Goal: Task Accomplishment & Management: Manage account settings

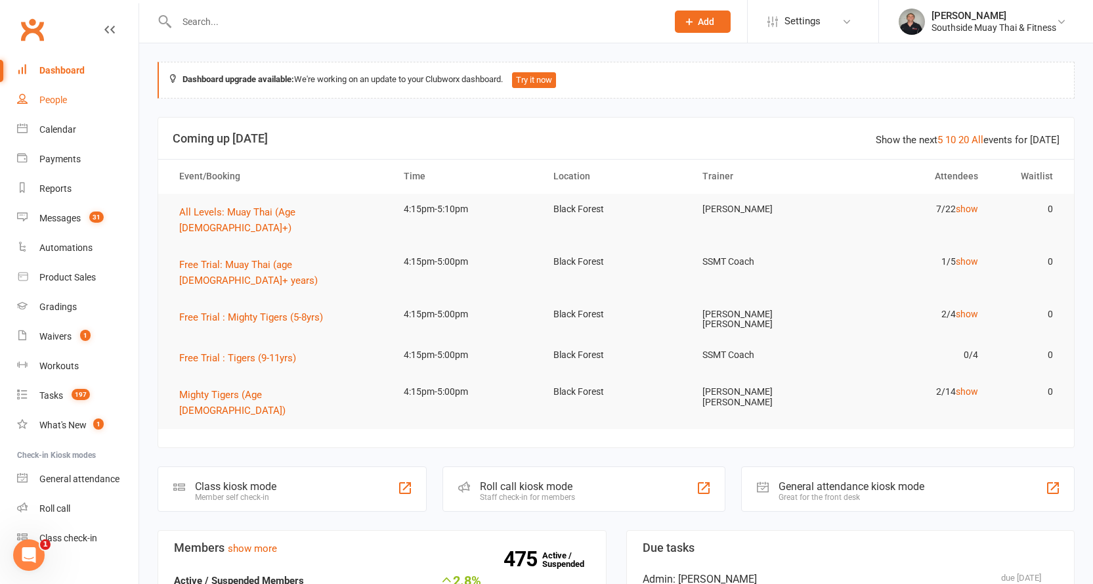
click at [50, 99] on div "People" at bounding box center [53, 100] width 28 height 11
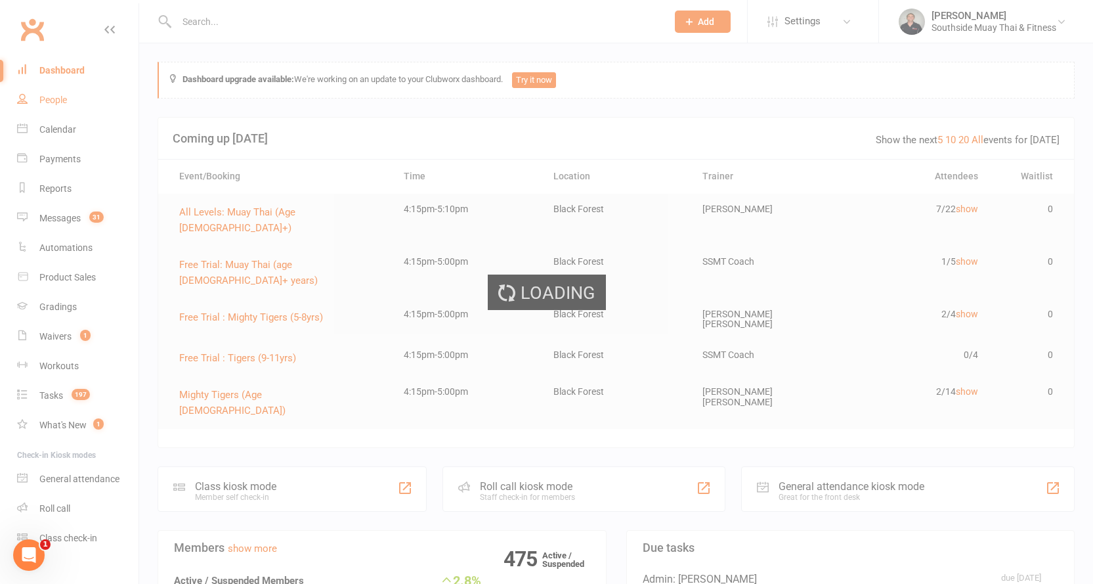
select select "100"
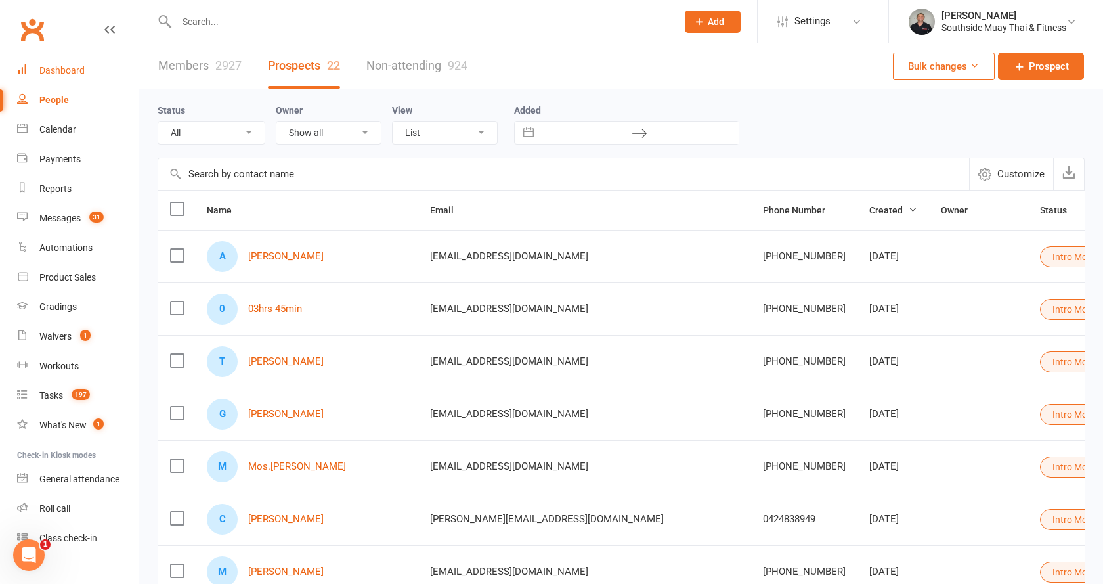
select select "Intro Month"
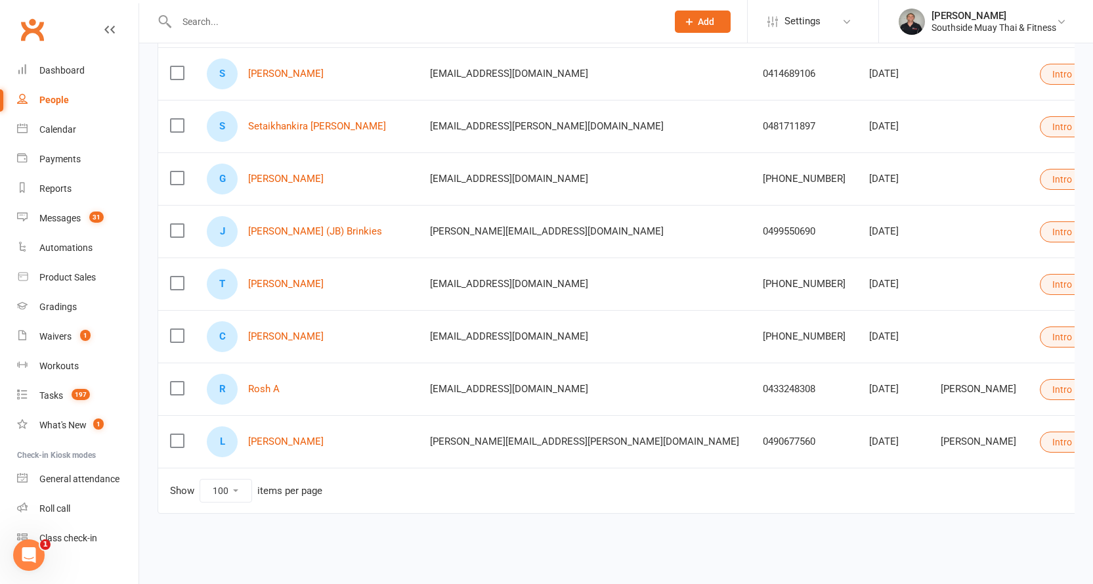
scroll to position [928, 0]
click at [274, 436] on link "Lisa Whamond" at bounding box center [285, 441] width 75 height 11
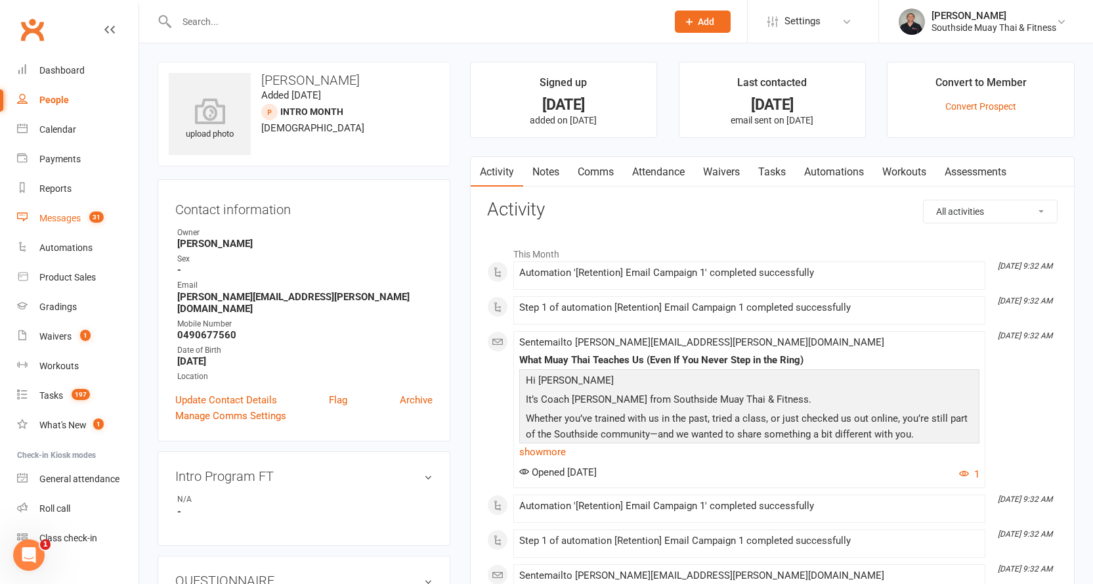
click at [50, 220] on div "Messages" at bounding box center [59, 218] width 41 height 11
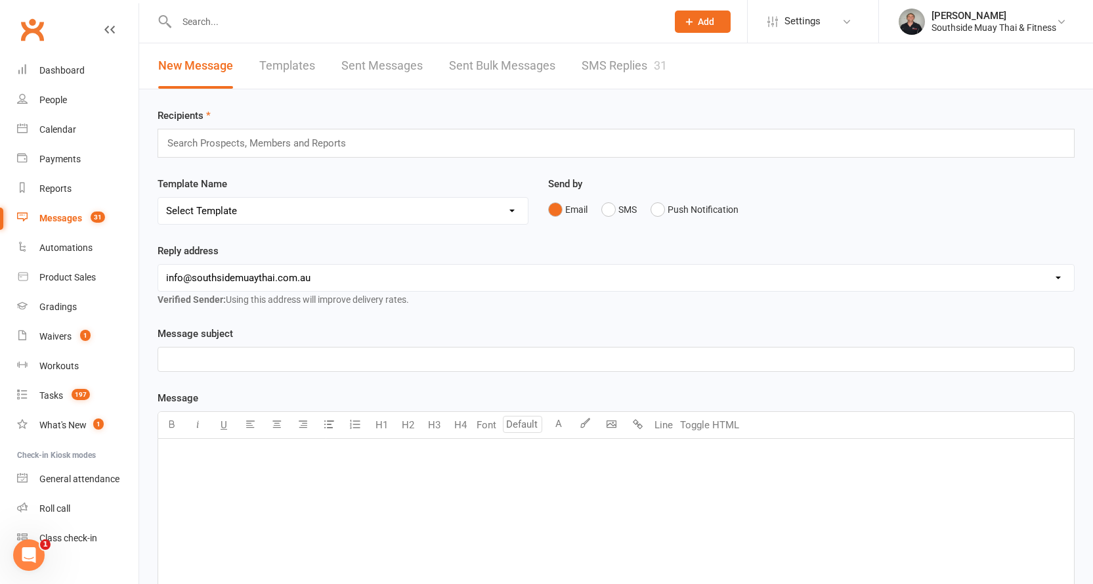
click at [285, 66] on link "Templates" at bounding box center [287, 65] width 56 height 45
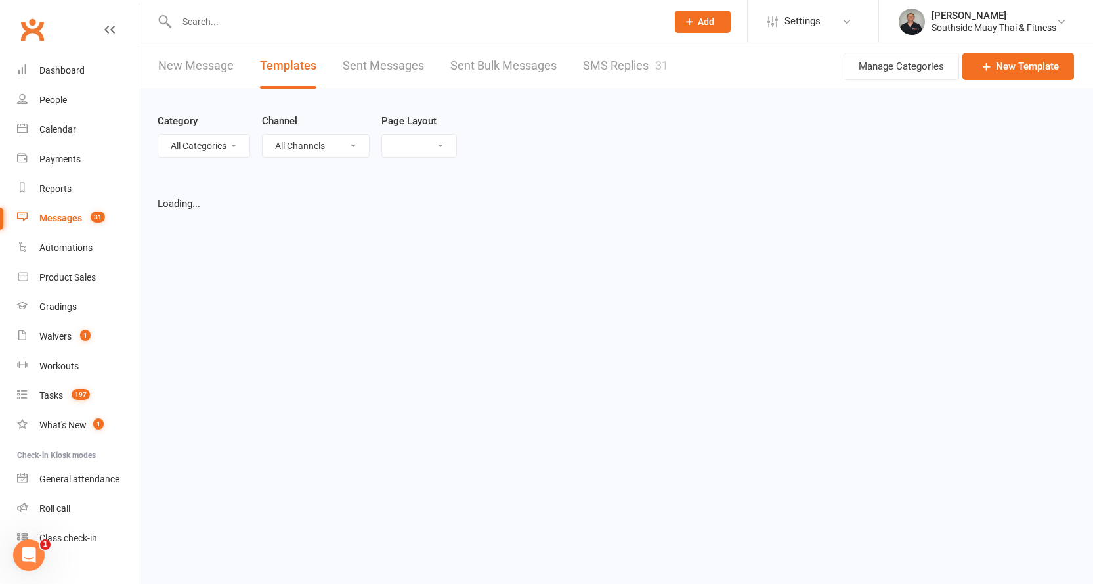
select select "list"
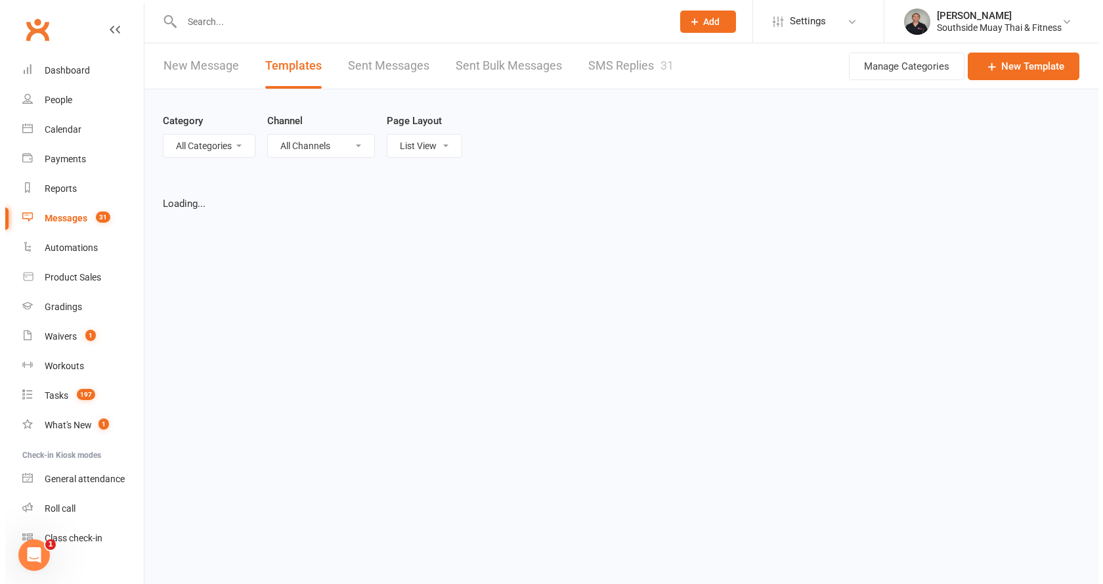
select select "100"
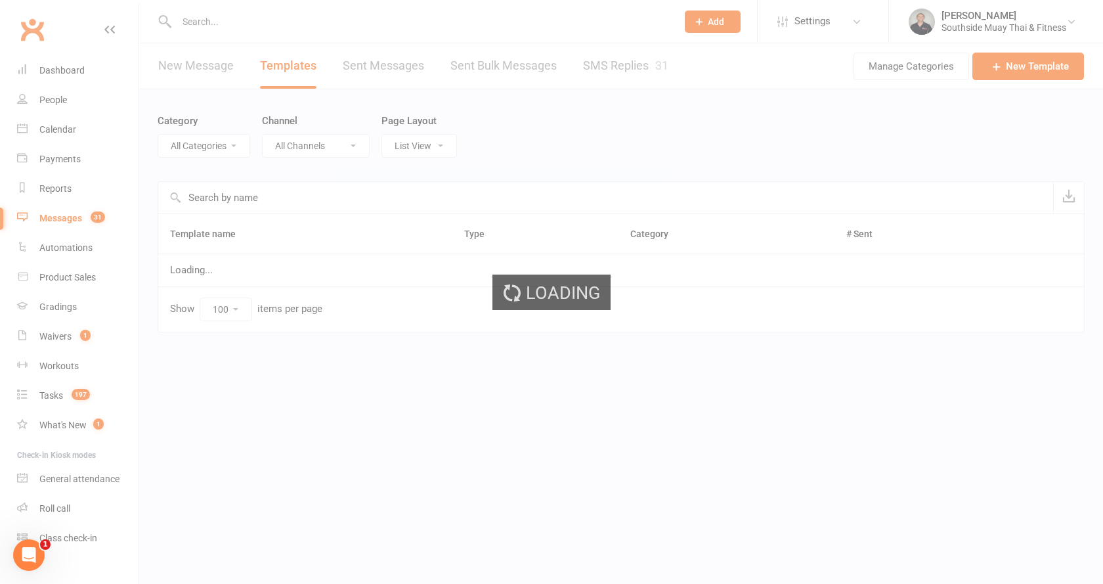
select select "14366"
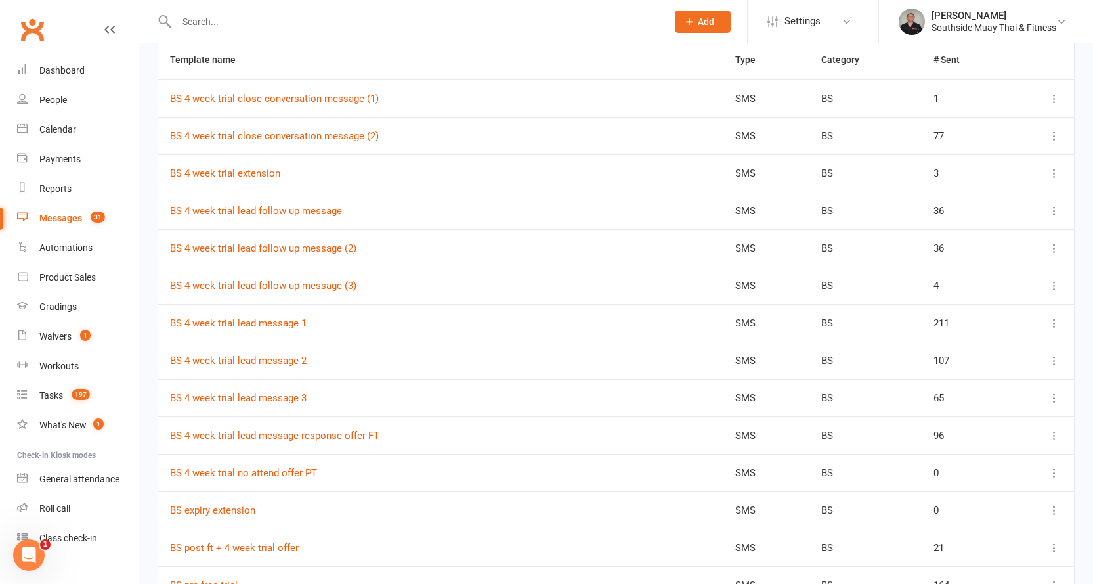
scroll to position [197, 0]
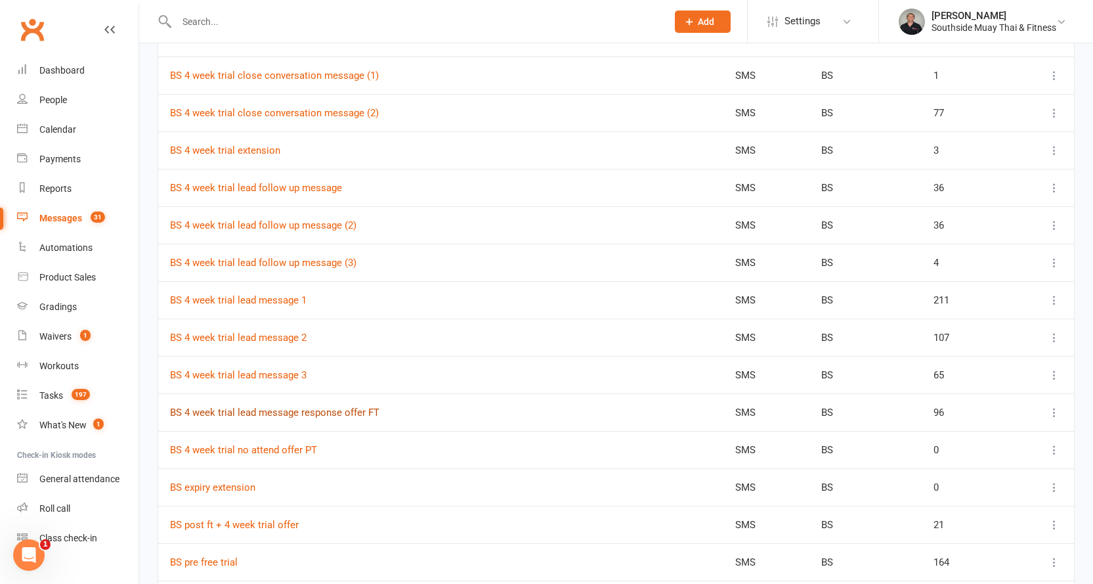
click at [330, 410] on link "BS 4 week trial lead message response offer FT" at bounding box center [274, 412] width 209 height 12
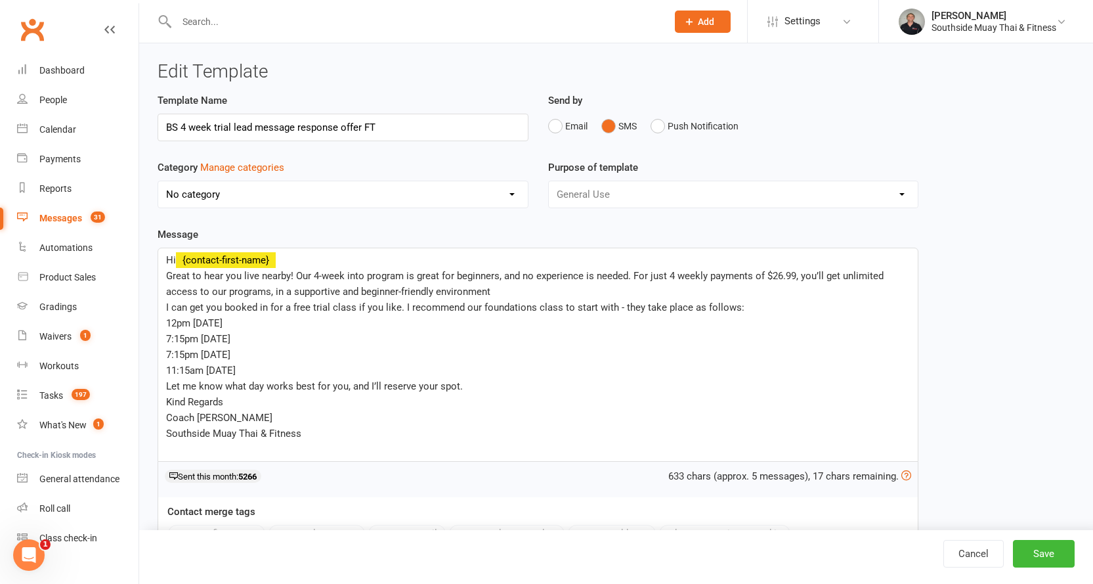
select select "14366"
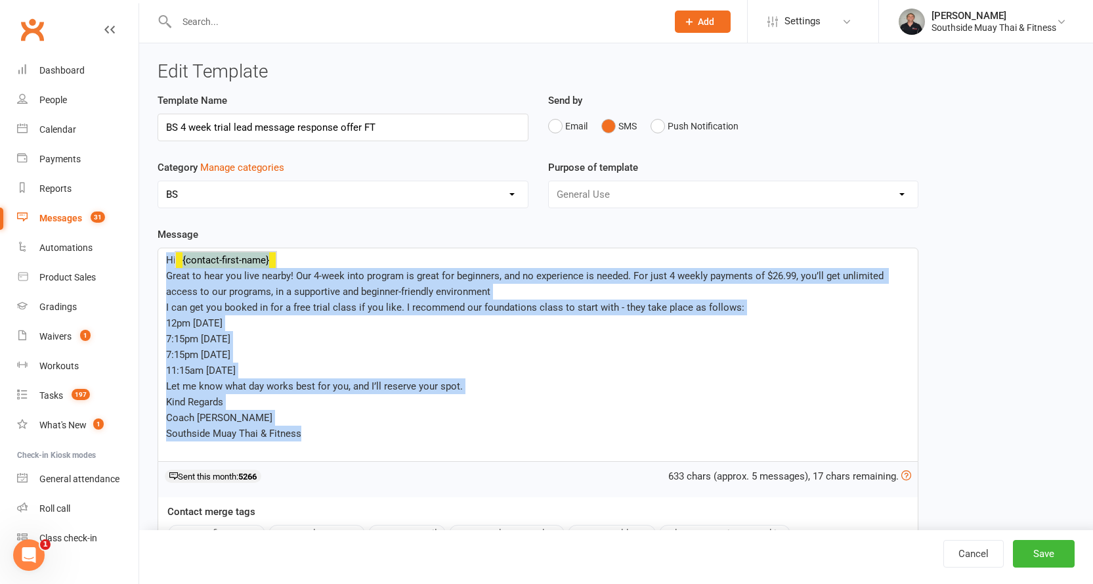
drag, startPoint x: 164, startPoint y: 260, endPoint x: 307, endPoint y: 437, distance: 227.8
click at [307, 437] on div "Hi ﻿ {contact-first-name} Great to hear you live nearby! Our 4-week into progra…" at bounding box center [537, 354] width 759 height 213
copy div "Hi ﻿ {contact-first-name} Great to hear you live nearby! Our 4-week into progra…"
click at [56, 64] on link "Dashboard" at bounding box center [77, 71] width 121 height 30
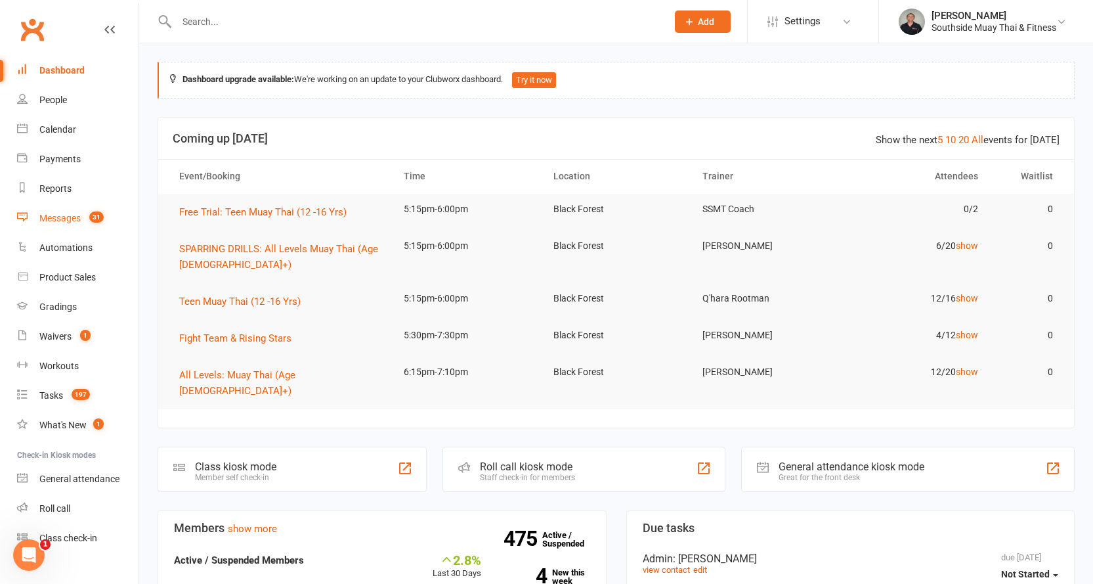
click at [64, 209] on link "Messages 31" at bounding box center [77, 218] width 121 height 30
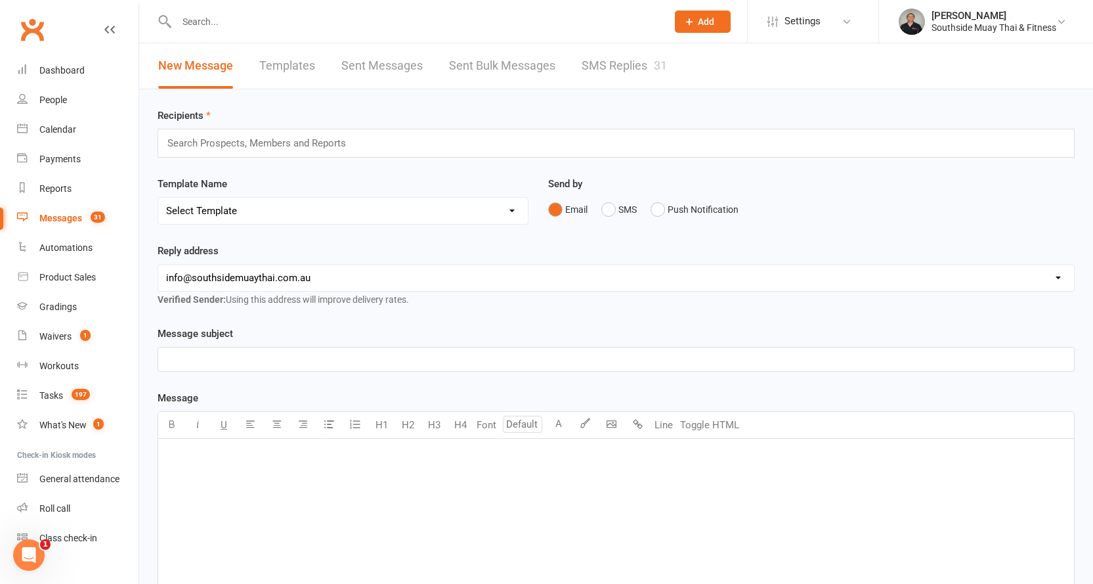
click at [48, 219] on div "Messages" at bounding box center [60, 218] width 43 height 11
click at [59, 87] on link "People" at bounding box center [77, 100] width 121 height 30
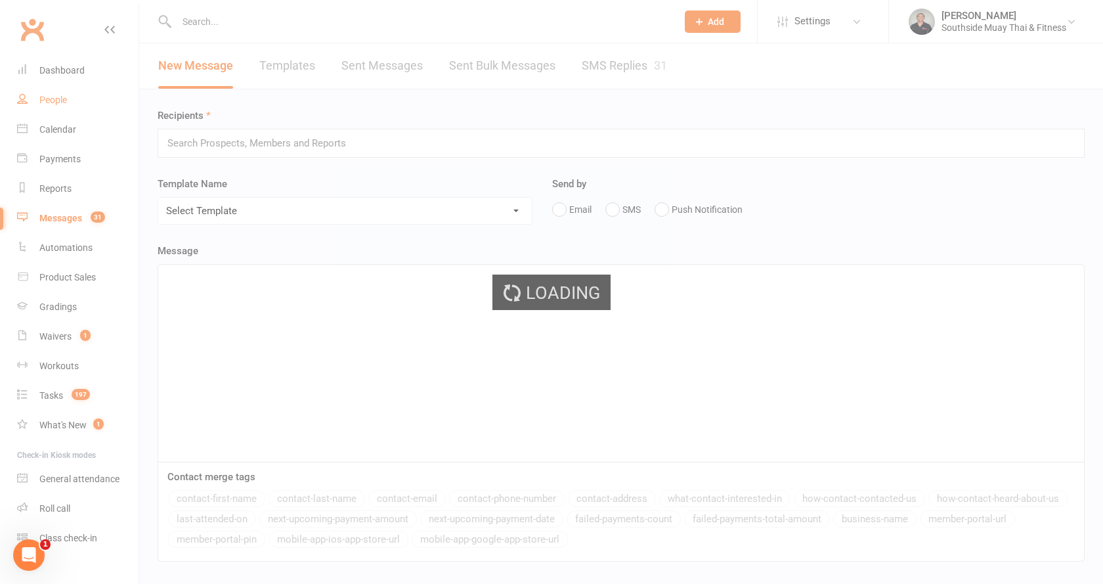
select select "100"
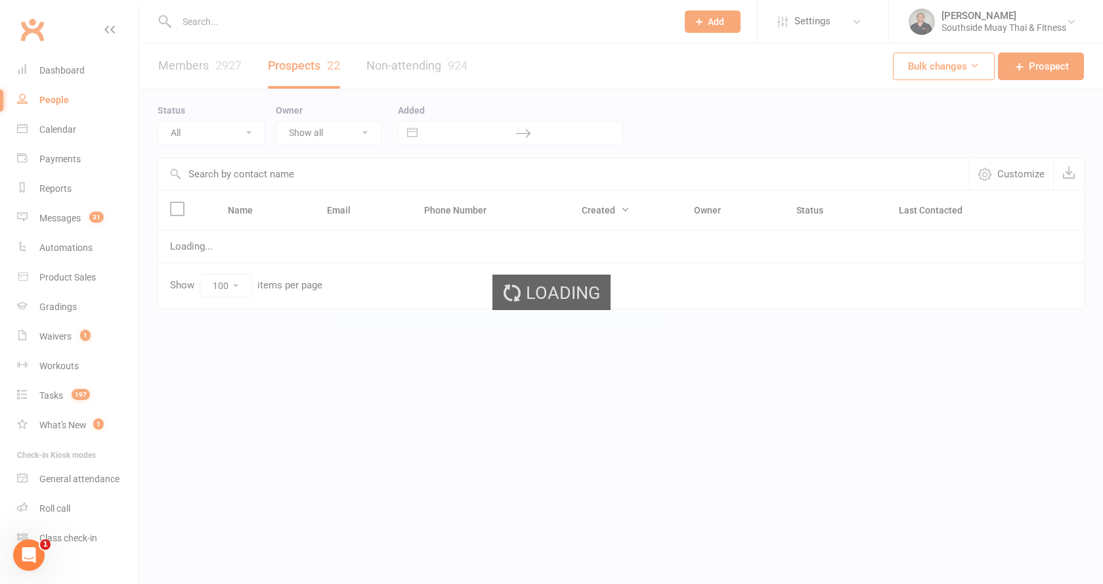
select select "Intro Month"
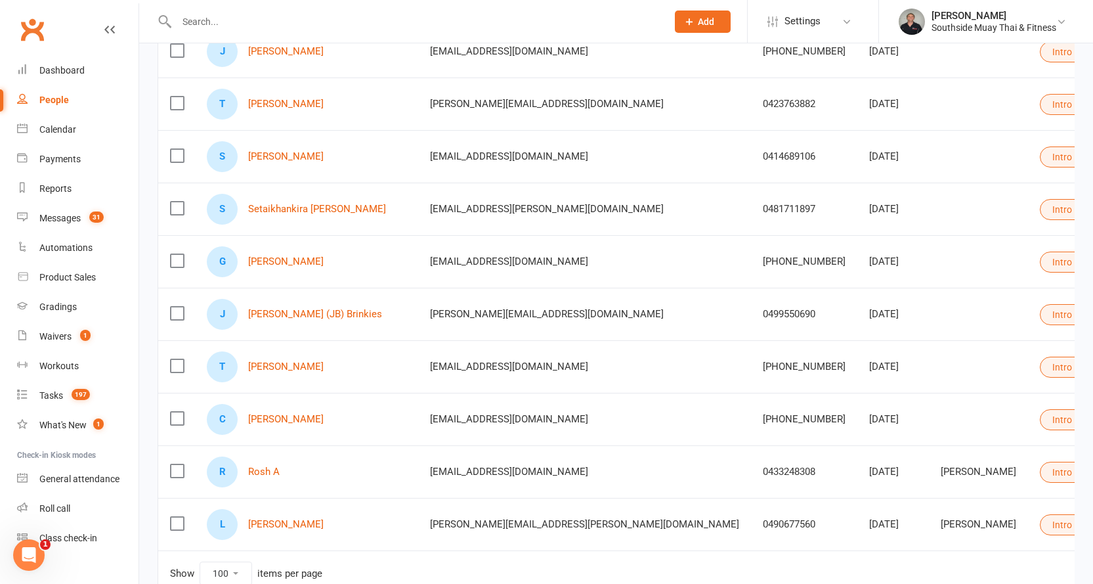
scroll to position [928, 0]
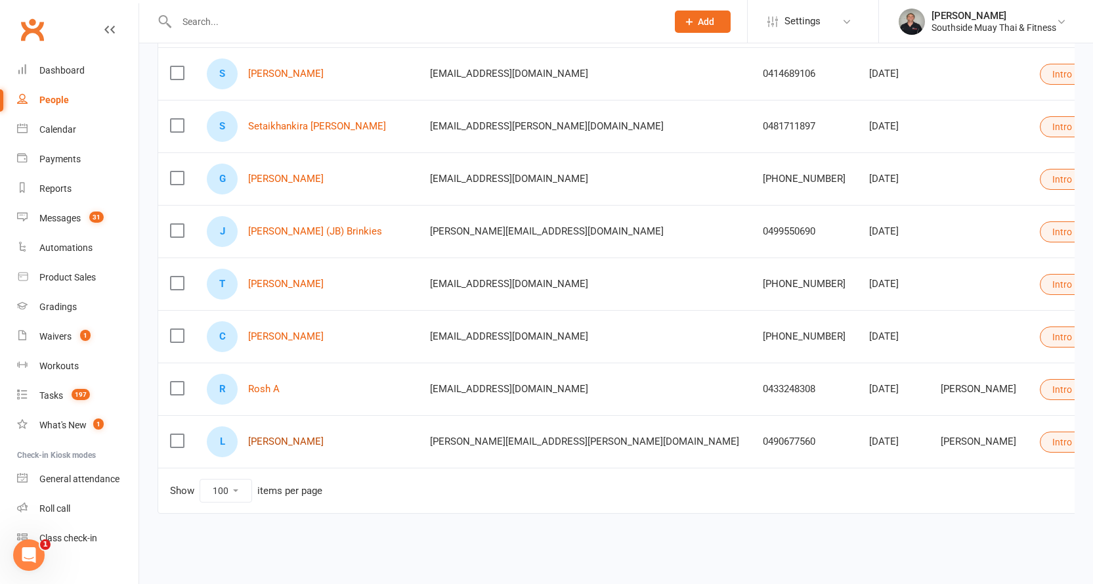
click at [305, 436] on link "Lisa Whamond" at bounding box center [285, 441] width 75 height 11
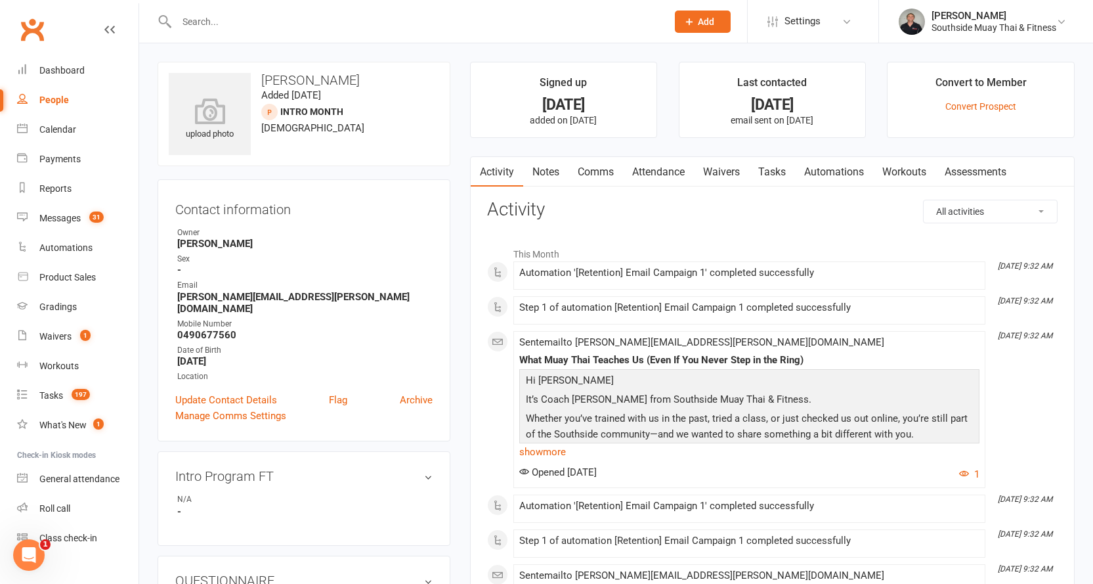
click at [600, 168] on link "Comms" at bounding box center [595, 172] width 54 height 30
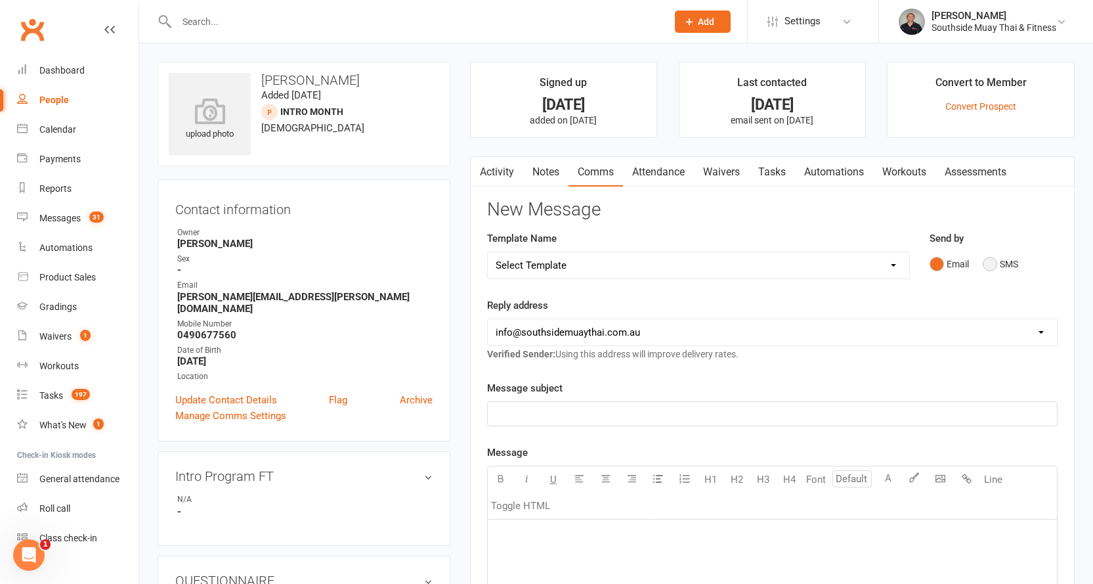
click at [983, 262] on button "SMS" at bounding box center [1000, 263] width 35 height 25
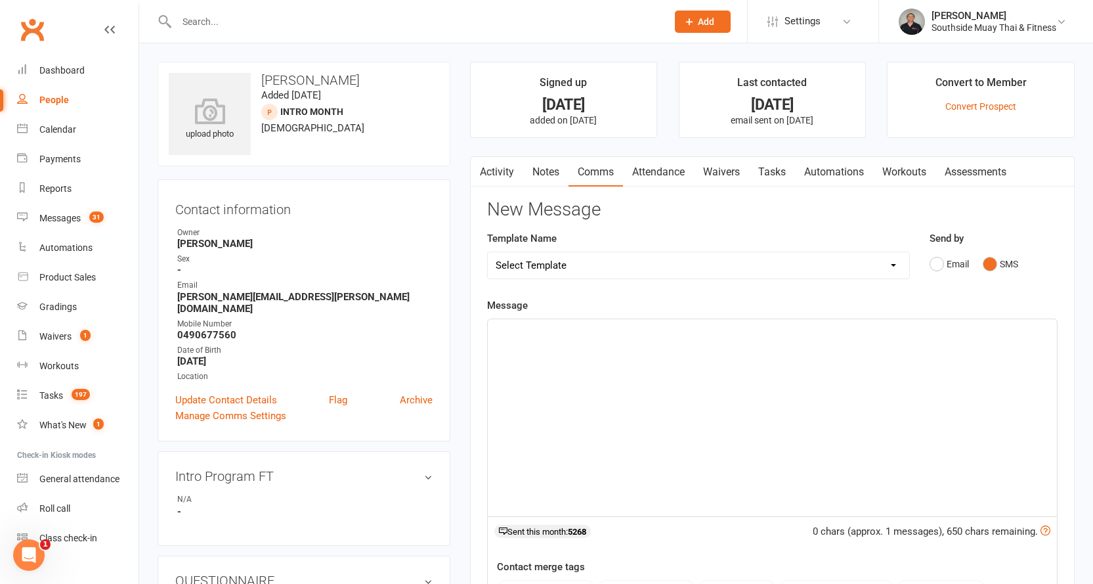
click at [700, 323] on p "﻿" at bounding box center [772, 331] width 553 height 16
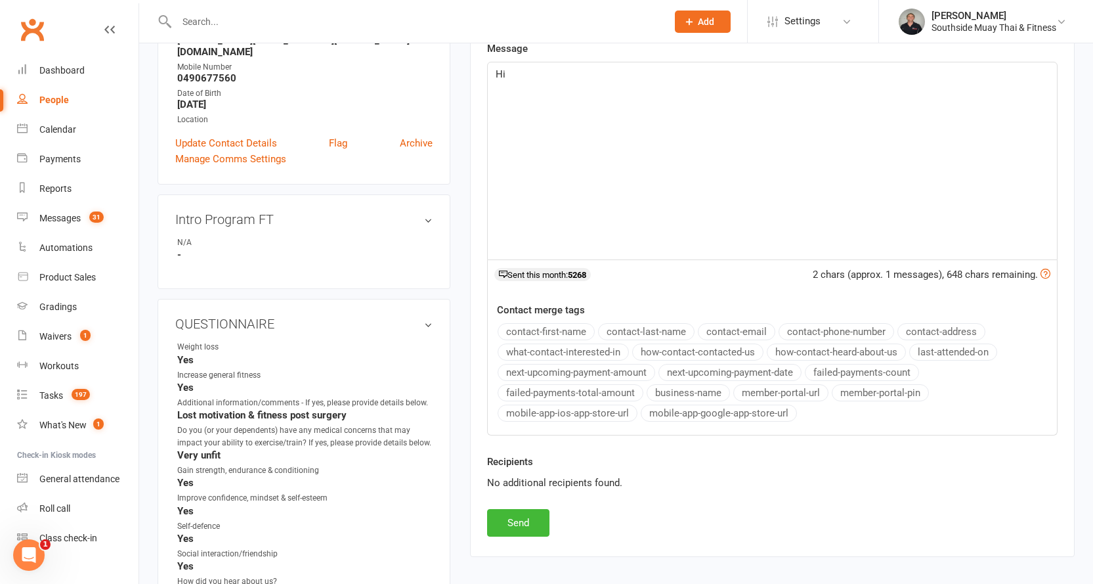
scroll to position [263, 0]
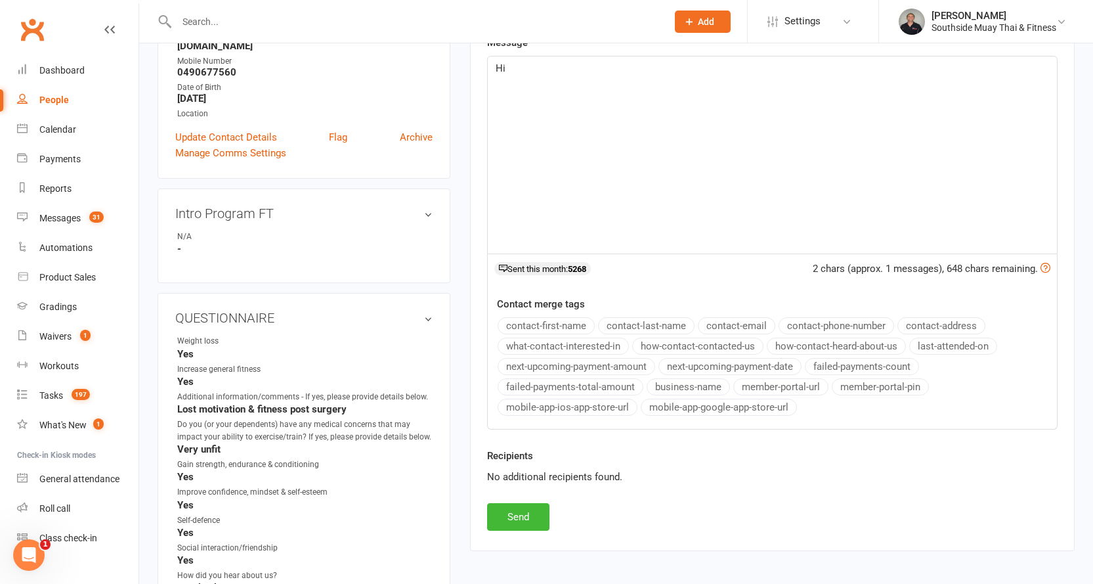
click at [534, 321] on button "contact-first-name" at bounding box center [546, 325] width 97 height 17
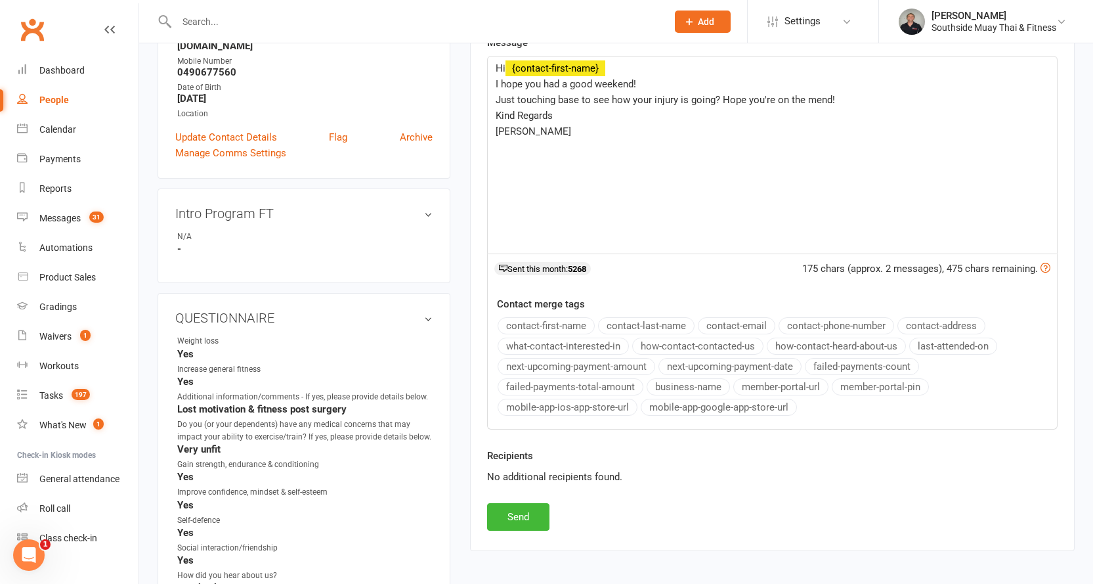
click at [662, 382] on button "business-name" at bounding box center [688, 386] width 83 height 17
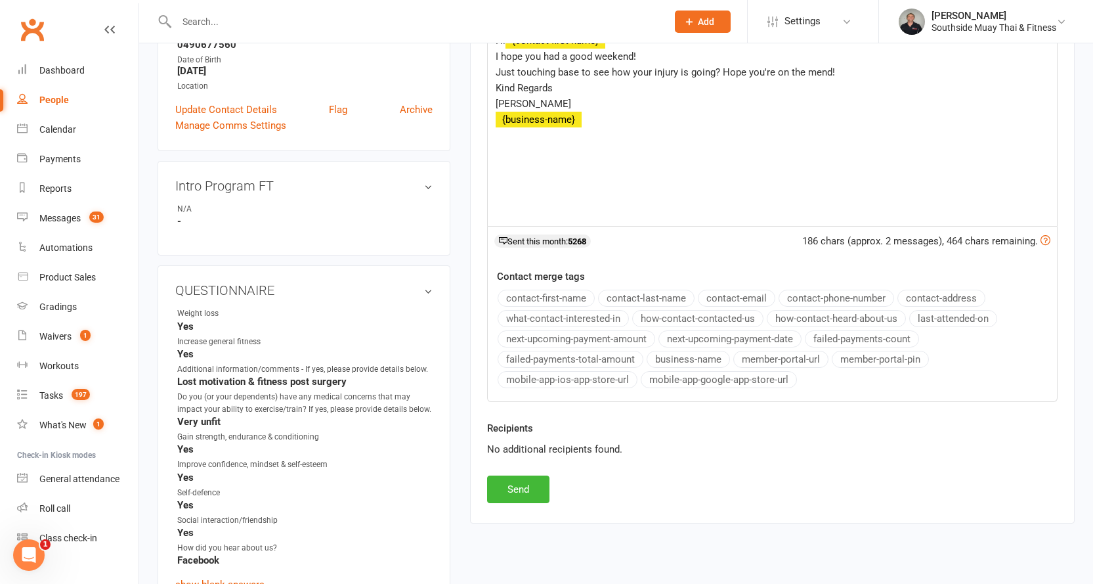
scroll to position [459, 0]
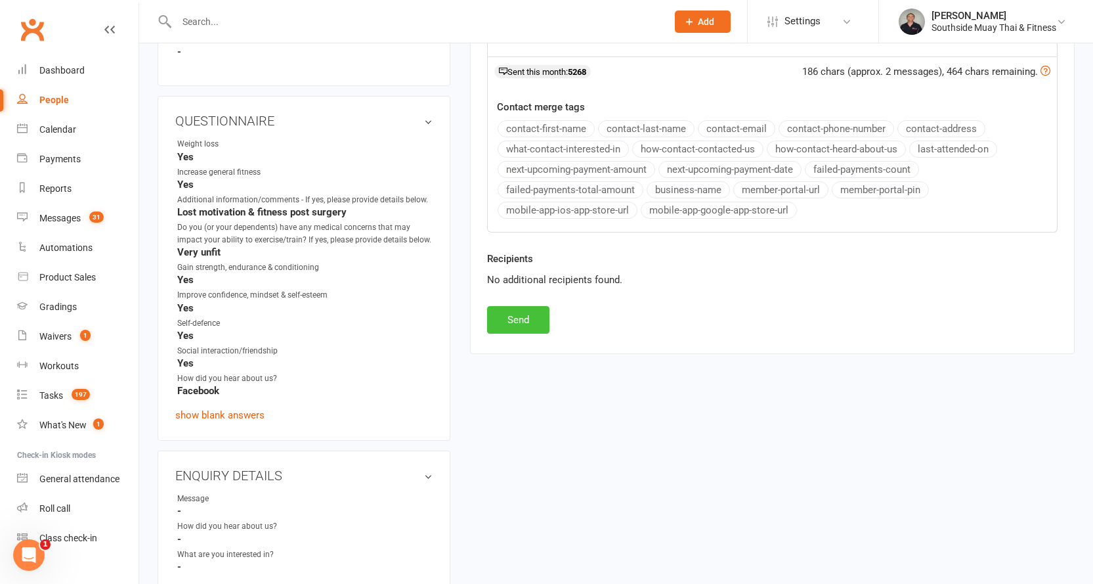
click at [511, 328] on button "Send" at bounding box center [518, 320] width 62 height 28
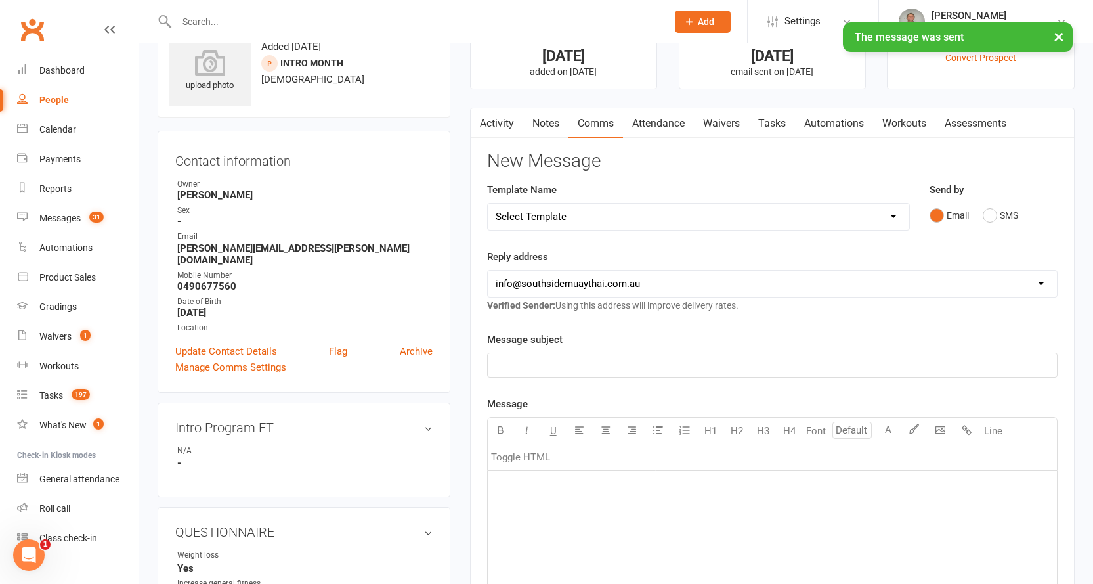
scroll to position [0, 0]
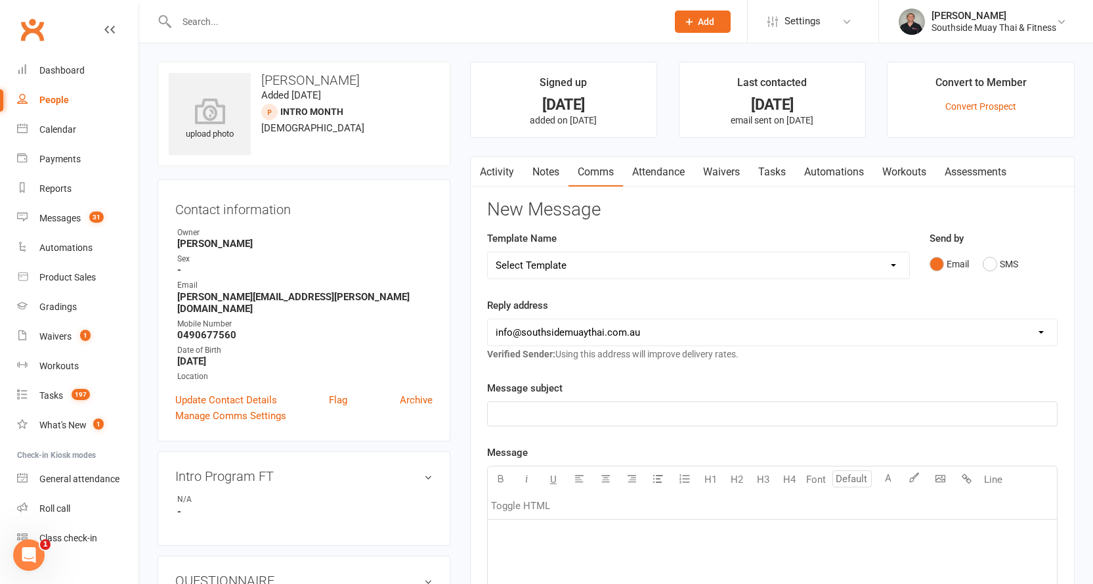
click at [47, 93] on link "People" at bounding box center [77, 100] width 121 height 30
select select "100"
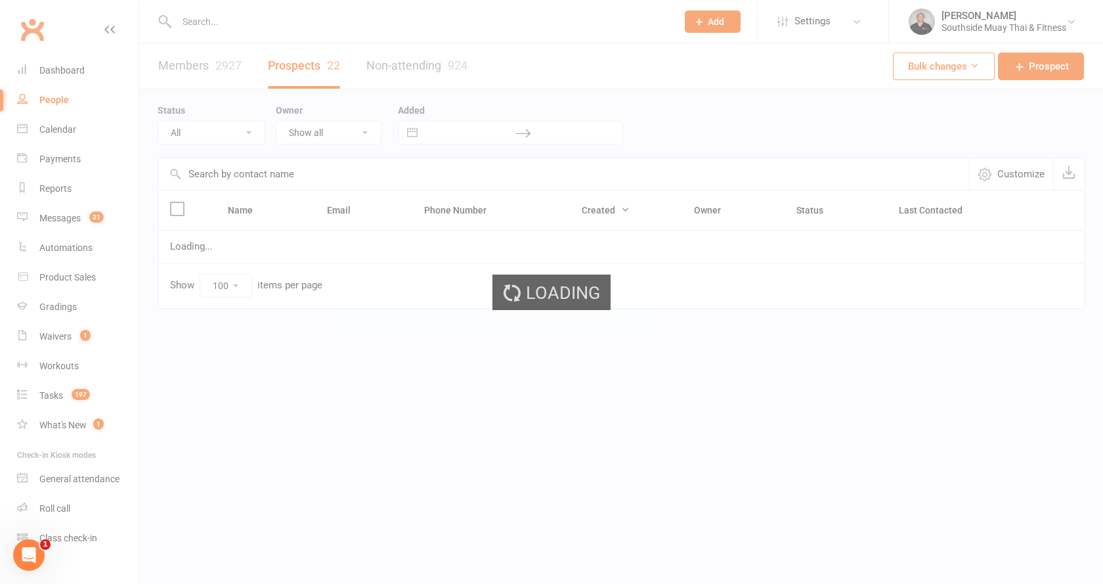
select select "Intro Month"
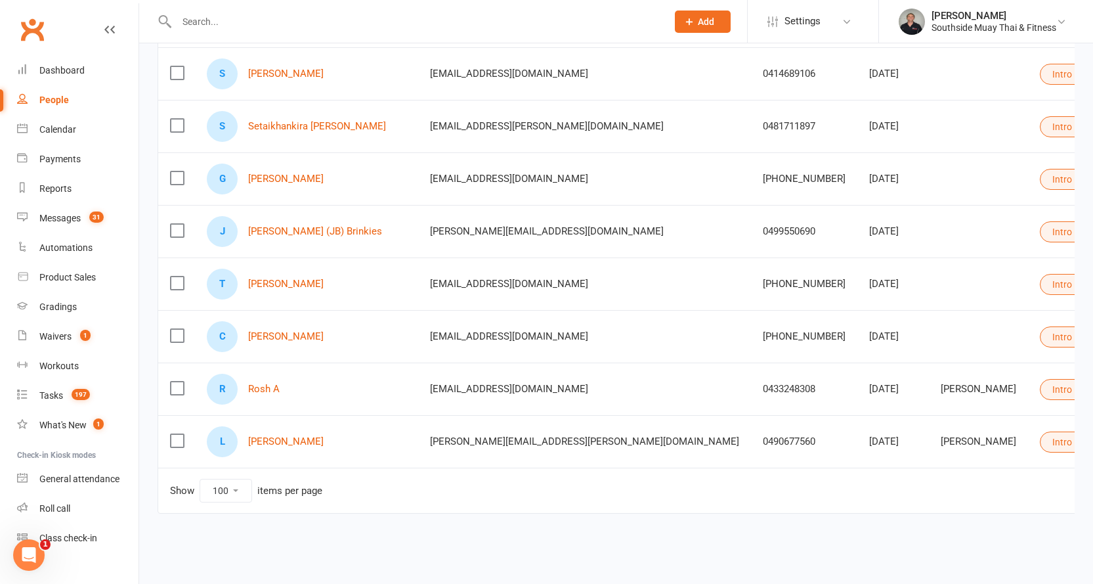
scroll to position [928, 0]
click at [273, 383] on link "Rosh A" at bounding box center [264, 388] width 32 height 11
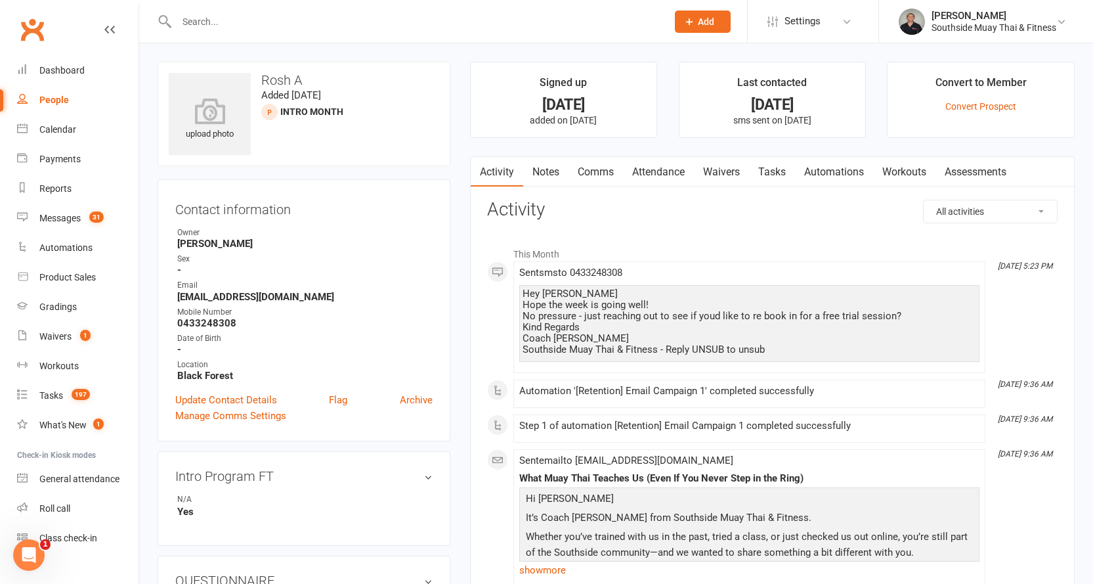
click at [606, 169] on link "Comms" at bounding box center [595, 172] width 54 height 30
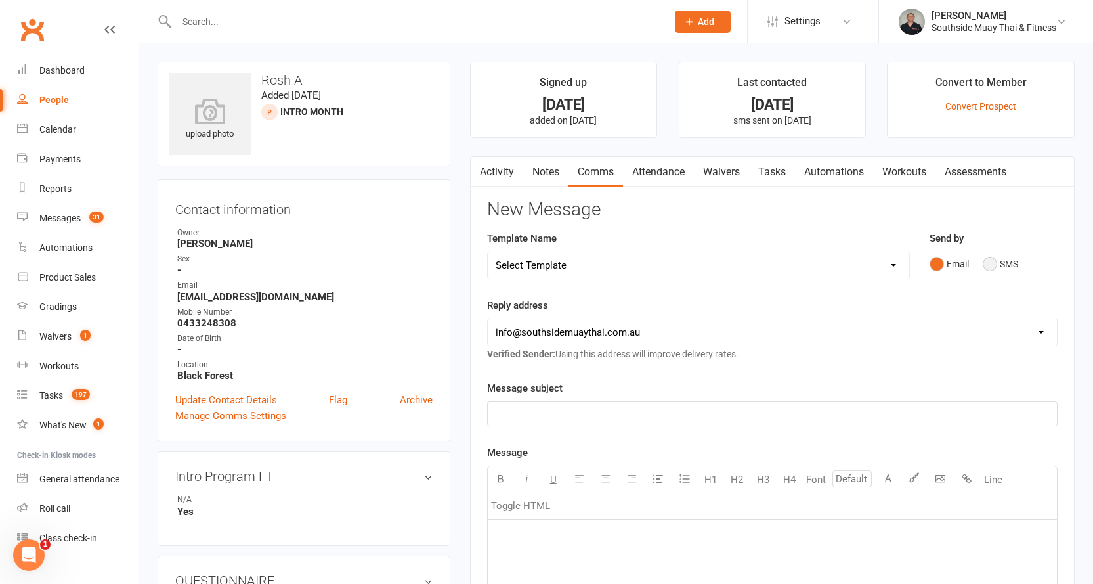
click at [1000, 265] on button "SMS" at bounding box center [1000, 263] width 35 height 25
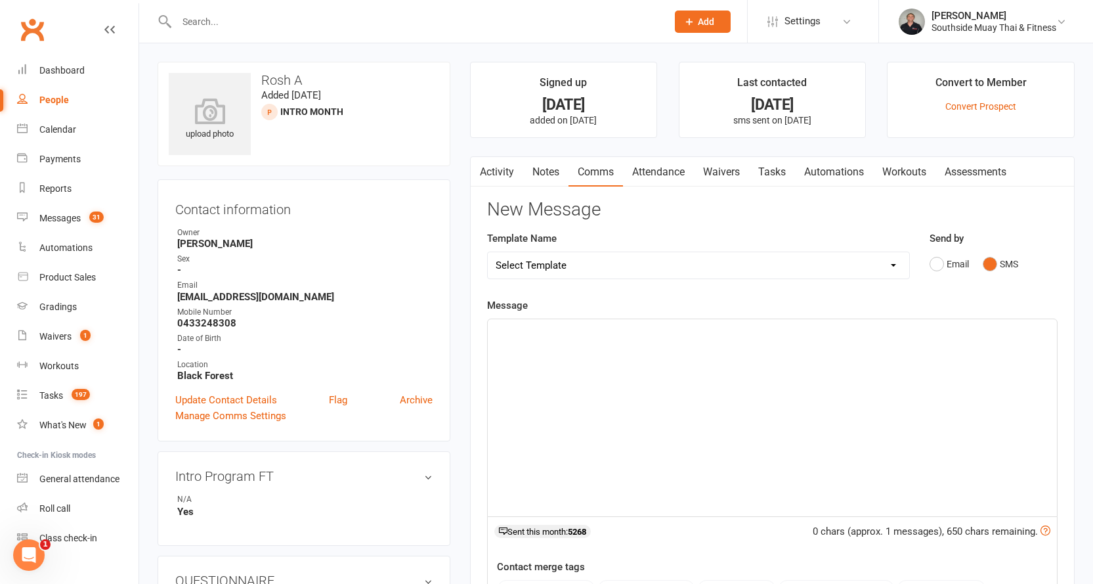
click at [712, 266] on select "Select Template [SMS] Outreach Message: High Risk – Personal From Trainer + Ree…" at bounding box center [698, 265] width 421 height 26
select select "26"
click at [488, 252] on select "Select Template [SMS] Outreach Message: High Risk – Personal From Trainer + Ree…" at bounding box center [698, 265] width 421 height 26
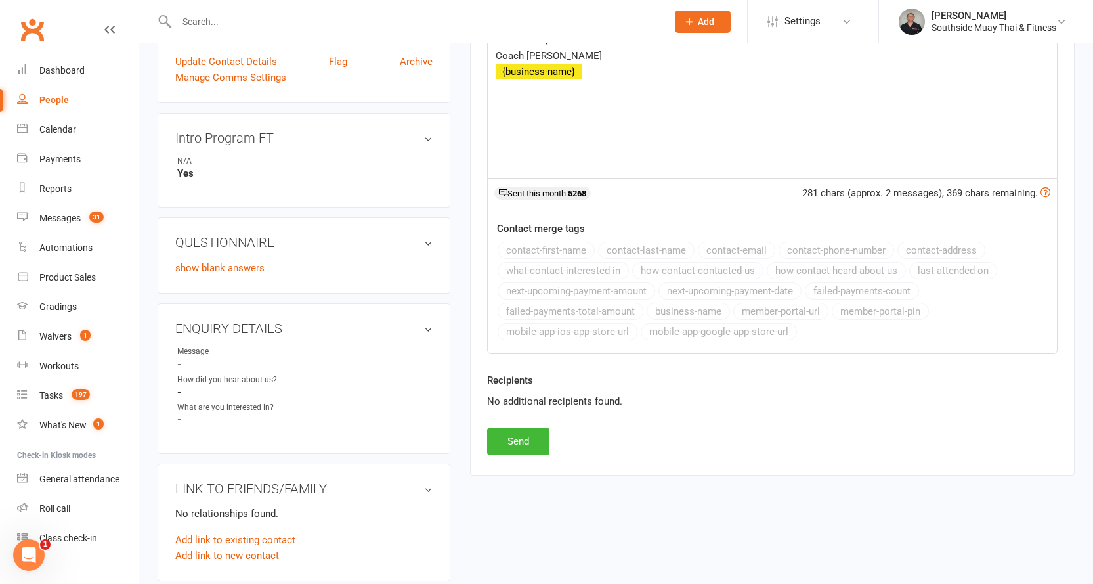
scroll to position [394, 0]
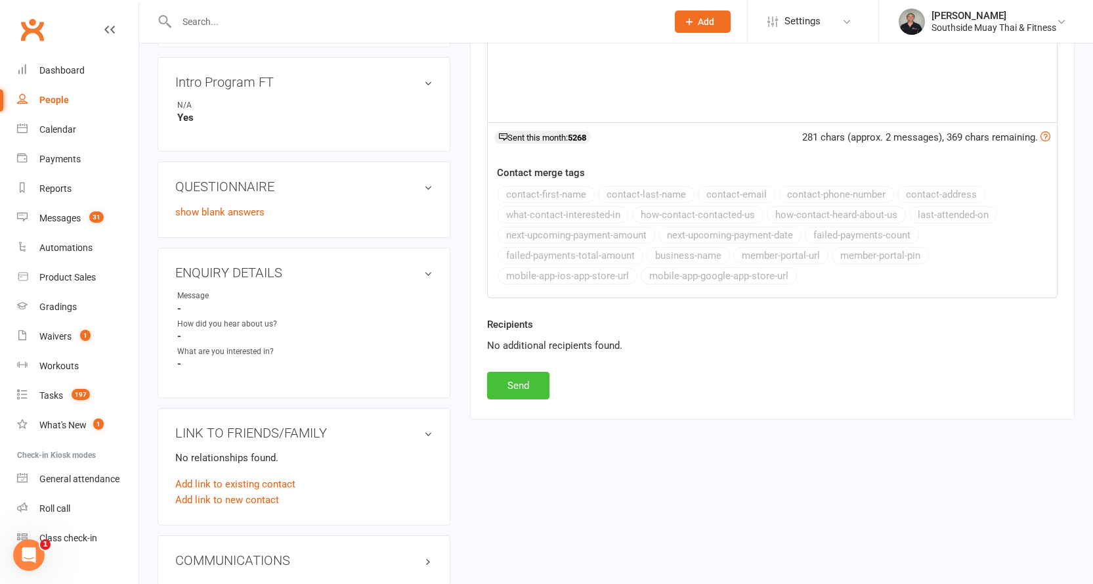
click at [517, 384] on button "Send" at bounding box center [518, 386] width 62 height 28
select select
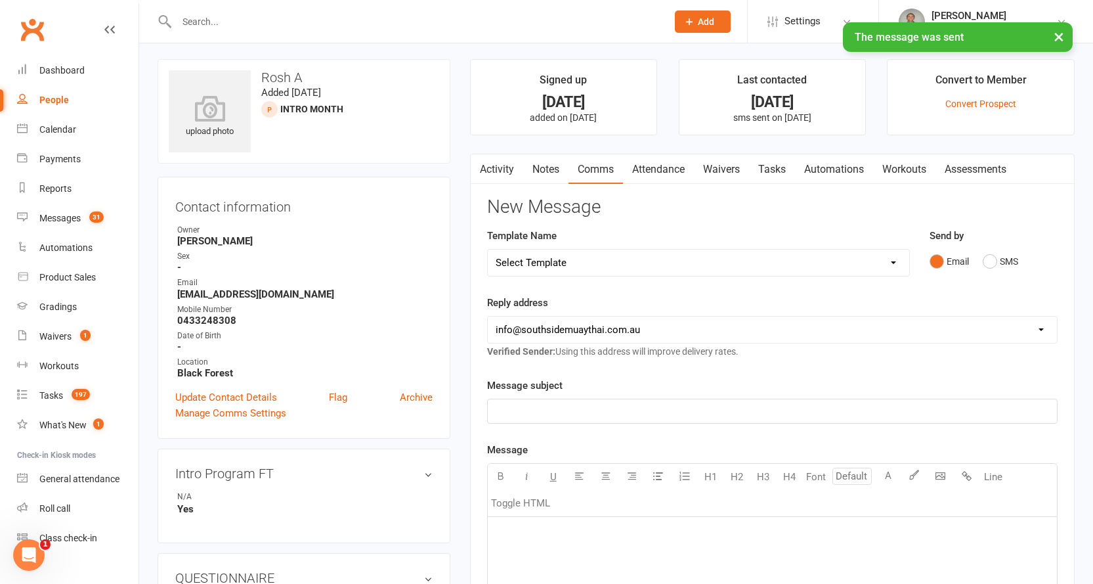
scroll to position [0, 0]
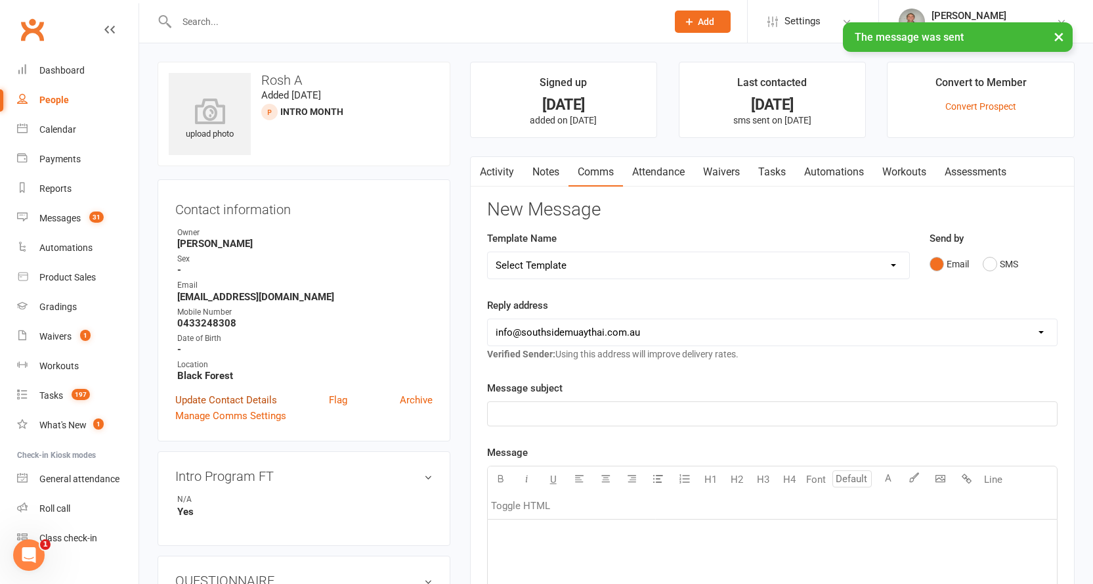
click at [238, 396] on link "Update Contact Details" at bounding box center [226, 400] width 102 height 16
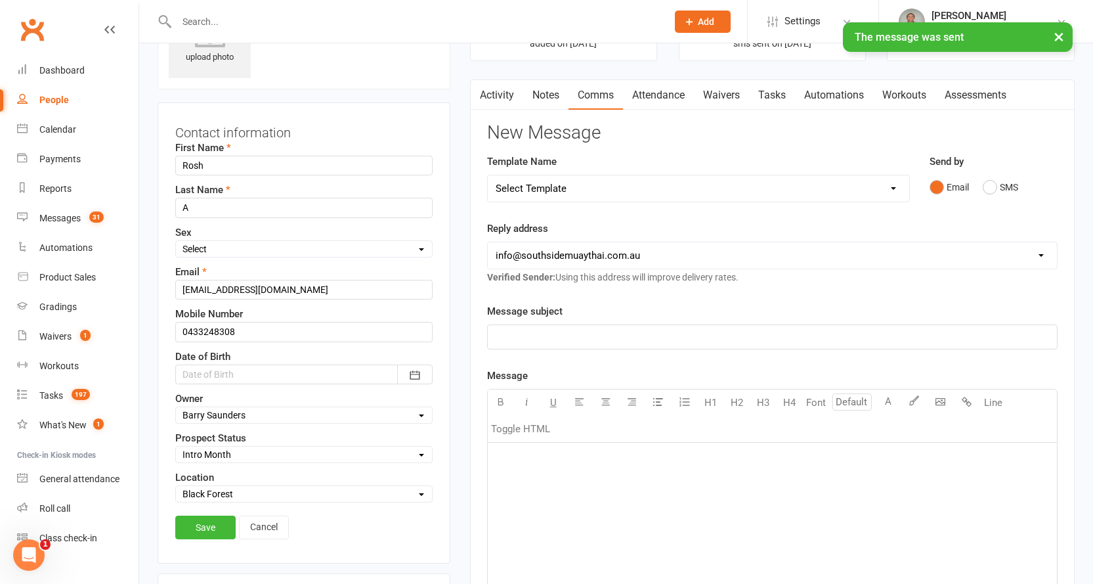
scroll to position [62, 0]
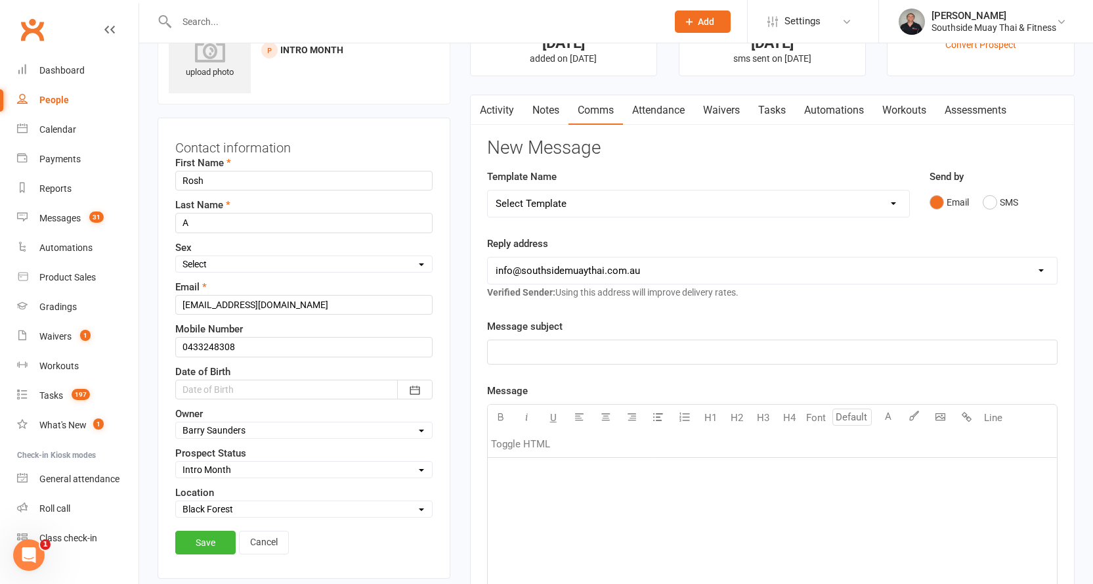
click at [234, 467] on select "Select Initial Contact 28 Day LBE - Contact Needed 28 Day LBE - Intro Class Boo…" at bounding box center [304, 469] width 256 height 14
select select "Family Muay Thai"
click at [176, 463] on select "Select Initial Contact 28 Day LBE - Contact Needed 28 Day LBE - Intro Class Boo…" at bounding box center [304, 469] width 256 height 14
click at [211, 542] on link "Save" at bounding box center [205, 542] width 60 height 24
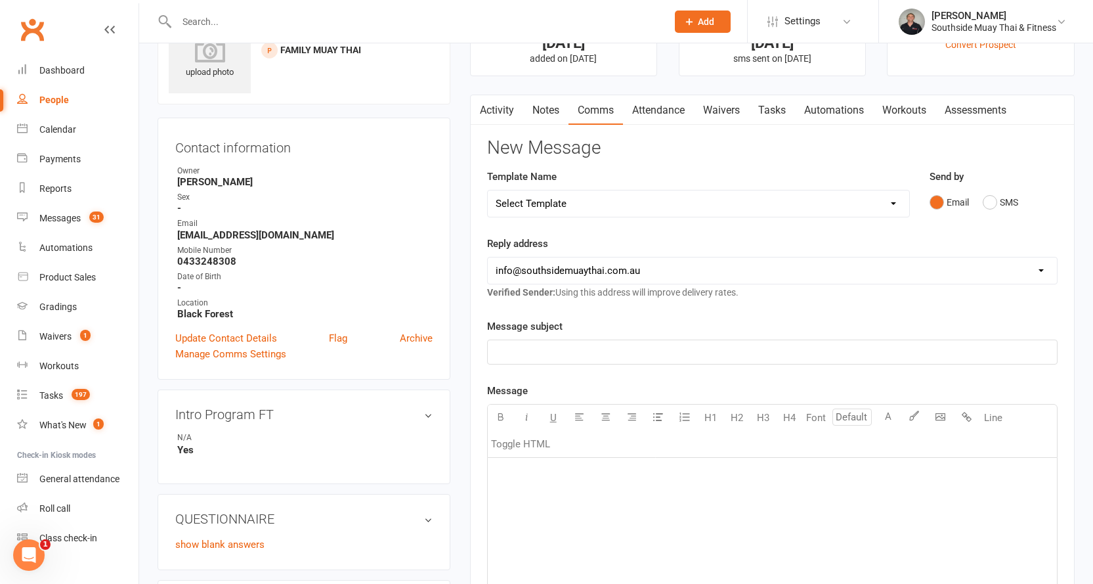
click at [55, 98] on div "People" at bounding box center [54, 100] width 30 height 11
select select "100"
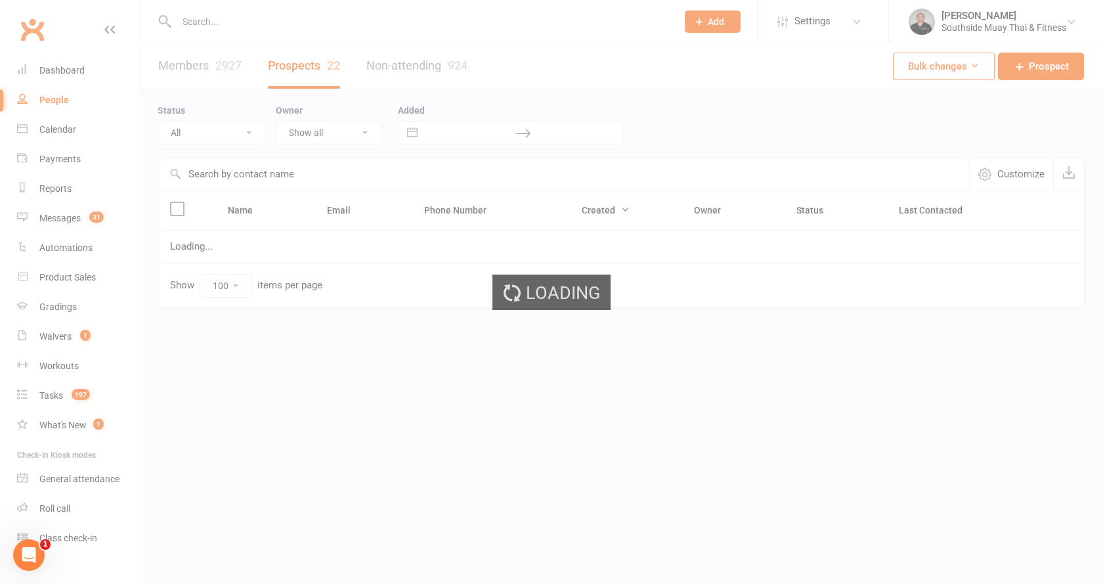
select select "Intro Month"
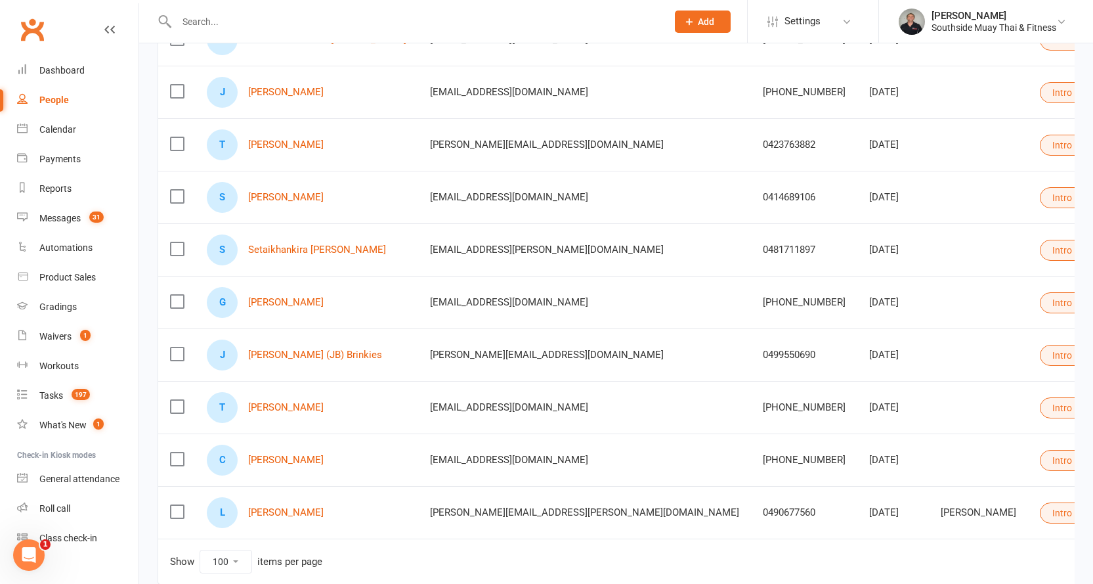
scroll to position [876, 0]
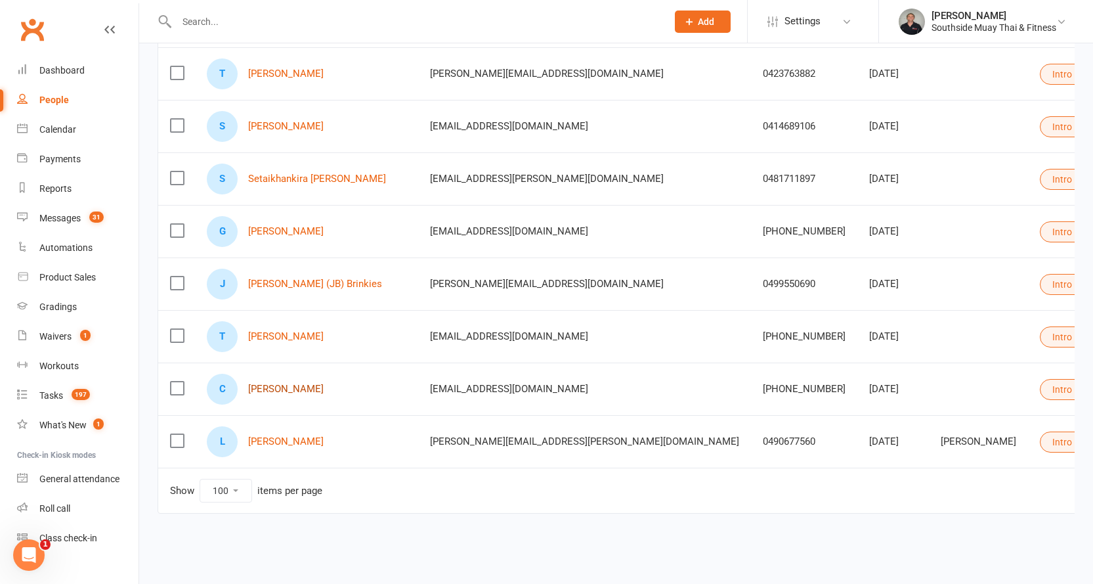
click at [310, 383] on link "Craig Homonnay" at bounding box center [285, 388] width 75 height 11
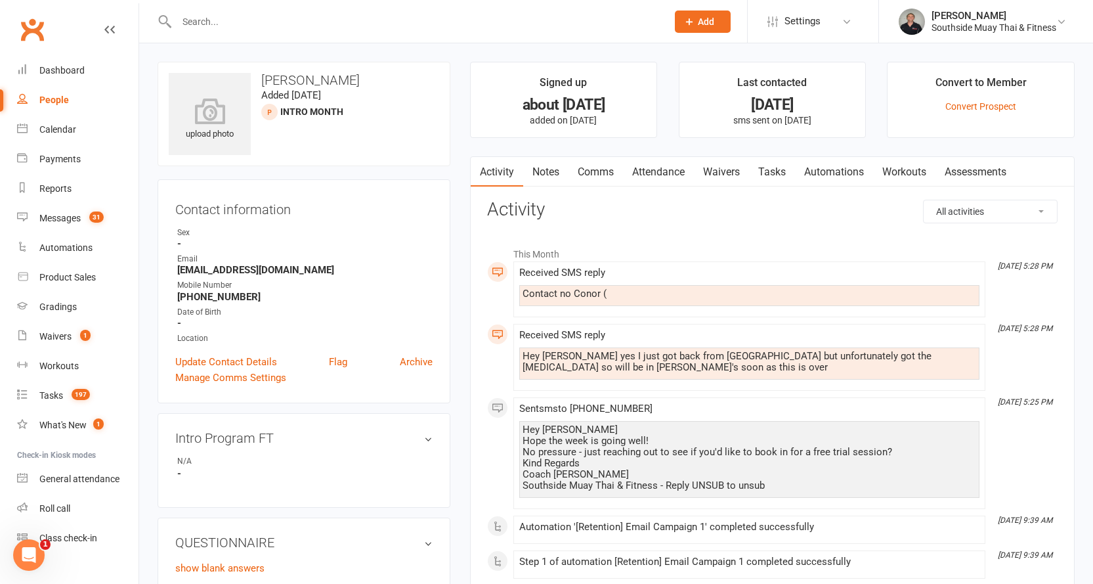
click at [54, 96] on div "People" at bounding box center [54, 100] width 30 height 11
select select "100"
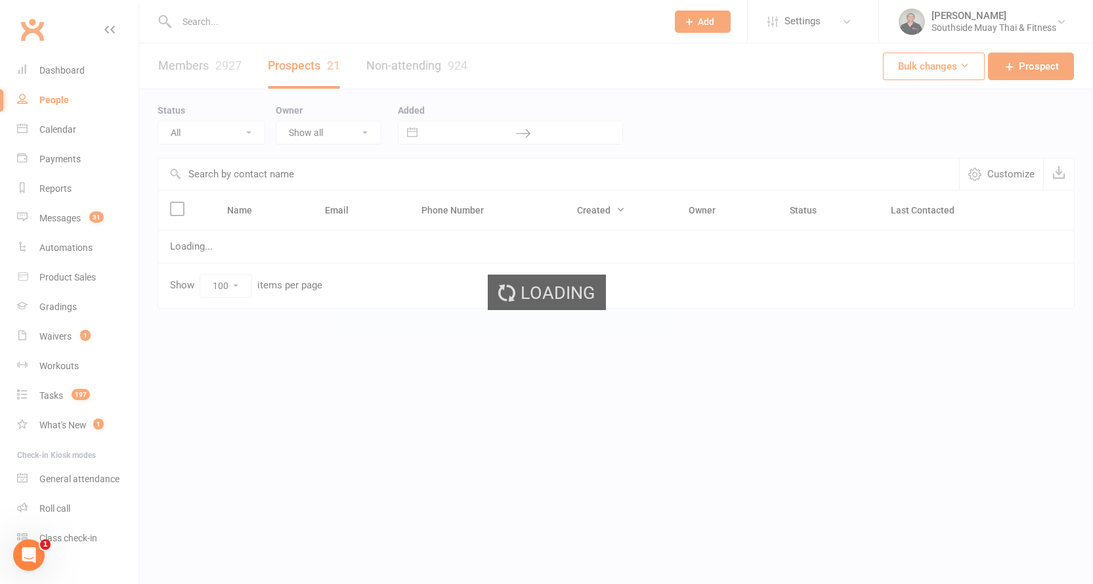
select select "Intro Month"
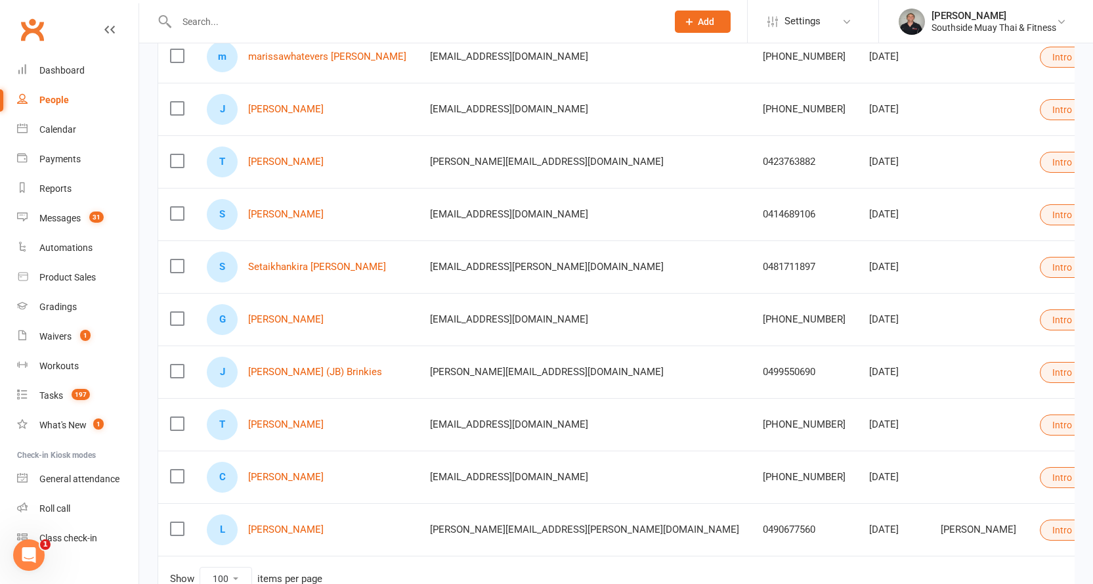
scroll to position [876, 0]
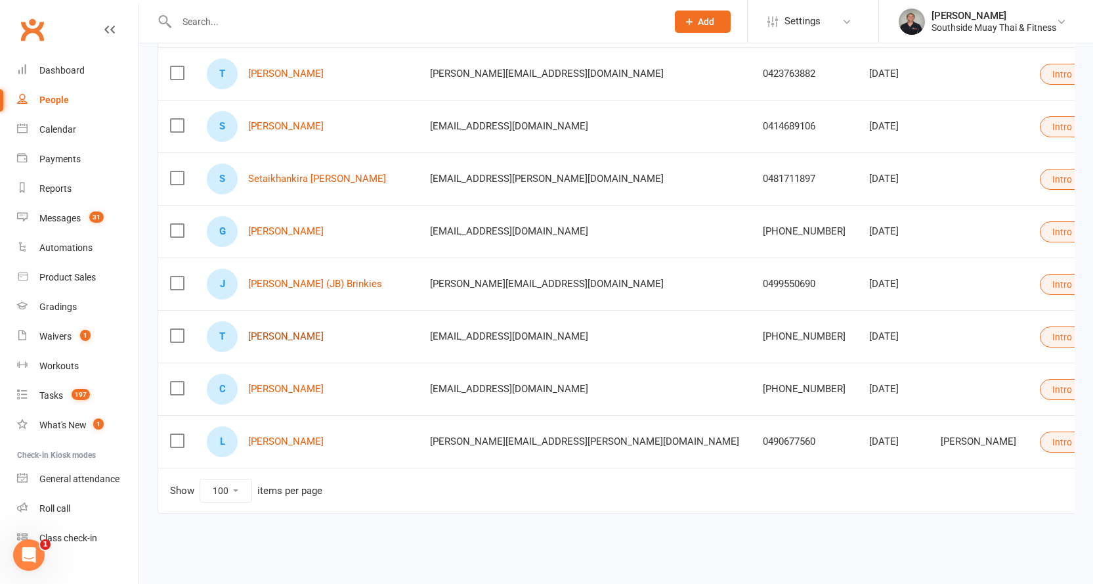
click at [280, 331] on link "Tate Menegon" at bounding box center [285, 336] width 75 height 11
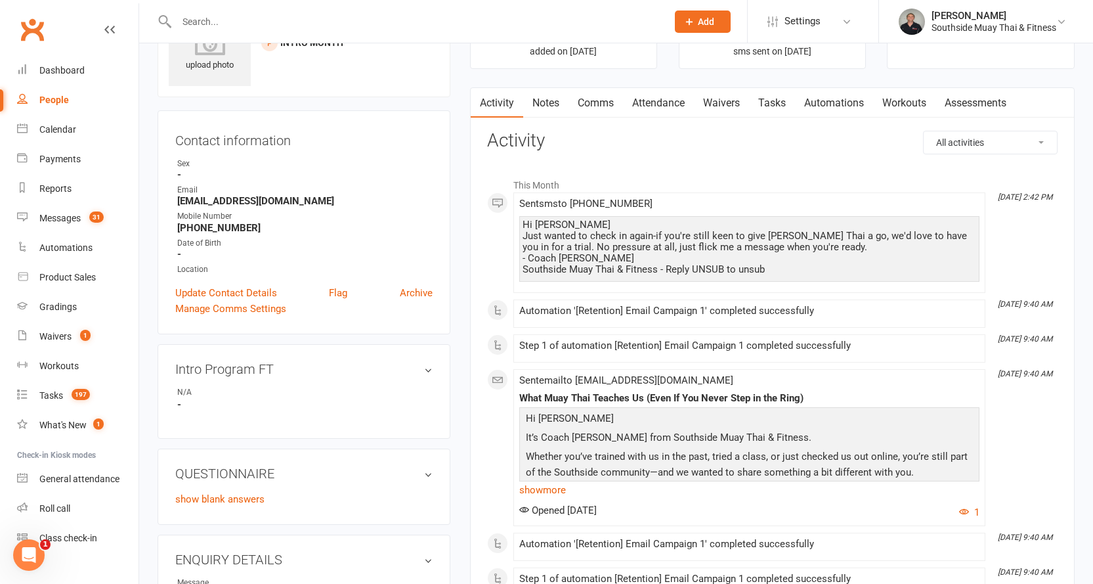
scroll to position [66, 0]
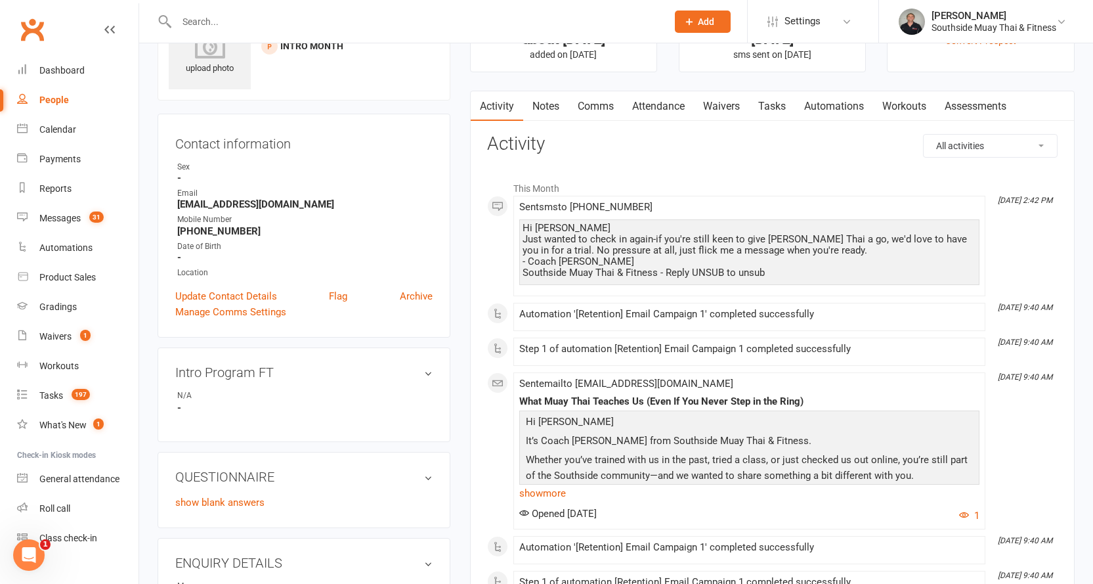
click at [603, 106] on link "Comms" at bounding box center [595, 106] width 54 height 30
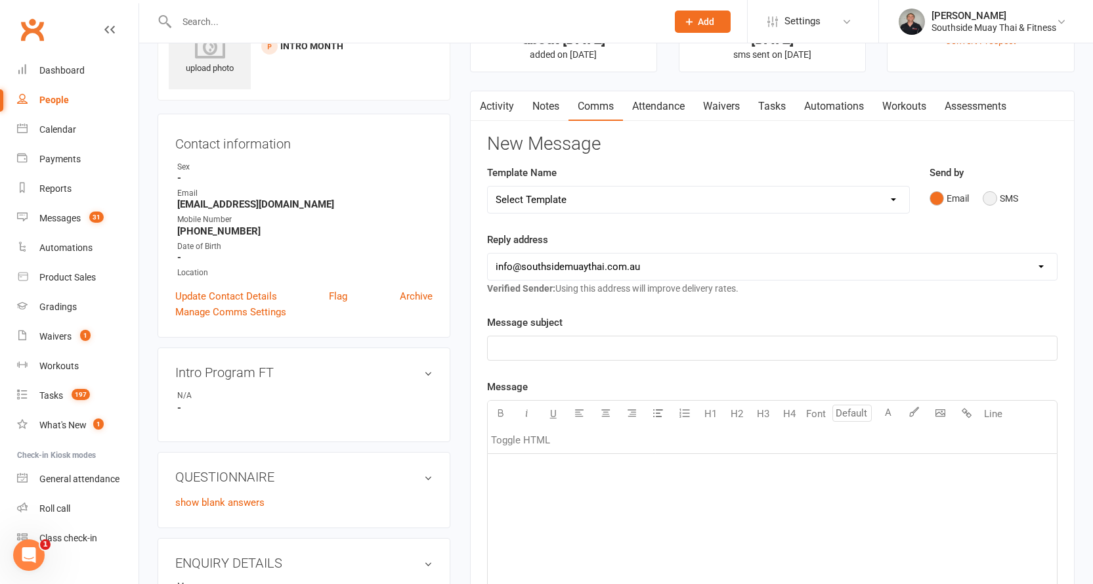
click at [995, 195] on button "SMS" at bounding box center [1000, 198] width 35 height 25
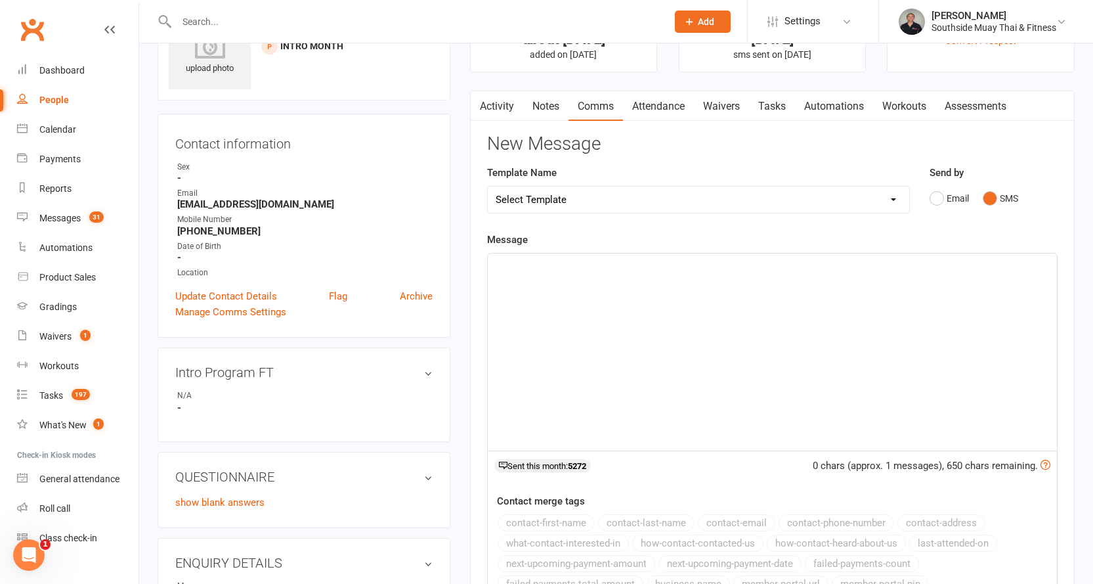
click at [749, 192] on select "Select Template [SMS] Outreach Message: High Risk – Personal From Trainer + Ree…" at bounding box center [698, 199] width 421 height 26
select select "26"
click at [488, 186] on select "Select Template [SMS] Outreach Message: High Risk – Personal From Trainer + Ree…" at bounding box center [698, 199] width 421 height 26
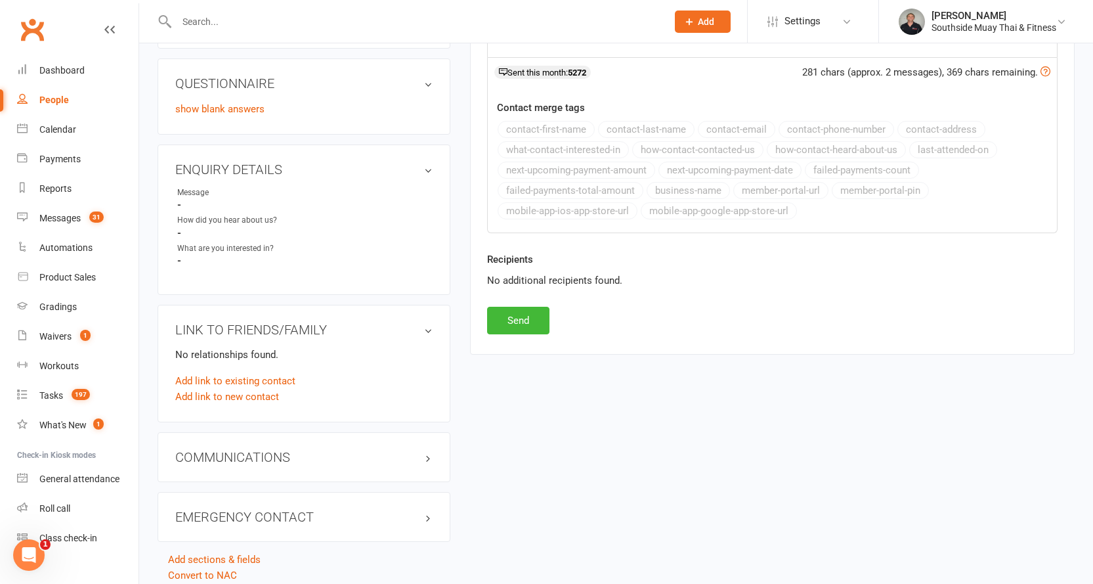
scroll to position [459, 0]
click at [512, 311] on button "Send" at bounding box center [518, 320] width 62 height 28
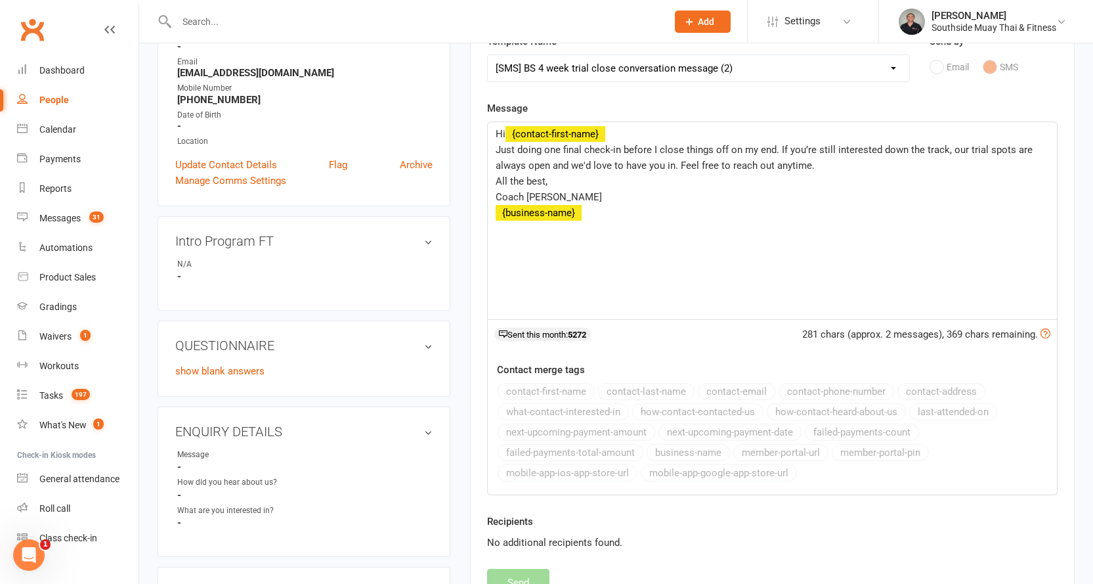
scroll to position [135, 0]
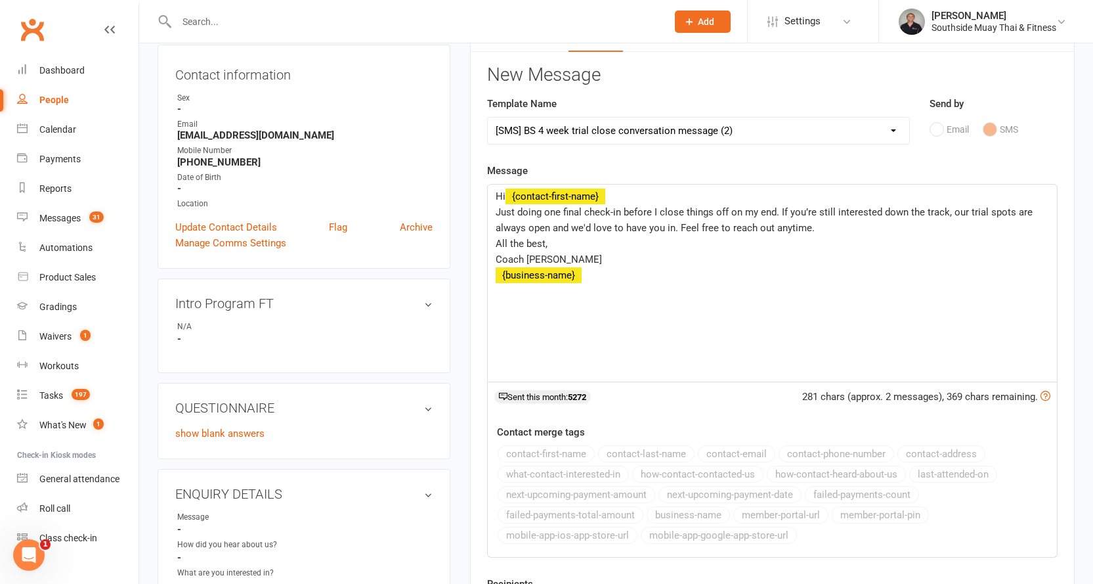
select select
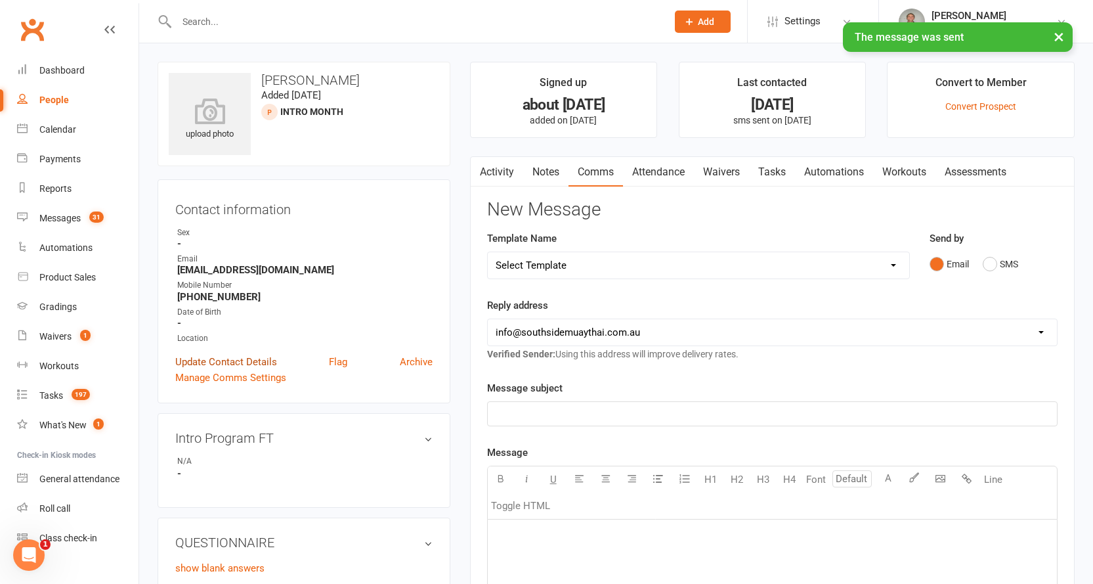
click at [216, 359] on link "Update Contact Details" at bounding box center [226, 362] width 102 height 16
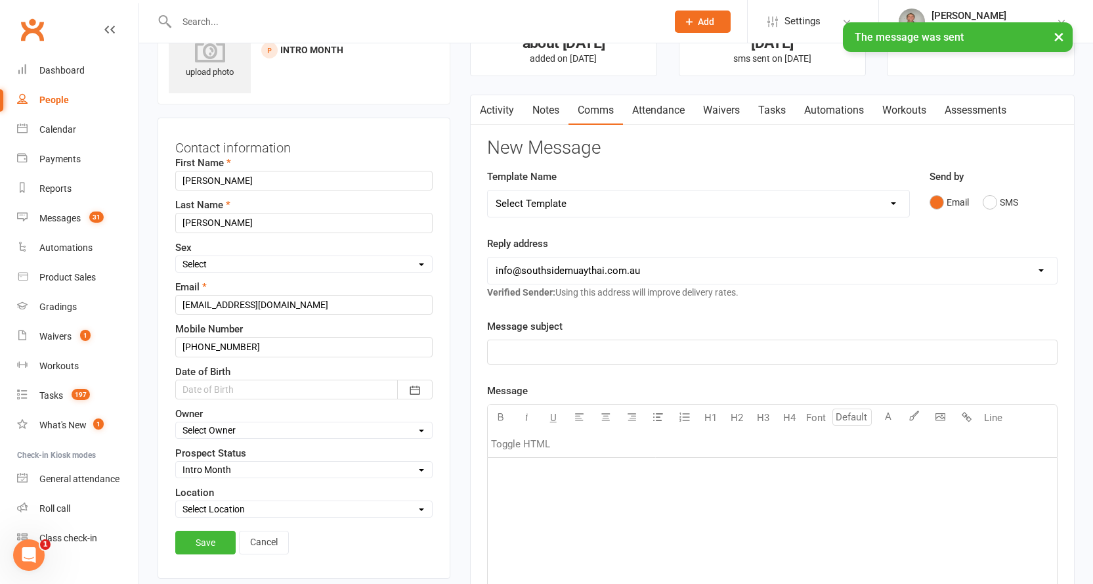
scroll to position [193, 0]
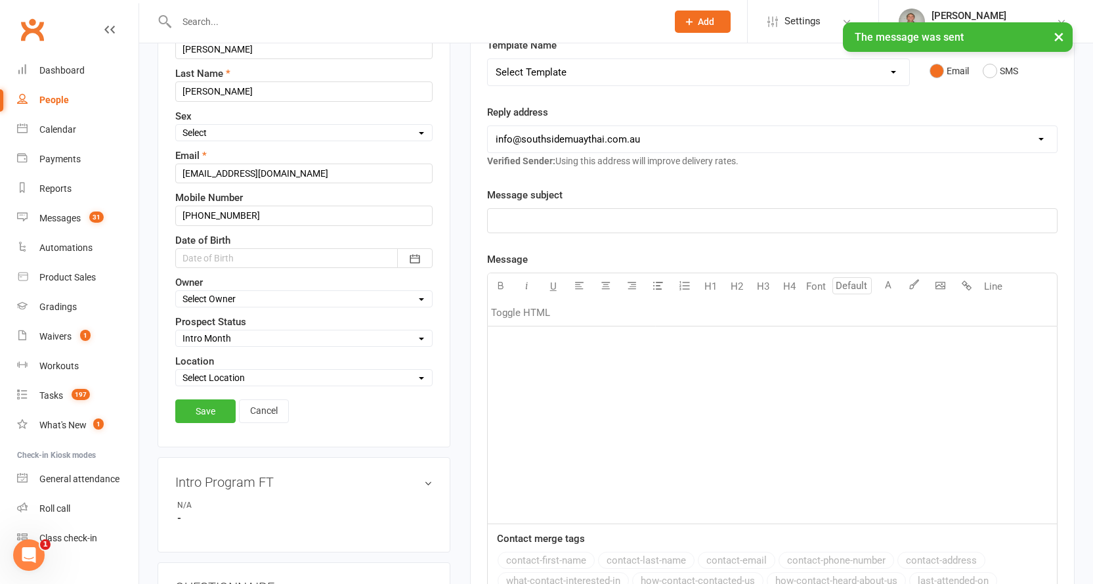
click at [222, 340] on select "Select Initial Contact 28 Day LBE - Contact Needed 28 Day LBE - Intro Class Boo…" at bounding box center [304, 338] width 256 height 14
select select "4 Week Trial - Re-engage Later"
click at [176, 331] on select "Select Initial Contact 28 Day LBE - Contact Needed 28 Day LBE - Intro Class Boo…" at bounding box center [304, 338] width 256 height 14
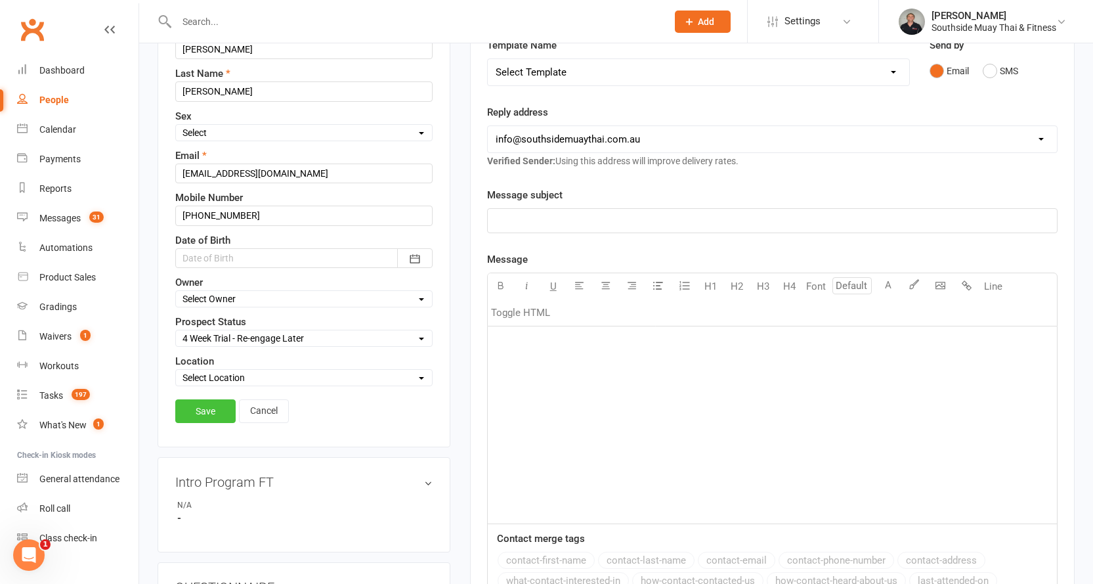
click at [209, 408] on link "Save" at bounding box center [205, 411] width 60 height 24
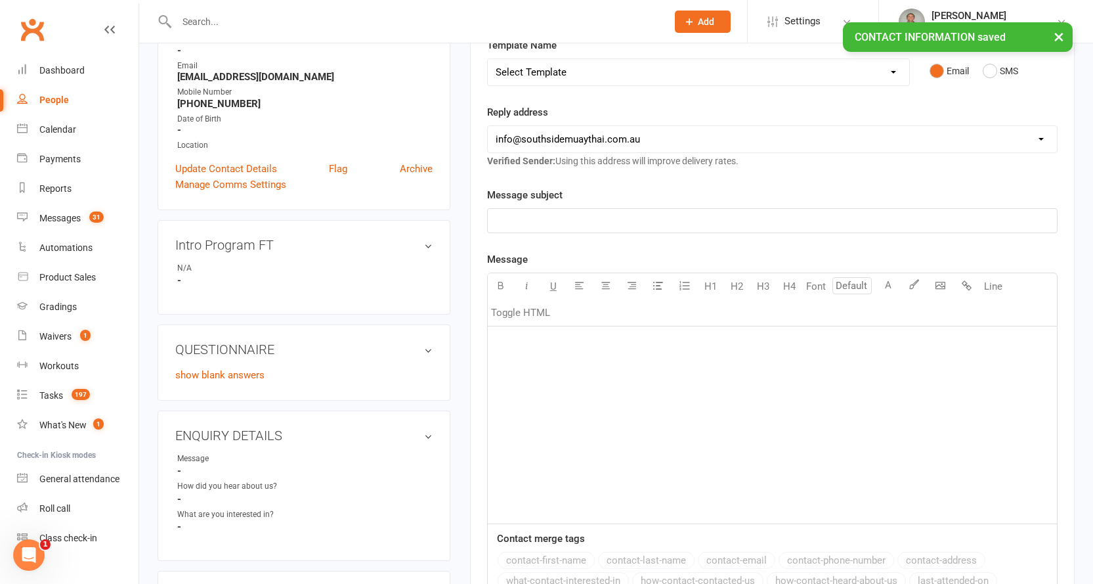
click at [62, 97] on div "People" at bounding box center [54, 100] width 30 height 11
select select "100"
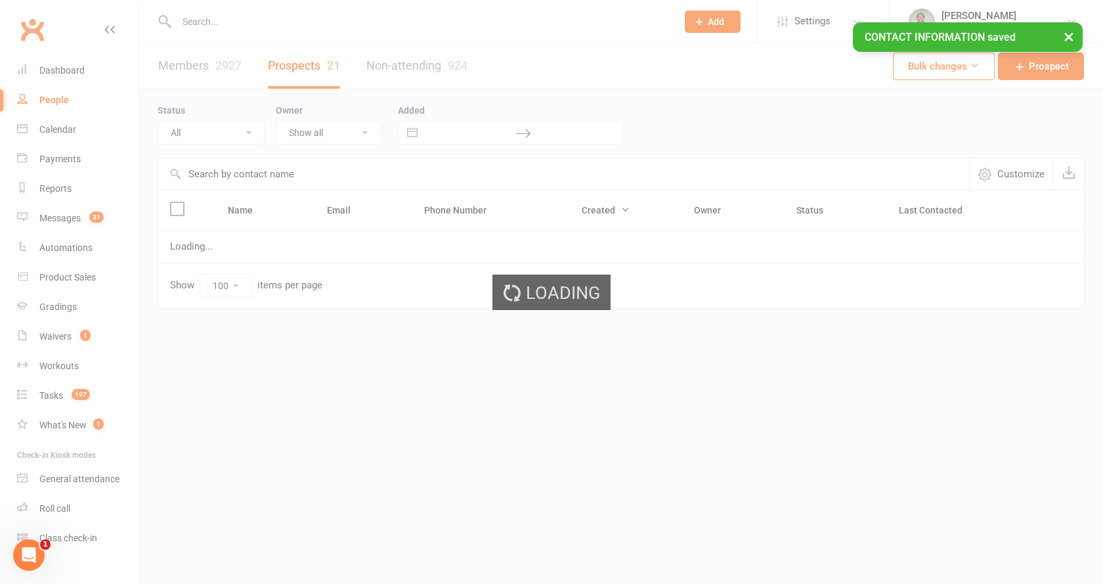
select select "Intro Month"
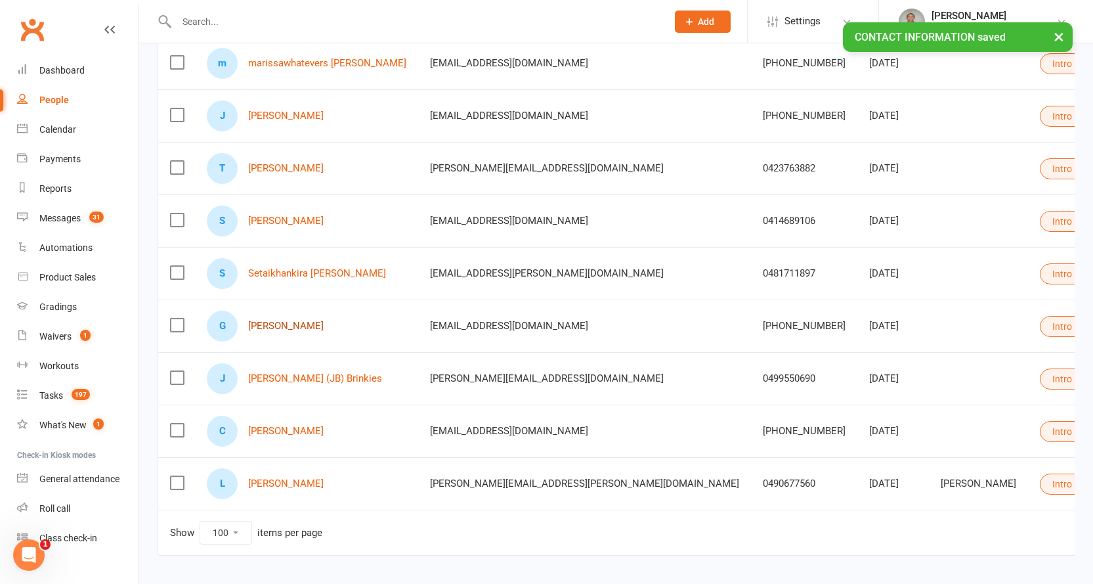
scroll to position [823, 0]
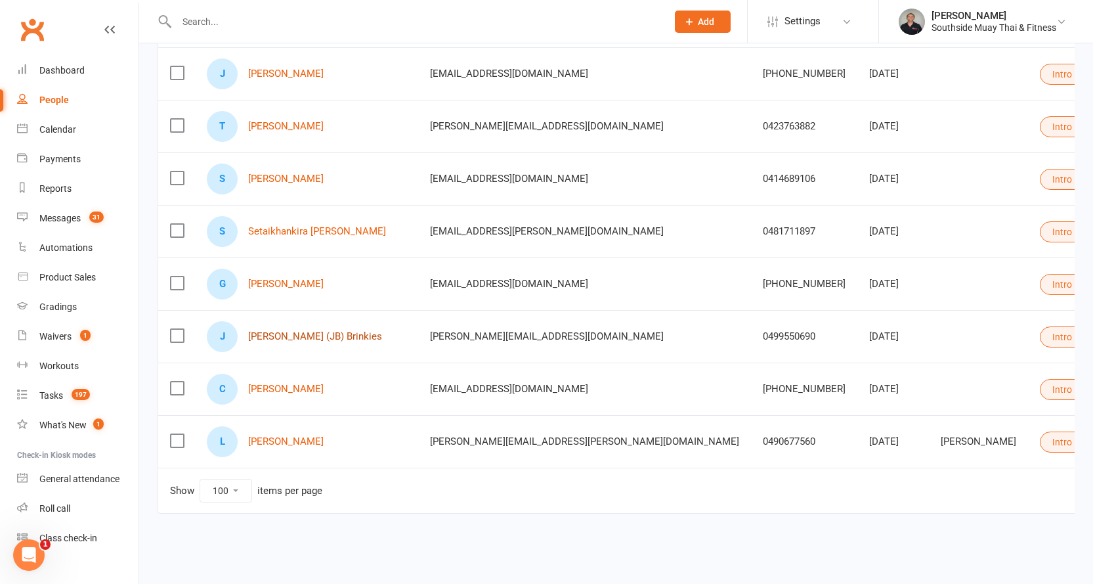
click at [274, 331] on link "Justin (JB) Brinkies" at bounding box center [315, 336] width 134 height 11
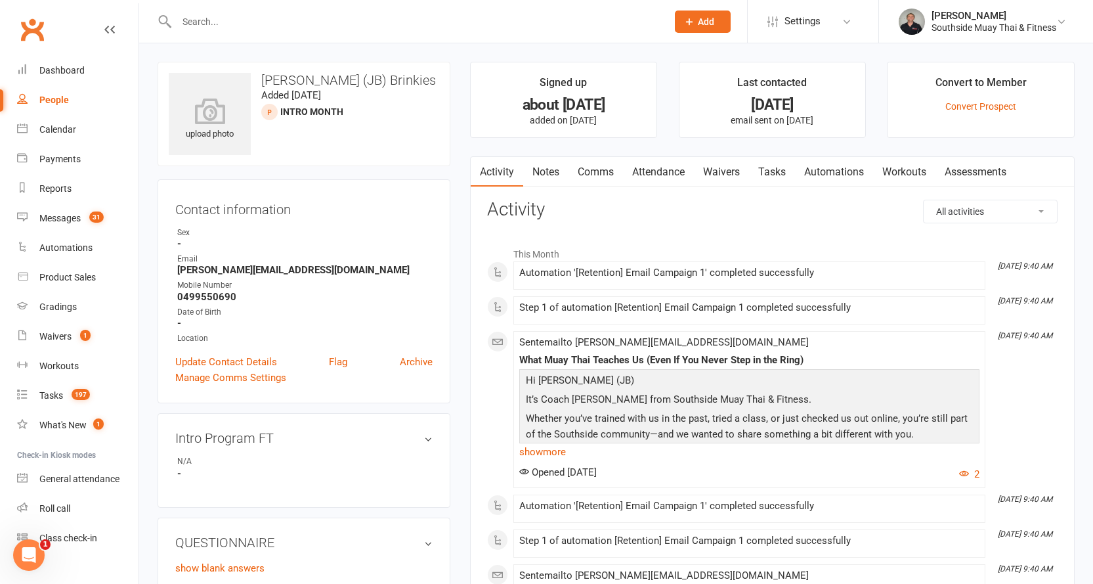
click at [593, 165] on link "Comms" at bounding box center [595, 172] width 54 height 30
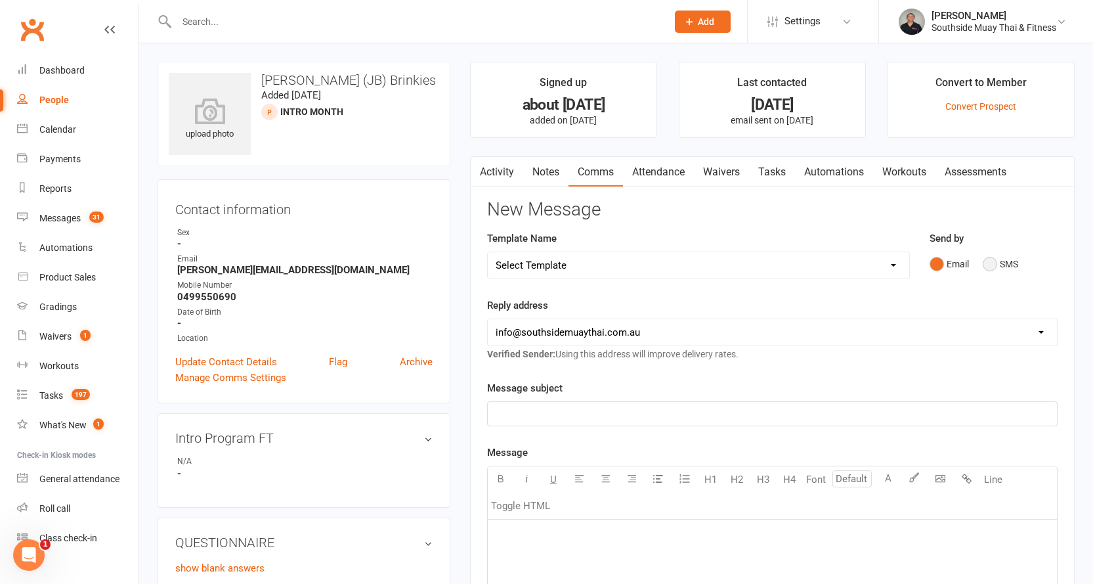
click at [998, 264] on button "SMS" at bounding box center [1000, 263] width 35 height 25
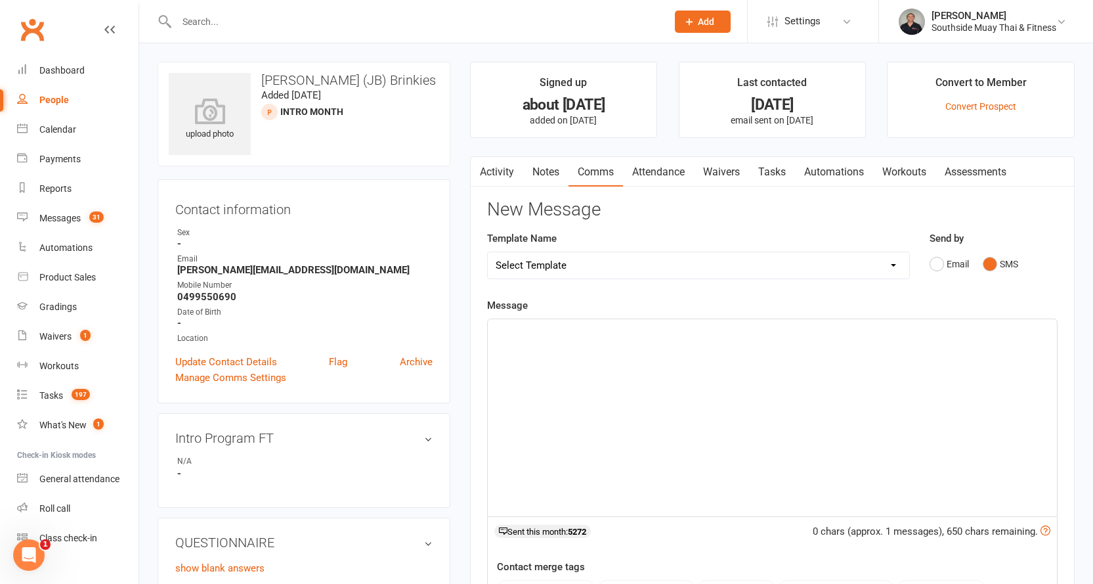
click at [684, 332] on p "﻿" at bounding box center [772, 331] width 553 height 16
click at [492, 170] on link "Activity" at bounding box center [497, 172] width 53 height 30
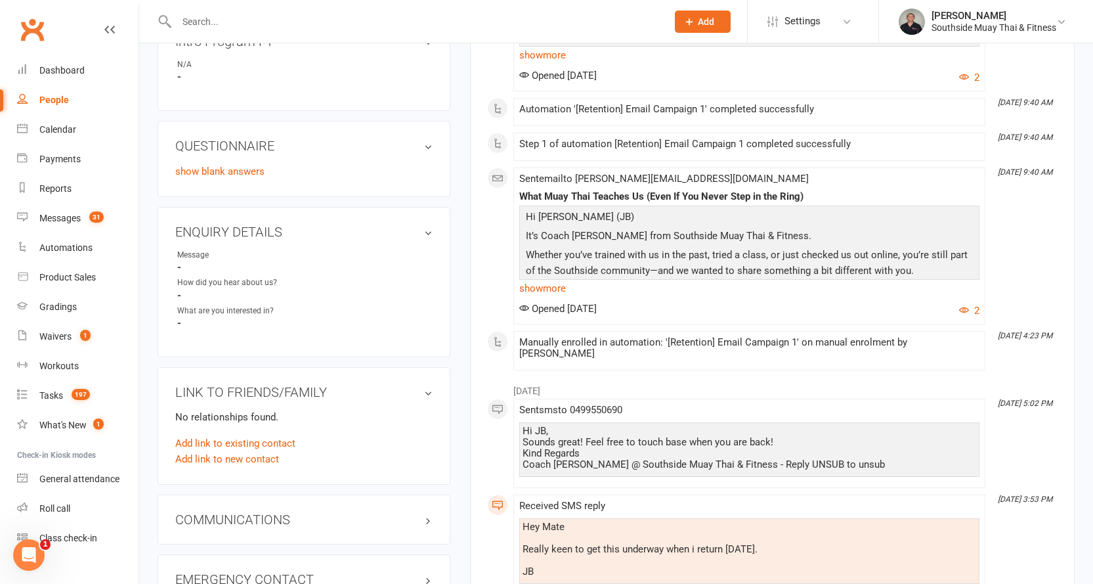
scroll to position [462, 0]
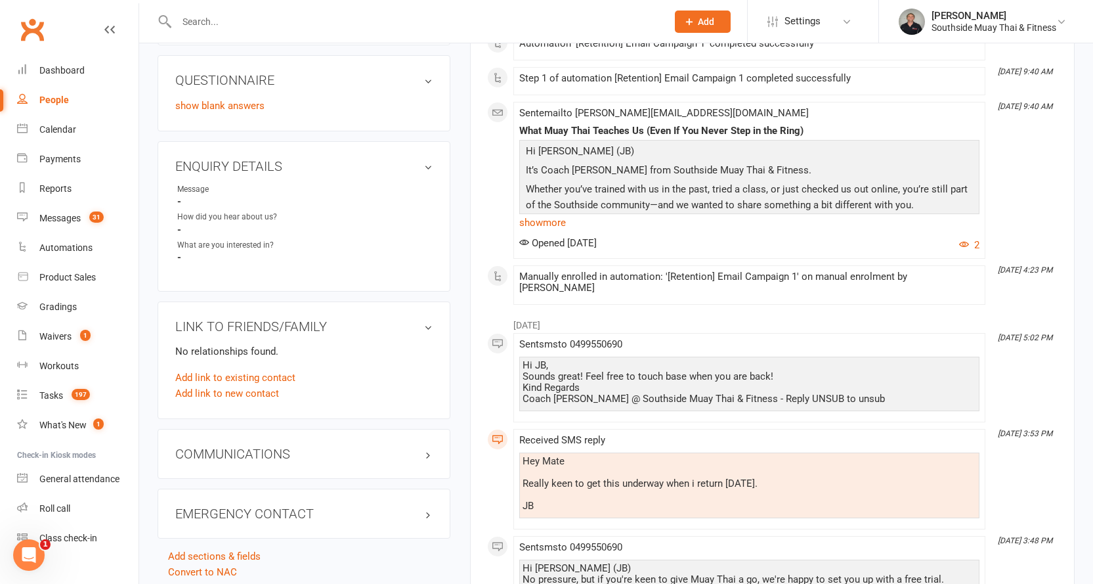
click at [522, 456] on div "Hey Mate Really keen to get this underway when i return in 3 weeks. JB" at bounding box center [749, 484] width 454 height 56
drag, startPoint x: 524, startPoint y: 448, endPoint x: 551, endPoint y: 498, distance: 56.7
click at [551, 498] on div "Hey Mate Really keen to get this underway when i return in 3 weeks. JB" at bounding box center [749, 484] width 454 height 56
copy div "Hey Mate Really keen to get this underway when i return in 3 weeks. JB"
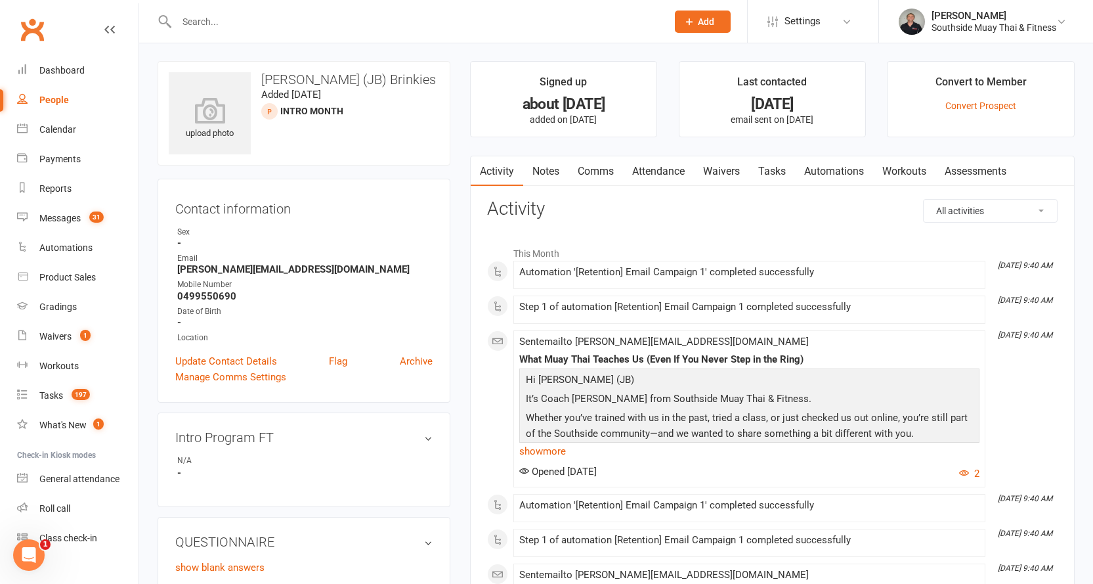
scroll to position [0, 0]
click at [613, 168] on link "Comms" at bounding box center [595, 172] width 54 height 30
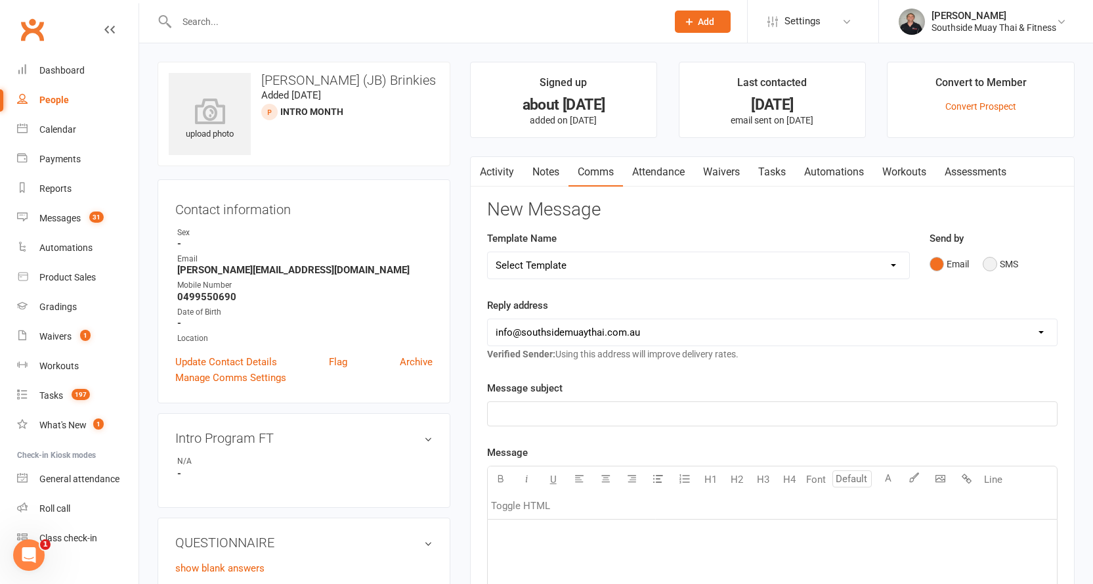
click at [999, 261] on button "SMS" at bounding box center [1000, 263] width 35 height 25
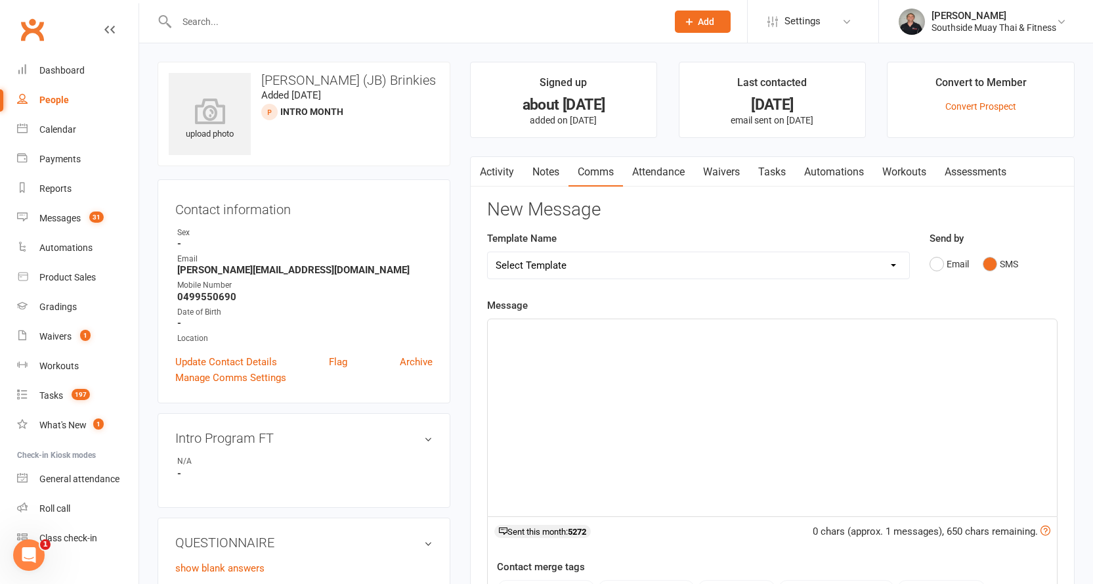
click at [547, 265] on select "Select Template [SMS] Outreach Message: High Risk – Personal From Trainer + Ree…" at bounding box center [698, 265] width 421 height 26
select select "29"
click at [488, 252] on select "Select Template [SMS] Outreach Message: High Risk – Personal From Trainer + Ree…" at bounding box center [698, 265] width 421 height 26
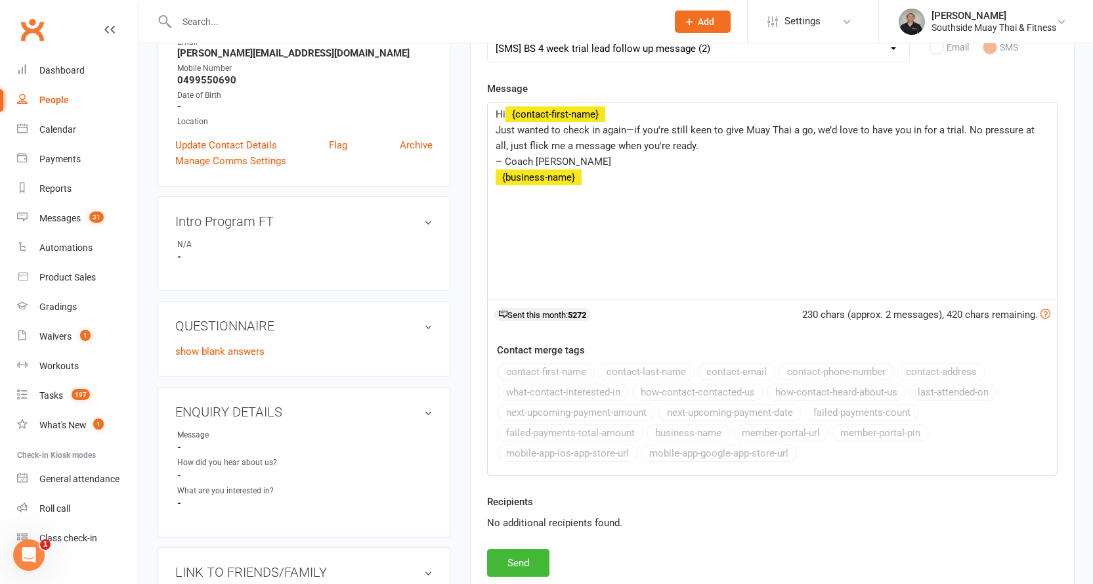
scroll to position [328, 0]
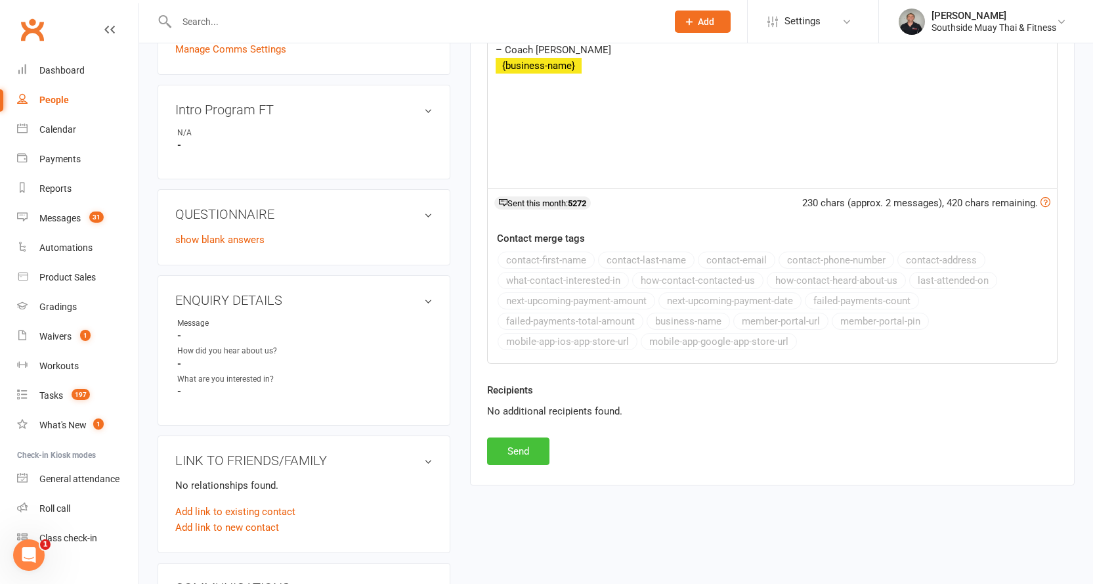
click at [507, 446] on button "Send" at bounding box center [518, 451] width 62 height 28
select select
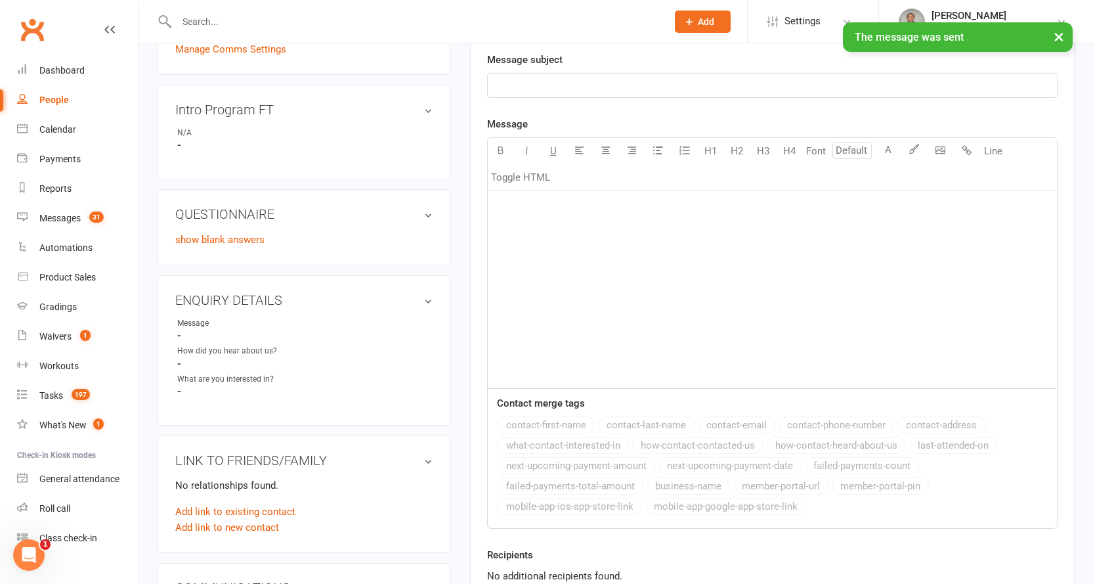
click at [53, 97] on div "People" at bounding box center [54, 100] width 30 height 11
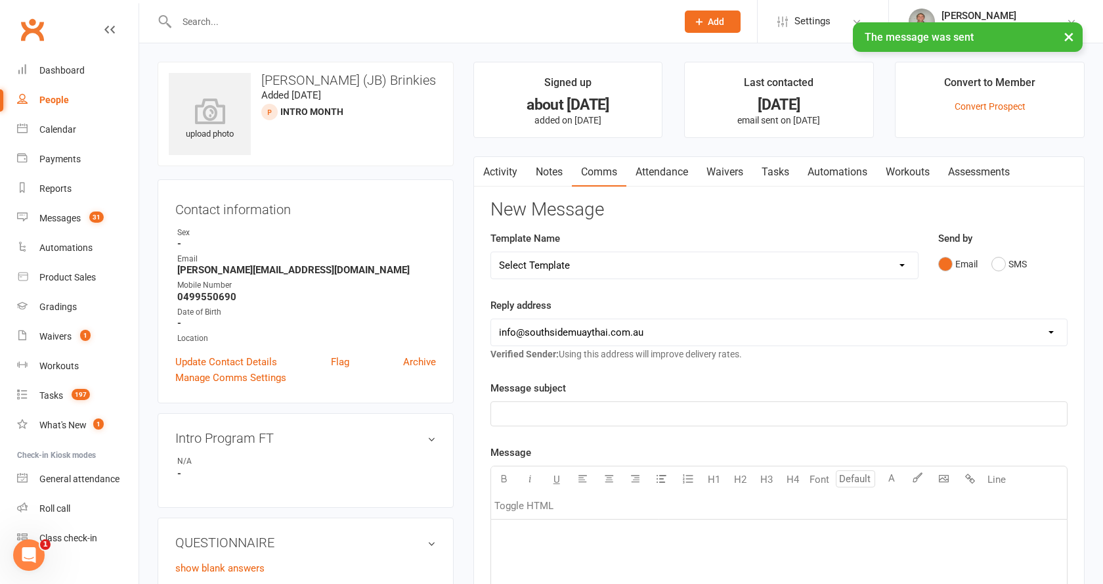
select select "100"
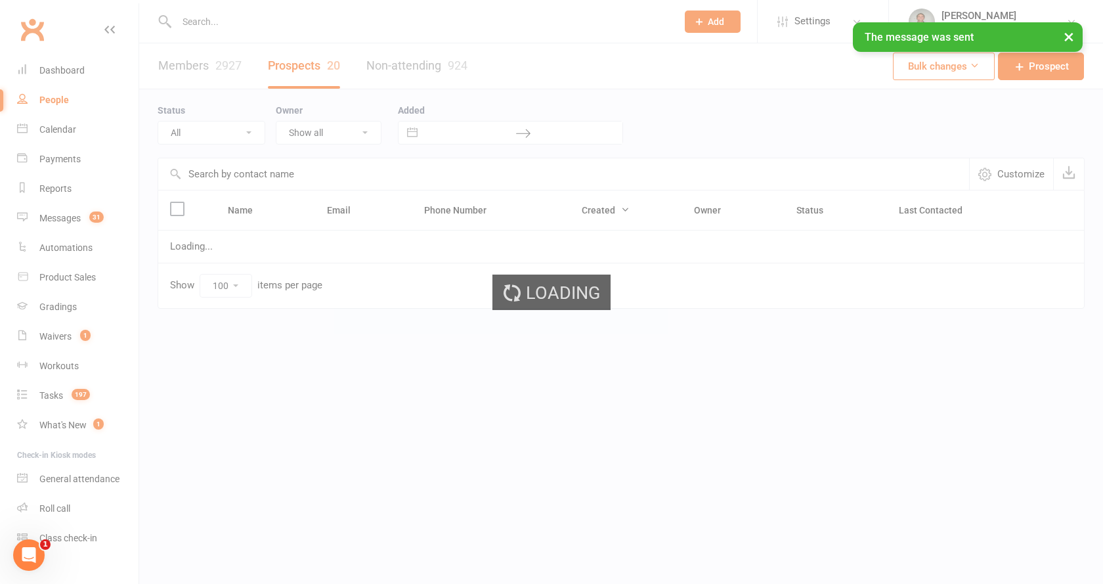
select select "Intro Month"
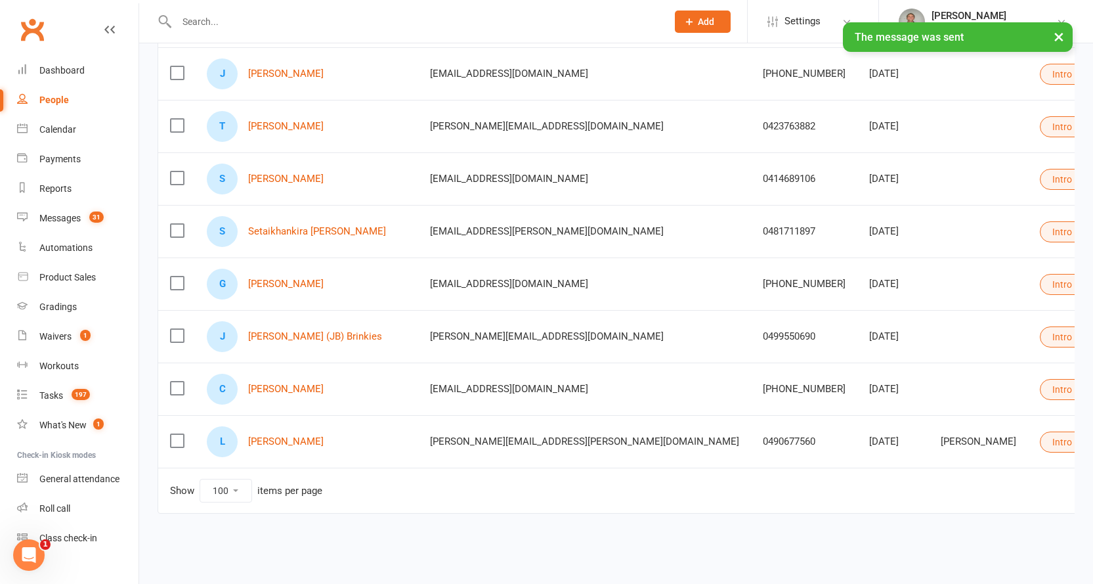
scroll to position [823, 0]
click at [274, 278] on link "Gray Limbu" at bounding box center [285, 283] width 75 height 11
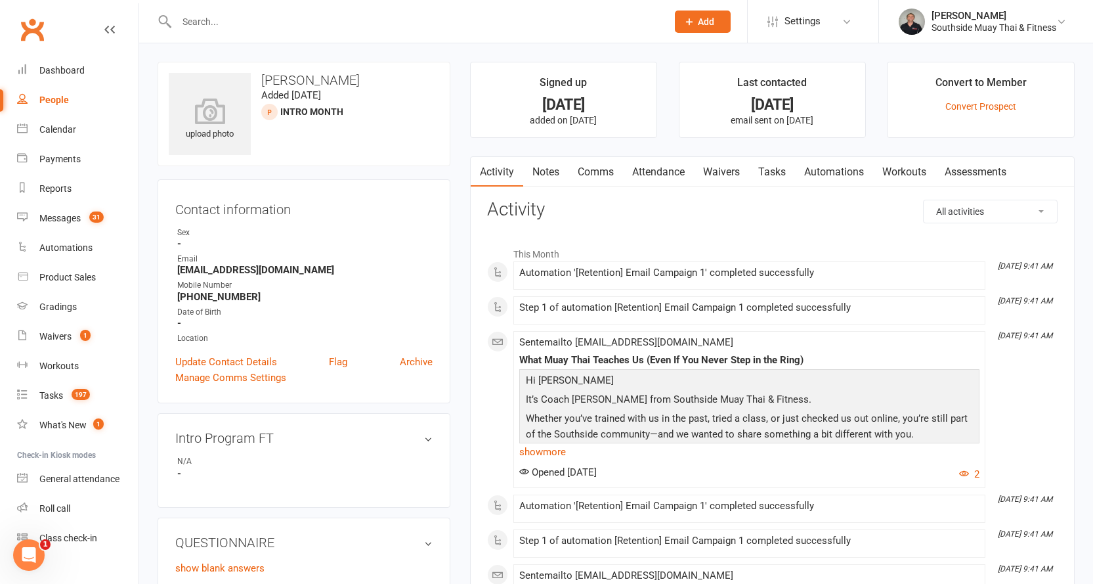
click at [601, 169] on link "Comms" at bounding box center [595, 172] width 54 height 30
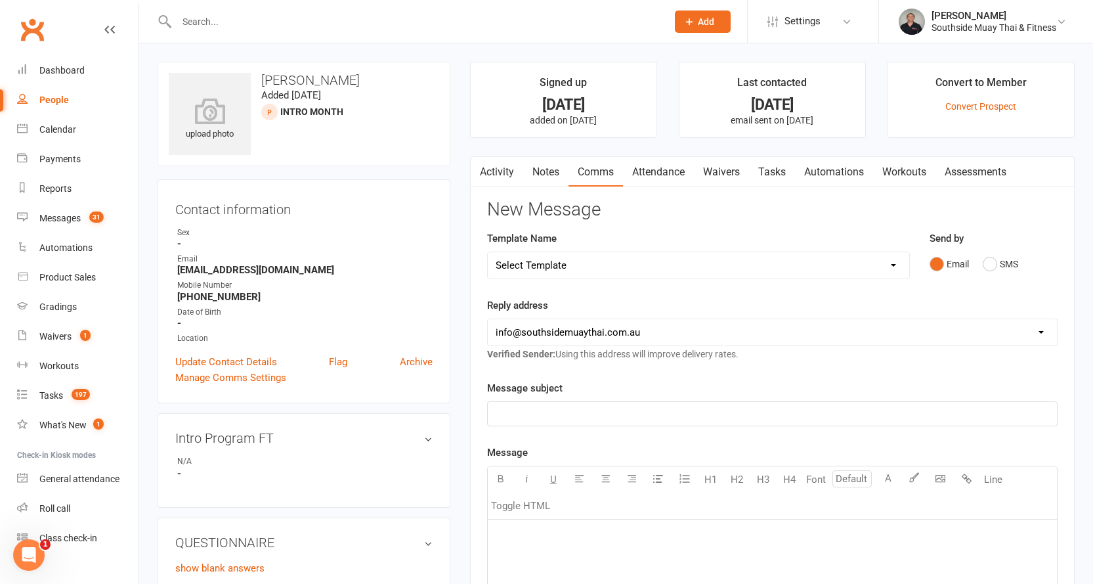
click at [499, 172] on link "Activity" at bounding box center [497, 172] width 53 height 30
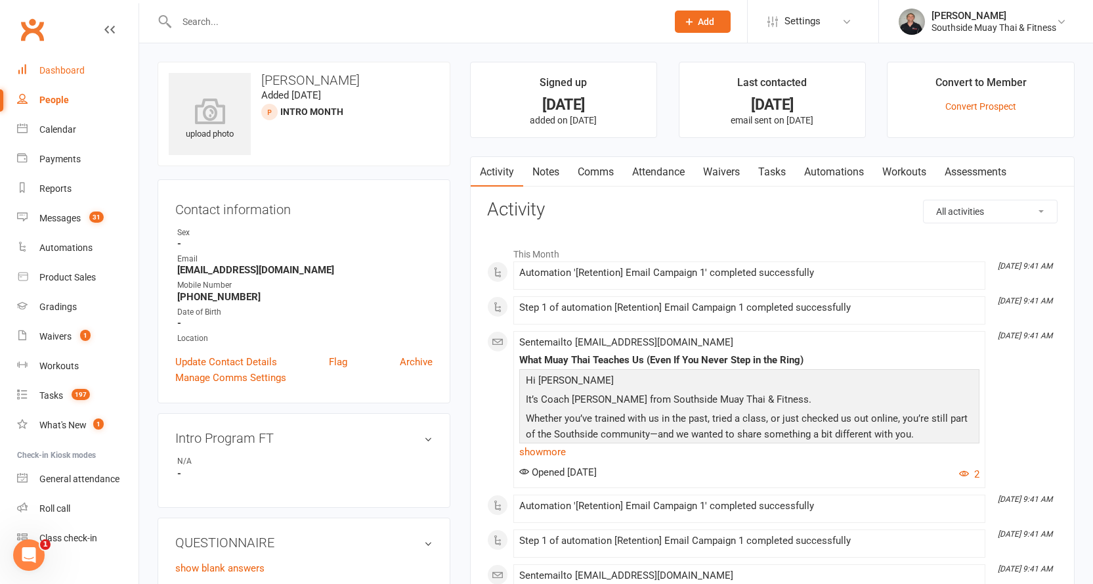
click at [54, 73] on div "Dashboard" at bounding box center [61, 70] width 45 height 11
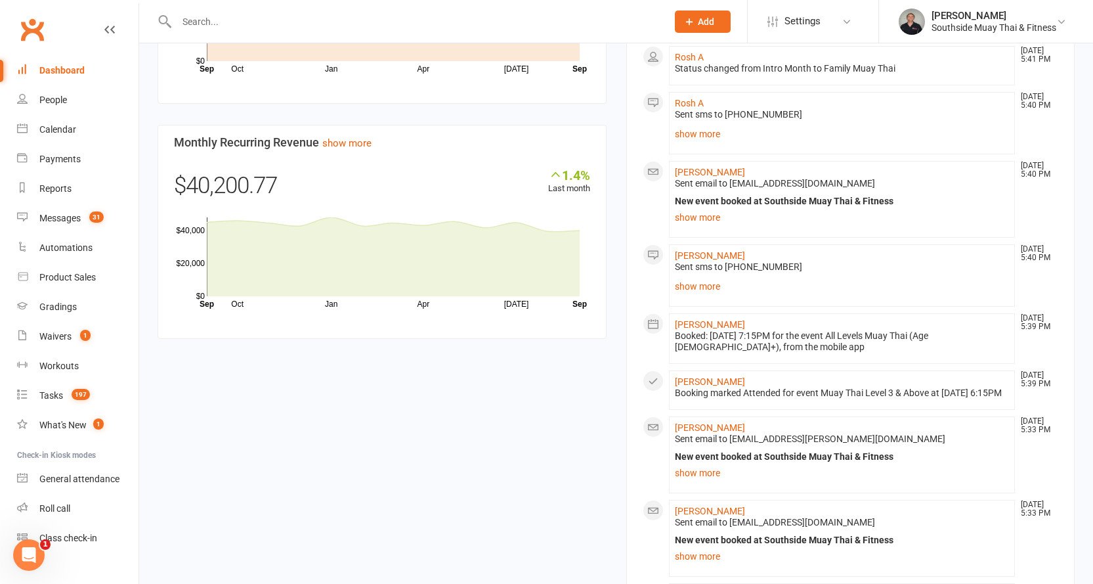
scroll to position [1050, 0]
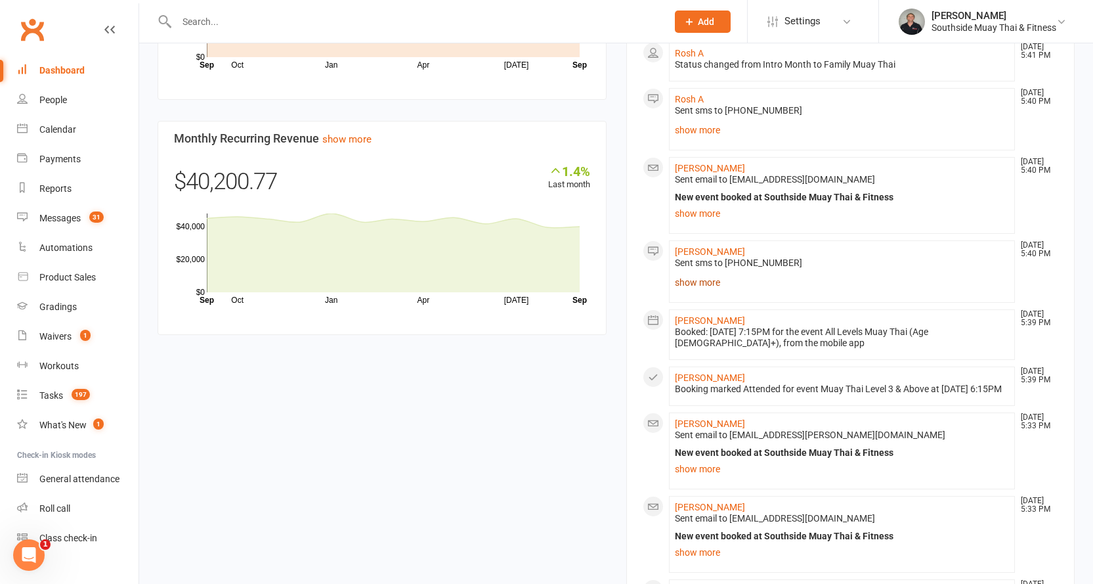
click at [716, 273] on link "show more" at bounding box center [842, 282] width 335 height 18
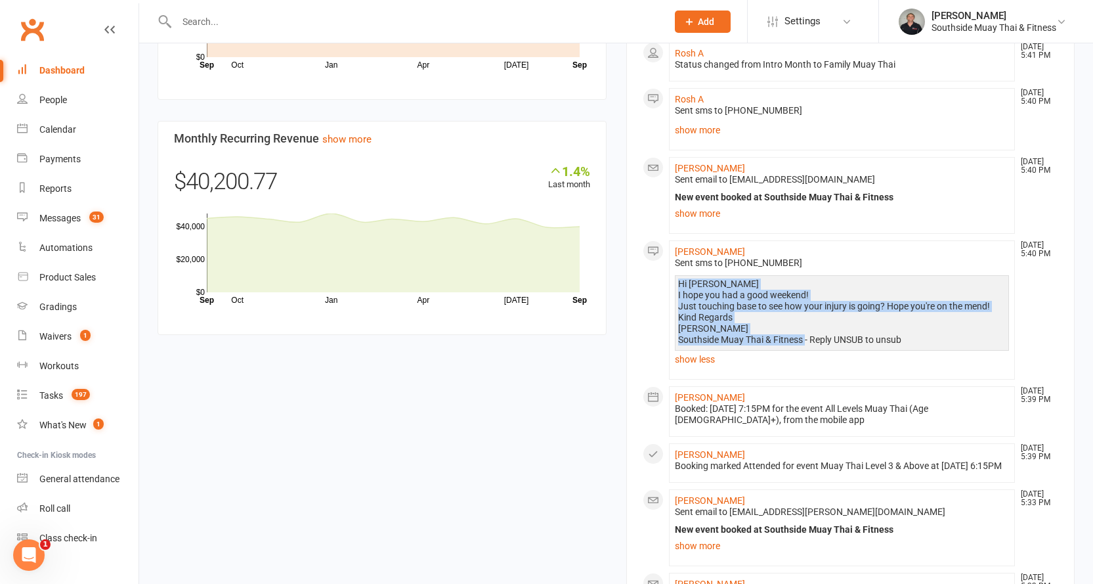
drag, startPoint x: 678, startPoint y: 265, endPoint x: 801, endPoint y: 328, distance: 138.0
click at [801, 328] on div "Hi Lisa I hope you had a good weekend! Just touching base to see how your injur…" at bounding box center [842, 311] width 328 height 67
copy div "Hi Lisa I hope you had a good weekend! Just touching base to see how your injur…"
click at [56, 214] on div "Messages" at bounding box center [59, 218] width 41 height 11
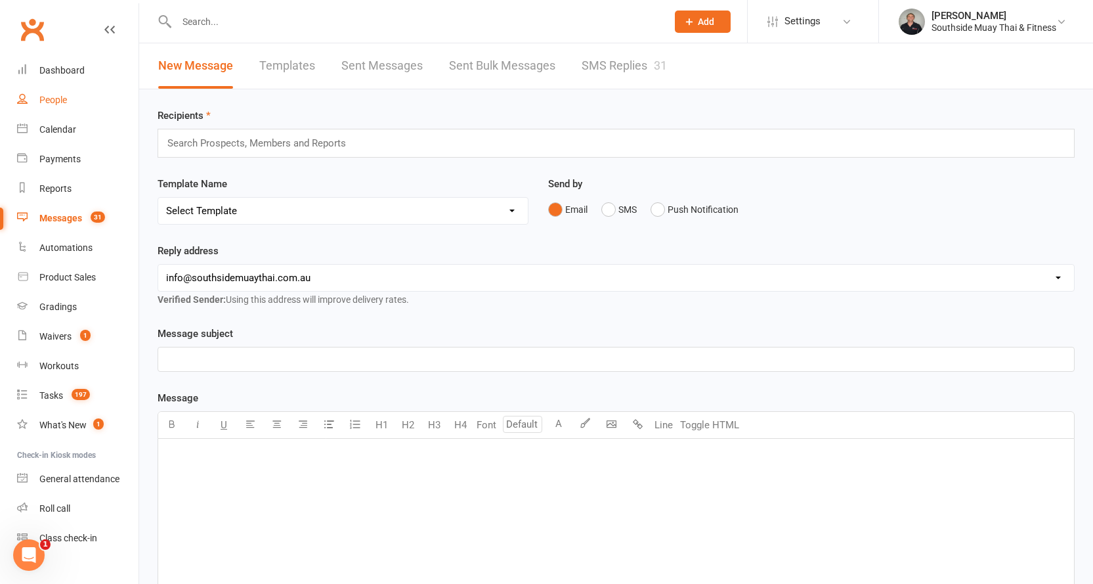
click at [48, 95] on div "People" at bounding box center [53, 100] width 28 height 11
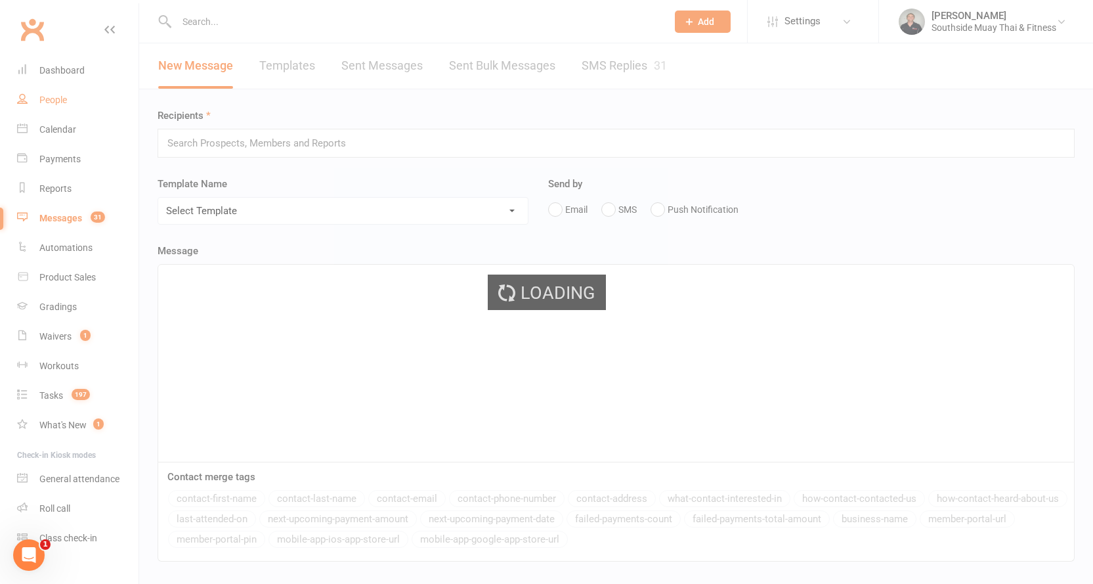
select select "100"
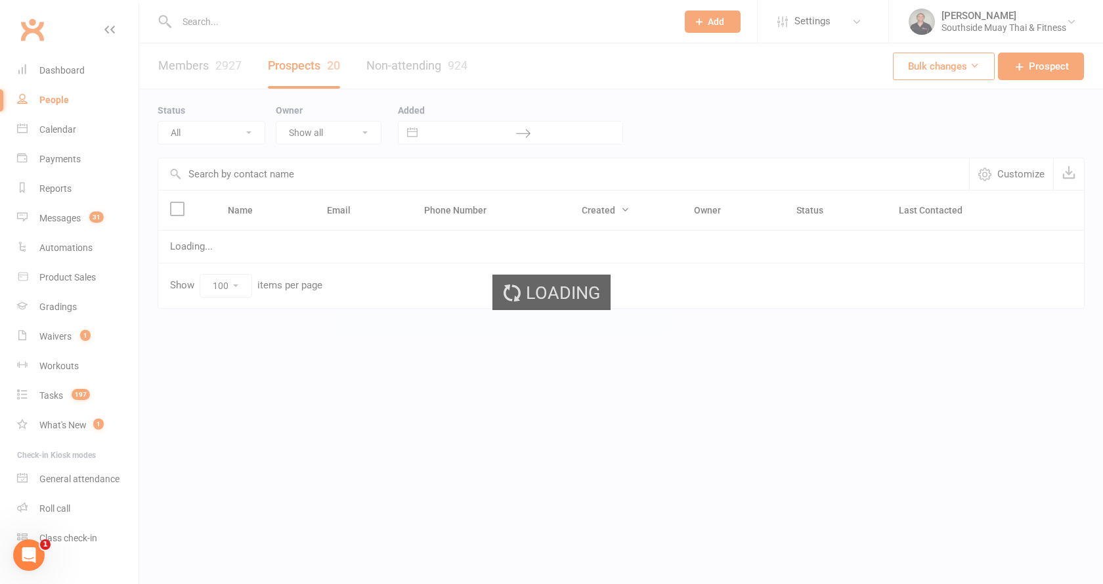
select select "Intro Month"
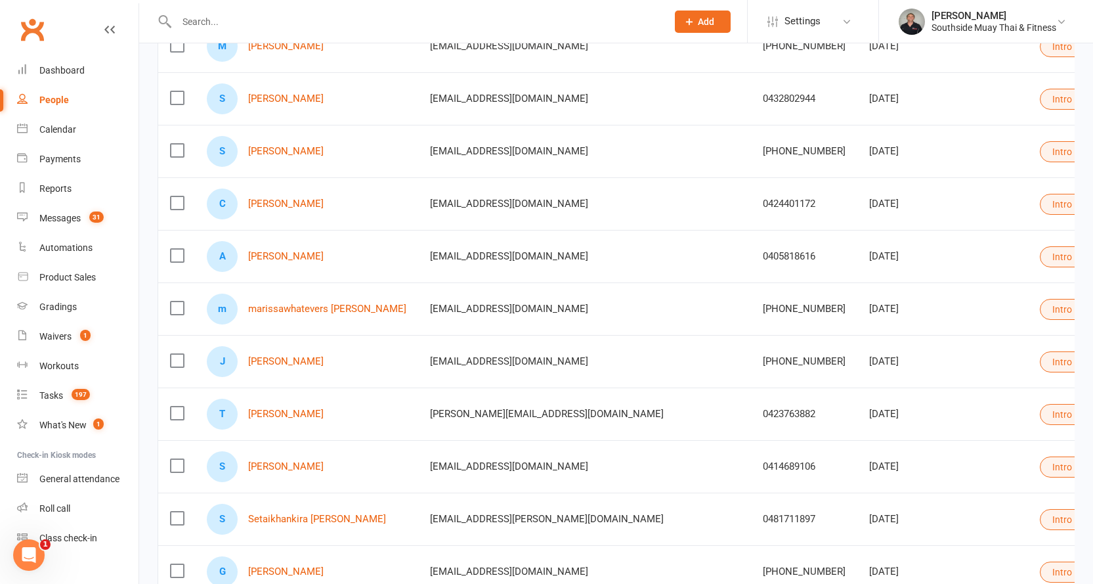
scroll to position [823, 0]
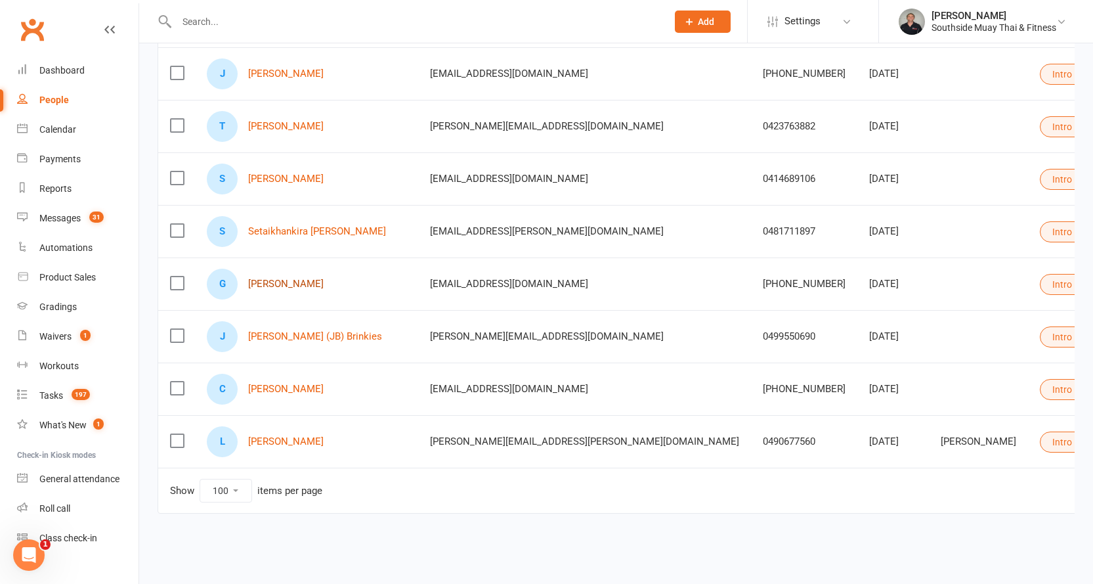
click at [271, 278] on link "Gray Limbu" at bounding box center [285, 283] width 75 height 11
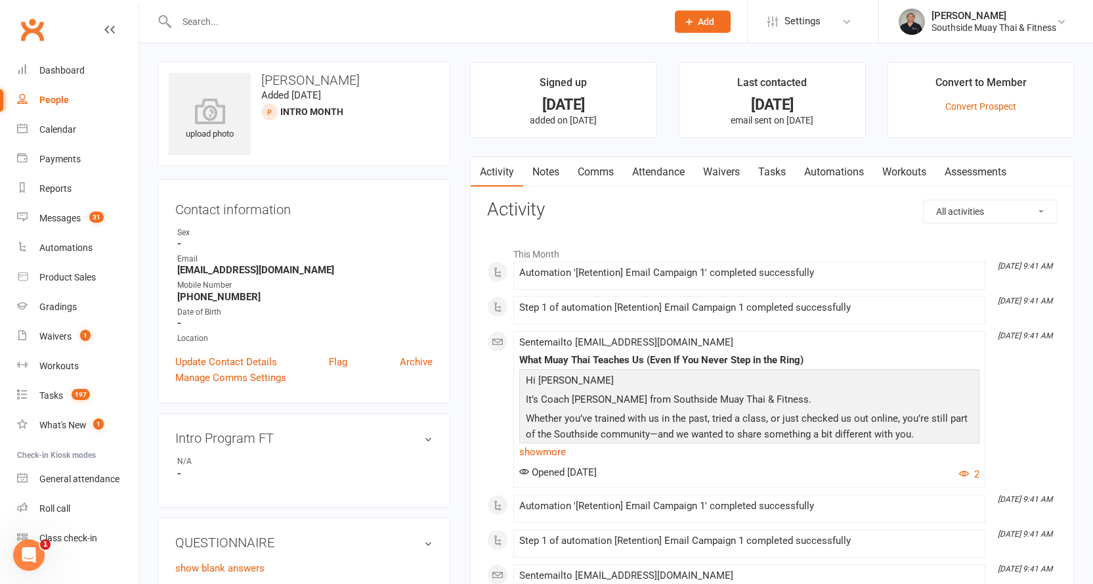
click at [589, 165] on link "Comms" at bounding box center [595, 172] width 54 height 30
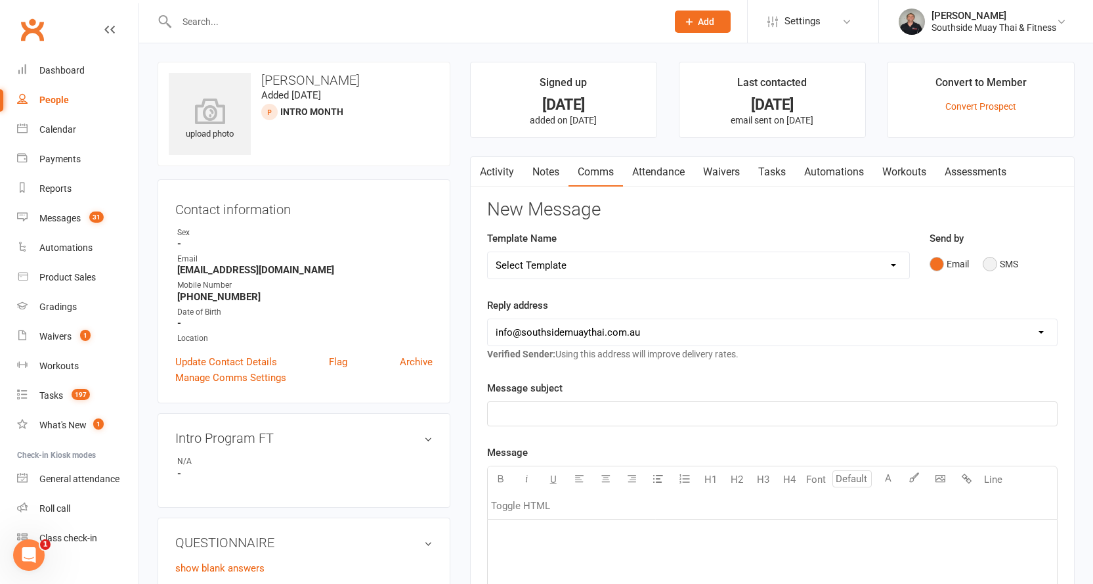
click at [1010, 267] on button "SMS" at bounding box center [1000, 263] width 35 height 25
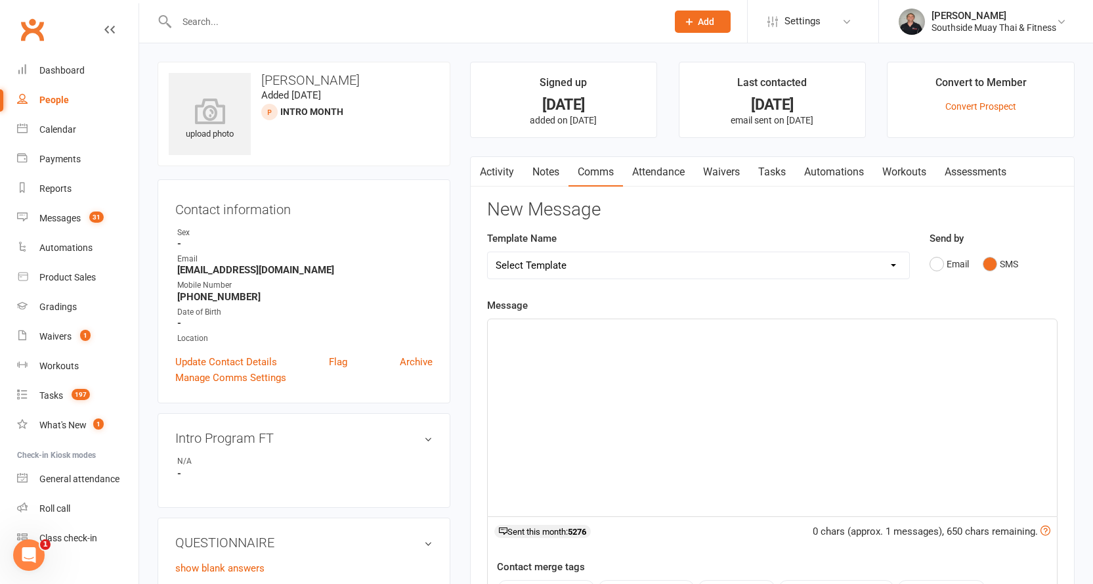
click at [519, 337] on p "﻿" at bounding box center [772, 331] width 553 height 16
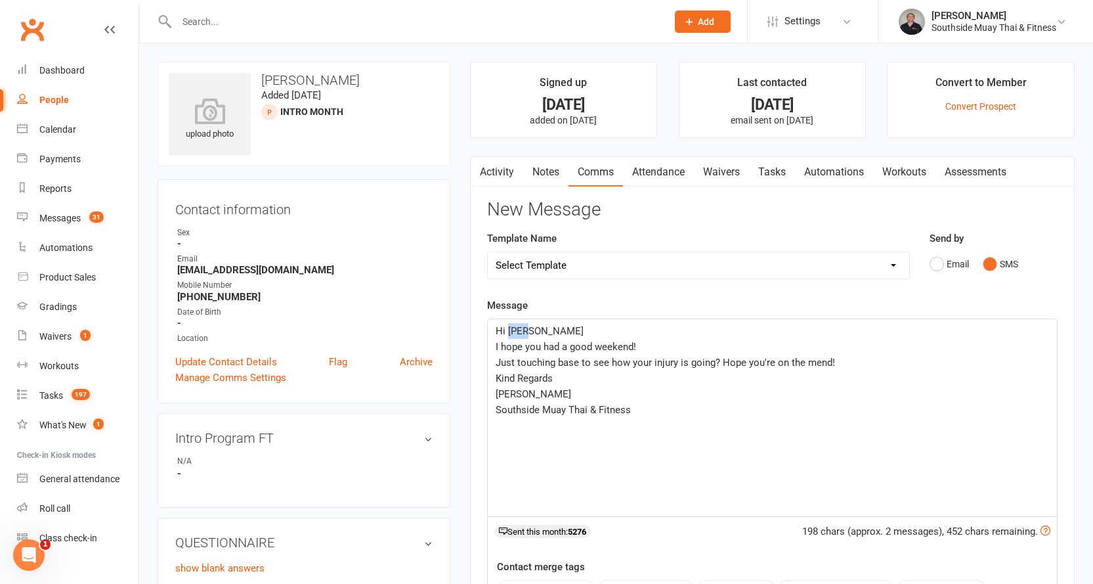
drag, startPoint x: 507, startPoint y: 331, endPoint x: 534, endPoint y: 331, distance: 26.3
click at [534, 331] on p "Hi Lisa" at bounding box center [772, 331] width 553 height 16
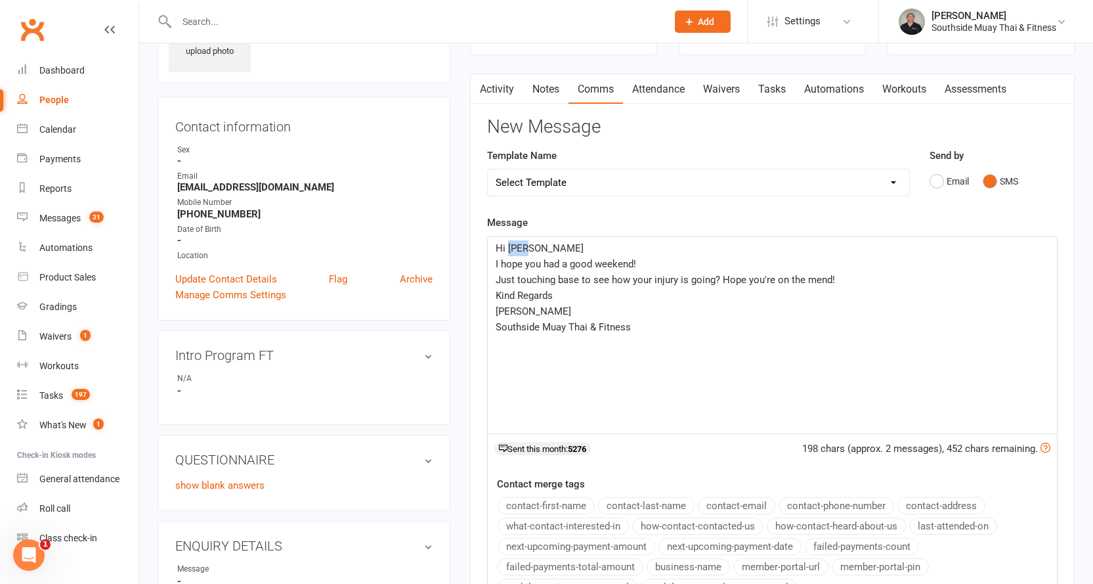
scroll to position [197, 0]
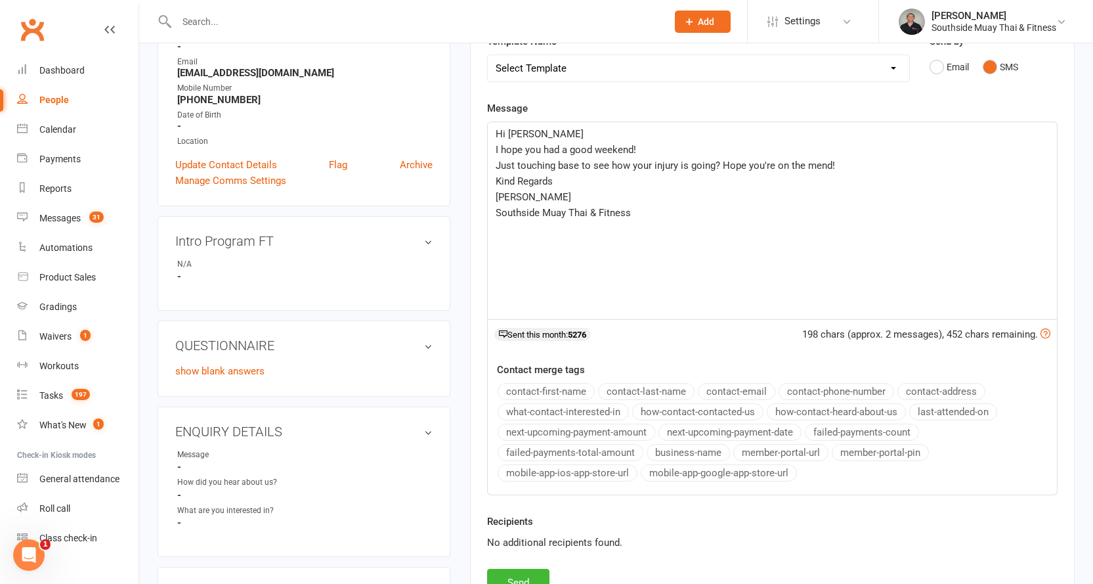
click at [533, 388] on button "contact-first-name" at bounding box center [546, 391] width 97 height 17
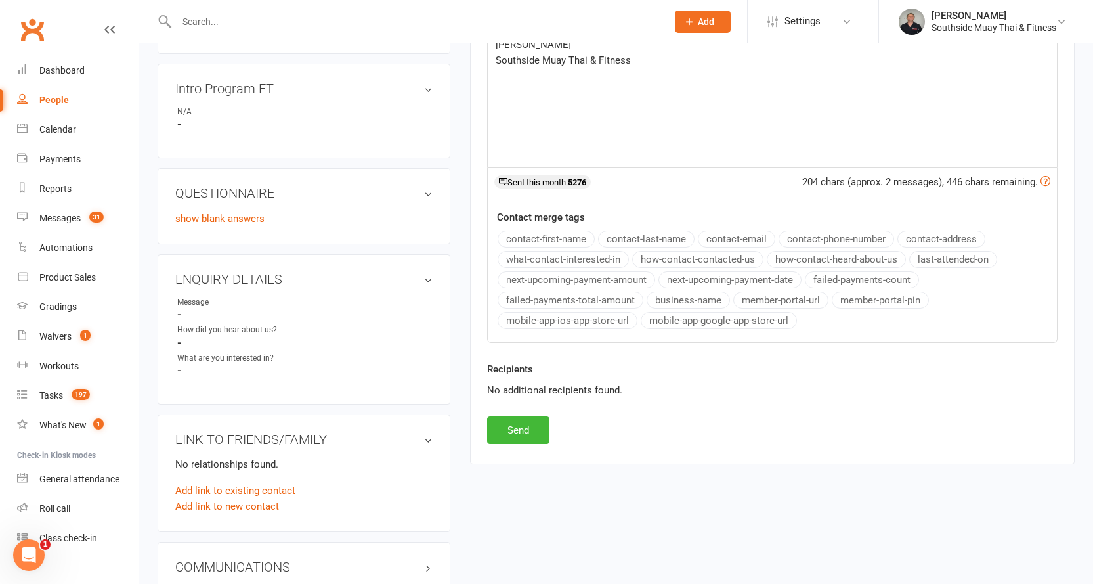
scroll to position [459, 0]
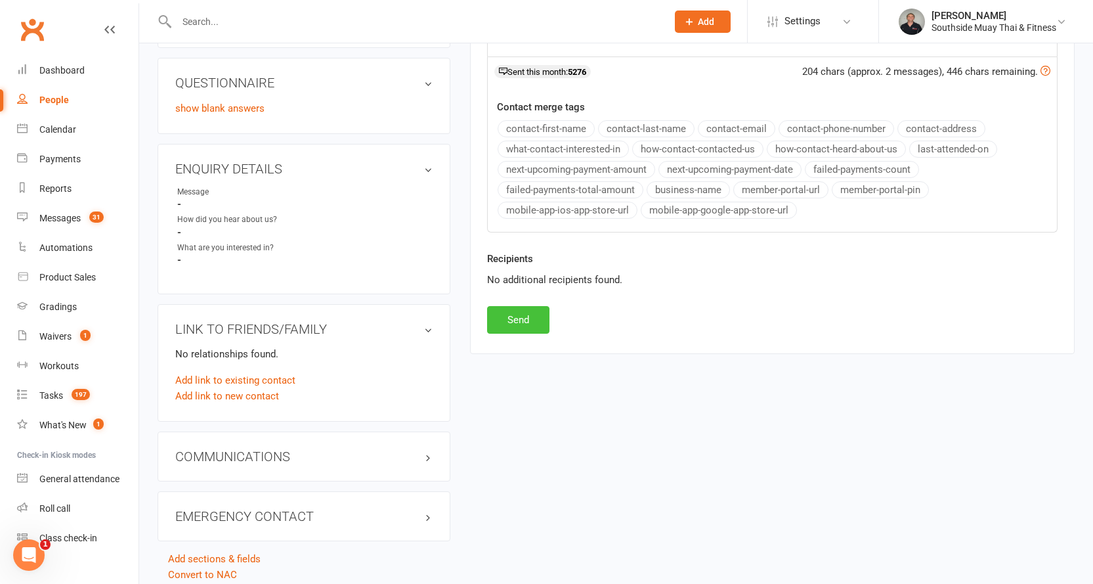
click at [512, 314] on button "Send" at bounding box center [518, 320] width 62 height 28
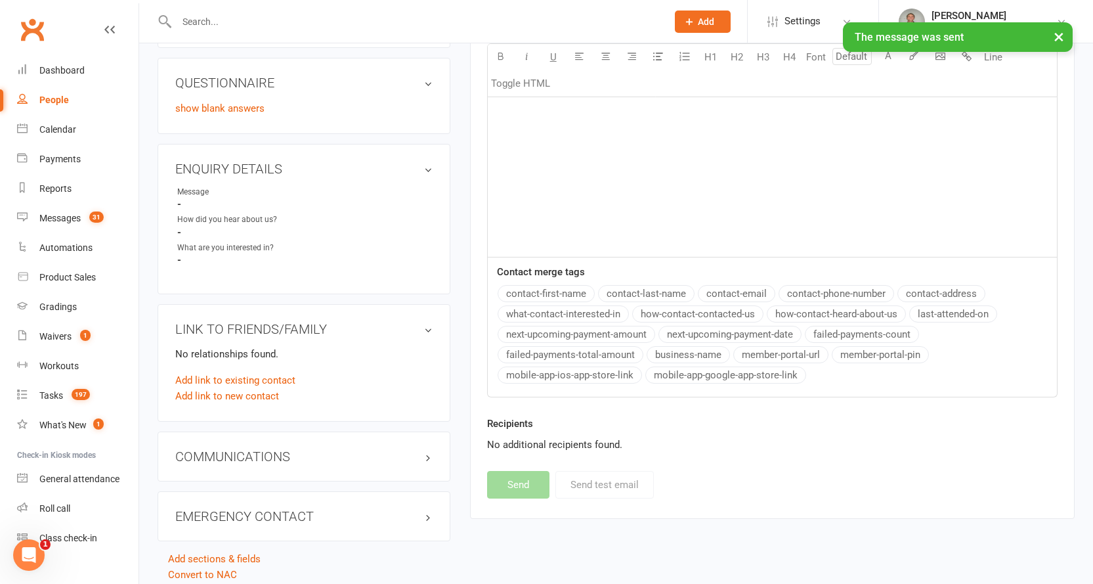
click at [53, 96] on div "People" at bounding box center [54, 100] width 30 height 11
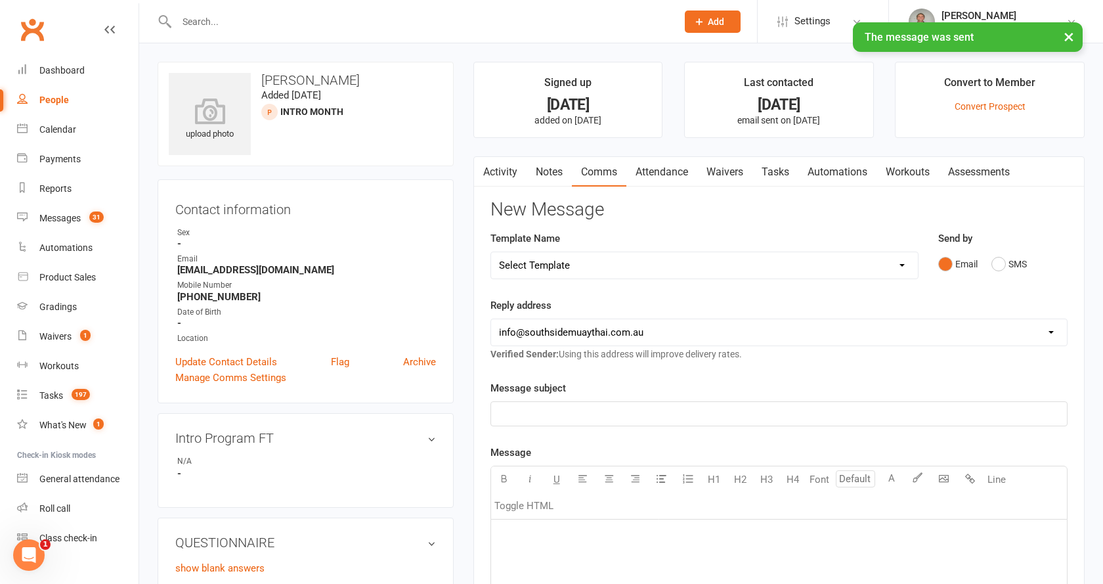
select select "100"
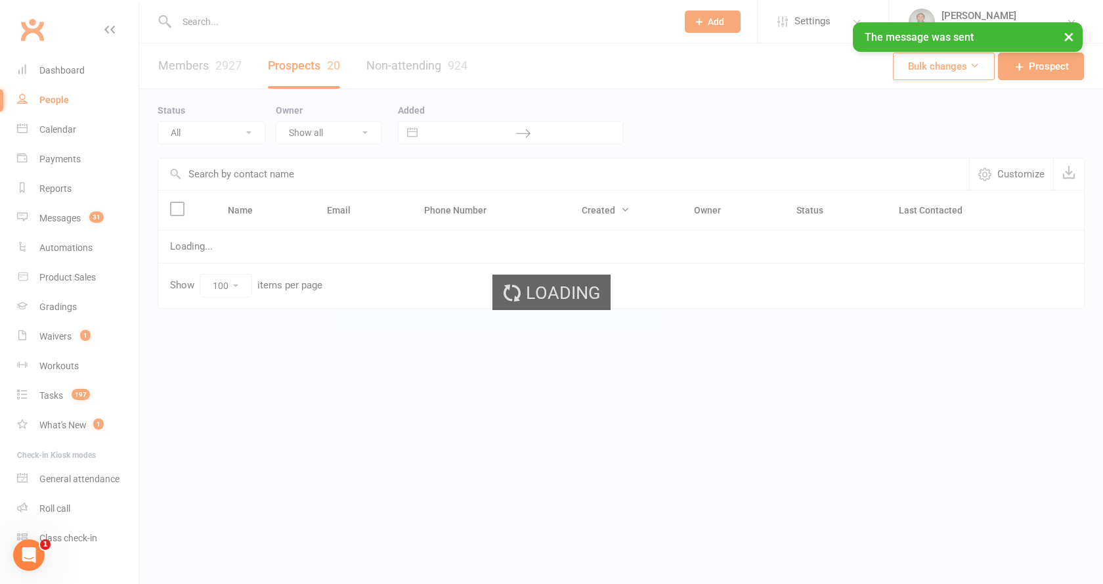
select select "Intro Month"
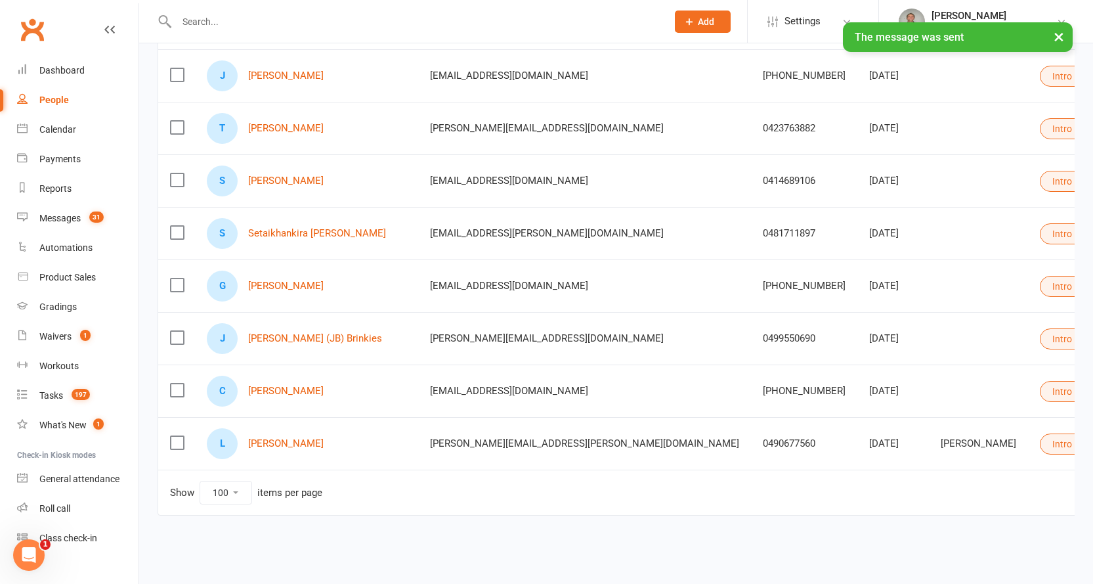
scroll to position [823, 0]
click at [289, 226] on link "Setaikhankira Signoriello" at bounding box center [317, 231] width 138 height 11
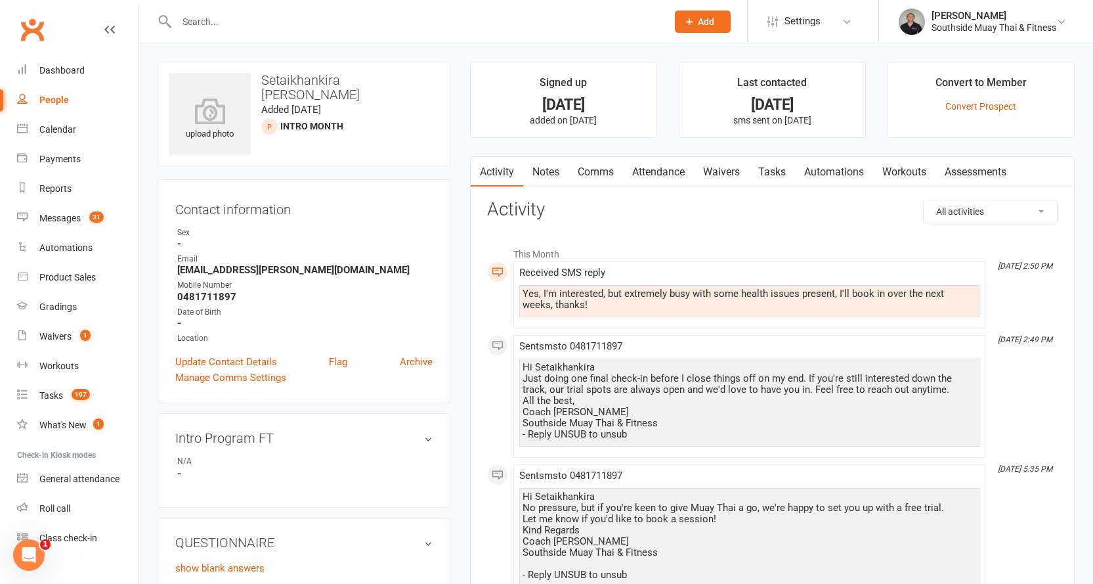
click at [52, 96] on div "People" at bounding box center [54, 100] width 30 height 11
select select "100"
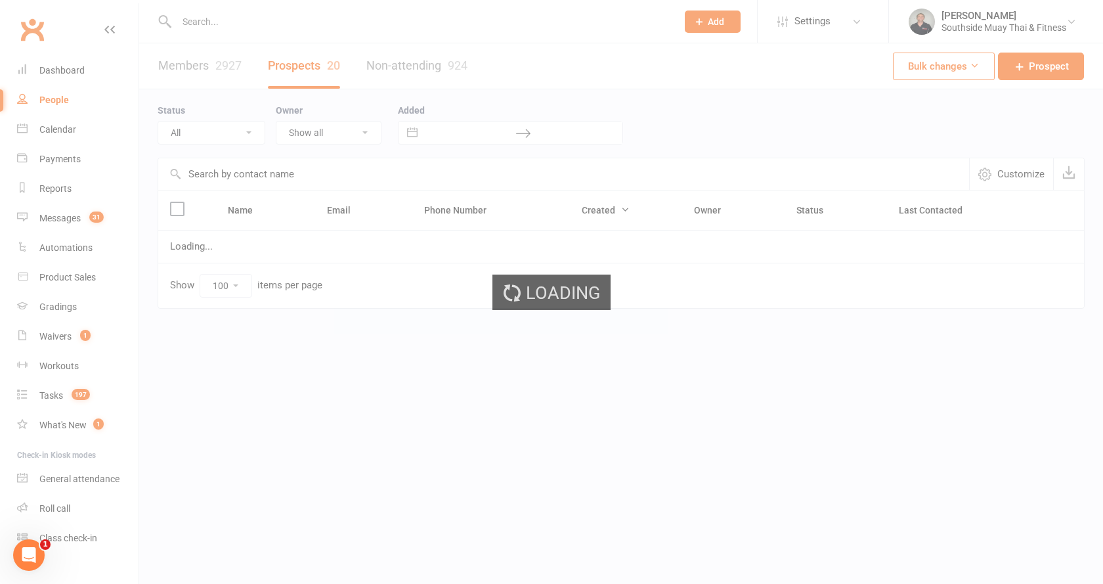
select select "Intro Month"
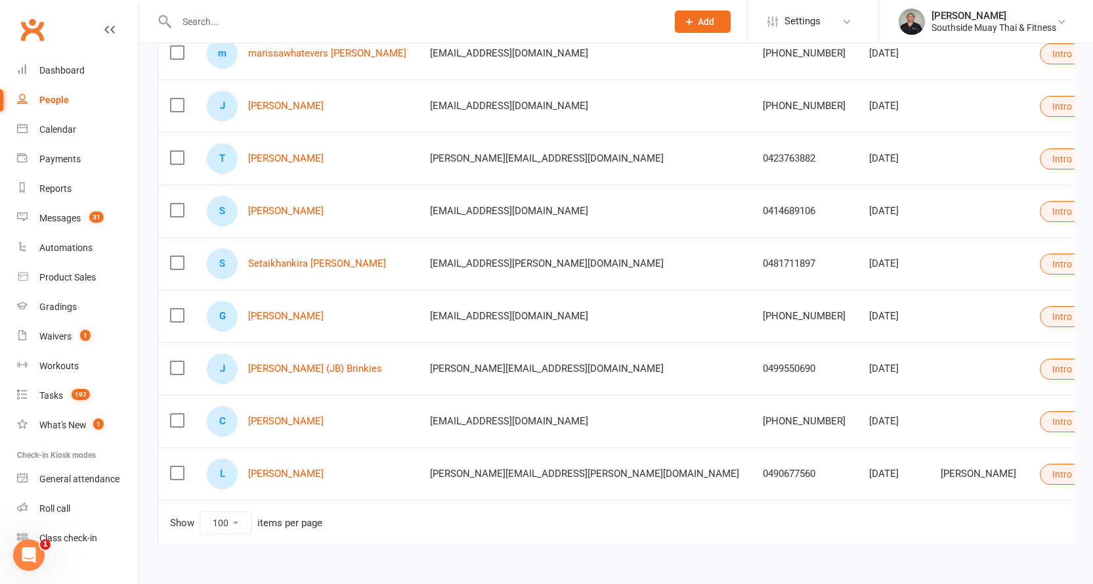
scroll to position [788, 0]
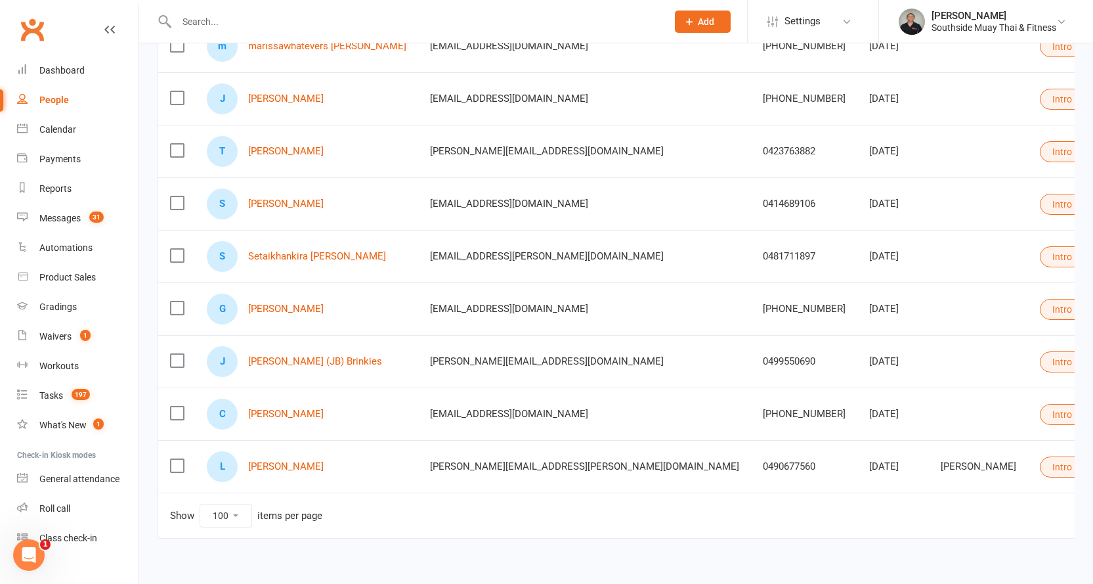
click at [259, 198] on div "S Shishir Karki" at bounding box center [307, 203] width 200 height 31
click at [259, 202] on link "Shishir Karki" at bounding box center [285, 203] width 75 height 11
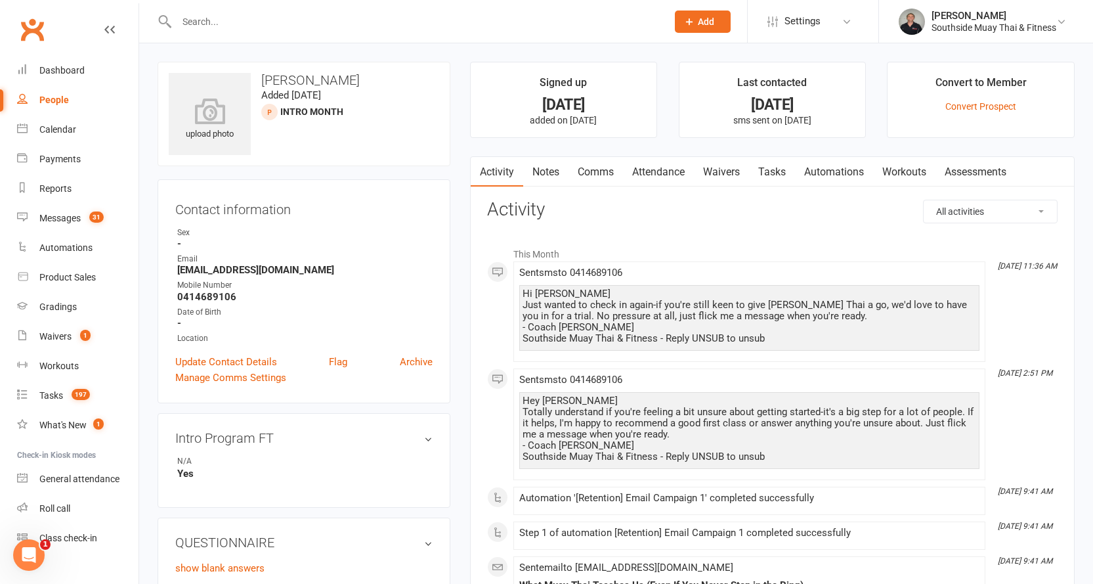
click at [553, 168] on link "Notes" at bounding box center [545, 172] width 45 height 30
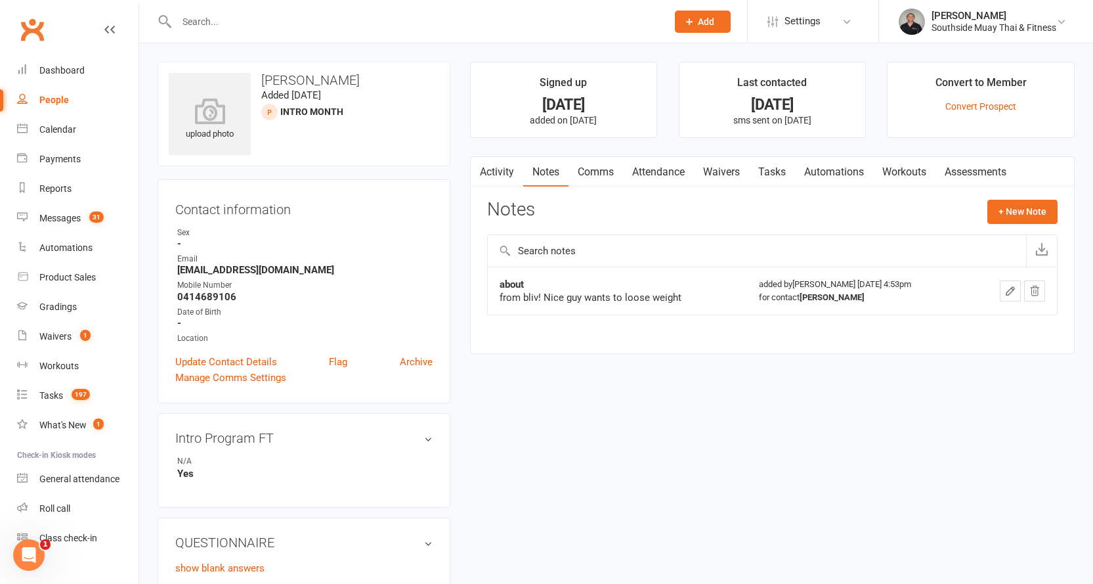
click at [495, 168] on link "Activity" at bounding box center [497, 172] width 53 height 30
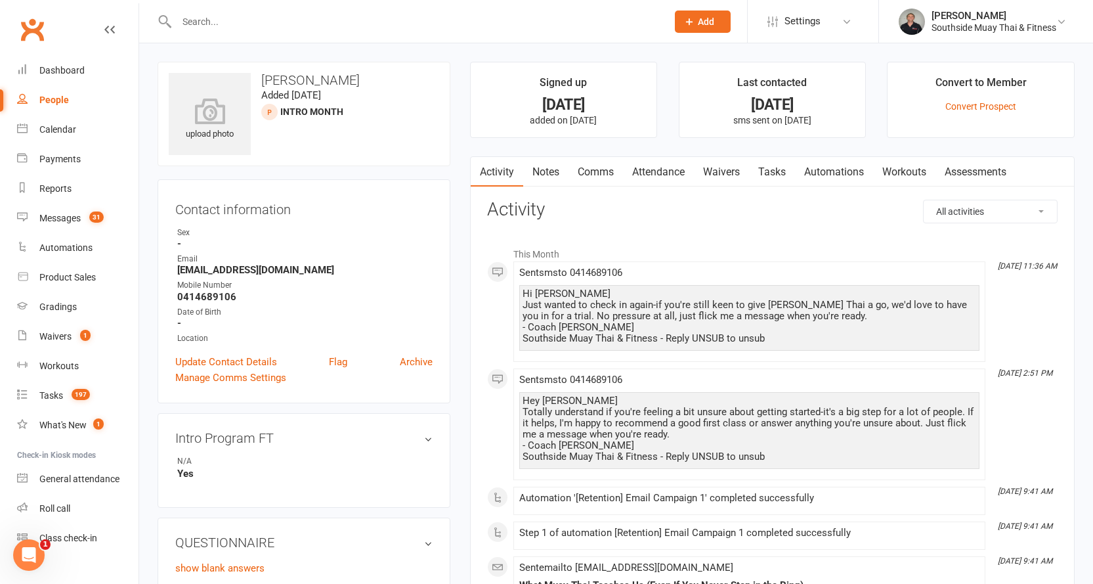
click at [605, 169] on link "Comms" at bounding box center [595, 172] width 54 height 30
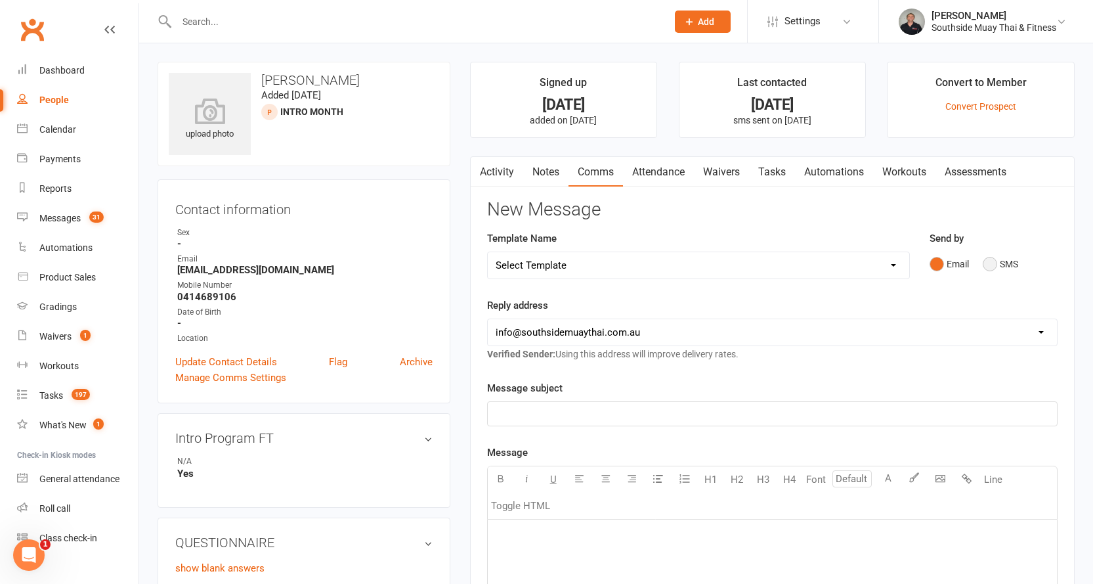
click at [1000, 263] on button "SMS" at bounding box center [1000, 263] width 35 height 25
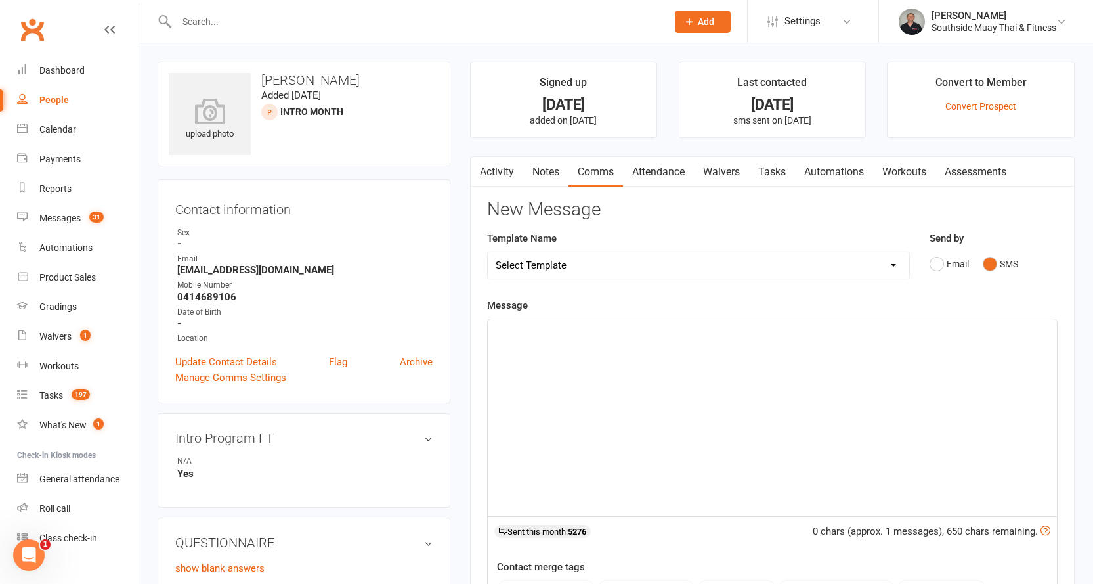
click at [687, 270] on select "Select Template [SMS] Outreach Message: High Risk – Personal From Trainer + Ree…" at bounding box center [698, 265] width 421 height 26
select select "26"
click at [488, 252] on select "Select Template [SMS] Outreach Message: High Risk – Personal From Trainer + Ree…" at bounding box center [698, 265] width 421 height 26
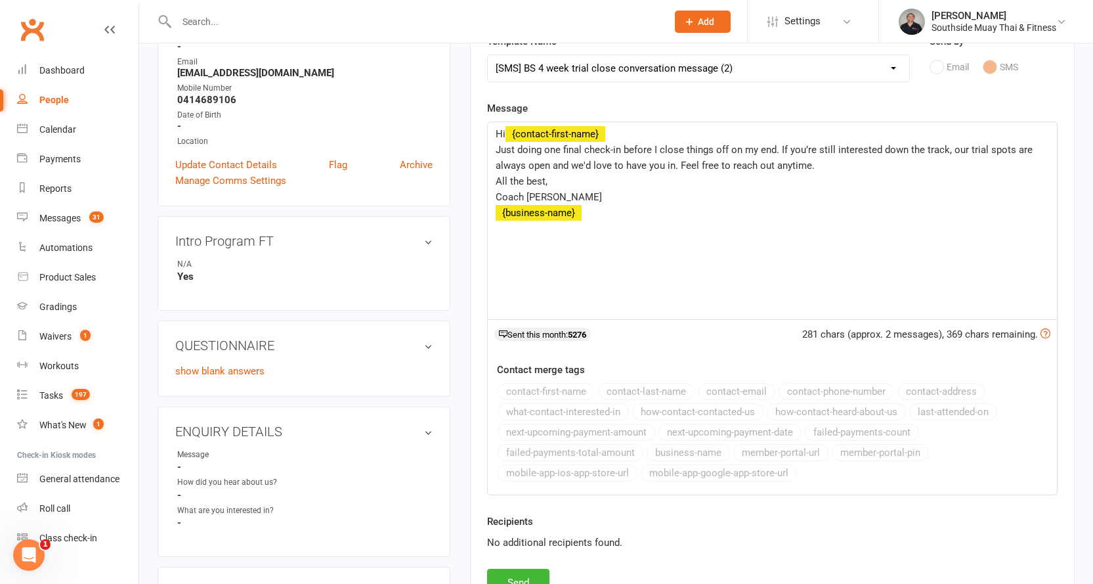
scroll to position [263, 0]
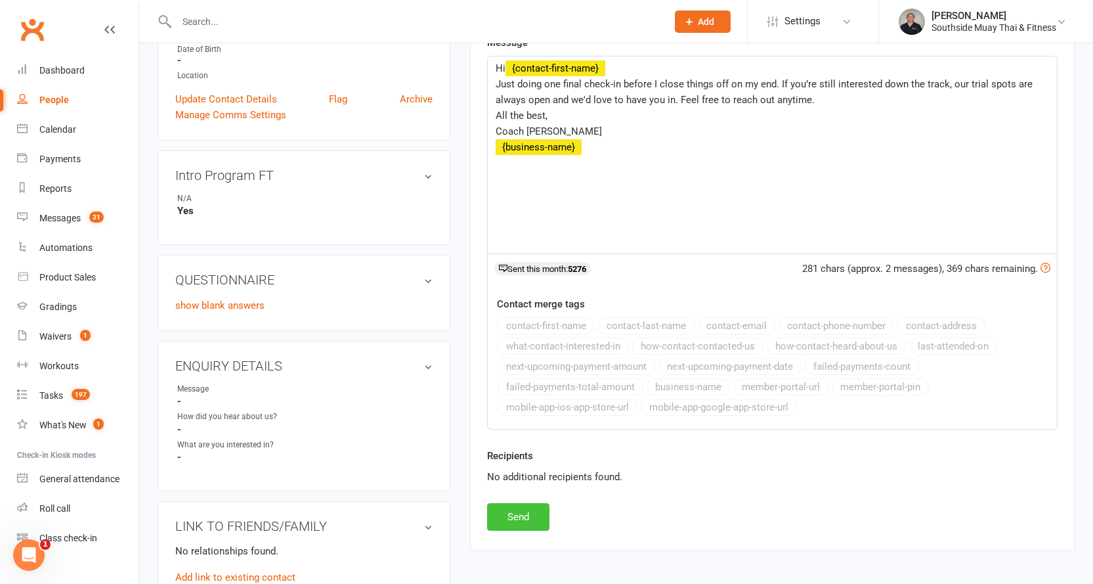
click at [524, 513] on button "Send" at bounding box center [518, 517] width 62 height 28
select select
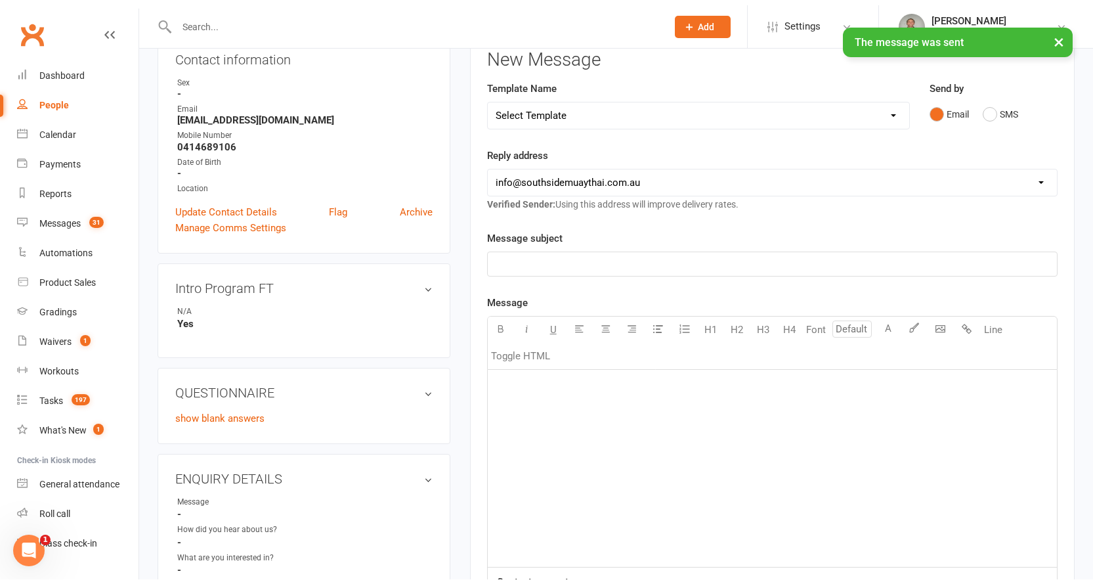
scroll to position [0, 0]
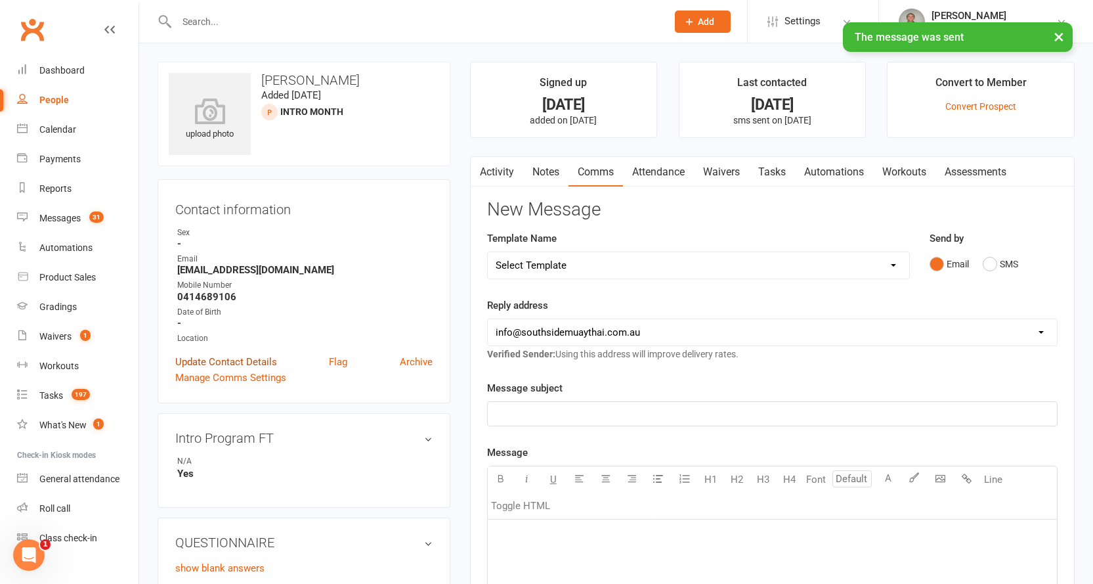
click at [226, 360] on link "Update Contact Details" at bounding box center [226, 362] width 102 height 16
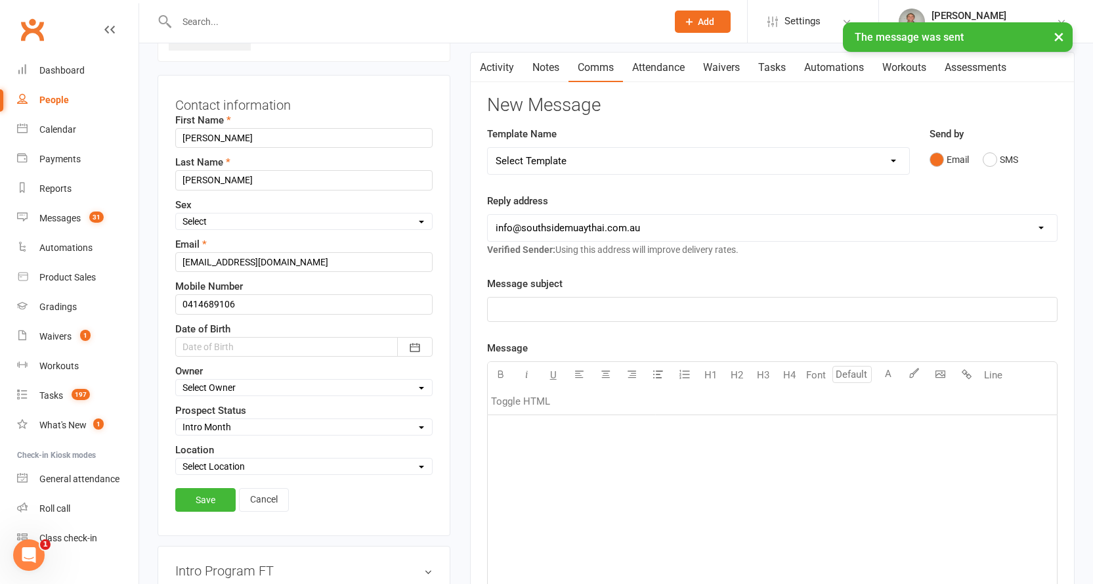
scroll to position [127, 0]
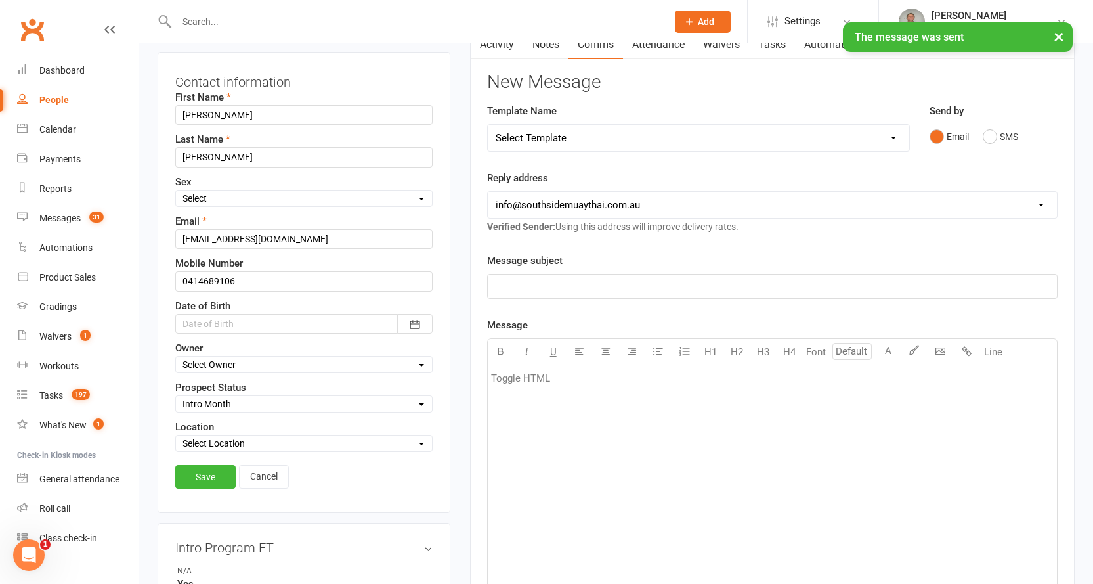
click at [219, 402] on select "Select Initial Contact 28 Day LBE - Contact Needed 28 Day LBE - Intro Class Boo…" at bounding box center [304, 403] width 256 height 14
select select "4 Week Trial - Re-engage Later"
click at [176, 397] on select "Select Initial Contact 28 Day LBE - Contact Needed 28 Day LBE - Intro Class Boo…" at bounding box center [304, 403] width 256 height 14
click at [209, 473] on link "Save" at bounding box center [205, 477] width 60 height 24
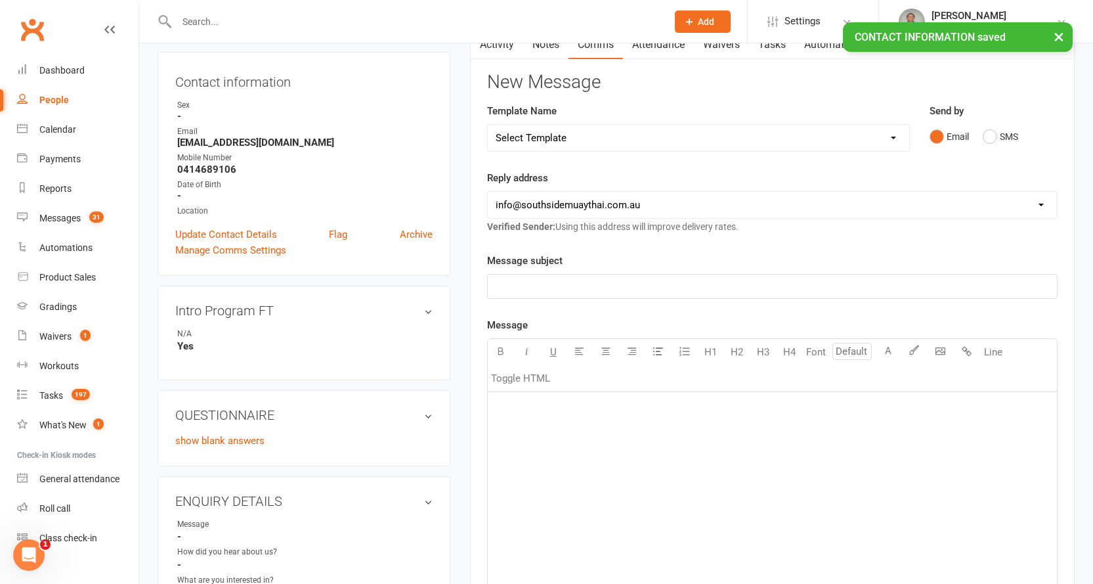
click at [54, 100] on div "People" at bounding box center [54, 100] width 30 height 11
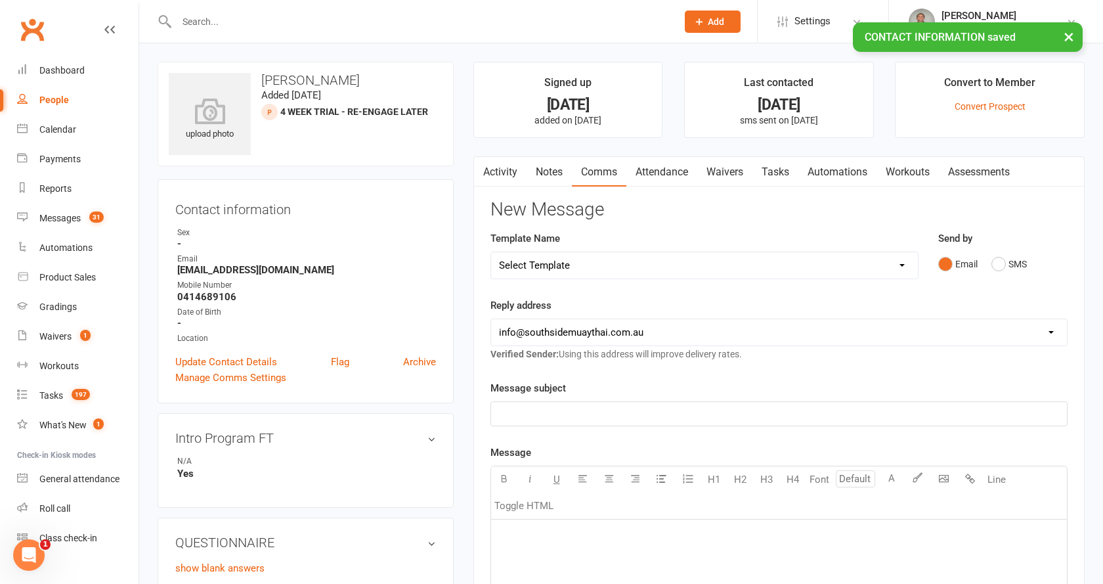
select select "100"
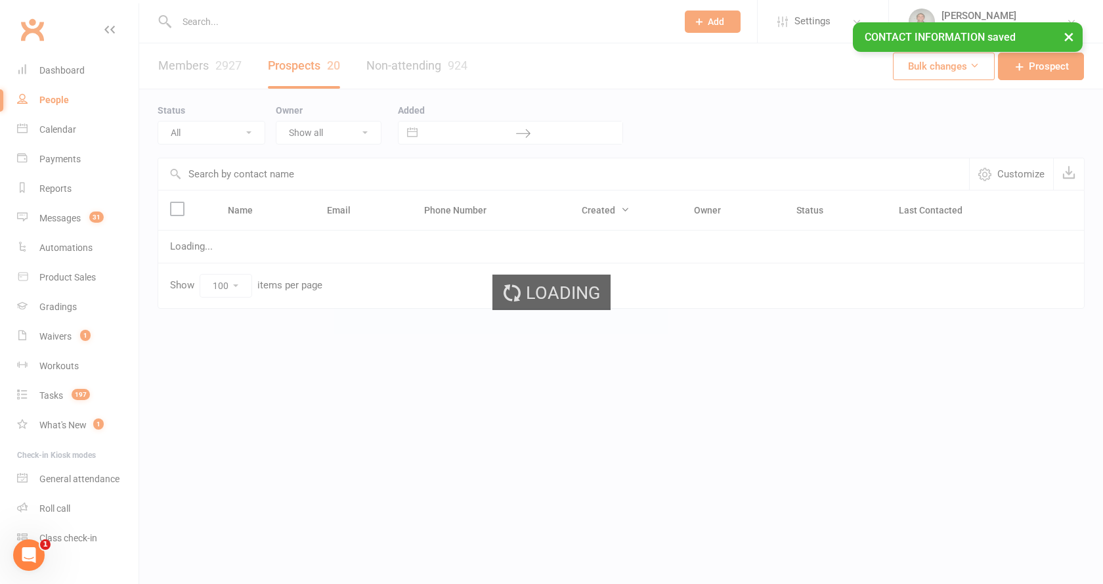
select select "Intro Month"
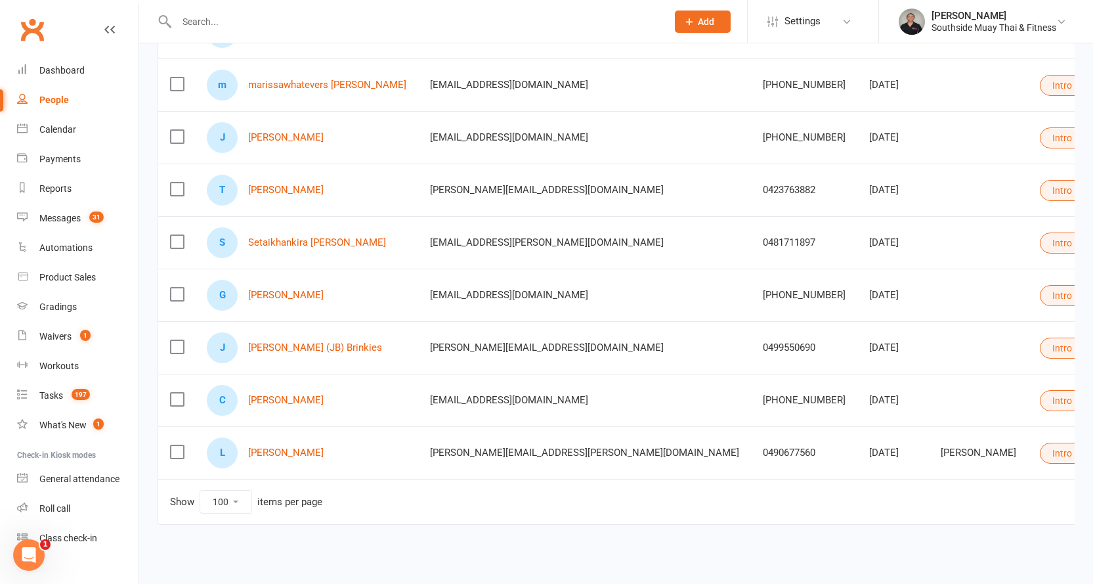
scroll to position [771, 0]
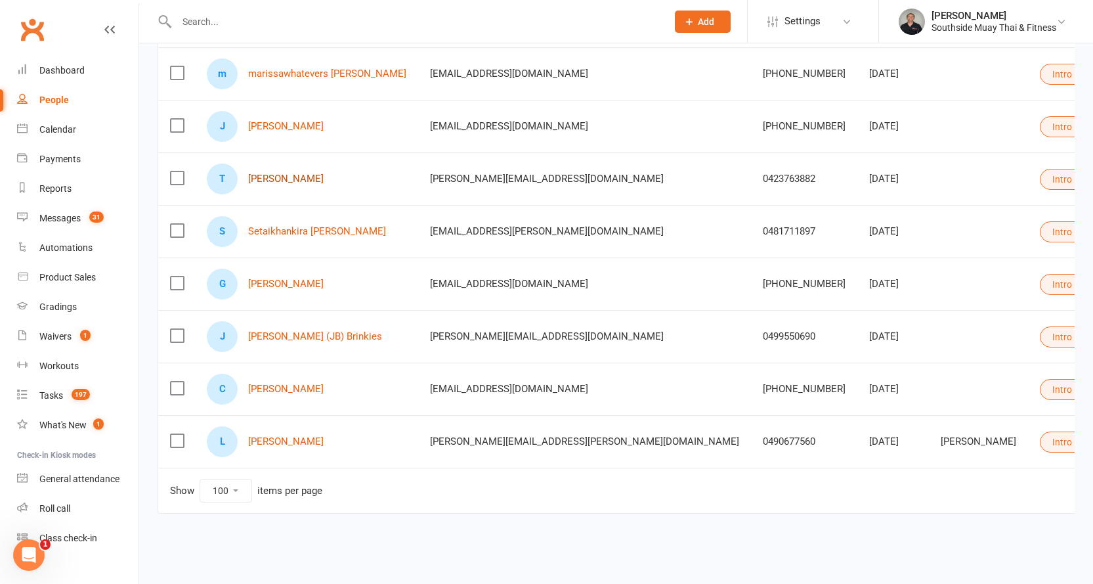
click at [262, 173] on link "Tai-Lin Chen" at bounding box center [285, 178] width 75 height 11
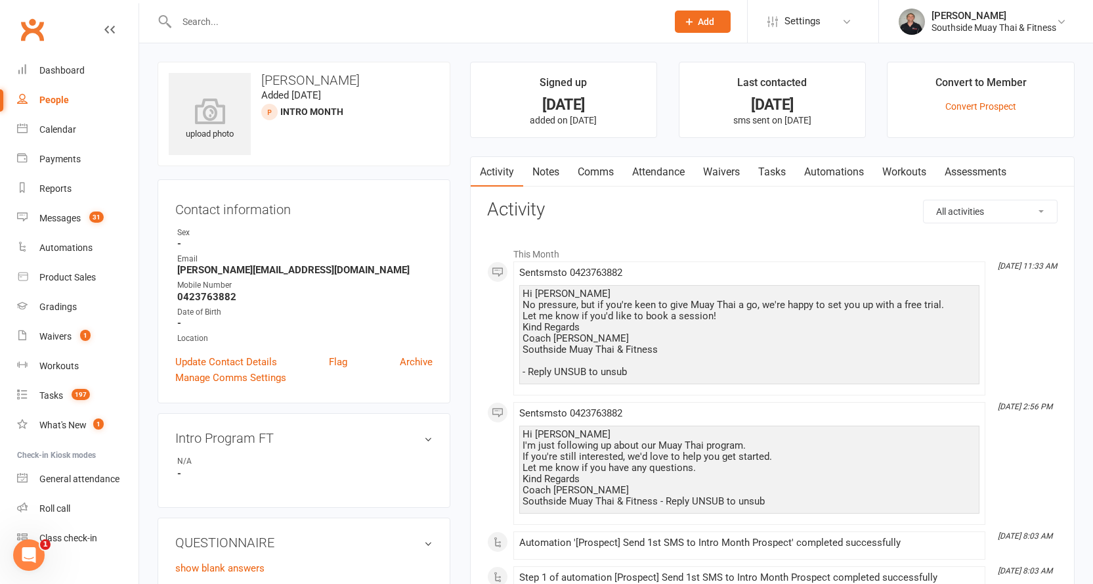
click at [597, 167] on link "Comms" at bounding box center [595, 172] width 54 height 30
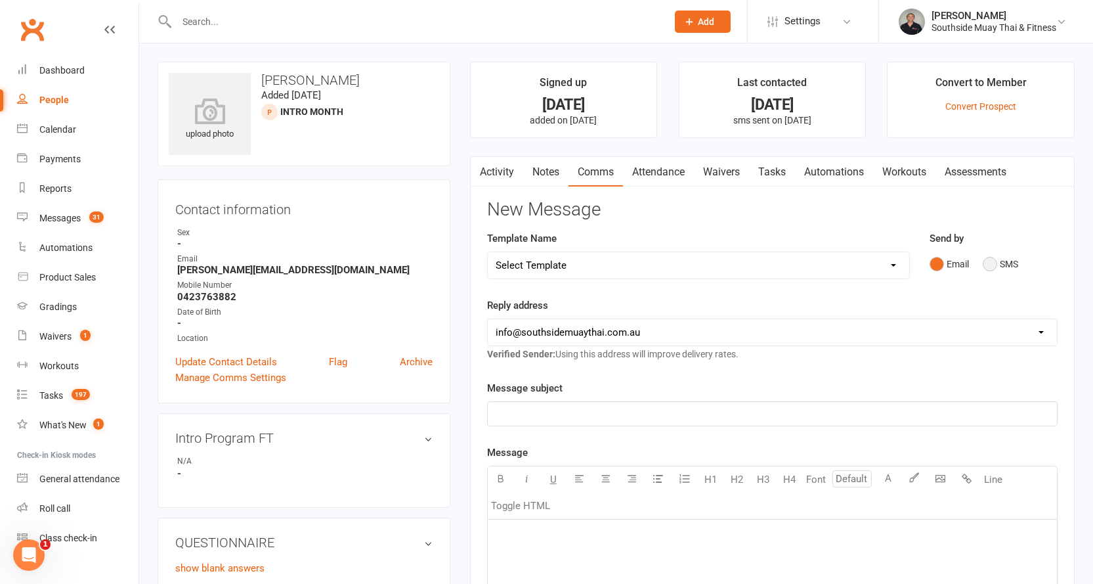
click at [997, 253] on button "SMS" at bounding box center [1000, 263] width 35 height 25
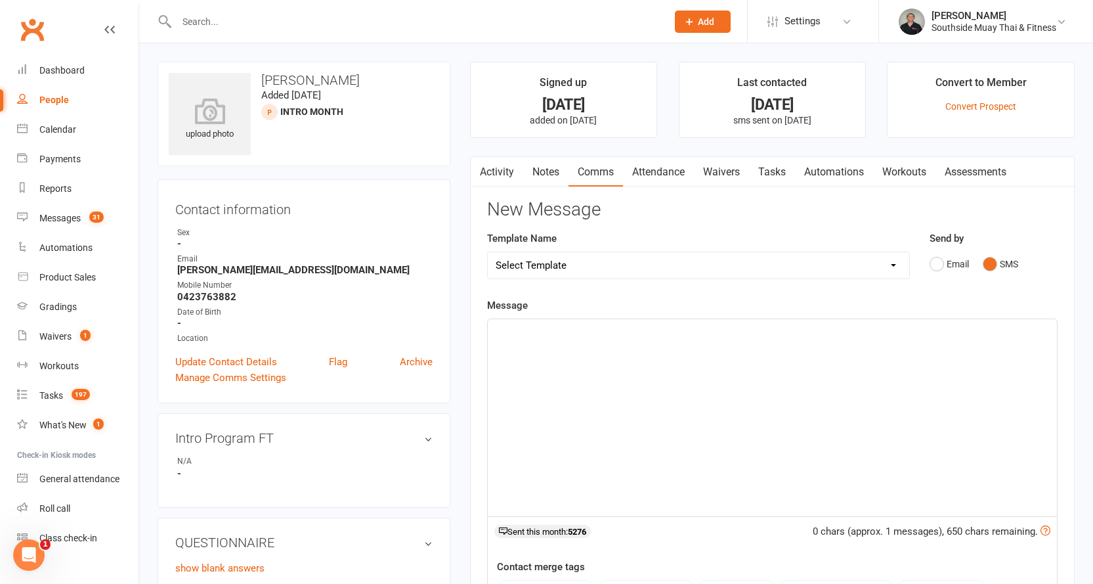
click at [760, 262] on select "Select Template [SMS] Outreach Message: High Risk – Personal From Trainer + Ree…" at bounding box center [698, 265] width 421 height 26
select select "26"
click at [488, 252] on select "Select Template [SMS] Outreach Message: High Risk – Personal From Trainer + Ree…" at bounding box center [698, 265] width 421 height 26
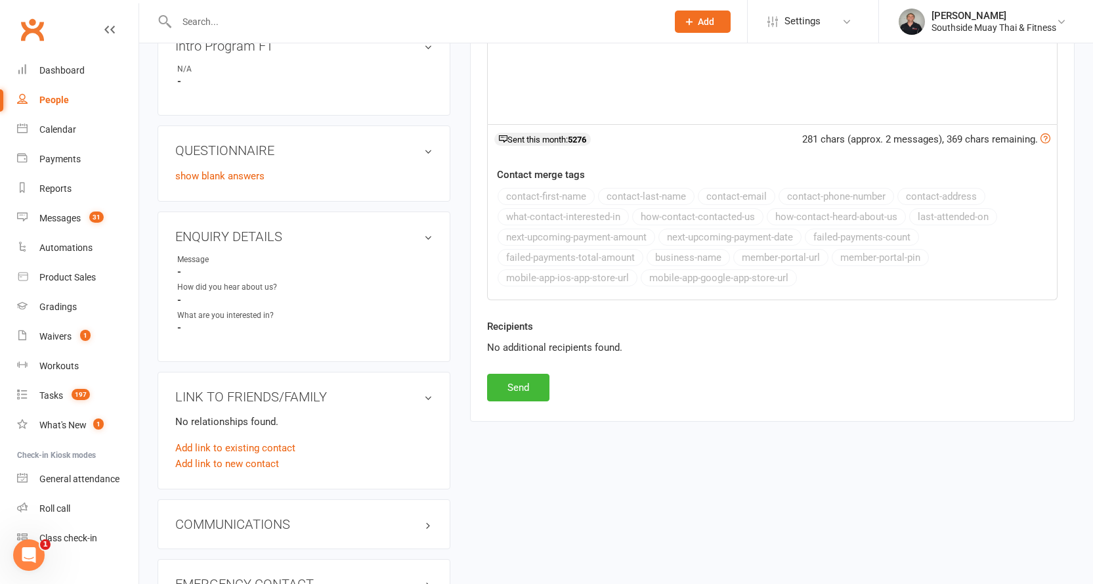
scroll to position [394, 0]
click at [524, 385] on button "Send" at bounding box center [518, 386] width 62 height 28
select select
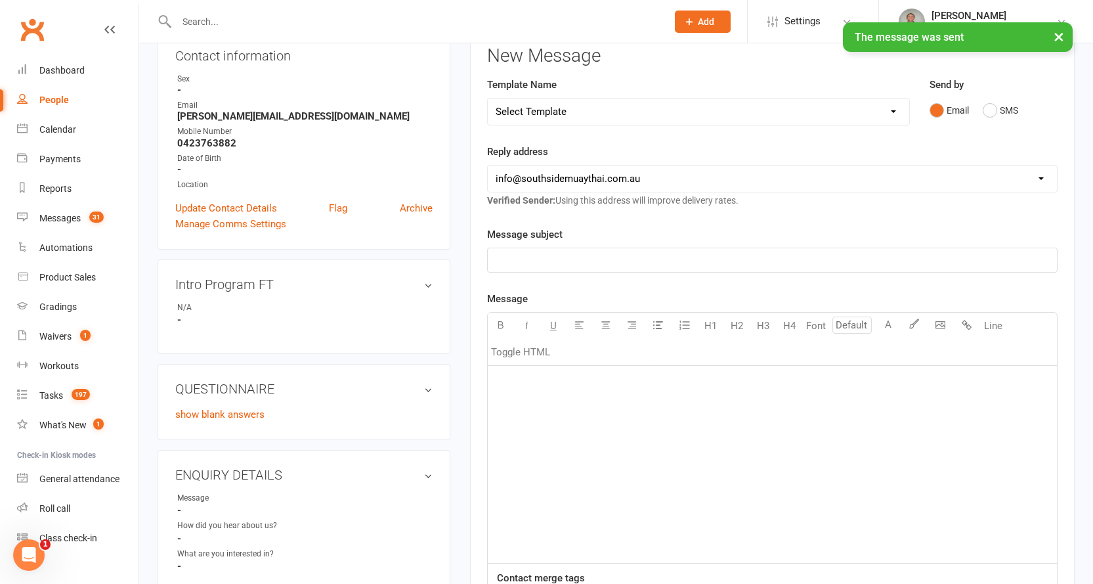
scroll to position [0, 0]
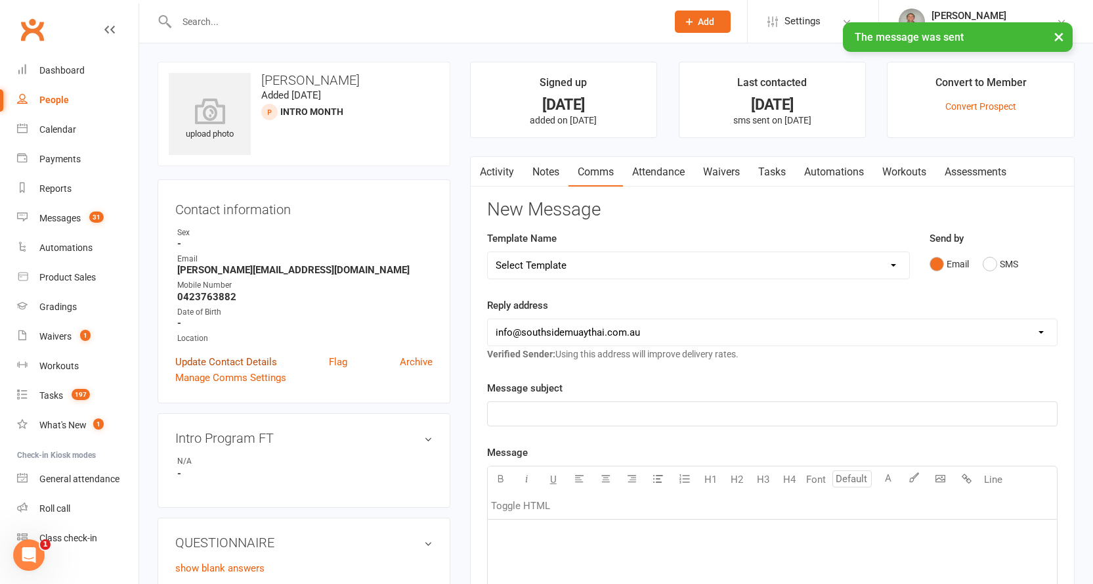
click at [236, 360] on link "Update Contact Details" at bounding box center [226, 362] width 102 height 16
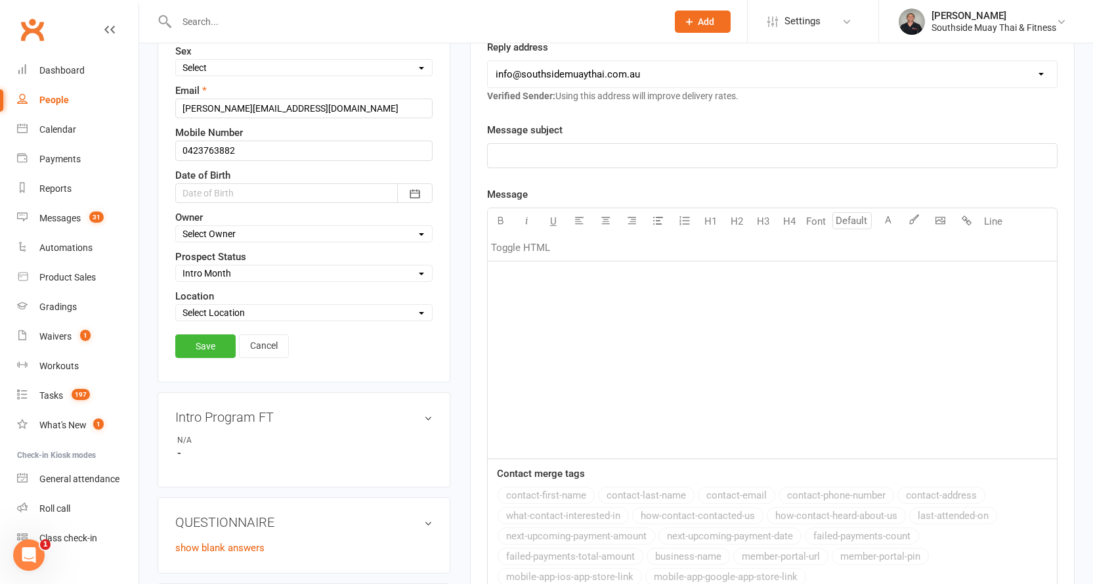
scroll to position [259, 0]
click at [226, 272] on select "Select Initial Contact 28 Day LBE - Contact Needed 28 Day LBE - Intro Class Boo…" at bounding box center [304, 272] width 256 height 14
select select "4 Week Trial - Re-engage Later"
click at [176, 266] on select "Select Initial Contact 28 Day LBE - Contact Needed 28 Day LBE - Intro Class Boo…" at bounding box center [304, 272] width 256 height 14
click at [197, 342] on link "Save" at bounding box center [205, 345] width 60 height 24
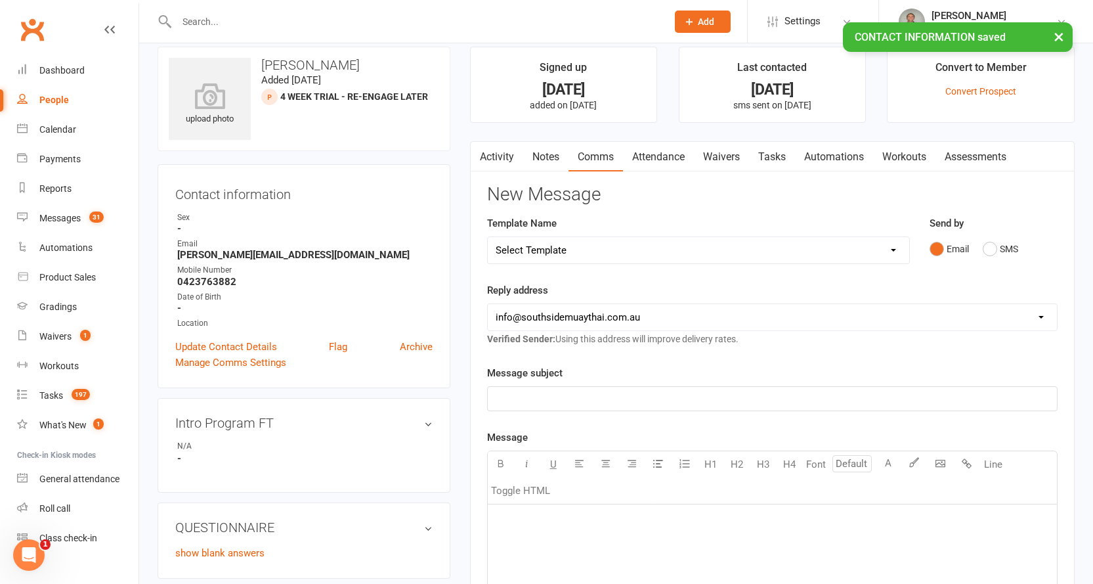
scroll to position [0, 0]
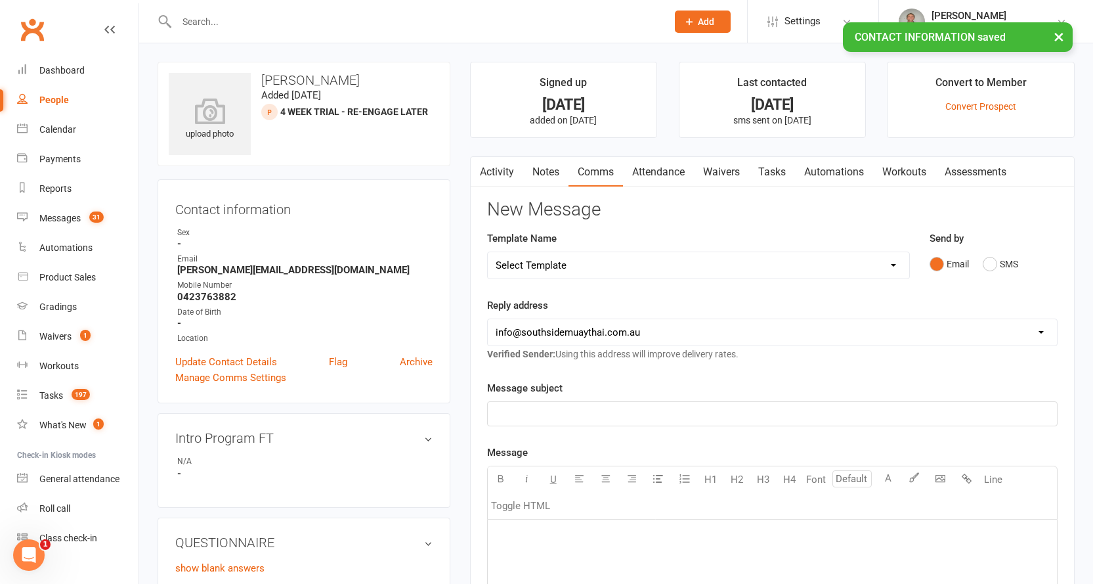
click at [494, 167] on link "Activity" at bounding box center [497, 172] width 53 height 30
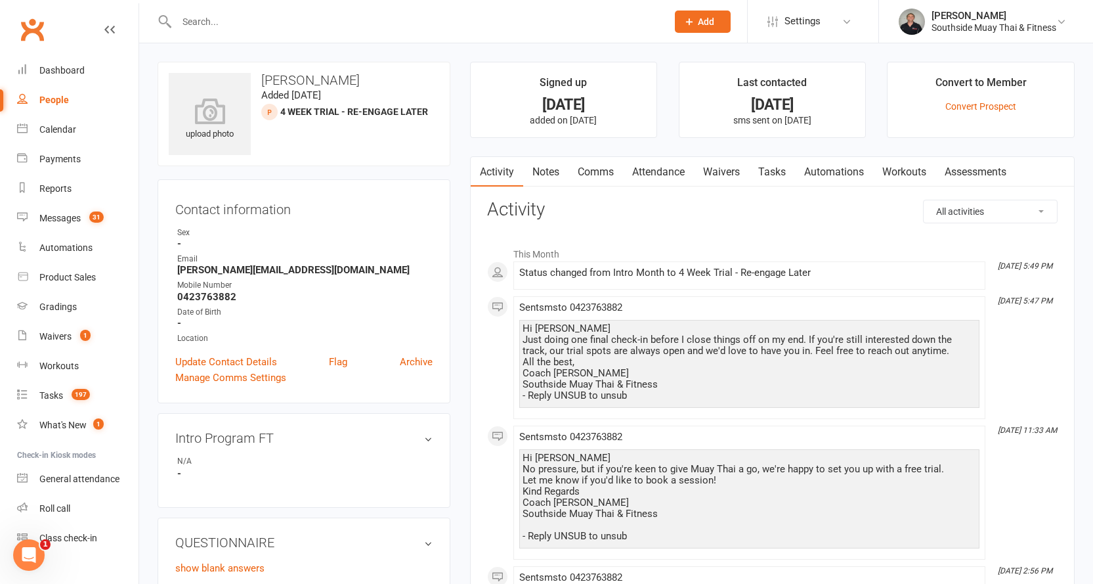
click at [50, 95] on div "People" at bounding box center [54, 100] width 30 height 11
select select "100"
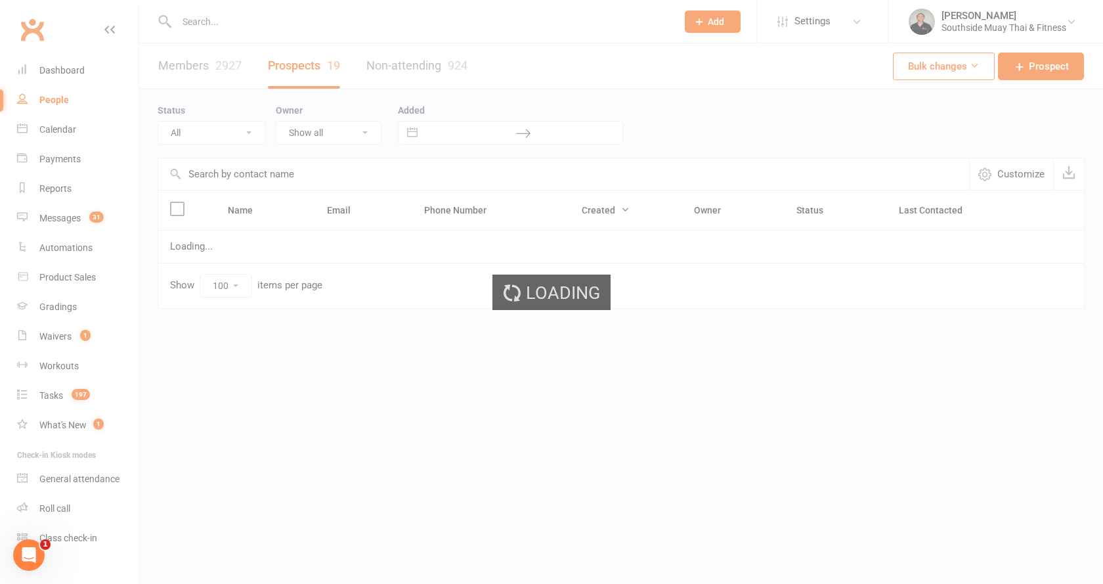
select select "Intro Month"
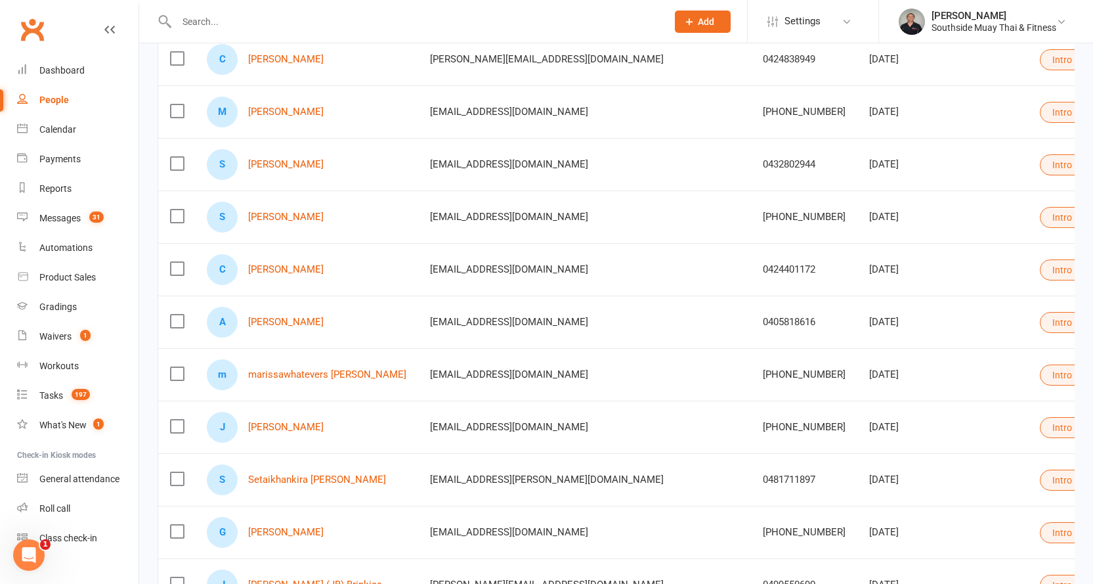
scroll to position [591, 0]
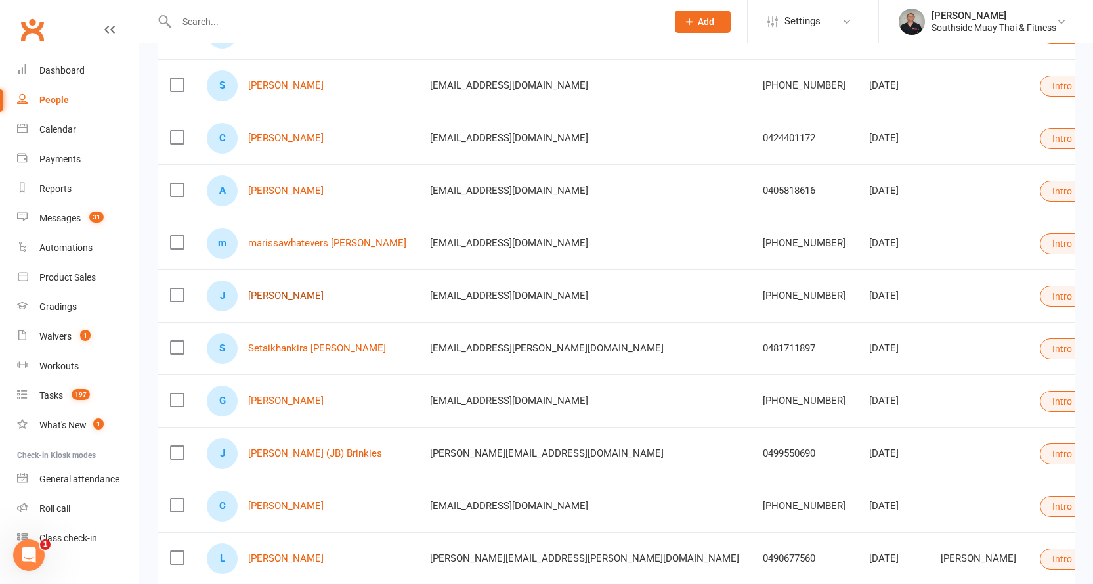
click at [275, 295] on link "Jawid Sarwari" at bounding box center [285, 295] width 75 height 11
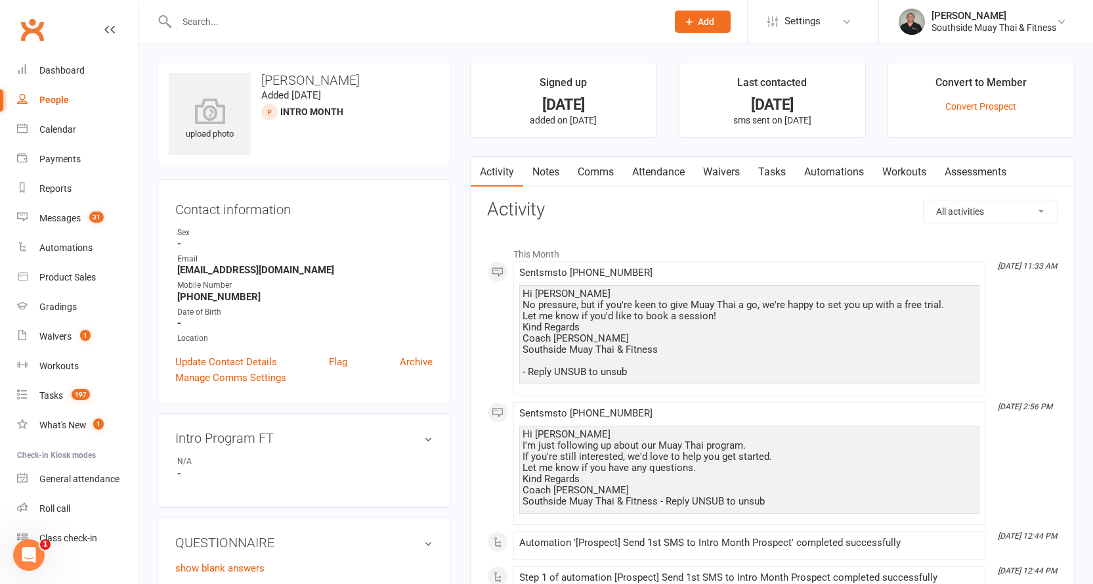
click at [606, 165] on link "Comms" at bounding box center [595, 172] width 54 height 30
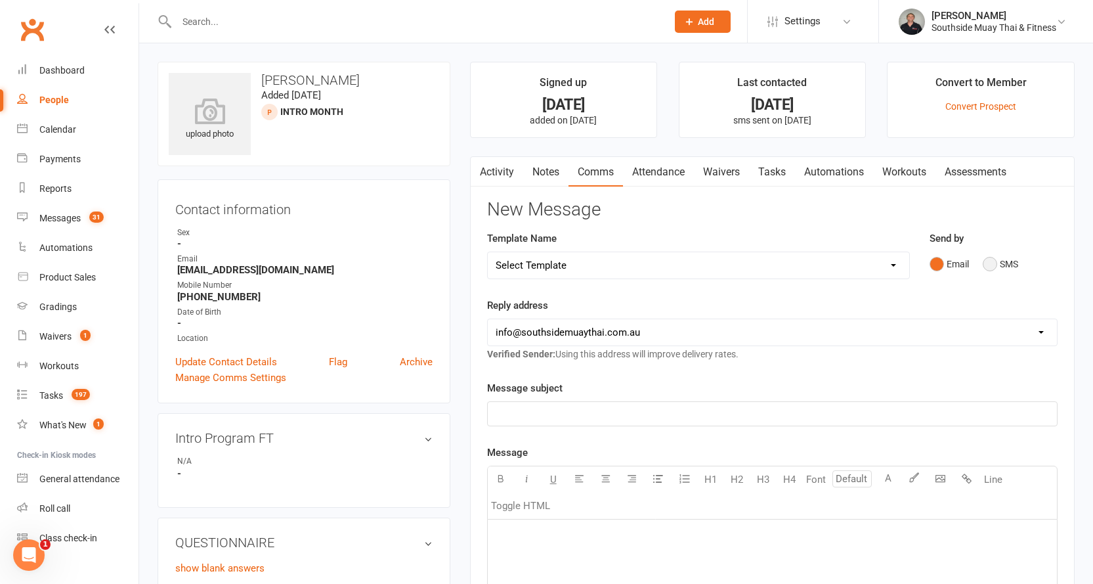
click at [994, 262] on button "SMS" at bounding box center [1000, 263] width 35 height 25
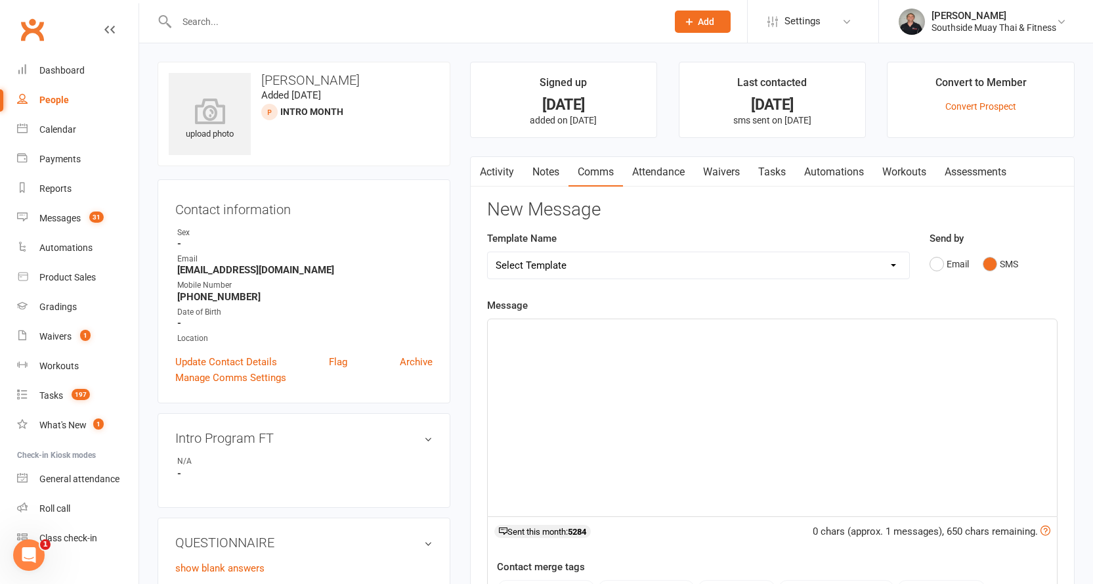
click at [695, 268] on select "Select Template [SMS] Outreach Message: High Risk – Personal From Trainer + Ree…" at bounding box center [698, 265] width 421 height 26
select select "26"
click at [488, 252] on select "Select Template [SMS] Outreach Message: High Risk – Personal From Trainer + Ree…" at bounding box center [698, 265] width 421 height 26
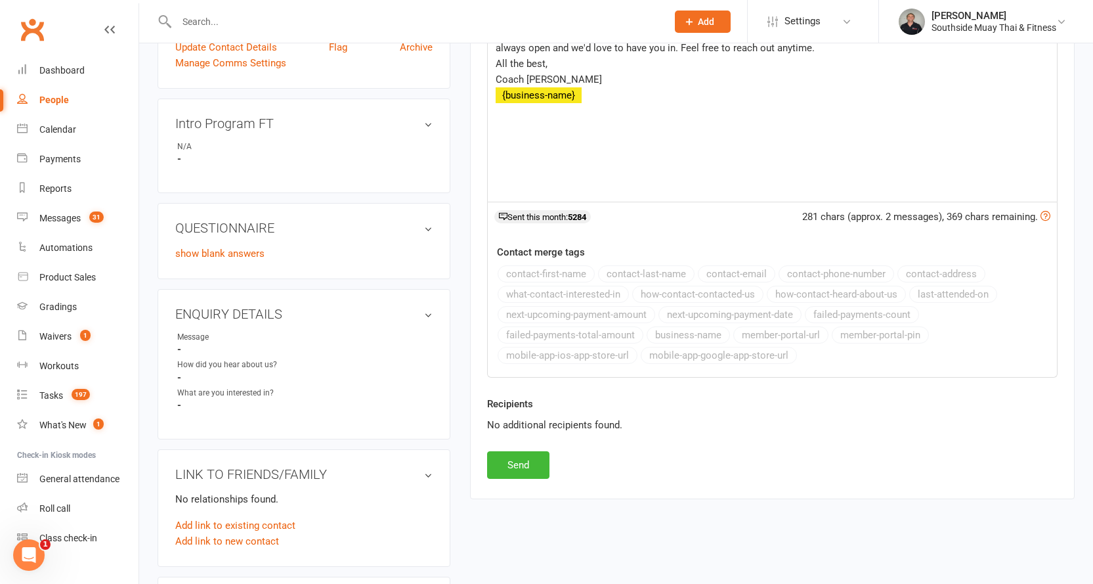
scroll to position [328, 0]
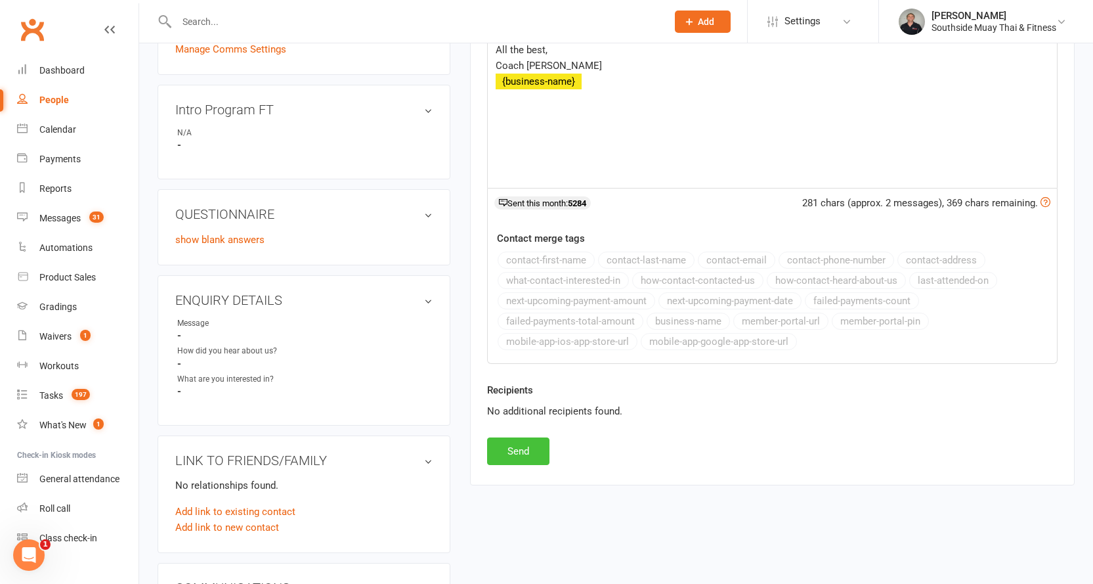
click at [509, 446] on button "Send" at bounding box center [518, 451] width 62 height 28
select select
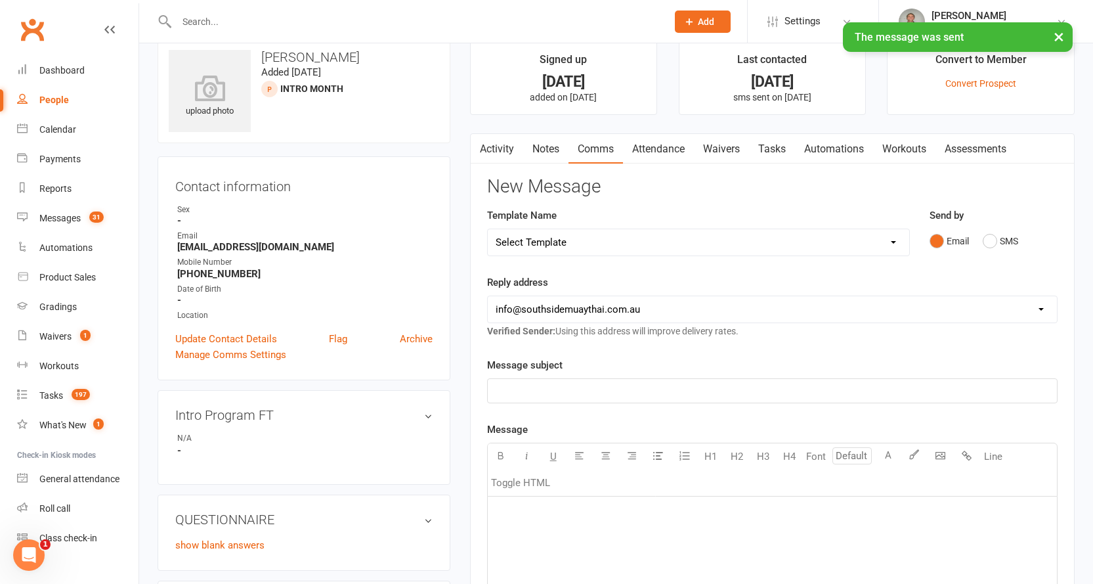
scroll to position [0, 0]
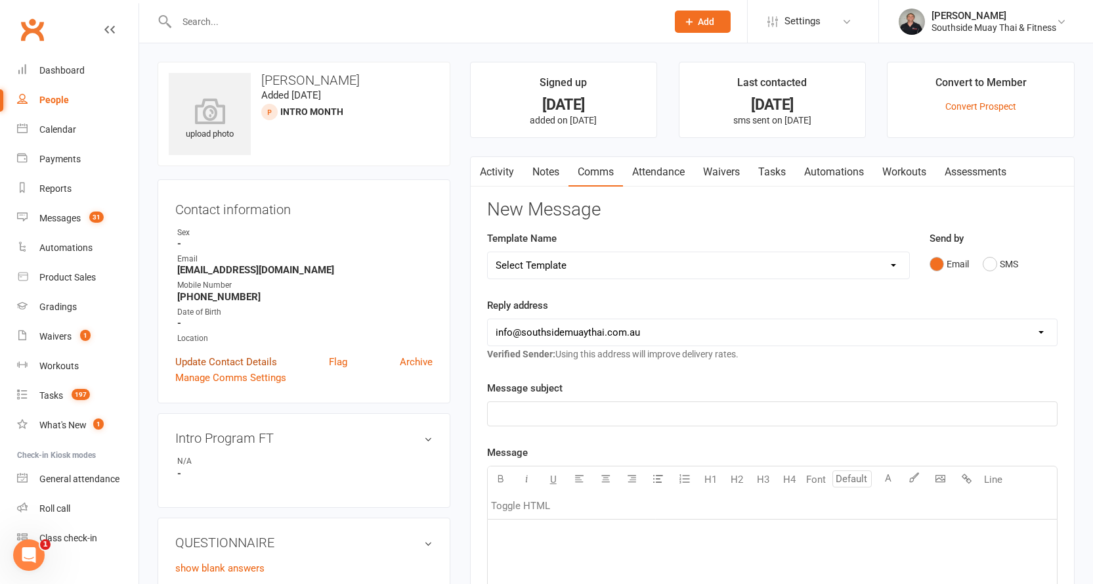
click at [218, 360] on link "Update Contact Details" at bounding box center [226, 362] width 102 height 16
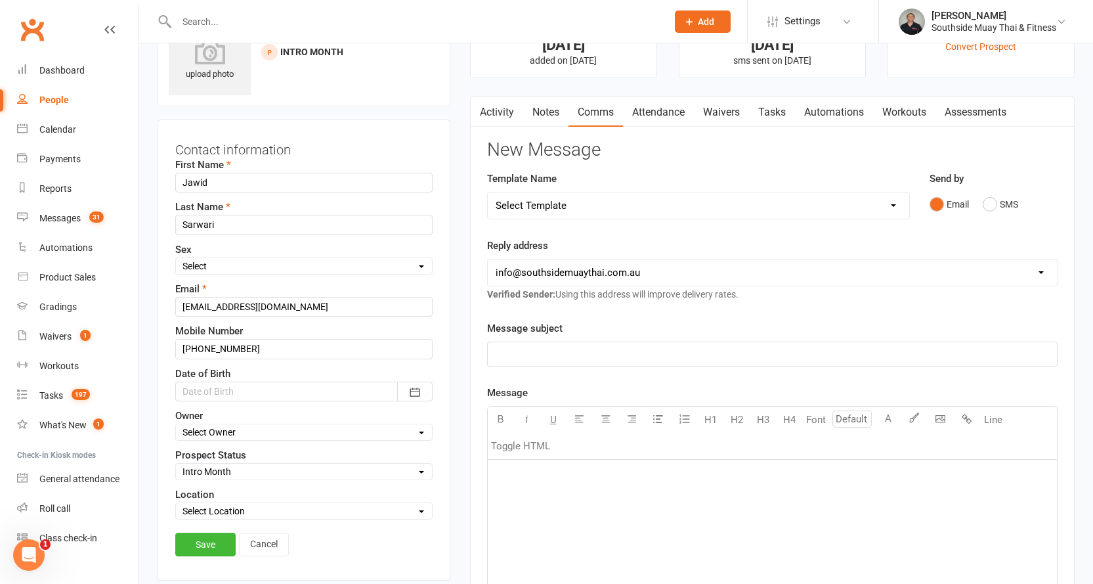
scroll to position [62, 0]
click at [215, 471] on select "Select Initial Contact 28 Day LBE - Contact Needed 28 Day LBE - Intro Class Boo…" at bounding box center [304, 469] width 256 height 14
select select "4 Week Trial - Re-engage Later"
click at [176, 463] on select "Select Initial Contact 28 Day LBE - Contact Needed 28 Day LBE - Intro Class Boo…" at bounding box center [304, 469] width 256 height 14
click at [198, 542] on link "Save" at bounding box center [205, 542] width 60 height 24
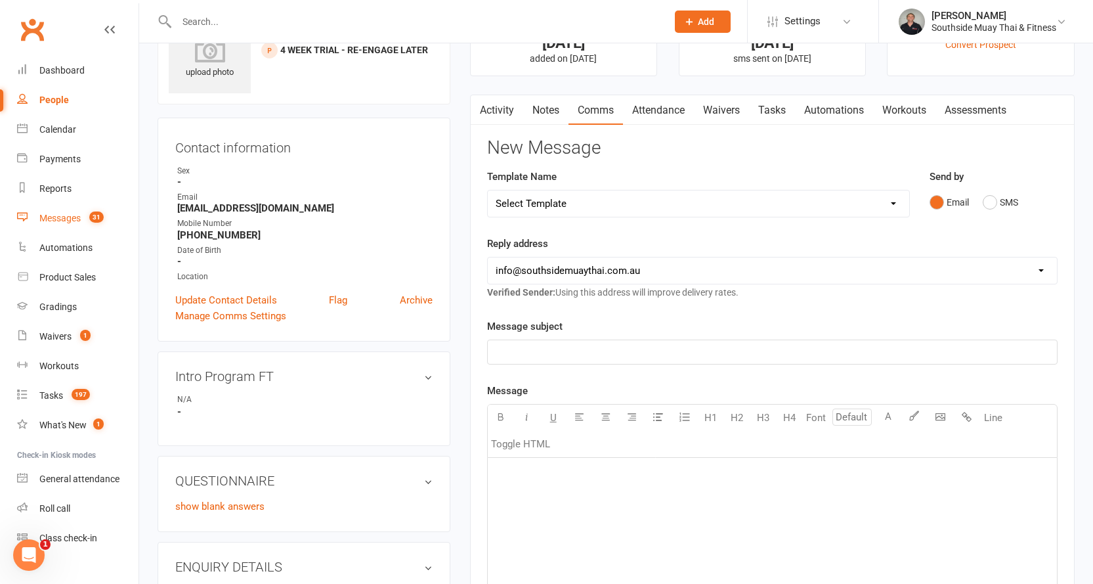
click at [64, 212] on link "Messages 31" at bounding box center [77, 218] width 121 height 30
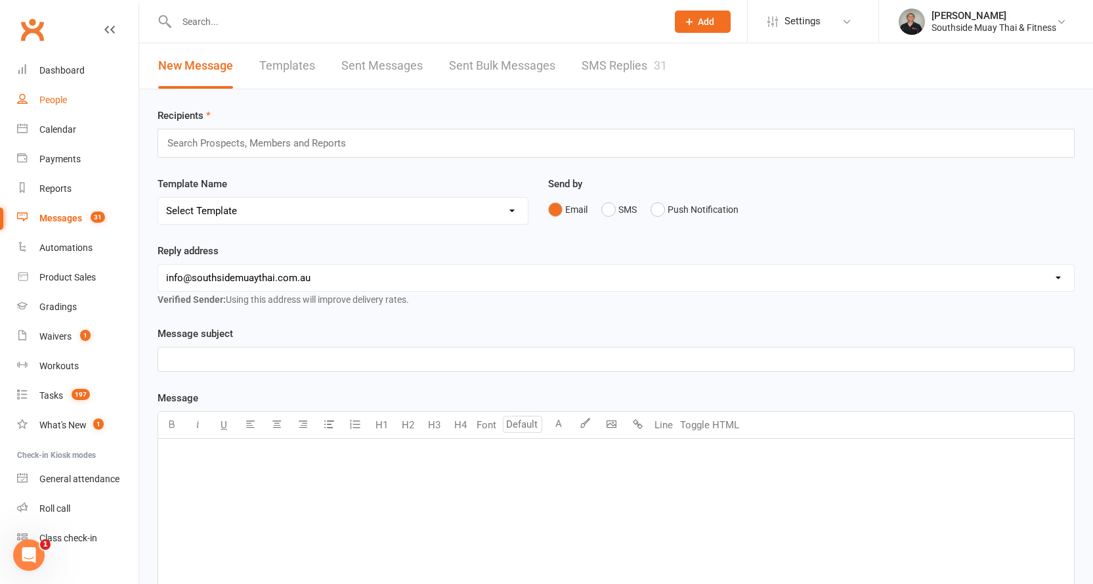
click at [53, 95] on div "People" at bounding box center [53, 100] width 28 height 11
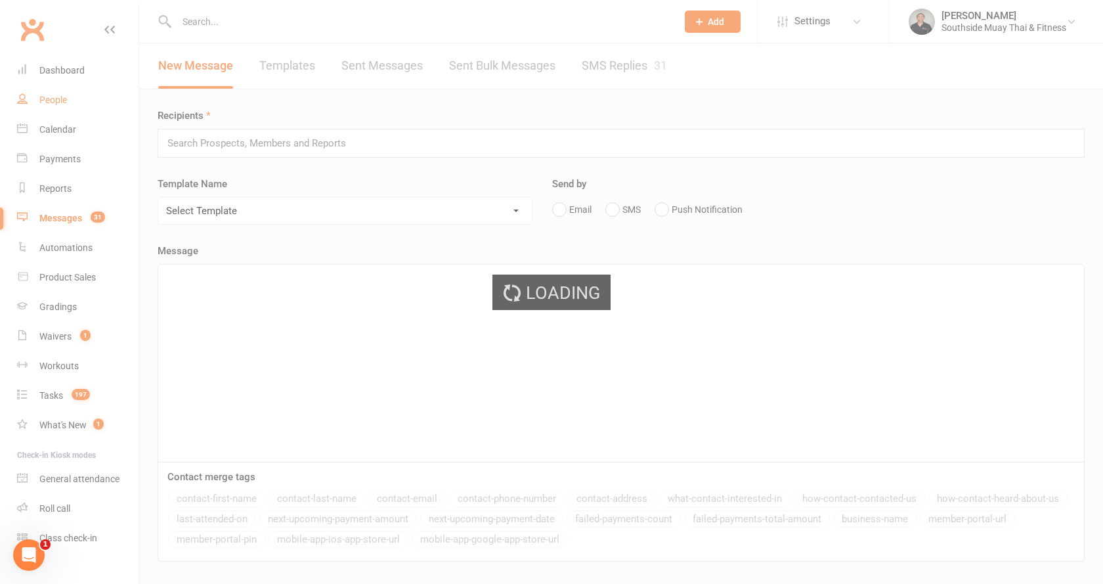
select select "100"
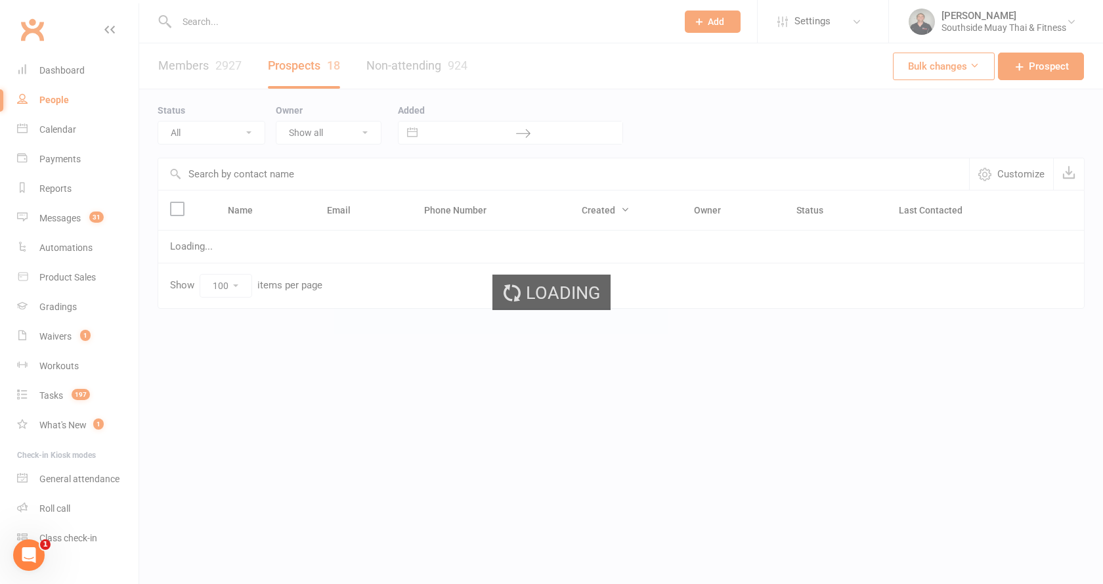
select select "Intro Month"
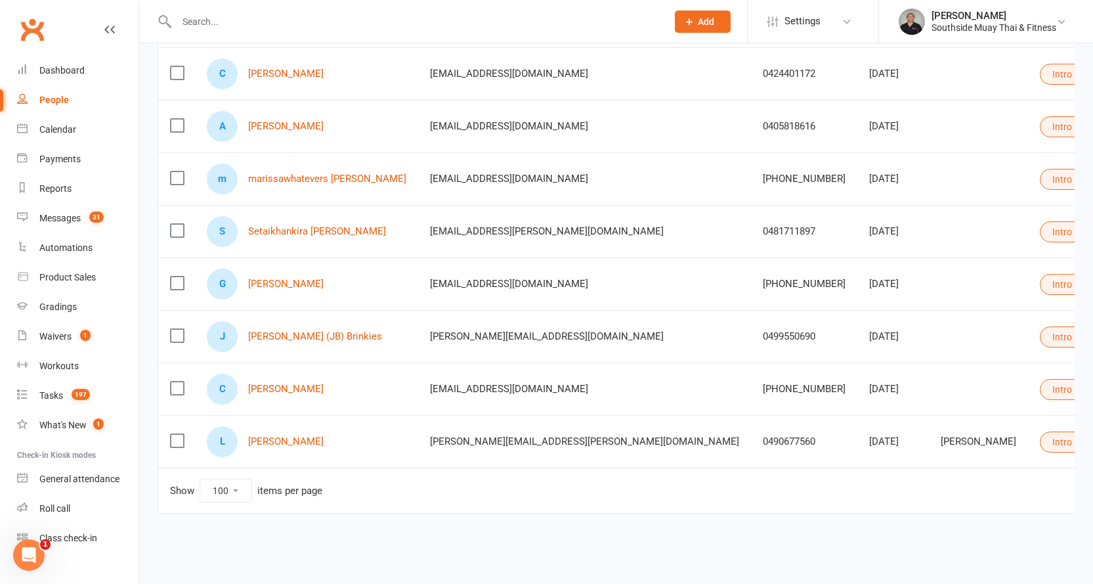
scroll to position [666, 0]
click at [293, 226] on link "Setaikhankira Signoriello" at bounding box center [317, 231] width 138 height 11
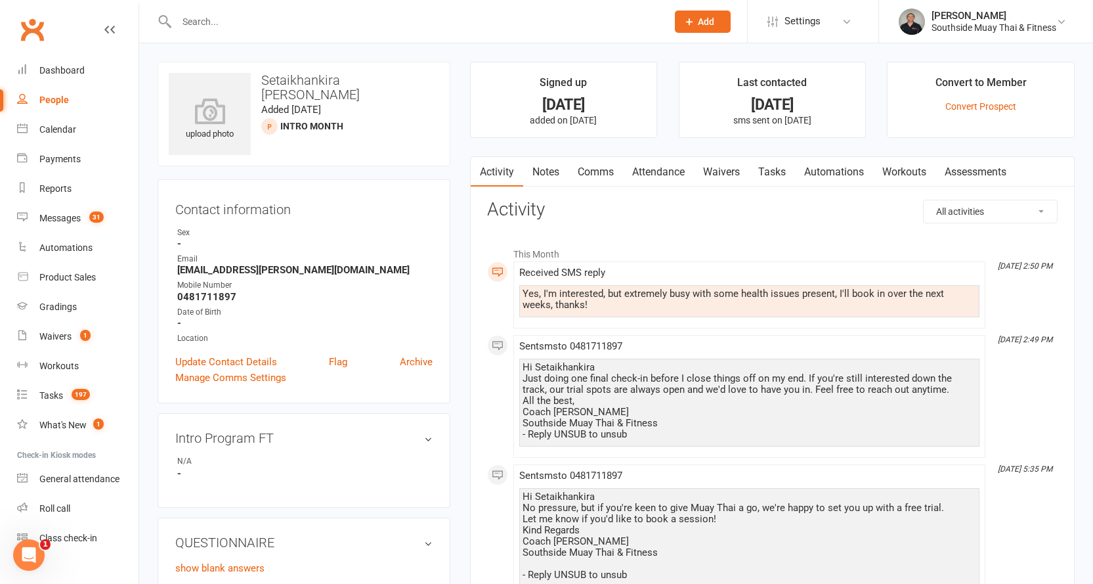
click at [49, 97] on div "People" at bounding box center [54, 100] width 30 height 11
select select "100"
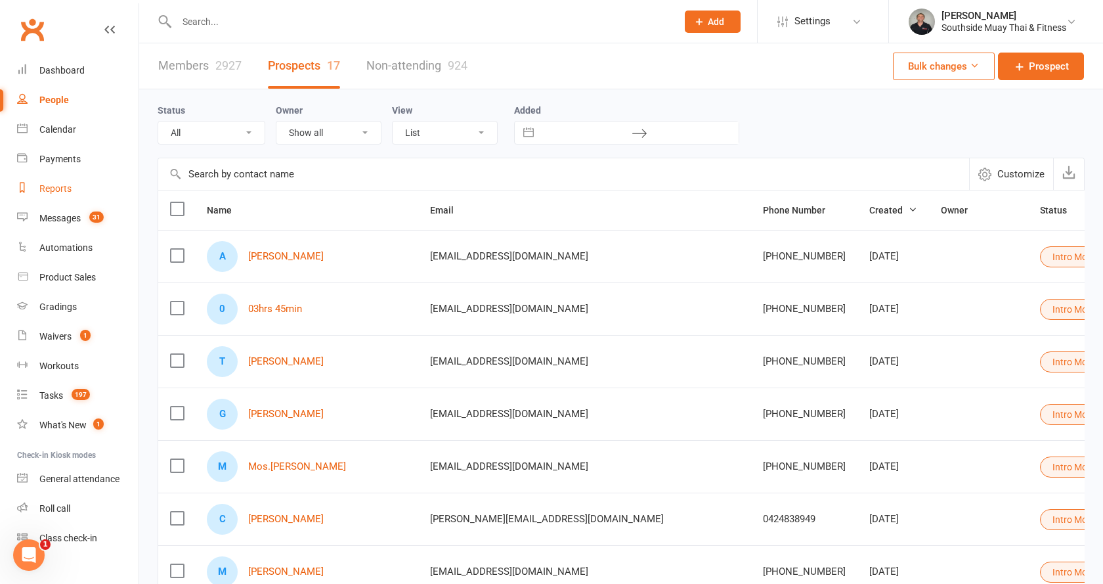
select select "Intro Month"
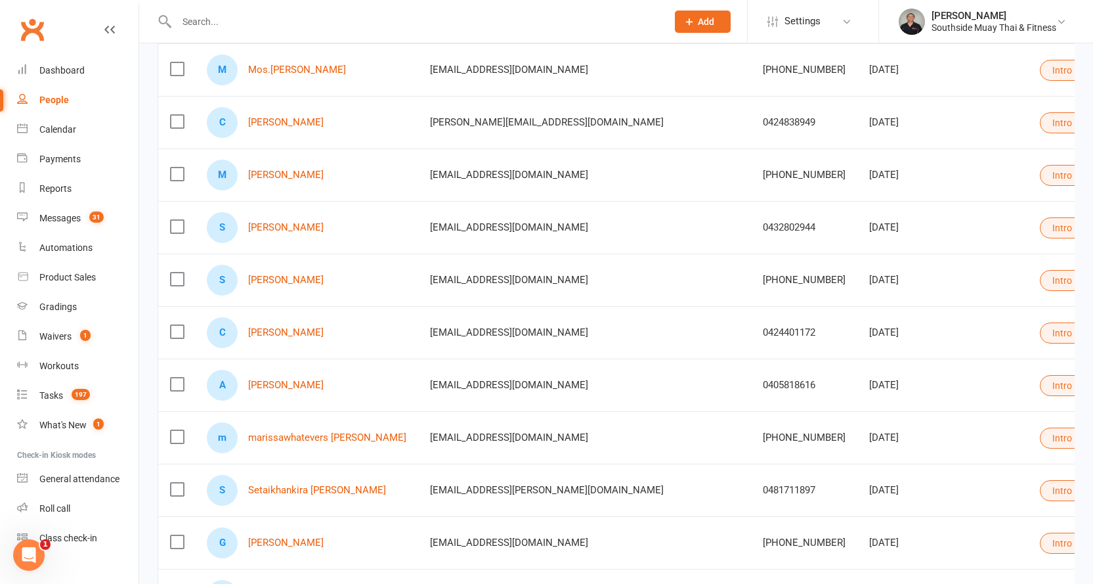
scroll to position [525, 0]
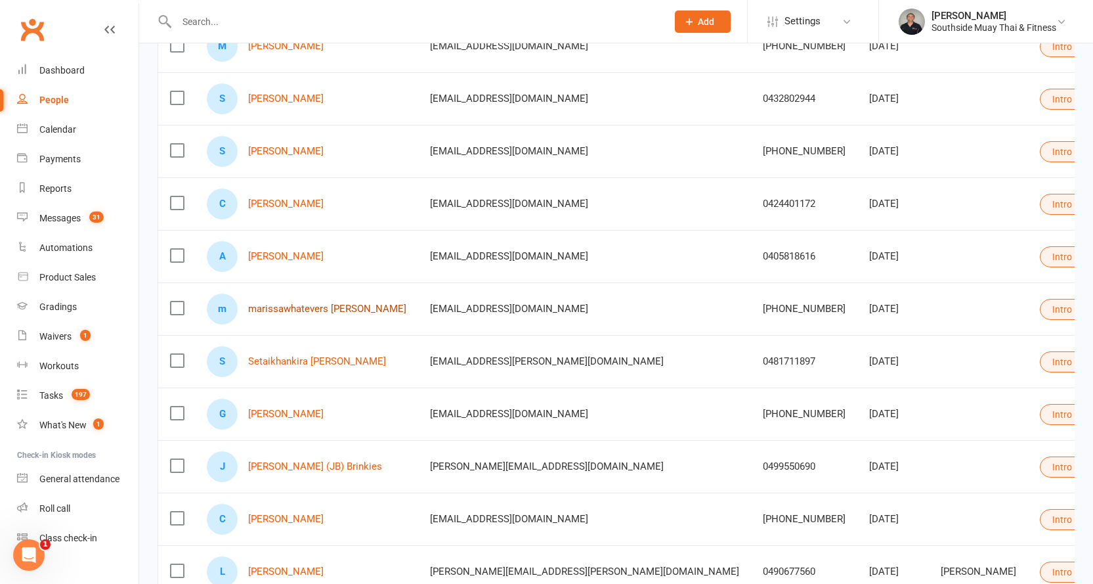
click at [276, 311] on link "marissawhatevers Fitzsimons" at bounding box center [327, 308] width 158 height 11
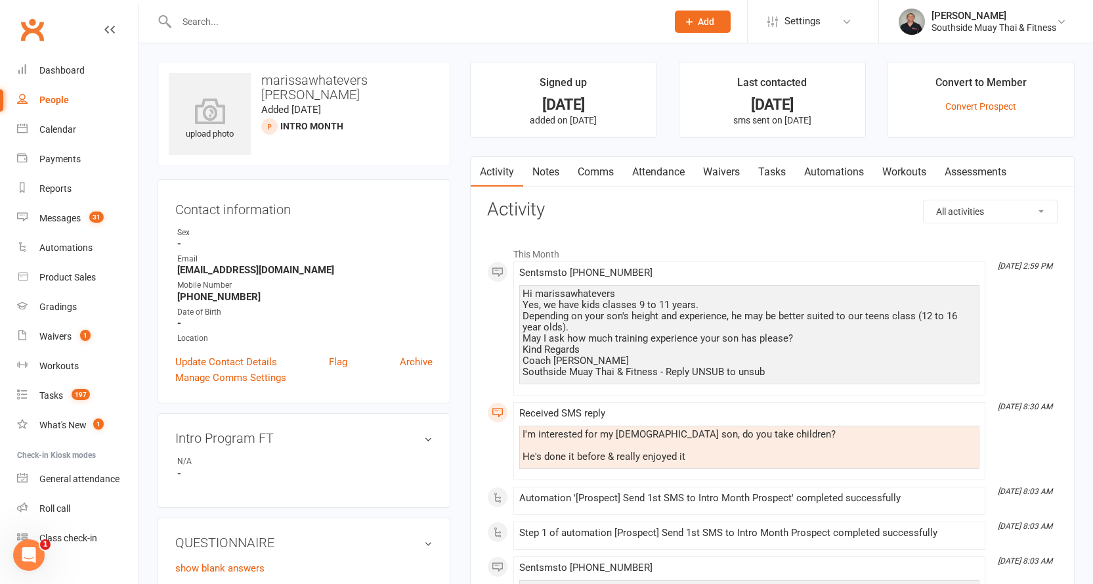
click at [593, 169] on link "Comms" at bounding box center [595, 172] width 54 height 30
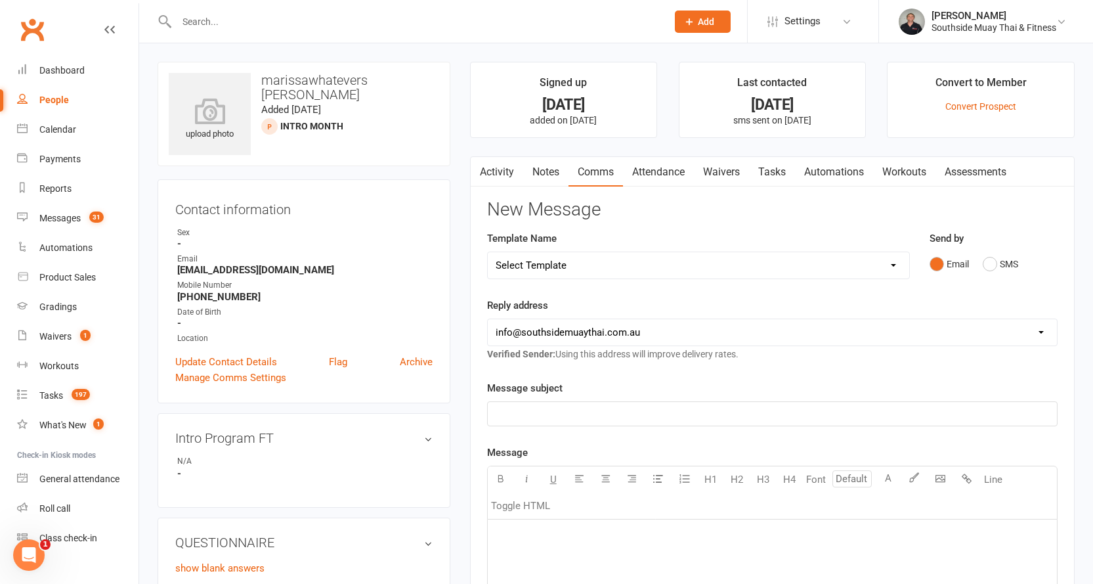
click at [503, 175] on link "Activity" at bounding box center [497, 172] width 53 height 30
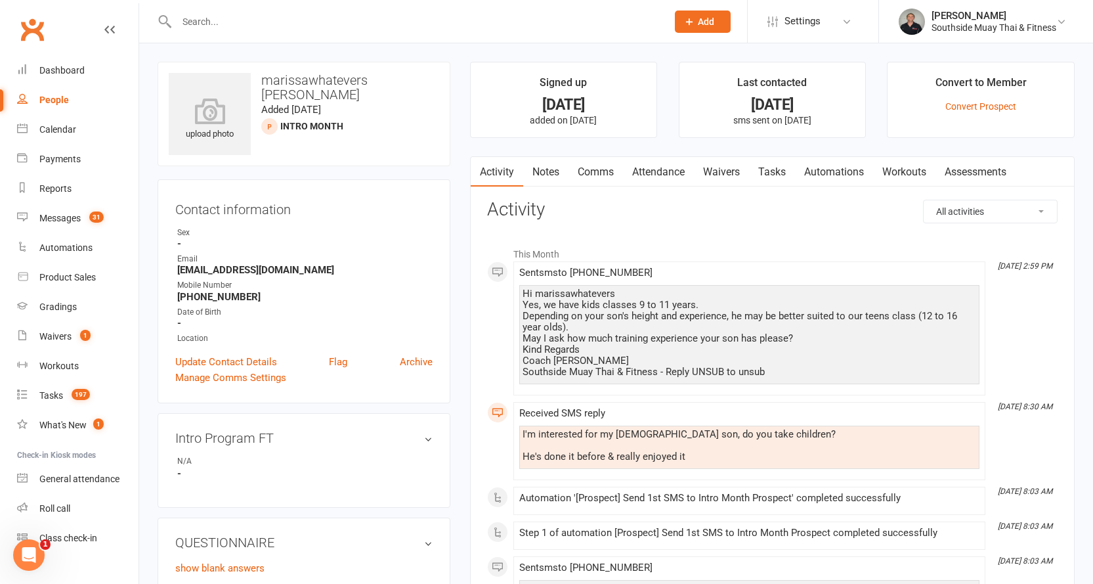
click at [602, 167] on link "Comms" at bounding box center [595, 172] width 54 height 30
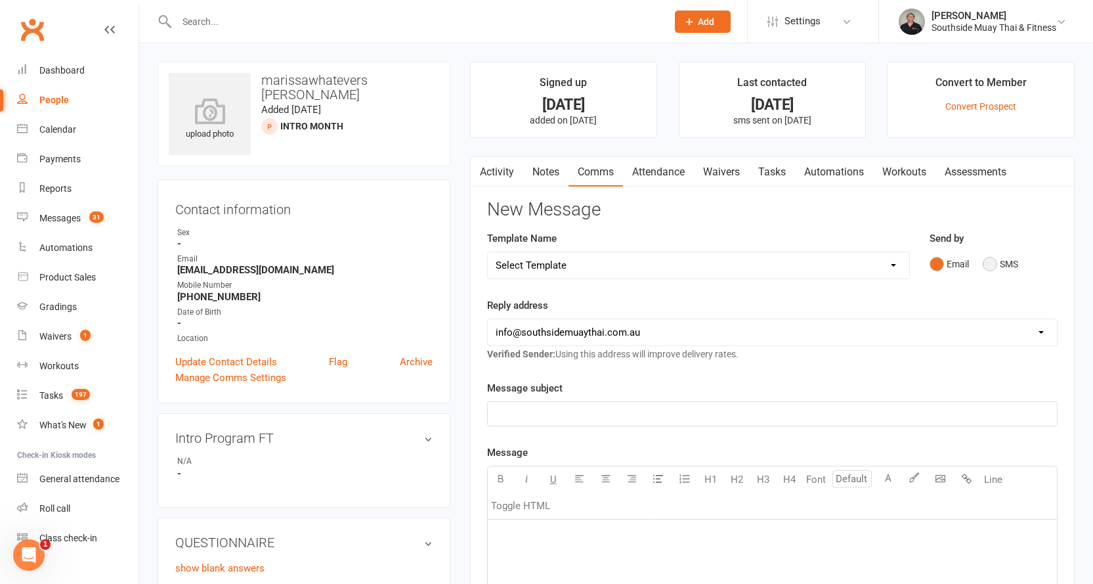
drag, startPoint x: 994, startPoint y: 261, endPoint x: 796, endPoint y: 257, distance: 198.3
click at [990, 261] on button "SMS" at bounding box center [1000, 263] width 35 height 25
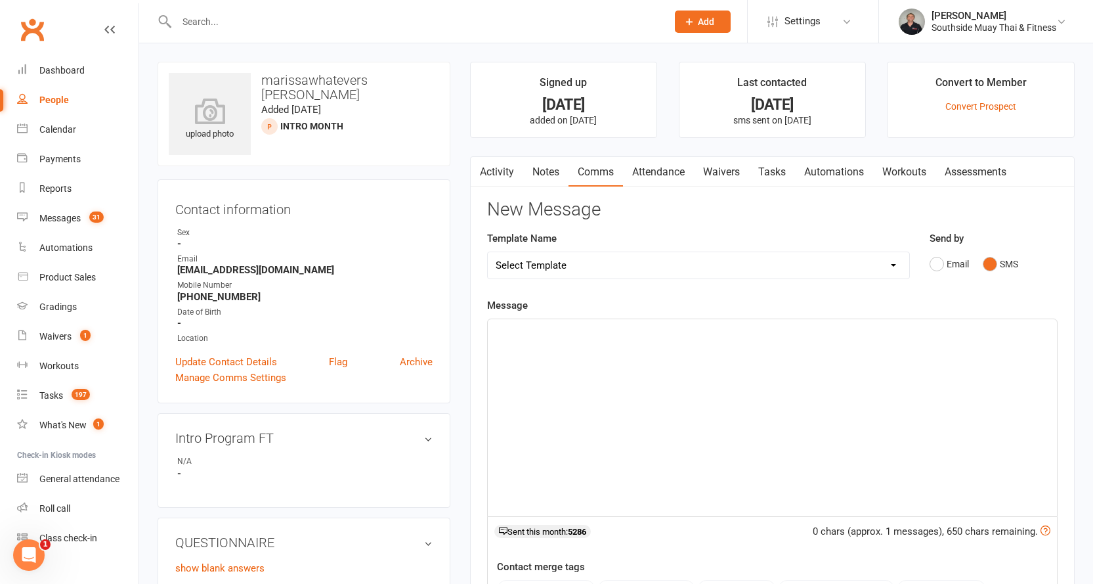
click at [677, 260] on select "Select Template [SMS] Outreach Message: High Risk – Personal From Trainer + Ree…" at bounding box center [698, 265] width 421 height 26
select select "29"
click at [488, 252] on select "Select Template [SMS] Outreach Message: High Risk – Personal From Trainer + Ree…" at bounding box center [698, 265] width 421 height 26
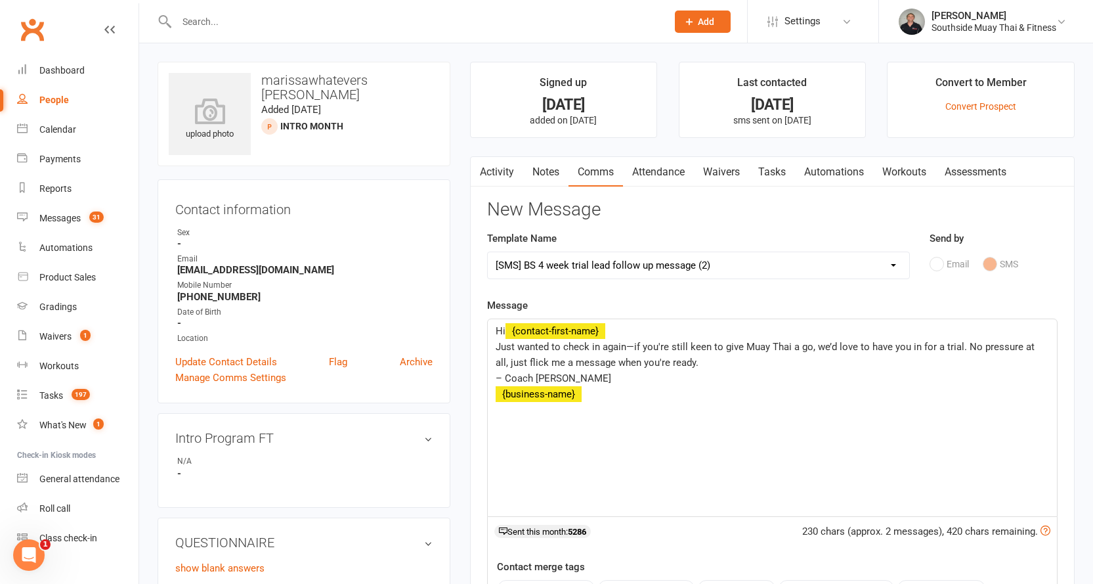
click at [710, 342] on span "Just wanted to check in again—if you're still keen to give Muay Thai a go, we’d…" at bounding box center [767, 355] width 542 height 28
click at [949, 345] on span "Just wanted to check in again—if you're still keen for your kids to give Muay T…" at bounding box center [769, 355] width 547 height 28
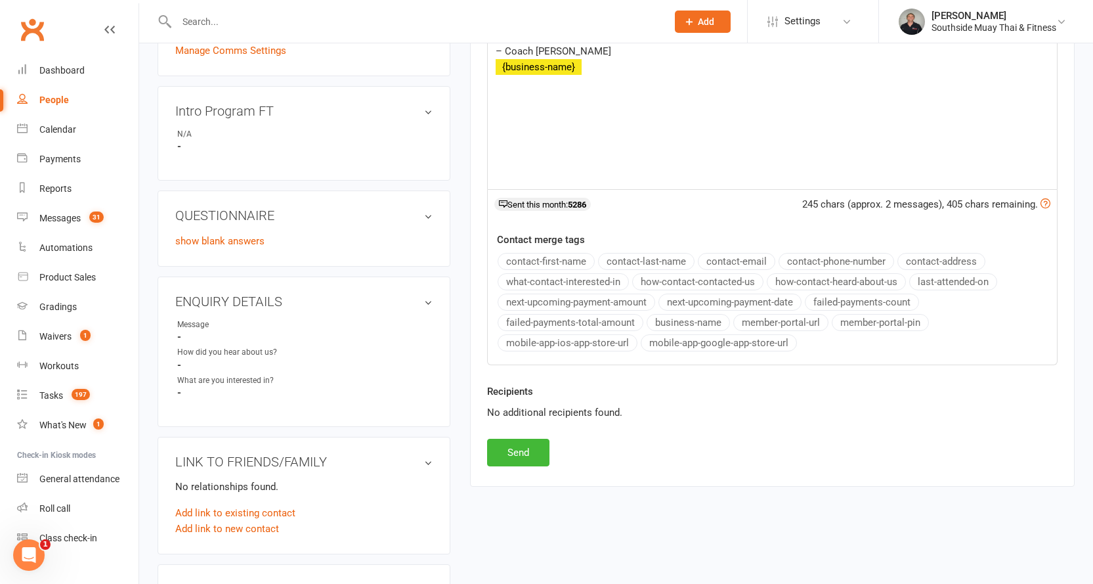
scroll to position [328, 0]
click at [520, 450] on button "Send" at bounding box center [518, 451] width 62 height 28
select select
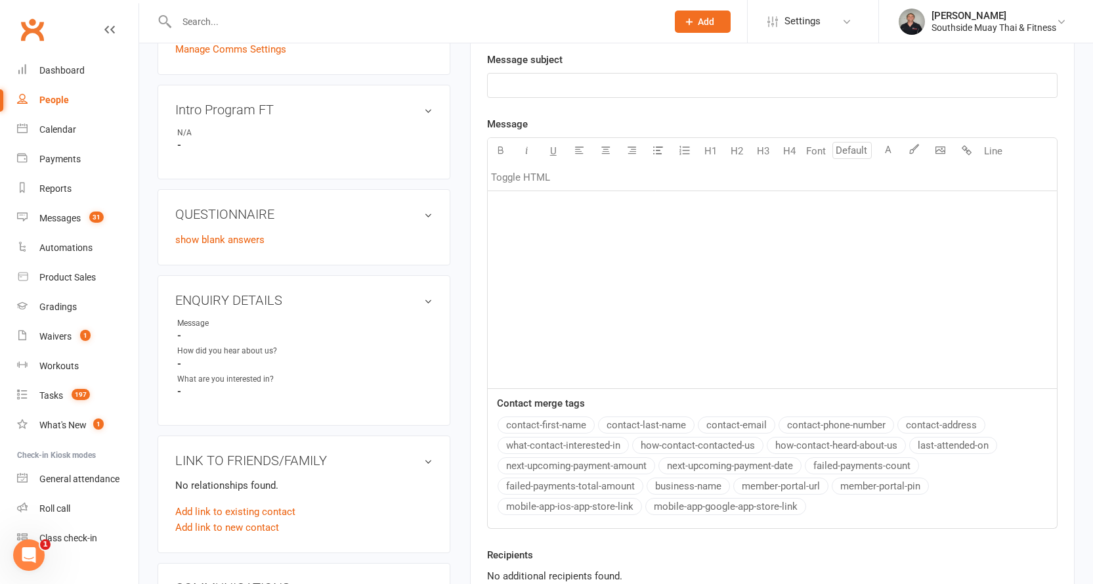
click at [52, 96] on div "People" at bounding box center [54, 100] width 30 height 11
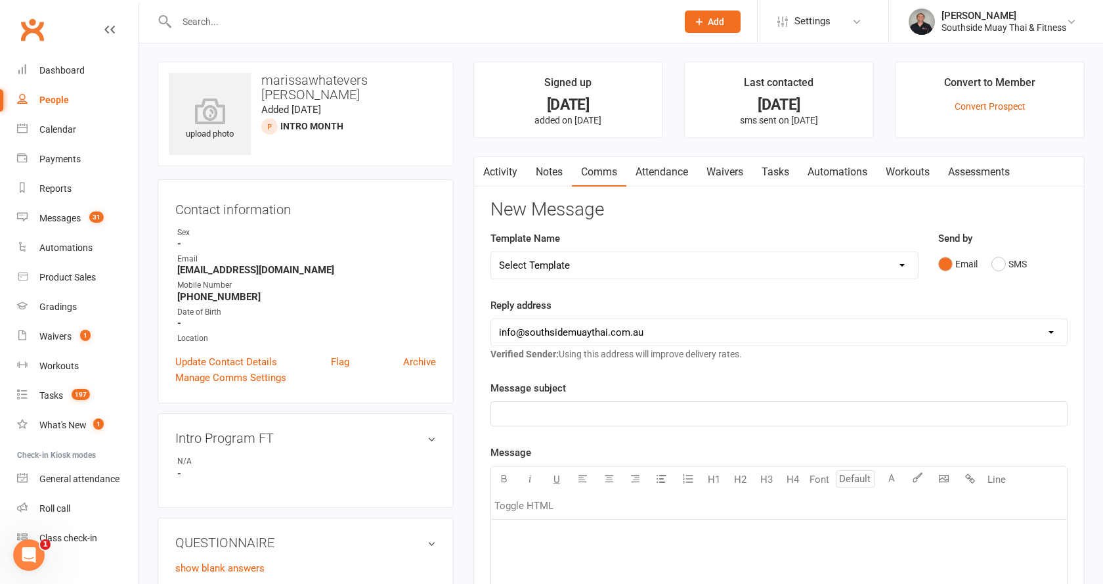
select select "100"
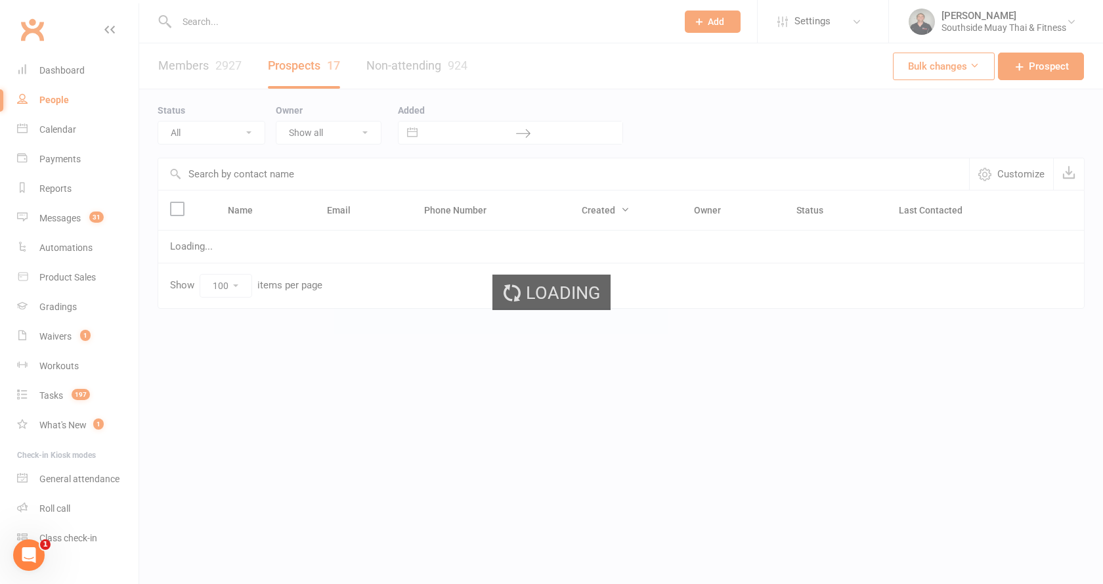
select select "Intro Month"
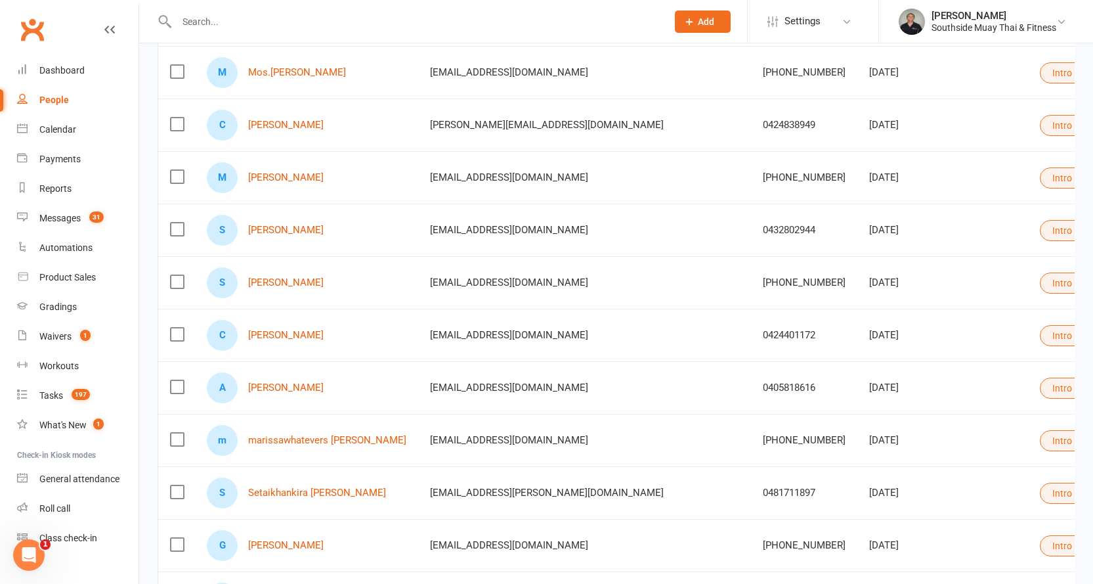
scroll to position [525, 0]
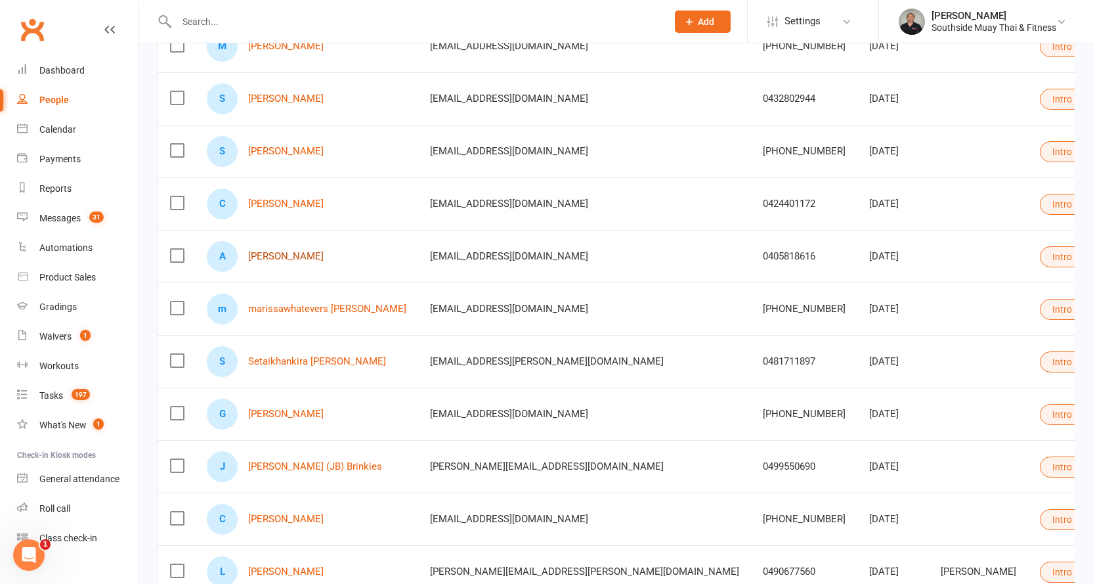
click at [255, 259] on link "Andrea Stain" at bounding box center [285, 256] width 75 height 11
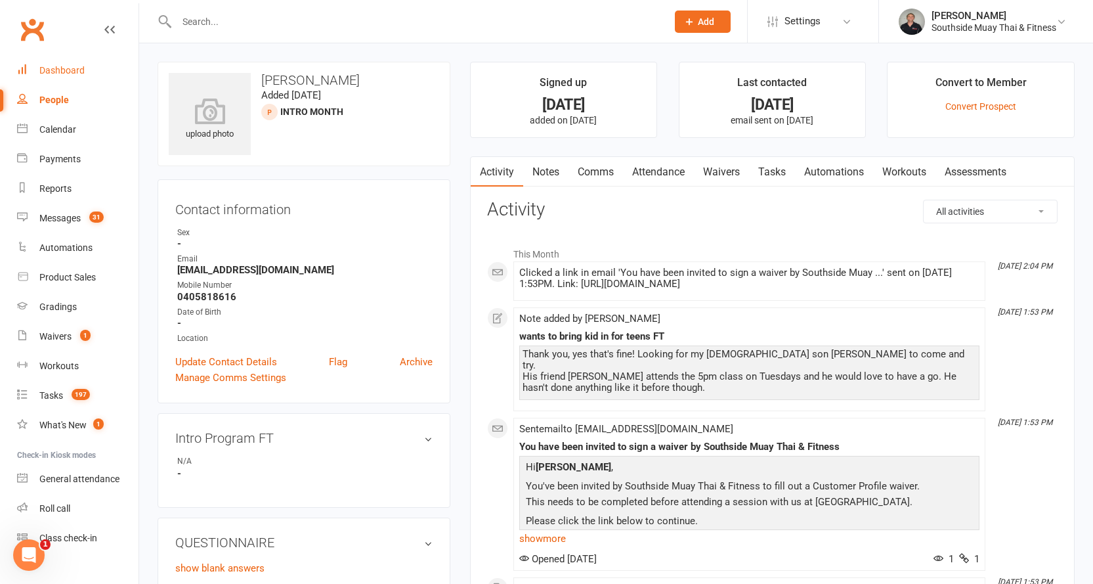
click at [52, 67] on div "Dashboard" at bounding box center [61, 70] width 45 height 11
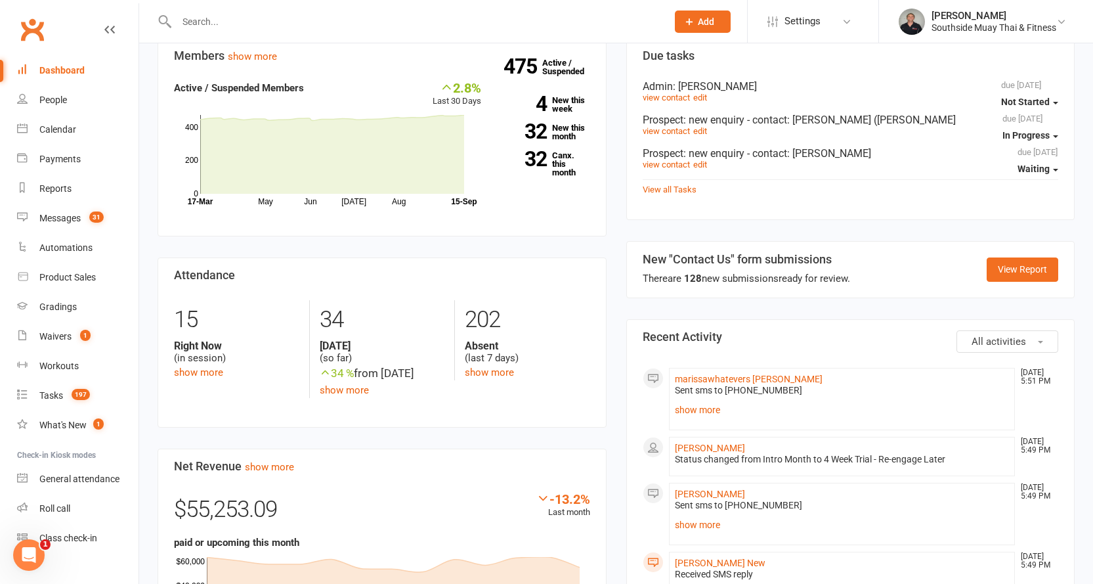
scroll to position [591, 0]
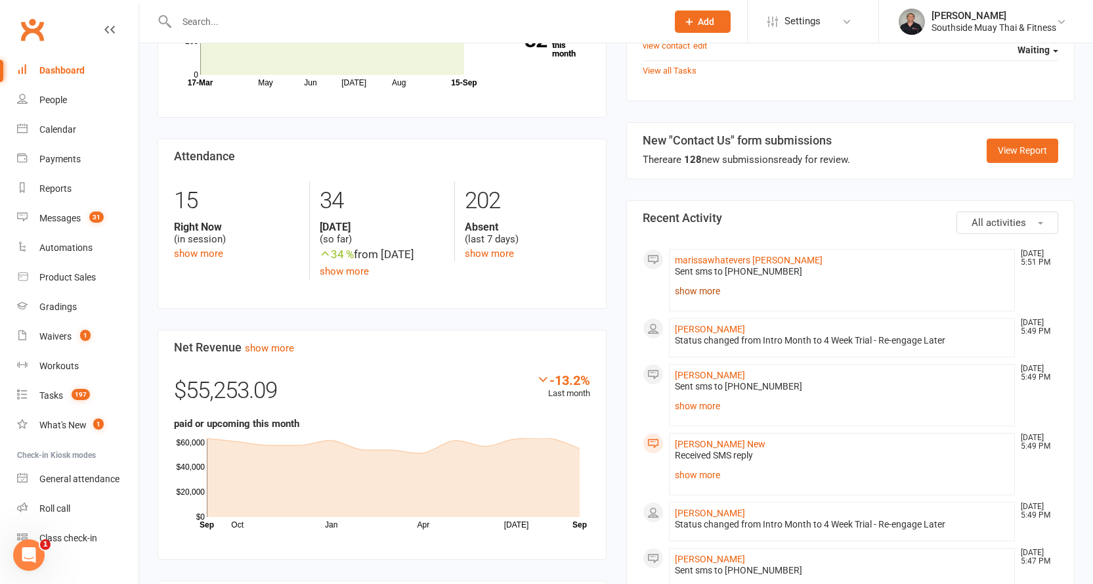
click at [692, 282] on link "show more" at bounding box center [842, 291] width 335 height 18
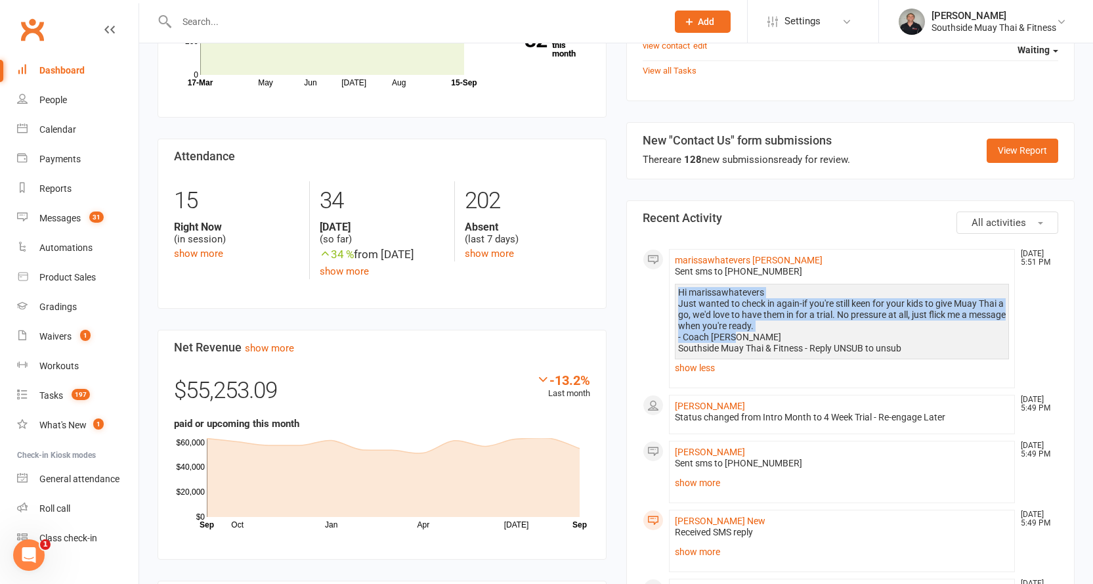
drag, startPoint x: 679, startPoint y: 274, endPoint x: 902, endPoint y: 318, distance: 227.5
click at [906, 320] on div "Hi marissawhatevers Just wanted to check in again-if you're still keen for your…" at bounding box center [842, 320] width 328 height 67
copy div "Hi marissawhatevers Just wanted to check in again-if you're still keen for your…"
click at [53, 97] on div "People" at bounding box center [53, 100] width 28 height 11
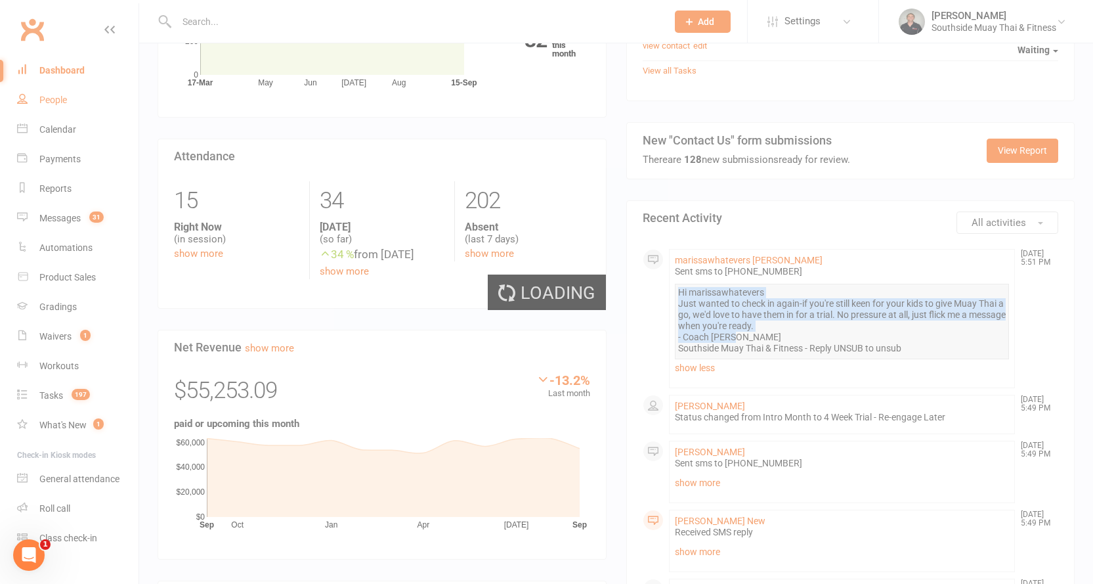
select select "100"
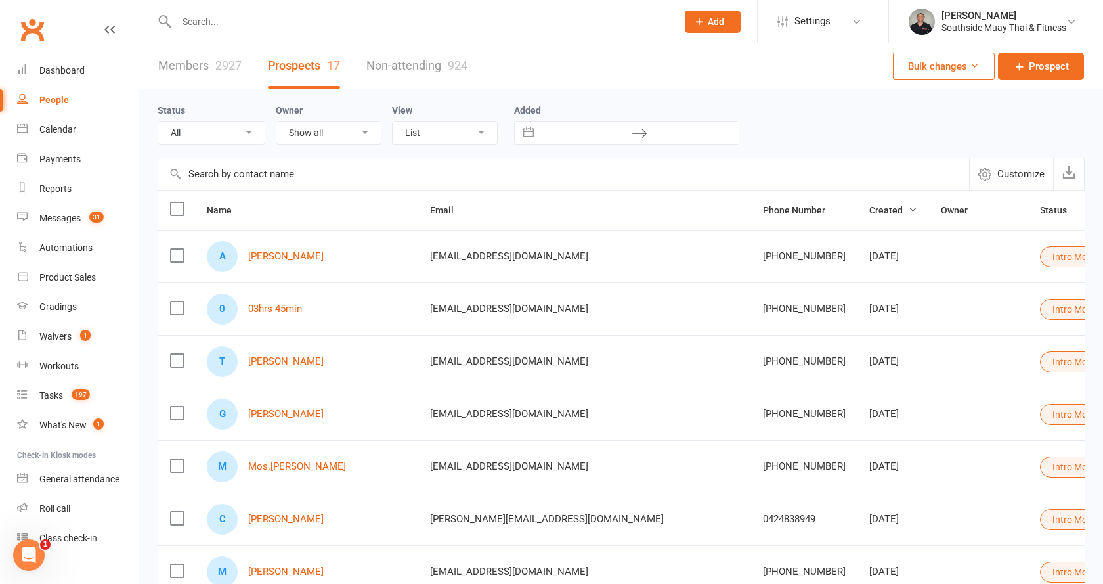
select select "Intro Month"
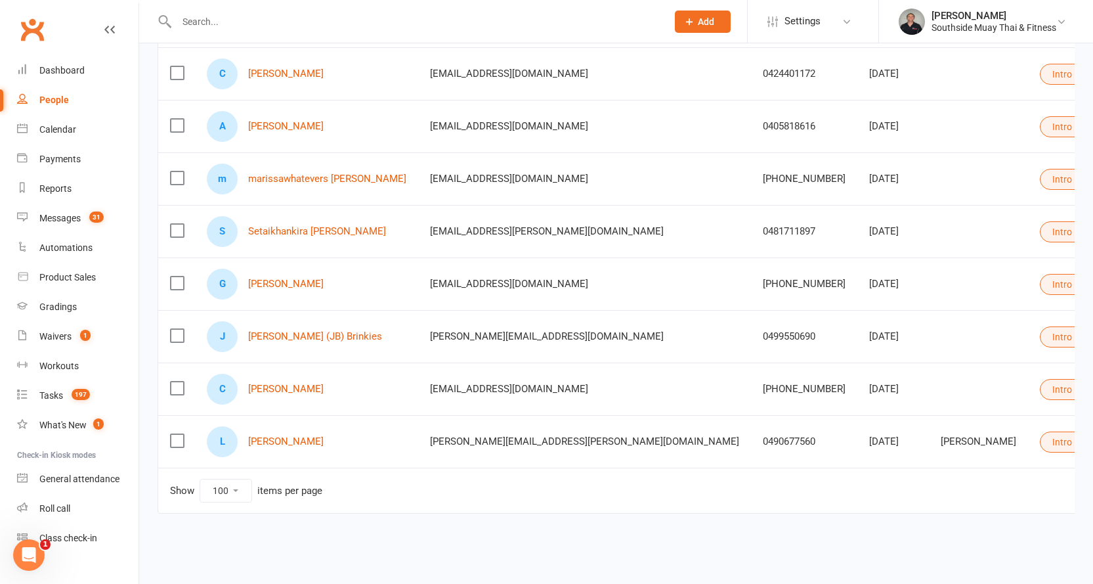
scroll to position [469, 0]
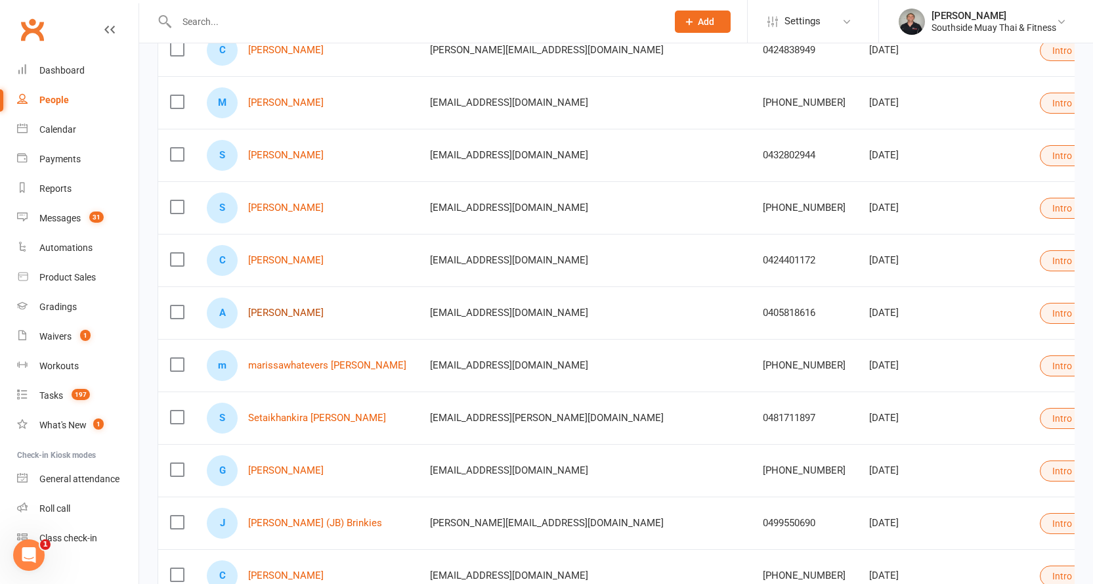
click at [274, 313] on link "Andrea Stain" at bounding box center [285, 312] width 75 height 11
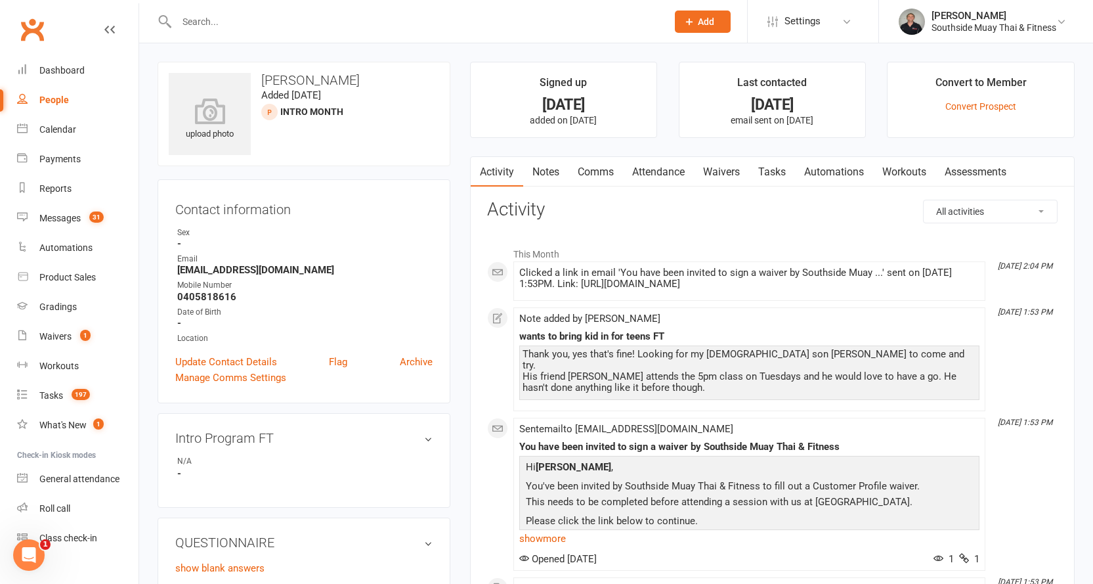
click at [585, 160] on link "Comms" at bounding box center [595, 172] width 54 height 30
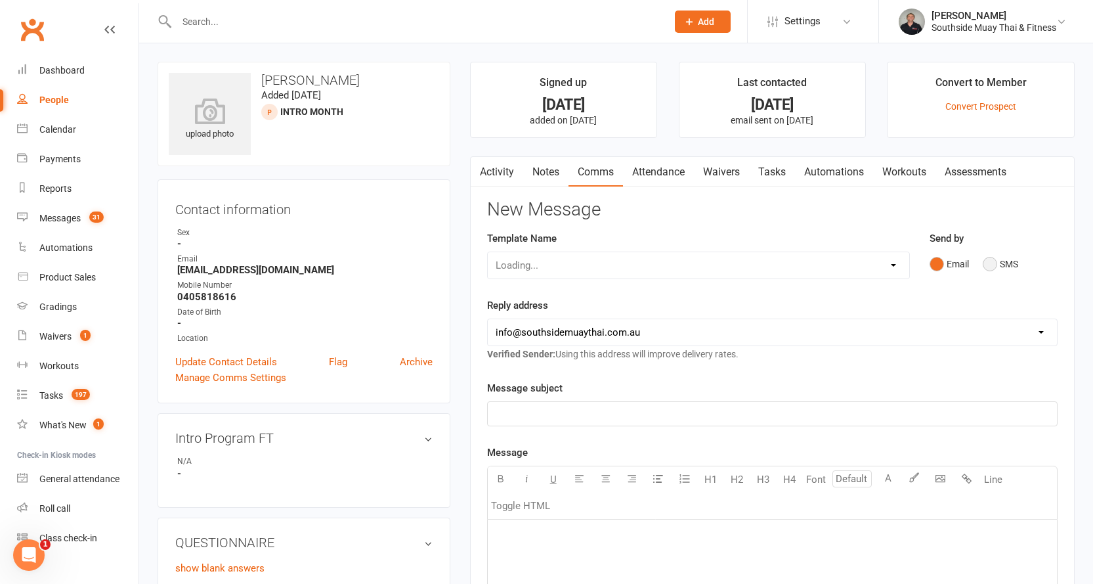
click at [998, 258] on button "SMS" at bounding box center [1000, 263] width 35 height 25
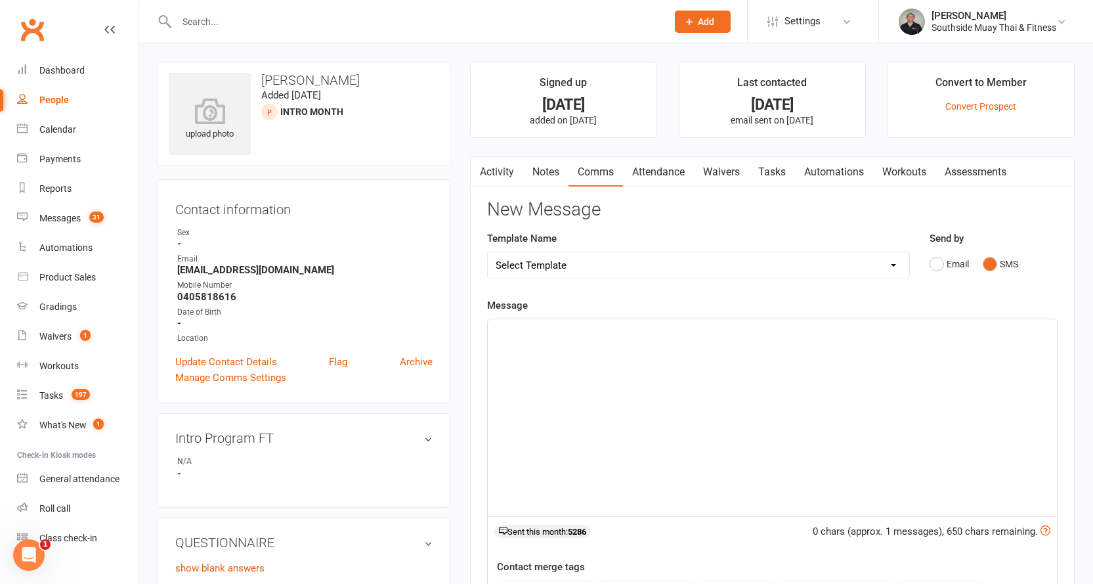
click at [501, 172] on link "Activity" at bounding box center [497, 172] width 53 height 30
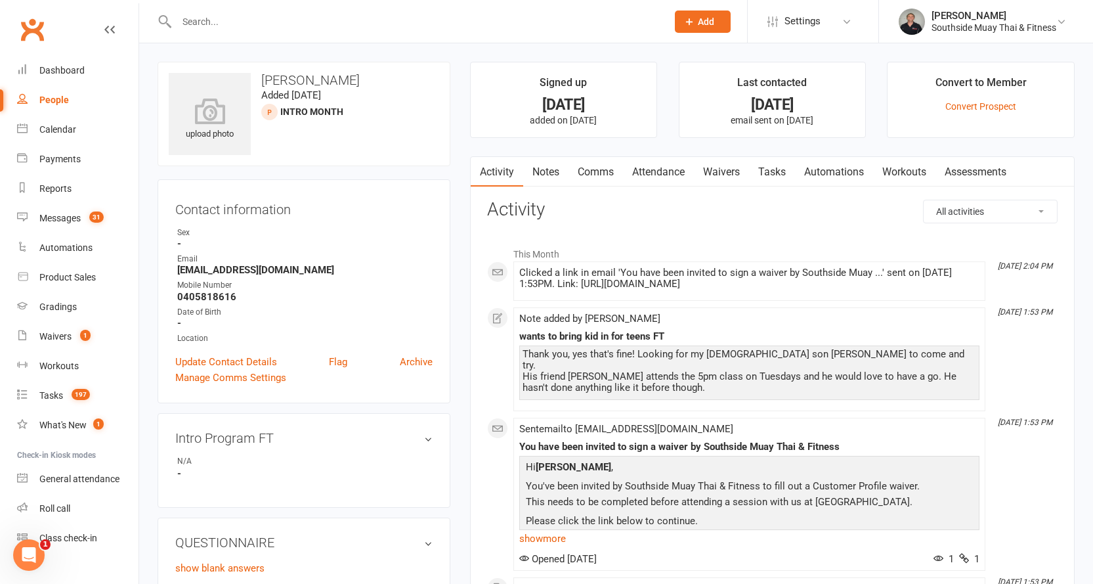
click at [595, 173] on link "Comms" at bounding box center [595, 172] width 54 height 30
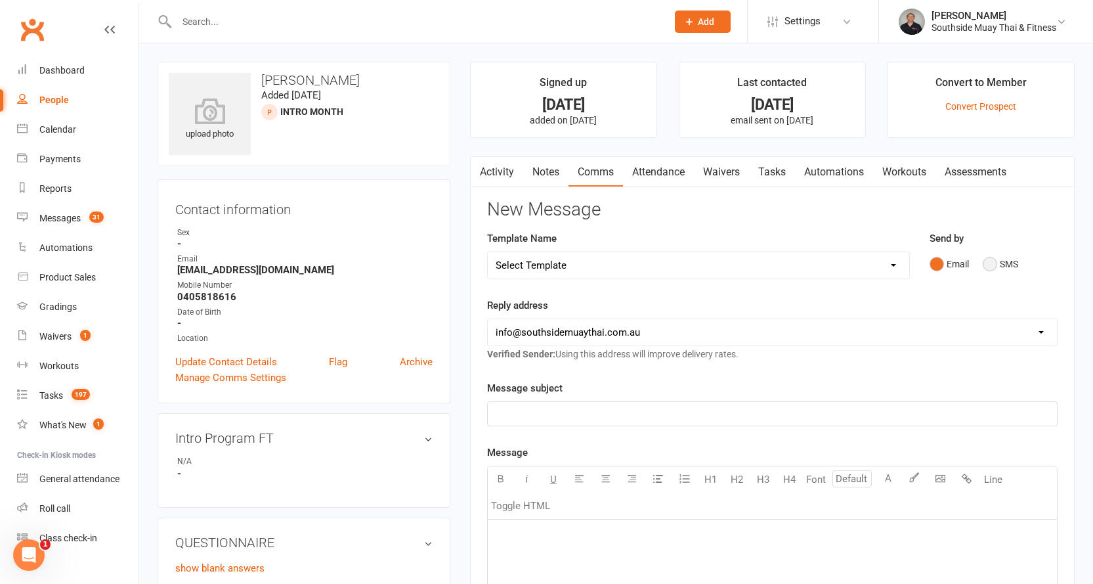
click at [1001, 265] on button "SMS" at bounding box center [1000, 263] width 35 height 25
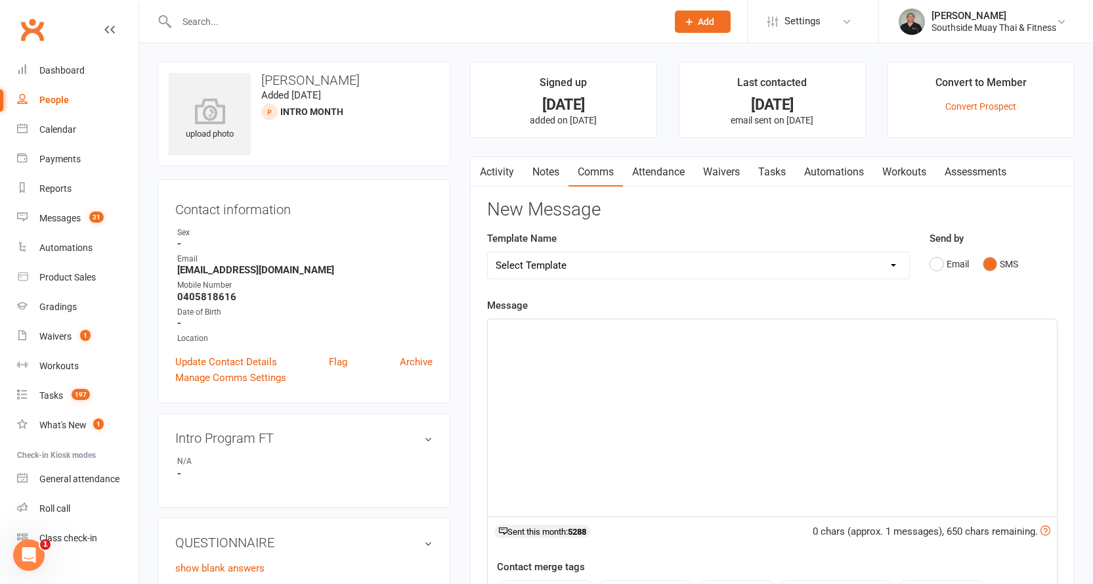
click at [532, 343] on div "﻿" at bounding box center [772, 417] width 569 height 197
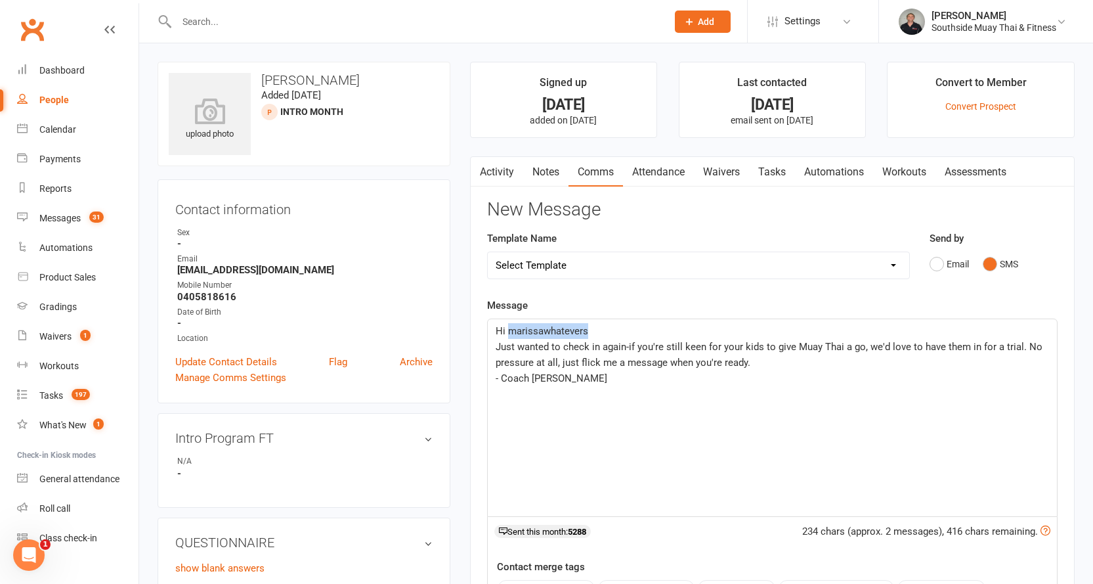
drag, startPoint x: 507, startPoint y: 329, endPoint x: 590, endPoint y: 329, distance: 82.7
click at [590, 329] on p "Hi marissawhatevers" at bounding box center [772, 331] width 553 height 16
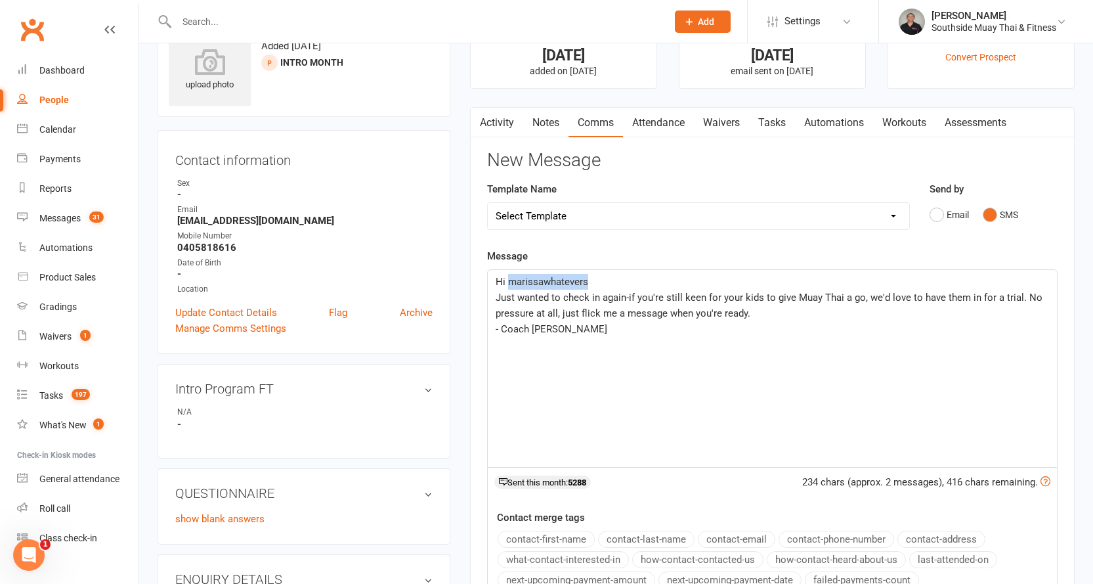
scroll to position [197, 0]
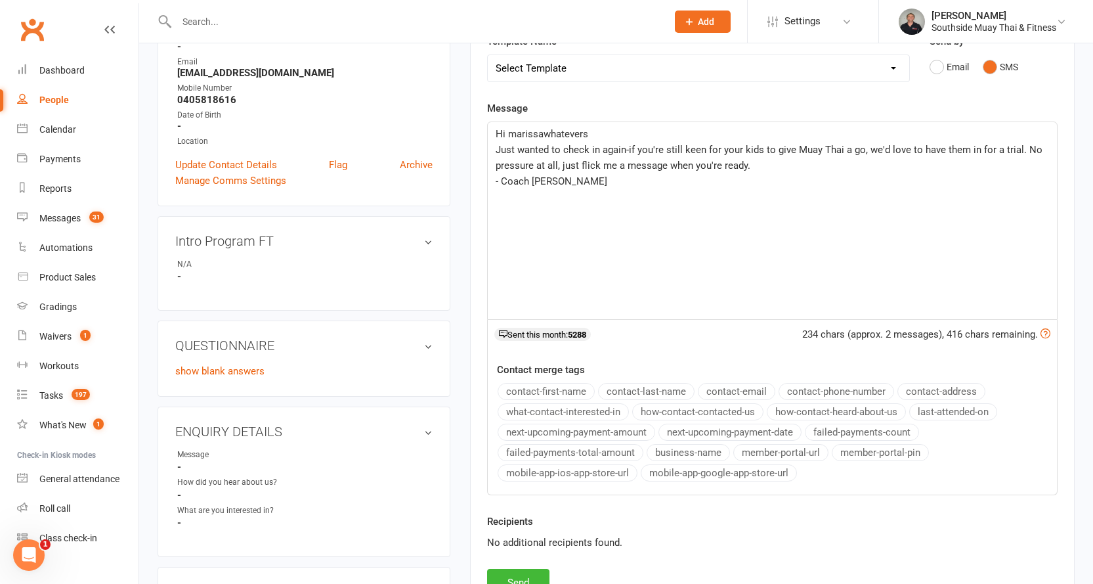
click at [543, 391] on button "contact-first-name" at bounding box center [546, 391] width 97 height 17
click at [719, 147] on span "Just wanted to check in again-if you're still keen for your kids to give Muay T…" at bounding box center [770, 158] width 549 height 28
click at [922, 150] on span "Just wanted to check in again-if you're still keen for Sam to give Muay Thai a …" at bounding box center [769, 158] width 547 height 28
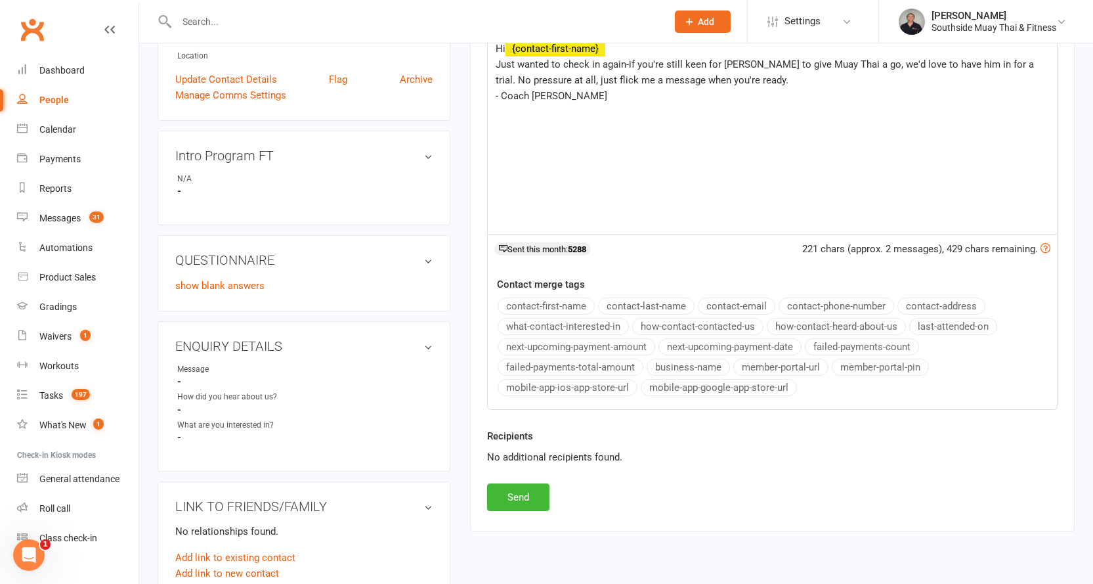
scroll to position [394, 0]
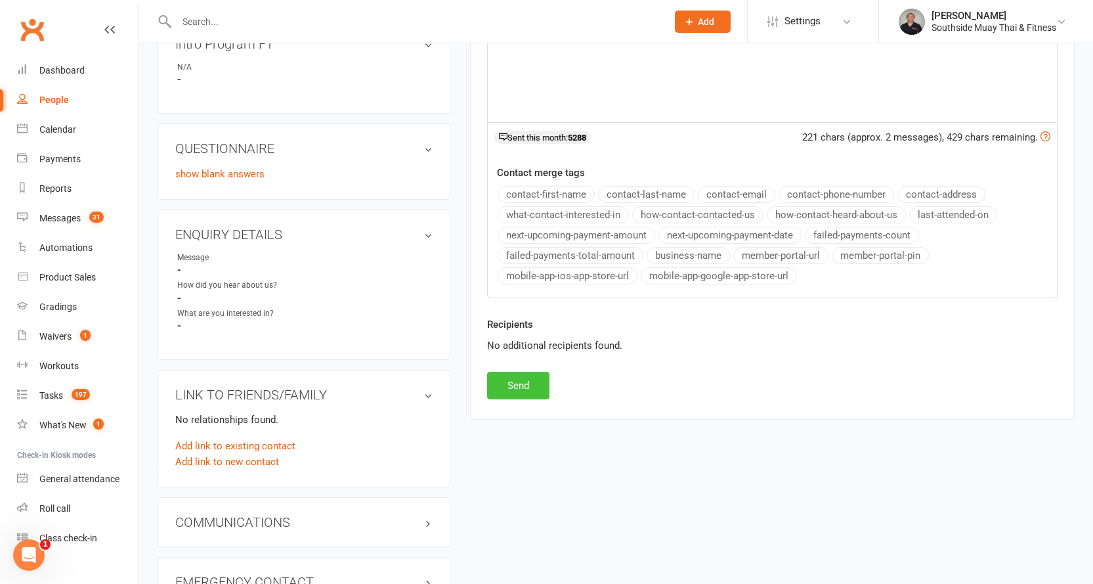
click at [511, 381] on button "Send" at bounding box center [518, 386] width 62 height 28
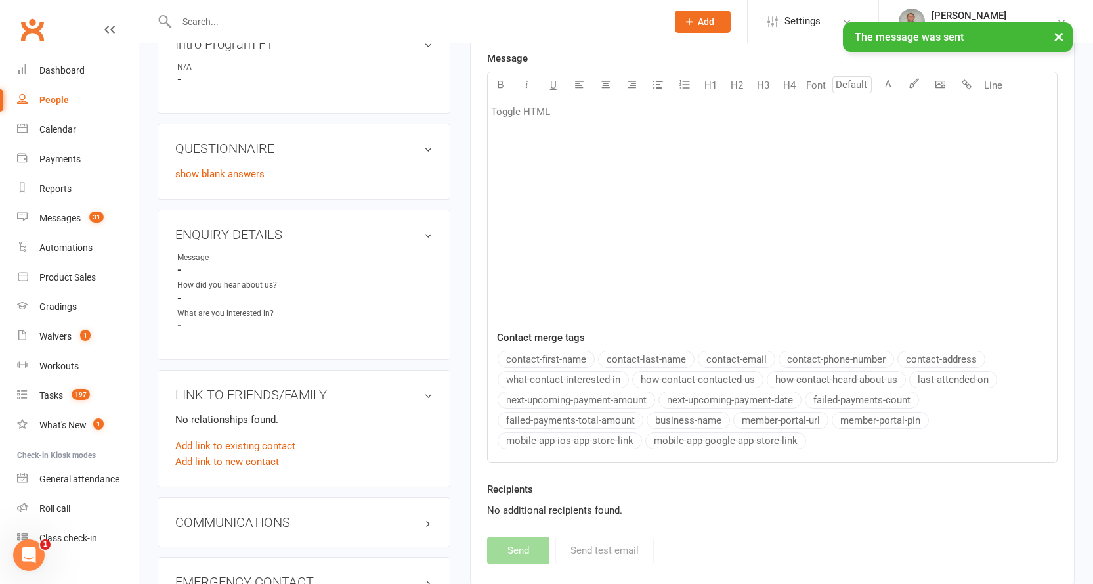
click at [45, 96] on div "People" at bounding box center [54, 100] width 30 height 11
select select "100"
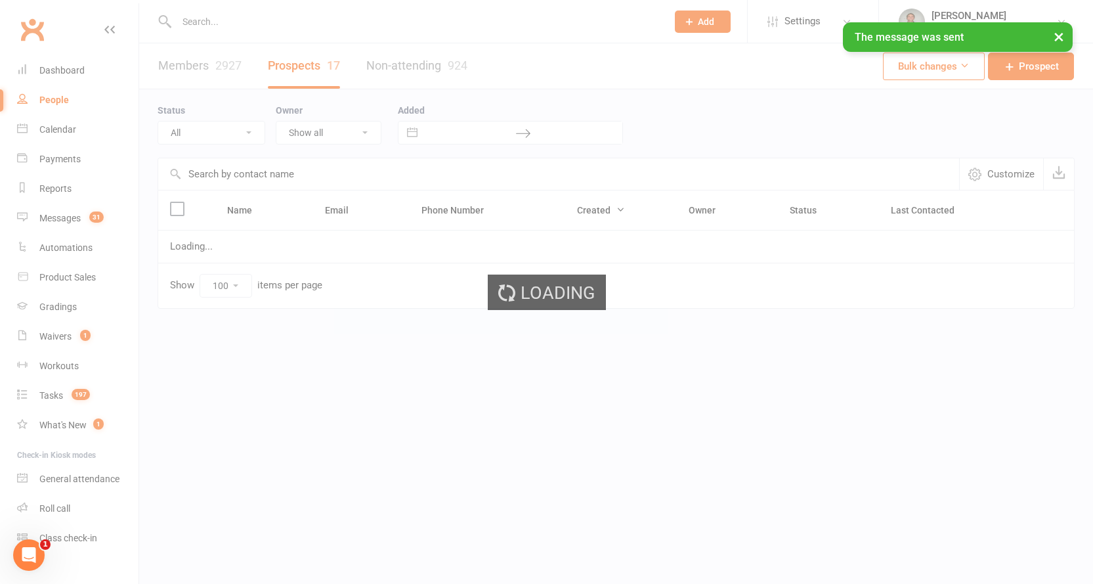
select select "Intro Month"
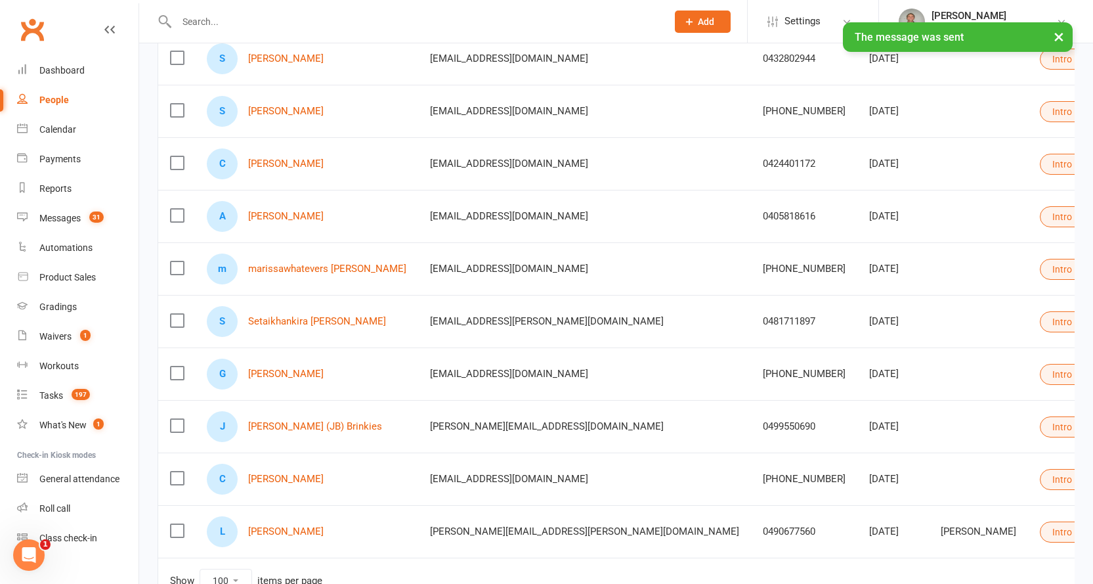
scroll to position [469, 0]
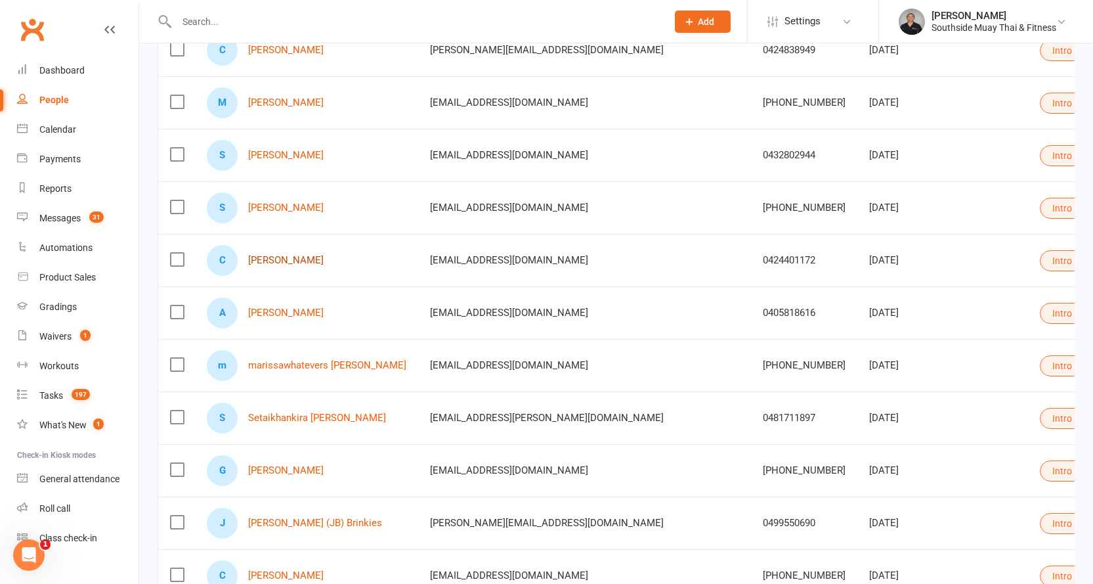
click at [281, 261] on link "Corey Hamilton" at bounding box center [285, 260] width 75 height 11
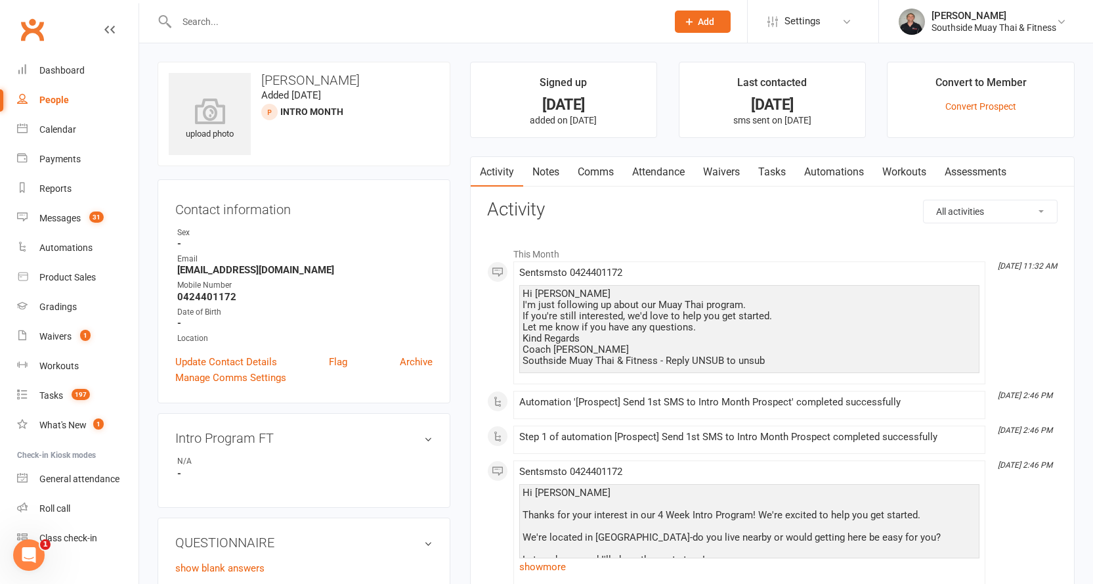
click at [591, 167] on link "Comms" at bounding box center [595, 172] width 54 height 30
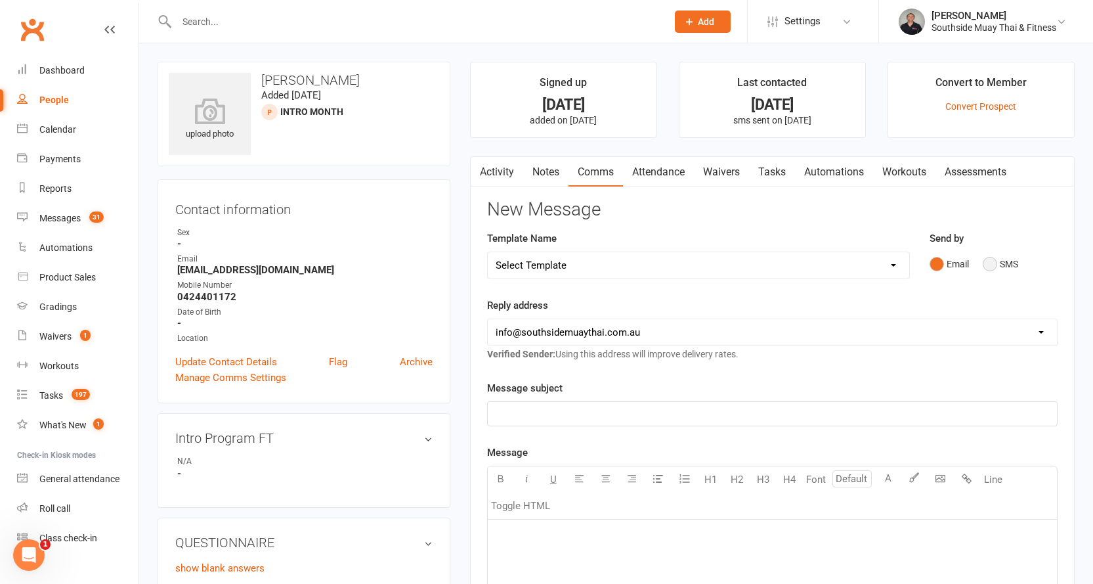
drag, startPoint x: 987, startPoint y: 259, endPoint x: 950, endPoint y: 272, distance: 38.4
click at [986, 260] on button "SMS" at bounding box center [1000, 263] width 35 height 25
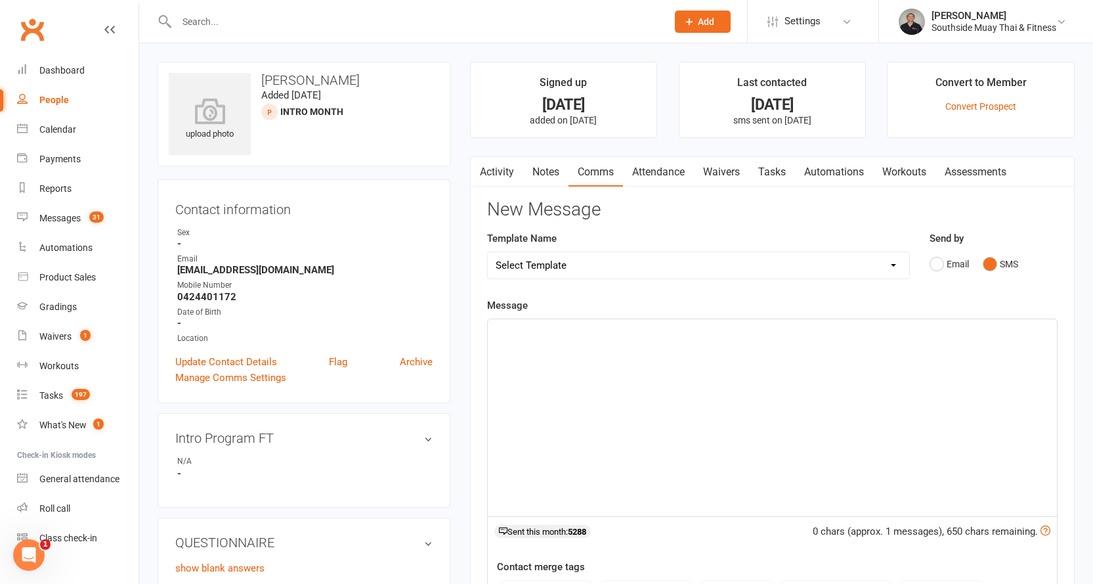
click at [708, 261] on select "Select Template [SMS] Outreach Message: High Risk – Personal From Trainer + Ree…" at bounding box center [698, 265] width 421 height 26
select select "33"
click at [488, 252] on select "Select Template [SMS] Outreach Message: High Risk – Personal From Trainer + Ree…" at bounding box center [698, 265] width 421 height 26
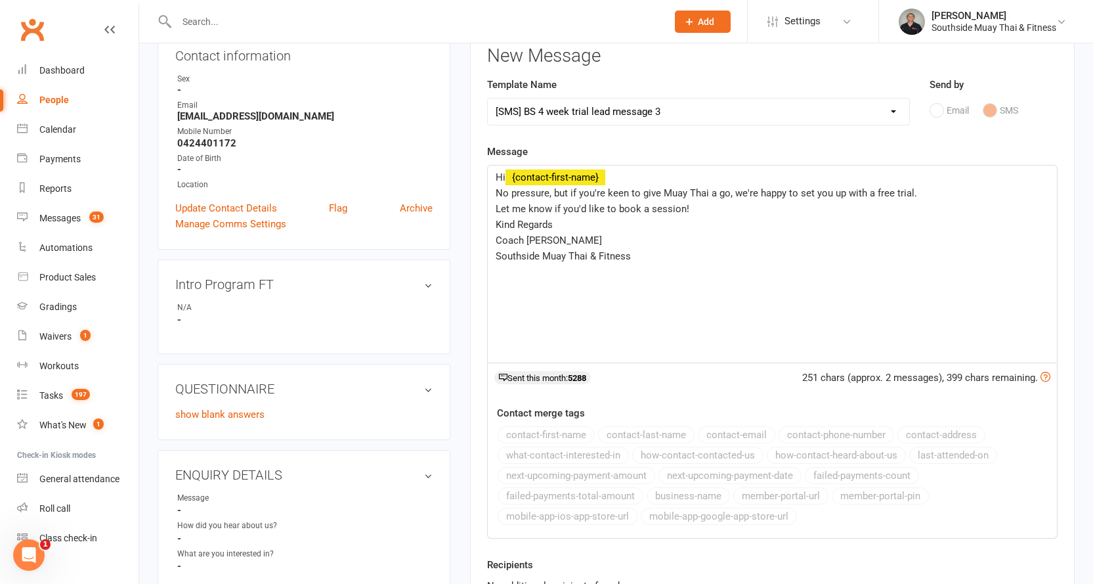
scroll to position [263, 0]
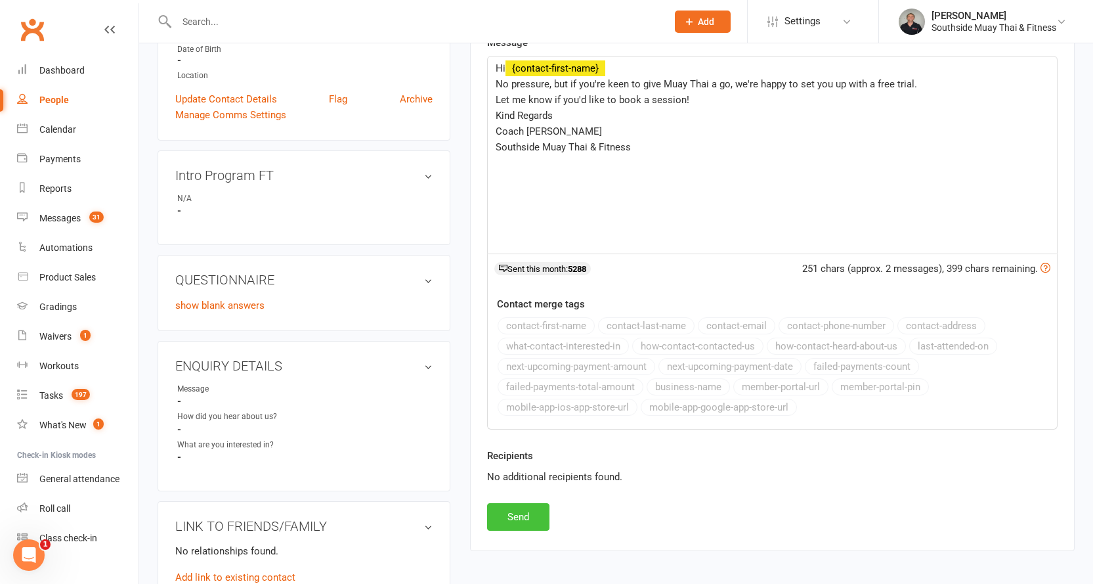
click at [525, 515] on button "Send" at bounding box center [518, 517] width 62 height 28
select select
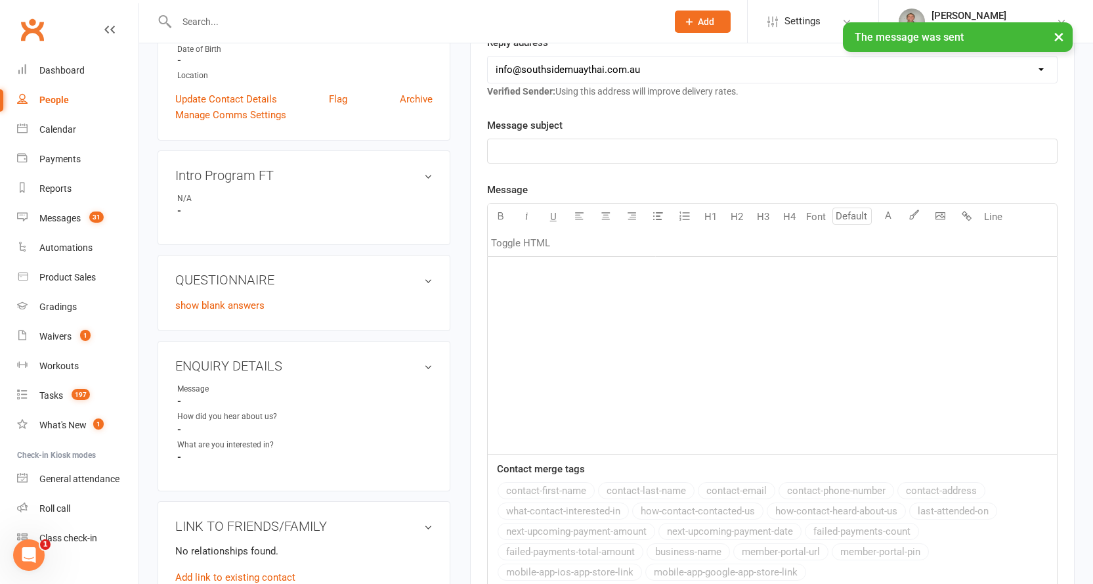
click at [50, 94] on link "People" at bounding box center [77, 100] width 121 height 30
select select "100"
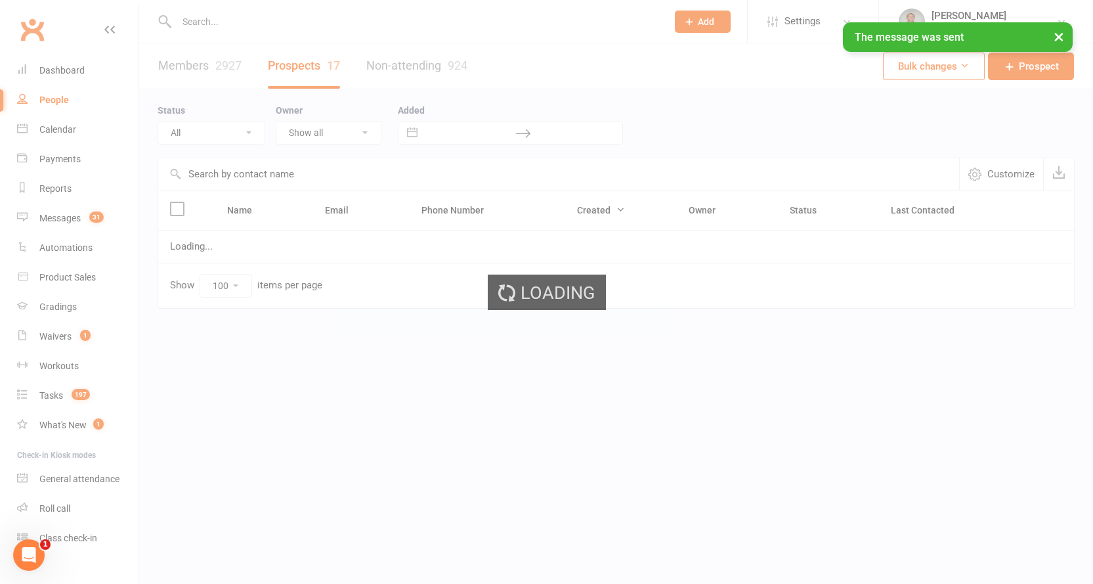
select select "Intro Month"
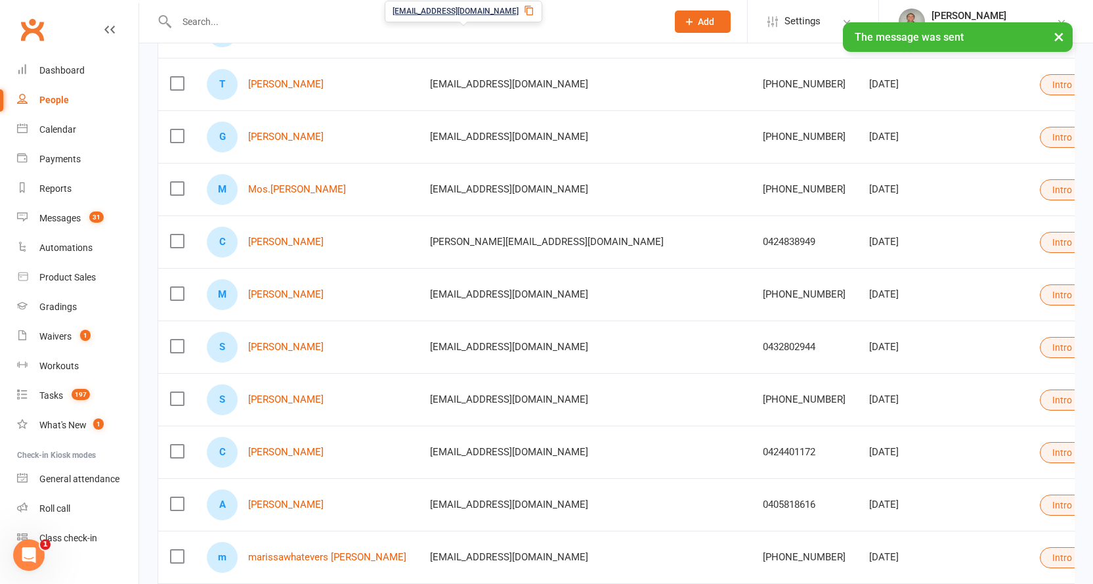
scroll to position [394, 0]
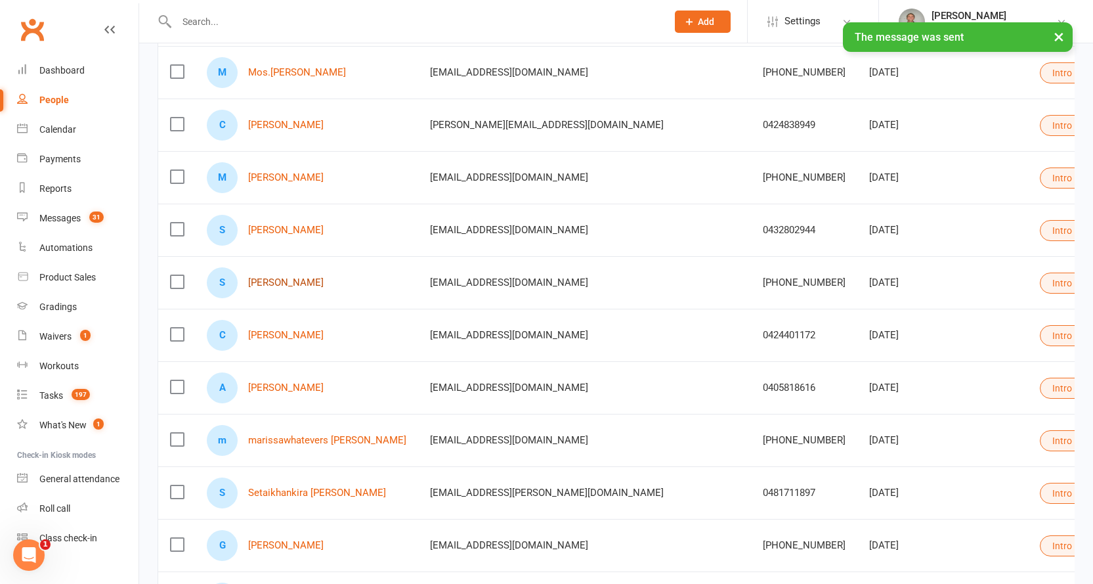
click at [286, 283] on link "Sanam Majidi" at bounding box center [285, 282] width 75 height 11
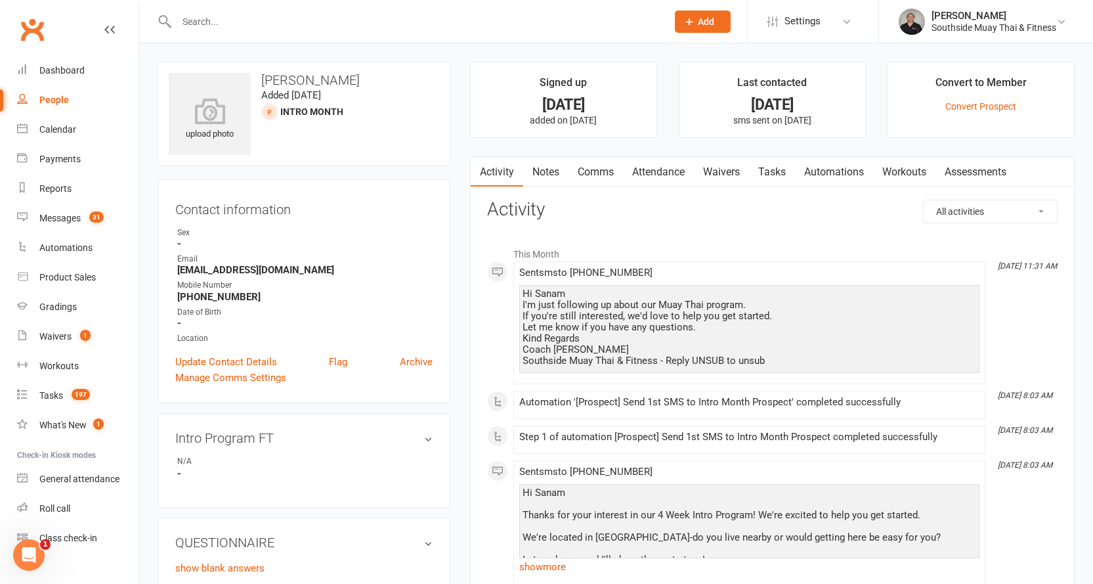
click at [591, 167] on link "Comms" at bounding box center [595, 172] width 54 height 30
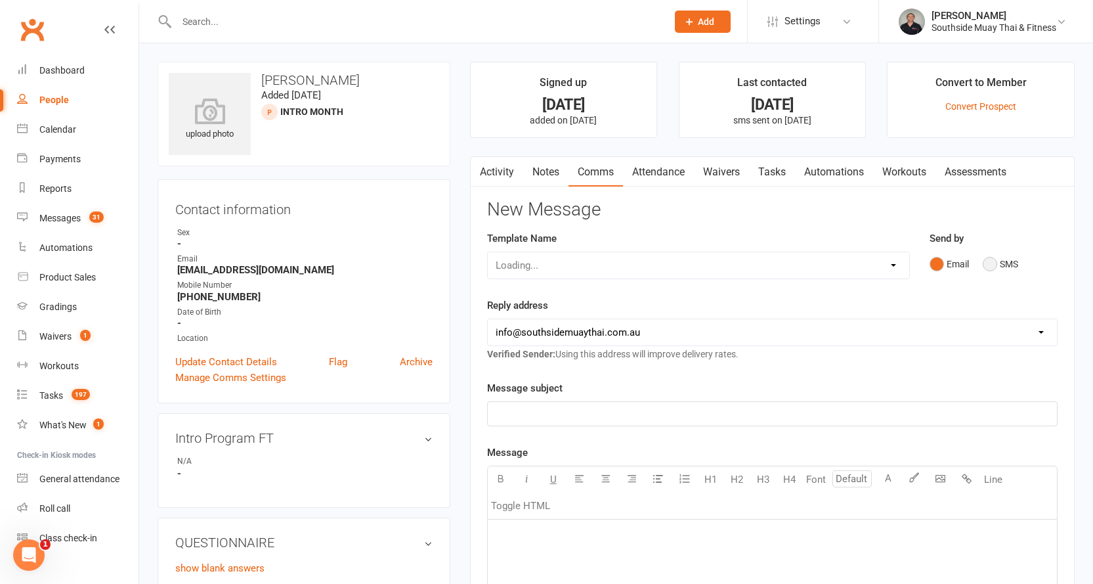
drag, startPoint x: 1004, startPoint y: 265, endPoint x: 874, endPoint y: 276, distance: 131.1
click at [1004, 266] on button "SMS" at bounding box center [1000, 263] width 35 height 25
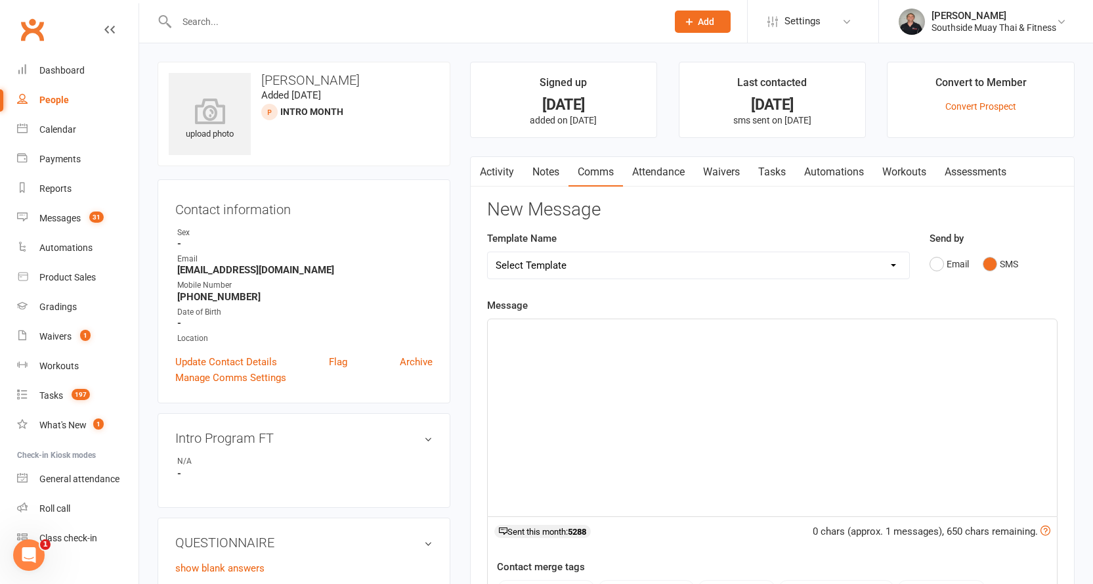
drag, startPoint x: 800, startPoint y: 276, endPoint x: 796, endPoint y: 268, distance: 9.4
click at [800, 276] on select "Select Template [SMS] Outreach Message: High Risk – Personal From Trainer + Ree…" at bounding box center [698, 265] width 421 height 26
select select "33"
click at [488, 252] on select "Select Template [SMS] Outreach Message: High Risk – Personal From Trainer + Ree…" at bounding box center [698, 265] width 421 height 26
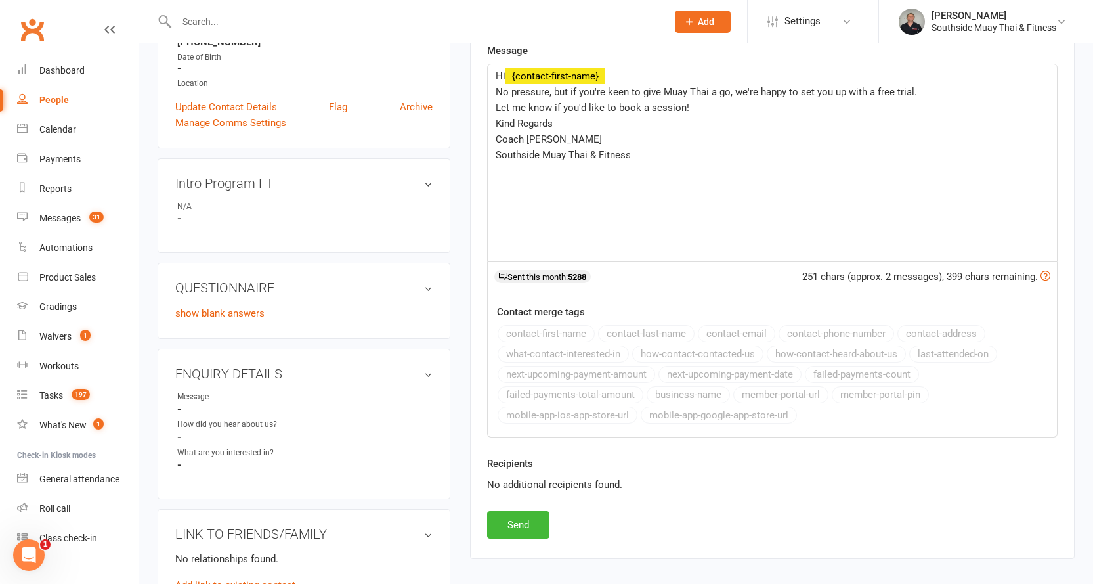
scroll to position [263, 0]
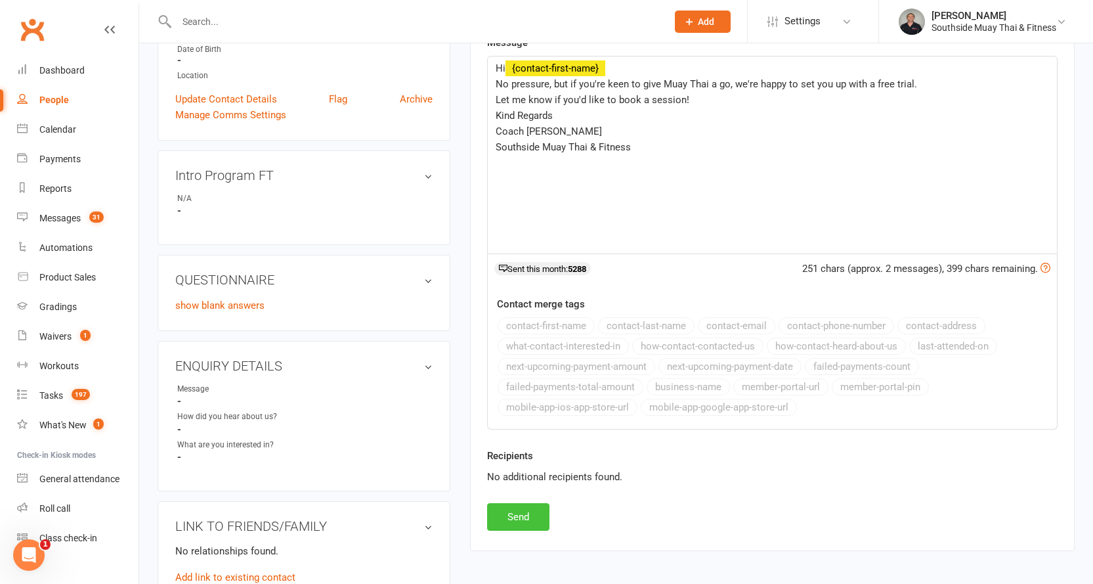
click at [522, 519] on button "Send" at bounding box center [518, 517] width 62 height 28
select select
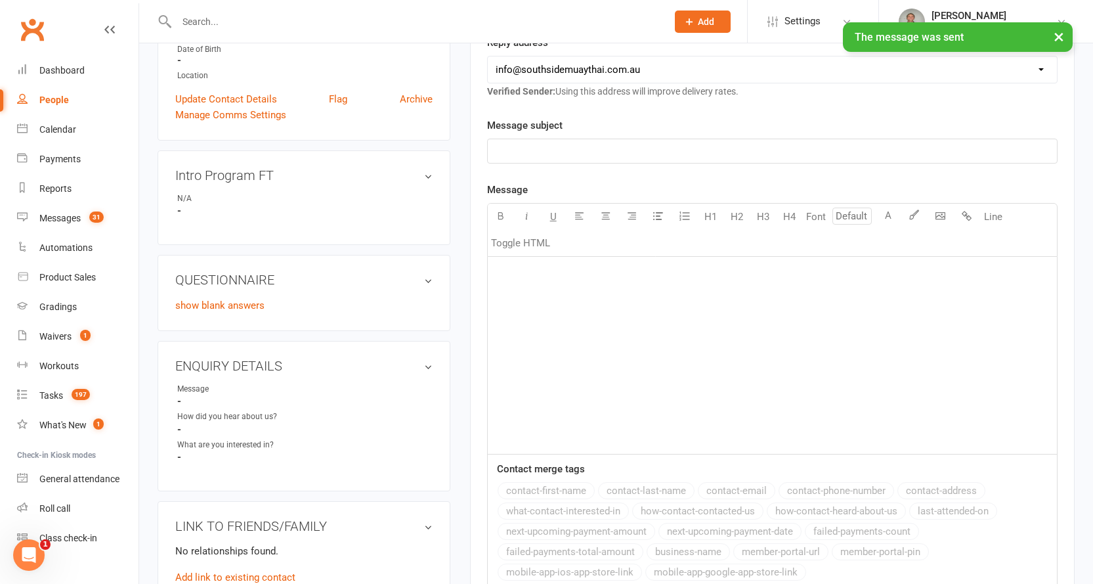
click at [51, 96] on div "People" at bounding box center [54, 100] width 30 height 11
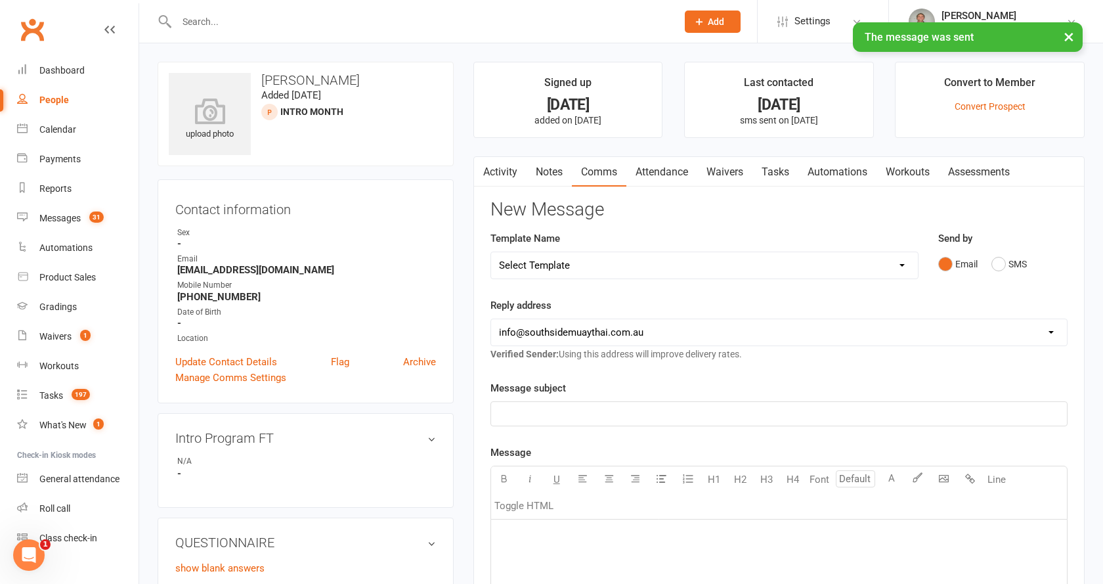
select select "100"
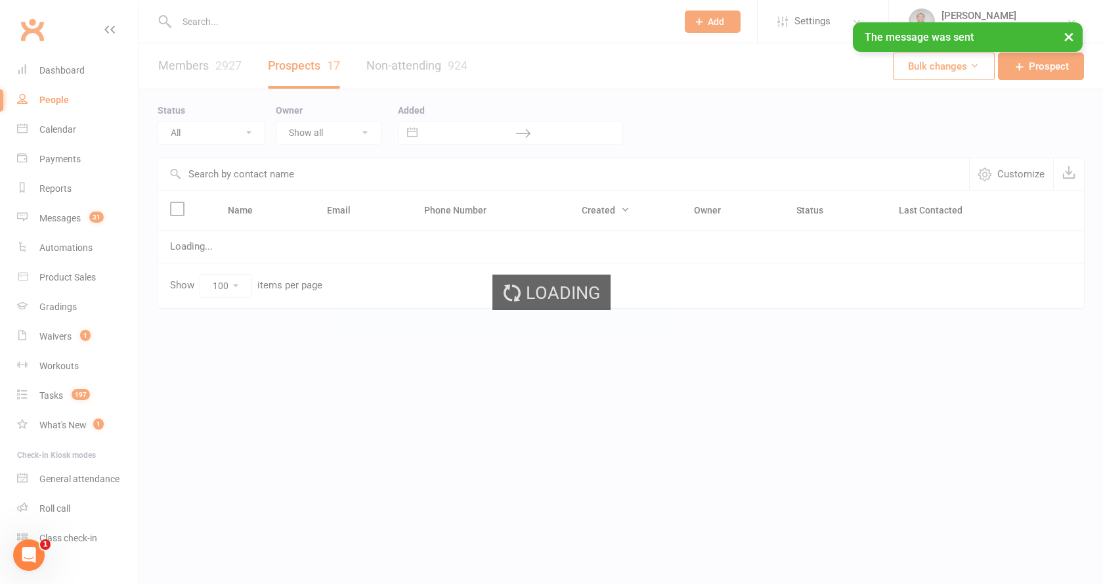
select select "Intro Month"
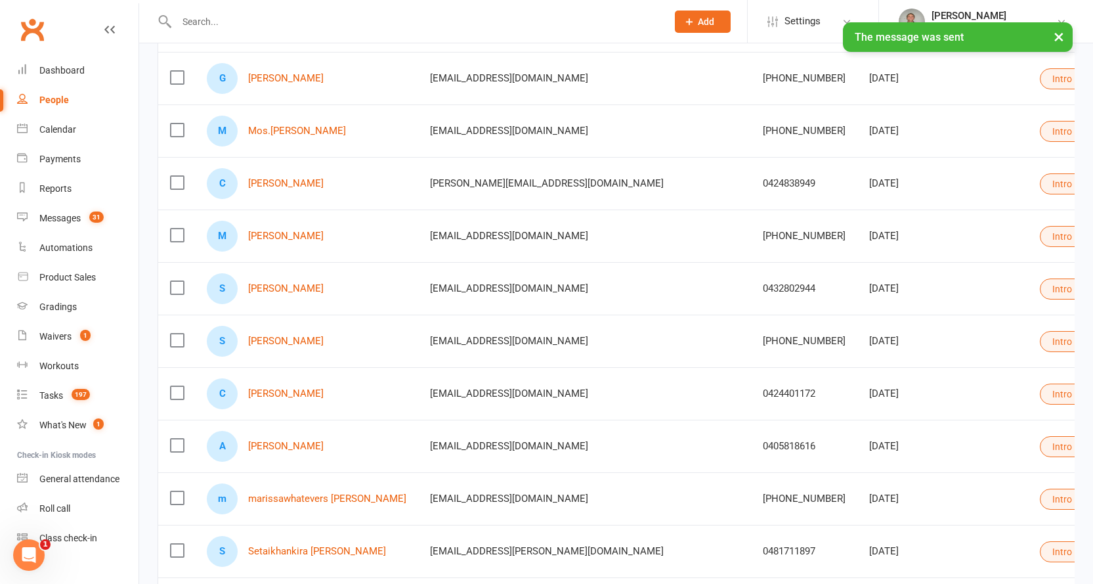
scroll to position [459, 0]
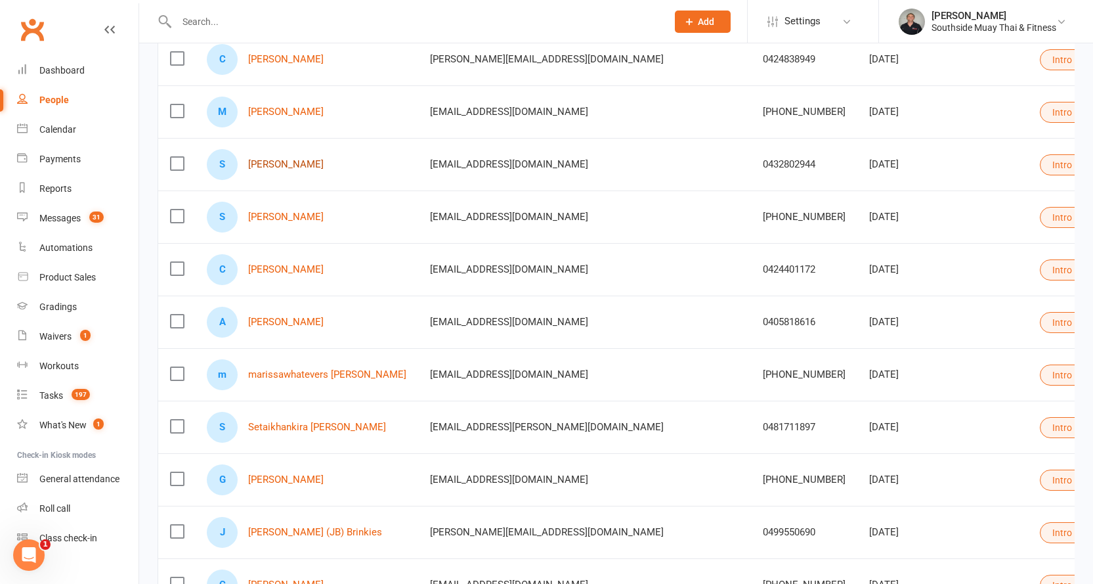
click at [303, 163] on link "Sheilvy Getigan" at bounding box center [285, 164] width 75 height 11
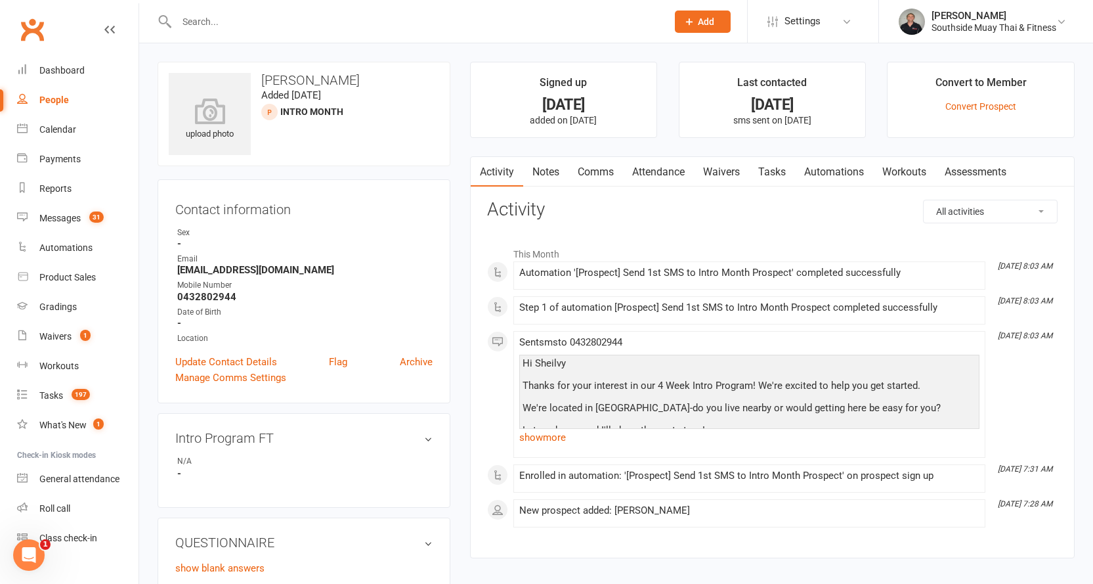
click at [591, 165] on link "Comms" at bounding box center [595, 172] width 54 height 30
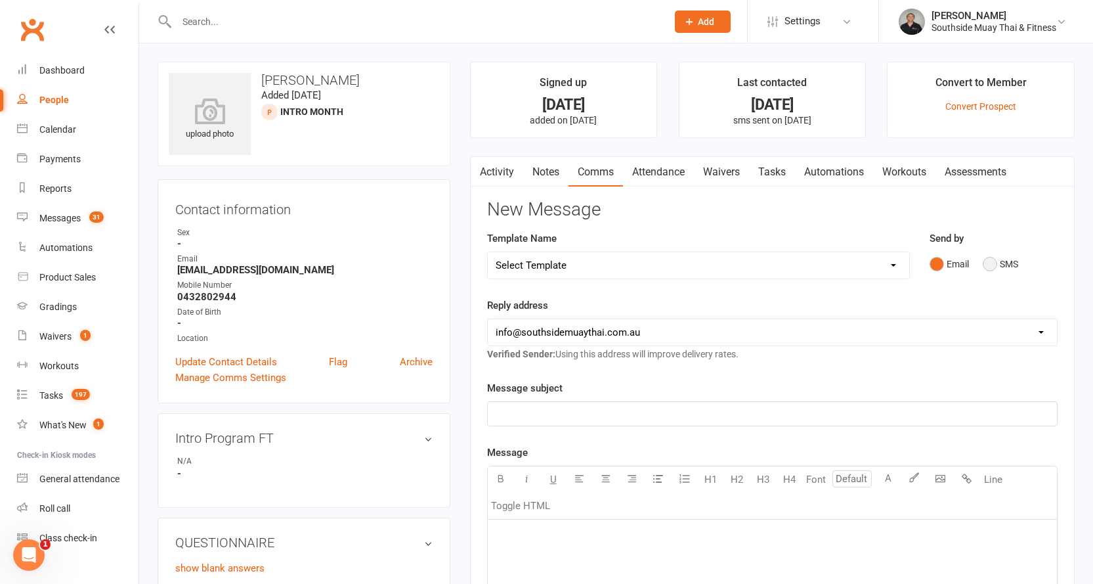
click at [995, 260] on button "SMS" at bounding box center [1000, 263] width 35 height 25
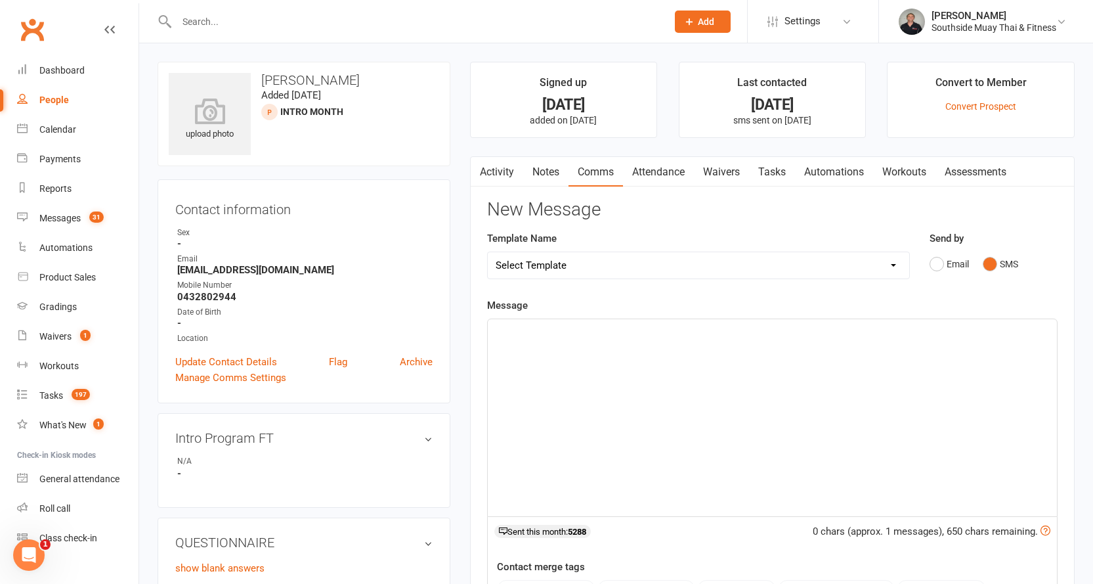
click at [645, 267] on select "Select Template [SMS] Outreach Message: High Risk – Personal From Trainer + Ree…" at bounding box center [698, 265] width 421 height 26
select select "32"
click at [488, 252] on select "Select Template [SMS] Outreach Message: High Risk – Personal From Trainer + Ree…" at bounding box center [698, 265] width 421 height 26
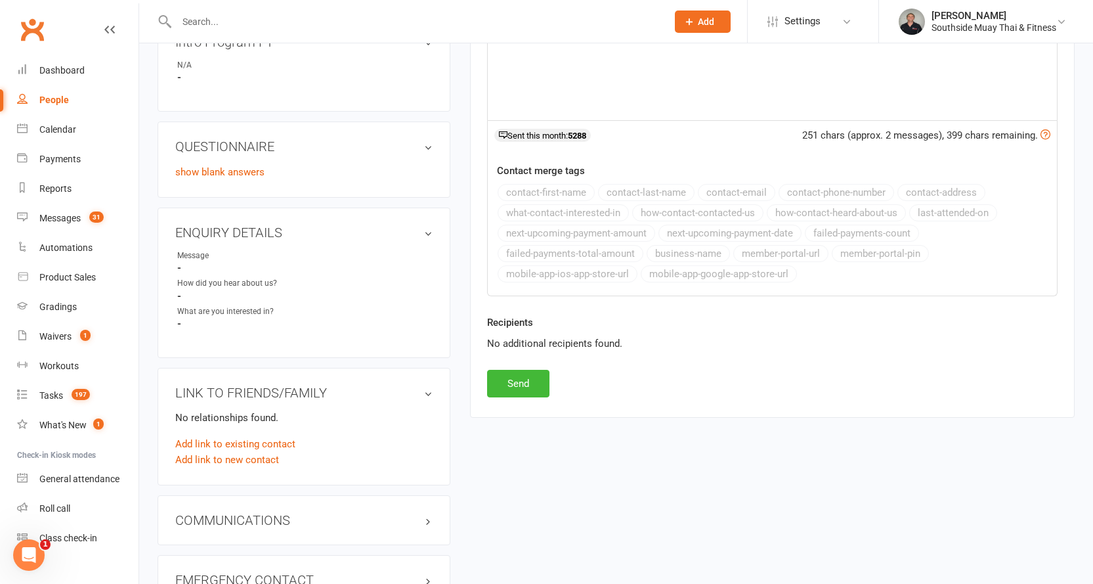
scroll to position [459, 0]
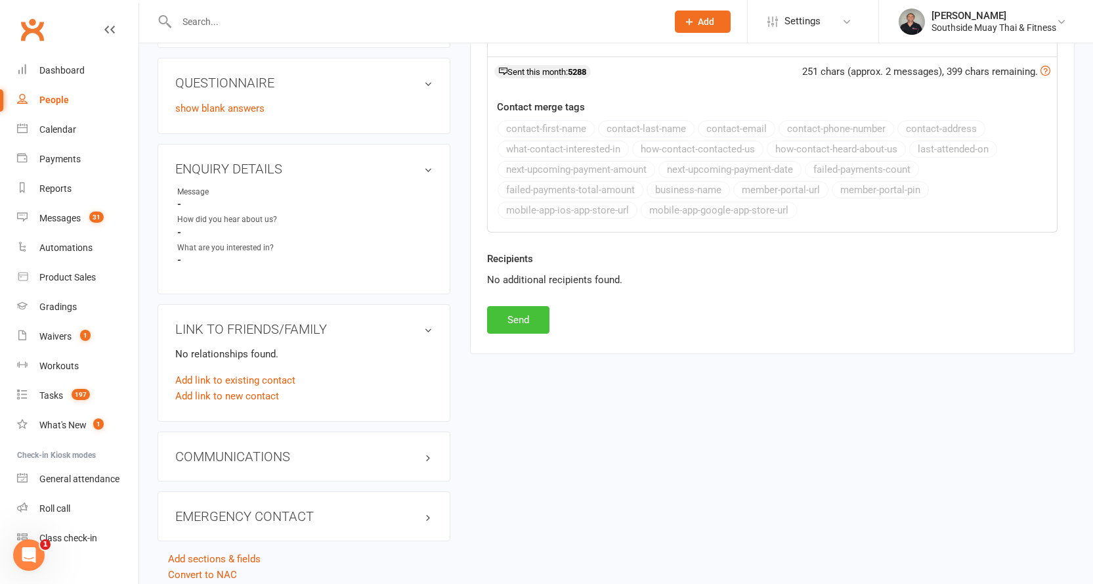
click at [501, 311] on button "Send" at bounding box center [518, 320] width 62 height 28
select select
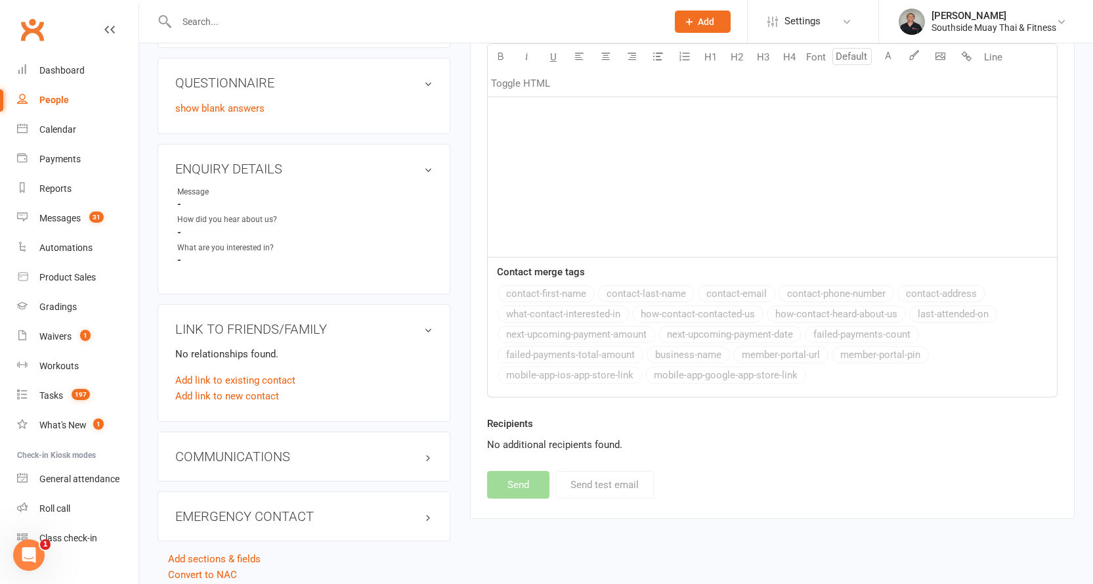
click at [45, 98] on div "People" at bounding box center [54, 100] width 30 height 11
select select "100"
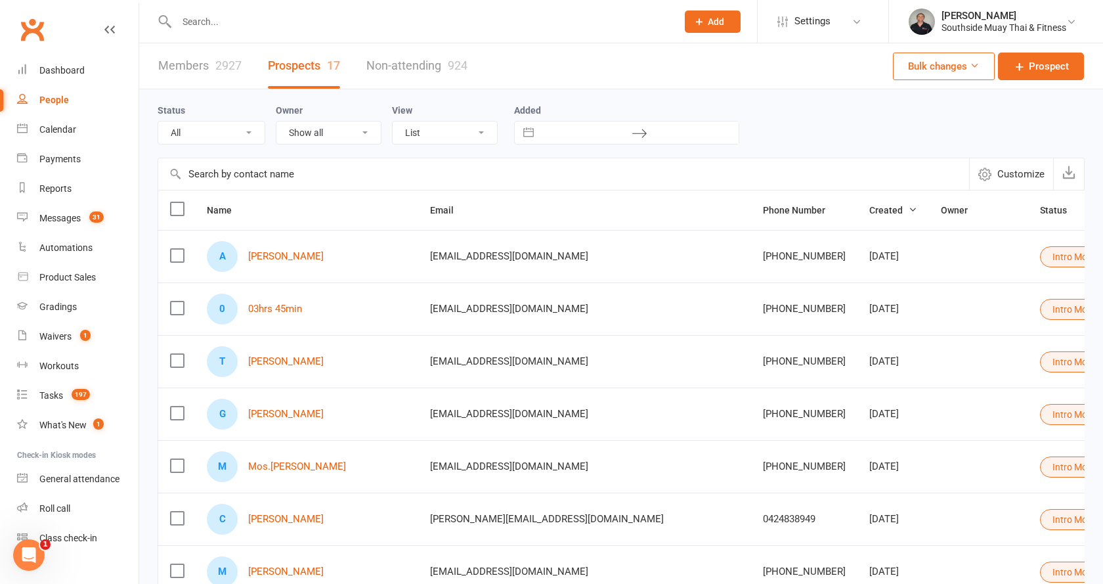
select select "Intro Month"
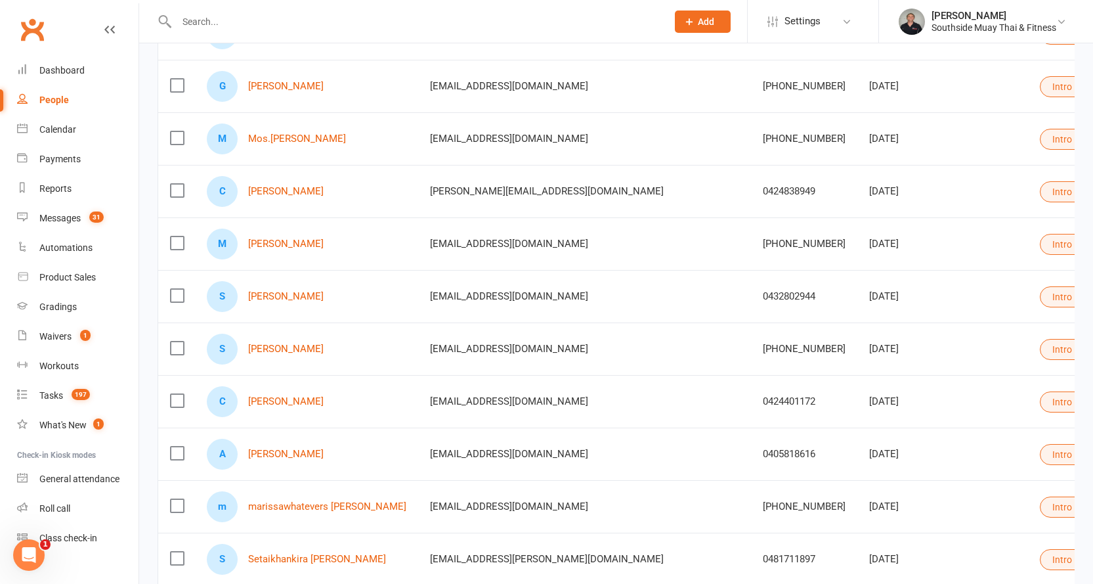
scroll to position [328, 0]
click at [287, 244] on link "Mandy Juzulenas" at bounding box center [285, 243] width 75 height 11
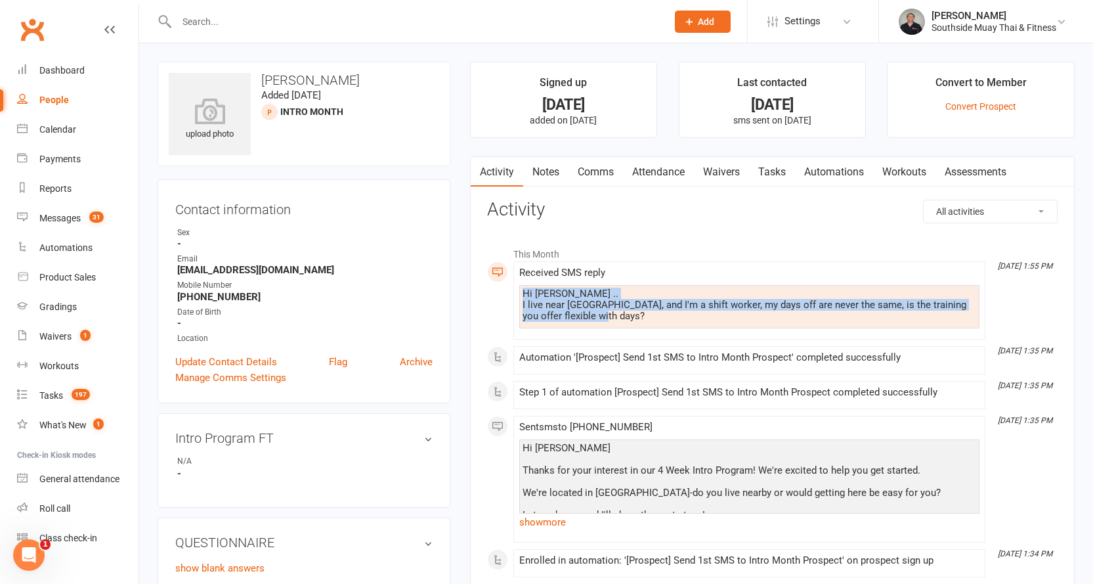
drag, startPoint x: 522, startPoint y: 291, endPoint x: 609, endPoint y: 319, distance: 91.1
click at [628, 318] on div "Hi Barry .. I live near semaphore, and I'm a shift worker, my days off are neve…" at bounding box center [749, 304] width 454 height 33
copy div "Hi Barry .. I live near semaphore, and I'm a shift worker, my days off are neve…"
click at [595, 165] on link "Comms" at bounding box center [595, 172] width 54 height 30
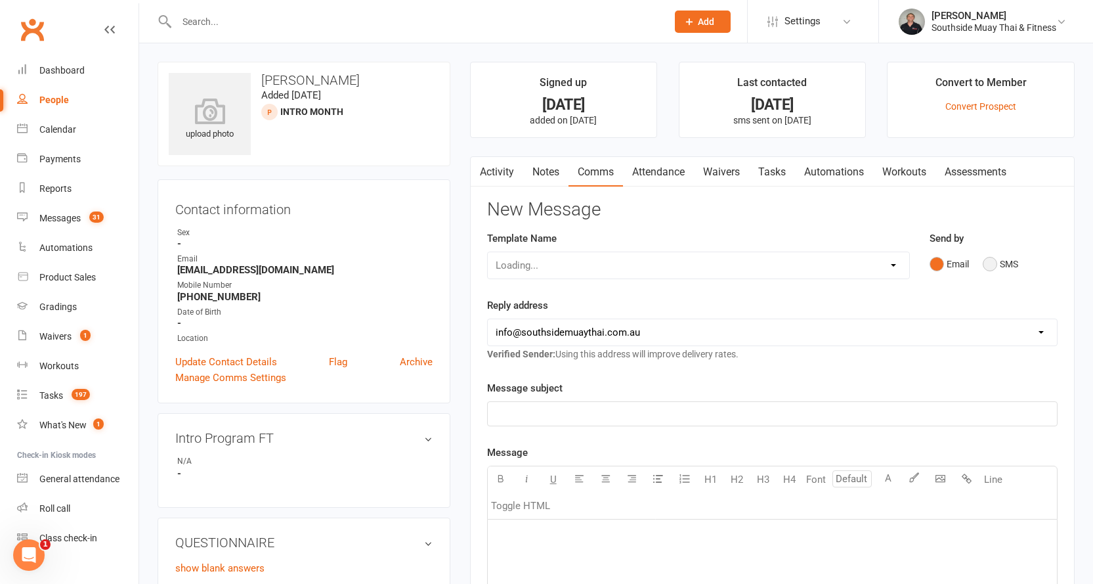
click at [995, 261] on button "SMS" at bounding box center [1000, 263] width 35 height 25
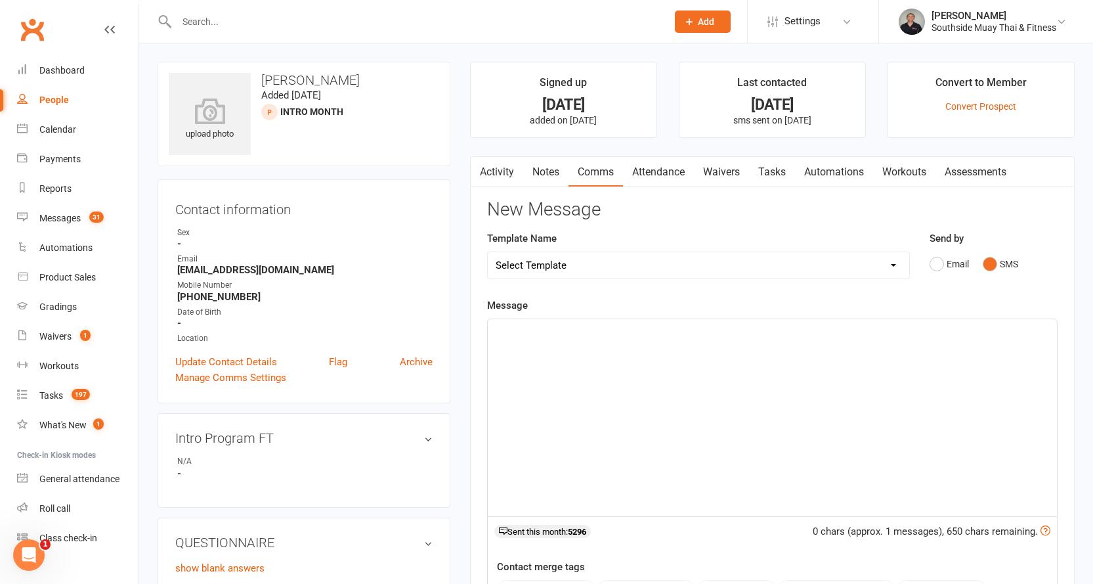
click at [557, 328] on p "﻿" at bounding box center [772, 331] width 553 height 16
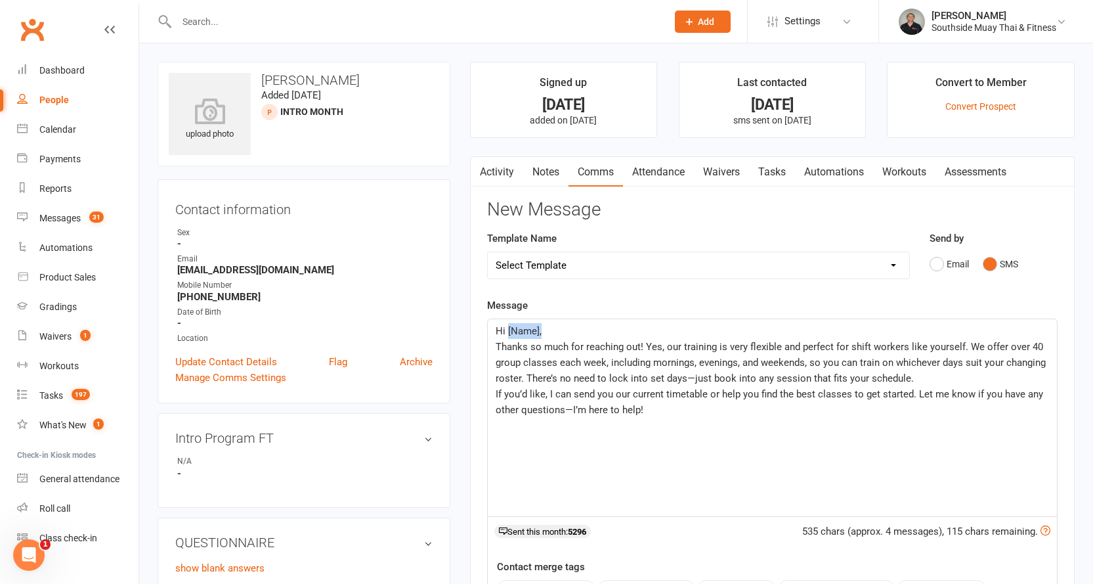
drag, startPoint x: 507, startPoint y: 329, endPoint x: 543, endPoint y: 329, distance: 36.1
click at [543, 329] on p "Hi [Name]," at bounding box center [772, 331] width 553 height 16
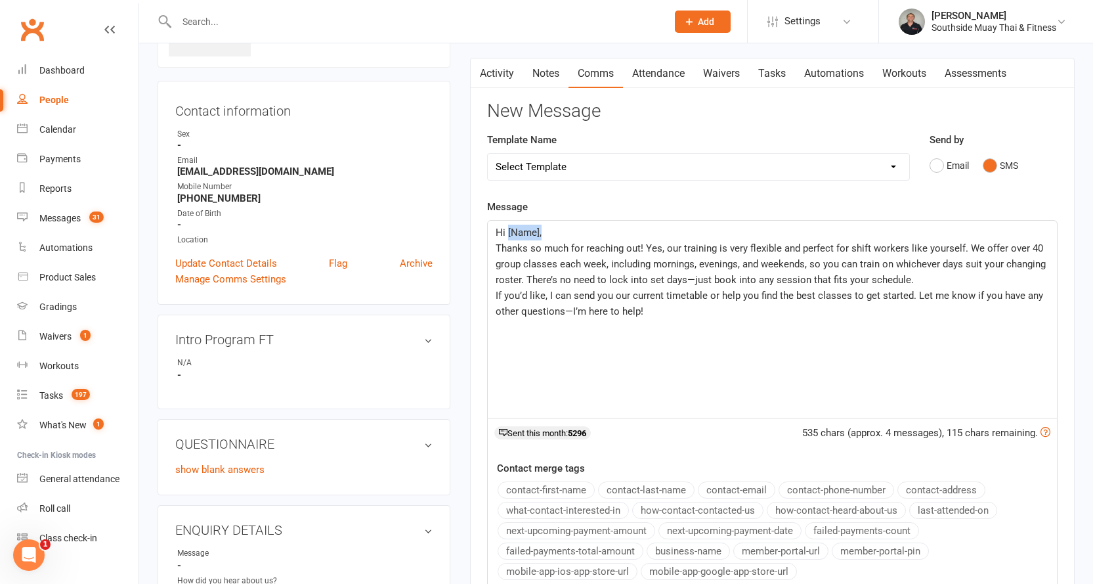
scroll to position [197, 0]
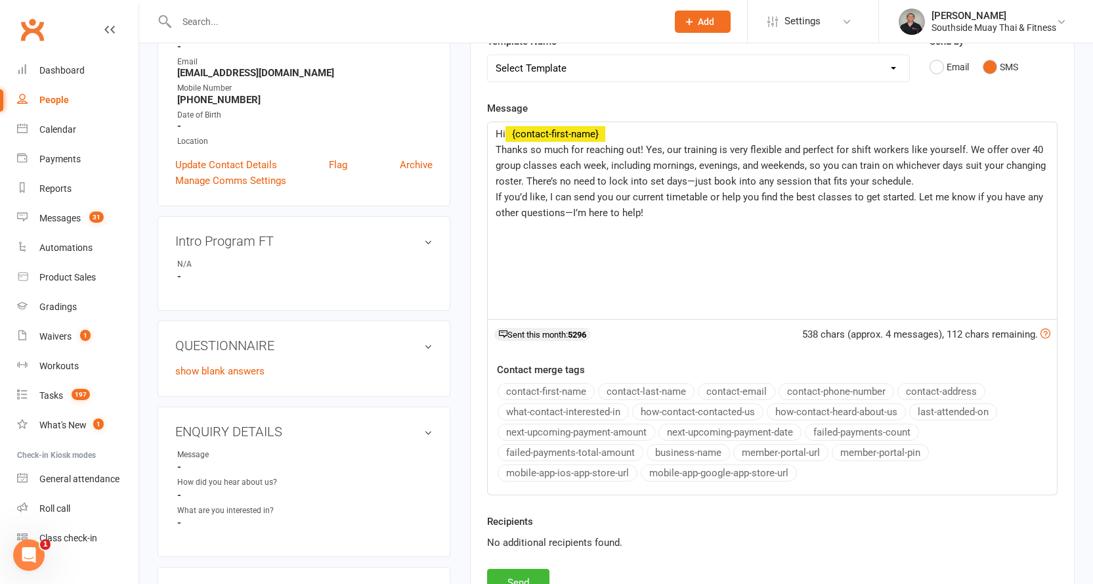
click at [535, 387] on button "contact-first-name" at bounding box center [546, 391] width 97 height 17
click at [505, 134] on span "Hi" at bounding box center [501, 134] width 10 height 12
click at [637, 147] on span "Thanks so much for reaching out! Yes, our training is very flexible and perfect…" at bounding box center [772, 165] width 553 height 43
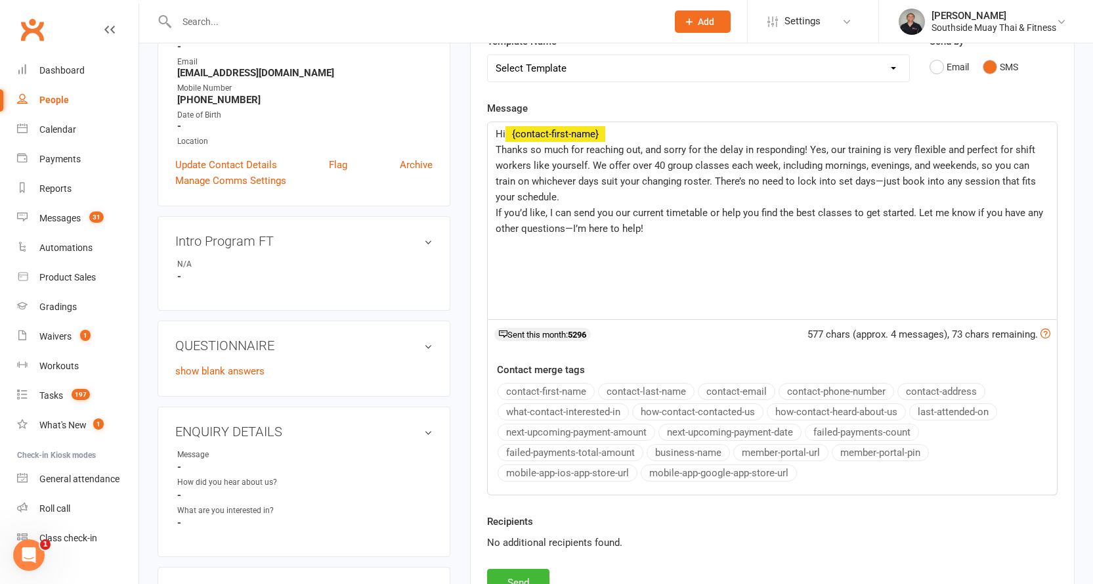
scroll to position [0, 0]
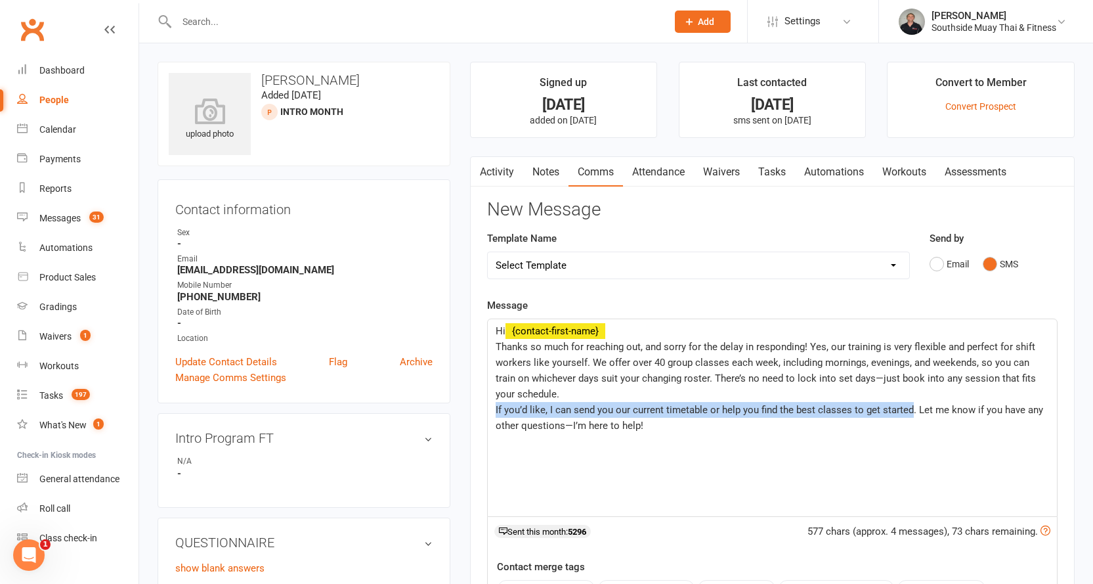
drag, startPoint x: 495, startPoint y: 402, endPoint x: 909, endPoint y: 411, distance: 414.3
click at [909, 411] on p "If you’d like, I can send you our current timetable or help you find the best c…" at bounding box center [772, 418] width 553 height 32
click at [551, 408] on span "If you’d like, I can send you our current timetable or help you find the best c…" at bounding box center [771, 418] width 550 height 28
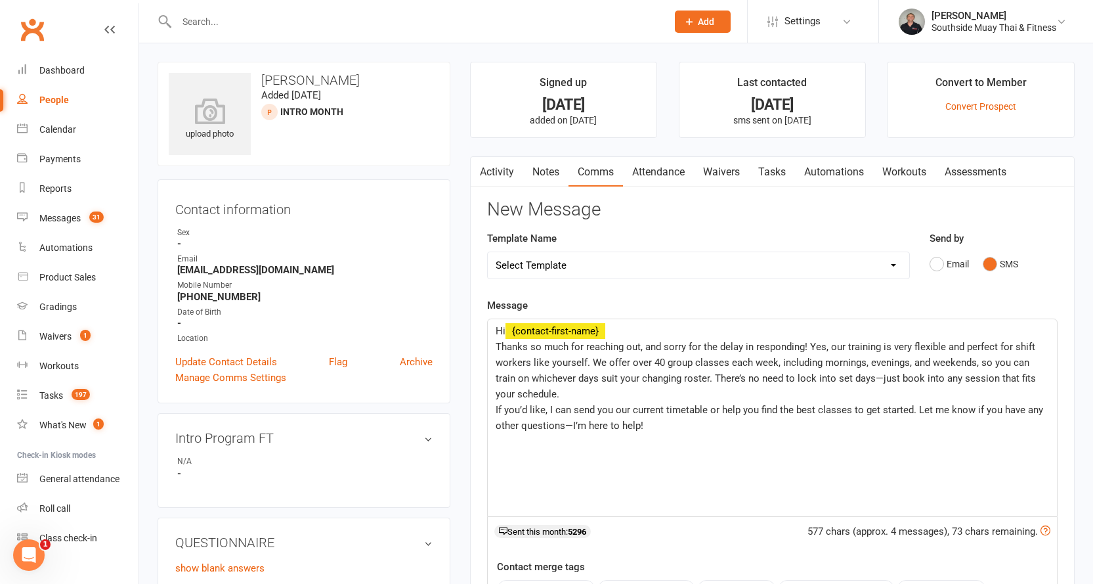
click at [494, 406] on div "Hi ﻿ {contact-first-name} Thanks so much for reaching out, and sorry for the de…" at bounding box center [772, 417] width 569 height 197
click at [757, 432] on p "Maybe just let us know when have your next day off and we can help you find the…" at bounding box center [772, 418] width 553 height 32
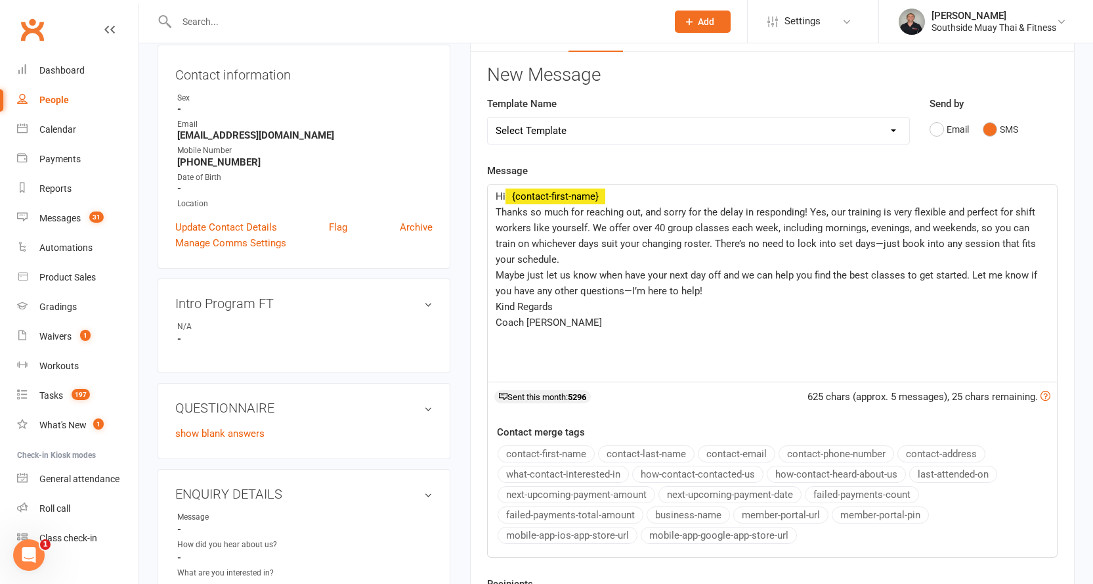
scroll to position [197, 0]
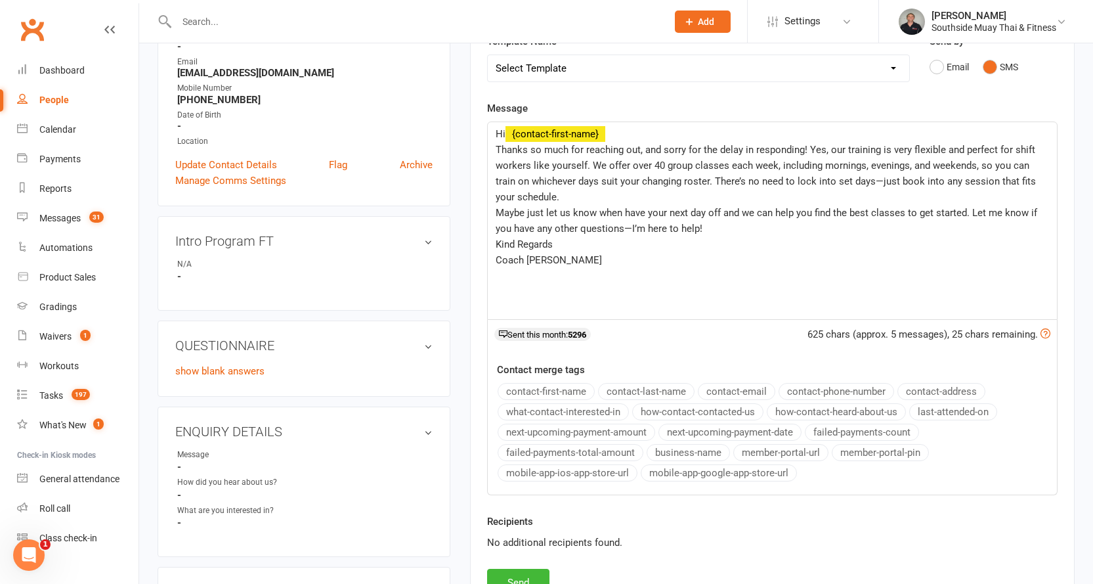
click at [694, 447] on button "business-name" at bounding box center [688, 452] width 83 height 17
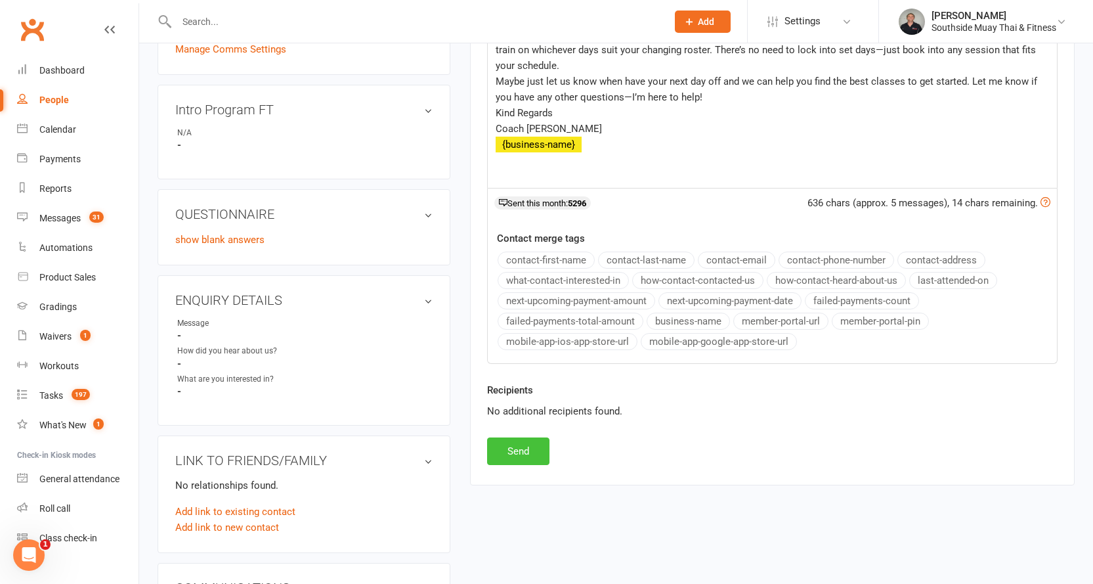
click at [511, 448] on button "Send" at bounding box center [518, 451] width 62 height 28
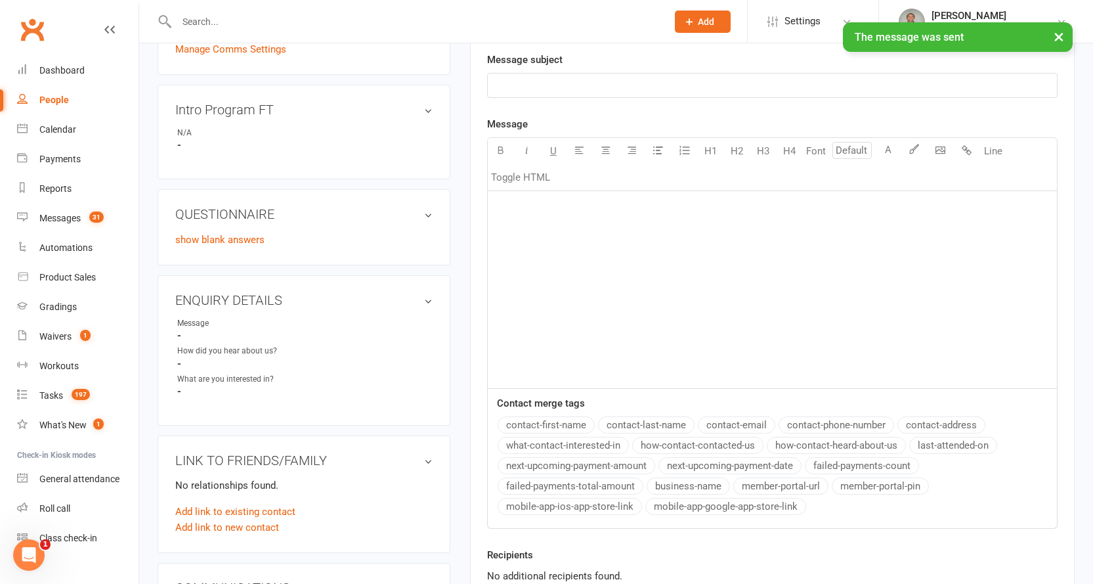
click at [46, 91] on link "People" at bounding box center [77, 100] width 121 height 30
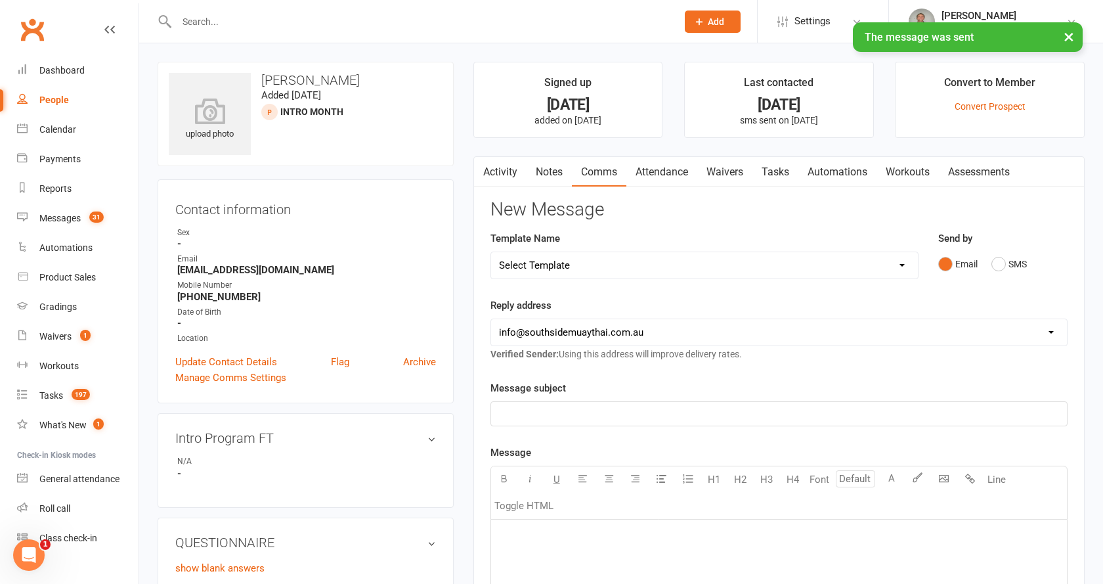
select select "100"
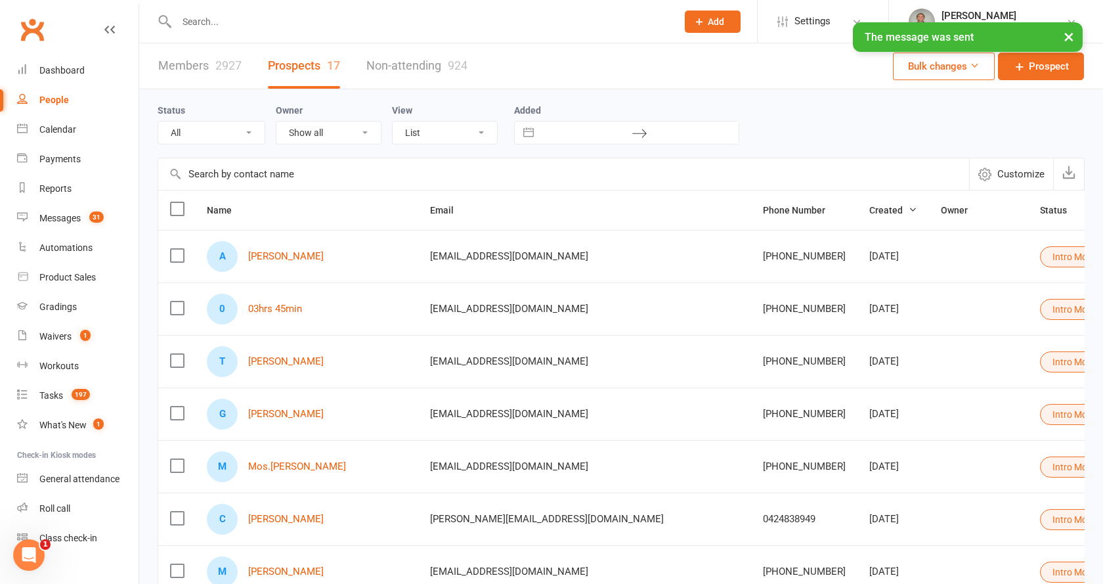
select select "Intro Month"
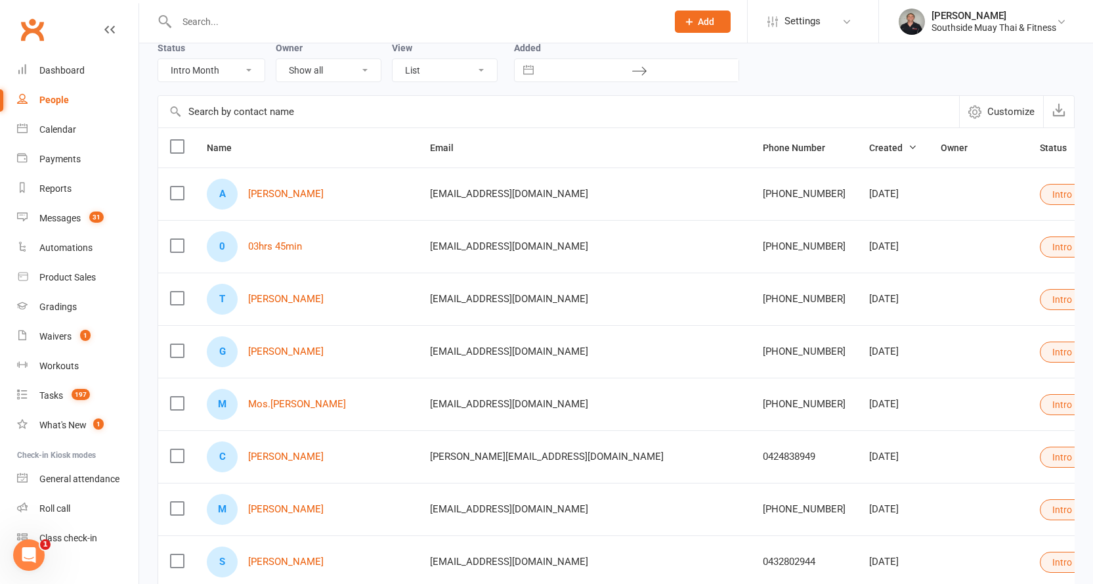
scroll to position [197, 0]
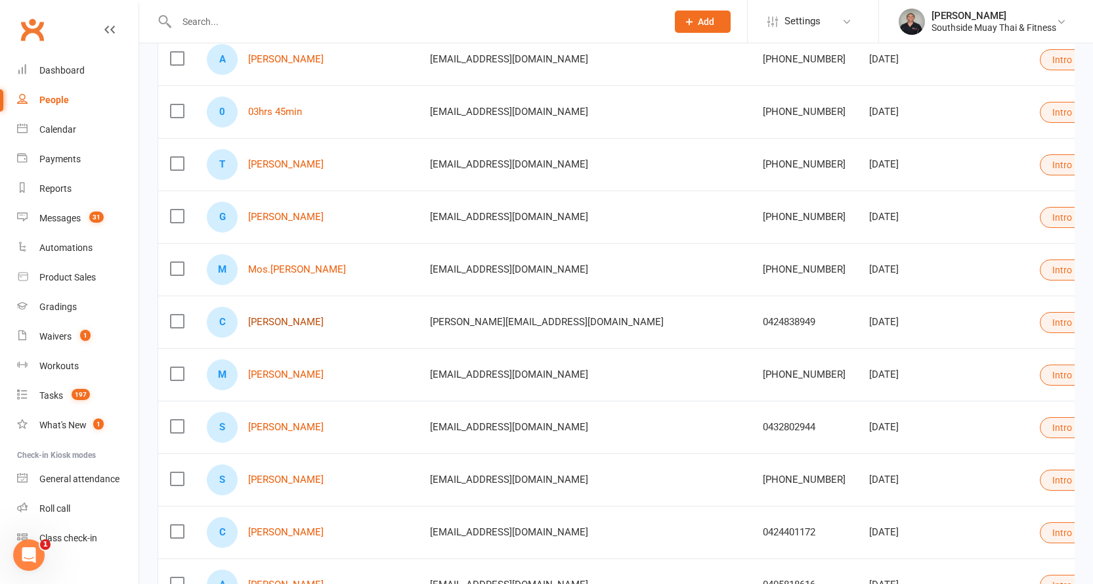
click at [286, 321] on link "Courtney Gugusheff" at bounding box center [285, 321] width 75 height 11
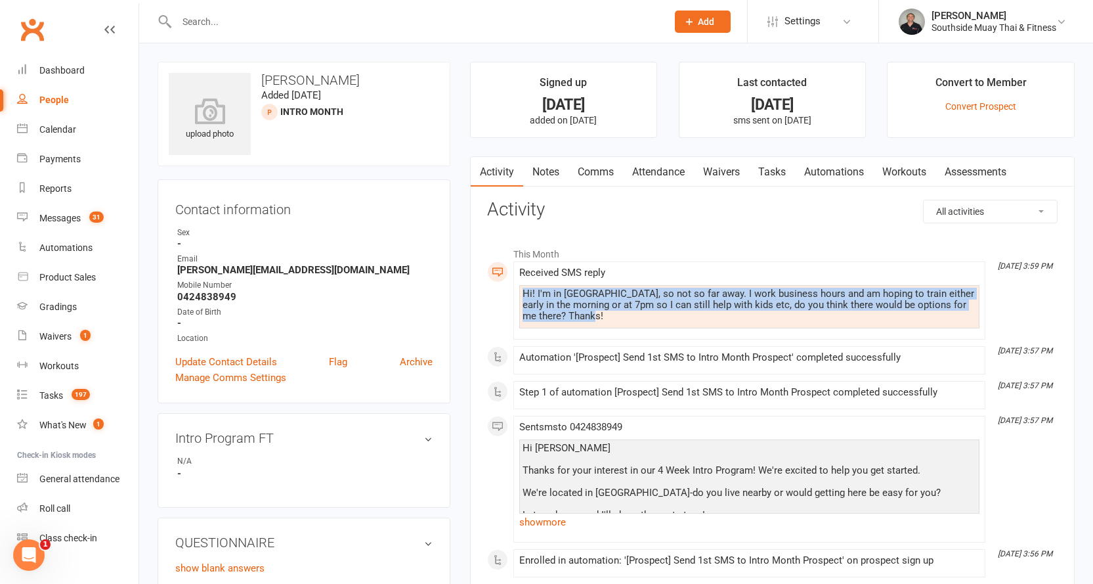
drag, startPoint x: 522, startPoint y: 292, endPoint x: 593, endPoint y: 316, distance: 74.1
click at [593, 316] on div "Hi! I'm in Cumberland park, so not so far away. I work business hours and am ho…" at bounding box center [749, 304] width 454 height 33
copy div "Hi! I'm in Cumberland park, so not so far away. I work business hours and am ho…"
click at [600, 172] on link "Comms" at bounding box center [595, 172] width 54 height 30
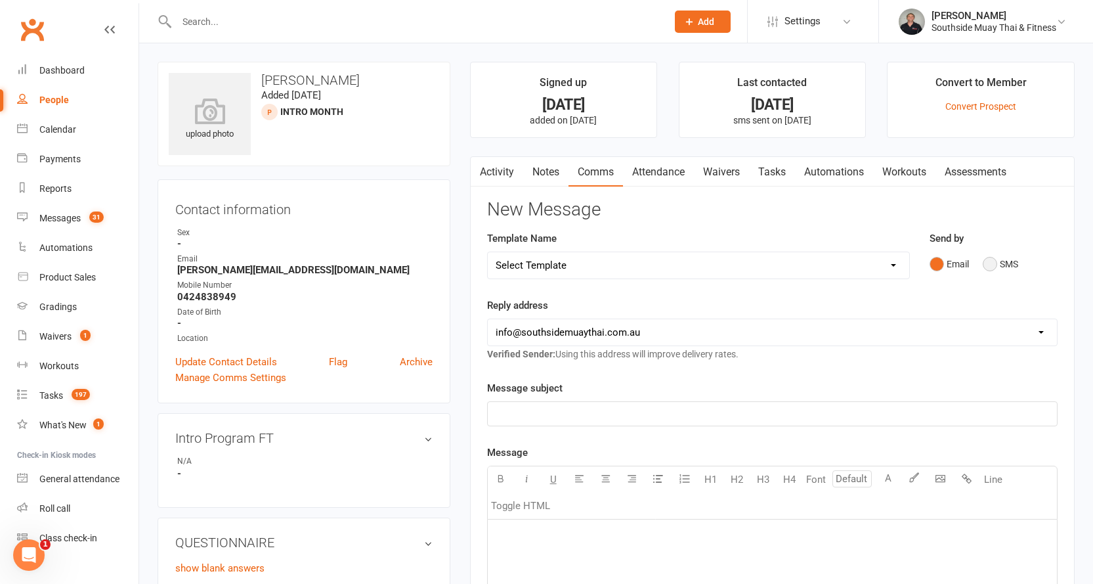
click at [995, 262] on button "SMS" at bounding box center [1000, 263] width 35 height 25
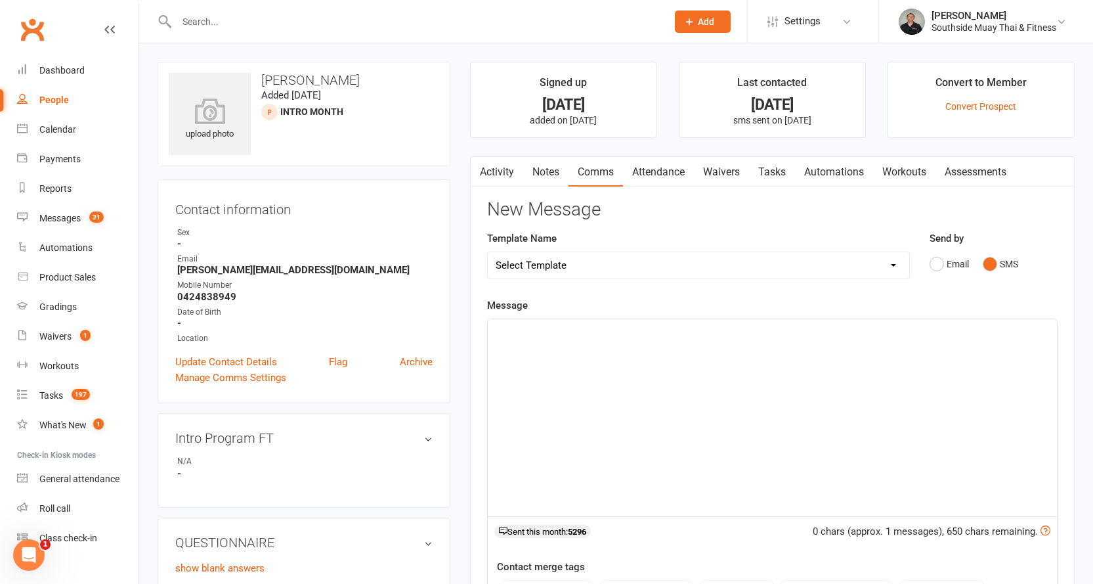
click at [568, 266] on select "Select Template [SMS] Outreach Message: High Risk – Personal From Trainer + Ree…" at bounding box center [698, 265] width 421 height 26
select select "34"
click at [488, 252] on select "Select Template [SMS] Outreach Message: High Risk – Personal From Trainer + Ree…" at bounding box center [698, 265] width 421 height 26
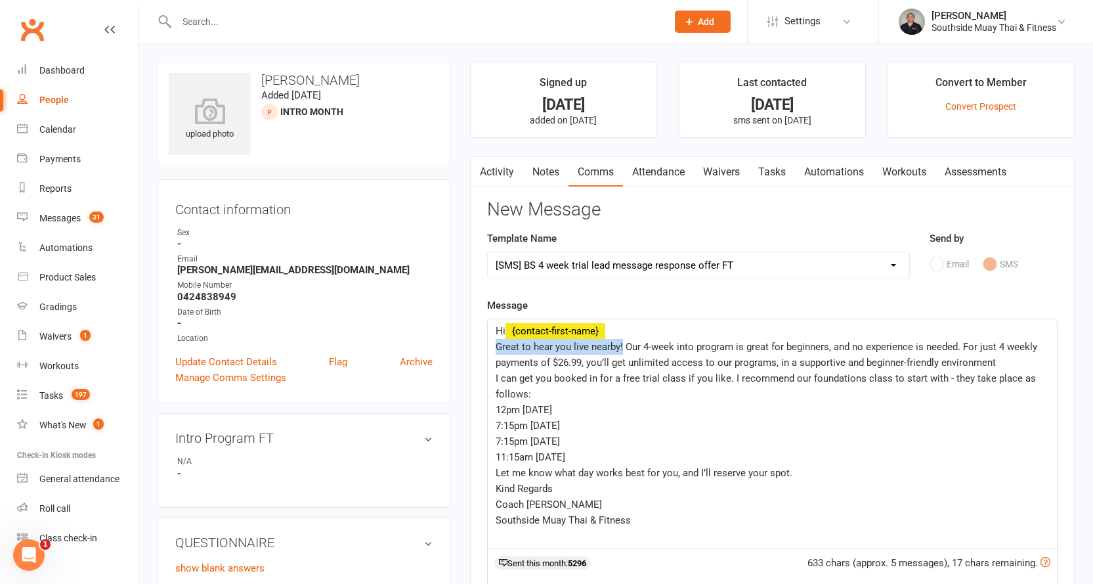
drag, startPoint x: 497, startPoint y: 346, endPoint x: 621, endPoint y: 347, distance: 124.1
click at [621, 347] on span "Great to hear you live nearby! Our 4-week into program is great for beginners, …" at bounding box center [768, 355] width 544 height 28
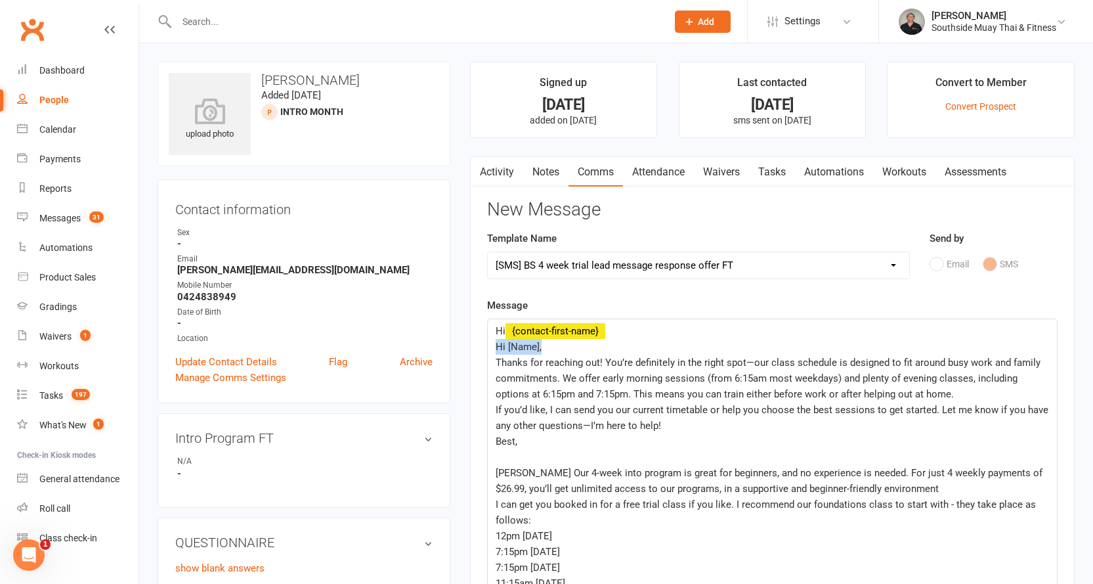
drag, startPoint x: 497, startPoint y: 345, endPoint x: 541, endPoint y: 345, distance: 44.0
click at [541, 345] on p "Hi [Name]," at bounding box center [772, 347] width 553 height 16
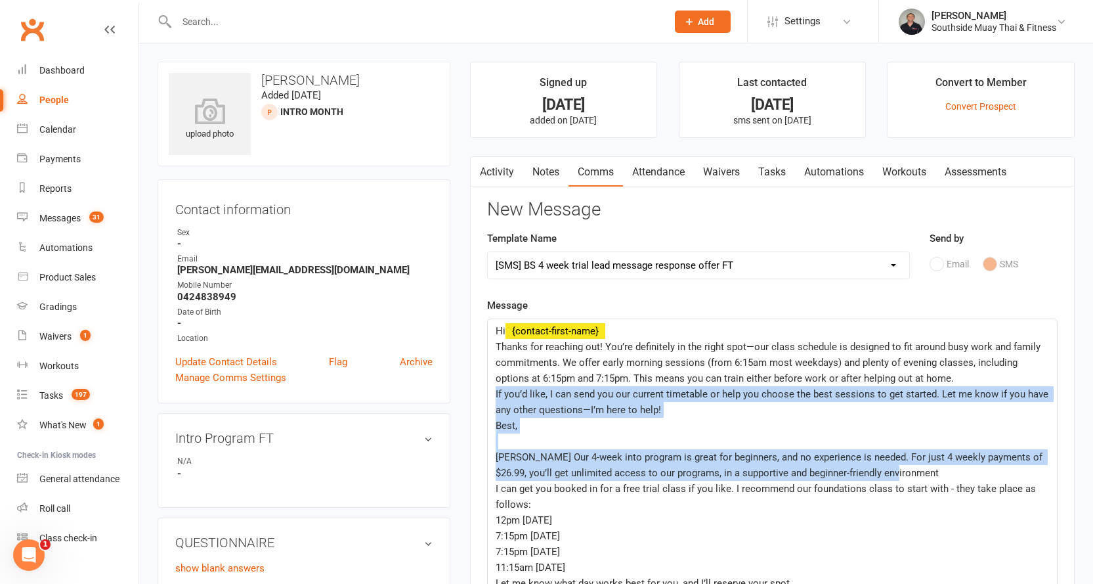
drag, startPoint x: 495, startPoint y: 393, endPoint x: 880, endPoint y: 465, distance: 392.0
click at [880, 465] on div "Hi ﻿ {contact-first-name} Thanks for reaching out! You’re definitely in the rig…" at bounding box center [772, 488] width 569 height 339
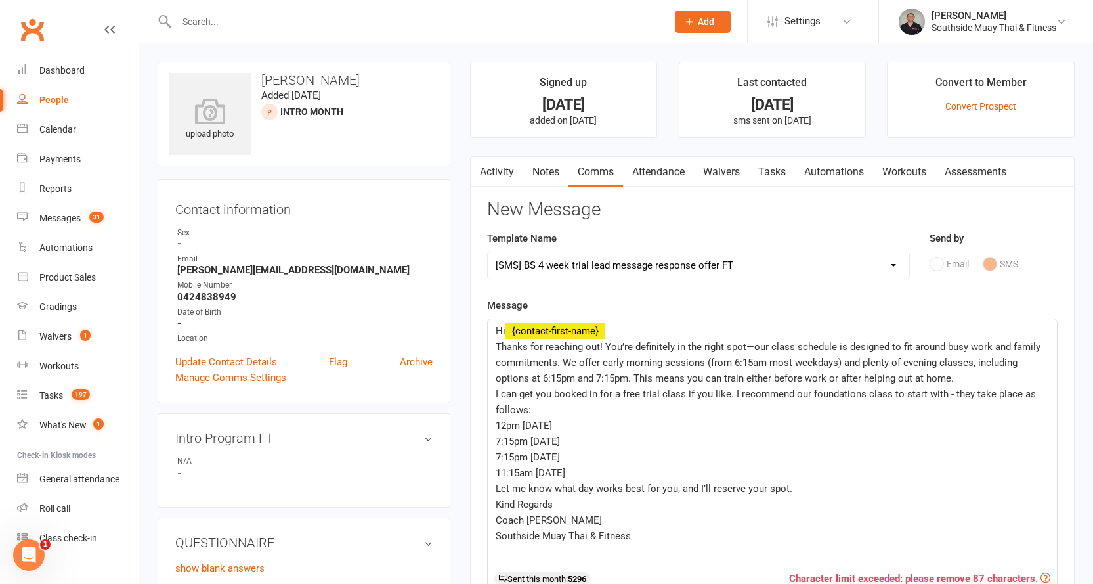
click at [944, 394] on span "I can get you booked in for a free trial class if you like. I recommend our fou…" at bounding box center [767, 402] width 543 height 28
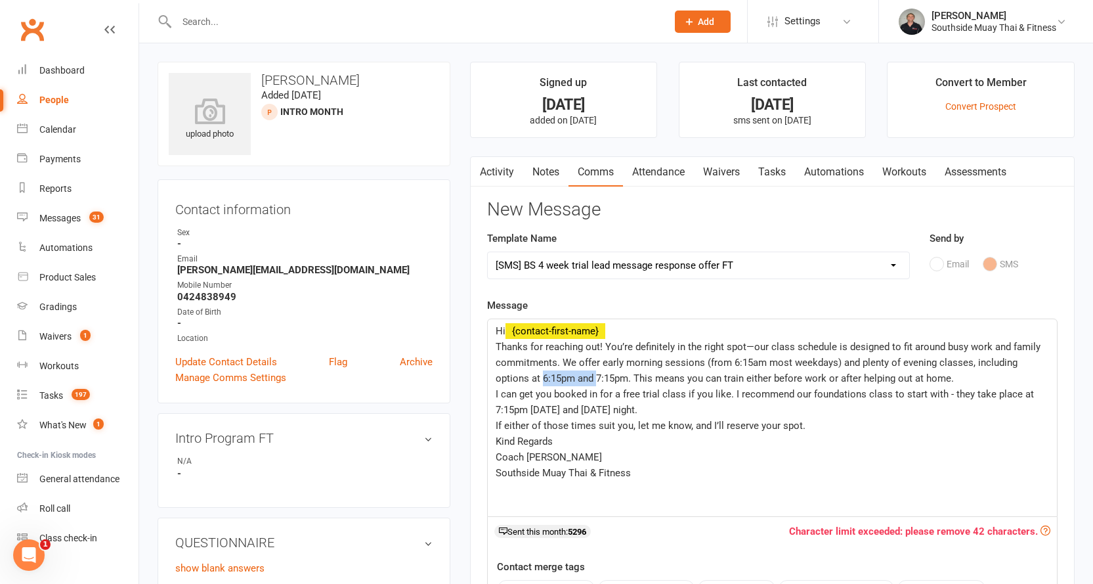
drag, startPoint x: 596, startPoint y: 376, endPoint x: 543, endPoint y: 377, distance: 52.5
click at [543, 377] on span "Thanks for reaching out! You’re definitely in the right spot—our class schedule…" at bounding box center [769, 362] width 547 height 43
click at [496, 471] on span "Southside Muay Thai & Fitness" at bounding box center [563, 473] width 135 height 12
drag, startPoint x: 605, startPoint y: 341, endPoint x: 759, endPoint y: 341, distance: 154.9
click at [759, 341] on span "Thanks for reaching out! You’re definitely in the right spot—our class schedule…" at bounding box center [769, 362] width 547 height 43
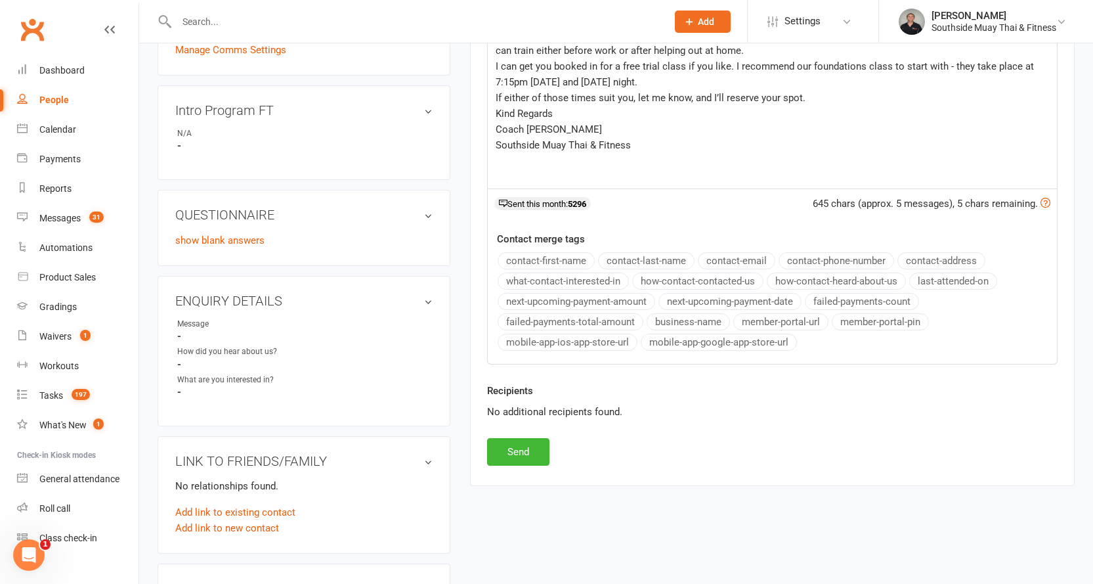
scroll to position [328, 0]
click at [498, 445] on button "Send" at bounding box center [518, 451] width 62 height 28
select select
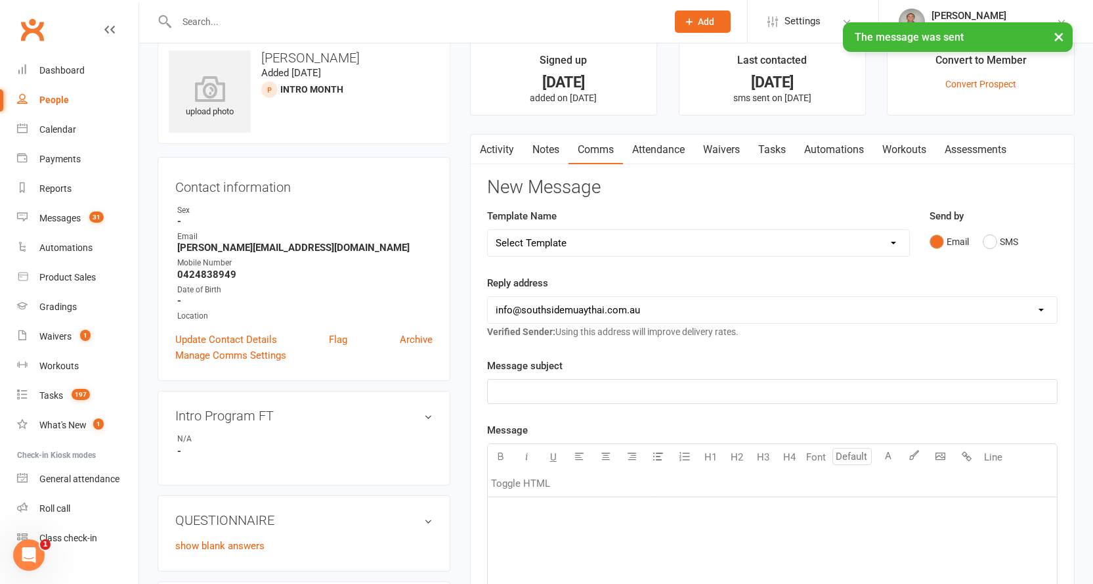
scroll to position [0, 0]
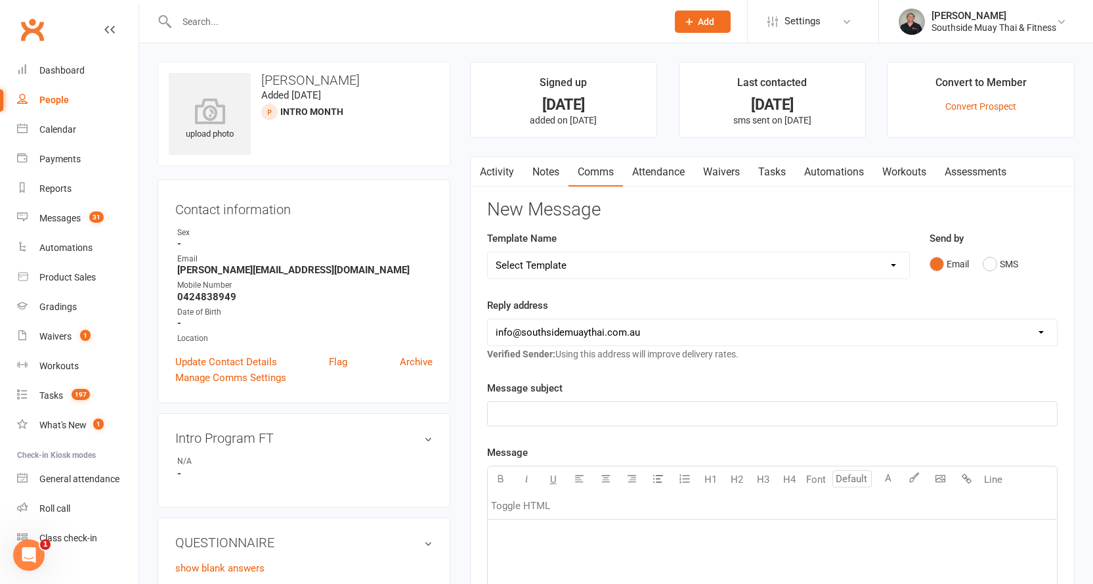
click at [53, 97] on div "People" at bounding box center [54, 100] width 30 height 11
select select "100"
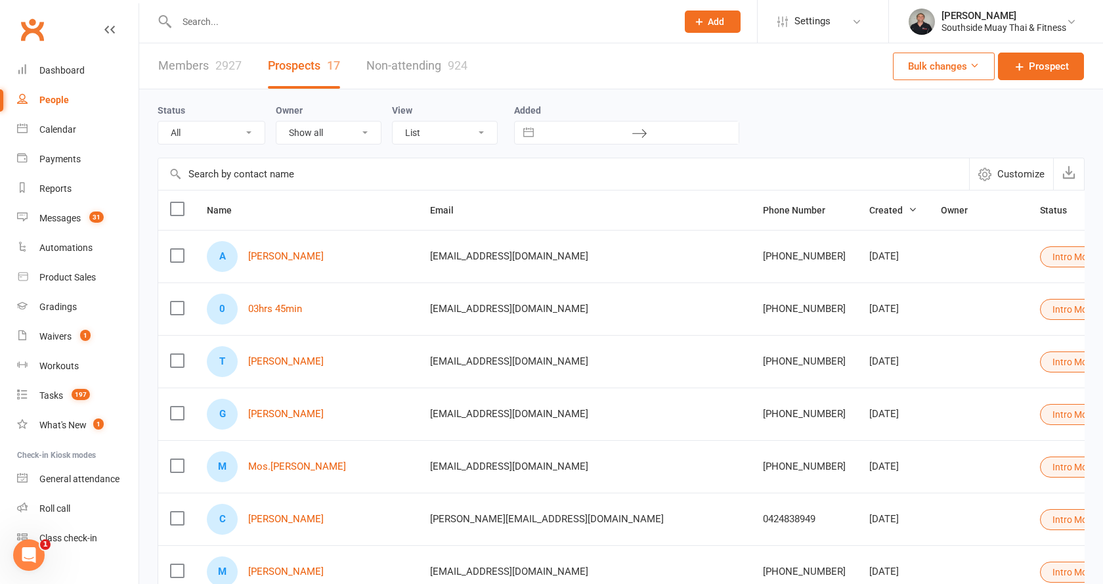
select select "Intro Month"
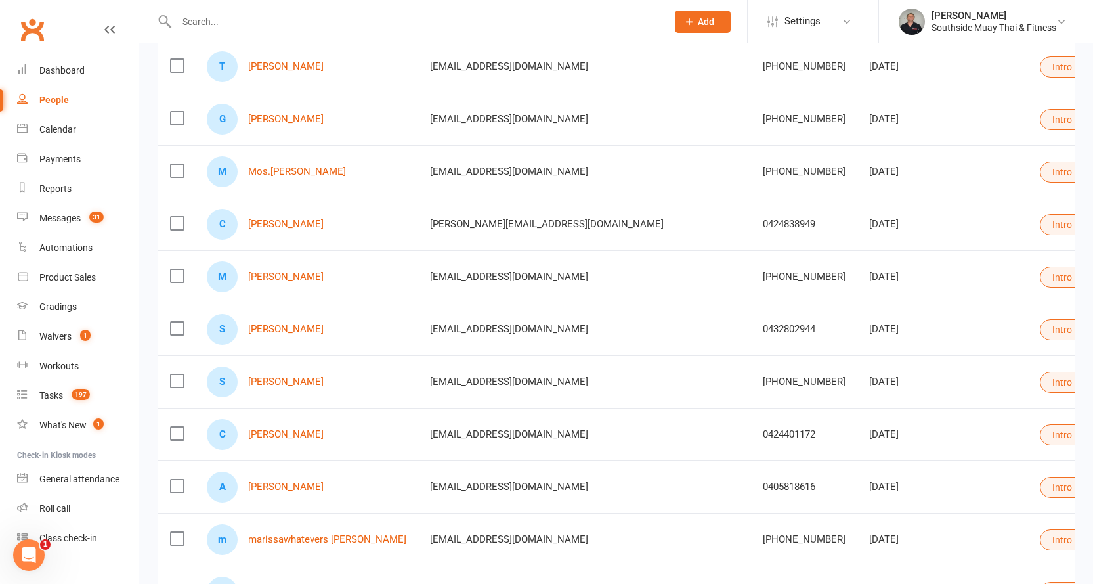
scroll to position [272, 0]
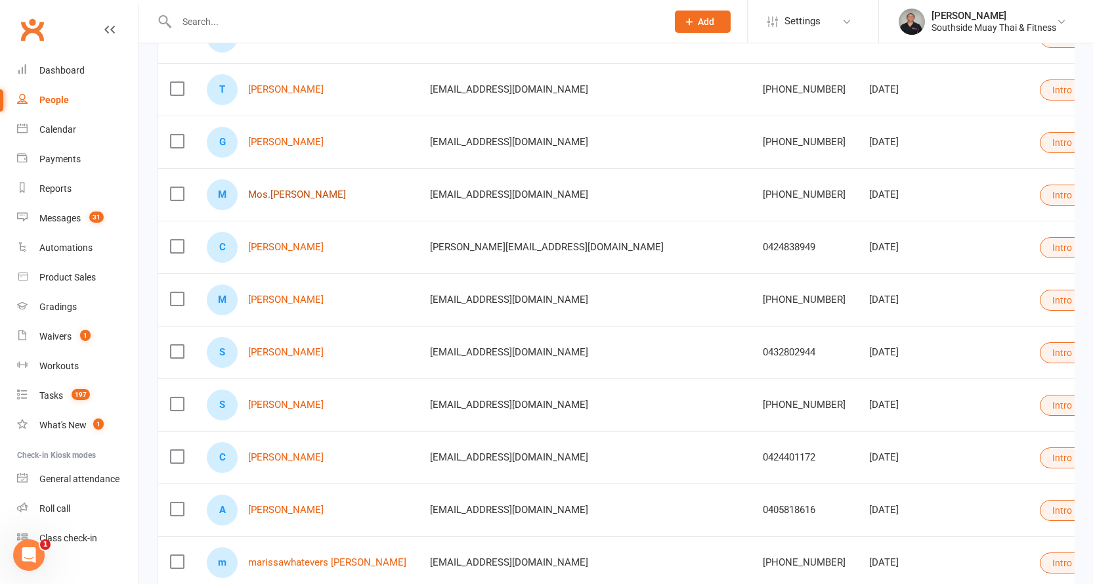
click at [293, 197] on link "Mos.G M Gerami" at bounding box center [297, 194] width 98 height 11
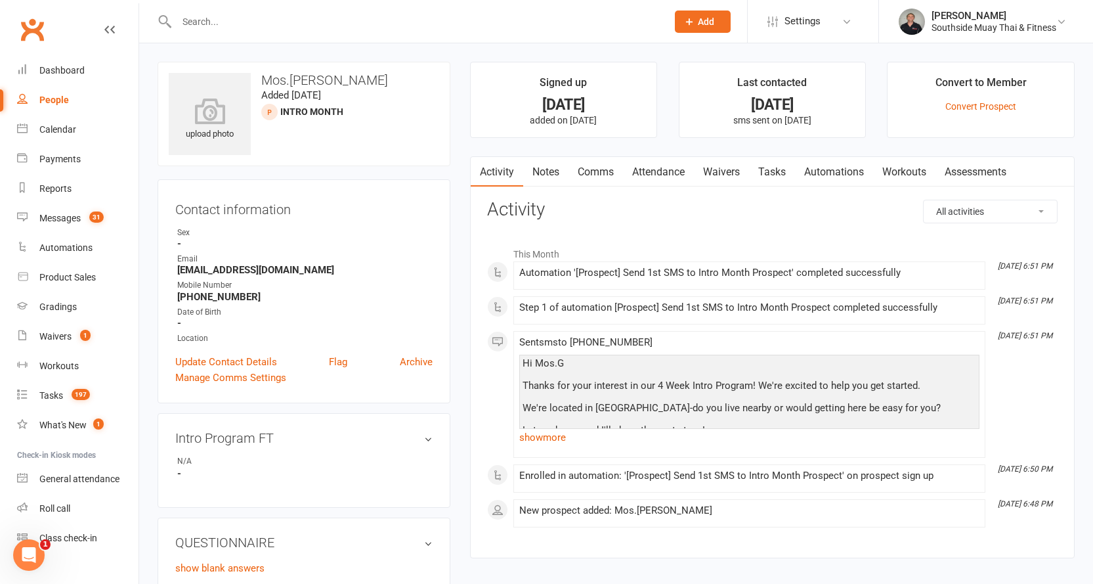
click at [584, 165] on link "Comms" at bounding box center [595, 172] width 54 height 30
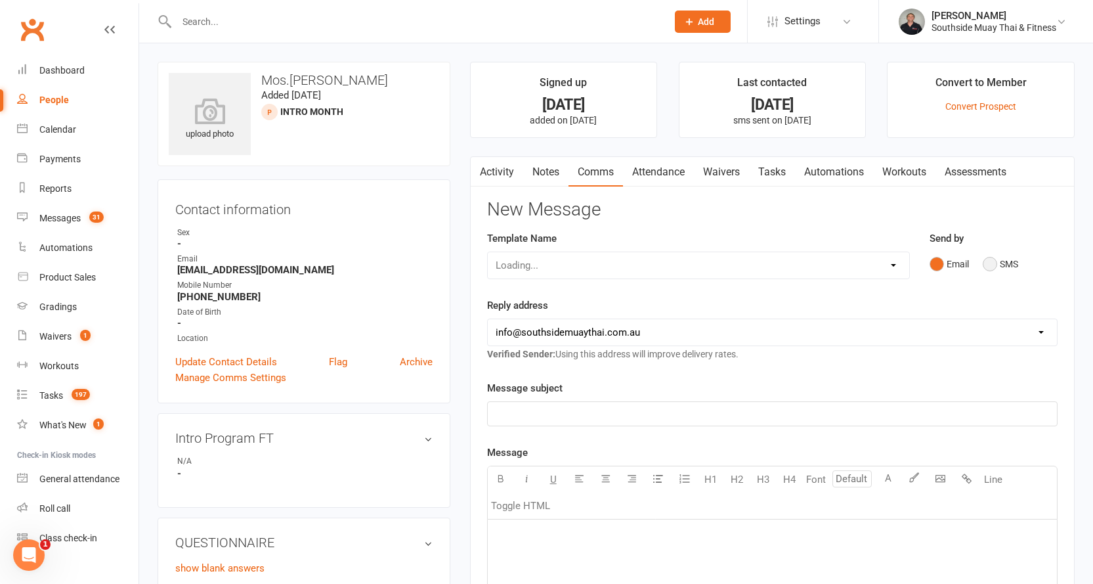
click at [991, 266] on button "SMS" at bounding box center [1000, 263] width 35 height 25
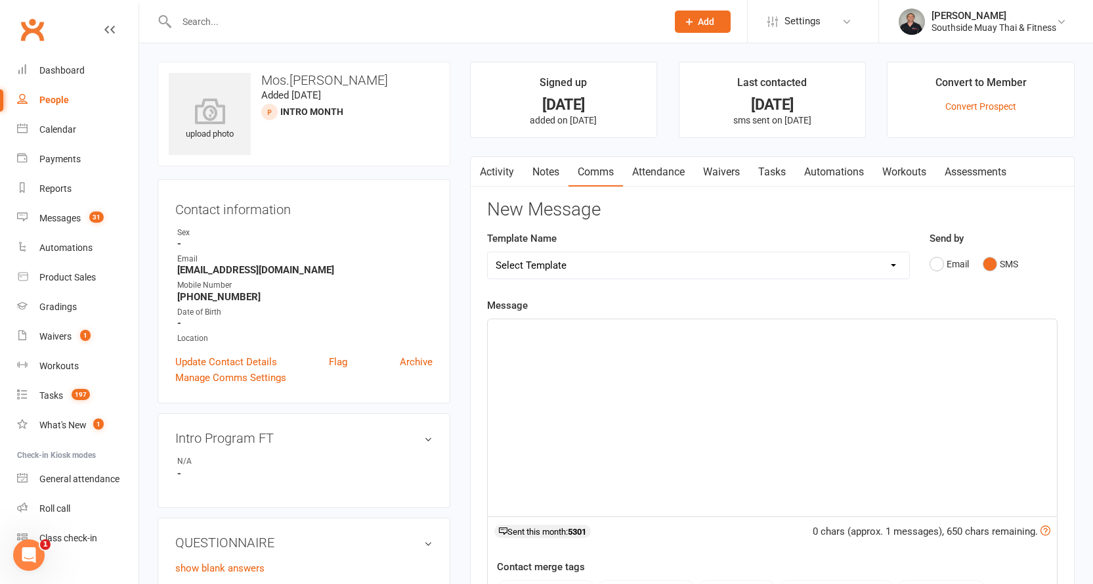
click at [675, 270] on select "Select Template [SMS] Outreach Message: High Risk – Personal From Trainer + Ree…" at bounding box center [698, 265] width 421 height 26
select select "32"
click at [488, 252] on select "Select Template [SMS] Outreach Message: High Risk – Personal From Trainer + Ree…" at bounding box center [698, 265] width 421 height 26
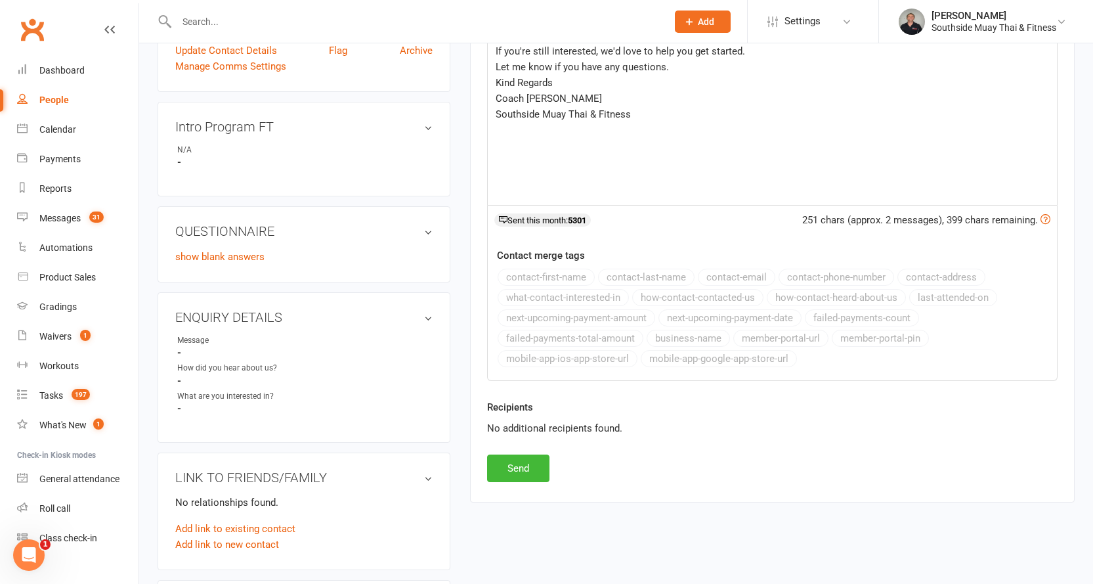
scroll to position [394, 0]
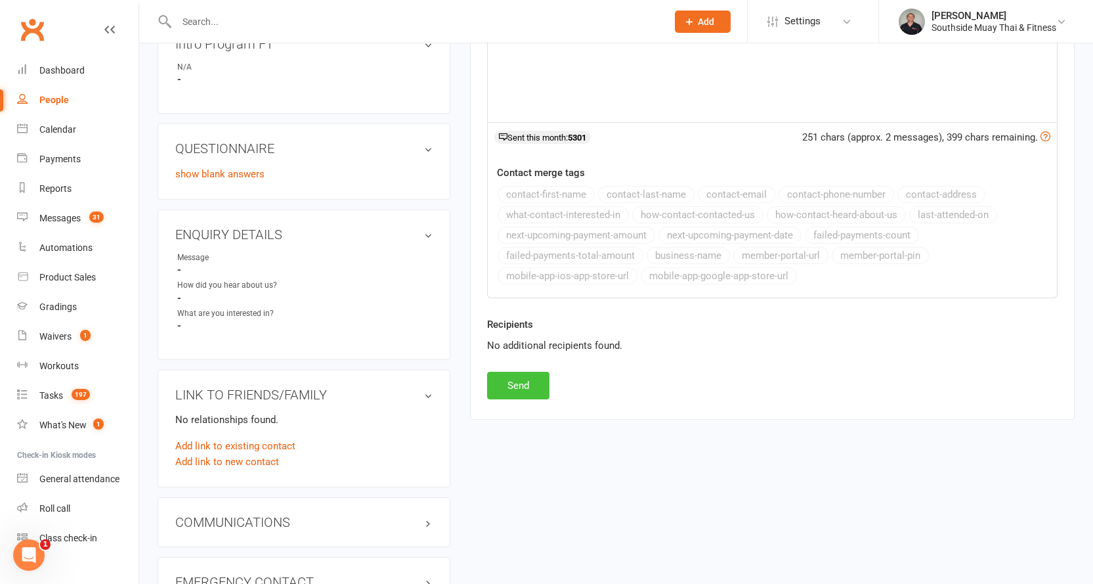
click at [500, 375] on button "Send" at bounding box center [518, 386] width 62 height 28
select select
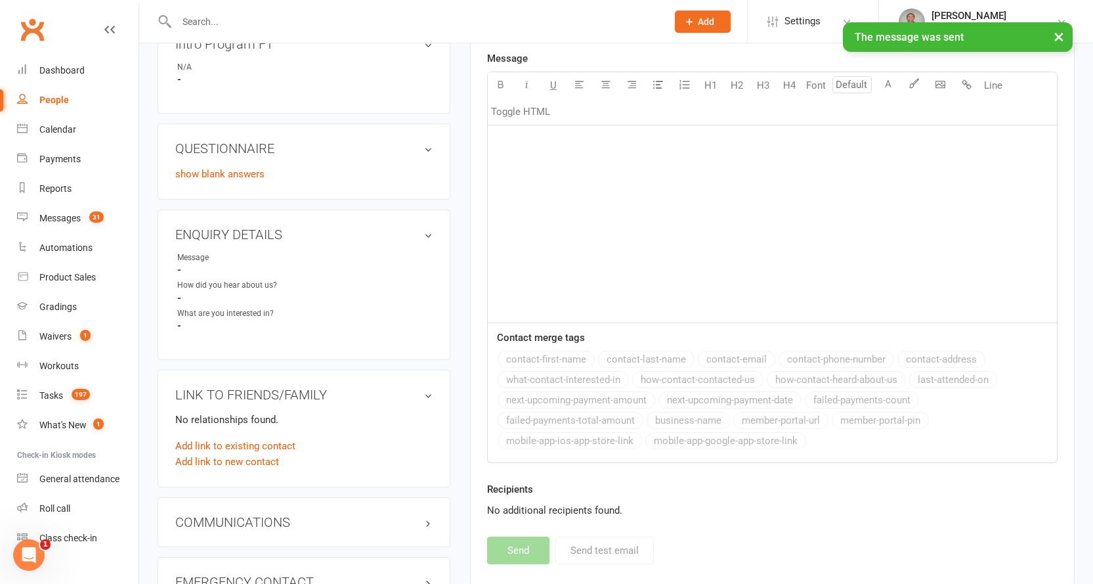
click at [51, 98] on div "People" at bounding box center [54, 100] width 30 height 11
select select "100"
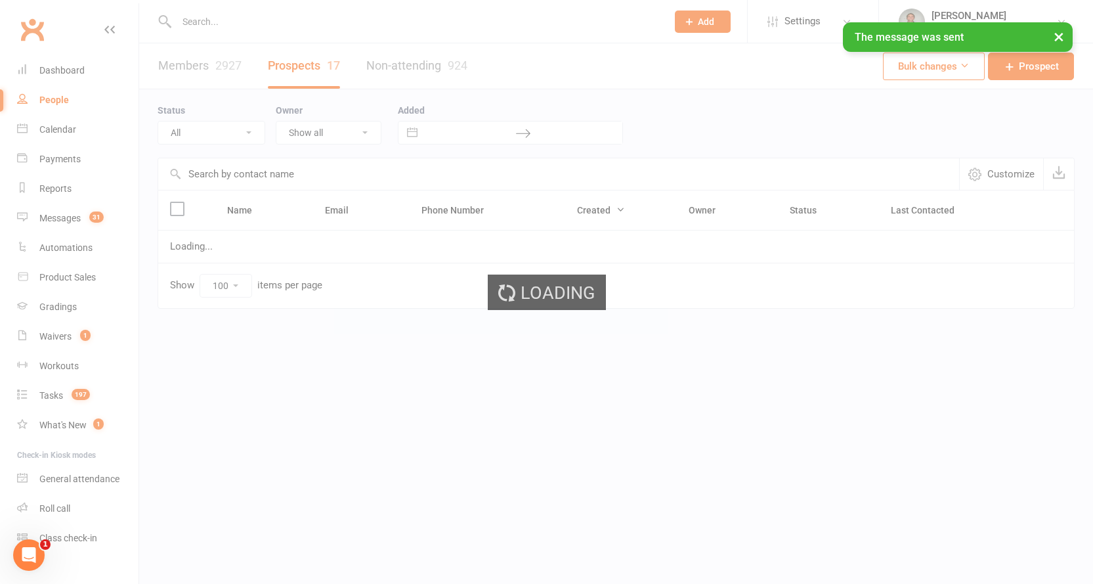
select select "Intro Month"
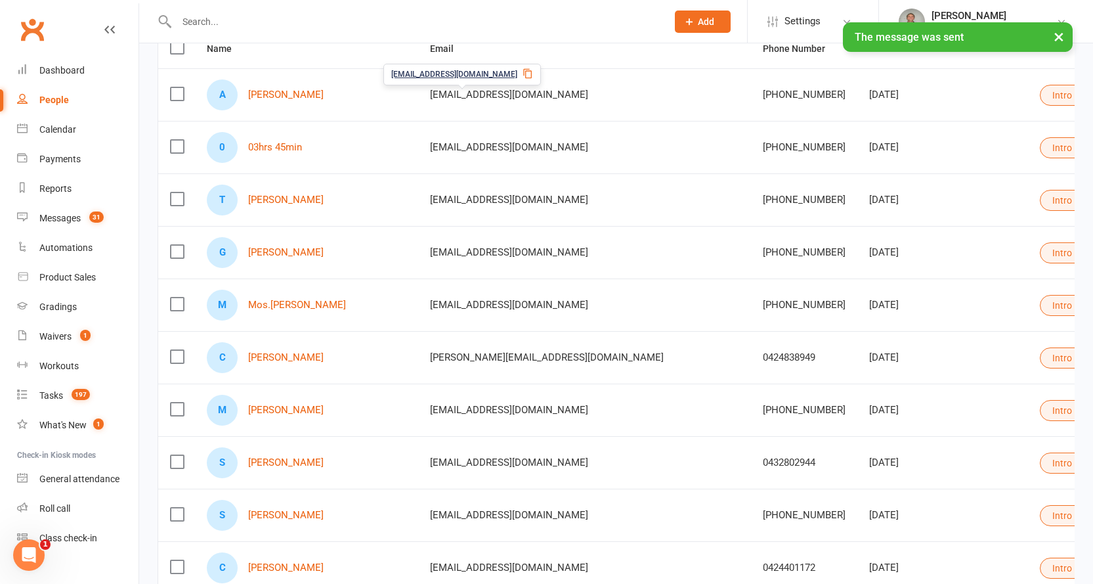
scroll to position [197, 0]
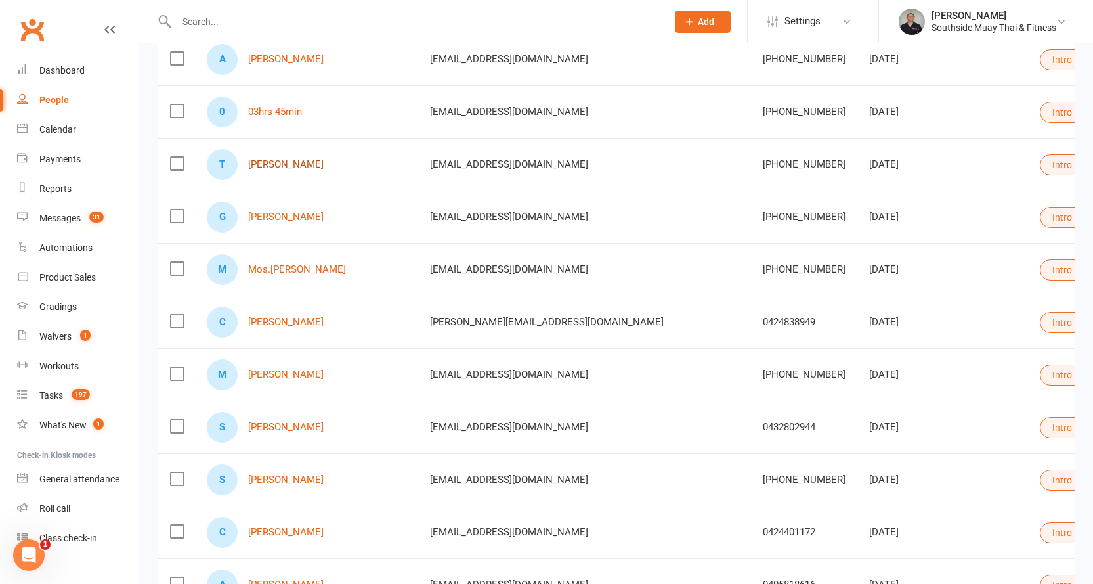
click at [271, 165] on link "Tina Close" at bounding box center [285, 164] width 75 height 11
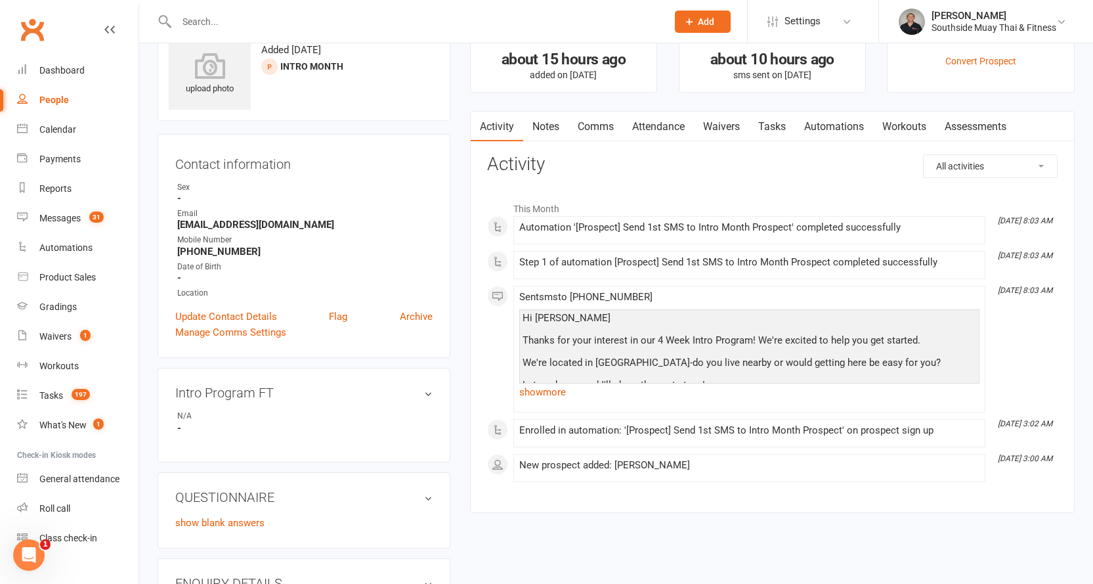
scroll to position [66, 0]
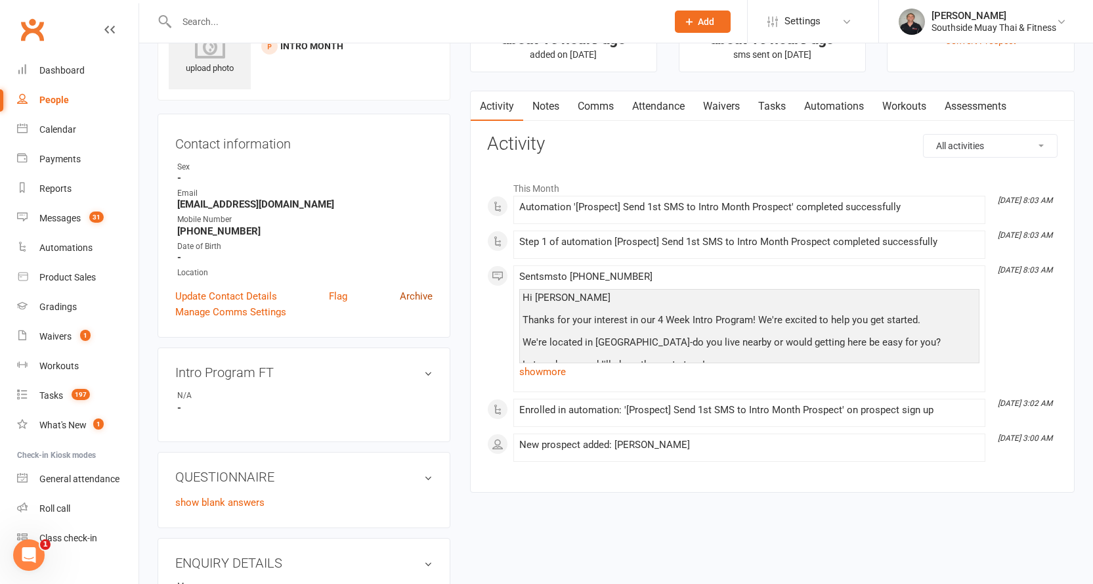
click at [419, 296] on link "Archive" at bounding box center [416, 296] width 33 height 16
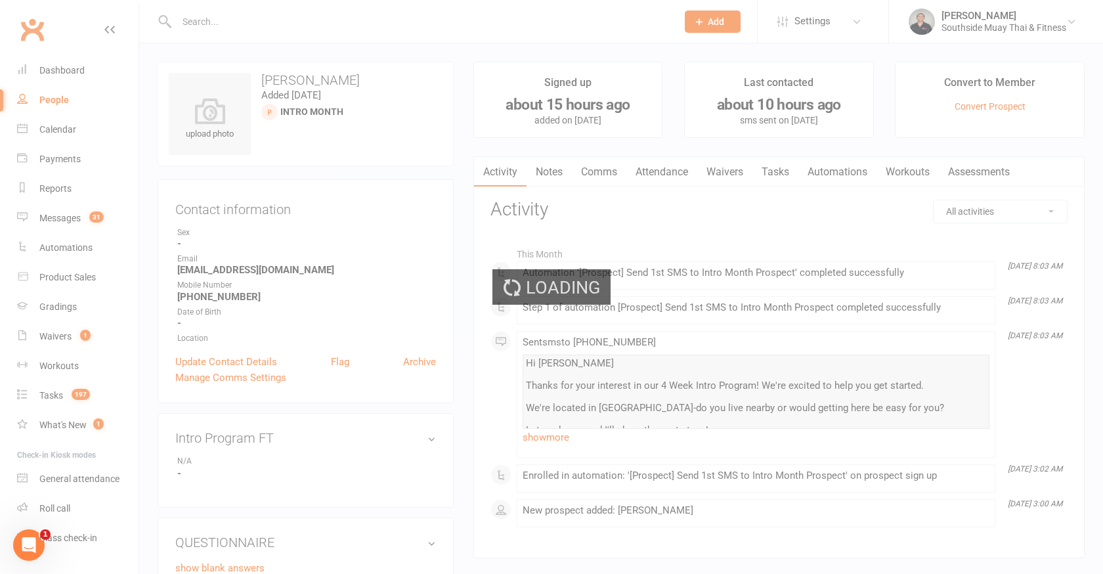
select select "100"
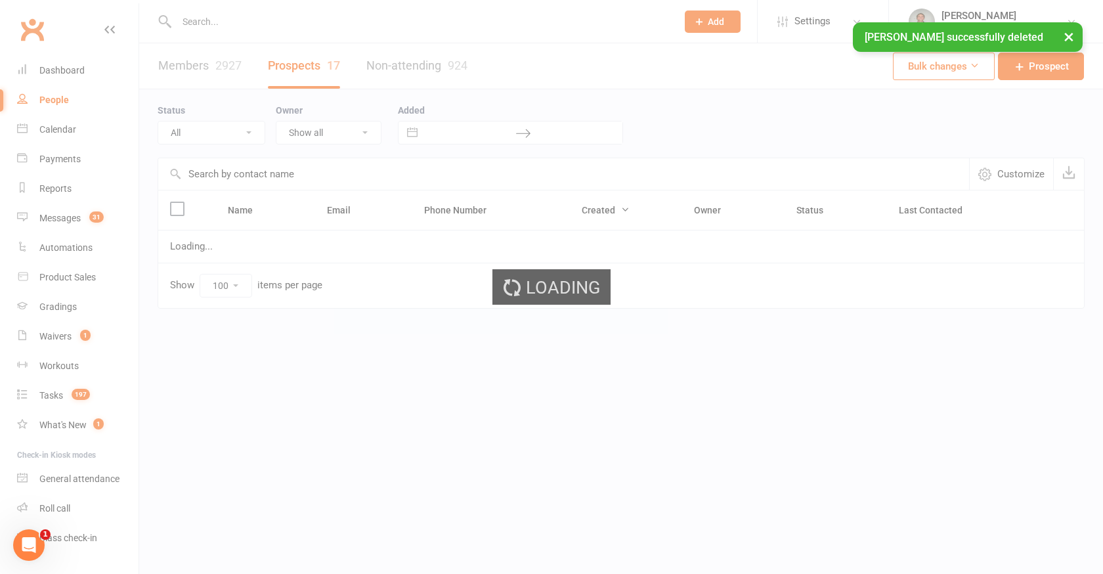
select select "Intro Month"
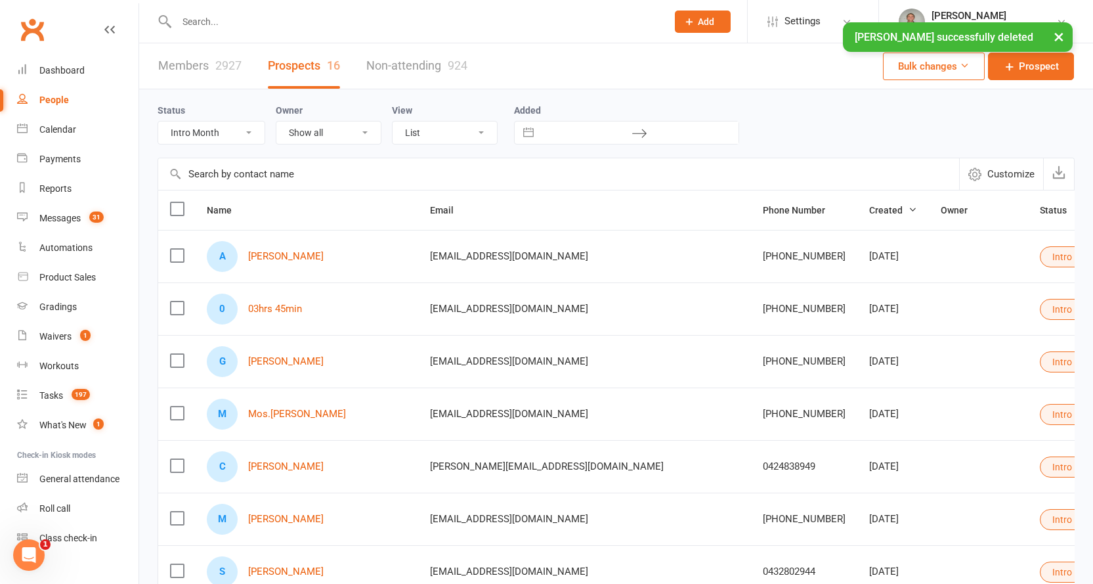
click at [57, 96] on div "People" at bounding box center [54, 100] width 30 height 11
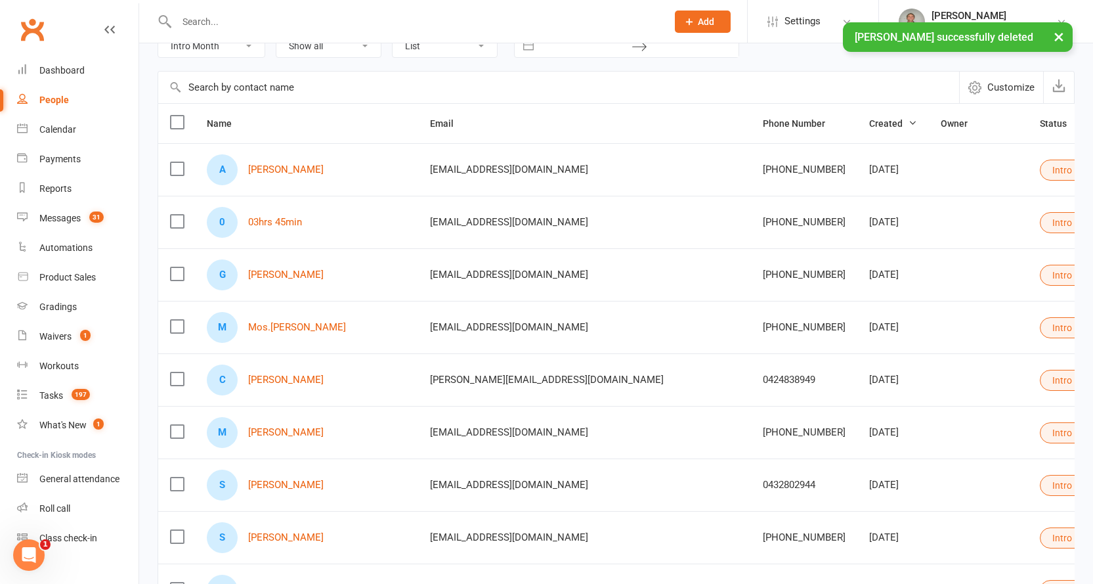
scroll to position [66, 0]
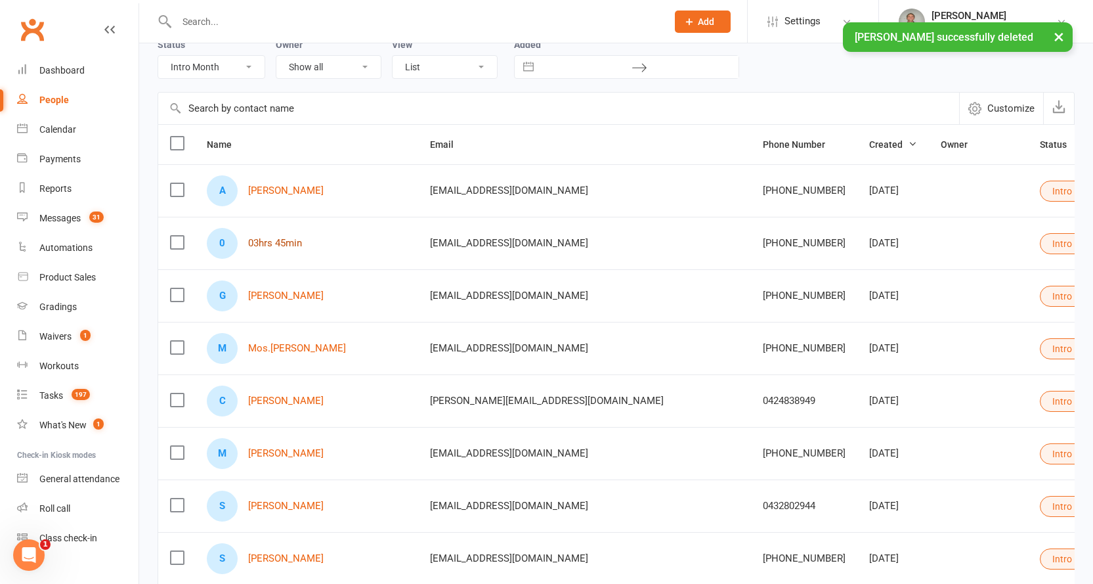
click at [253, 240] on link "03hrs 45min" at bounding box center [275, 243] width 54 height 11
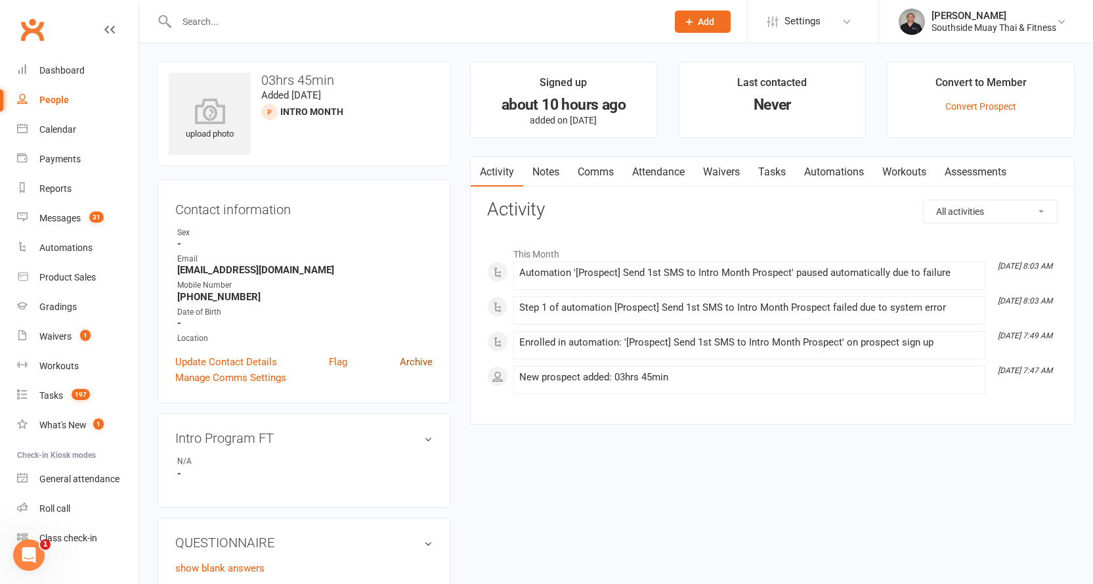
click at [429, 359] on link "Archive" at bounding box center [416, 362] width 33 height 16
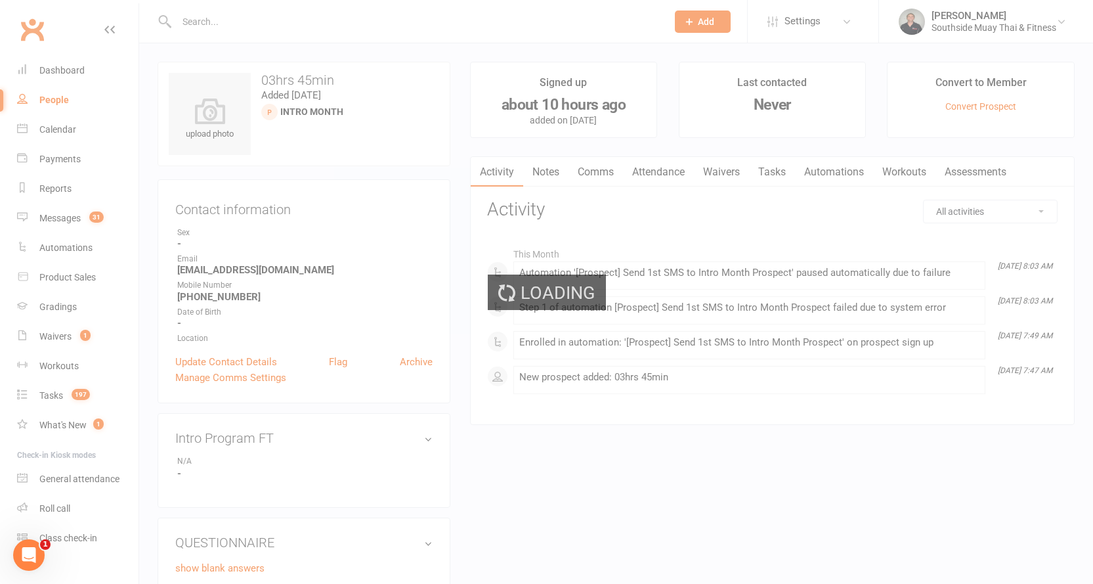
select select "100"
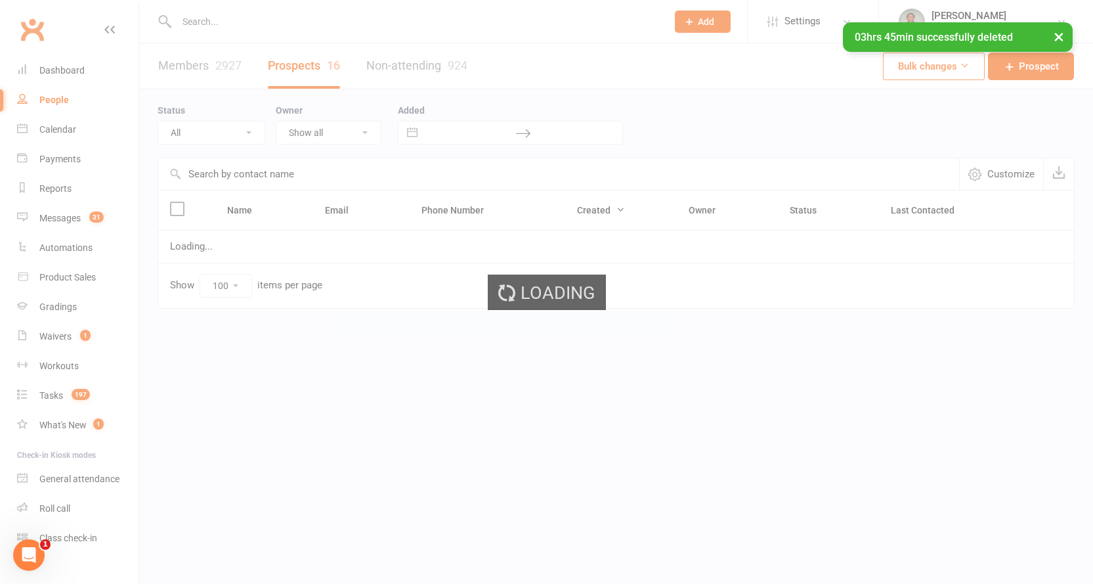
select select "Intro Month"
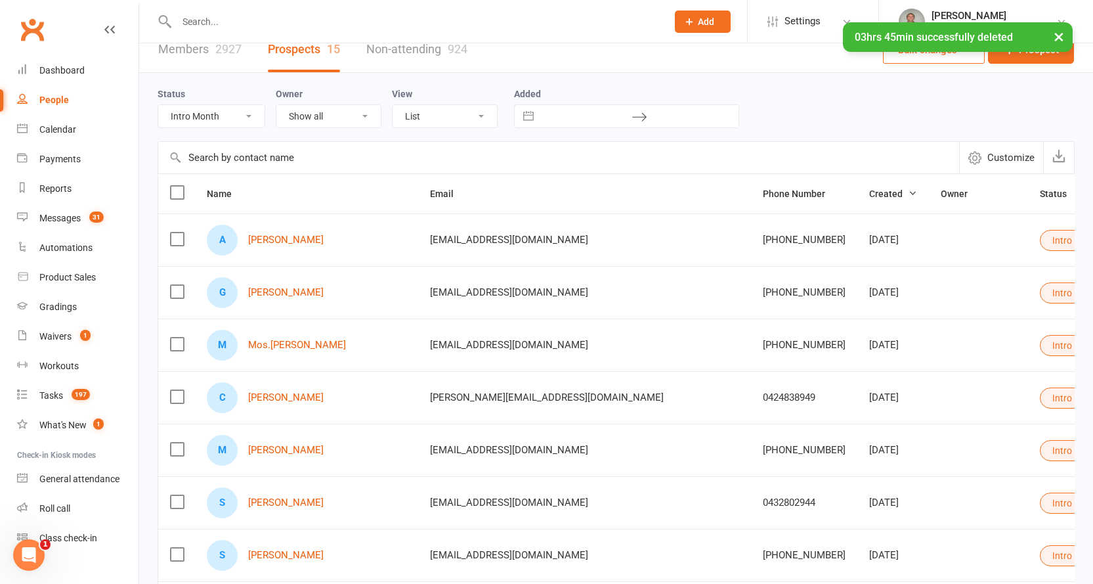
scroll to position [66, 0]
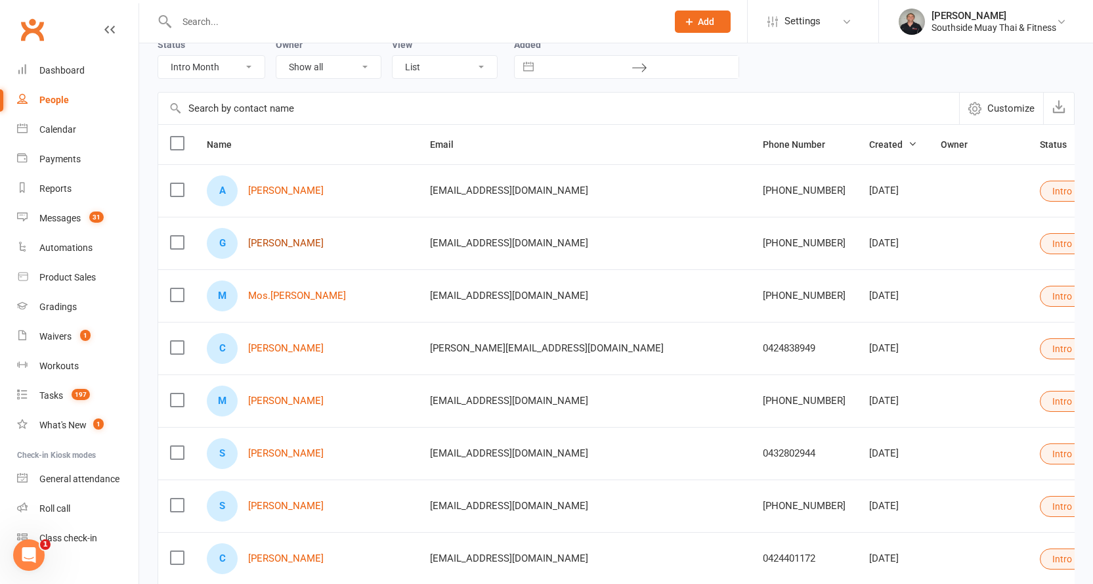
click at [287, 245] on link "Gabriel Benjamim" at bounding box center [285, 243] width 75 height 11
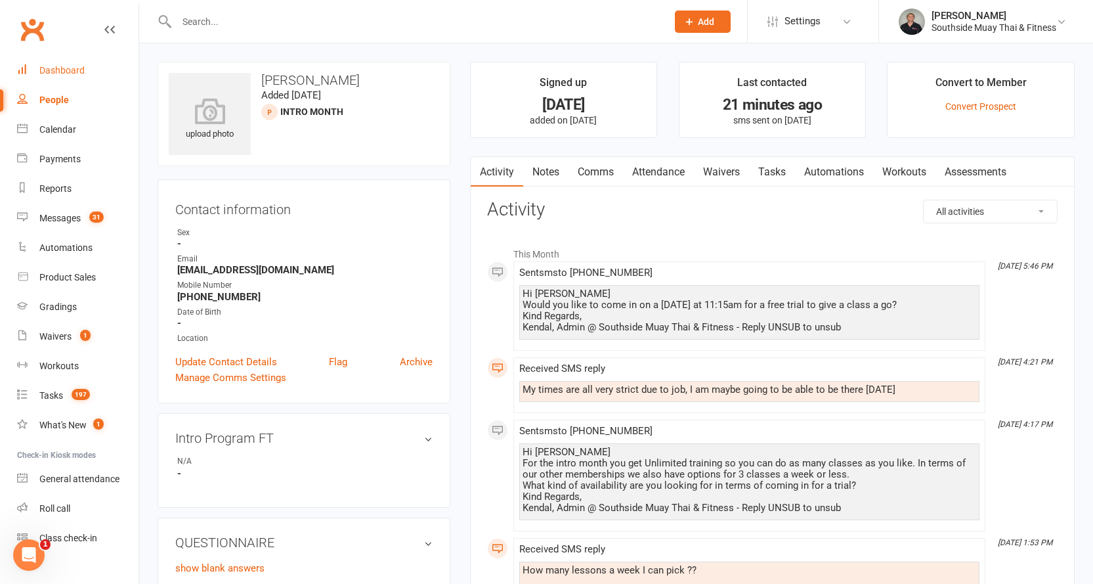
click at [60, 70] on div "Dashboard" at bounding box center [61, 70] width 45 height 11
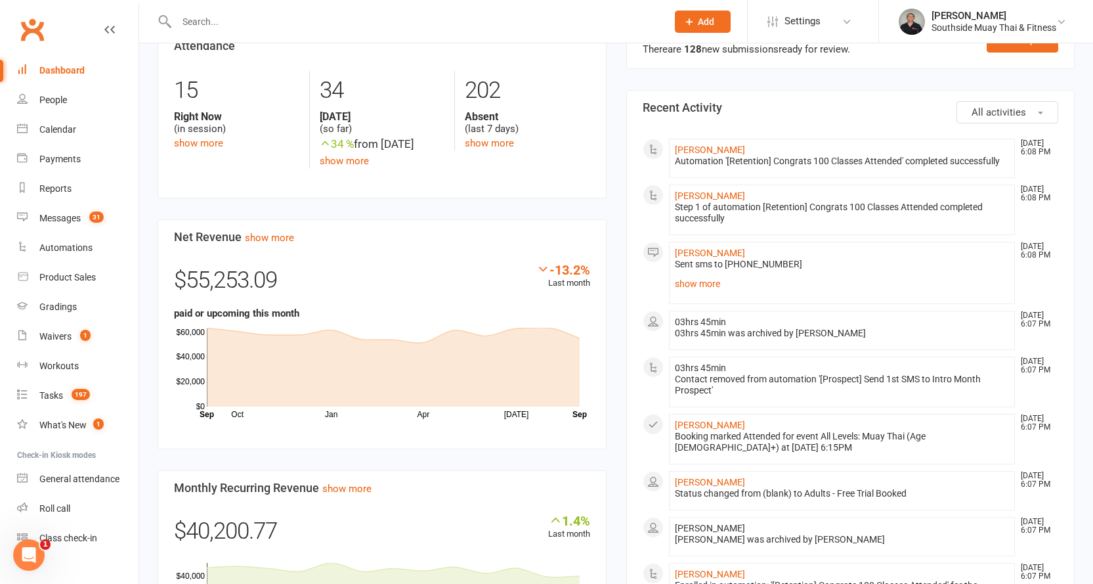
scroll to position [722, 0]
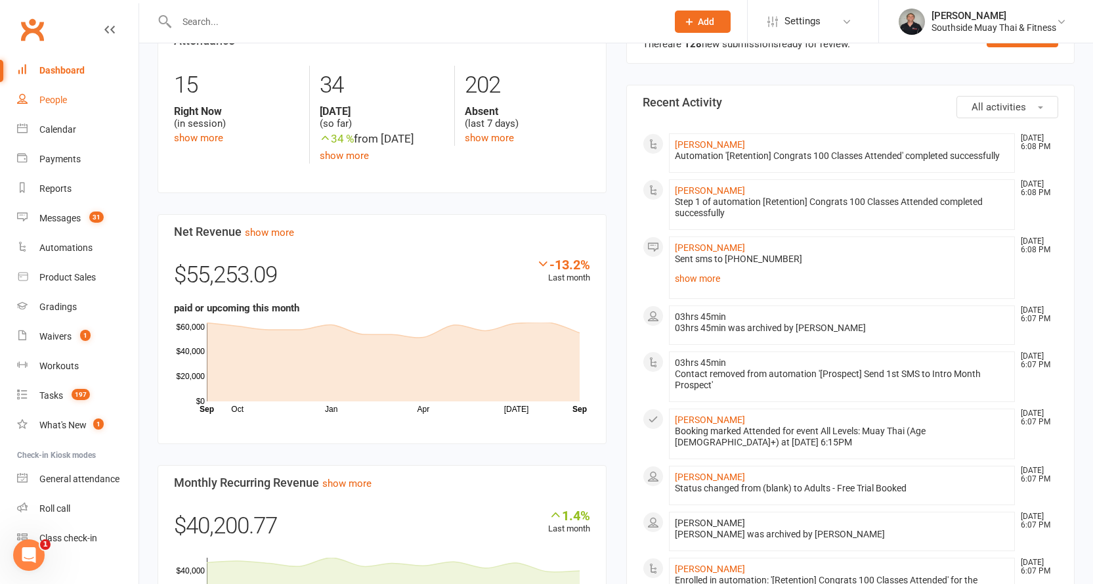
click at [46, 102] on div "People" at bounding box center [53, 100] width 28 height 11
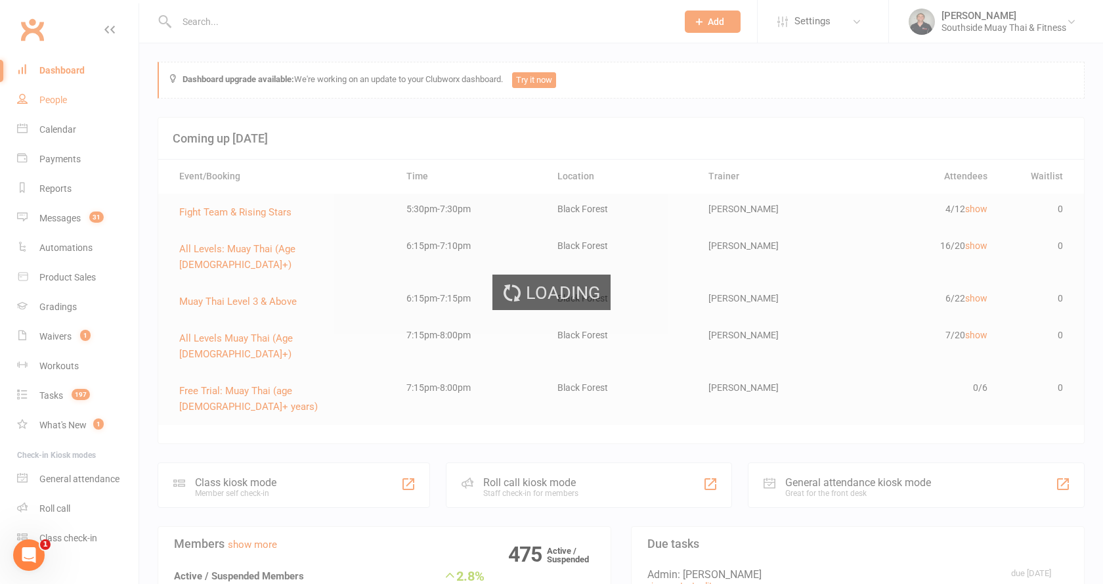
select select "100"
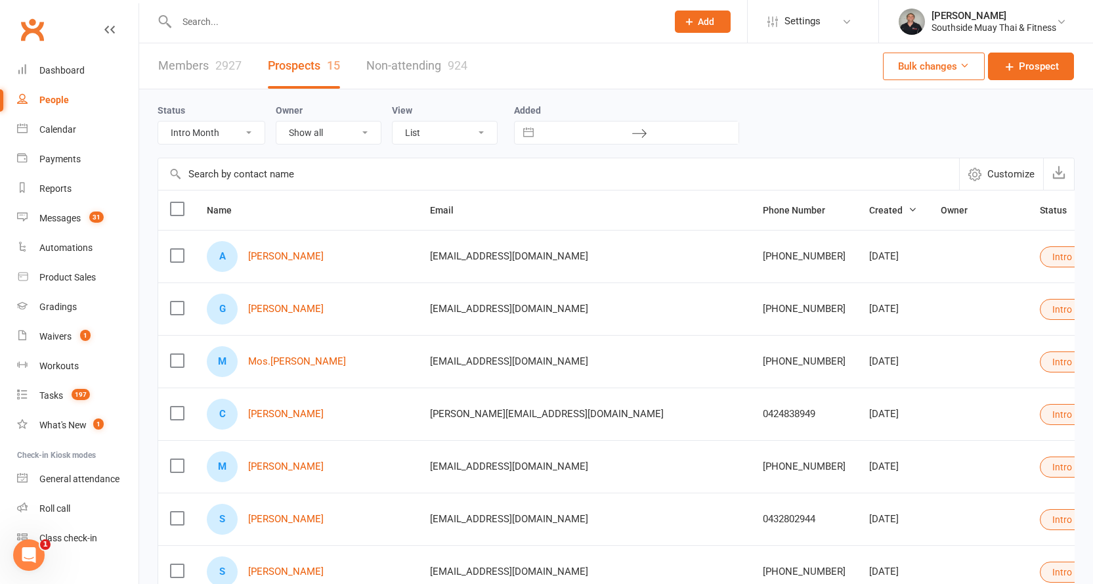
click at [219, 136] on select "All (No status set) (Invalid status) Initial Contact 28 Day LBE - Contact Neede…" at bounding box center [211, 132] width 106 height 22
select select "SMS Blast YES"
click at [158, 122] on select "All (No status set) (Invalid status) Initial Contact 28 Day LBE - Contact Neede…" at bounding box center [211, 132] width 106 height 22
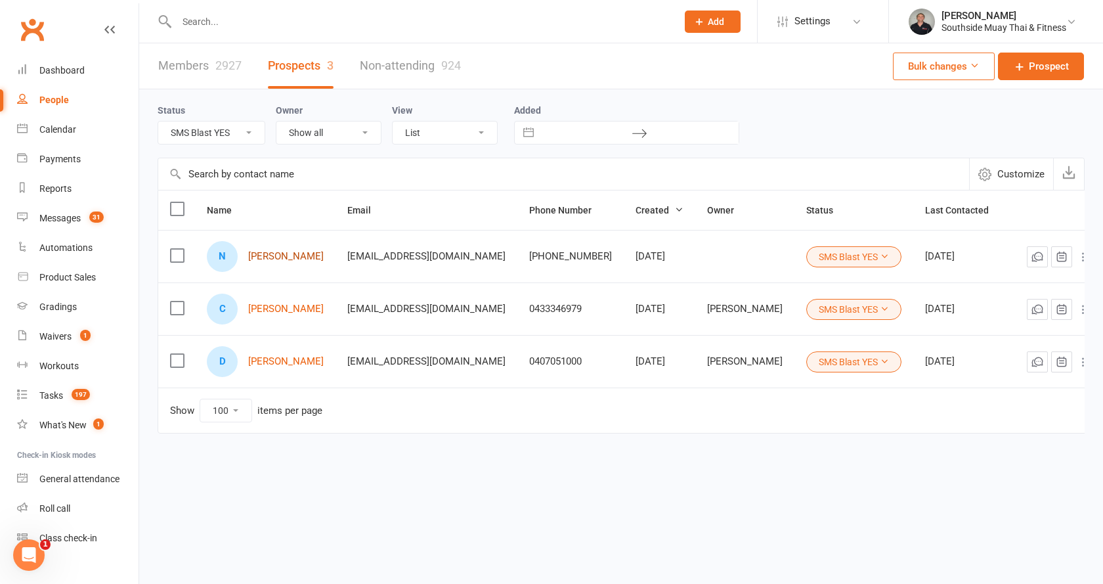
click at [262, 256] on link "Nuwan Janapriya" at bounding box center [285, 256] width 75 height 11
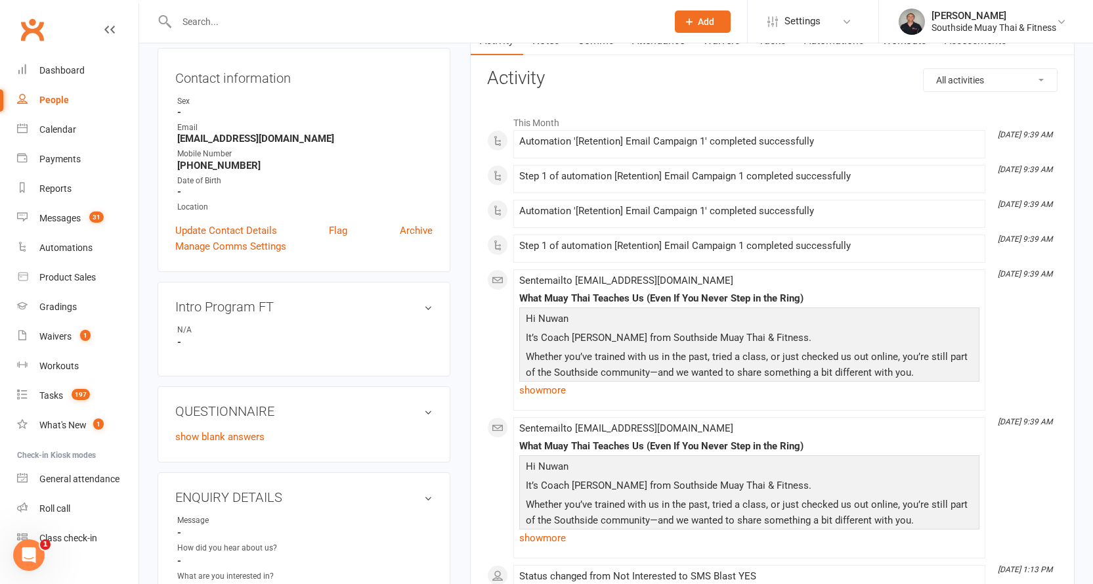
scroll to position [328, 0]
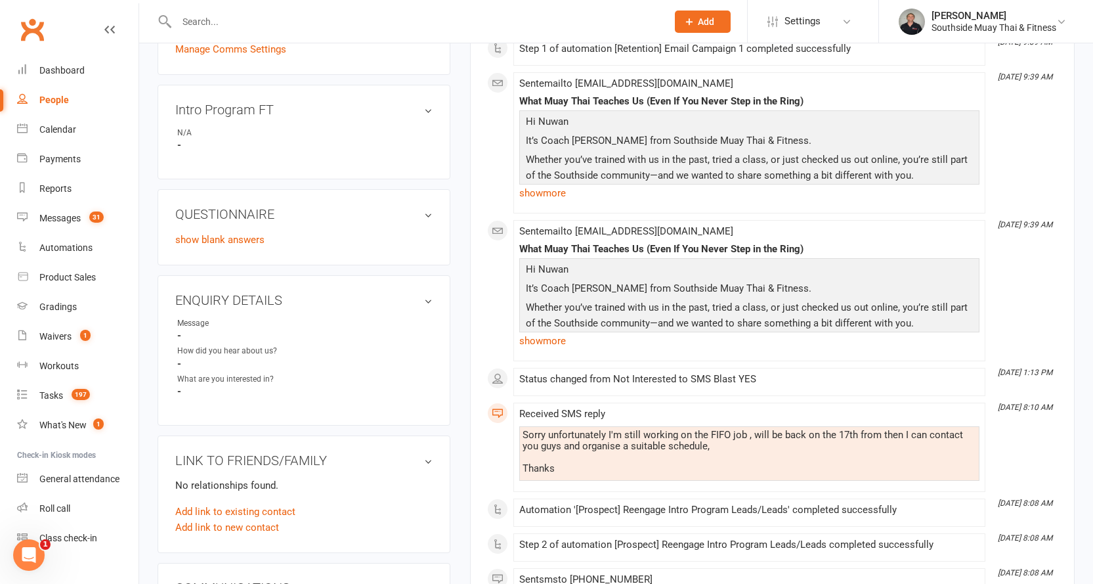
click at [34, 99] on link "People" at bounding box center [77, 100] width 121 height 30
select select "100"
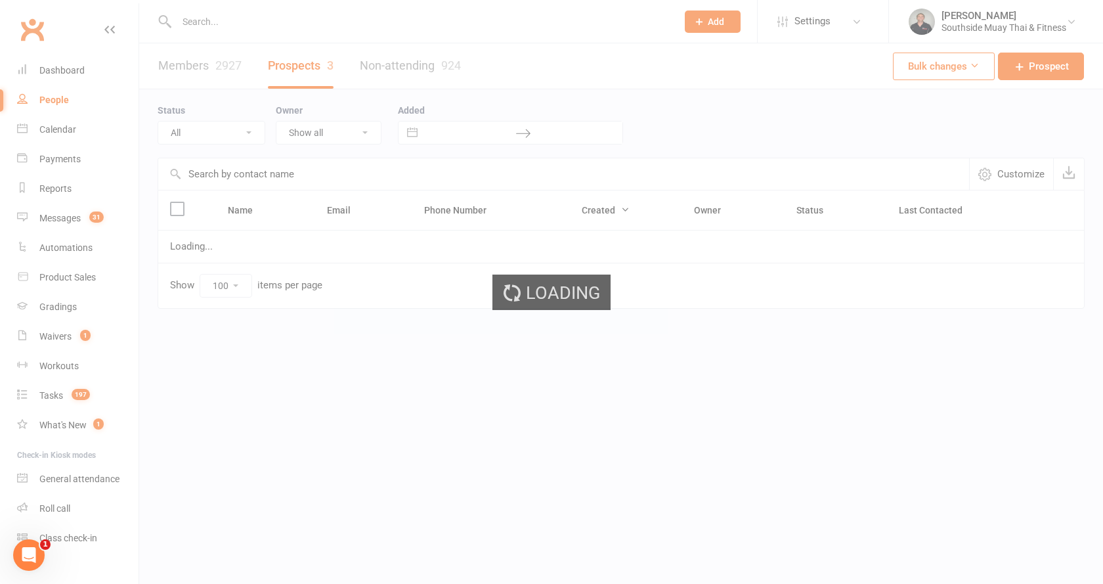
select select "SMS Blast YES"
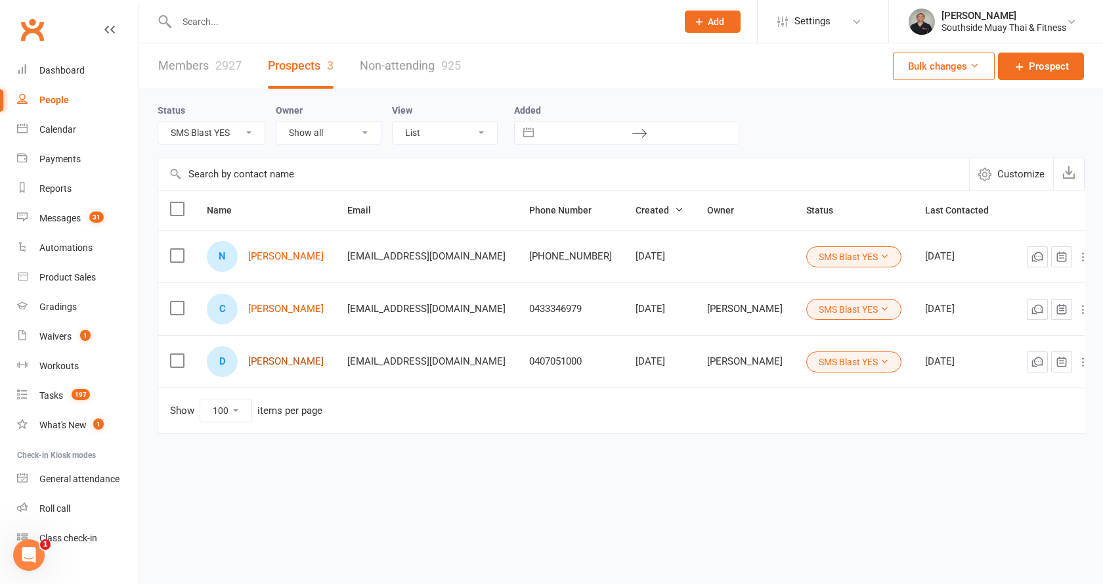
click at [249, 362] on link "David Faull" at bounding box center [285, 361] width 75 height 11
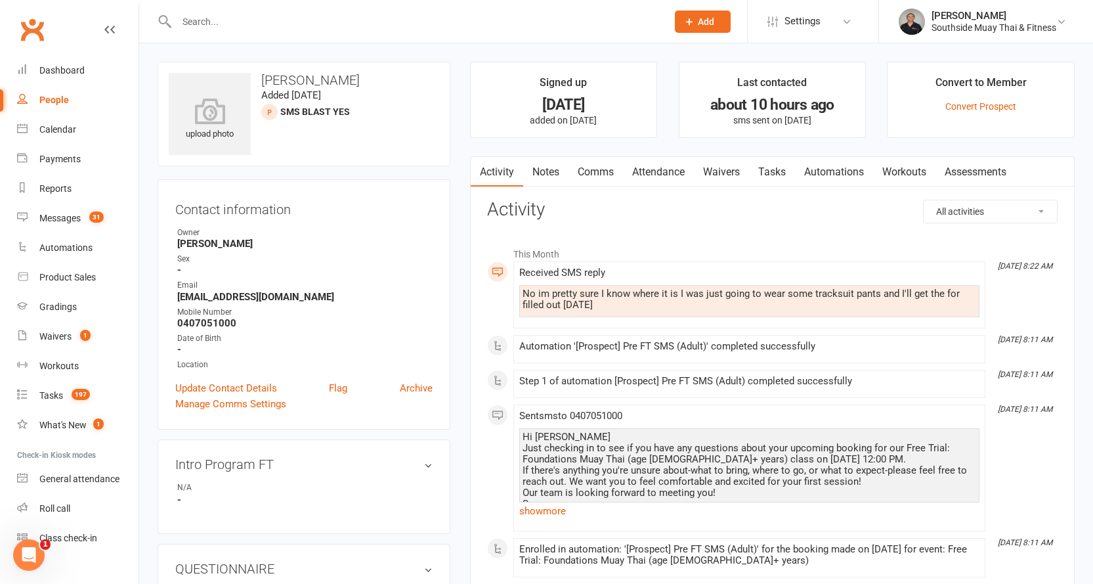
click at [678, 172] on link "Attendance" at bounding box center [658, 172] width 71 height 30
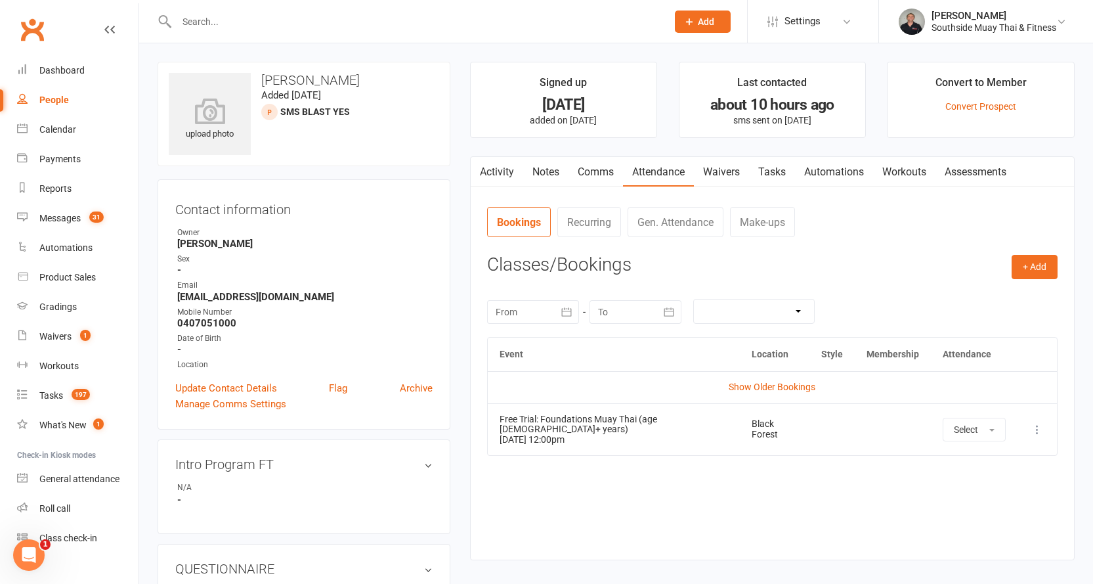
click at [731, 169] on link "Waivers" at bounding box center [721, 172] width 55 height 30
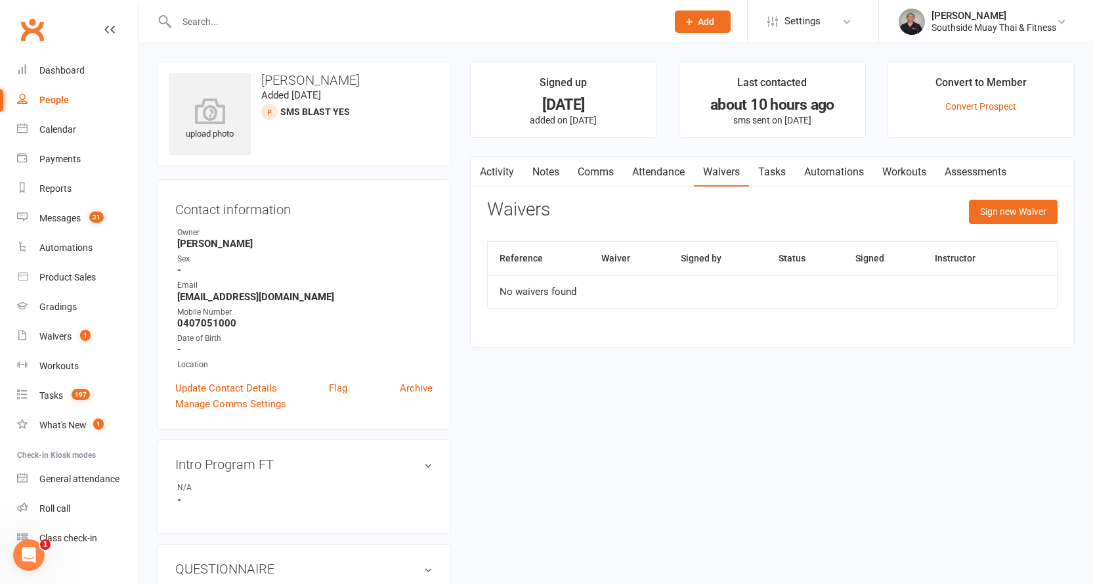
click at [674, 171] on link "Attendance" at bounding box center [658, 172] width 71 height 30
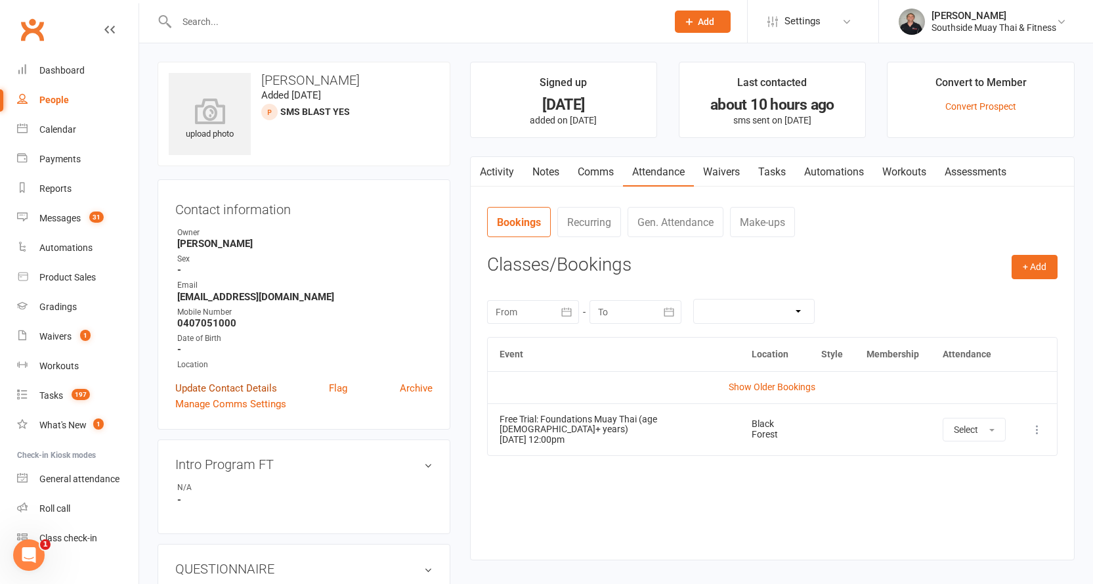
click at [235, 386] on link "Update Contact Details" at bounding box center [226, 388] width 102 height 16
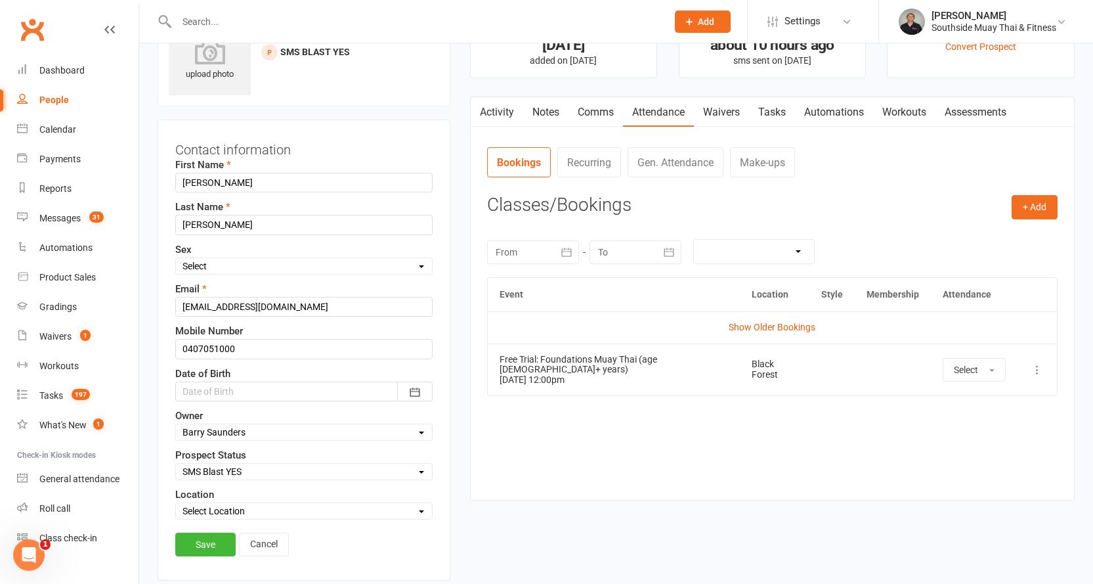
scroll to position [62, 0]
click at [198, 466] on select "Select Initial Contact 28 Day LBE - Contact Needed 28 Day LBE - Intro Class Boo…" at bounding box center [304, 469] width 256 height 14
select select "Adults - Free Trial Booked"
click at [176, 463] on select "Select Initial Contact 28 Day LBE - Contact Needed 28 Day LBE - Intro Class Boo…" at bounding box center [304, 469] width 256 height 14
click at [197, 540] on link "Save" at bounding box center [205, 542] width 60 height 24
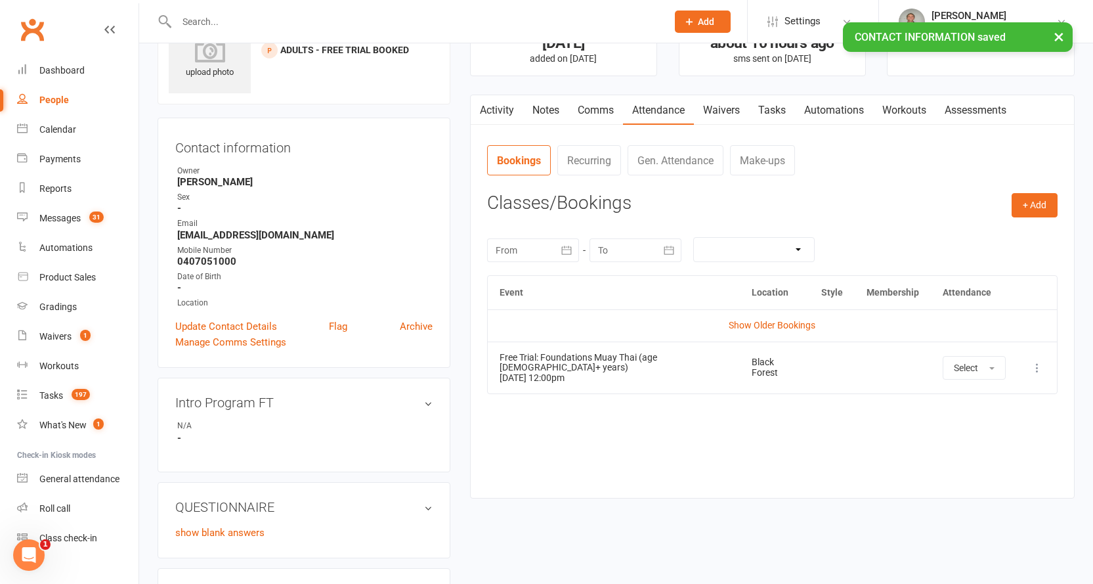
click at [721, 100] on link "Waivers" at bounding box center [721, 110] width 55 height 30
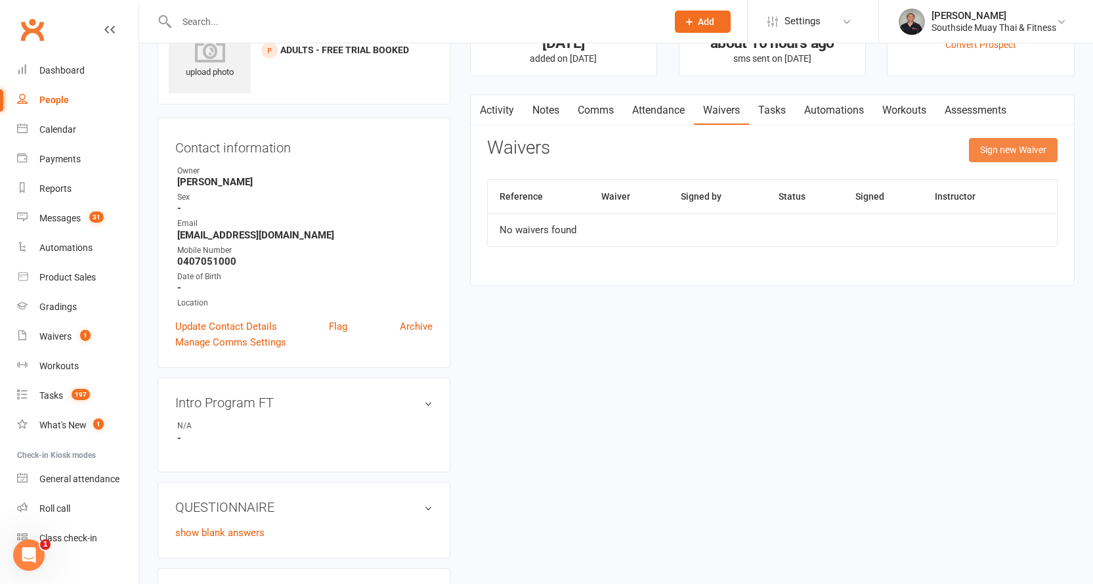
click at [989, 146] on button "Sign new Waiver" at bounding box center [1013, 150] width 89 height 24
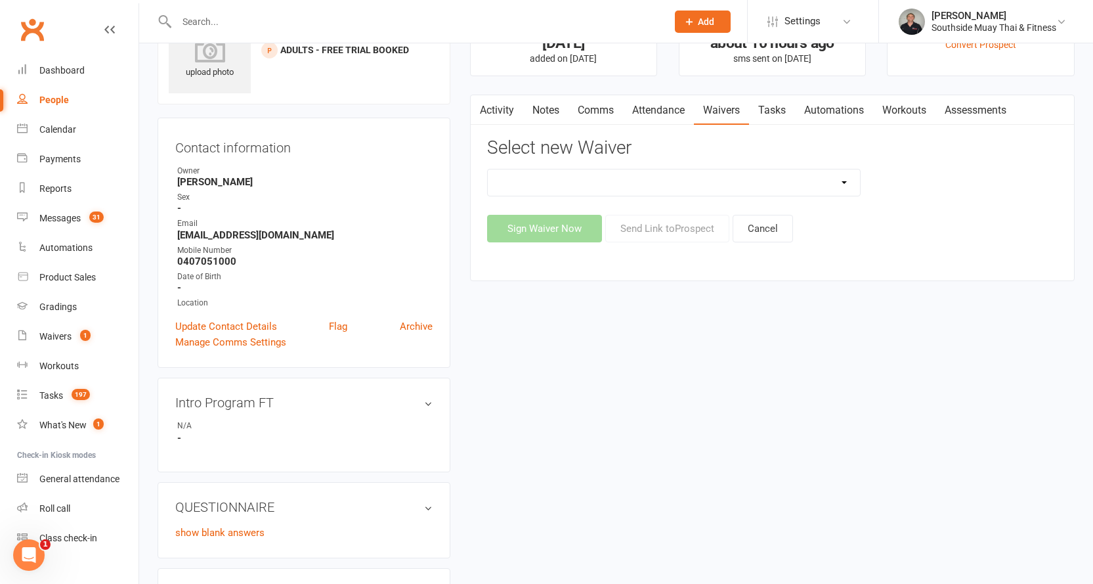
click at [672, 184] on select "10 or 5 Session Pass | Upfront (former member) 10 Session Pass | Upfront (DD Pa…" at bounding box center [674, 182] width 373 height 26
select select "175"
click at [488, 169] on select "10 or 5 Session Pass | Upfront (former member) 10 Session Pass | Upfront (DD Pa…" at bounding box center [674, 182] width 373 height 26
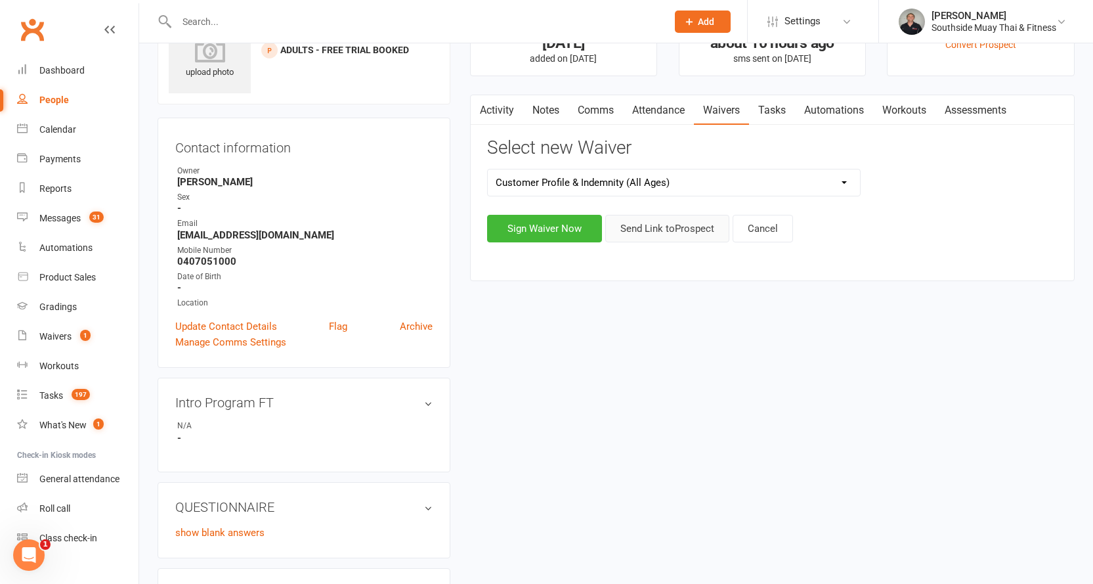
click at [660, 224] on button "Send Link to Prospect" at bounding box center [667, 229] width 124 height 28
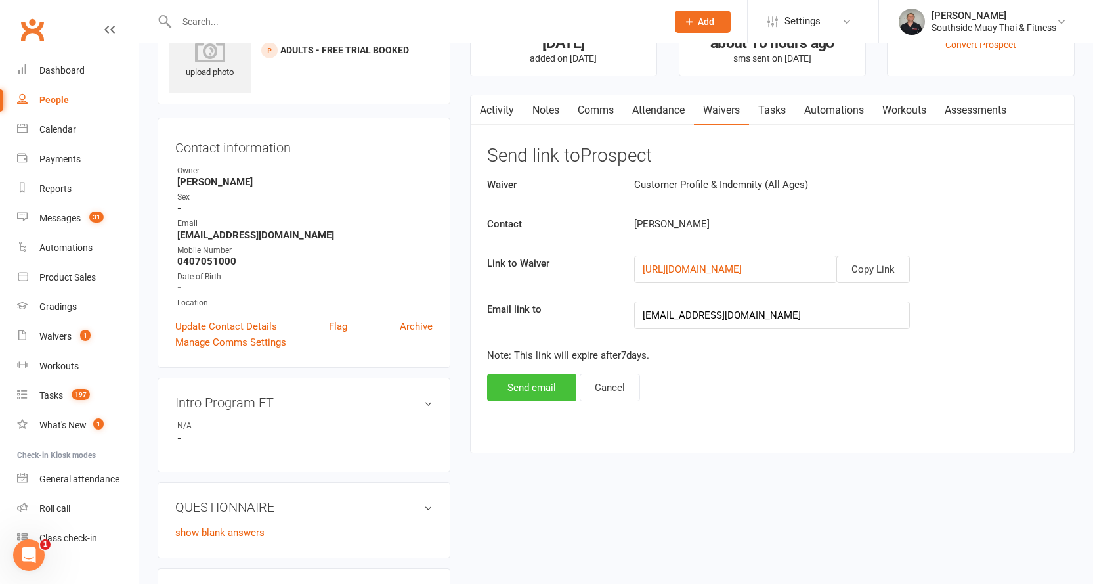
click at [535, 387] on button "Send email" at bounding box center [531, 387] width 89 height 28
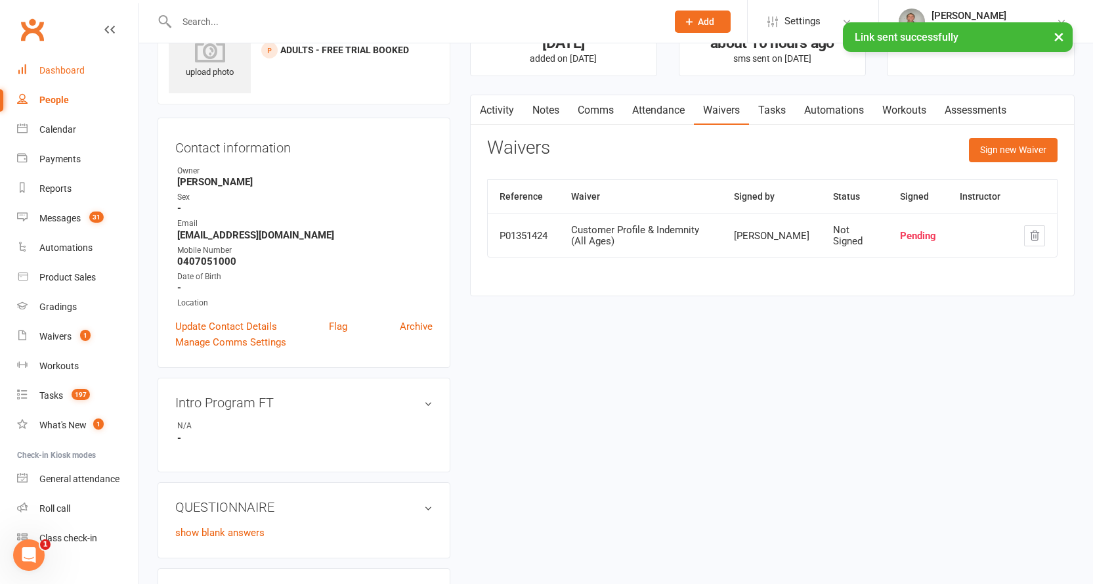
click at [54, 68] on div "Dashboard" at bounding box center [61, 70] width 45 height 11
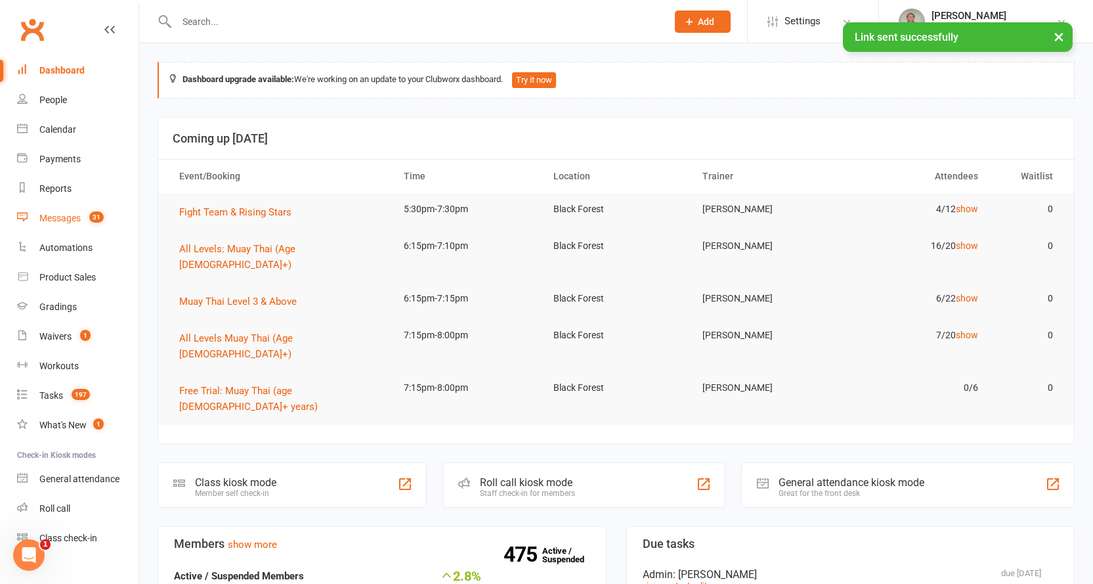
click at [53, 214] on div "Messages" at bounding box center [59, 218] width 41 height 11
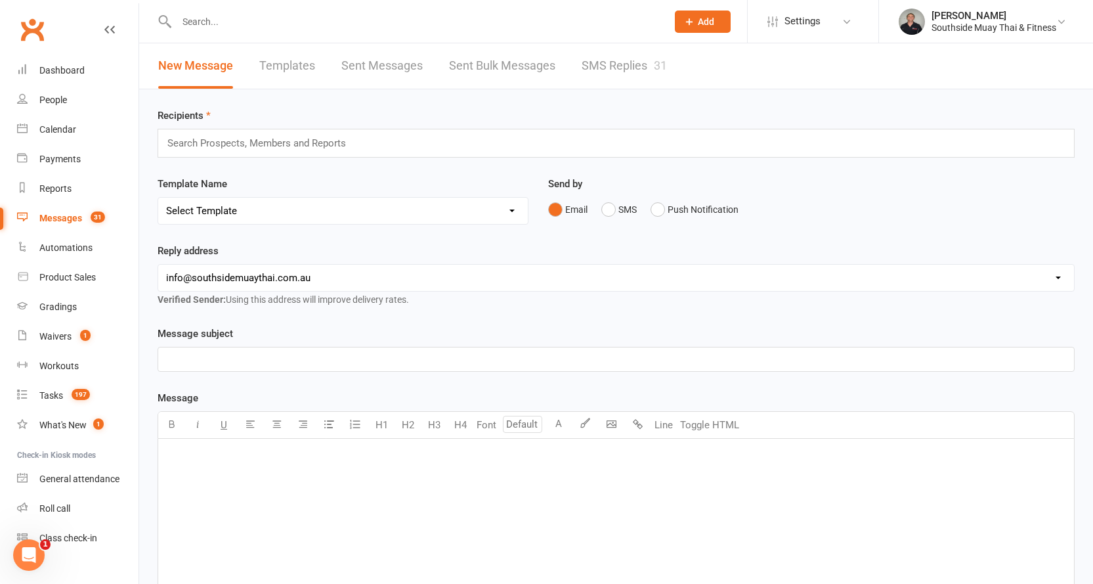
click at [626, 64] on link "SMS Replies 31" at bounding box center [624, 65] width 85 height 45
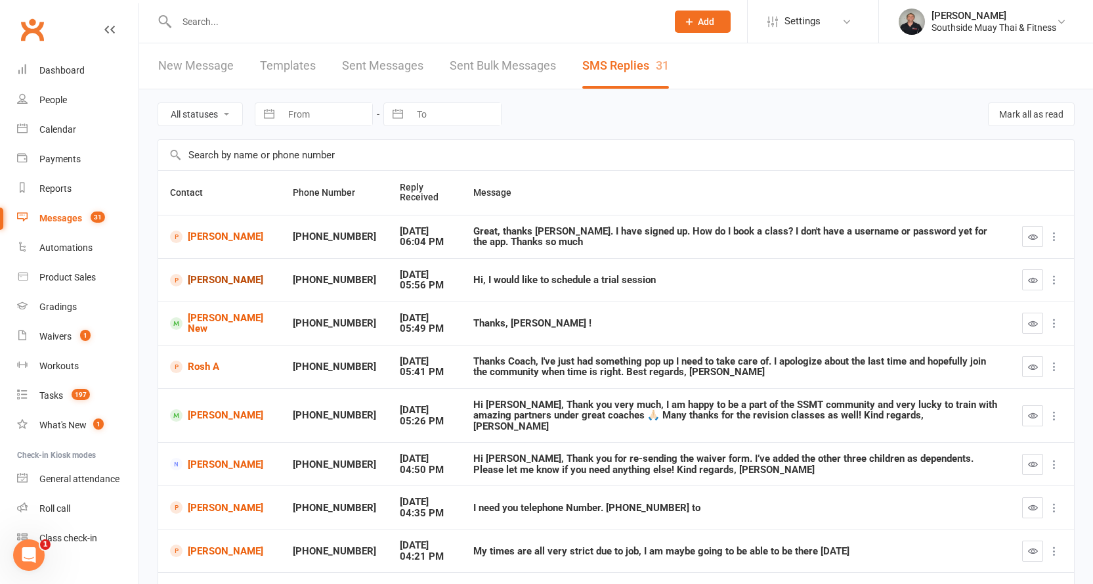
click at [205, 274] on link "Sanam Majidi" at bounding box center [219, 280] width 99 height 12
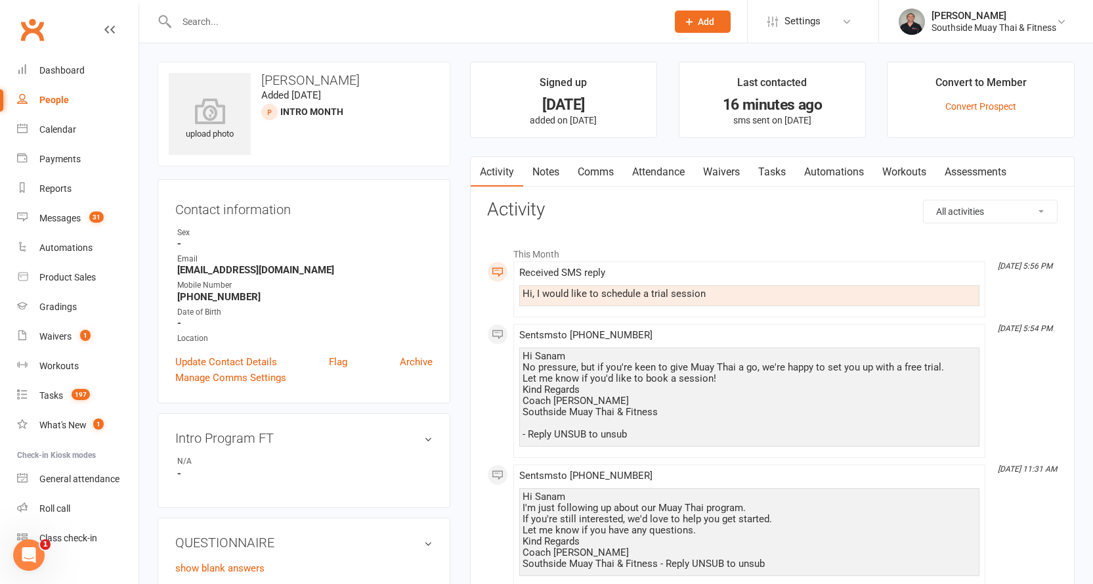
click at [658, 170] on link "Attendance" at bounding box center [658, 172] width 71 height 30
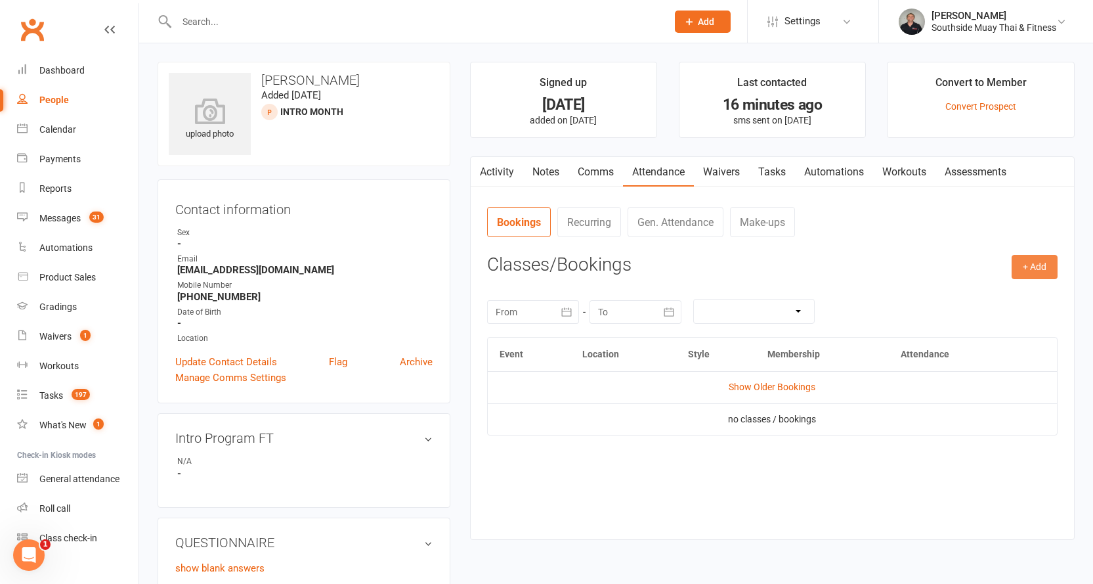
click at [1028, 272] on button "+ Add" at bounding box center [1034, 267] width 46 height 24
click at [585, 169] on link "Comms" at bounding box center [595, 172] width 54 height 30
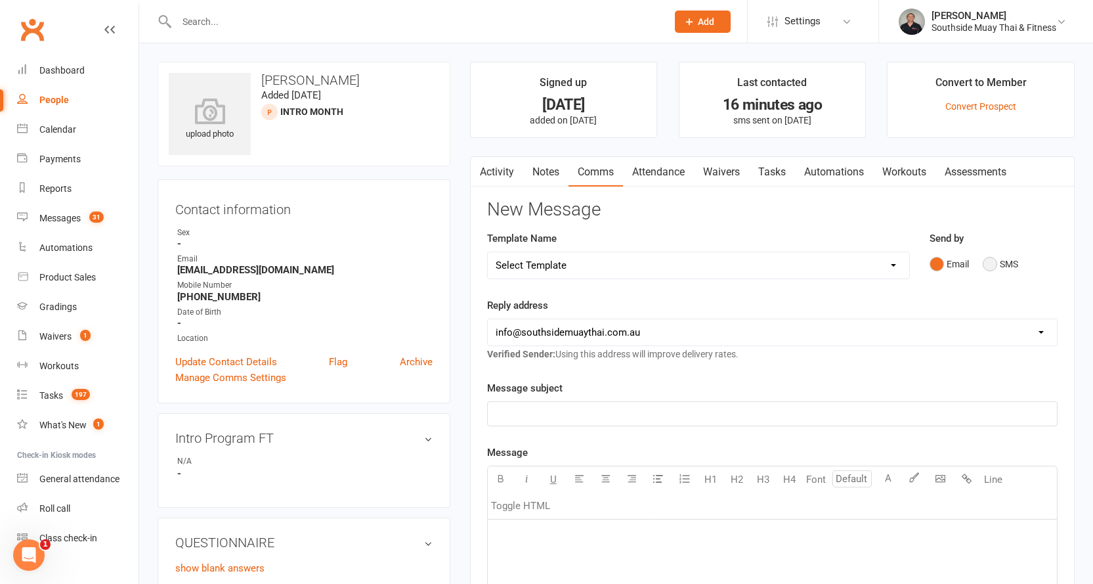
click at [998, 257] on button "SMS" at bounding box center [1000, 263] width 35 height 25
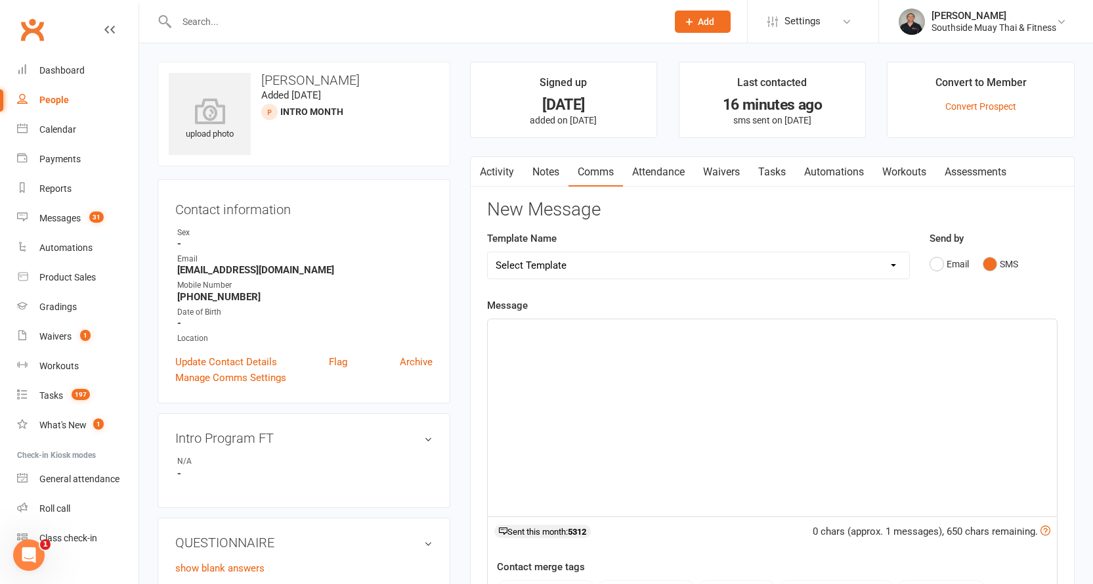
click at [716, 255] on select "Select Template [SMS] Outreach Message: High Risk – Personal From Trainer + Ree…" at bounding box center [698, 265] width 421 height 26
select select "34"
click at [488, 252] on select "Select Template [SMS] Outreach Message: High Risk – Personal From Trainer + Ree…" at bounding box center [698, 265] width 421 height 26
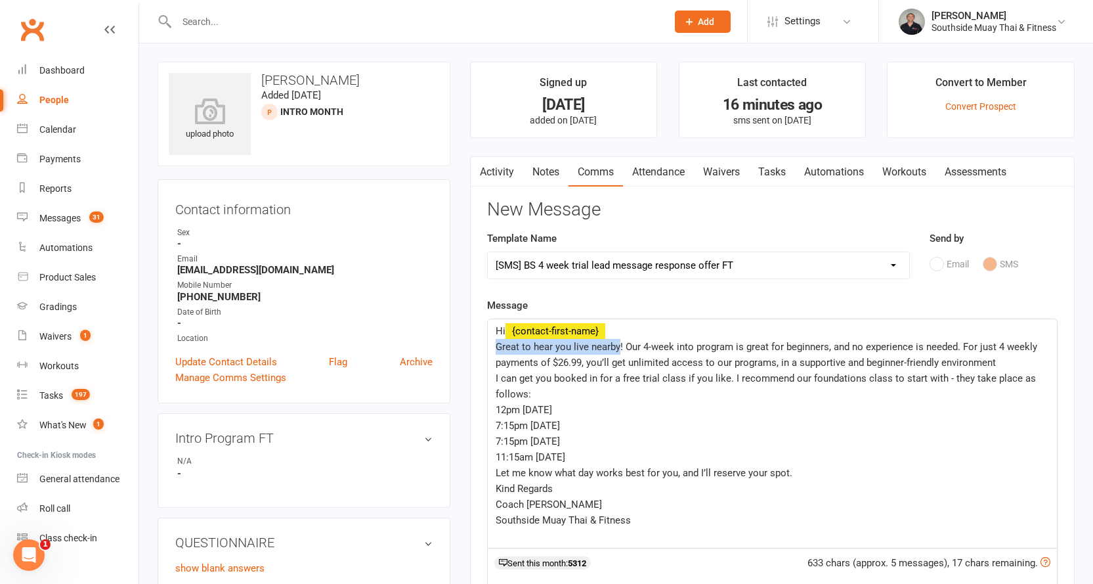
drag, startPoint x: 495, startPoint y: 343, endPoint x: 617, endPoint y: 343, distance: 122.1
click at [617, 343] on span "Great to hear you live nearby! Our 4-week into program is great for beginners, …" at bounding box center [768, 355] width 544 height 28
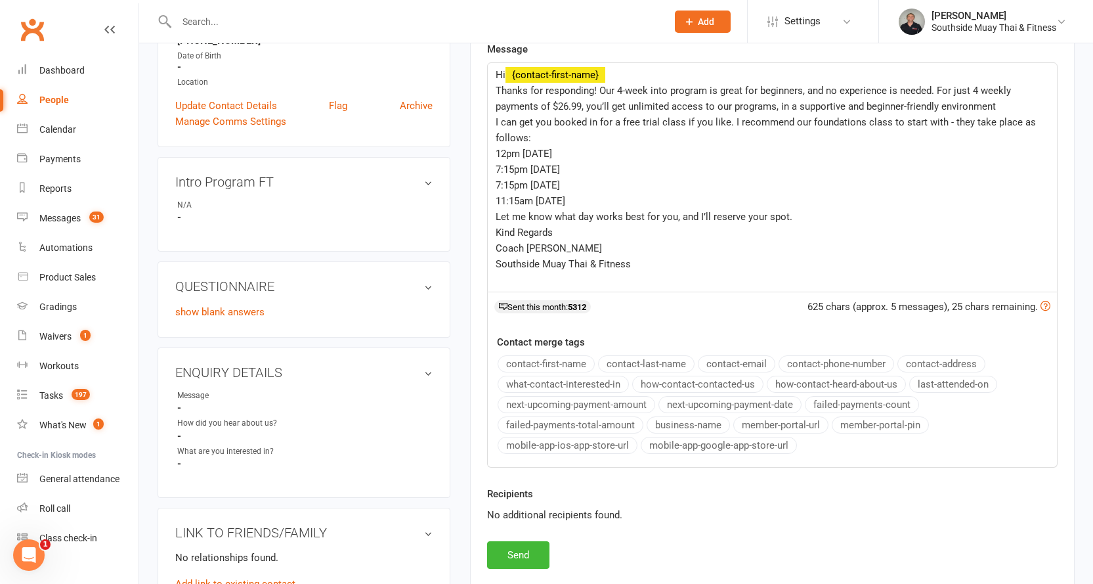
scroll to position [328, 0]
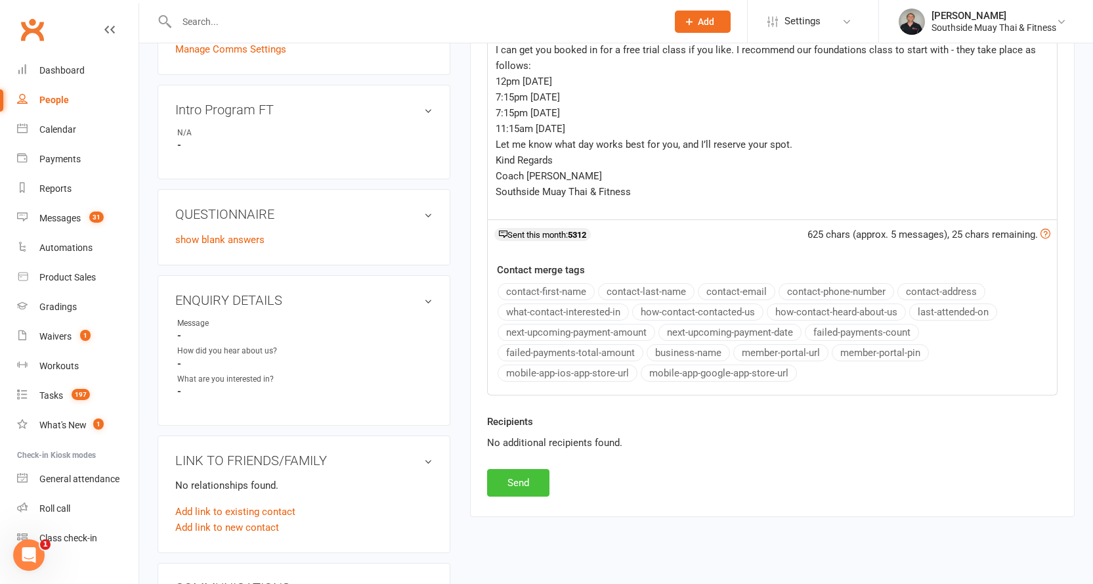
click at [506, 474] on button "Send" at bounding box center [518, 483] width 62 height 28
select select
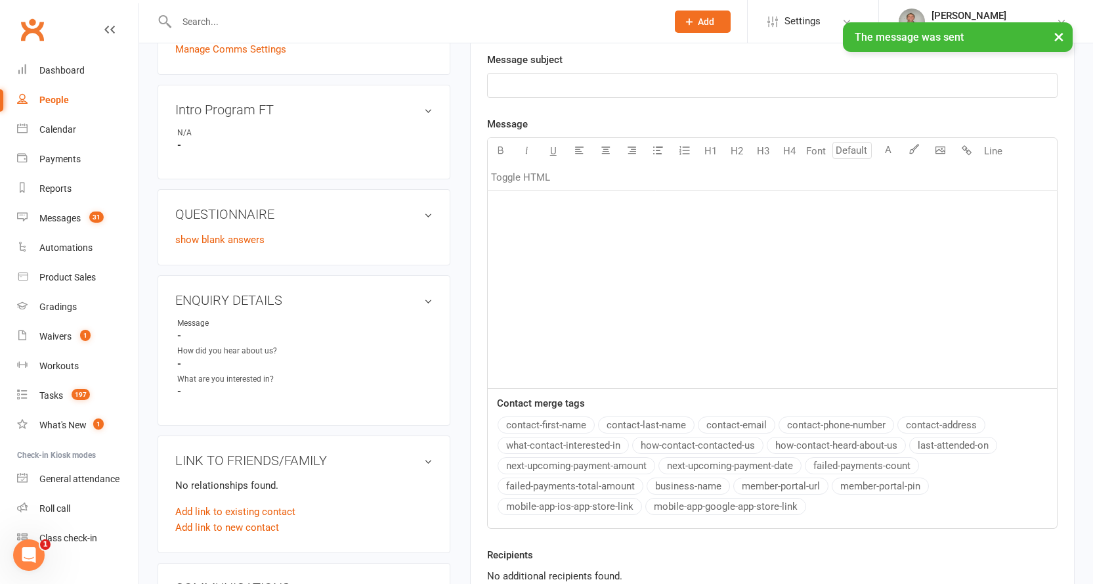
click at [50, 96] on div "People" at bounding box center [54, 100] width 30 height 11
select select "100"
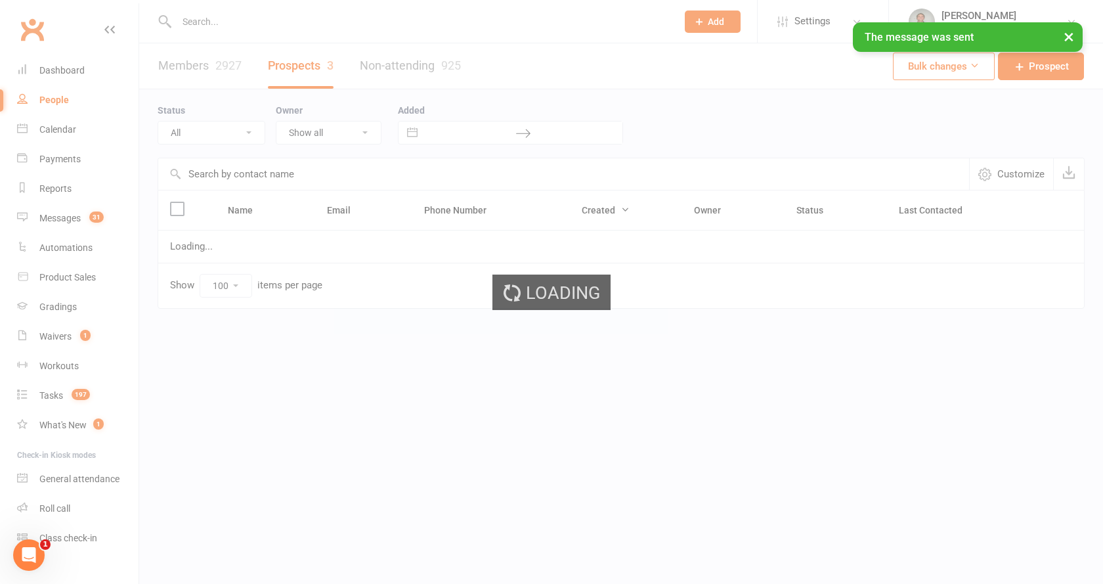
select select "SMS Blast YES"
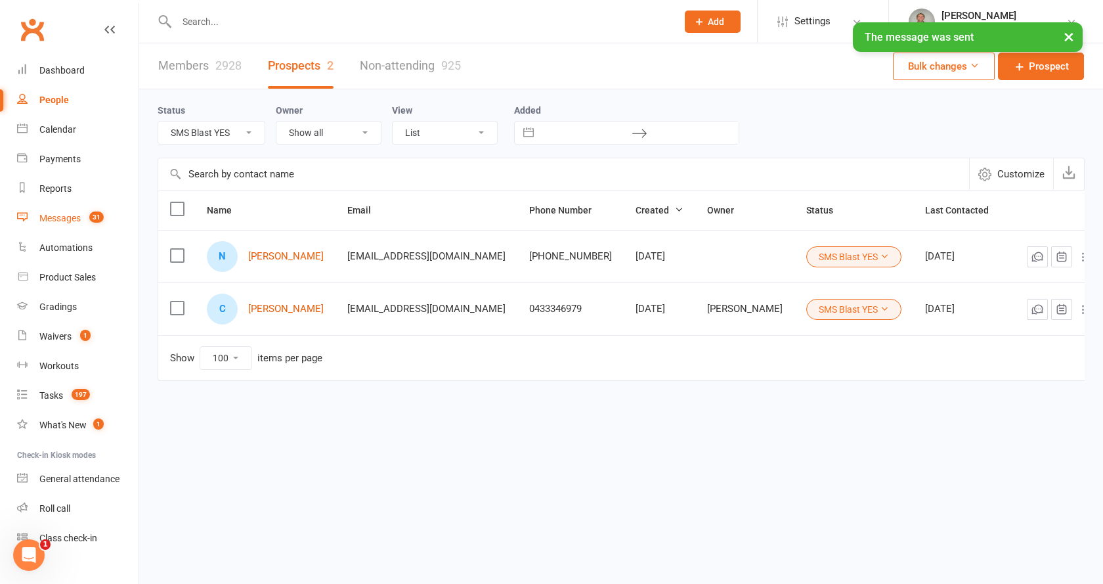
click at [68, 219] on div "Messages" at bounding box center [59, 218] width 41 height 11
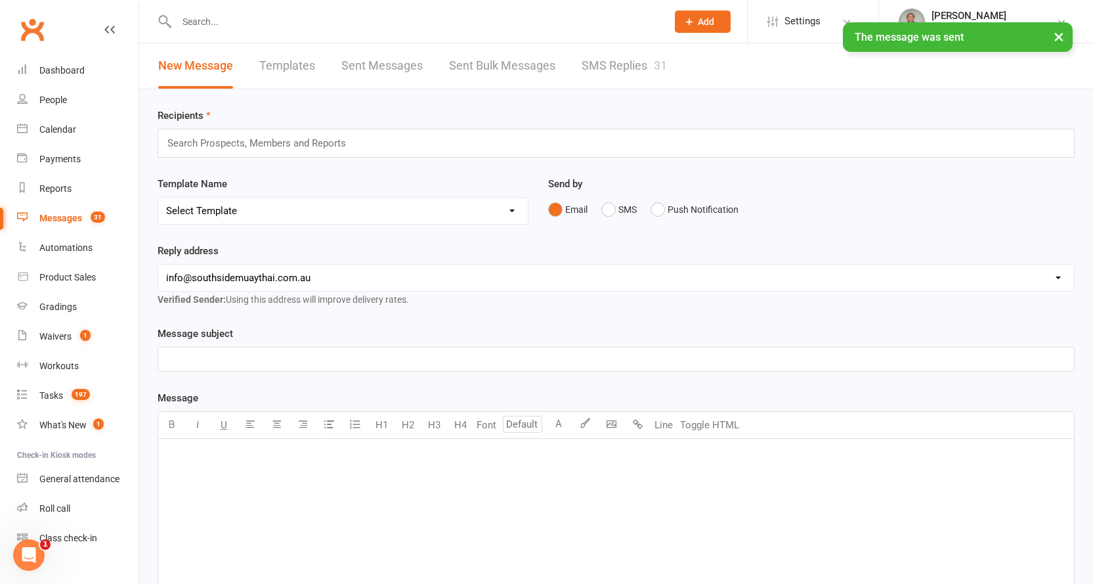
click at [645, 74] on link "SMS Replies 31" at bounding box center [624, 65] width 85 height 45
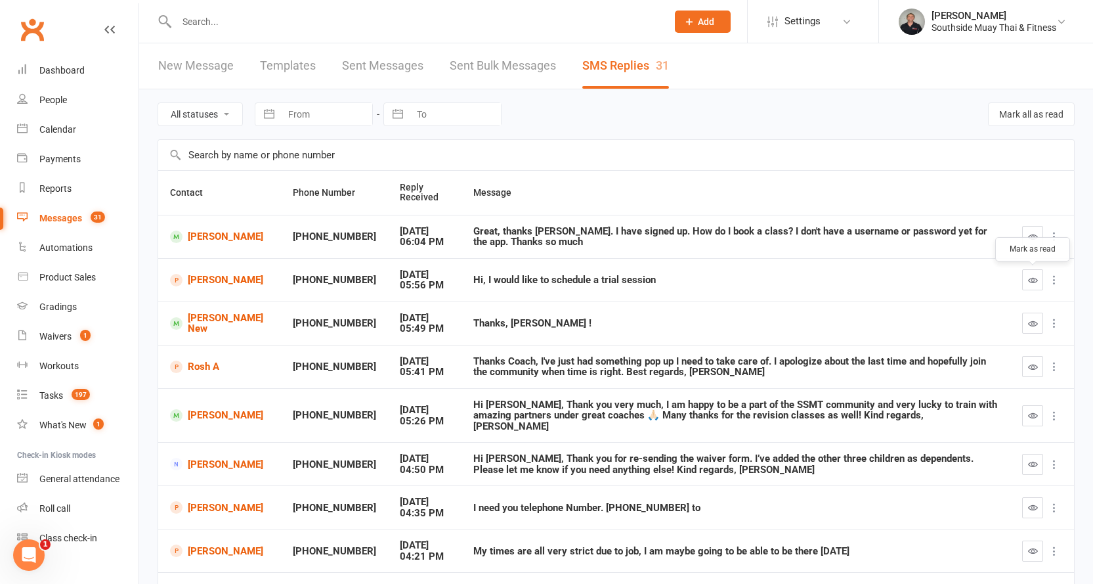
click at [1036, 276] on icon "button" at bounding box center [1033, 280] width 10 height 10
click at [1033, 323] on icon "button" at bounding box center [1033, 323] width 10 height 10
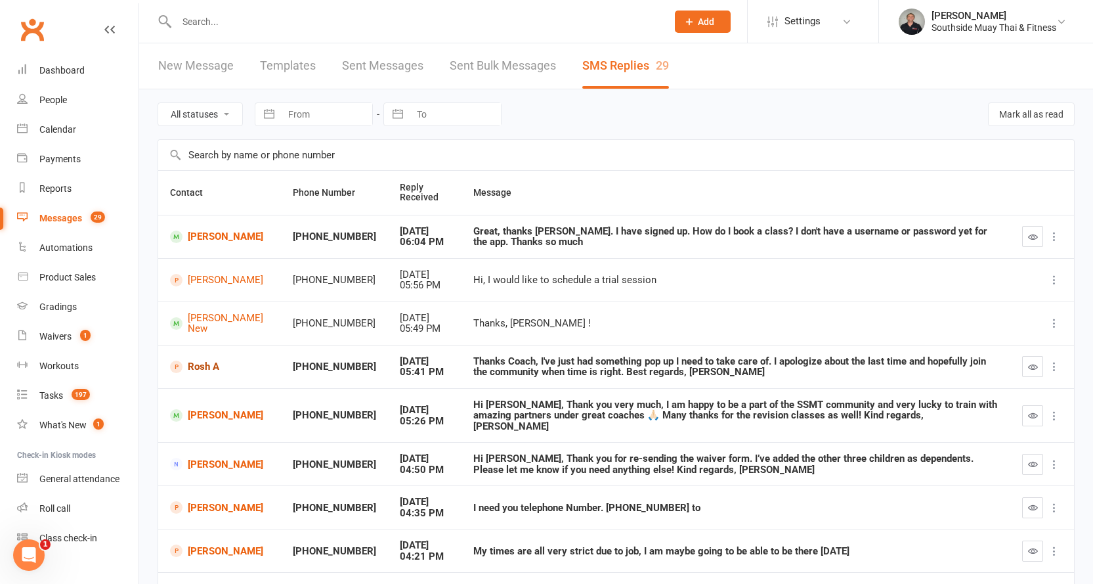
click at [205, 365] on link "Rosh A" at bounding box center [219, 366] width 99 height 12
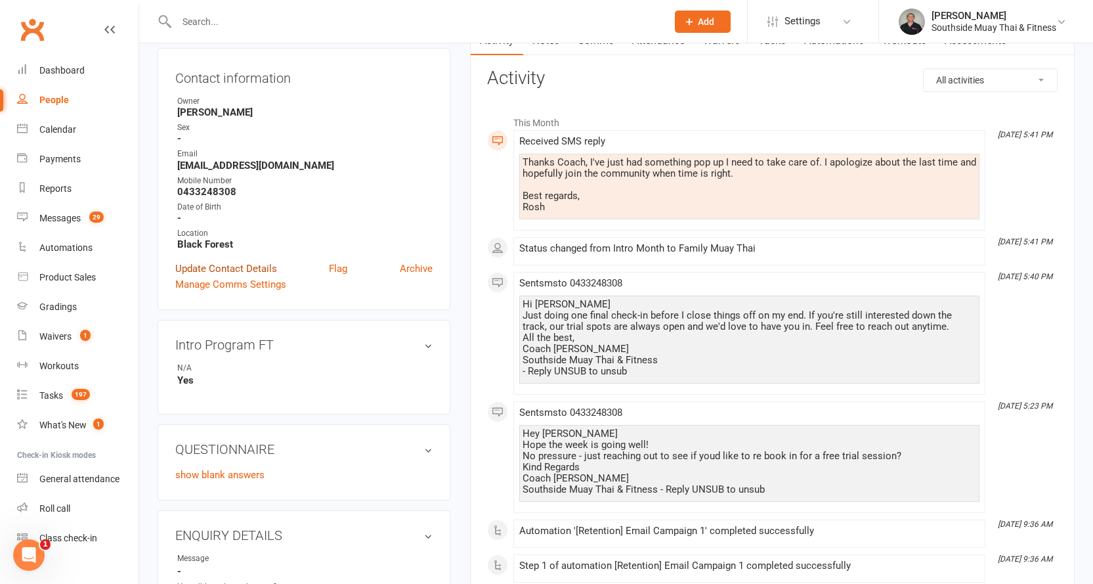
click at [247, 267] on link "Update Contact Details" at bounding box center [226, 269] width 102 height 16
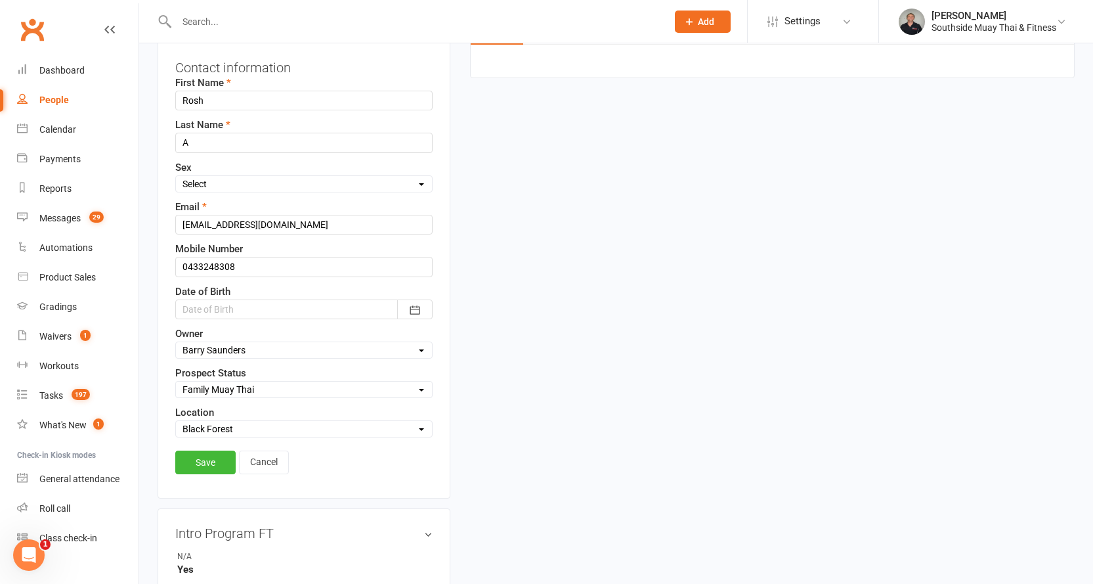
scroll to position [259, 0]
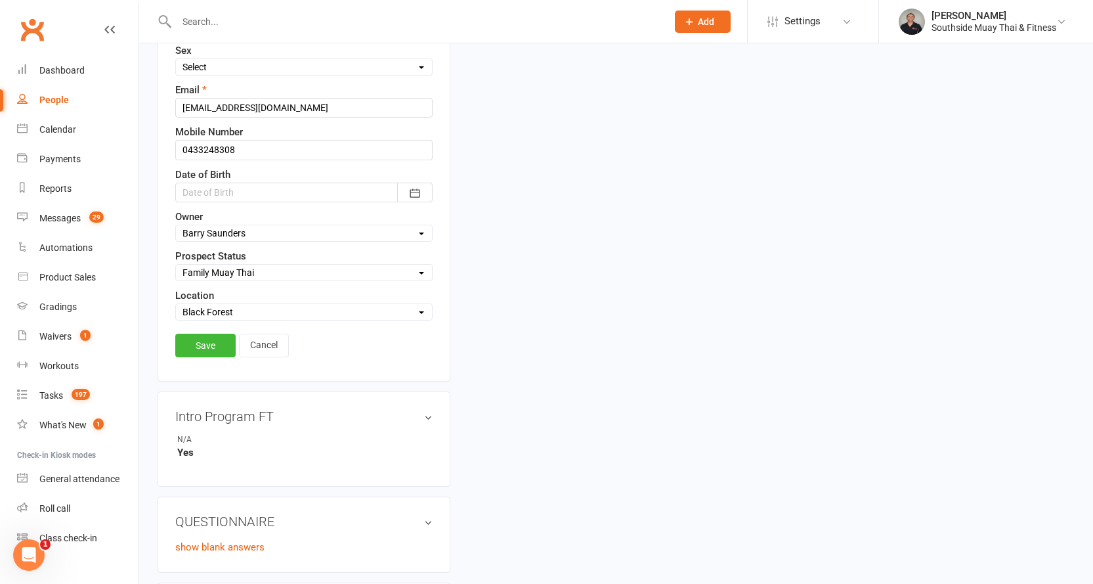
click at [232, 276] on select "Select Initial Contact 28 Day LBE - Contact Needed 28 Day LBE - Intro Class Boo…" at bounding box center [304, 272] width 256 height 14
select select "4 Week Trial - Re-engage Later"
click at [176, 266] on select "Select Initial Contact 28 Day LBE - Contact Needed 28 Day LBE - Intro Class Boo…" at bounding box center [304, 272] width 256 height 14
click at [204, 343] on link "Save" at bounding box center [205, 345] width 60 height 24
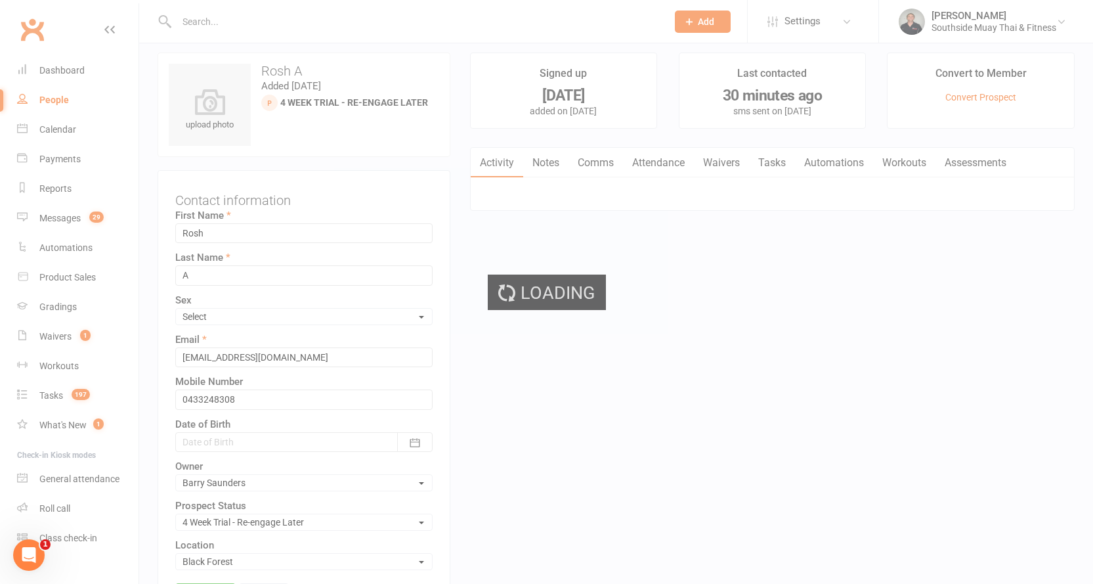
scroll to position [0, 0]
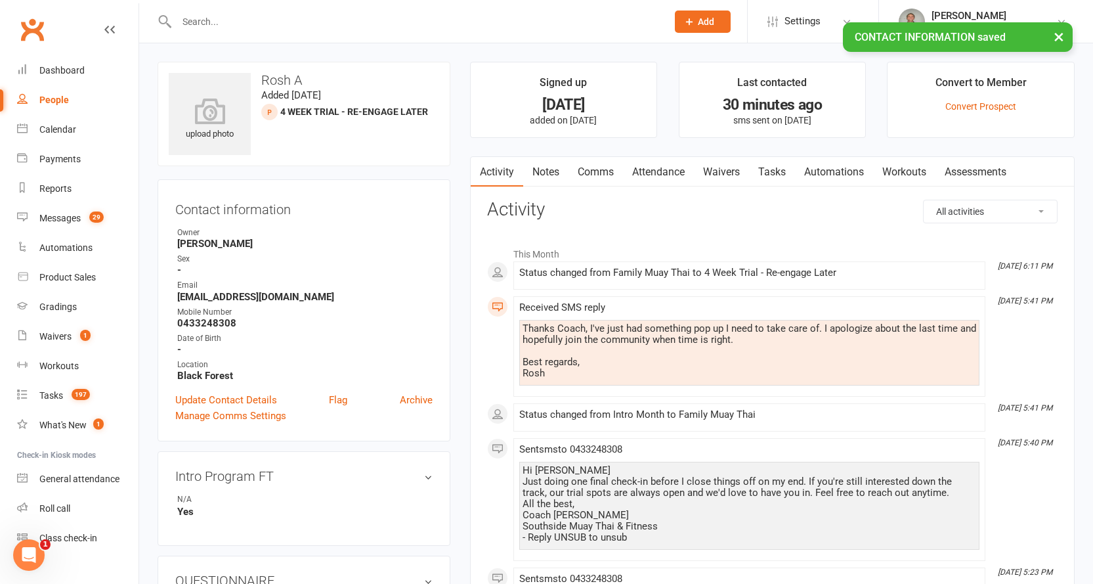
click at [43, 95] on div "People" at bounding box center [54, 100] width 30 height 11
select select "100"
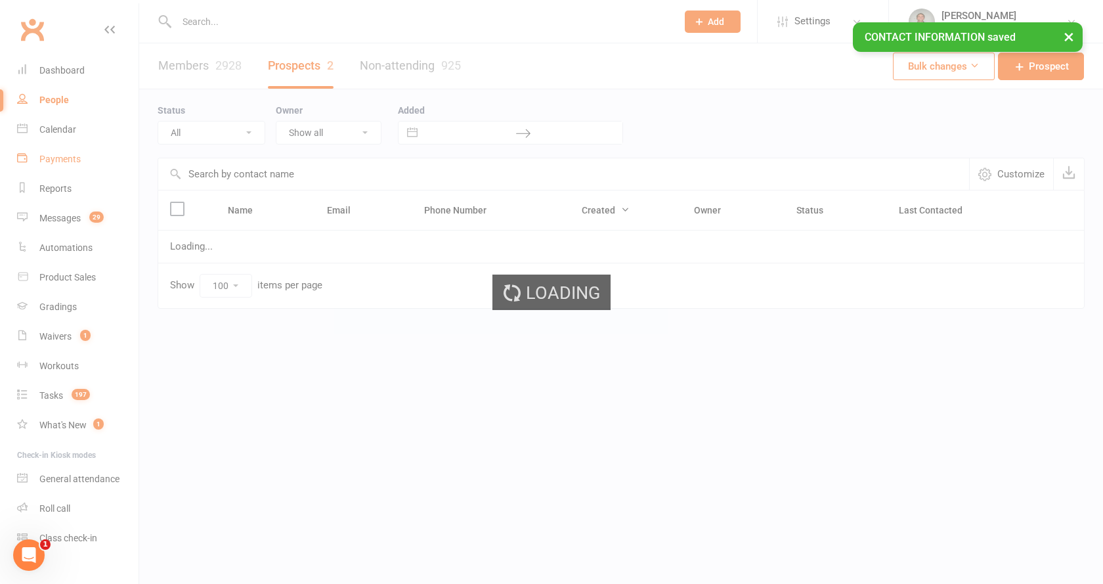
select select "SMS Blast YES"
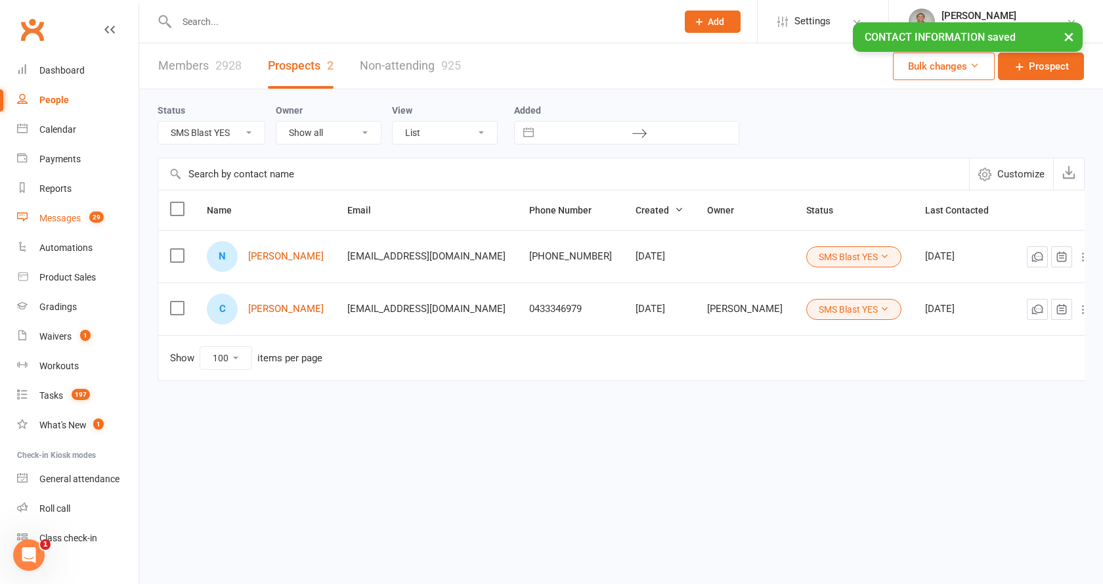
click at [59, 214] on div "Messages" at bounding box center [59, 218] width 41 height 11
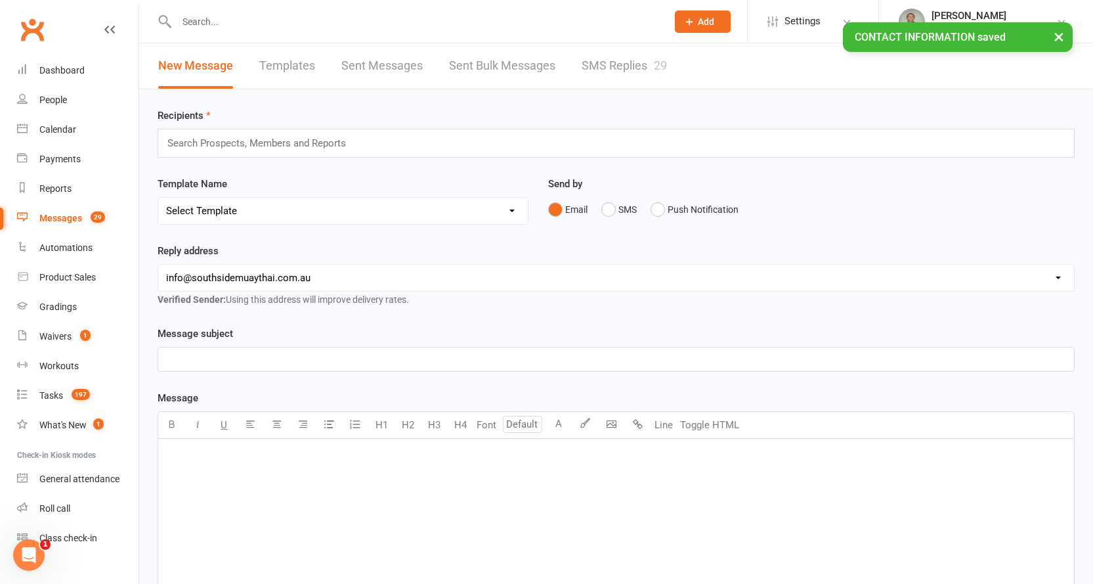
click at [635, 64] on link "SMS Replies 29" at bounding box center [624, 65] width 85 height 45
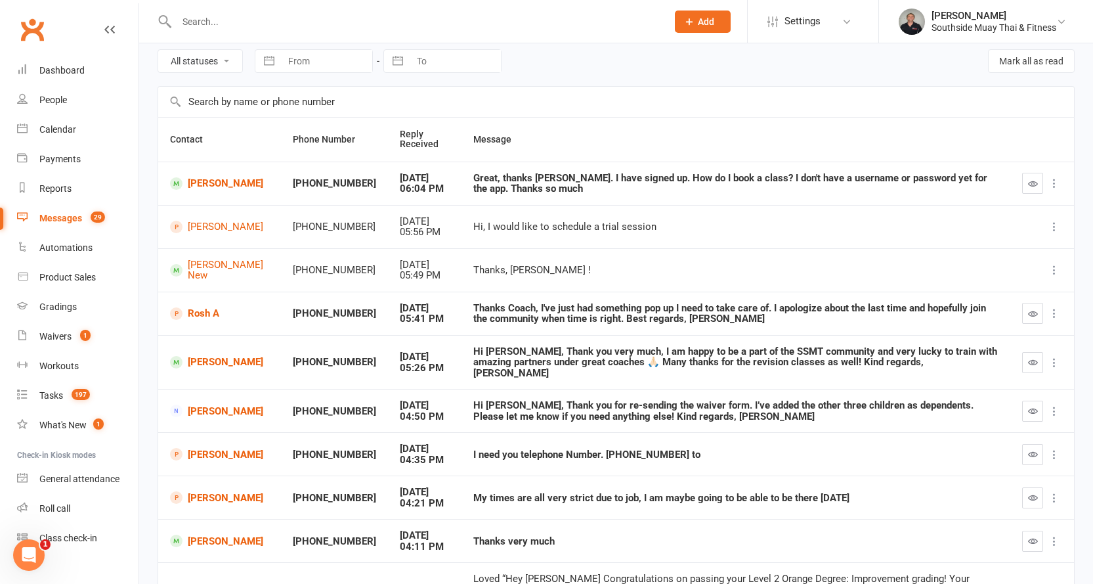
scroll to position [131, 0]
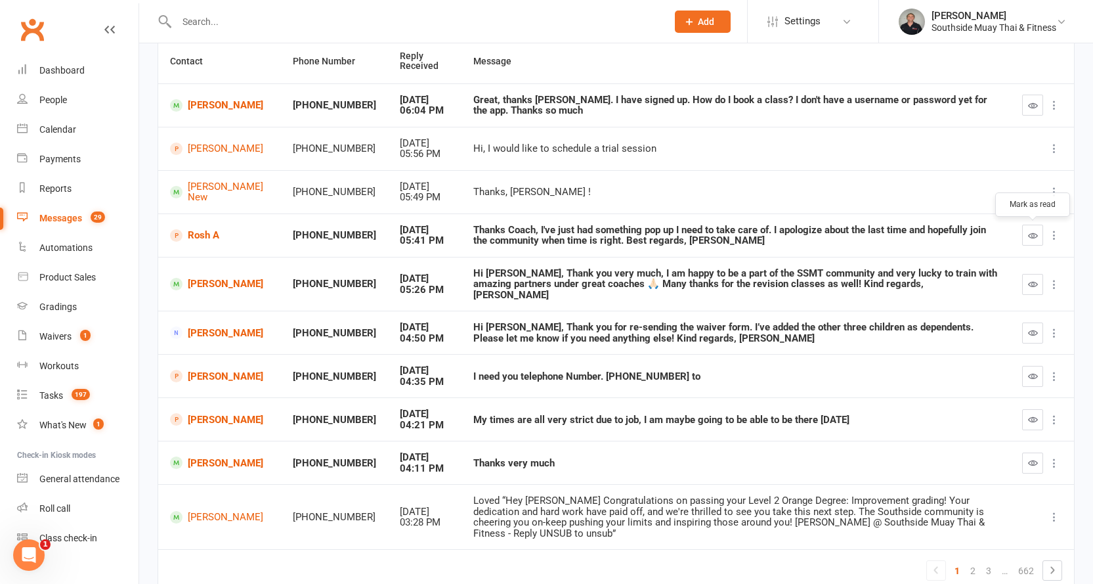
click at [1030, 234] on icon "button" at bounding box center [1033, 235] width 10 height 10
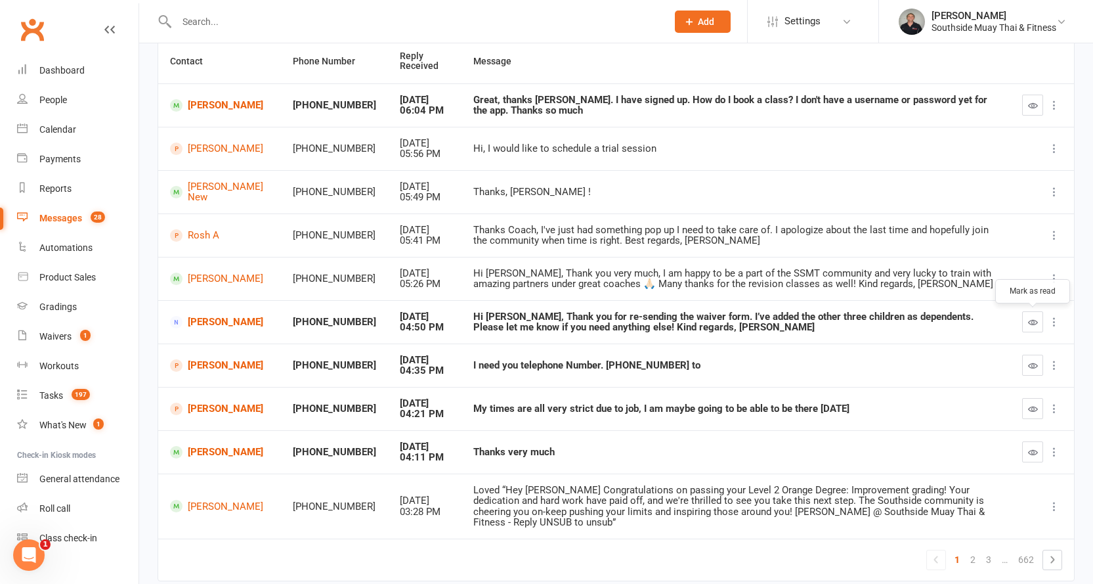
click at [1034, 320] on icon "button" at bounding box center [1033, 322] width 10 height 10
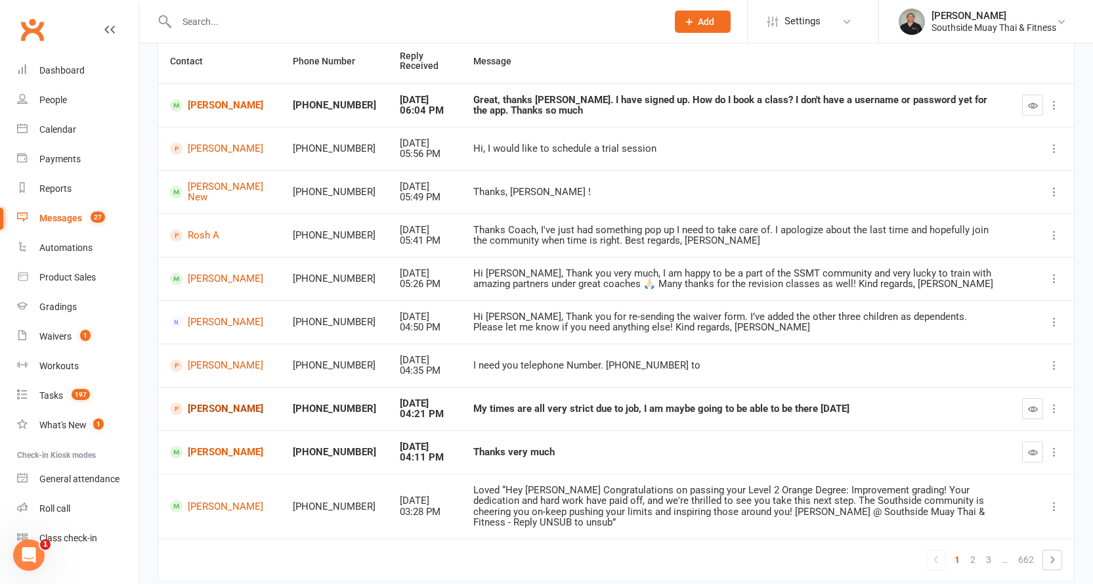
click at [207, 410] on link "Gabriel Benjamim" at bounding box center [219, 408] width 99 height 12
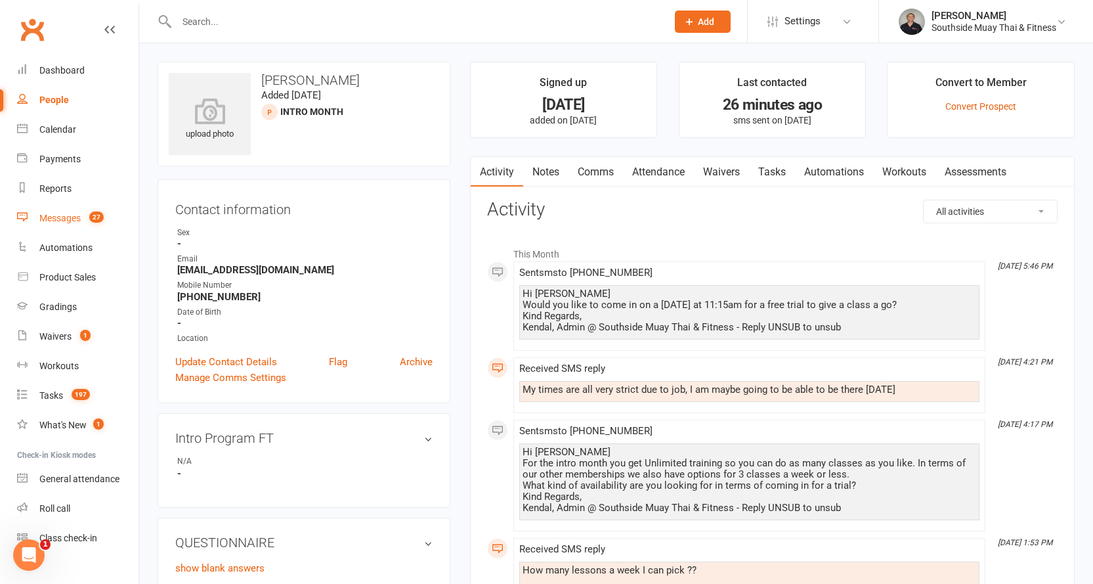
click at [67, 219] on div "Messages" at bounding box center [59, 218] width 41 height 11
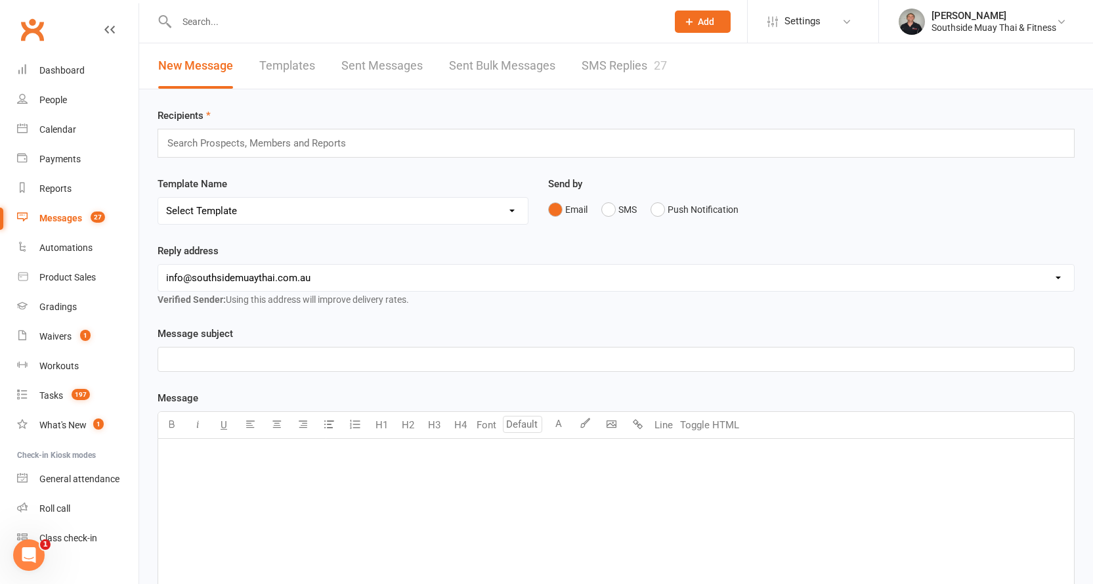
click at [602, 59] on link "SMS Replies 27" at bounding box center [624, 65] width 85 height 45
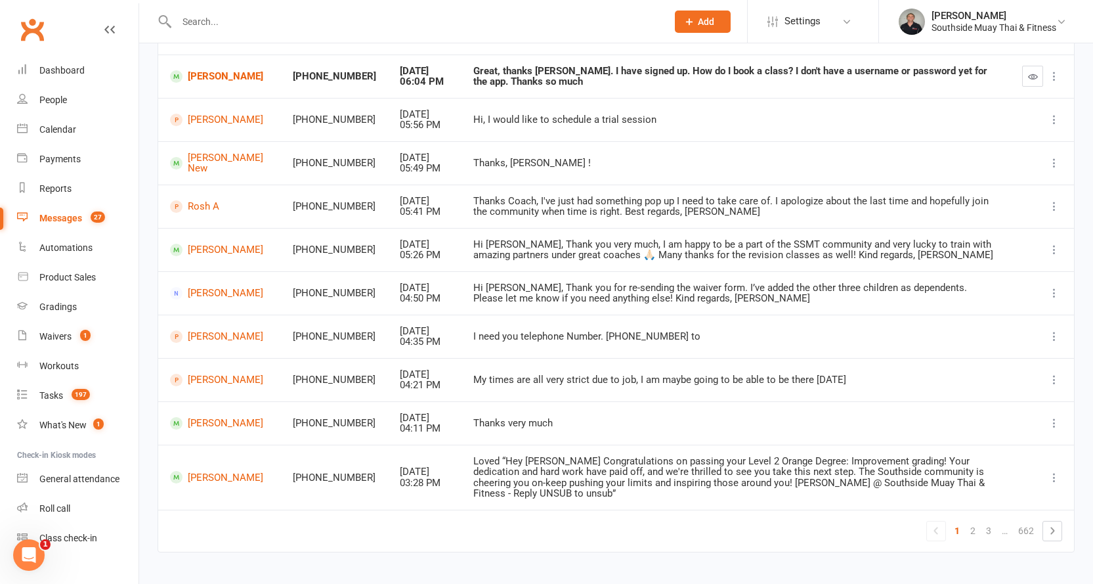
scroll to position [173, 0]
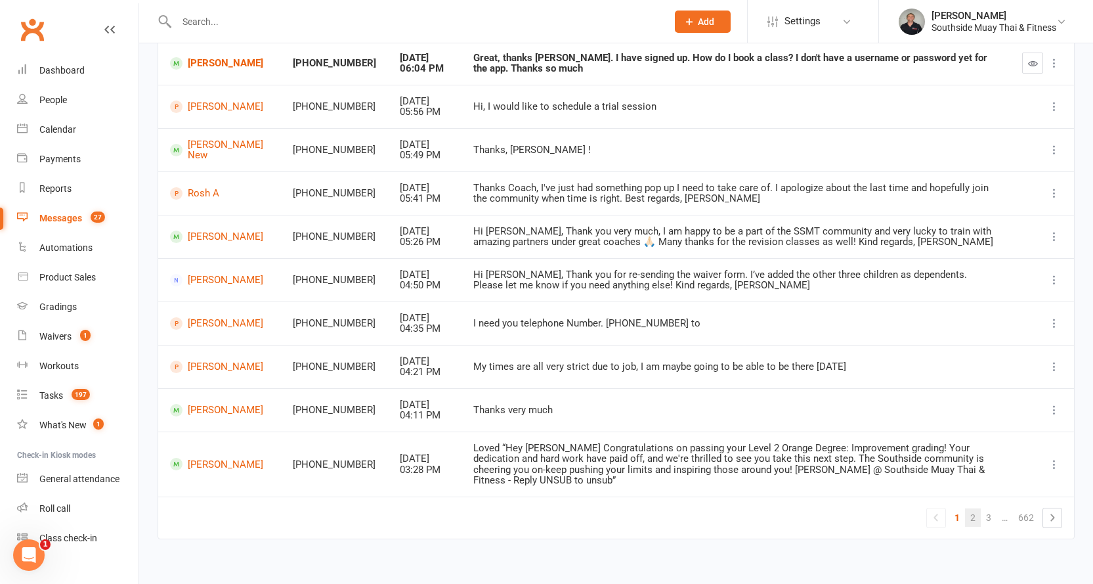
click at [973, 508] on link "2" at bounding box center [973, 517] width 16 height 18
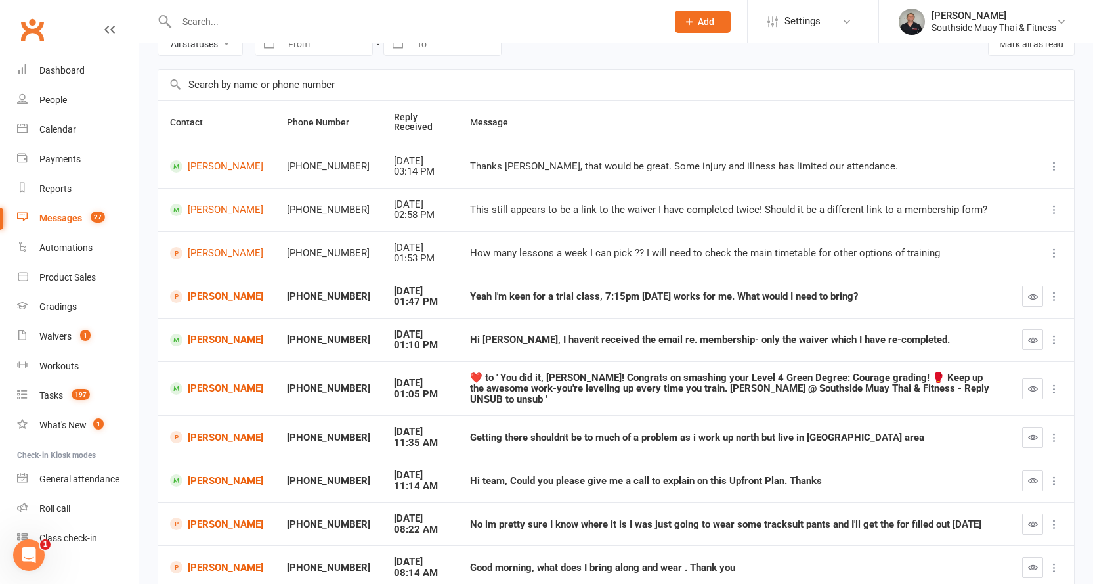
scroll to position [163, 0]
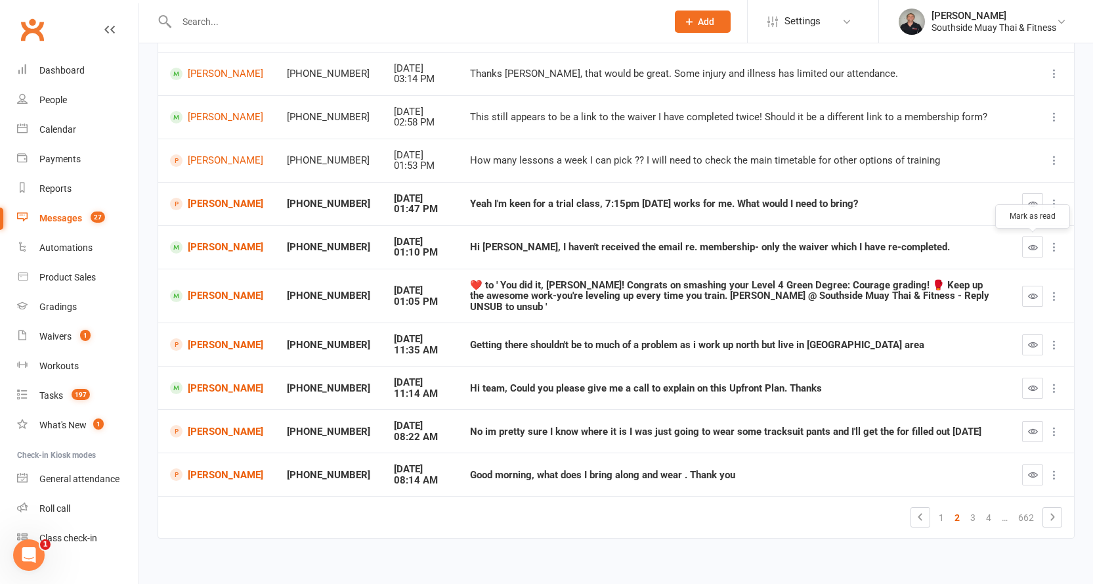
click at [1032, 246] on icon "button" at bounding box center [1033, 247] width 10 height 10
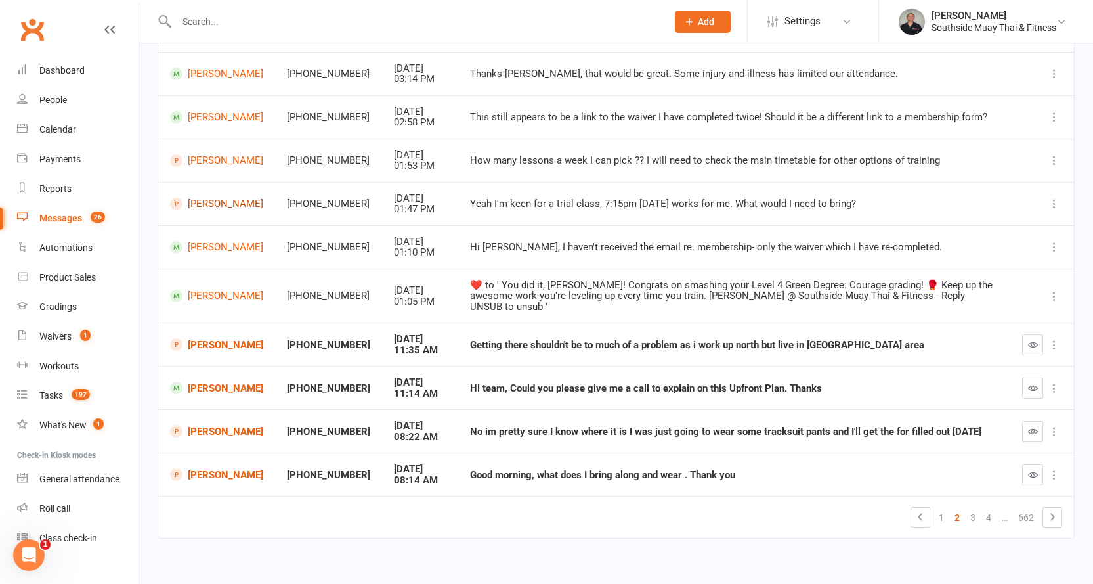
click at [211, 200] on link "Maxwell Naffine" at bounding box center [216, 204] width 93 height 12
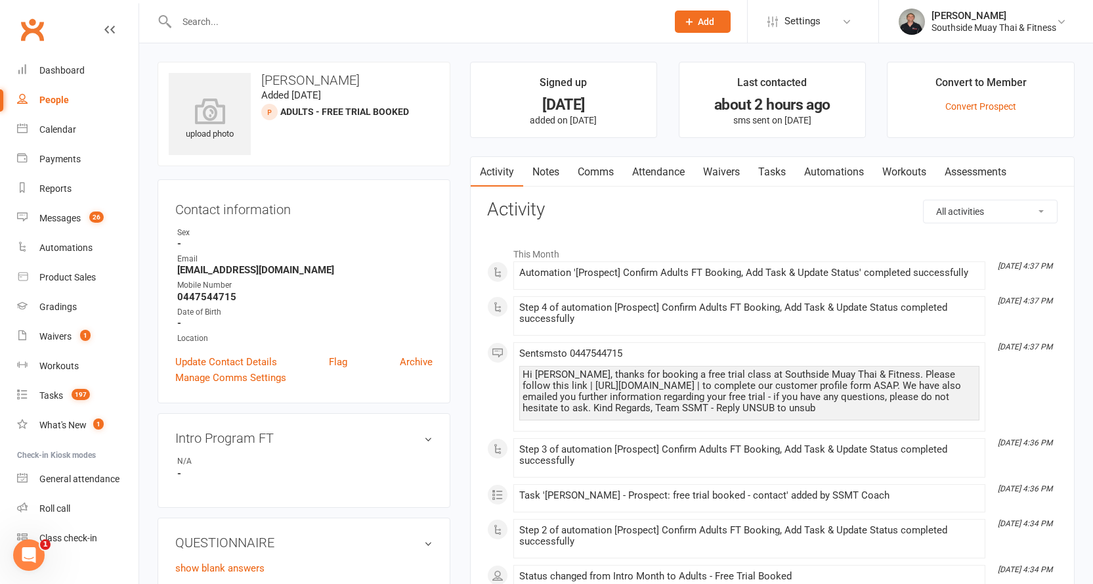
click at [663, 173] on link "Attendance" at bounding box center [658, 172] width 71 height 30
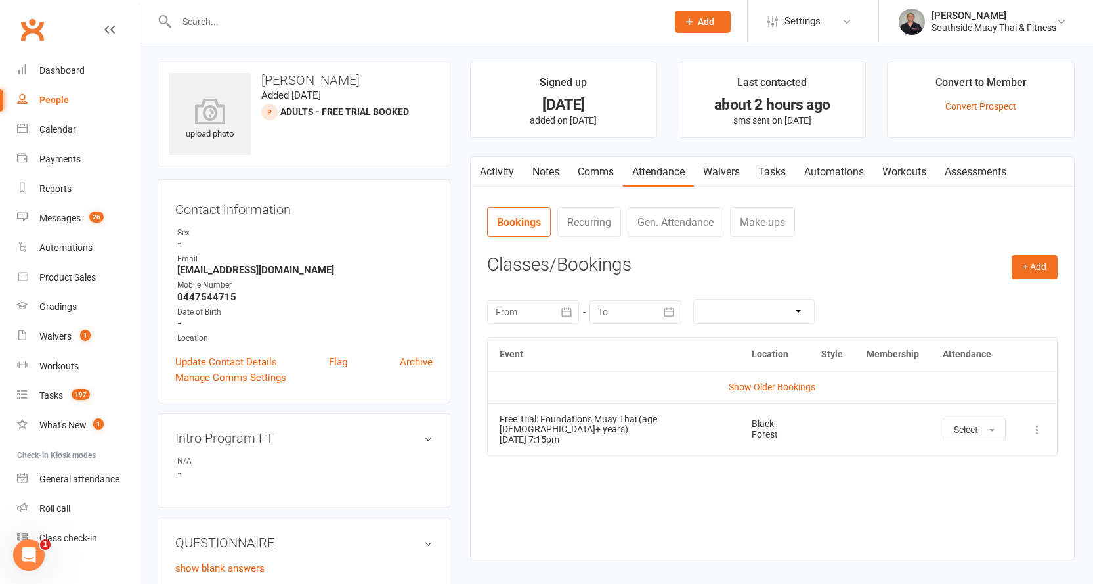
click at [501, 163] on link "Activity" at bounding box center [497, 172] width 53 height 30
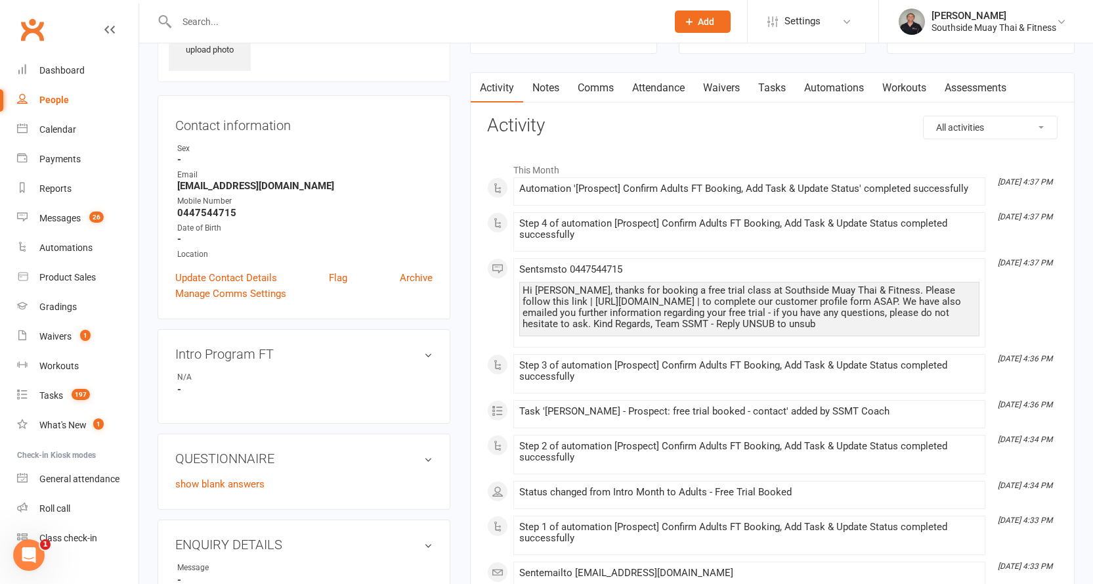
scroll to position [197, 0]
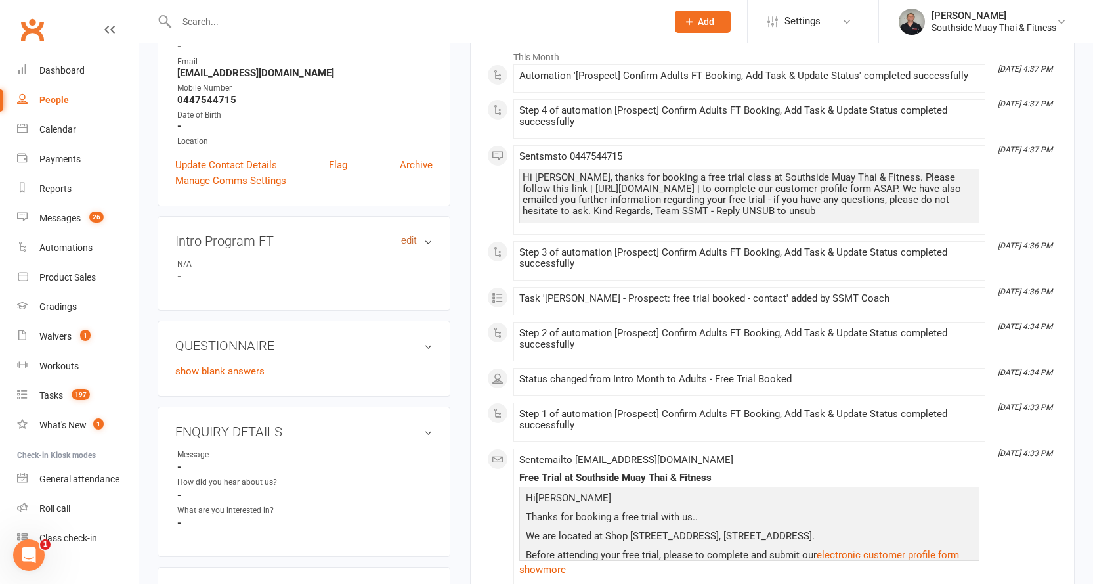
click at [410, 240] on link "edit" at bounding box center [409, 240] width 16 height 11
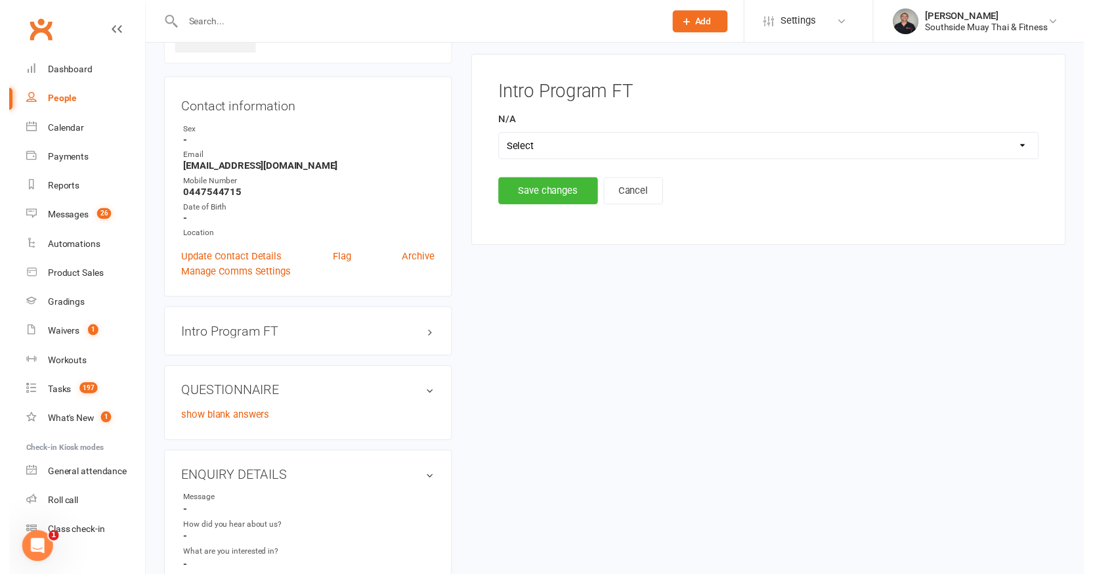
scroll to position [91, 0]
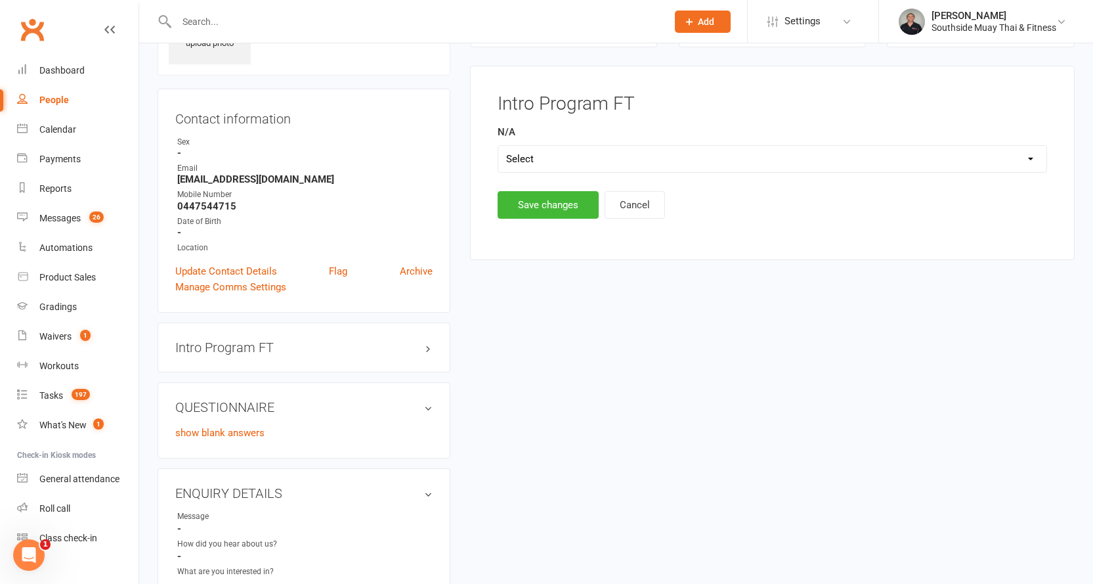
click at [583, 160] on select "Select Yes" at bounding box center [772, 159] width 548 height 26
select select "Yes"
click at [498, 146] on select "Select Yes" at bounding box center [772, 159] width 548 height 26
click at [542, 208] on button "Save changes" at bounding box center [548, 205] width 101 height 28
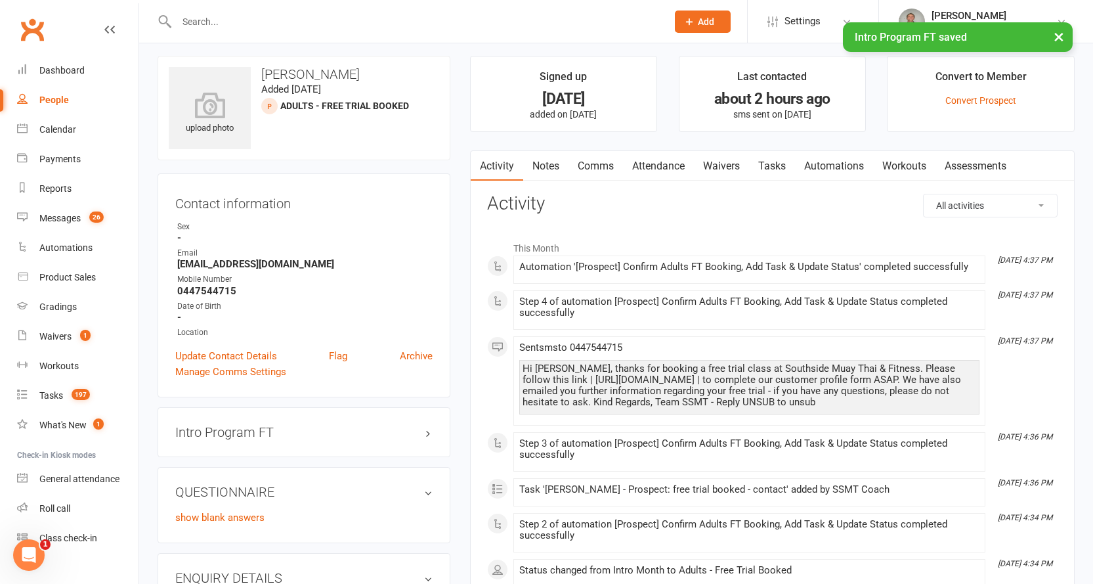
scroll to position [0, 0]
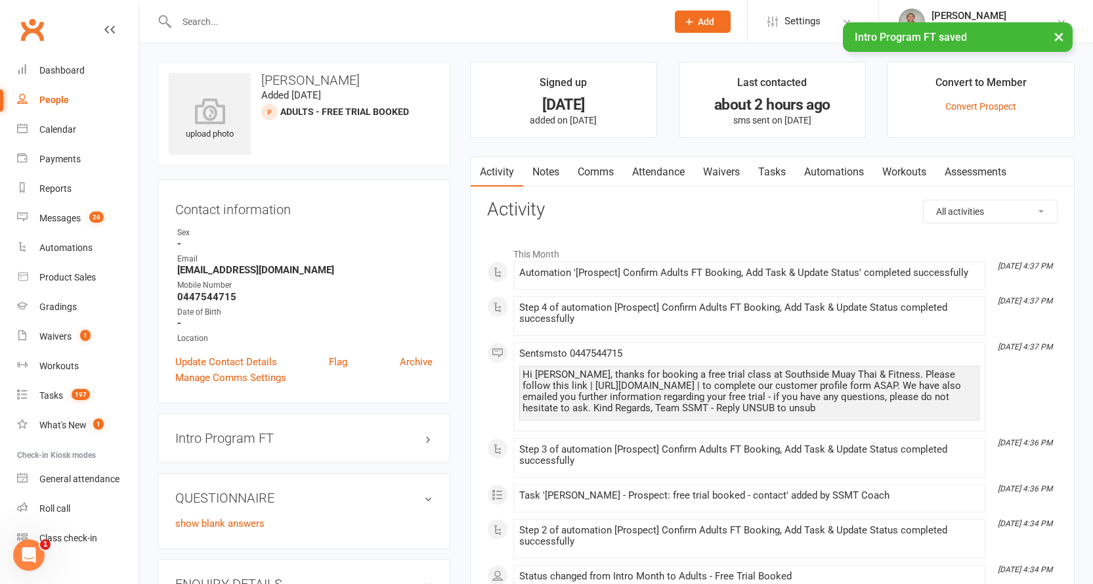
click at [709, 181] on link "Waivers" at bounding box center [721, 172] width 55 height 30
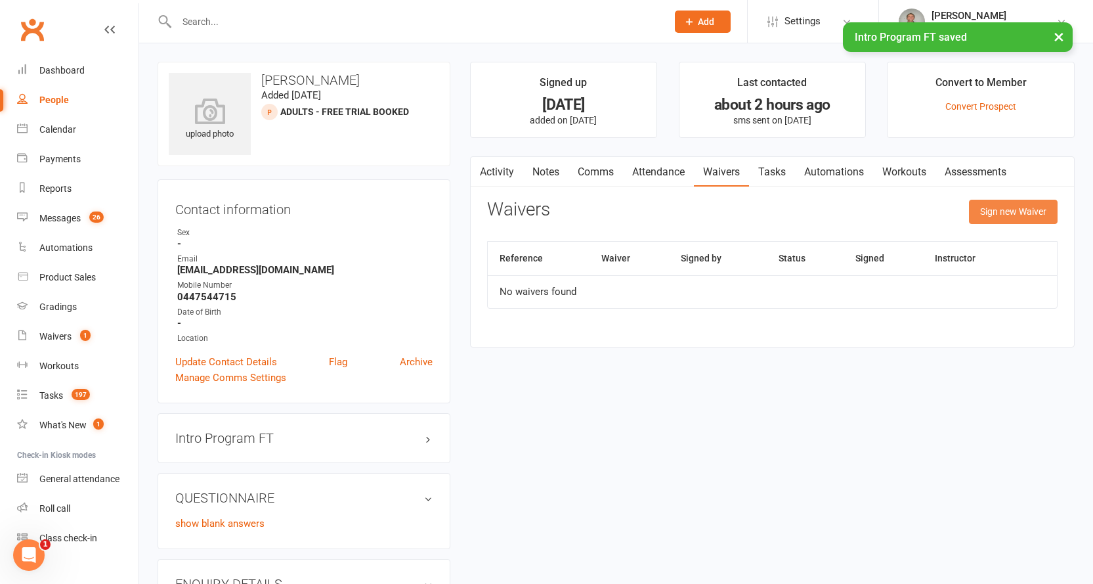
click at [1002, 211] on button "Sign new Waiver" at bounding box center [1013, 212] width 89 height 24
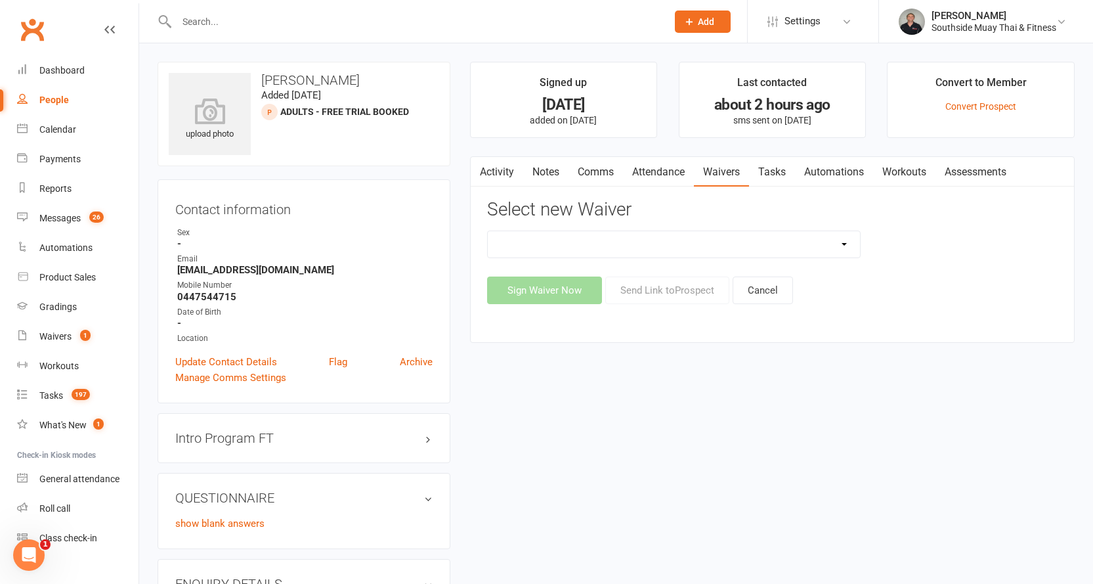
click at [812, 239] on select "10 or 5 Session Pass | Upfront (former member) 10 Session Pass | Upfront (DD Pa…" at bounding box center [674, 244] width 373 height 26
select select "175"
click at [488, 231] on select "10 or 5 Session Pass | Upfront (former member) 10 Session Pass | Upfront (DD Pa…" at bounding box center [674, 244] width 373 height 26
click at [662, 288] on button "Send Link to Prospect" at bounding box center [667, 290] width 124 height 28
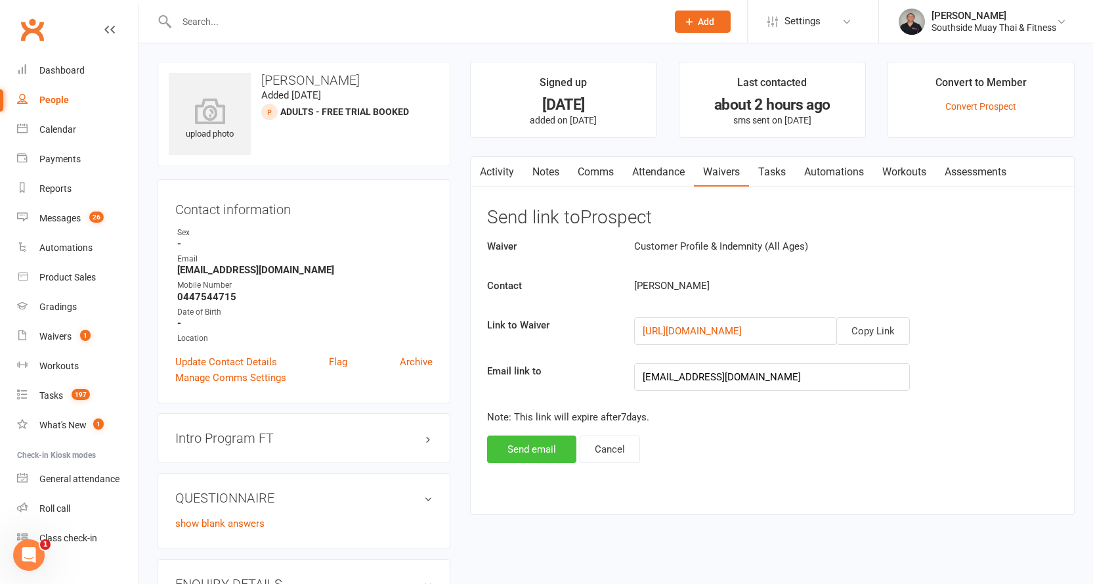
click at [536, 447] on button "Send email" at bounding box center [531, 449] width 89 height 28
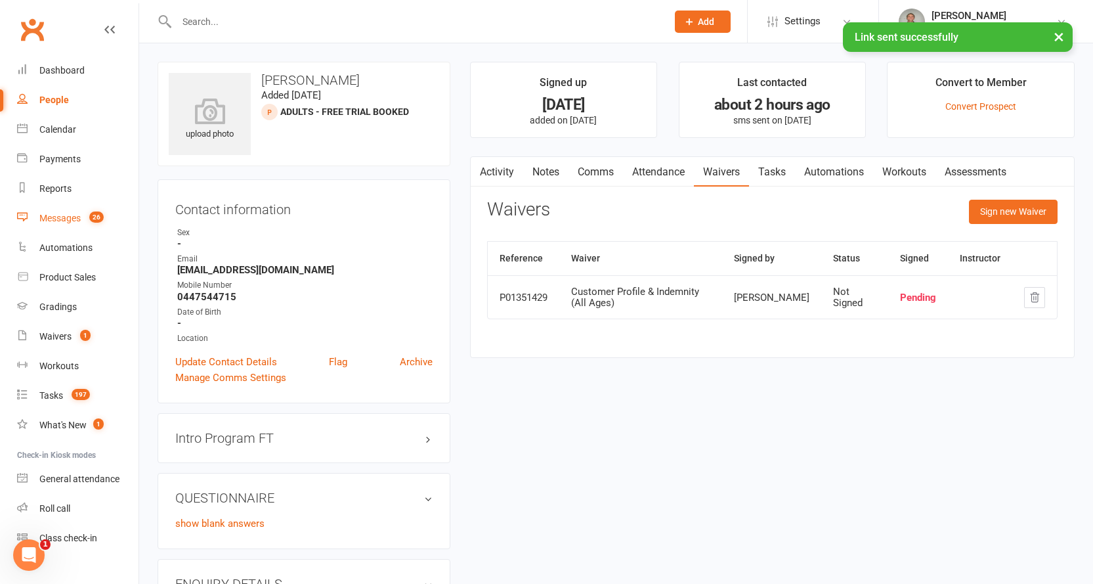
click at [52, 217] on div "Messages" at bounding box center [59, 218] width 41 height 11
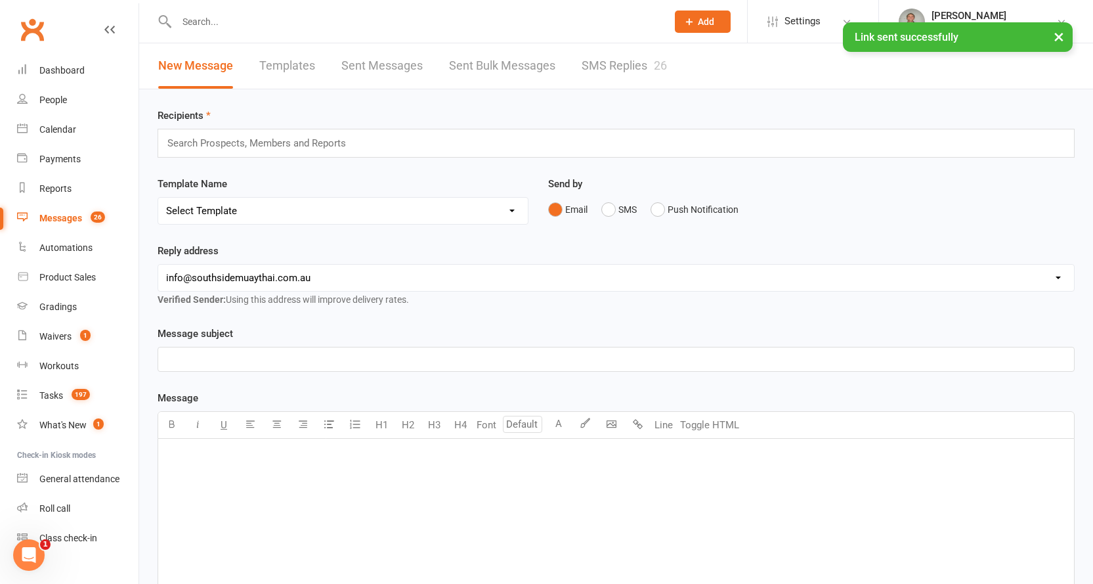
click at [617, 58] on link "SMS Replies 26" at bounding box center [624, 65] width 85 height 45
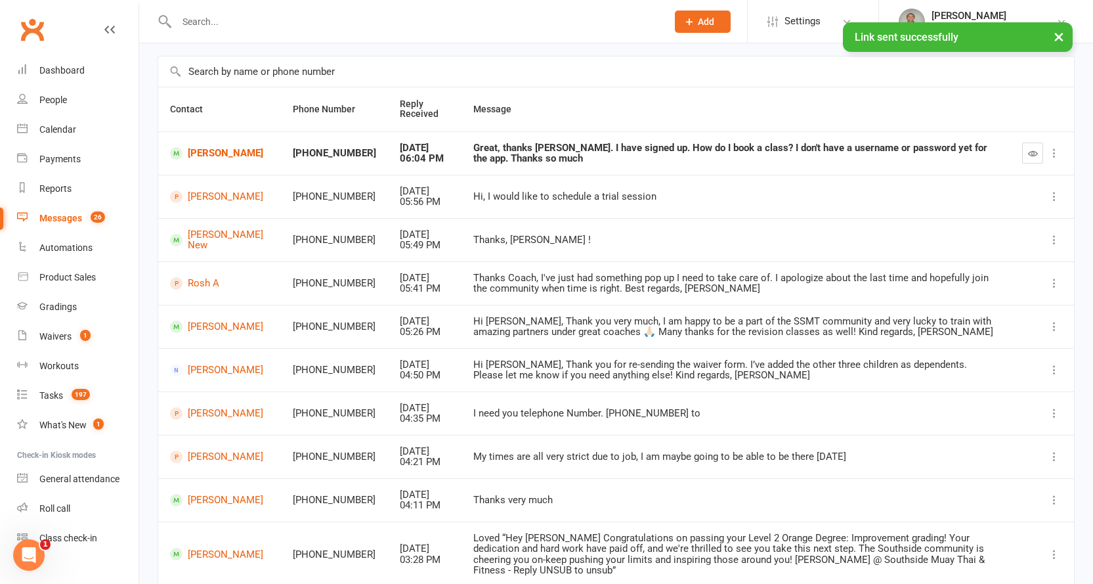
scroll to position [173, 0]
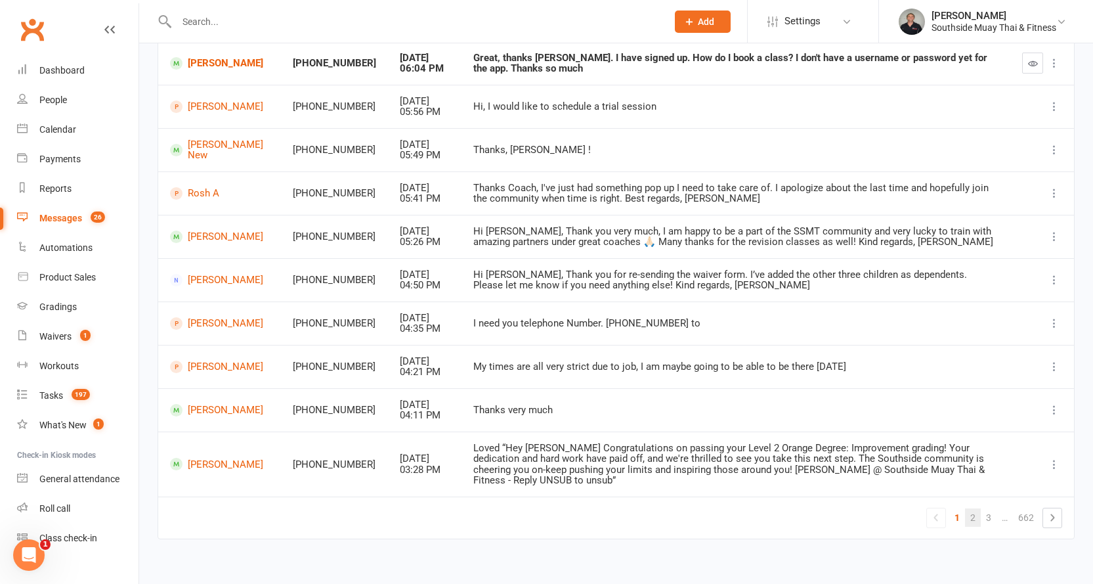
click at [976, 508] on link "2" at bounding box center [973, 517] width 16 height 18
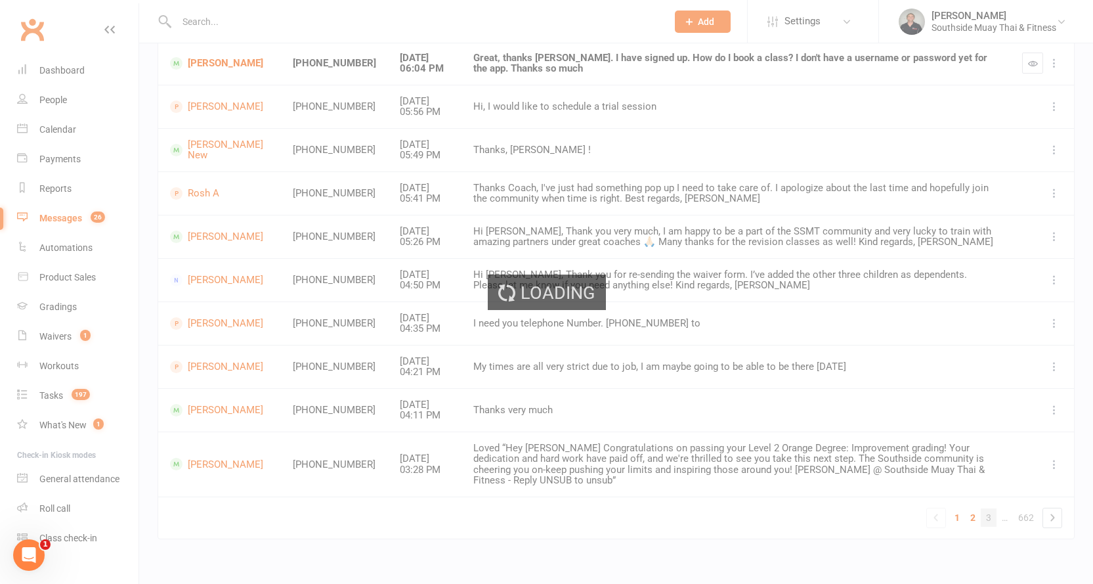
scroll to position [163, 0]
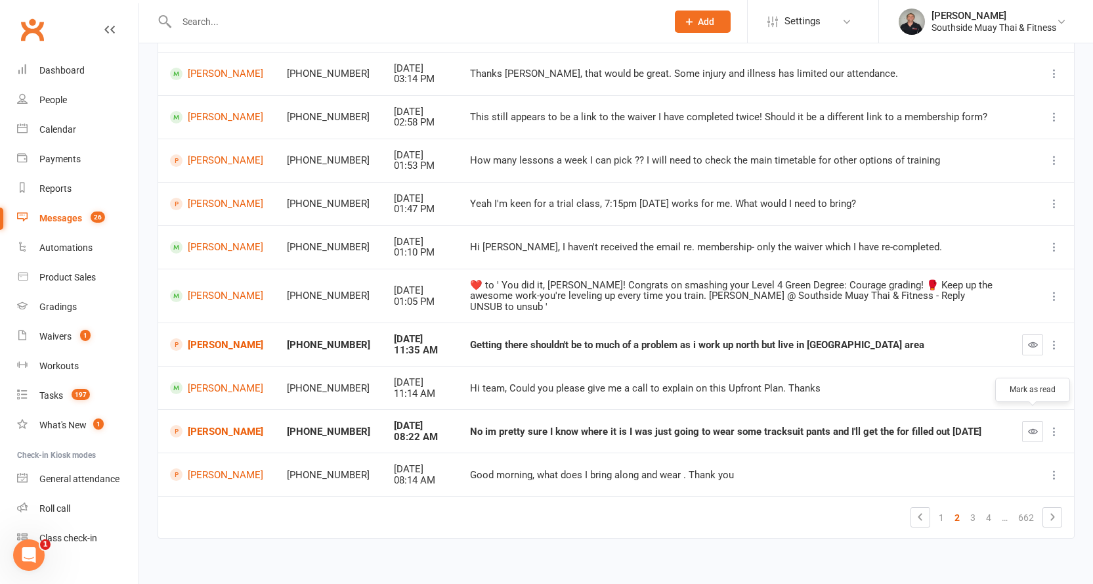
click at [1029, 426] on icon "button" at bounding box center [1033, 431] width 10 height 10
click at [195, 338] on link "Aryn Campbell" at bounding box center [216, 344] width 93 height 12
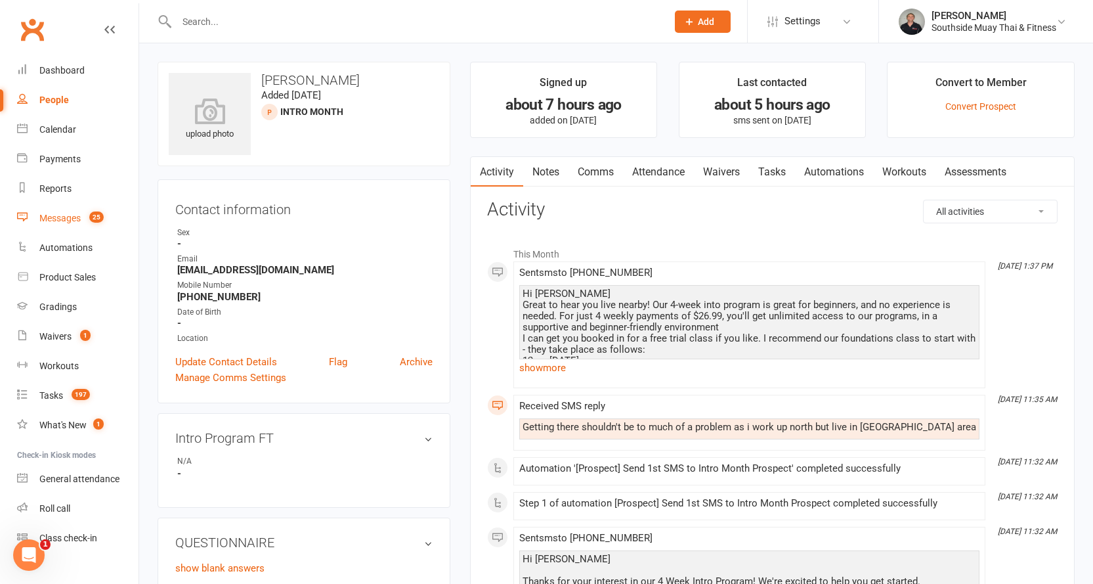
click at [53, 219] on div "Messages" at bounding box center [59, 218] width 41 height 11
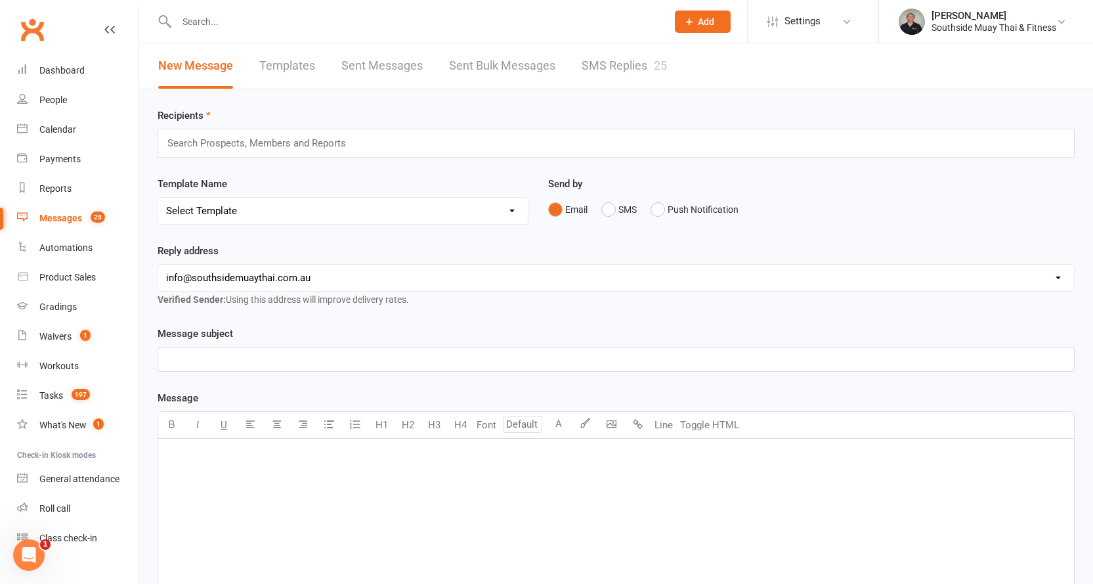
click at [617, 65] on link "SMS Replies 25" at bounding box center [624, 65] width 85 height 45
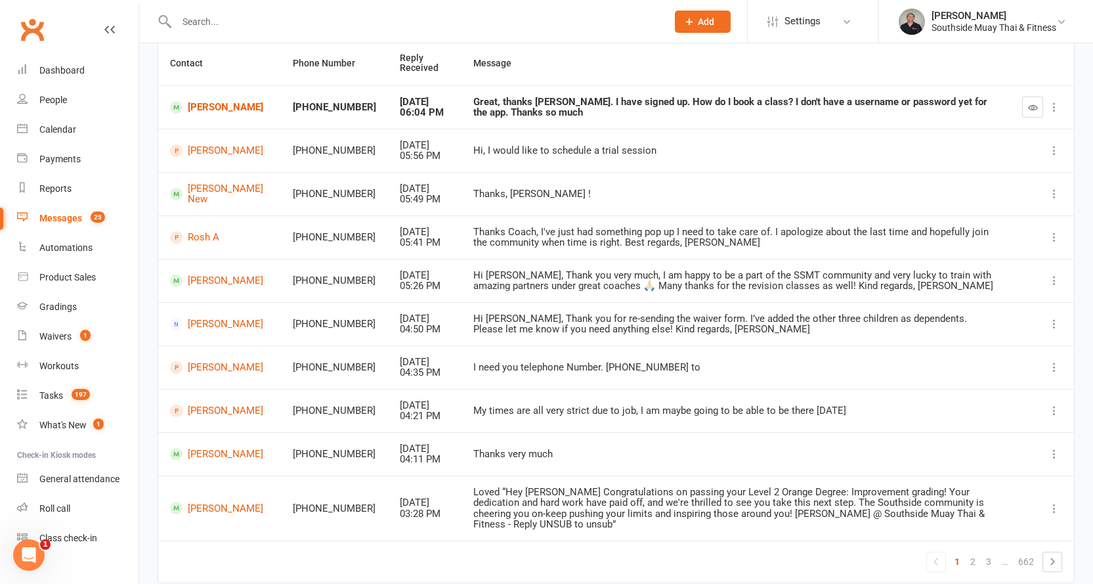
scroll to position [173, 0]
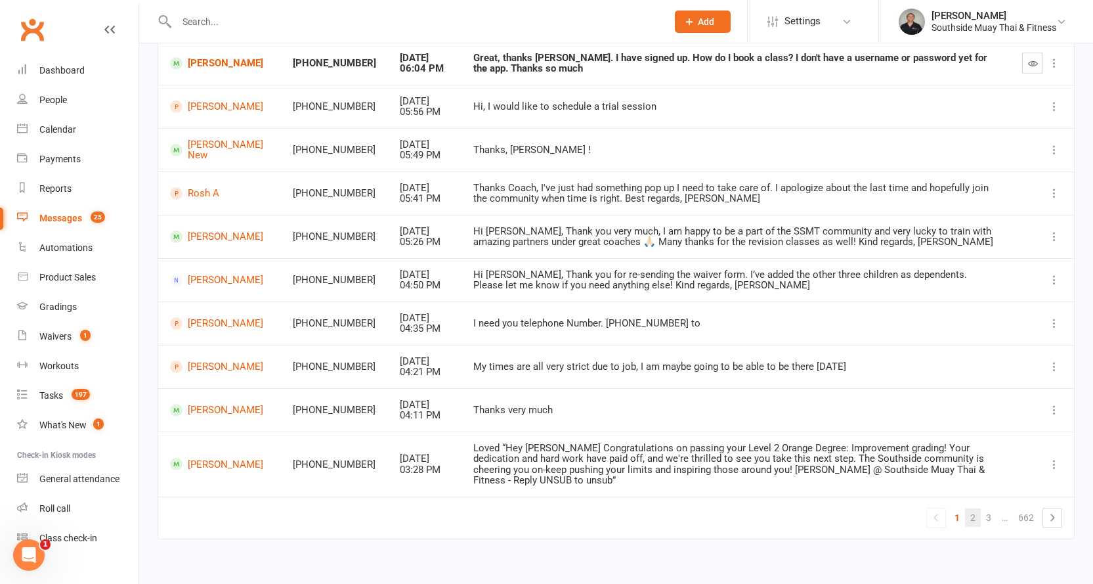
click at [975, 508] on link "2" at bounding box center [973, 517] width 16 height 18
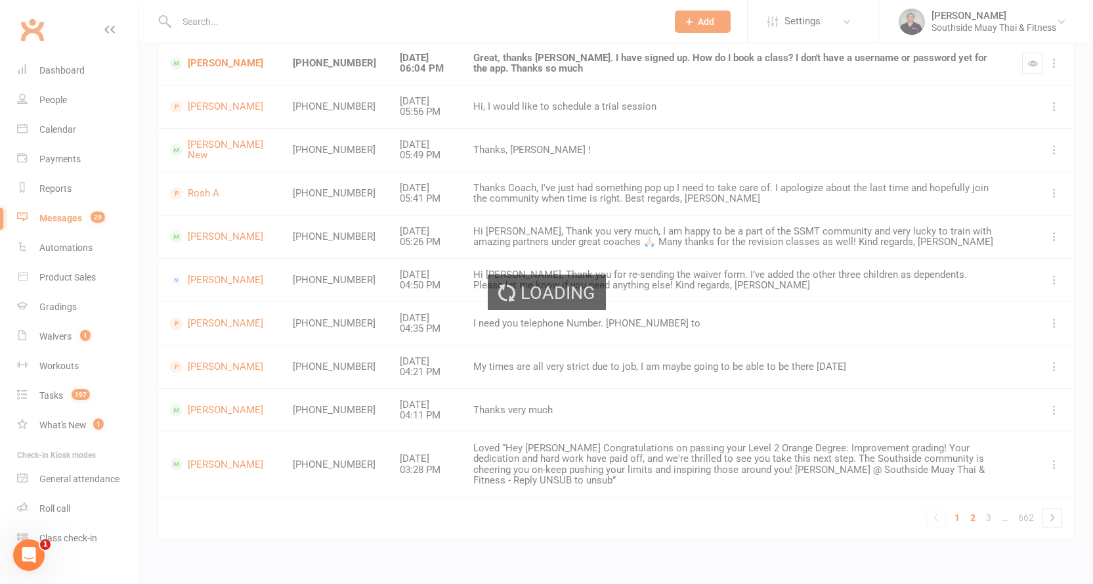
scroll to position [163, 0]
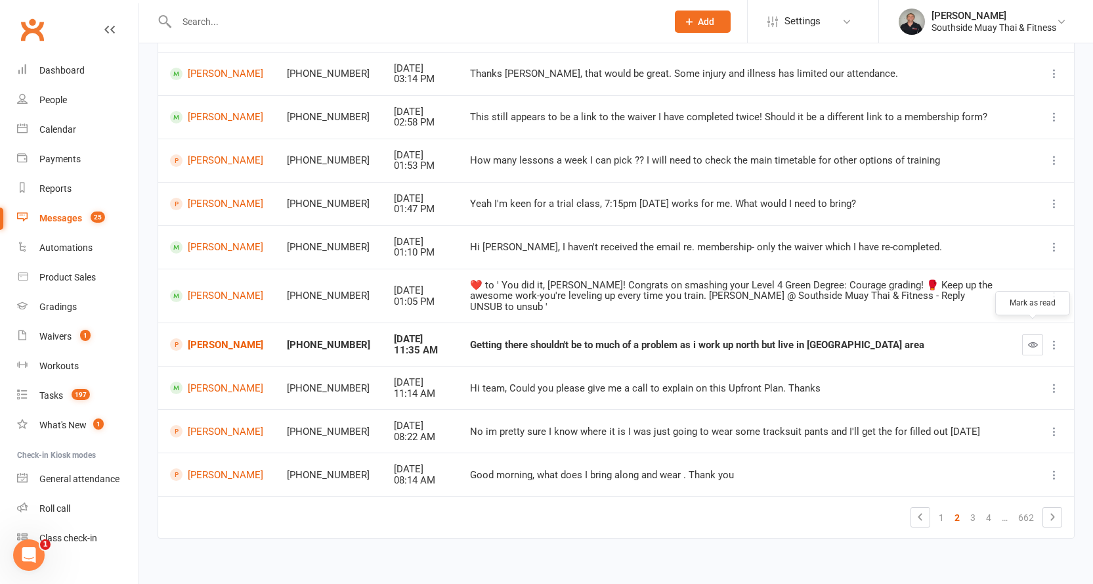
click at [1026, 334] on button "button" at bounding box center [1032, 344] width 21 height 21
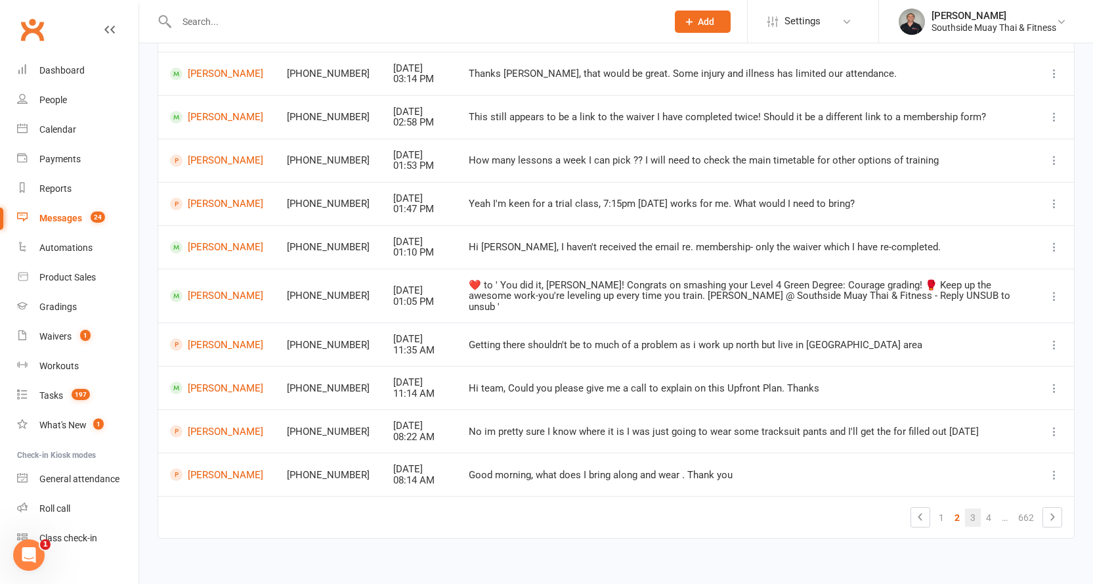
click at [973, 508] on link "3" at bounding box center [973, 517] width 16 height 18
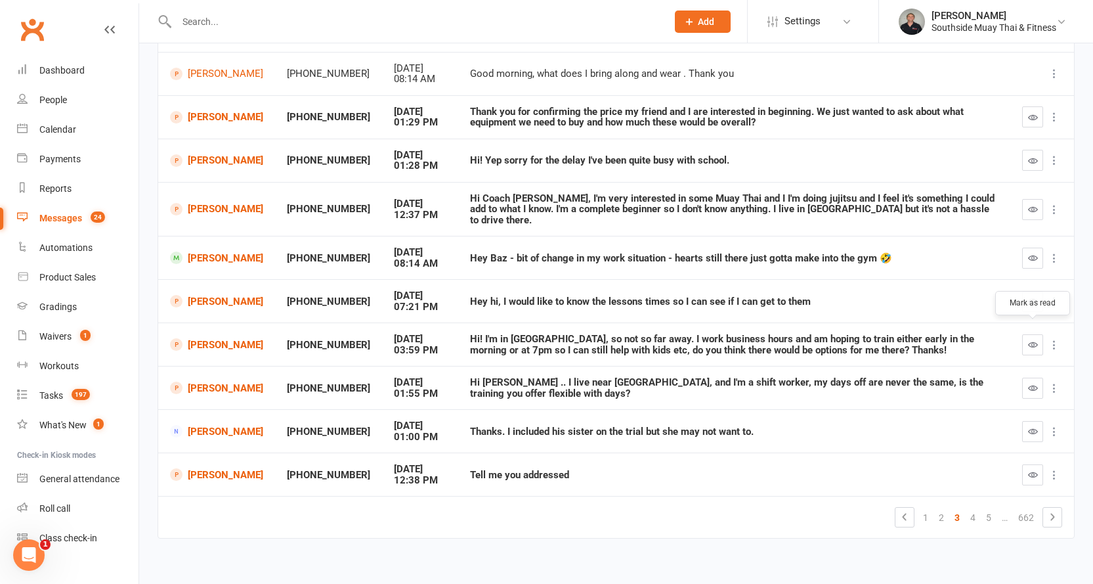
click at [1028, 339] on icon "button" at bounding box center [1033, 344] width 10 height 10
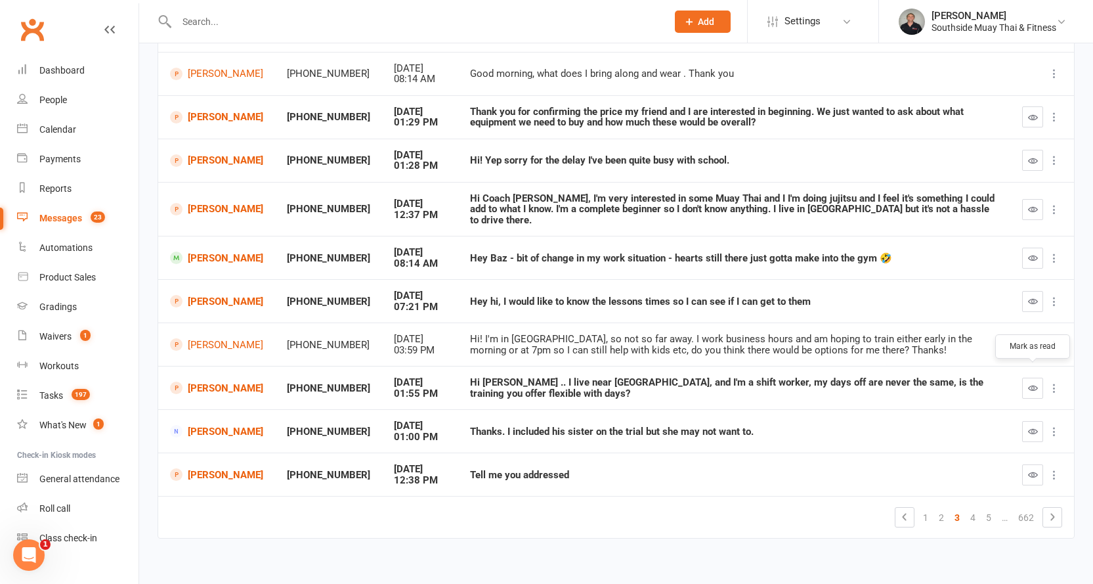
click at [1034, 383] on icon "button" at bounding box center [1033, 388] width 10 height 10
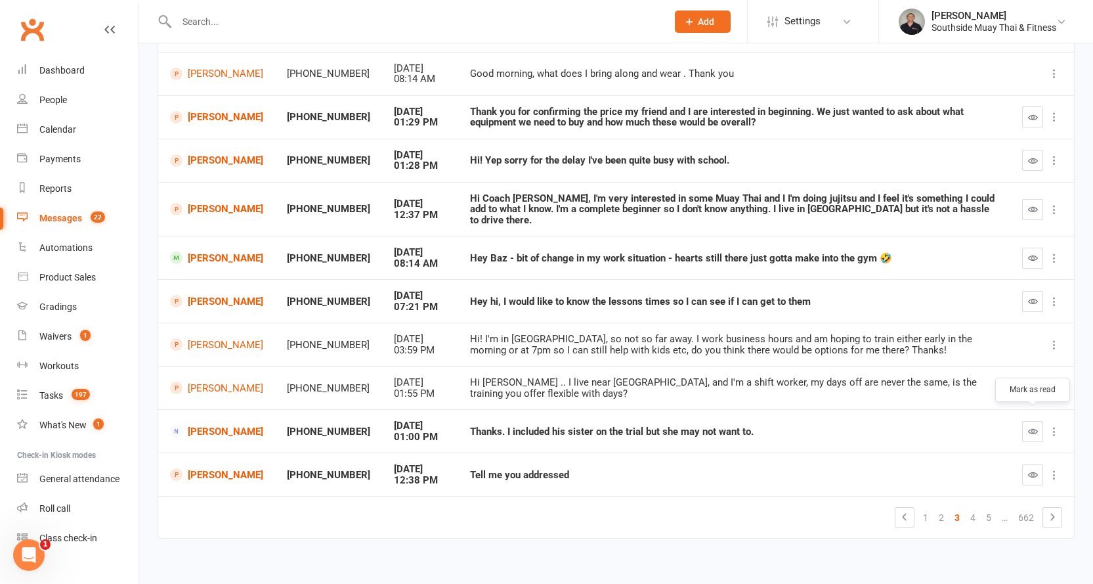
click at [1032, 426] on icon "button" at bounding box center [1033, 431] width 10 height 10
click at [1032, 469] on icon "button" at bounding box center [1033, 474] width 10 height 10
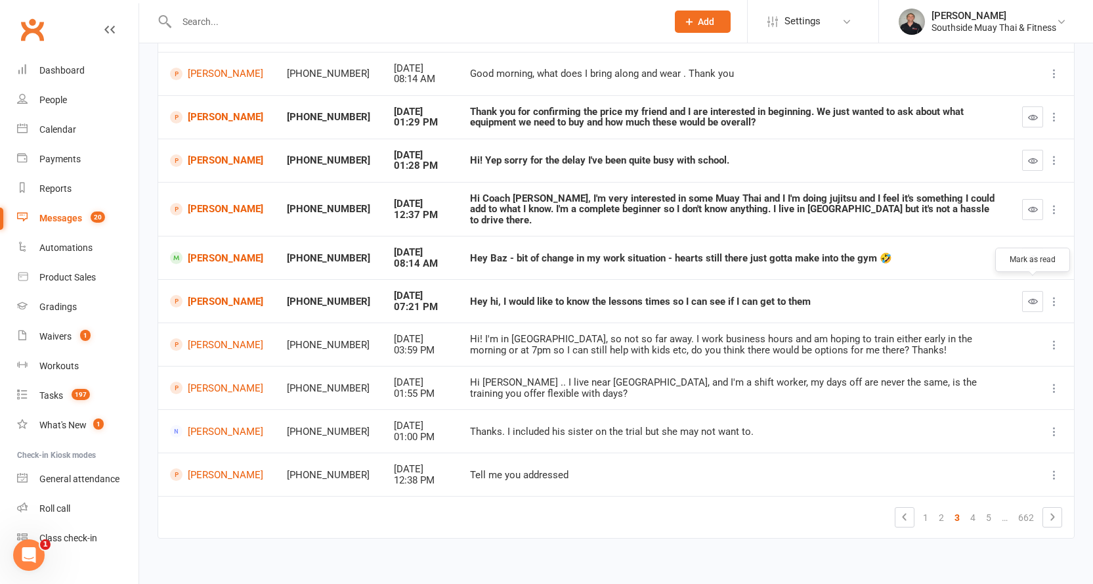
click at [1025, 291] on button "button" at bounding box center [1032, 301] width 21 height 21
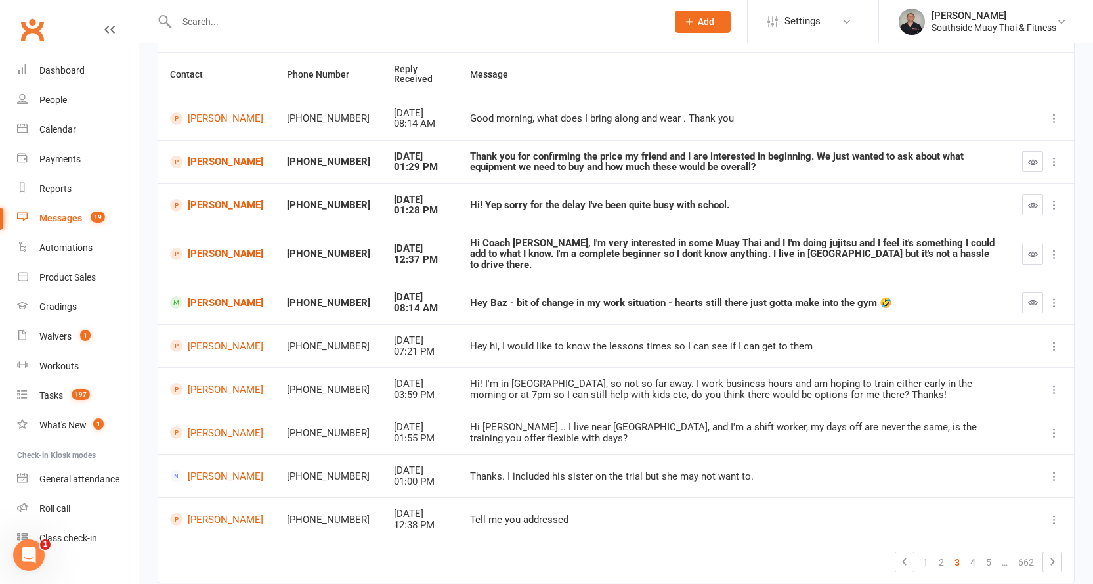
scroll to position [97, 0]
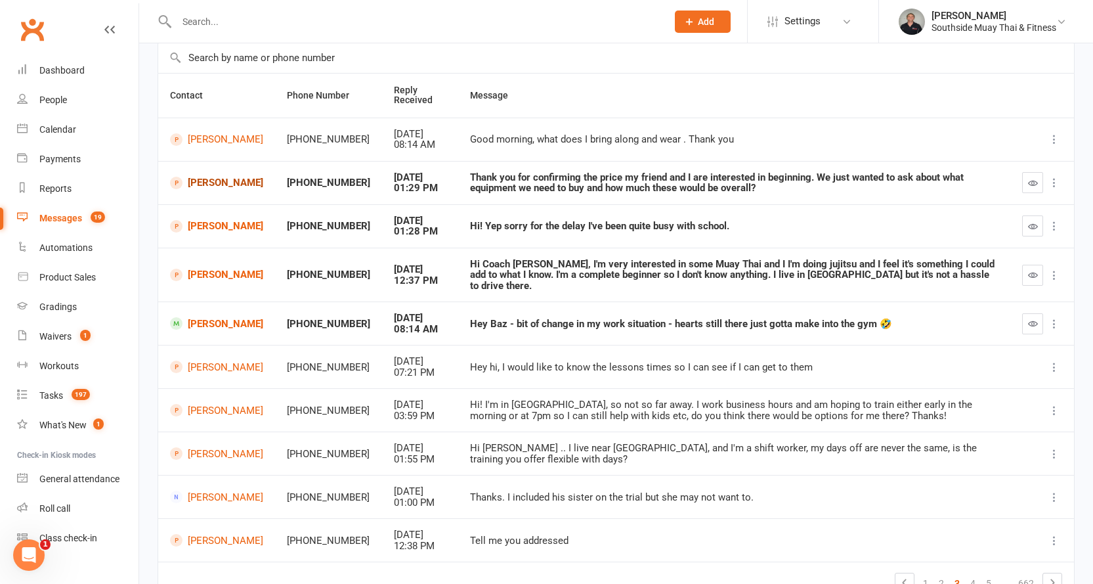
click at [221, 180] on link "Adam Chan" at bounding box center [216, 183] width 93 height 12
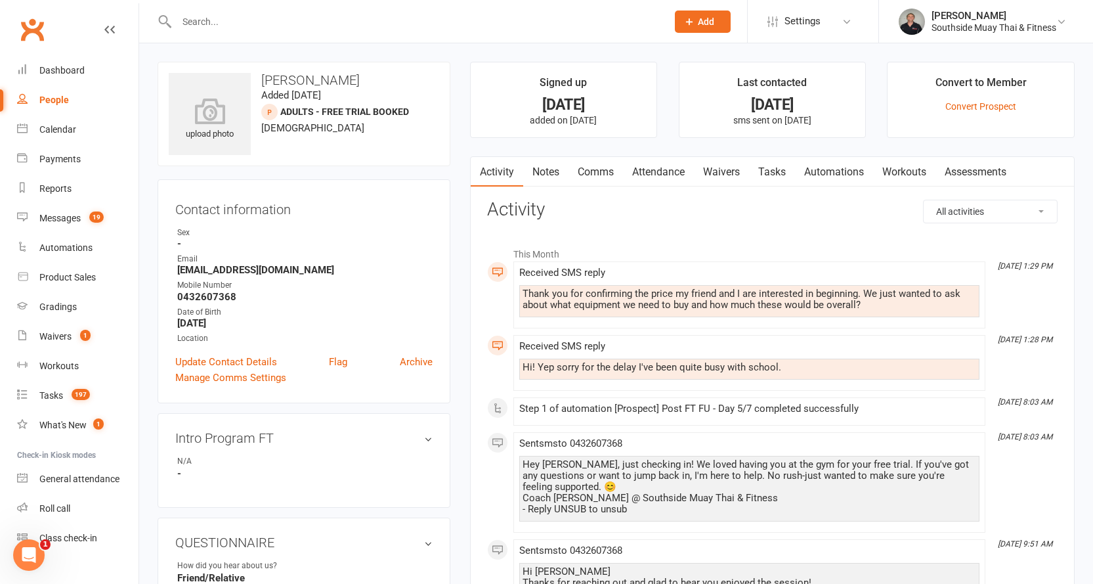
click at [540, 171] on link "Notes" at bounding box center [545, 172] width 45 height 30
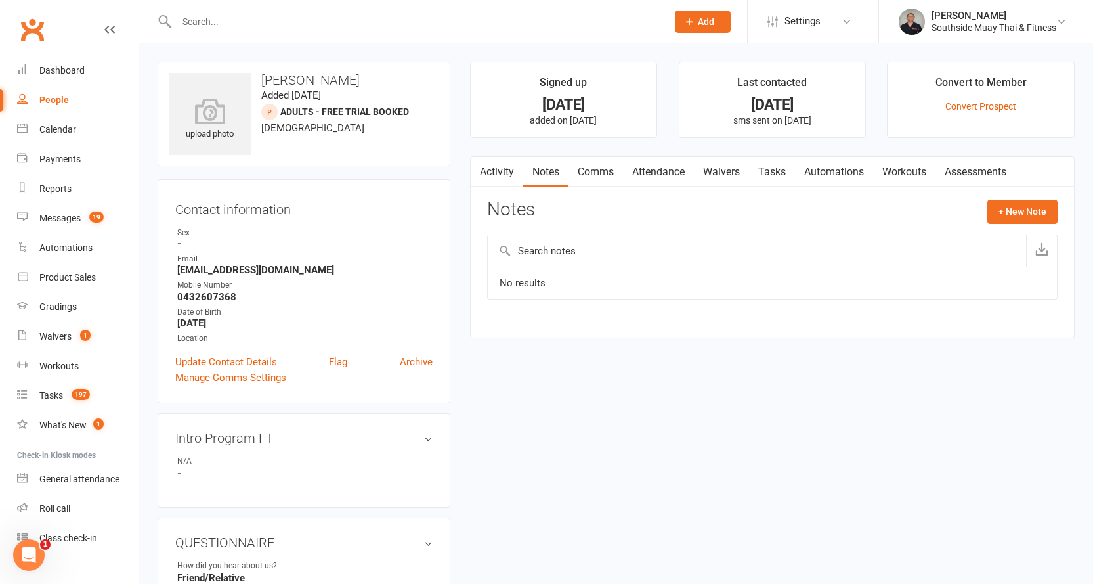
click at [500, 172] on link "Activity" at bounding box center [497, 172] width 53 height 30
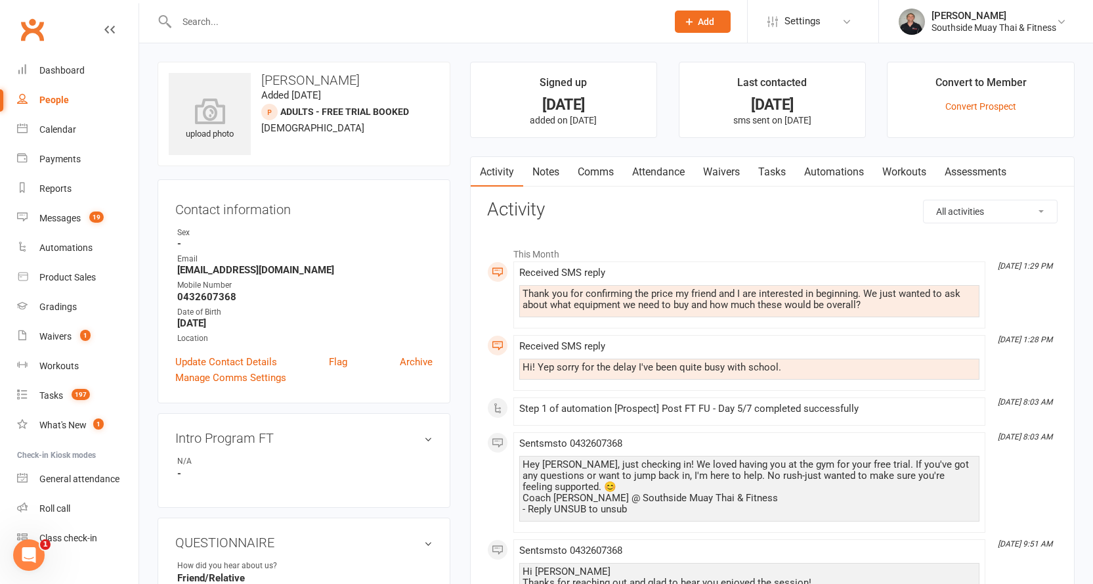
click at [591, 168] on link "Comms" at bounding box center [595, 172] width 54 height 30
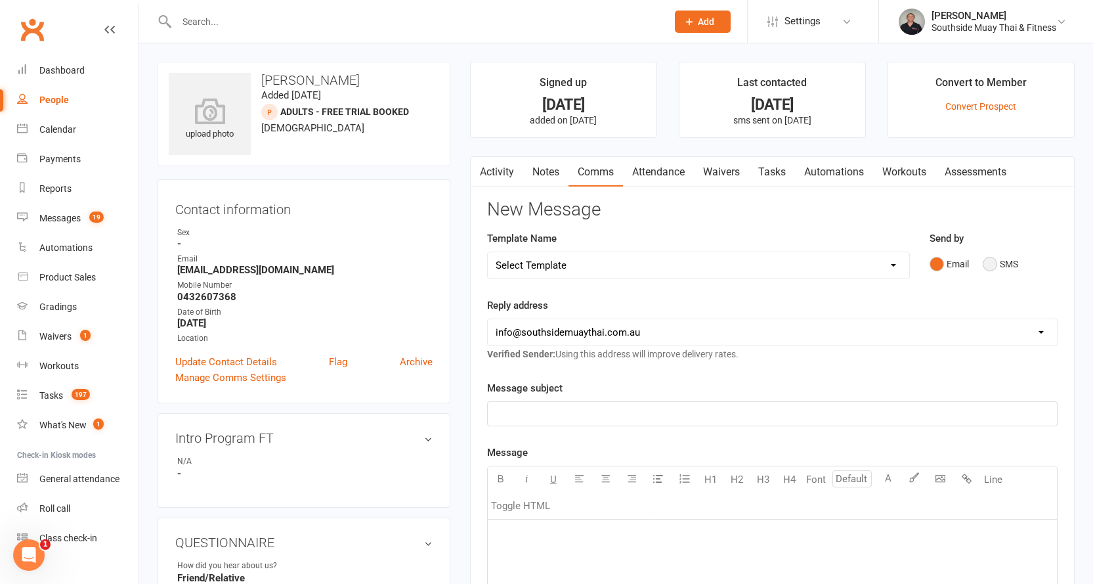
click at [985, 267] on button "SMS" at bounding box center [1000, 263] width 35 height 25
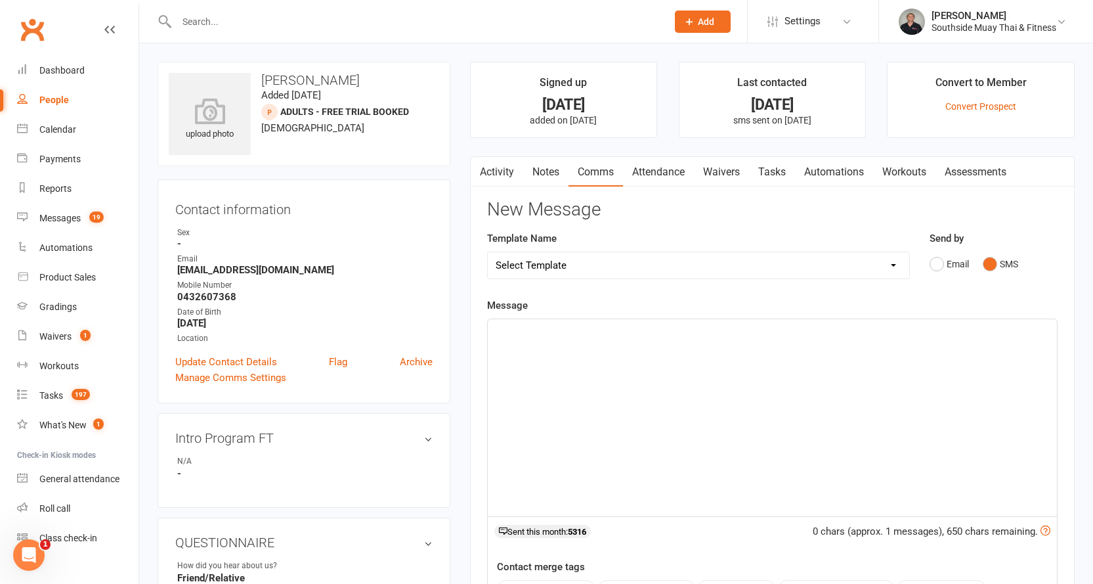
click at [643, 329] on p "﻿" at bounding box center [772, 331] width 553 height 16
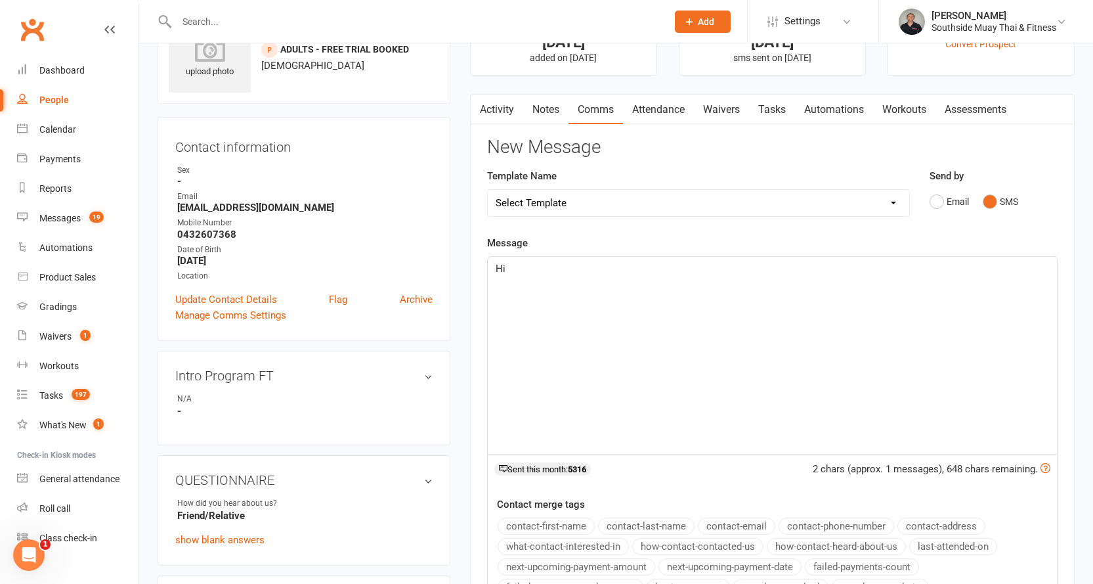
scroll to position [131, 0]
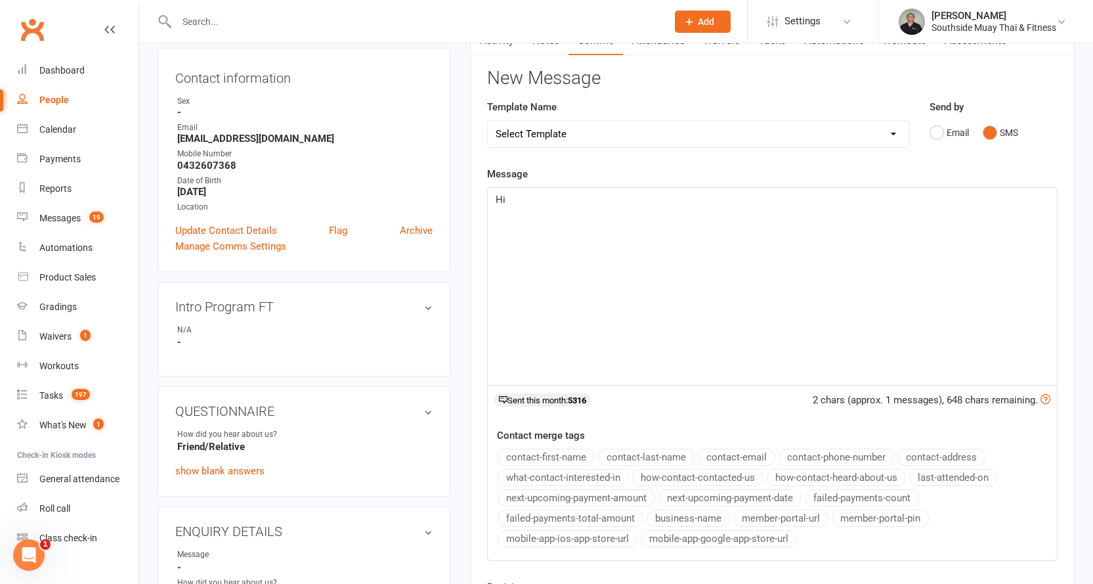
click at [524, 455] on button "contact-first-name" at bounding box center [546, 456] width 97 height 17
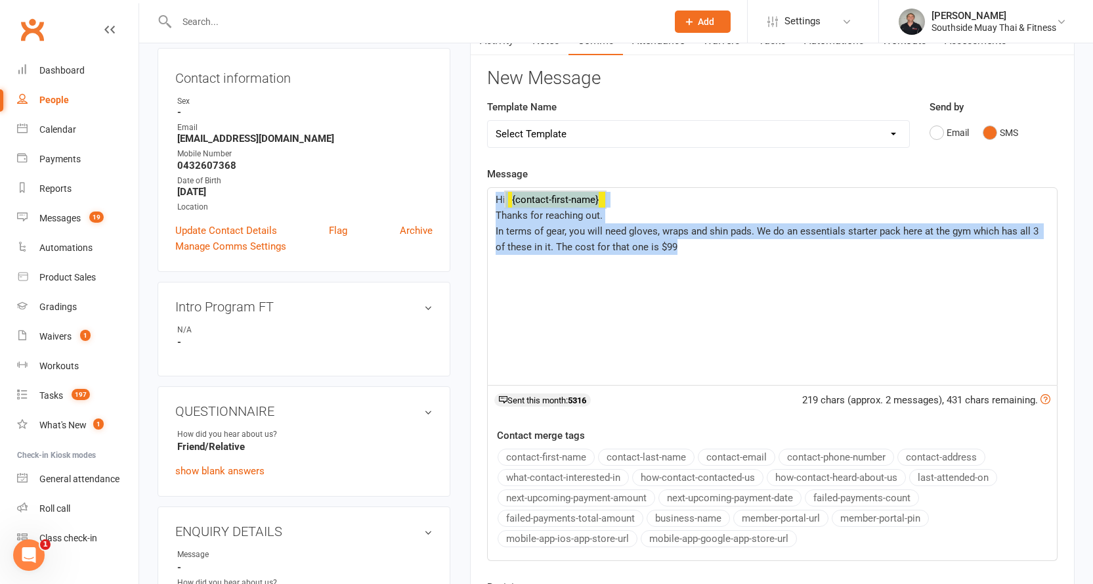
drag, startPoint x: 492, startPoint y: 195, endPoint x: 685, endPoint y: 249, distance: 199.9
click at [685, 249] on div "Hi ﻿ {contact-first-name} Thanks for reaching out. In terms of gear, you will n…" at bounding box center [772, 286] width 569 height 197
copy div "Hi ﻿ {contact-first-name} Thanks for reaching out. In terms of gear, you will n…"
click at [696, 232] on span "In terms of gear, you will need gloves, wraps and shin pads. We do an essential…" at bounding box center [768, 239] width 545 height 28
drag, startPoint x: 492, startPoint y: 213, endPoint x: 690, endPoint y: 252, distance: 201.3
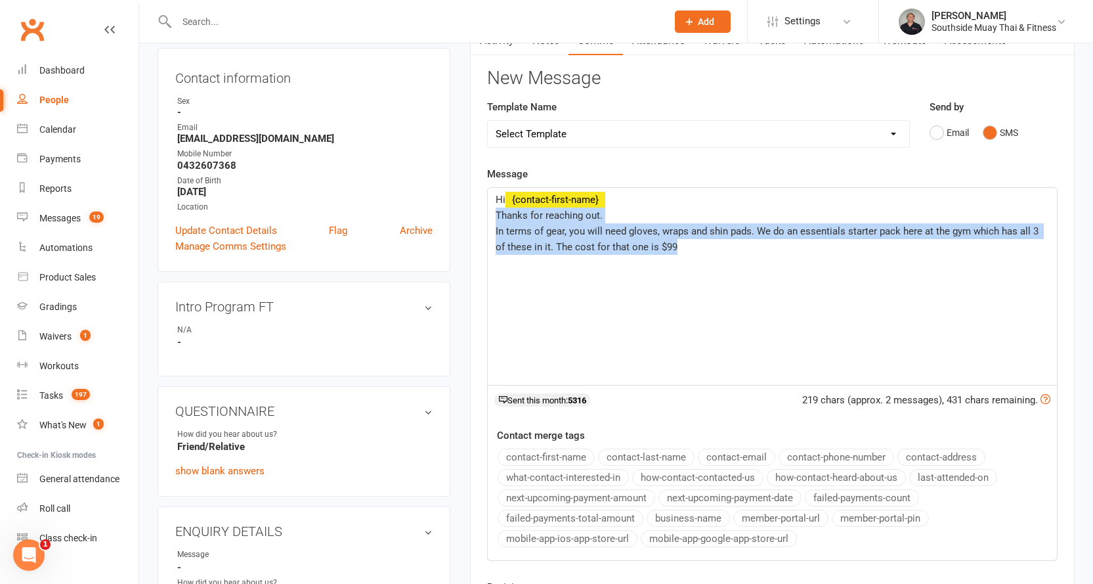
click at [690, 252] on div "Hi ﻿ {contact-first-name} Thanks for reaching out. In terms of gear, you will n…" at bounding box center [772, 286] width 569 height 197
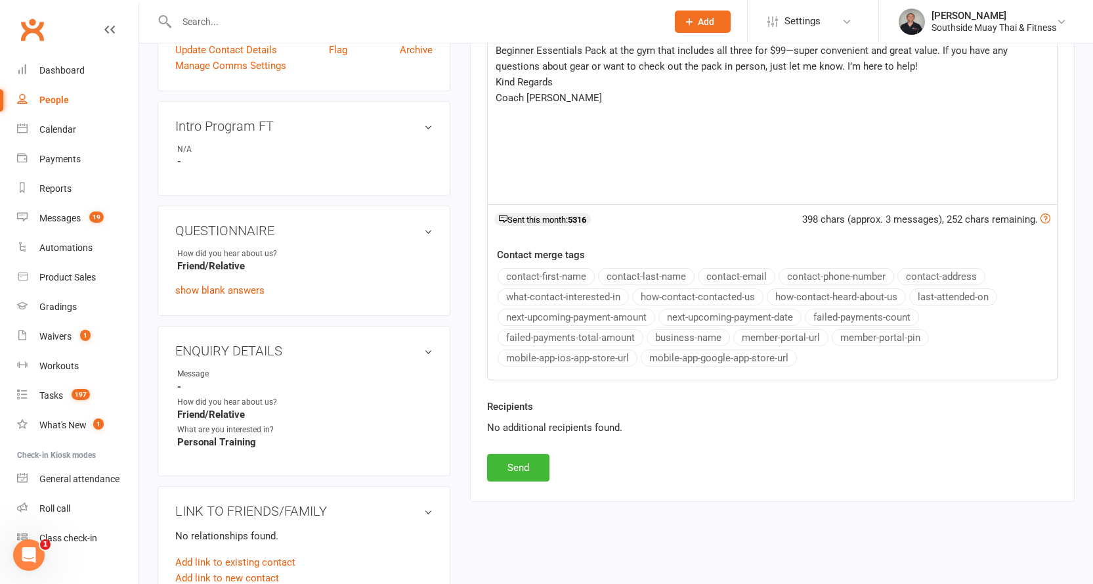
scroll to position [328, 0]
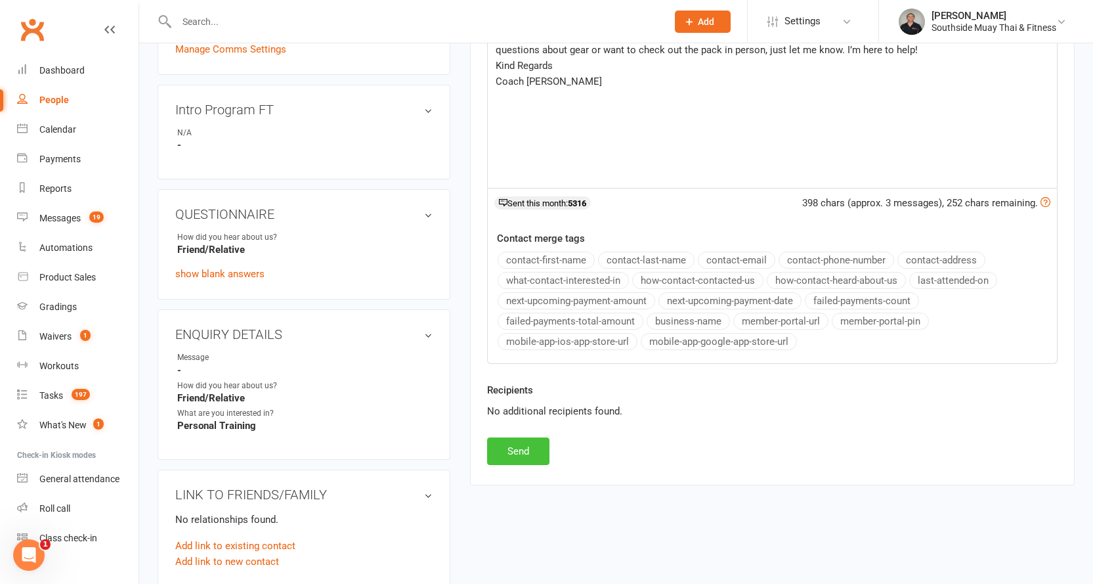
click at [532, 451] on button "Send" at bounding box center [518, 451] width 62 height 28
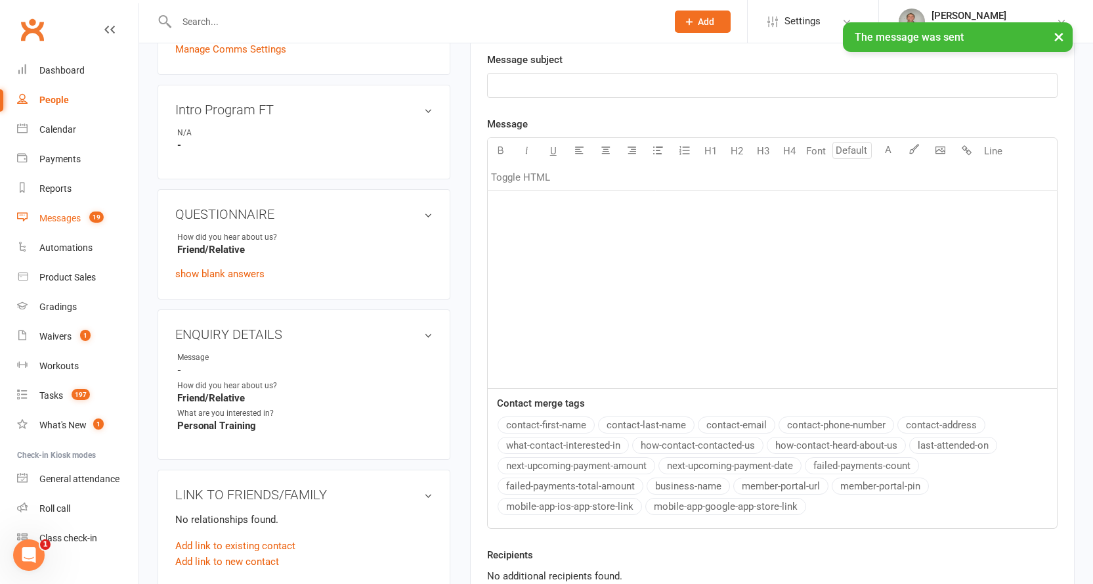
click at [65, 213] on div "Messages" at bounding box center [59, 218] width 41 height 11
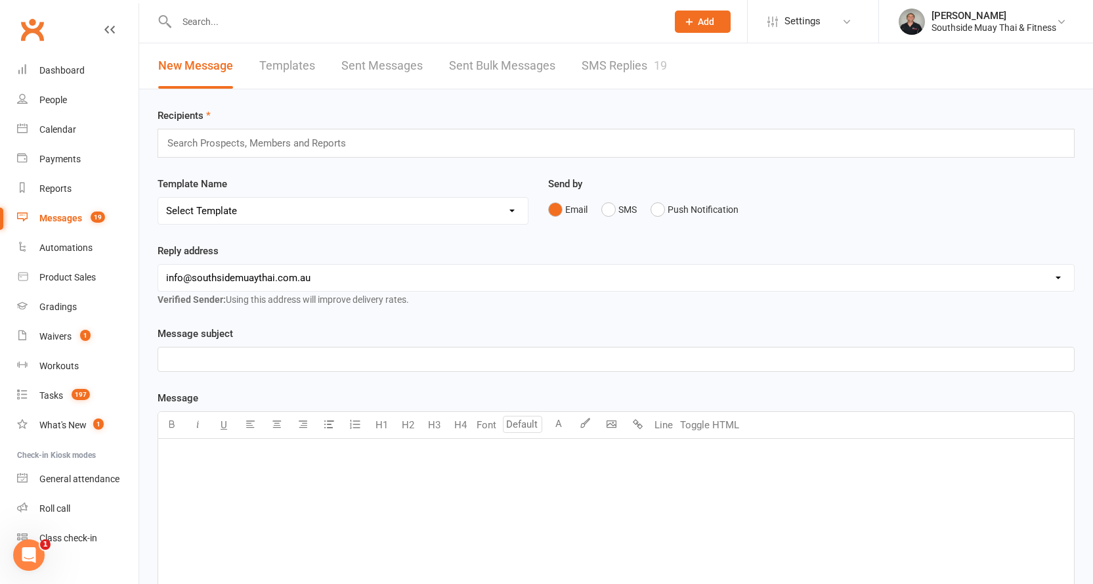
click at [629, 70] on link "SMS Replies 19" at bounding box center [624, 65] width 85 height 45
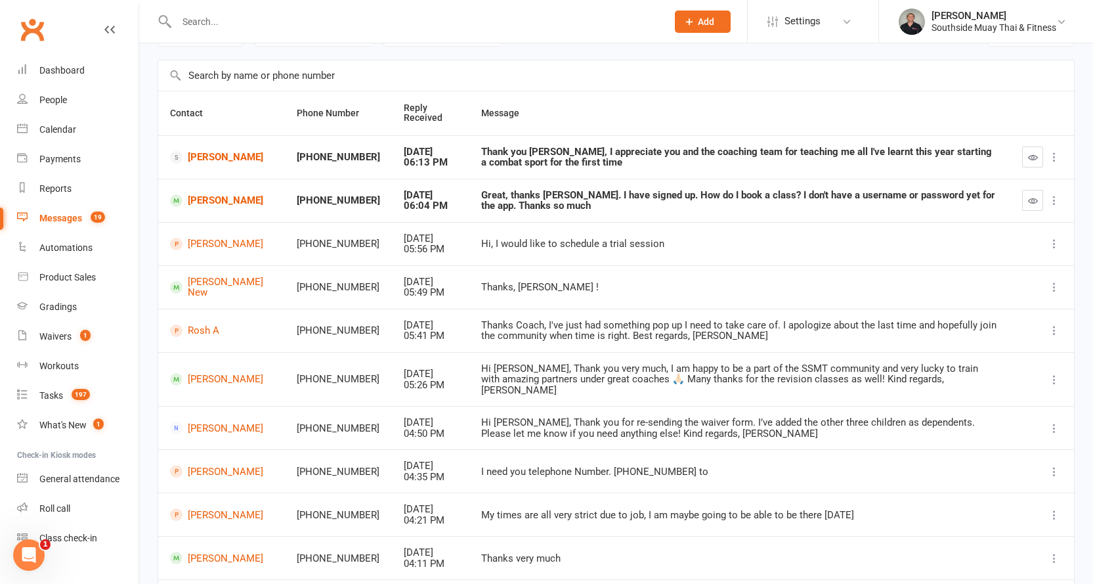
scroll to position [163, 0]
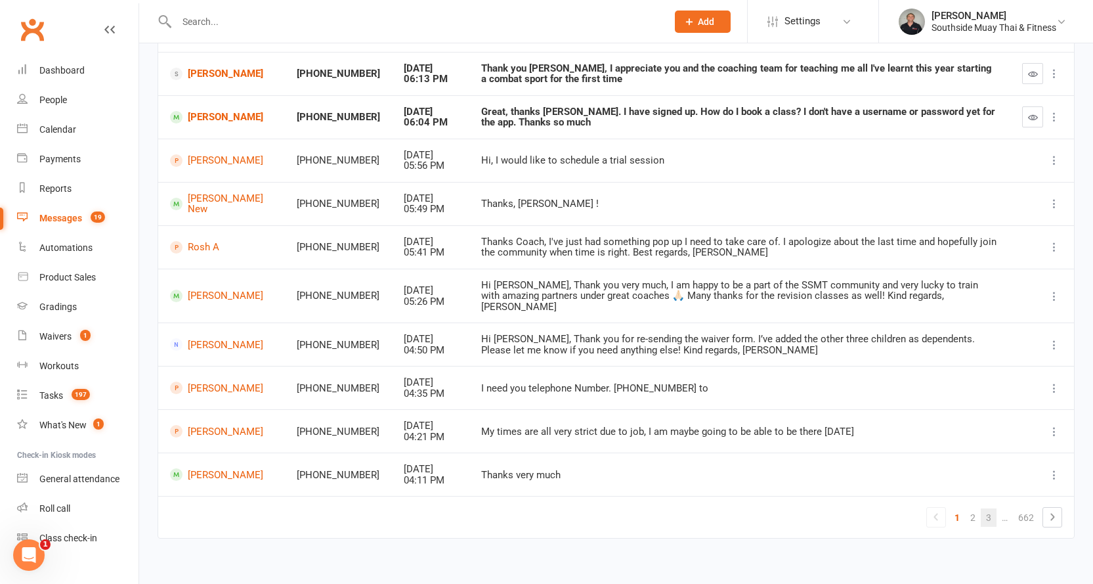
click at [989, 508] on link "3" at bounding box center [989, 517] width 16 height 18
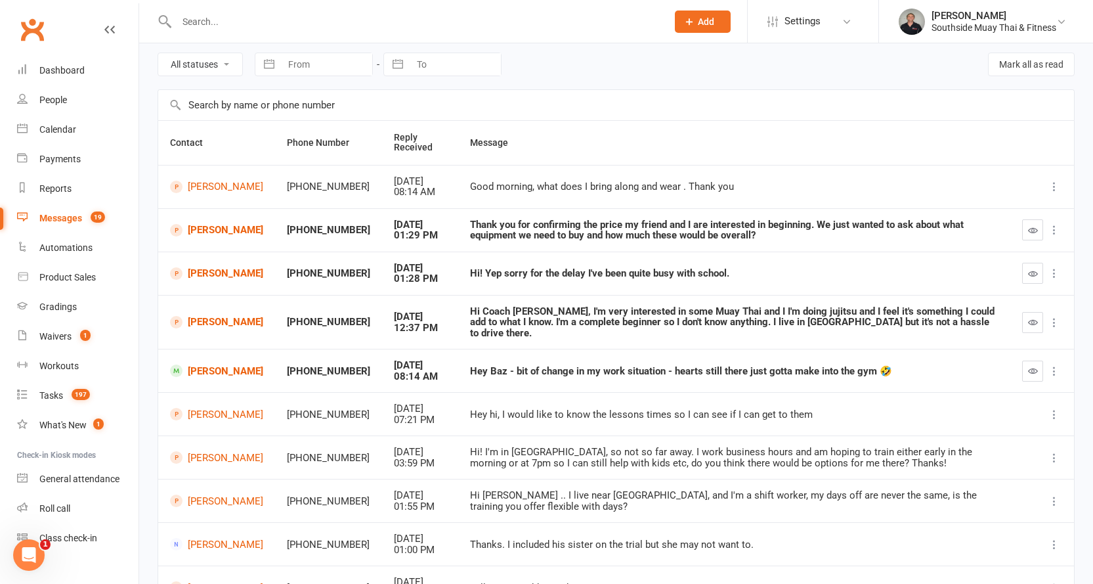
scroll to position [131, 0]
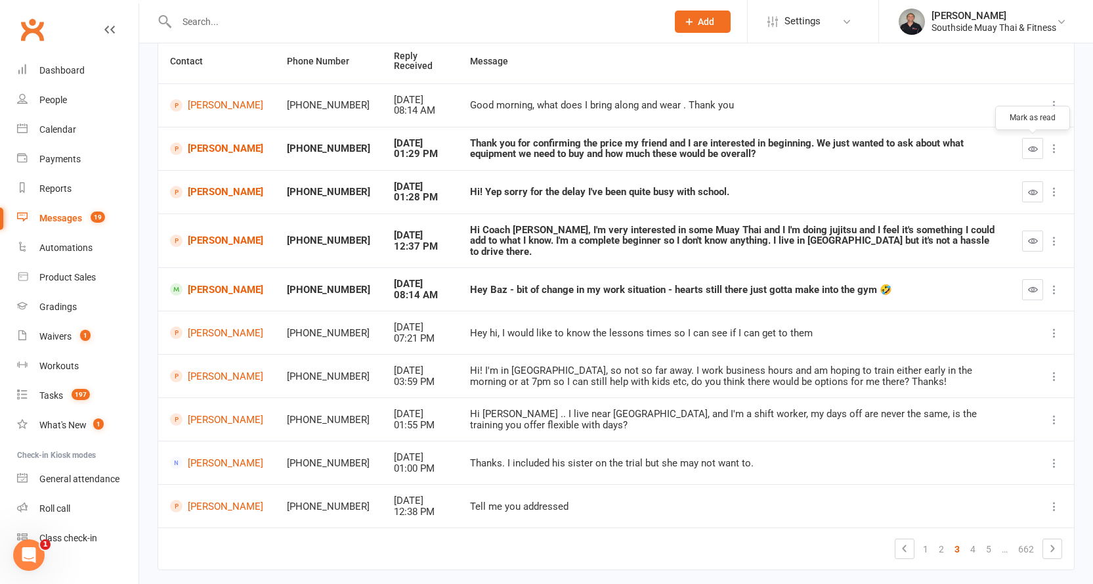
click at [1028, 144] on icon "button" at bounding box center [1033, 149] width 10 height 10
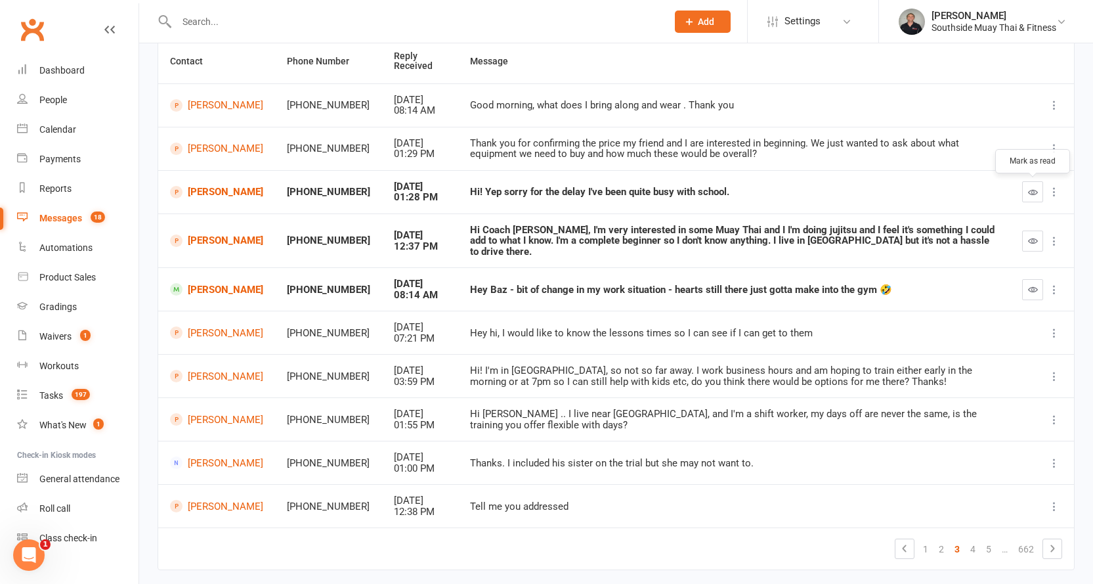
click at [1032, 190] on icon "button" at bounding box center [1033, 192] width 10 height 10
click at [192, 234] on link "Maxwell Naffine" at bounding box center [216, 240] width 93 height 12
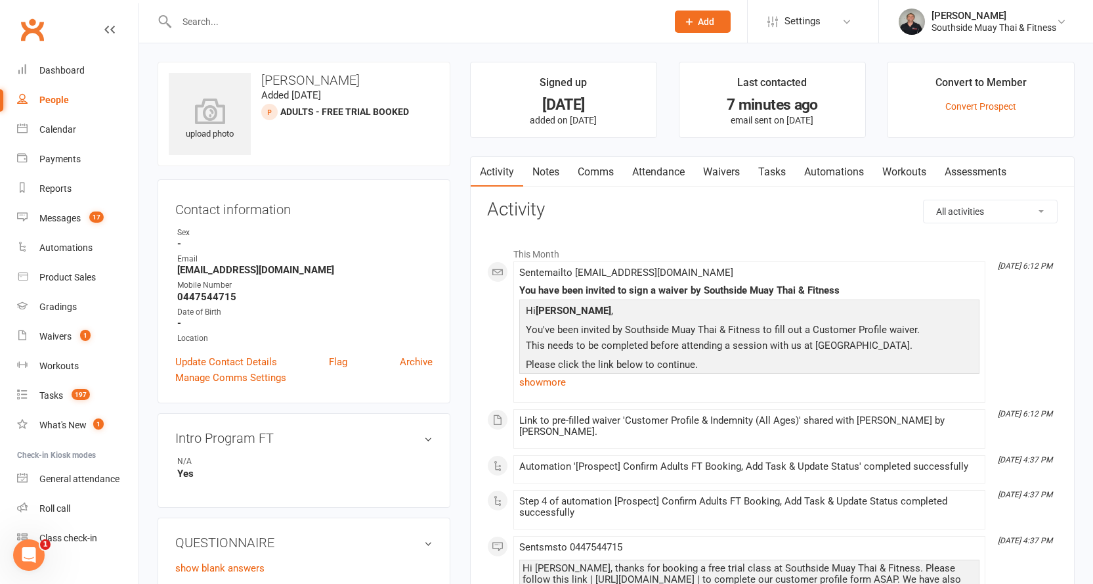
click at [722, 173] on link "Waivers" at bounding box center [721, 172] width 55 height 30
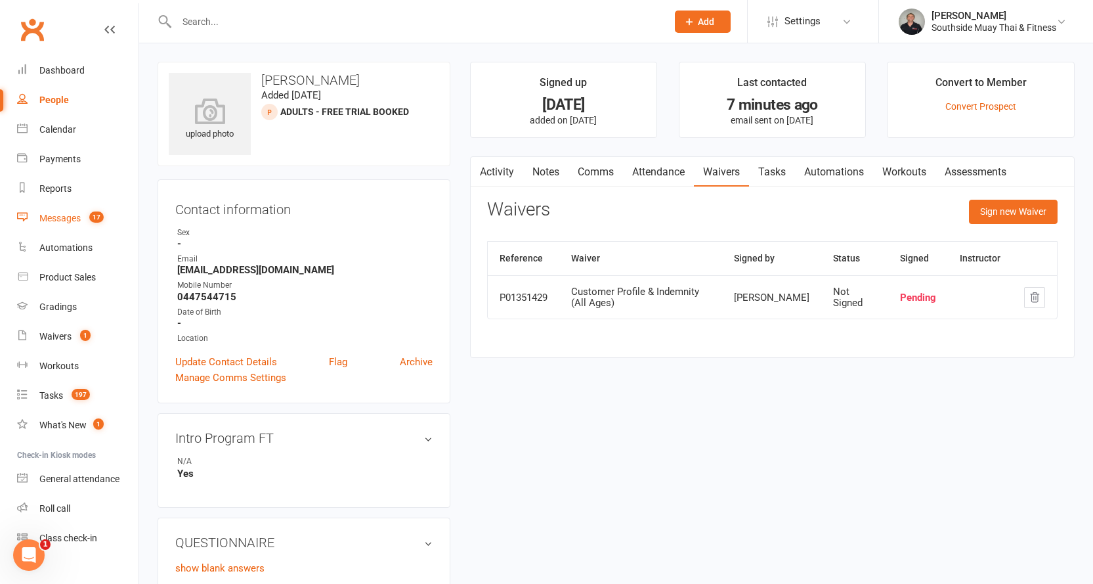
click at [62, 215] on div "Messages" at bounding box center [59, 218] width 41 height 11
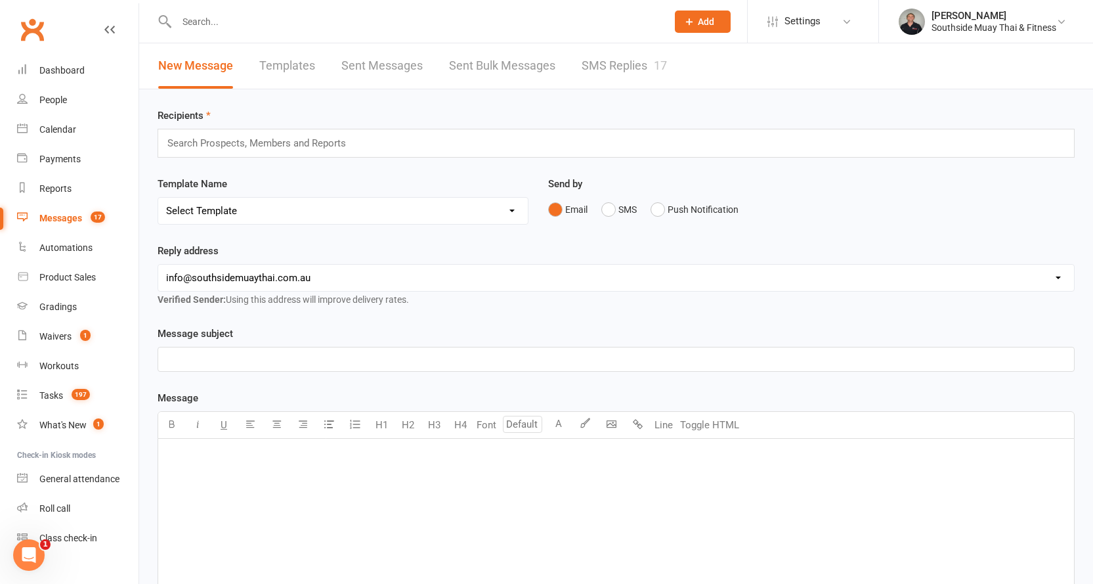
click at [595, 62] on link "SMS Replies 17" at bounding box center [624, 65] width 85 height 45
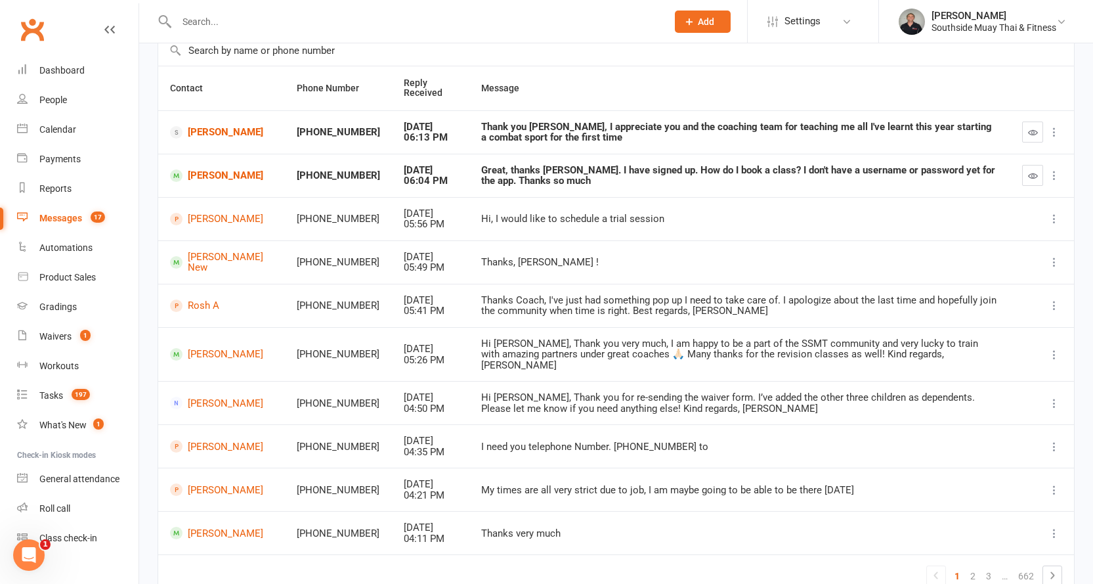
scroll to position [163, 0]
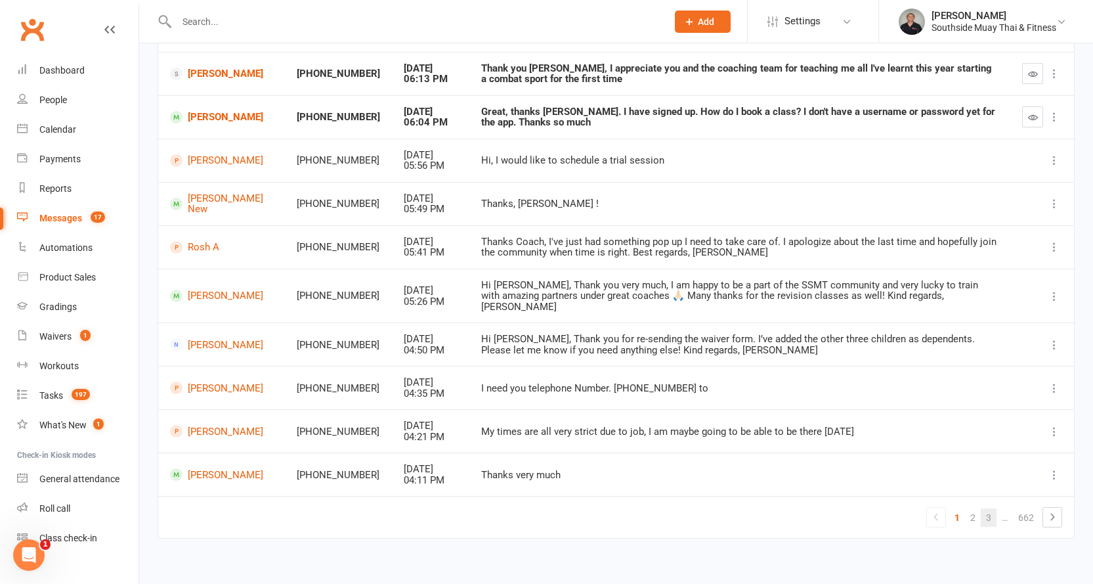
click at [987, 508] on link "3" at bounding box center [989, 517] width 16 height 18
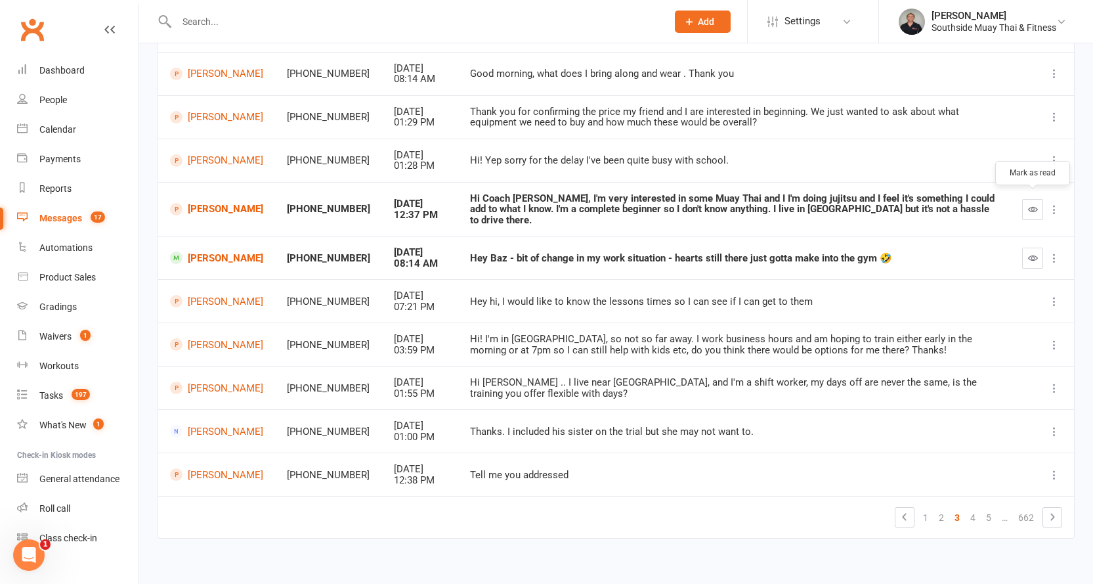
click at [1029, 204] on icon "button" at bounding box center [1033, 209] width 10 height 10
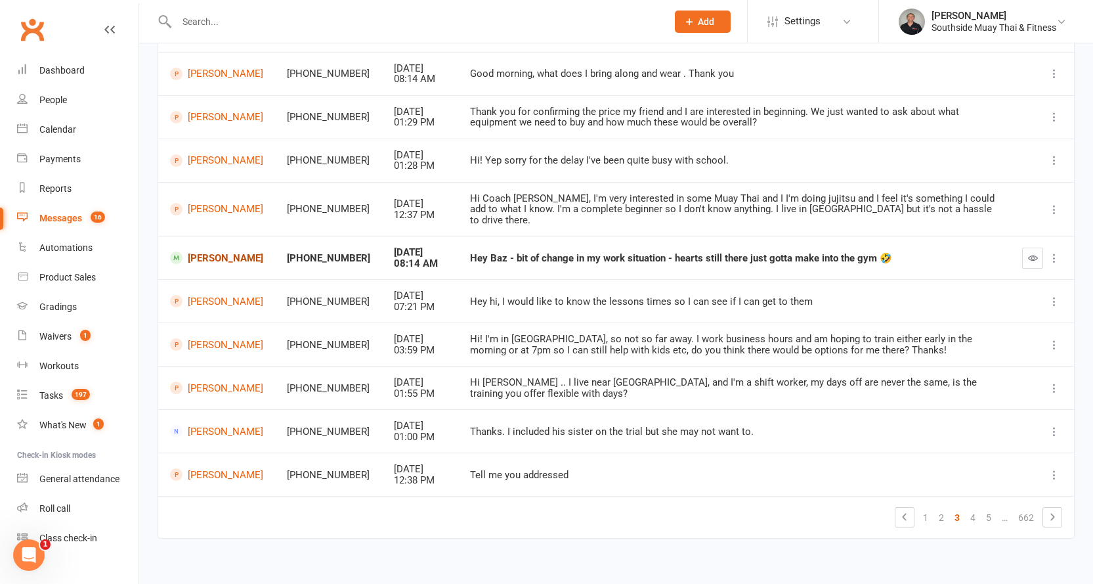
click at [223, 251] on link "Tina Close" at bounding box center [216, 257] width 93 height 12
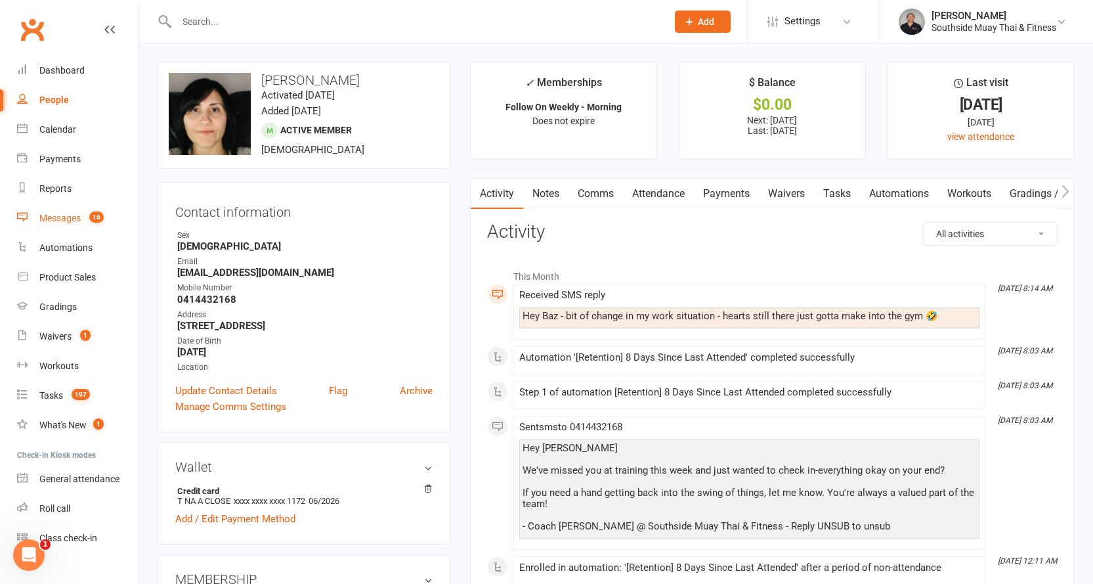
click at [57, 215] on div "Messages" at bounding box center [59, 218] width 41 height 11
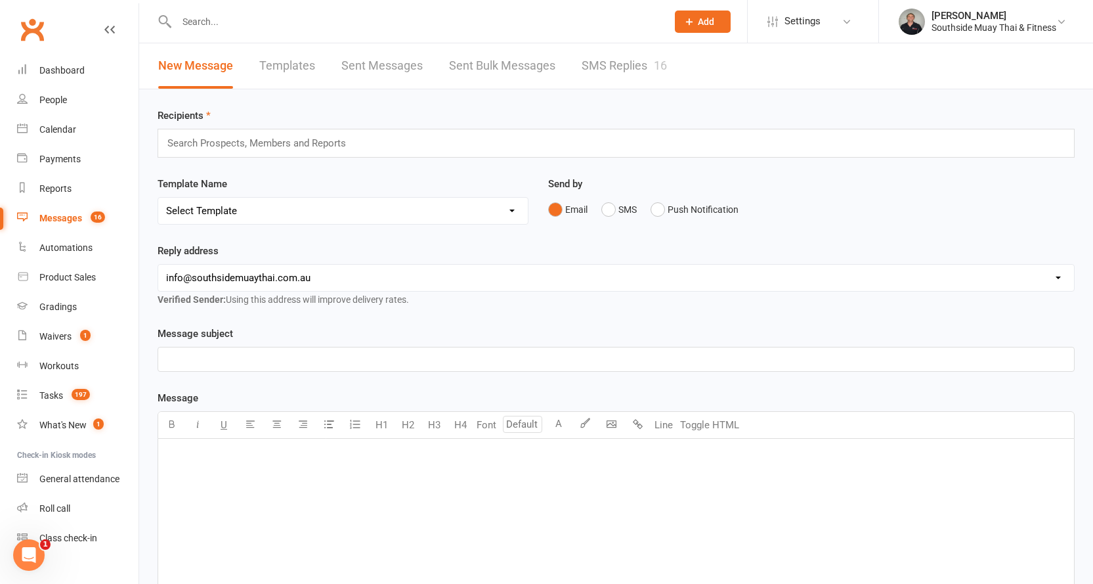
click at [624, 65] on link "SMS Replies 16" at bounding box center [624, 65] width 85 height 45
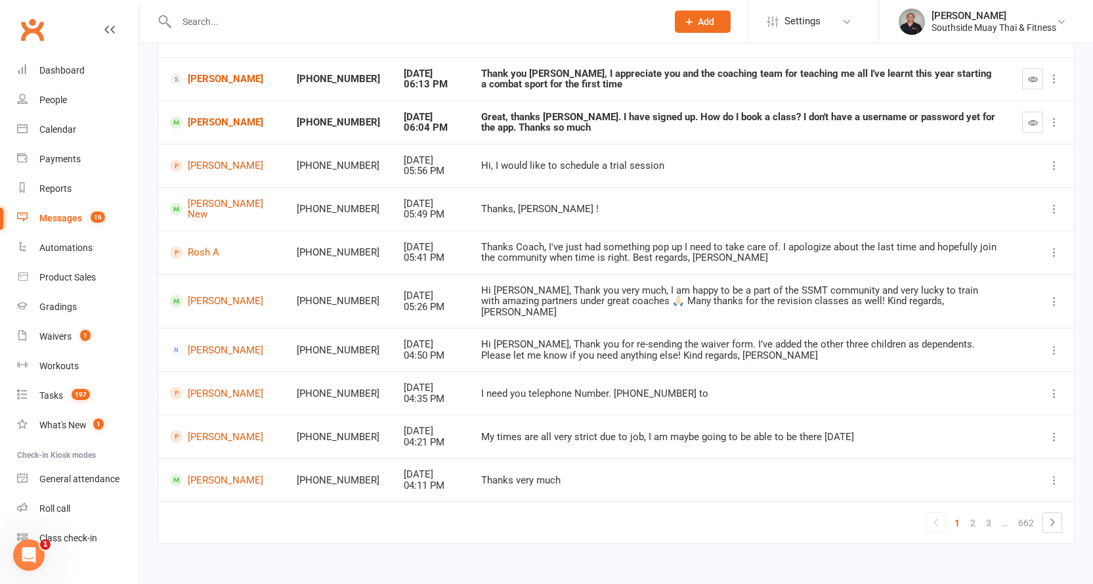
scroll to position [163, 0]
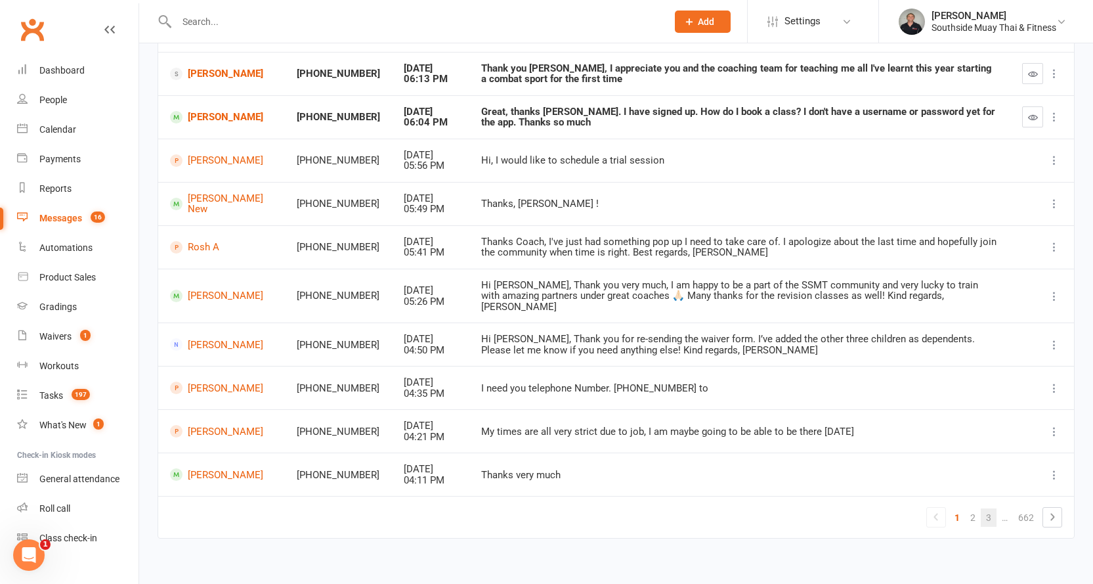
click at [986, 508] on link "3" at bounding box center [989, 517] width 16 height 18
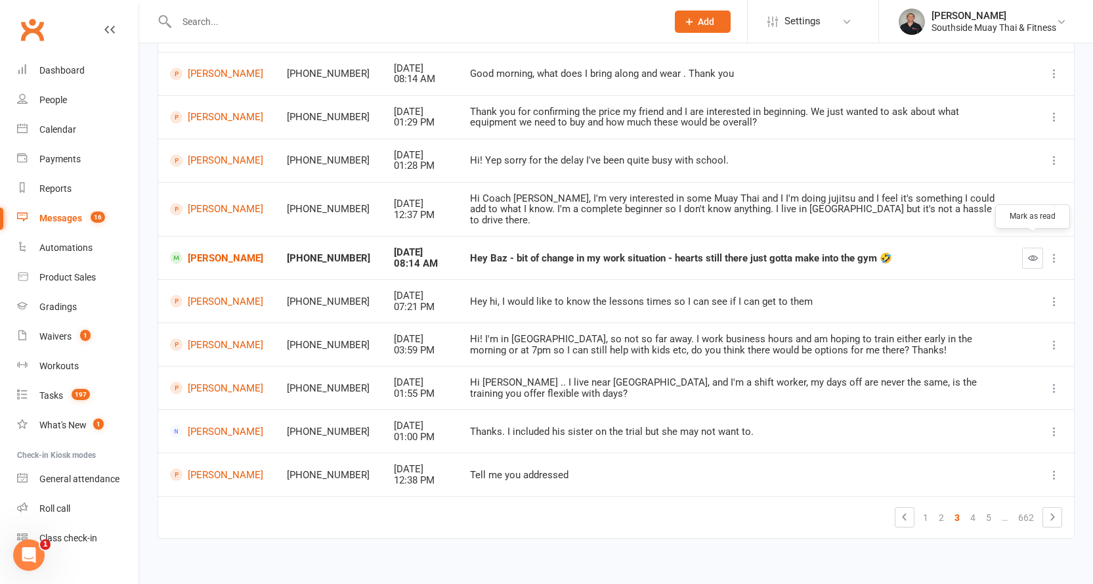
click at [1035, 253] on icon "button" at bounding box center [1033, 258] width 10 height 10
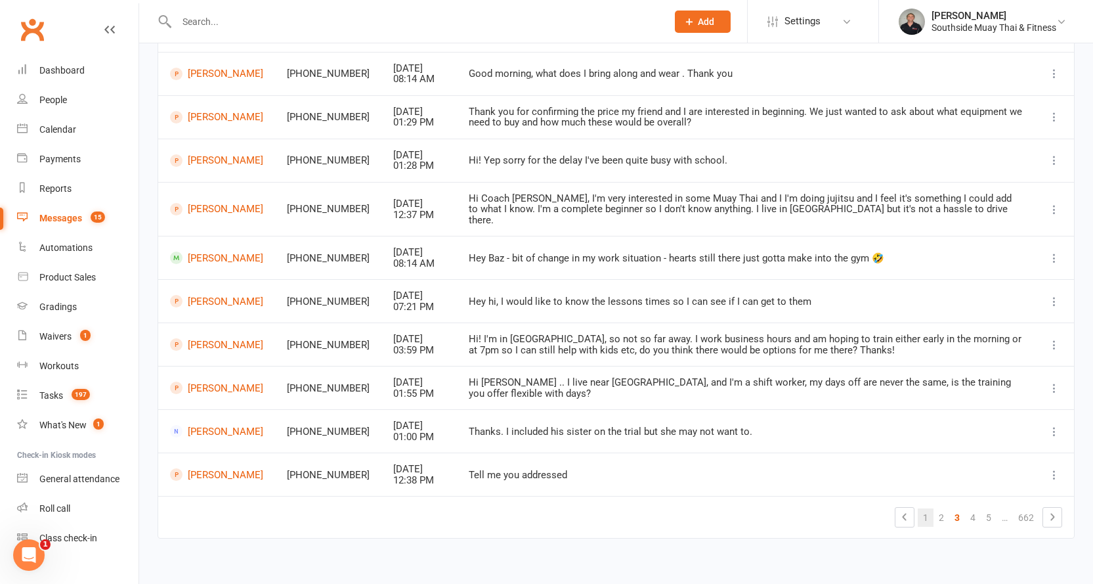
click at [925, 508] on link "1" at bounding box center [926, 517] width 16 height 18
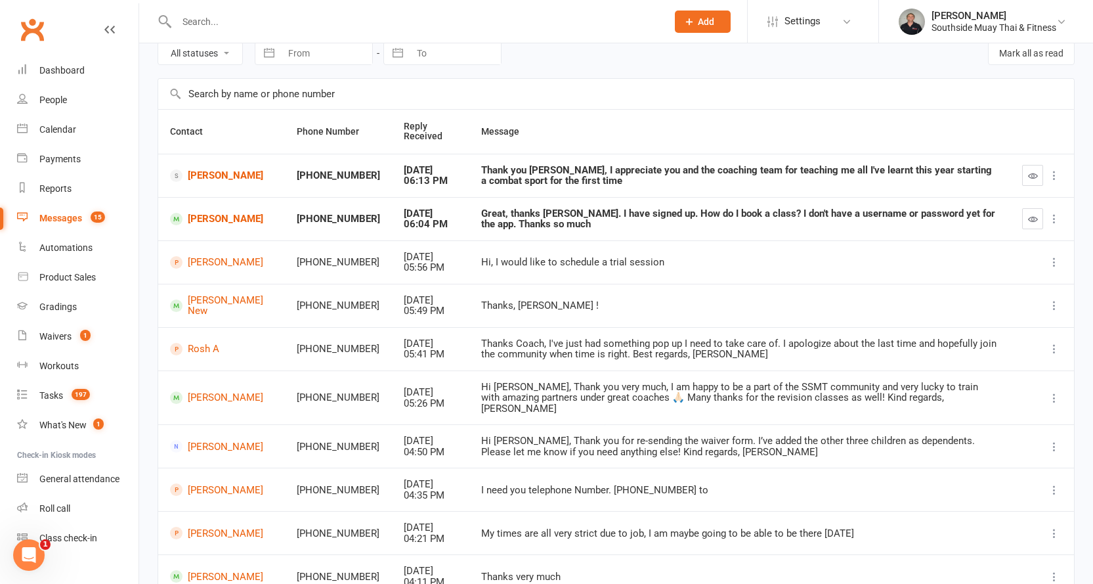
scroll to position [0, 0]
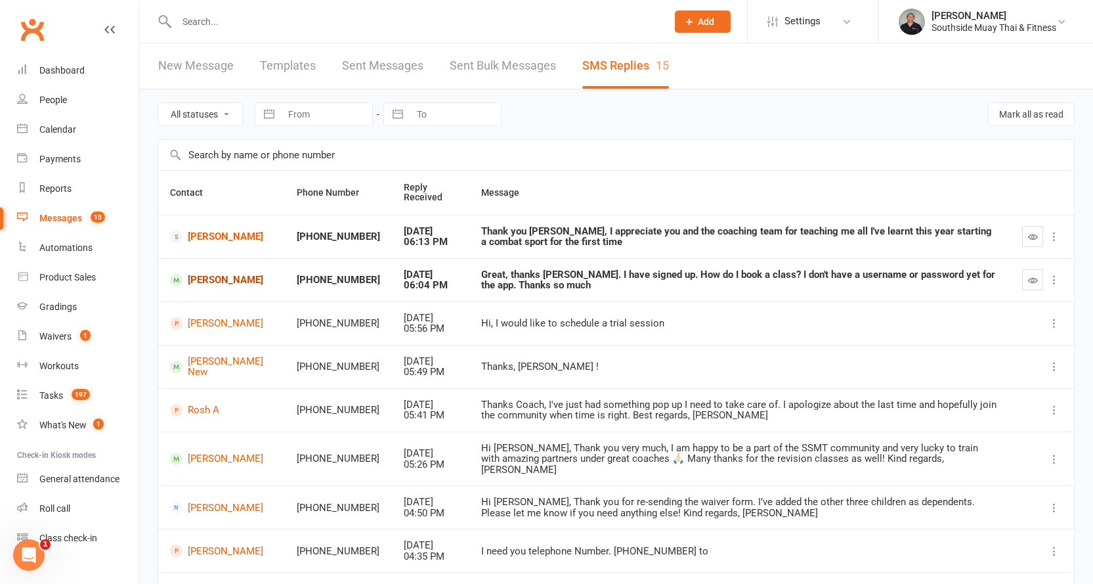
click at [202, 279] on link "Amanda Nally" at bounding box center [221, 280] width 103 height 12
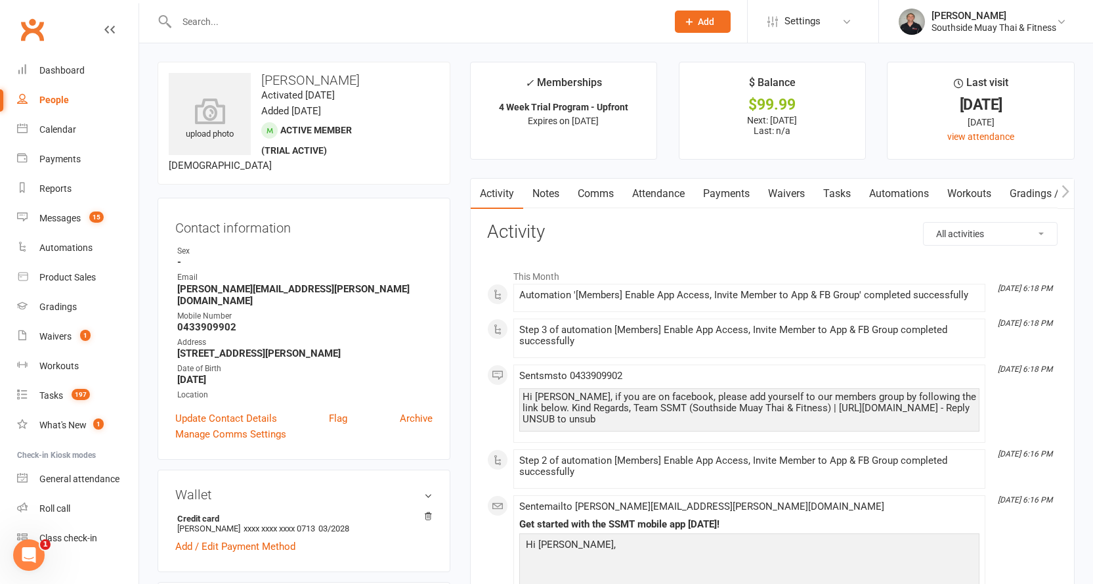
click at [834, 186] on link "Tasks" at bounding box center [837, 194] width 46 height 30
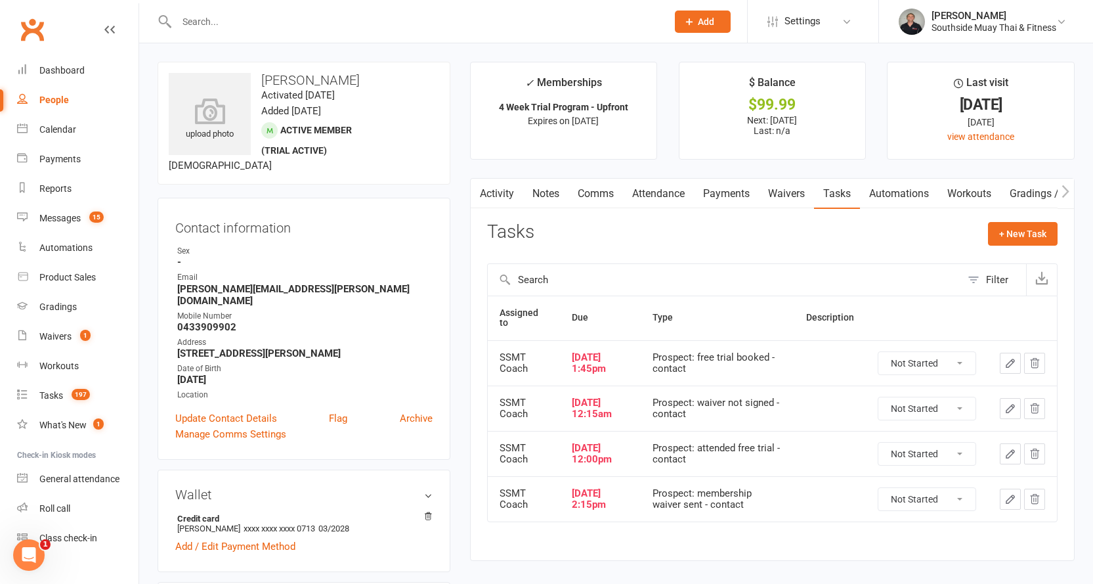
click at [930, 364] on select "Not Started In Progress Waiting Complete" at bounding box center [926, 363] width 97 height 22
click at [878, 352] on select "Not Started In Progress Waiting Complete" at bounding box center [926, 363] width 97 height 22
select select "unstarted"
click at [924, 360] on select "Not Started In Progress Waiting Complete" at bounding box center [926, 363] width 97 height 22
click at [878, 352] on select "Not Started In Progress Waiting Complete" at bounding box center [926, 363] width 97 height 22
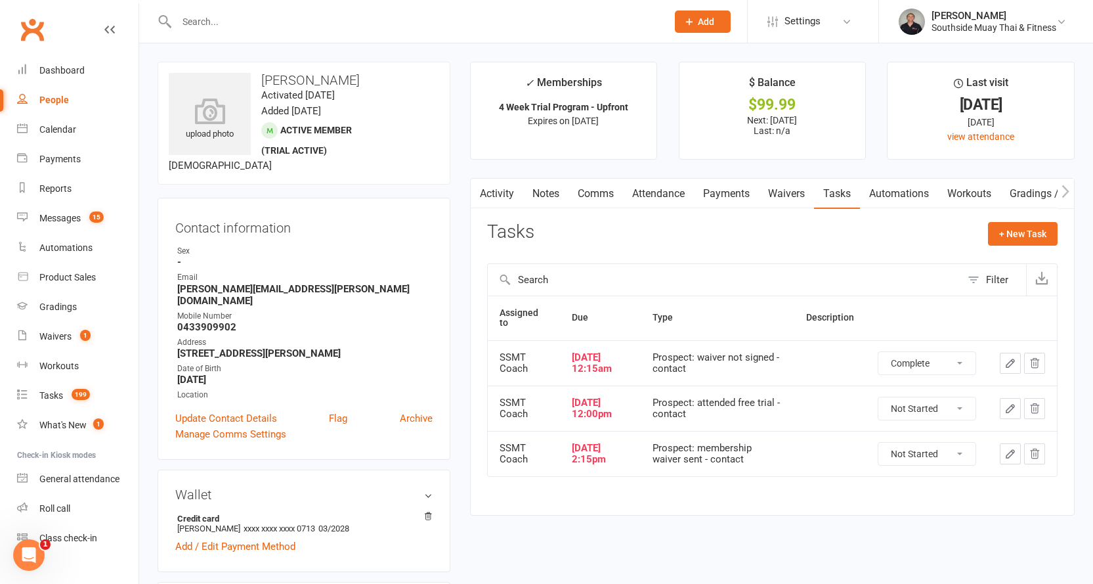
select select "unstarted"
click at [920, 358] on select "Not Started In Progress Waiting Complete" at bounding box center [926, 363] width 97 height 22
click at [878, 352] on select "Not Started In Progress Waiting Complete" at bounding box center [926, 363] width 97 height 22
select select "unstarted"
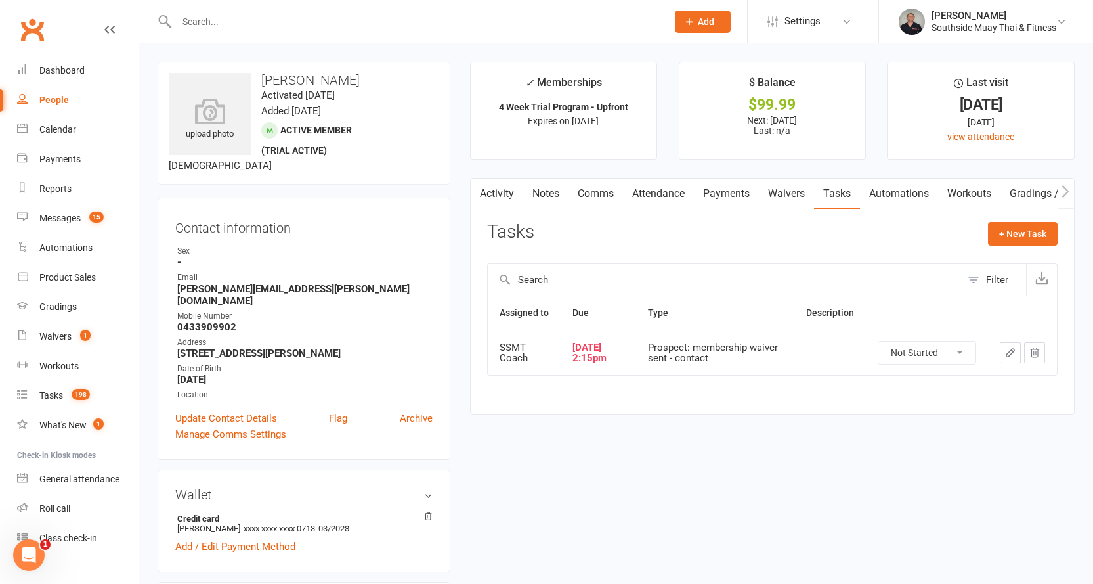
click at [908, 362] on select "Not Started In Progress Waiting Complete" at bounding box center [926, 352] width 97 height 22
click at [878, 351] on select "Not Started In Progress Waiting Complete" at bounding box center [926, 352] width 97 height 22
select select "unstarted"
click at [897, 196] on link "Automations" at bounding box center [899, 194] width 78 height 30
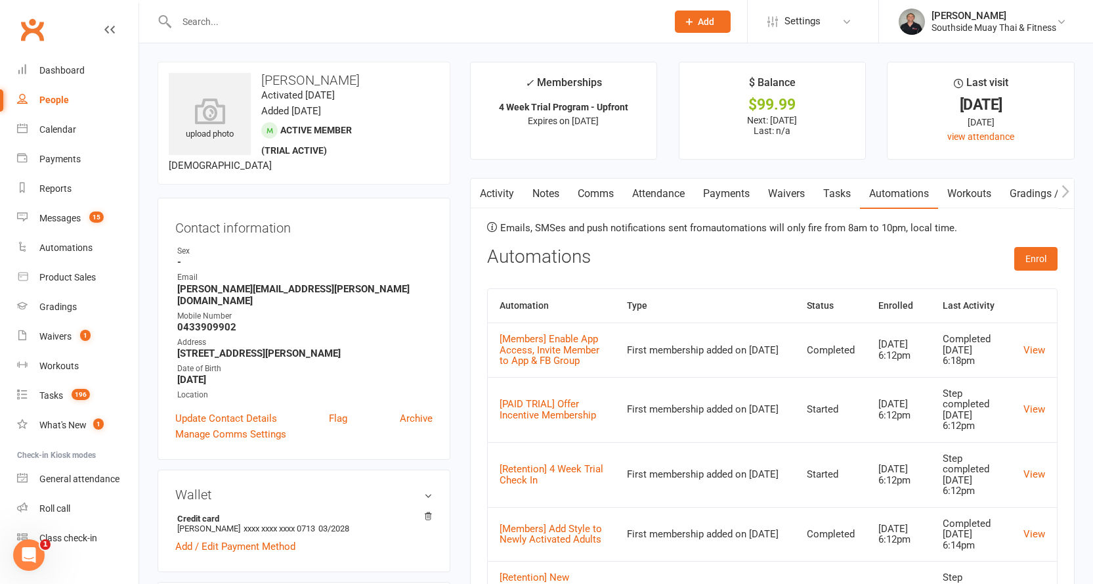
click at [1067, 186] on icon "button" at bounding box center [1065, 191] width 8 height 14
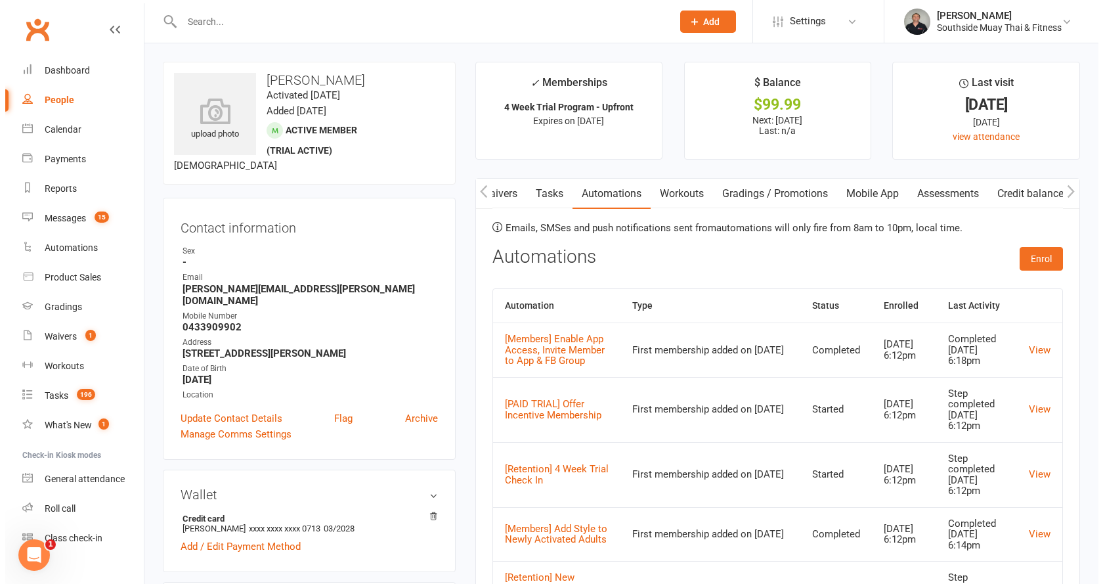
scroll to position [0, 293]
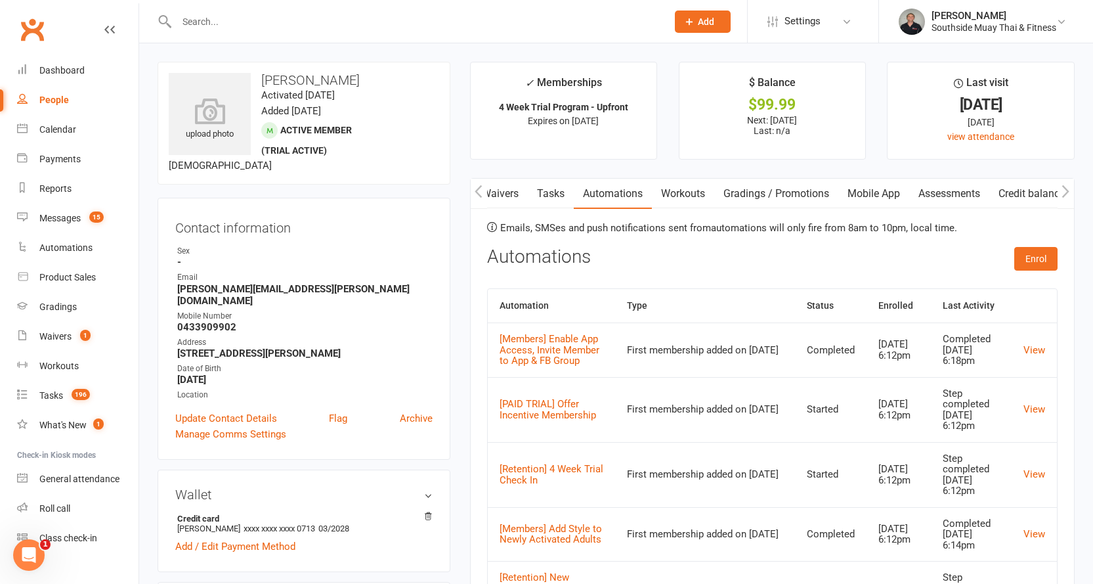
click at [879, 190] on link "Mobile App" at bounding box center [873, 194] width 71 height 30
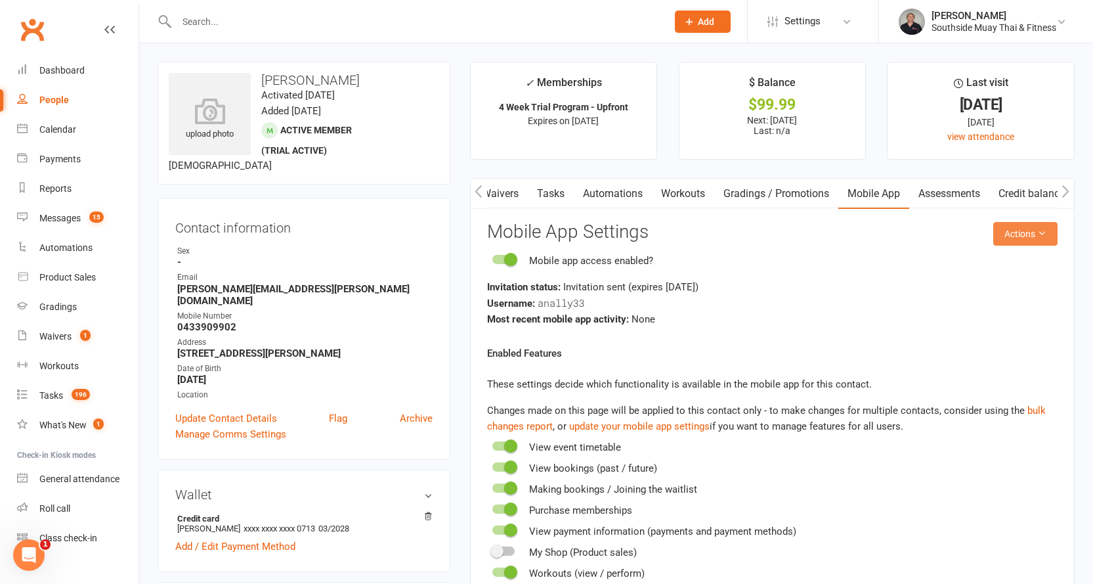
click at [1037, 233] on icon at bounding box center [1041, 232] width 9 height 9
click at [985, 286] on link "Send invitation SMS" at bounding box center [982, 289] width 130 height 26
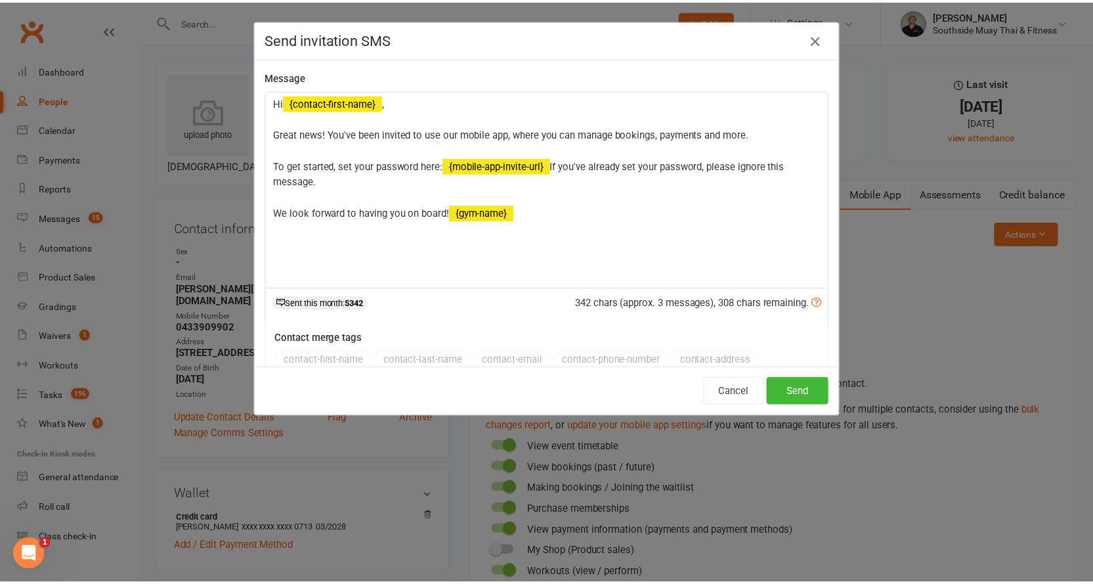
scroll to position [0, 287]
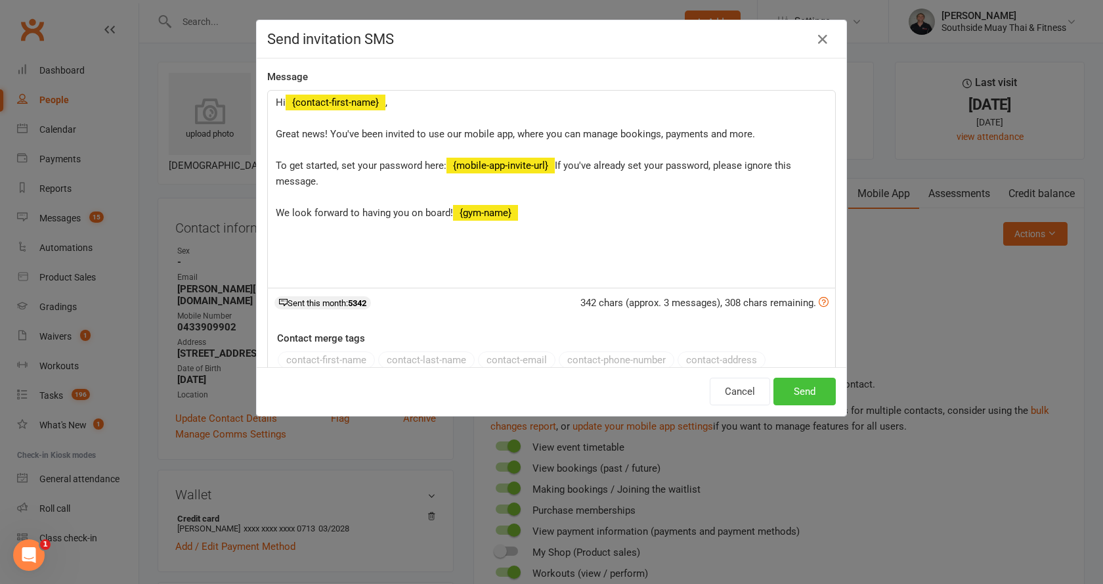
click at [802, 389] on button "Send" at bounding box center [804, 391] width 62 height 28
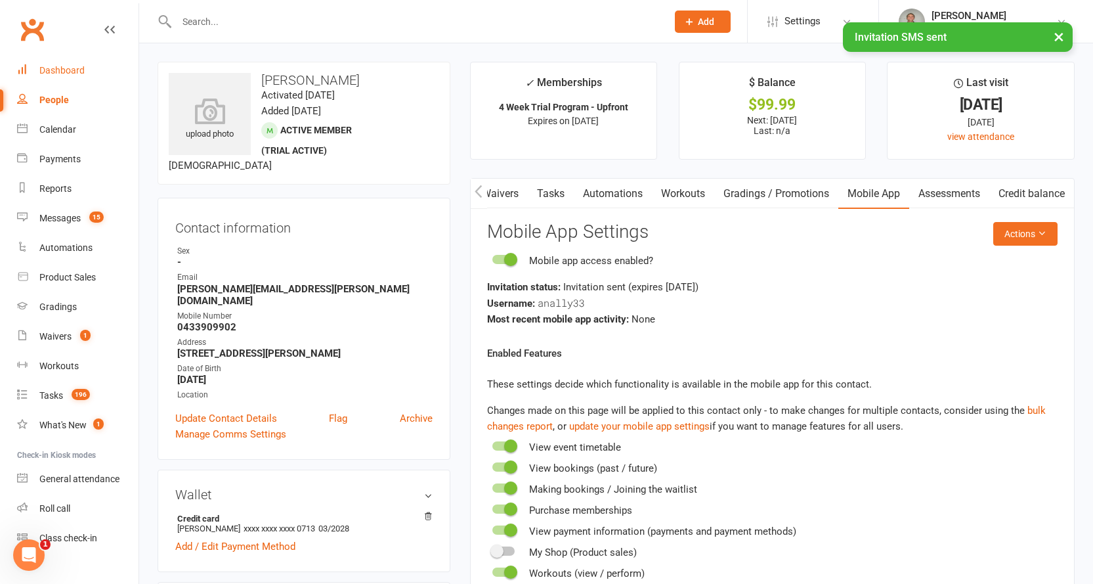
click at [55, 68] on div "Dashboard" at bounding box center [61, 70] width 45 height 11
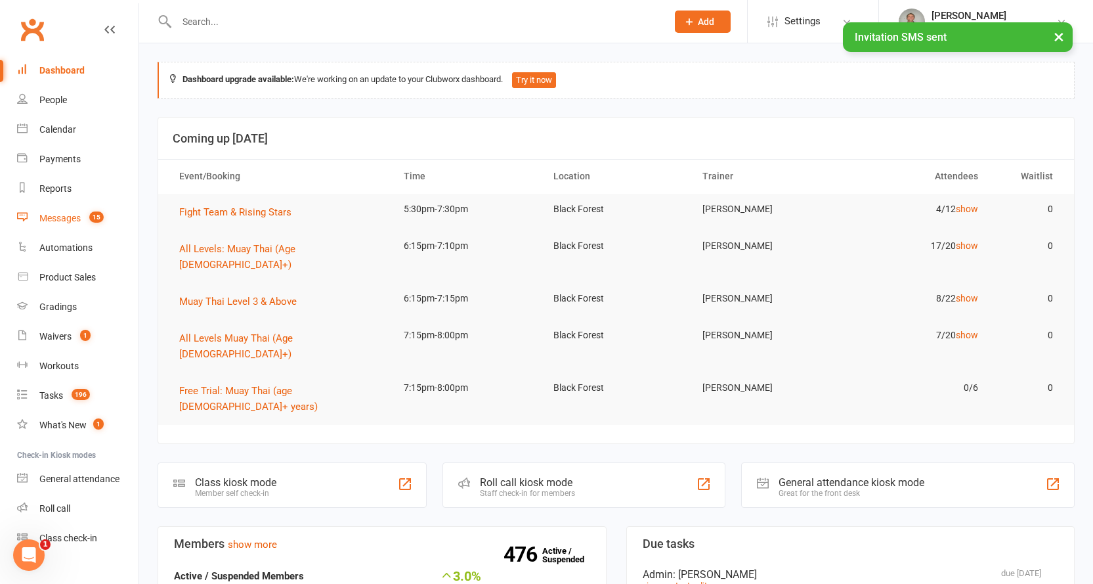
click at [69, 216] on div "Messages" at bounding box center [59, 218] width 41 height 11
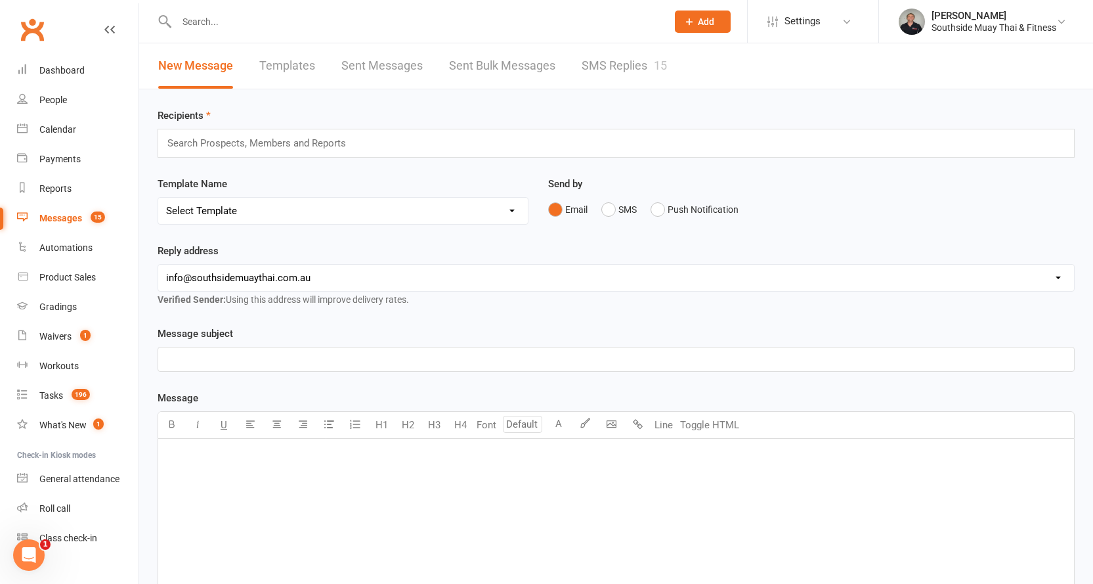
click at [609, 66] on link "SMS Replies 15" at bounding box center [624, 65] width 85 height 45
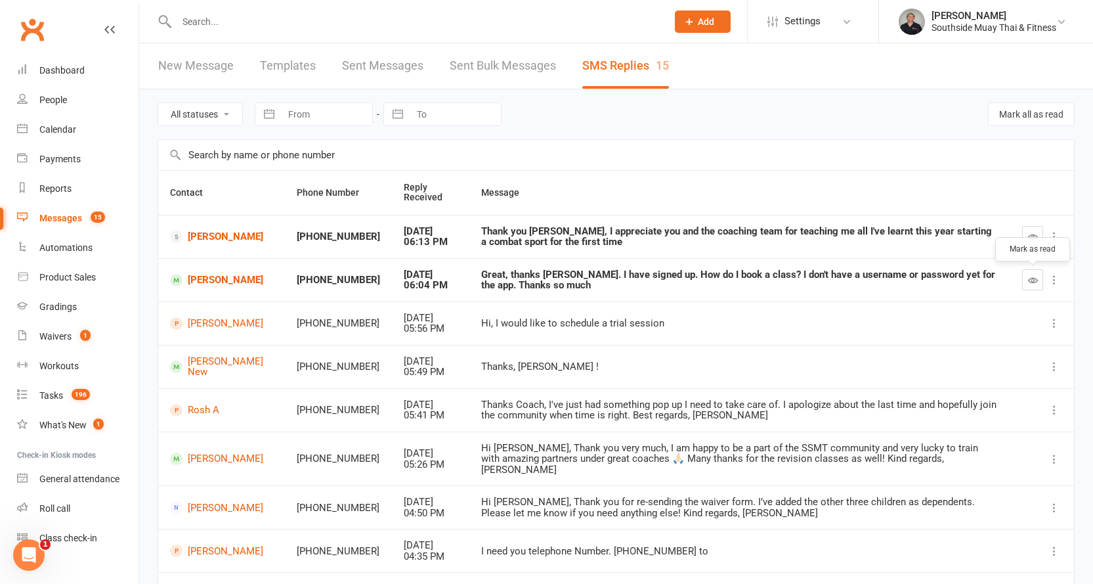
click at [1032, 278] on icon "button" at bounding box center [1033, 280] width 10 height 10
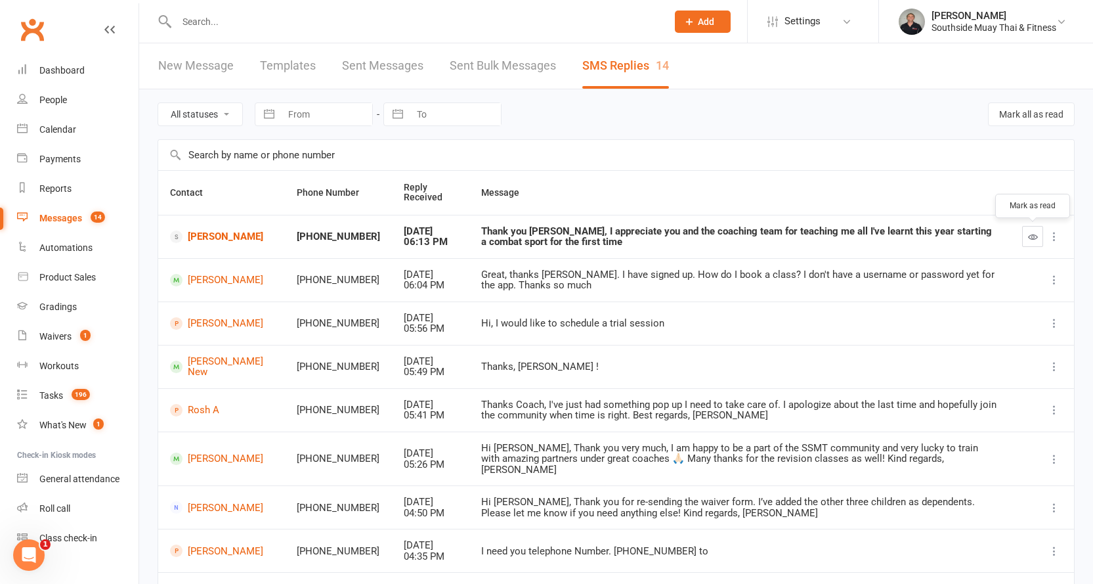
click at [1031, 236] on icon "button" at bounding box center [1033, 237] width 10 height 10
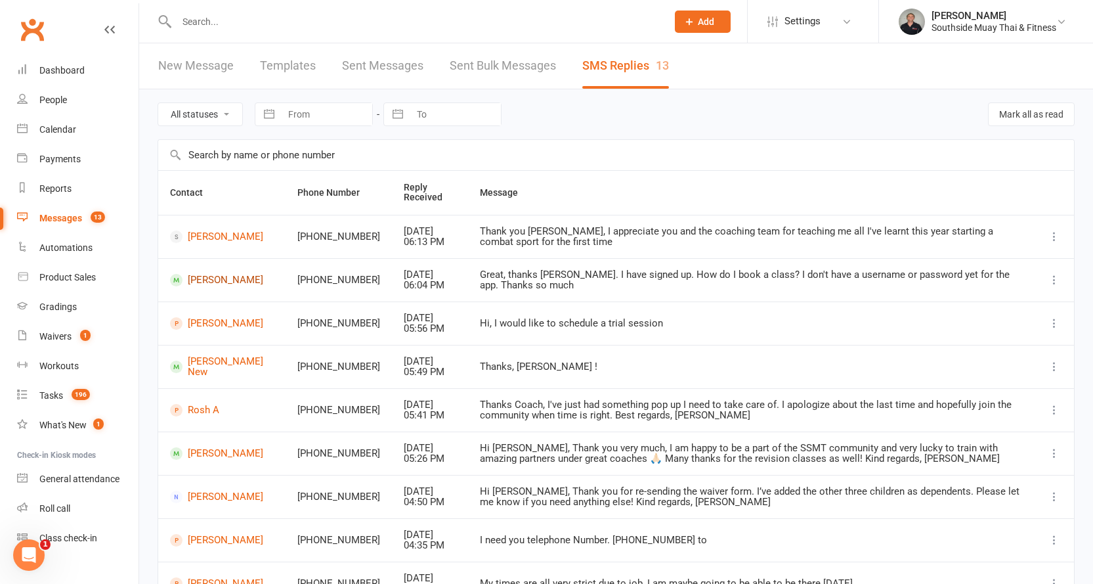
click at [228, 278] on link "Amanda Nally" at bounding box center [222, 280] width 104 height 12
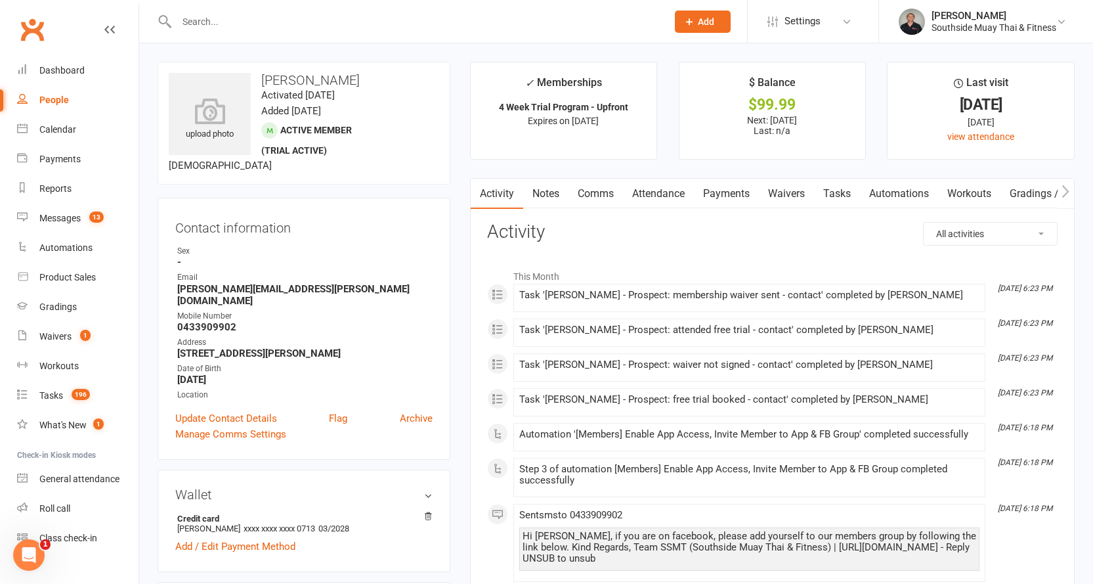
click at [597, 188] on link "Comms" at bounding box center [595, 194] width 54 height 30
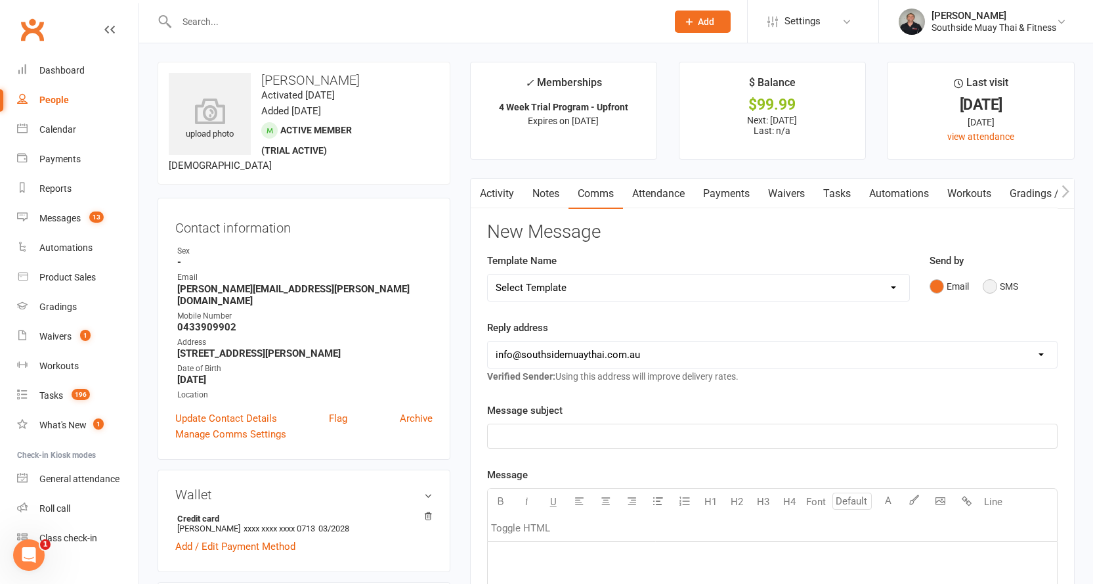
click at [990, 287] on button "SMS" at bounding box center [1000, 286] width 35 height 25
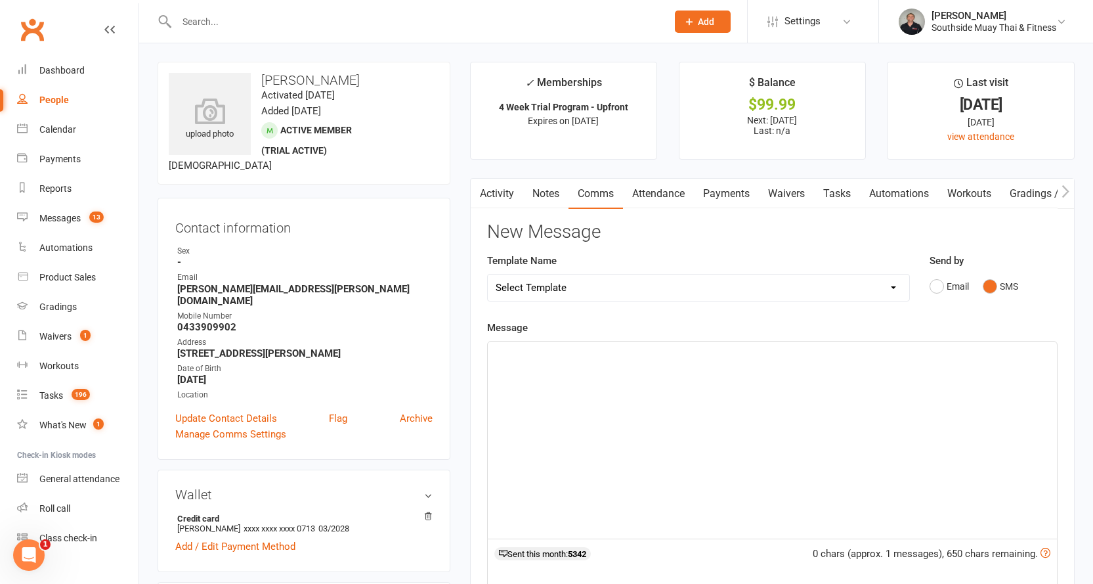
click at [589, 375] on div "﻿" at bounding box center [772, 439] width 569 height 197
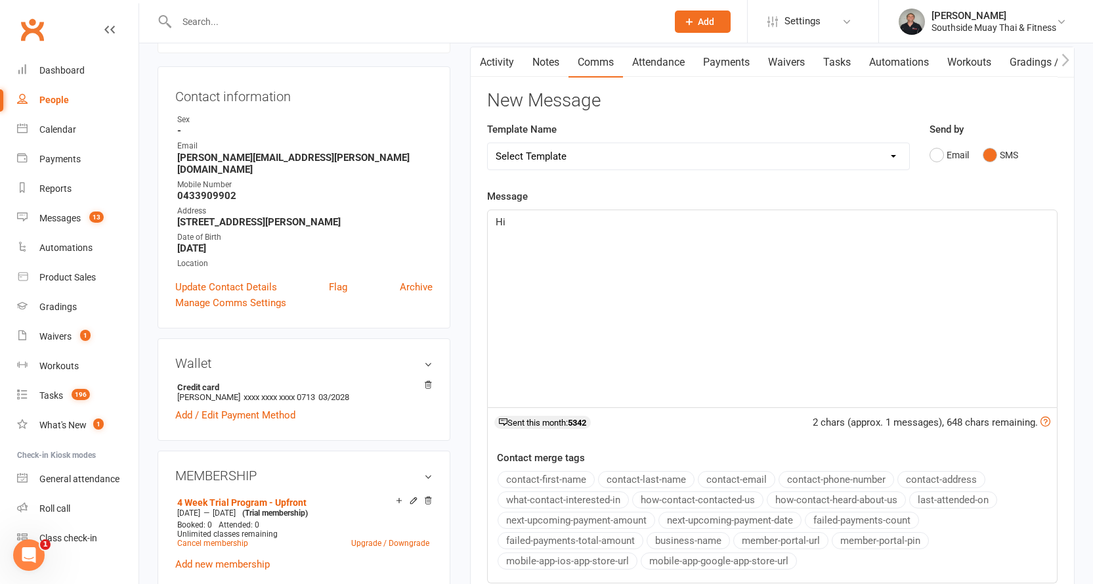
scroll to position [263, 0]
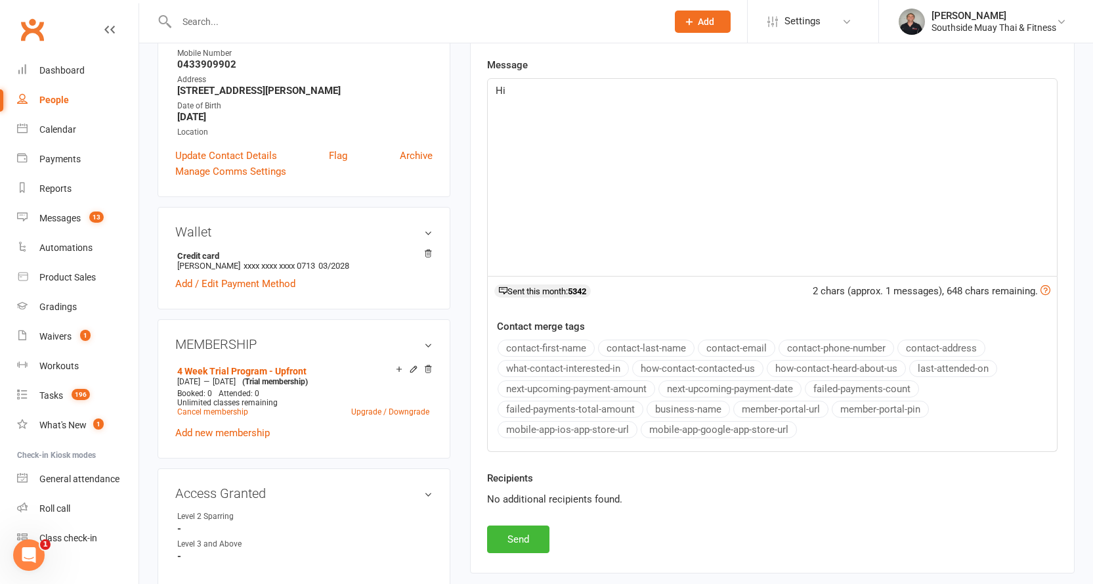
click at [538, 347] on button "contact-first-name" at bounding box center [546, 347] width 97 height 17
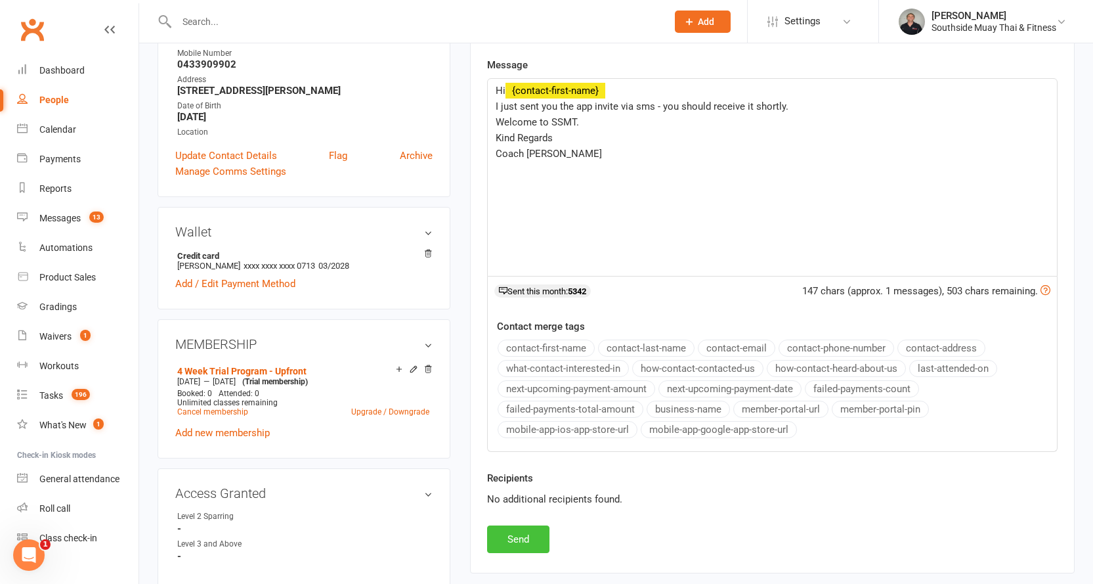
click at [501, 531] on button "Send" at bounding box center [518, 539] width 62 height 28
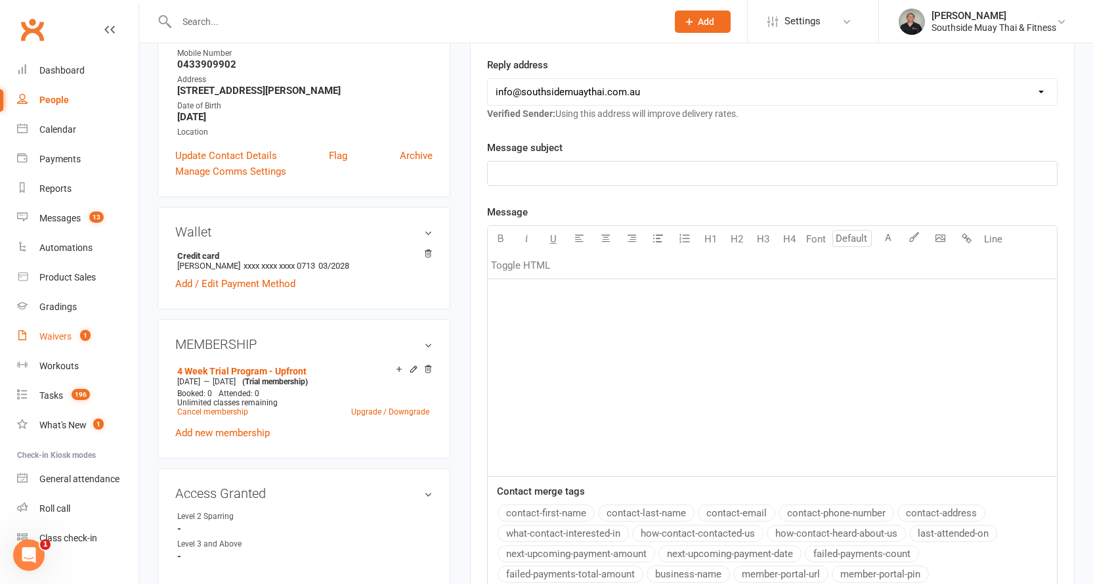
click at [53, 335] on div "Waivers" at bounding box center [55, 336] width 32 height 11
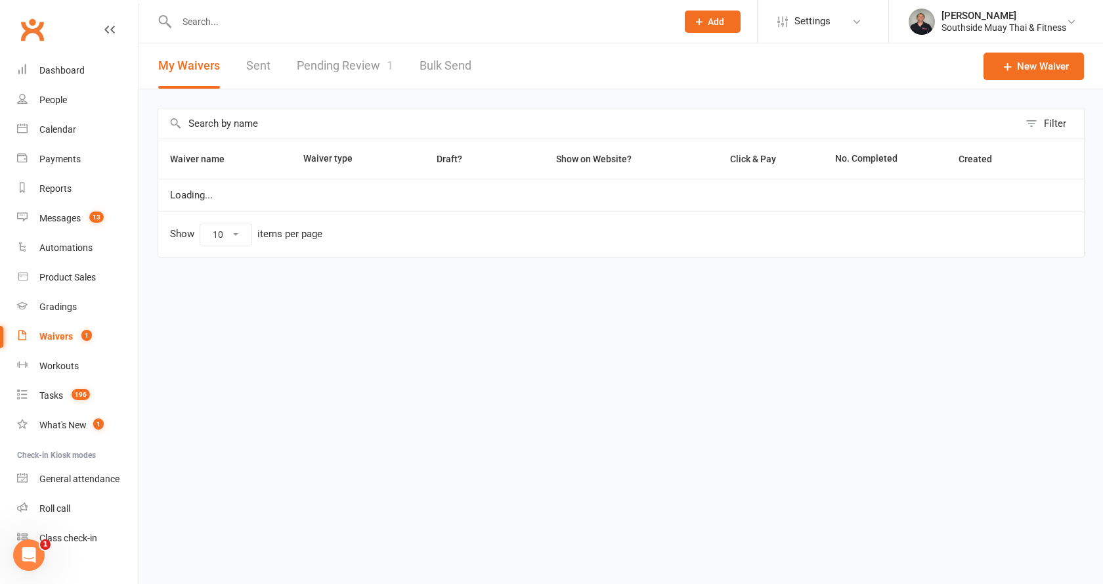
select select "100"
click at [360, 63] on link "Pending Review 1" at bounding box center [345, 65] width 96 height 45
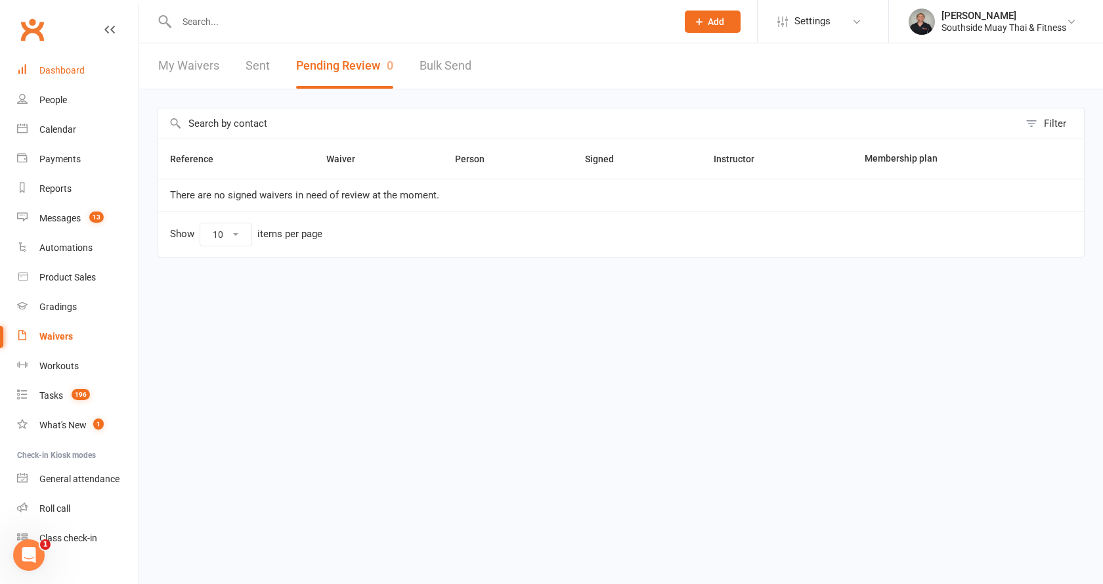
click at [67, 60] on link "Dashboard" at bounding box center [77, 71] width 121 height 30
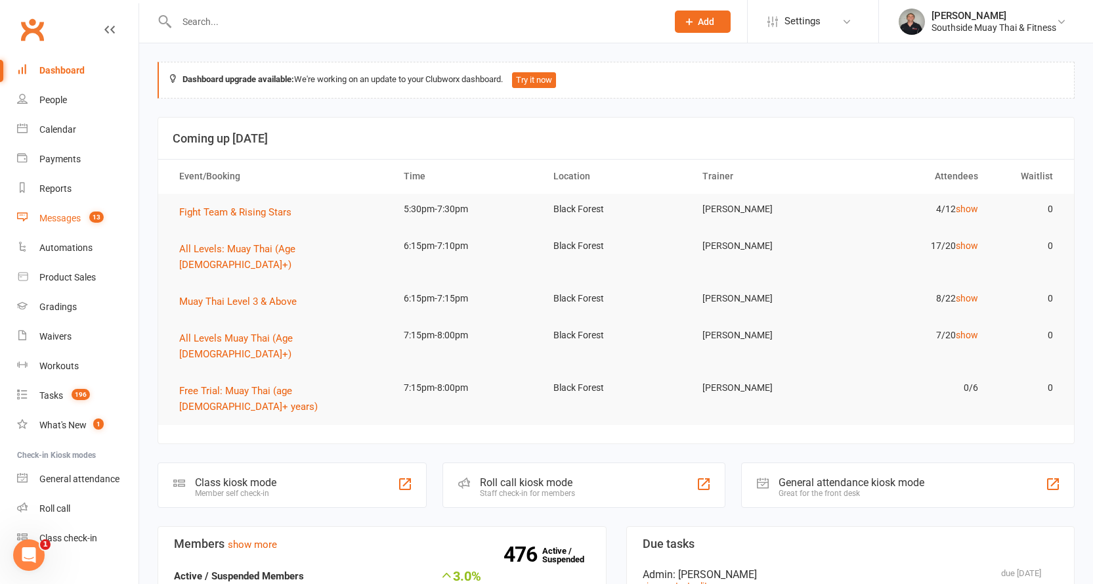
click at [72, 217] on div "Messages" at bounding box center [59, 218] width 41 height 11
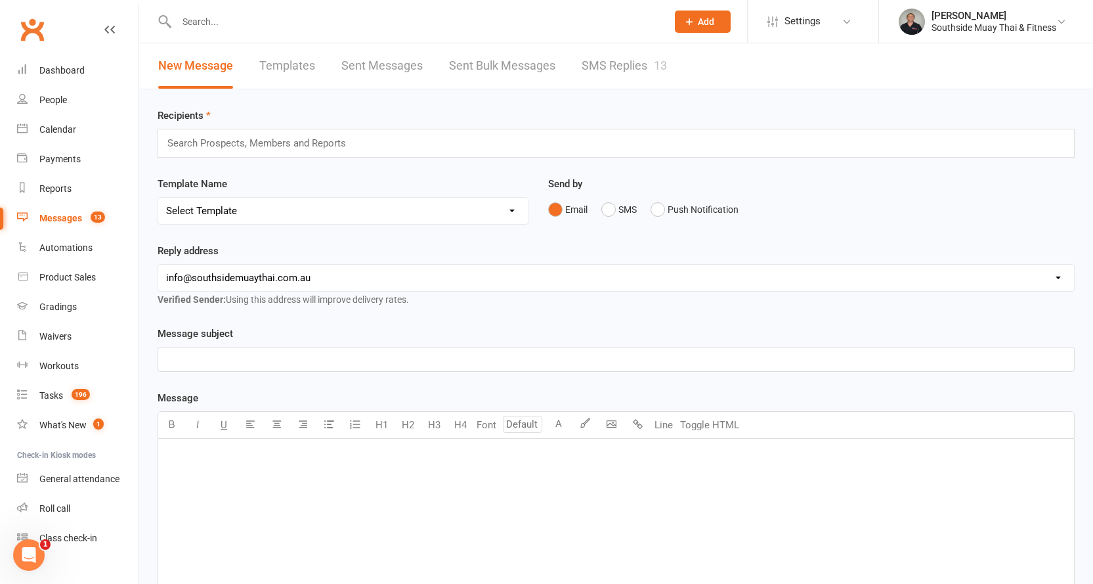
click at [629, 52] on link "SMS Replies 13" at bounding box center [624, 65] width 85 height 45
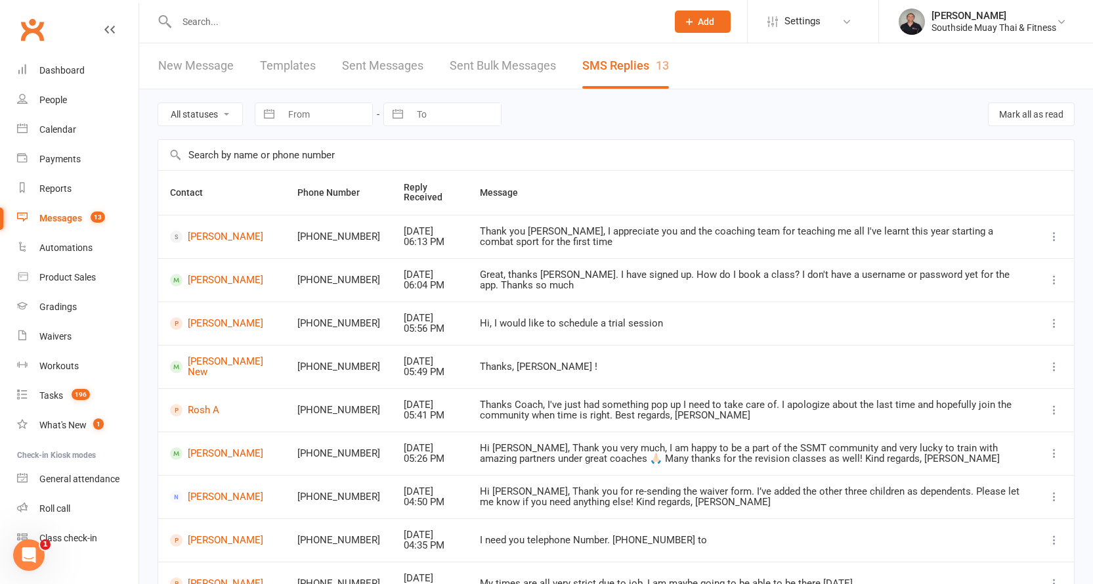
click at [206, 112] on select "All statuses Read only Unread only" at bounding box center [200, 114] width 84 height 22
select select "unread_only"
click at [158, 103] on select "All statuses Read only Unread only" at bounding box center [200, 114] width 84 height 22
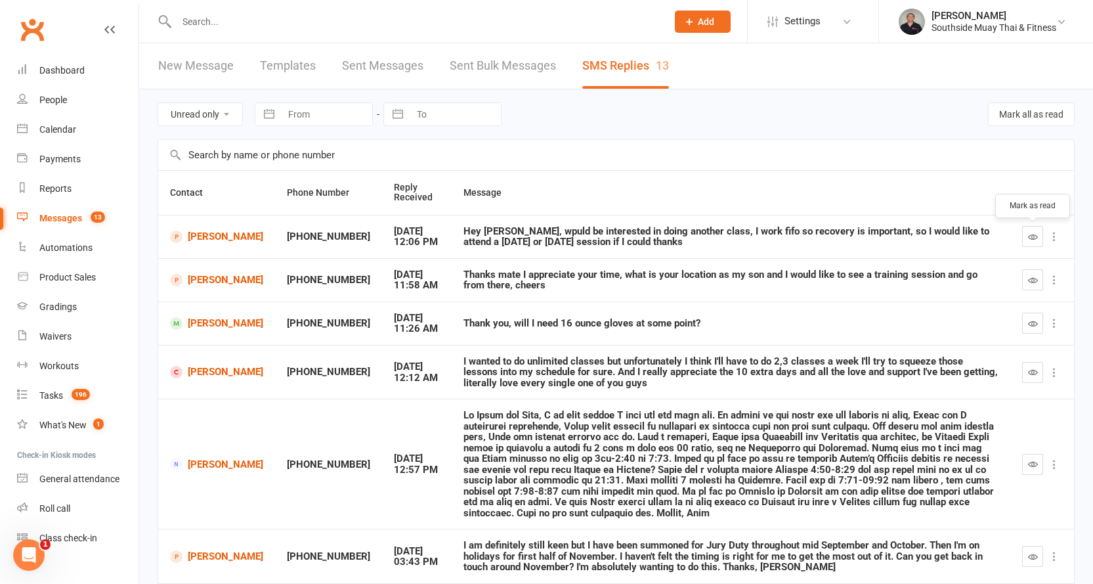
click at [1030, 232] on icon "button" at bounding box center [1033, 237] width 10 height 10
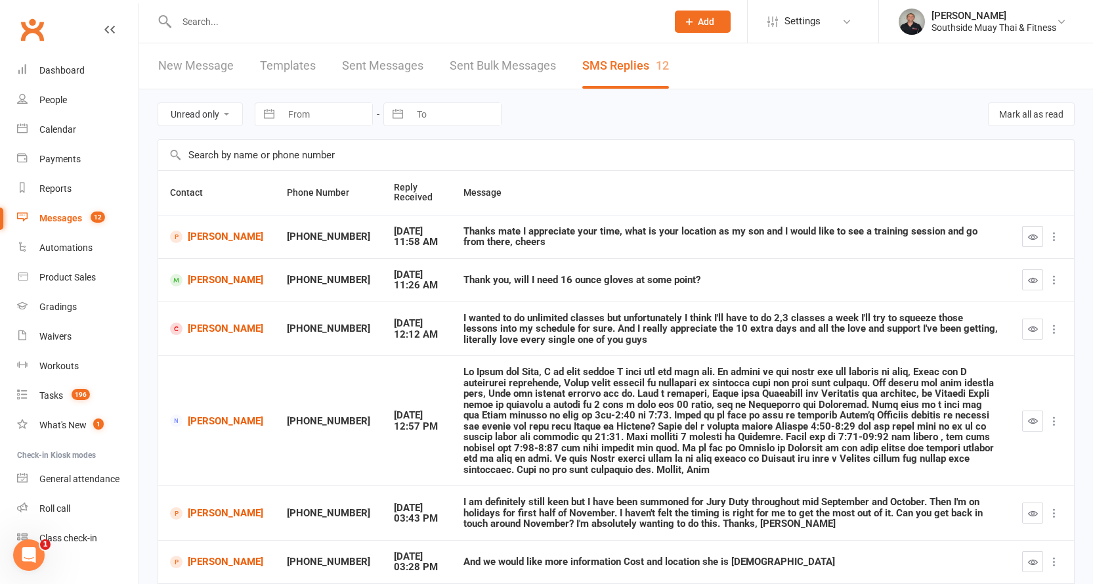
click at [200, 153] on input "text" at bounding box center [616, 155] width 916 height 30
click at [226, 26] on input "text" at bounding box center [415, 21] width 485 height 18
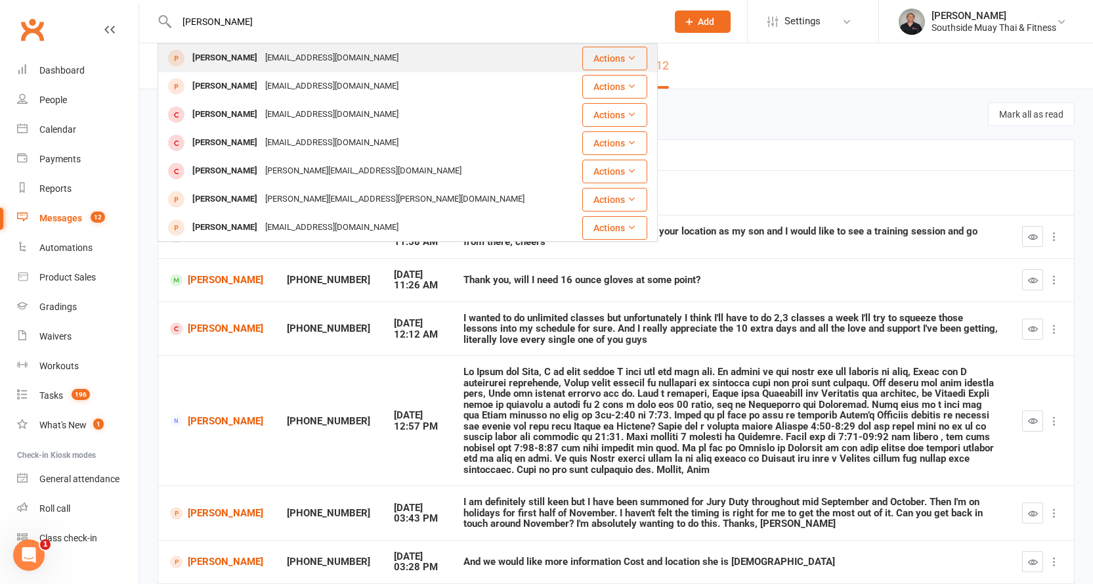
type input "david osb"
click at [233, 53] on div "David Osborn" at bounding box center [224, 58] width 73 height 19
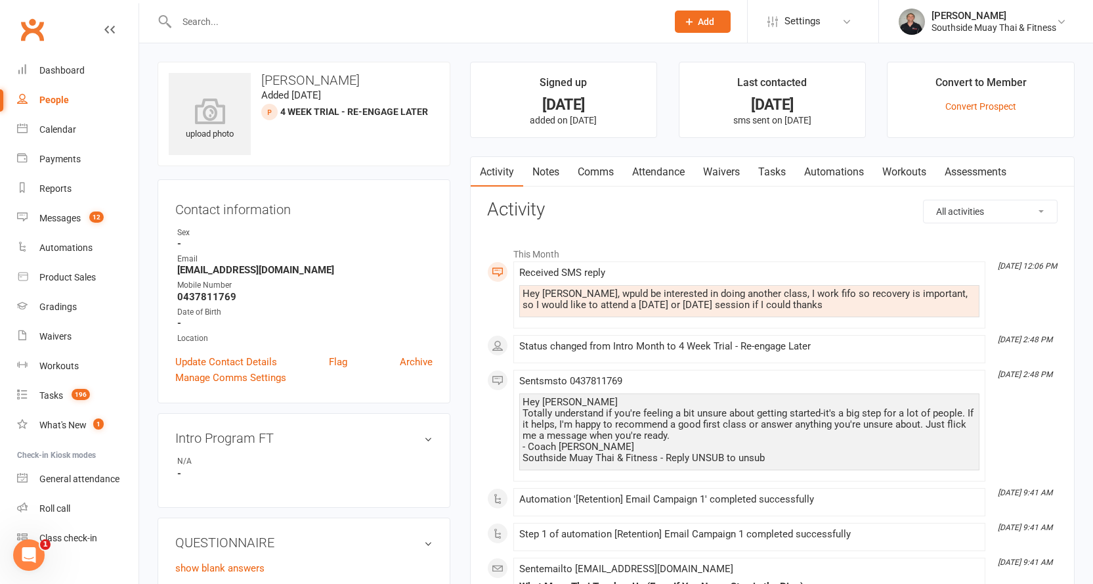
click at [601, 169] on link "Comms" at bounding box center [595, 172] width 54 height 30
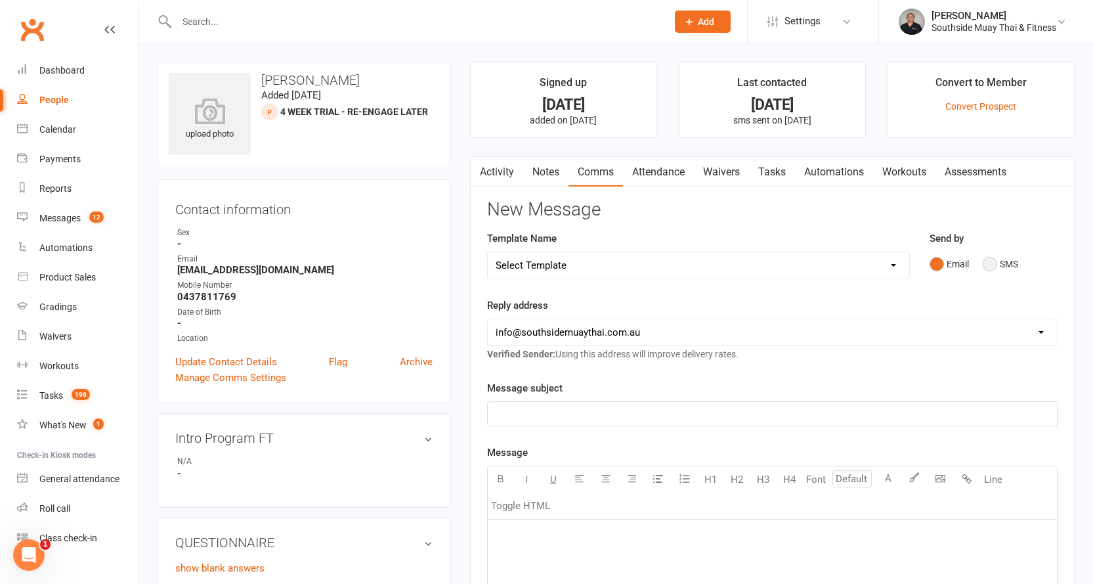
drag, startPoint x: 991, startPoint y: 267, endPoint x: 795, endPoint y: 282, distance: 196.8
click at [990, 267] on button "SMS" at bounding box center [1000, 263] width 35 height 25
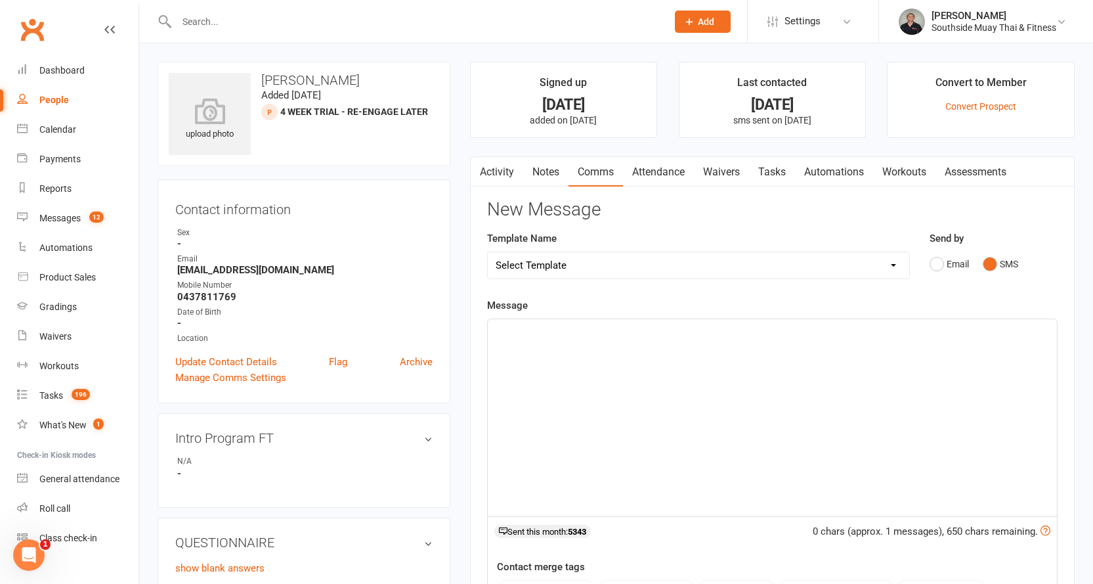
click at [553, 331] on p "﻿" at bounding box center [772, 331] width 553 height 16
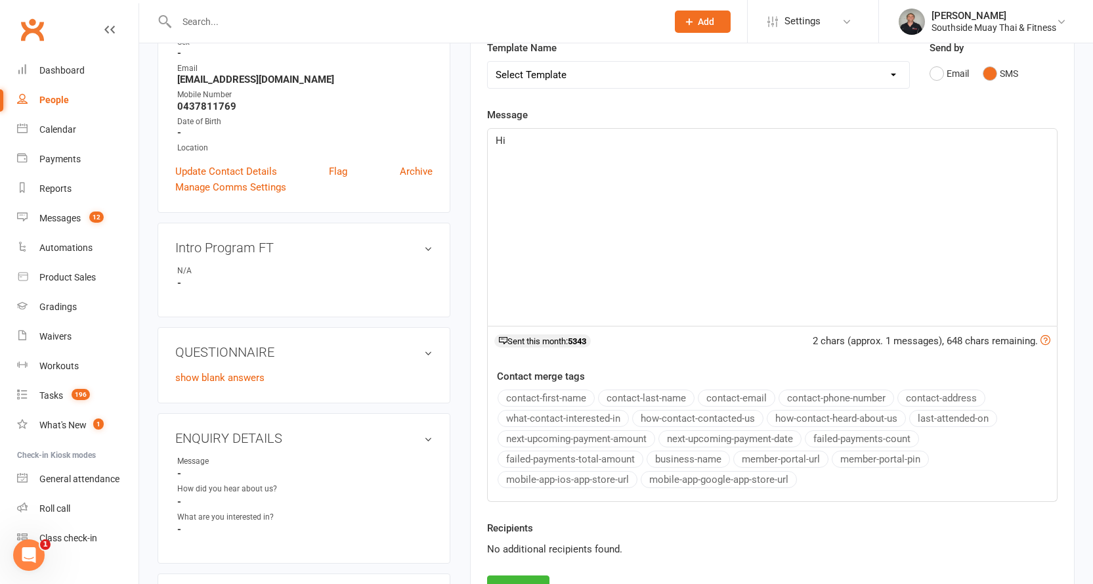
scroll to position [197, 0]
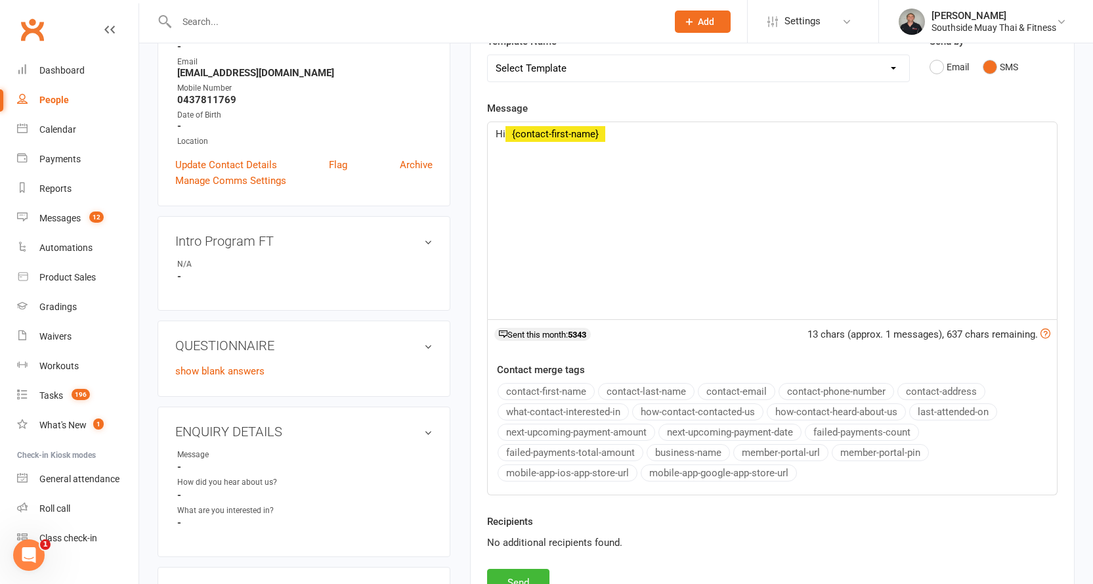
click at [529, 389] on button "contact-first-name" at bounding box center [546, 391] width 97 height 17
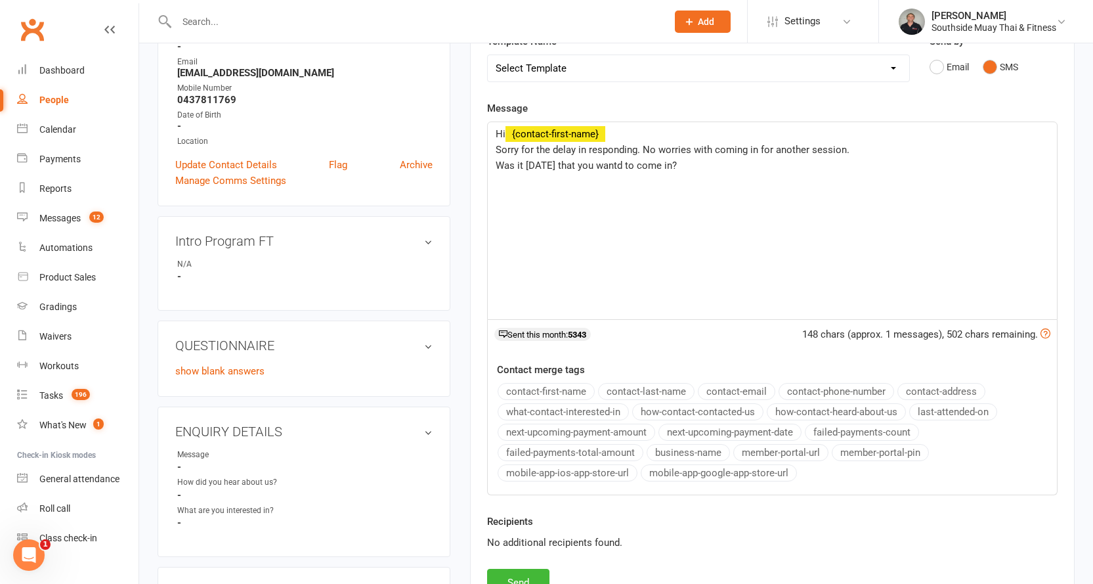
click at [629, 166] on span "Was it tomorrow that you wantd to come in?" at bounding box center [586, 166] width 181 height 12
click at [760, 164] on p "Was it tomorrow that you wanted to come in?" at bounding box center [772, 166] width 553 height 16
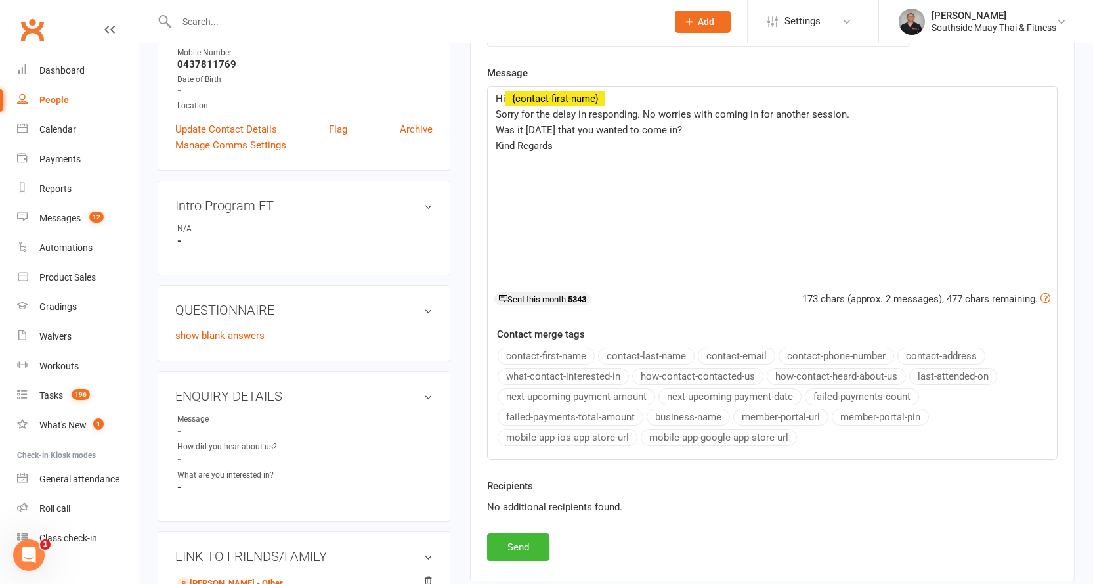
scroll to position [263, 0]
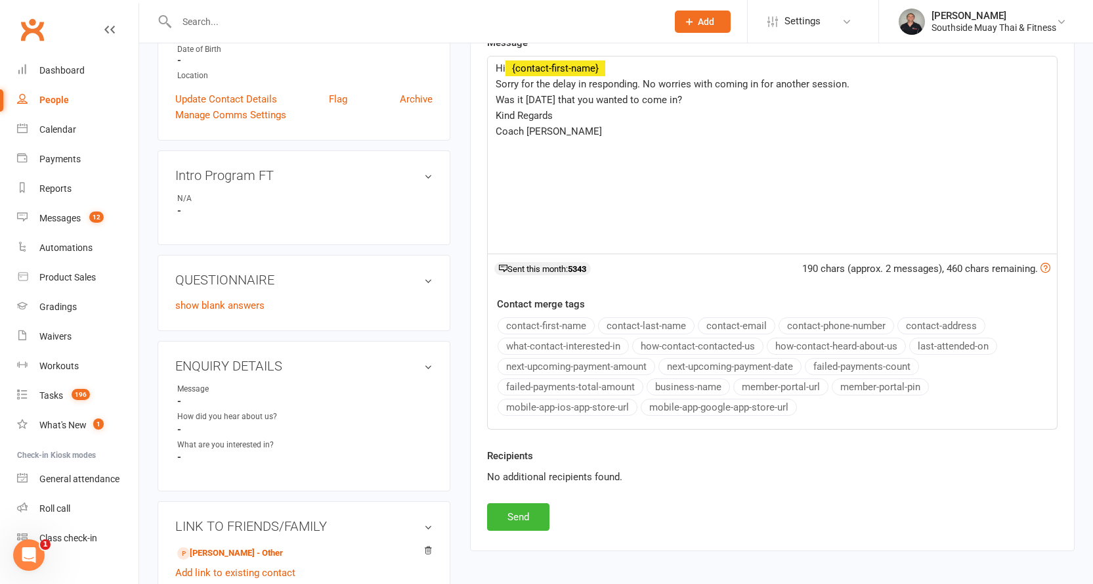
click at [704, 383] on button "business-name" at bounding box center [688, 386] width 83 height 17
click at [524, 515] on button "Send" at bounding box center [518, 517] width 62 height 28
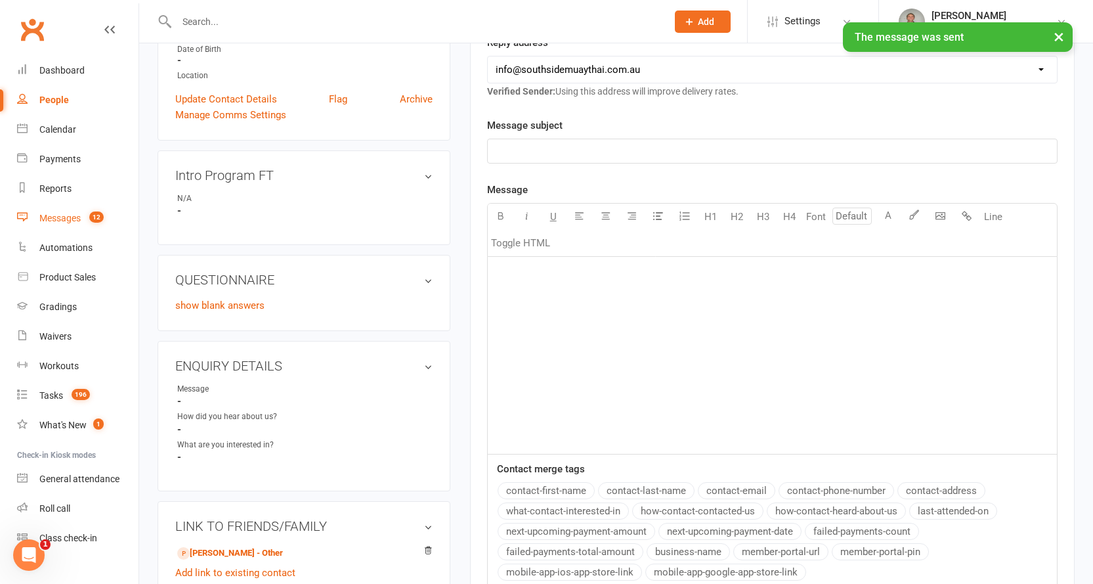
click at [56, 214] on div "Messages" at bounding box center [59, 218] width 41 height 11
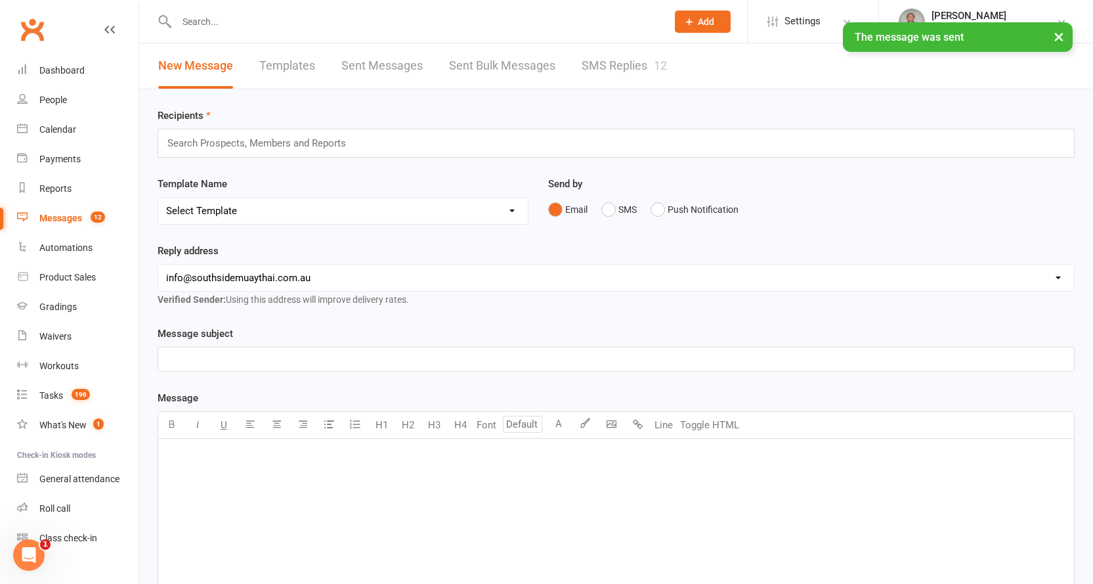
click at [601, 60] on link "SMS Replies 12" at bounding box center [624, 65] width 85 height 45
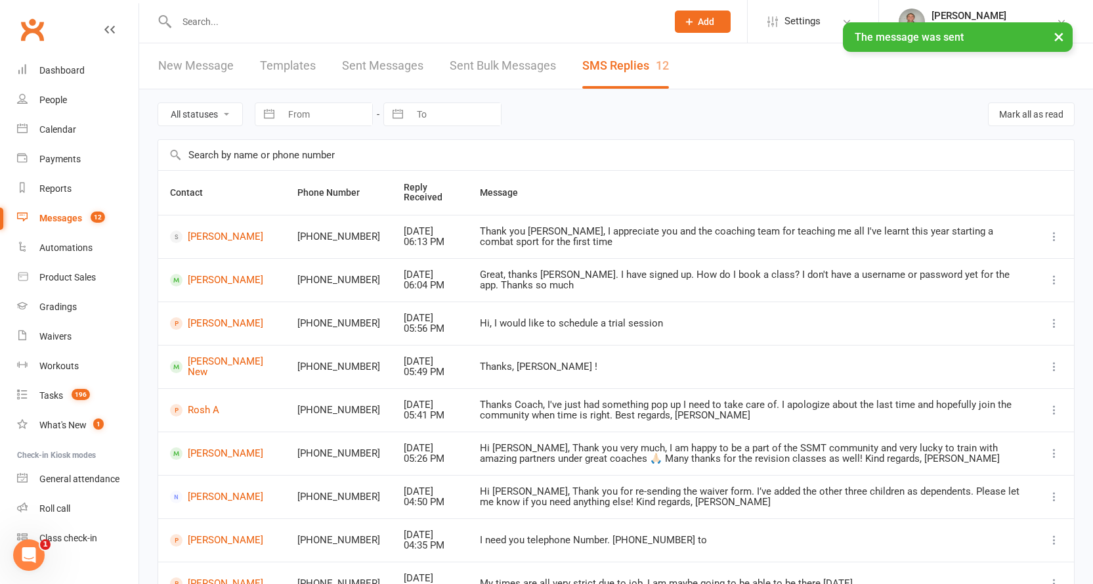
click at [211, 117] on select "All statuses Read only Unread only" at bounding box center [200, 114] width 84 height 22
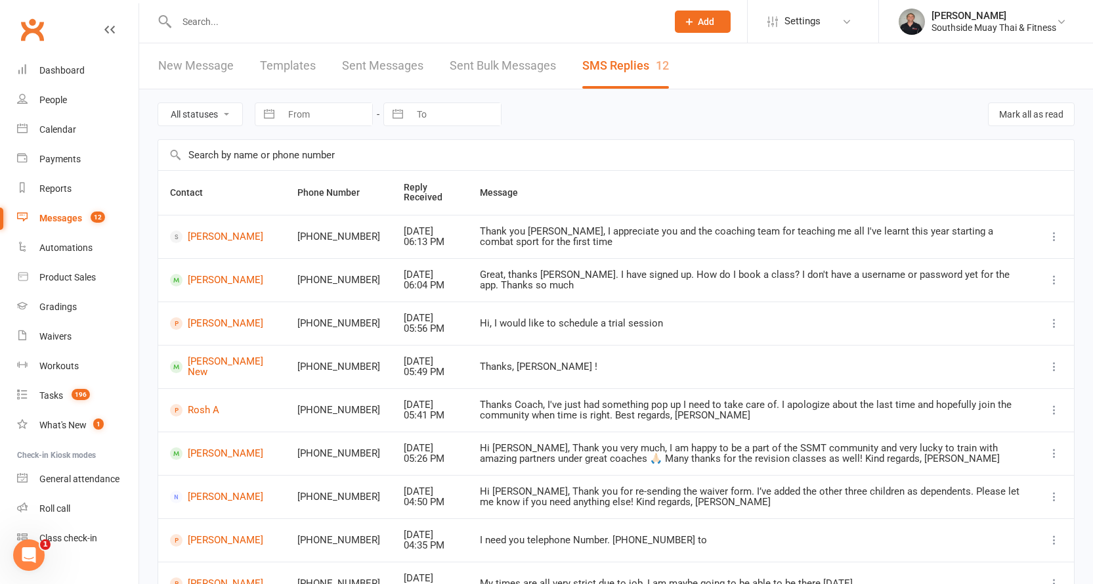
select select "unread_only"
click at [158, 103] on select "All statuses Read only Unread only" at bounding box center [200, 114] width 84 height 22
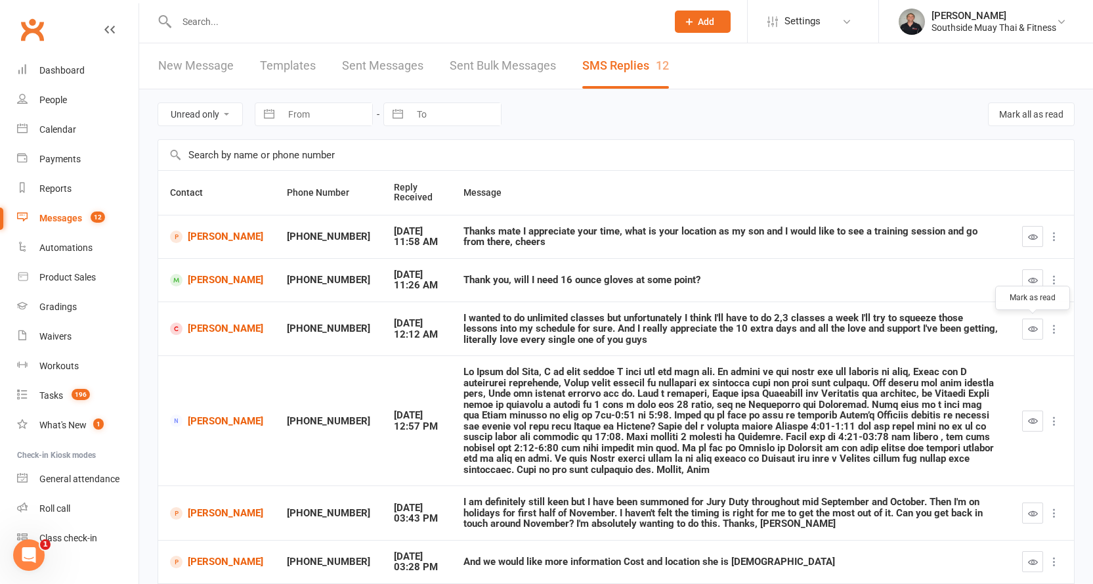
click at [1032, 327] on icon "button" at bounding box center [1033, 329] width 10 height 10
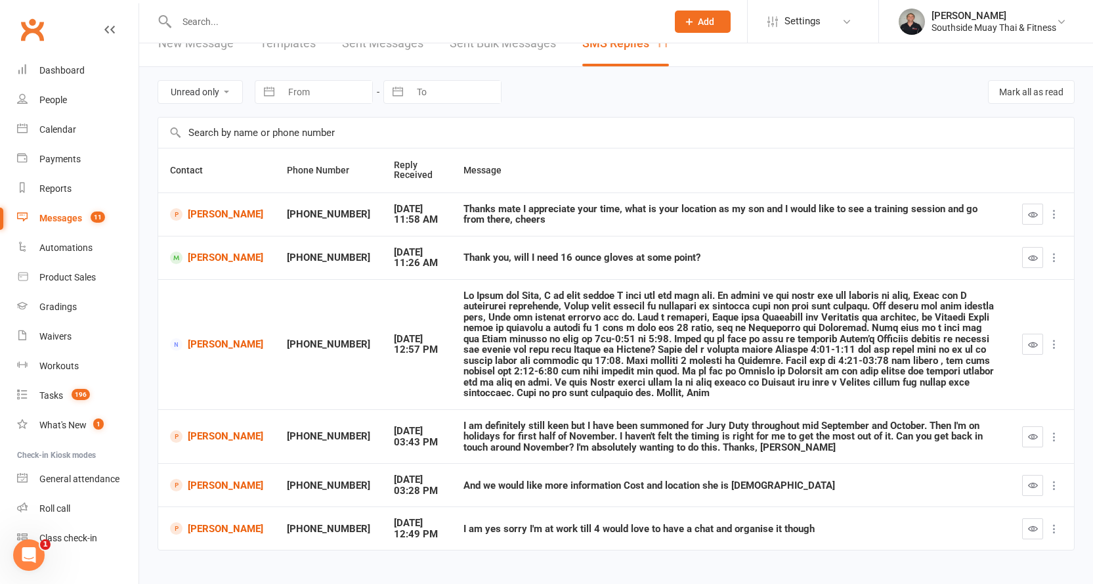
scroll to position [34, 0]
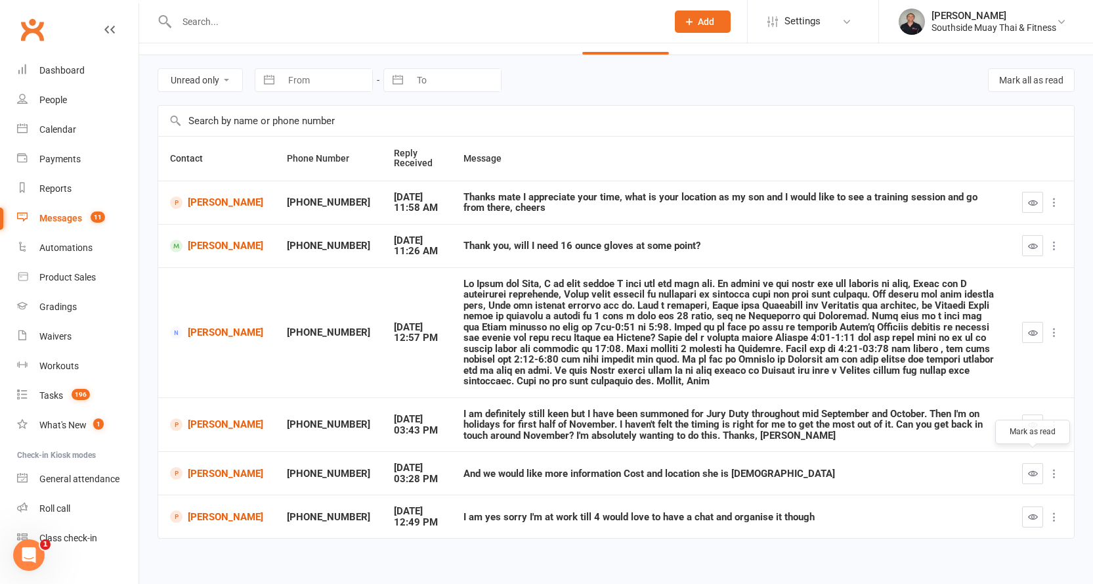
click at [1032, 468] on icon "button" at bounding box center [1033, 473] width 10 height 10
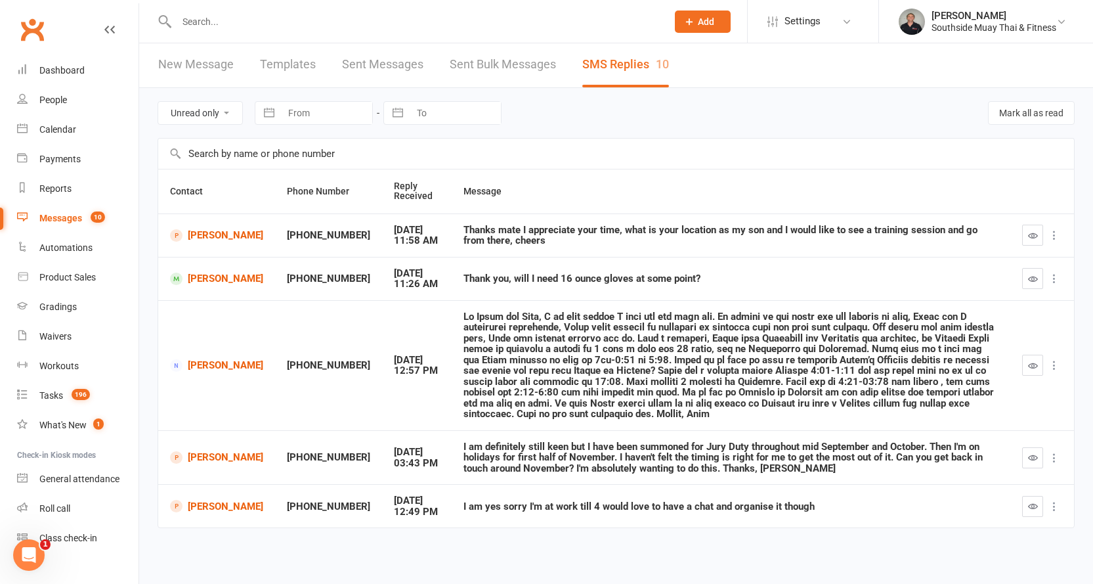
scroll to position [0, 0]
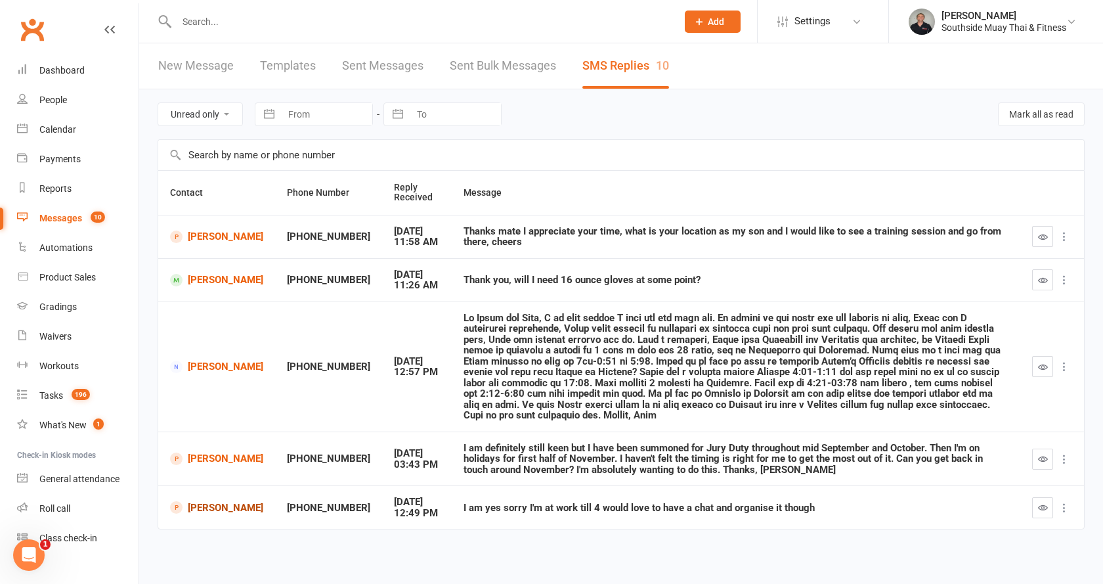
click at [208, 501] on link "Amie Crothers" at bounding box center [216, 507] width 93 height 12
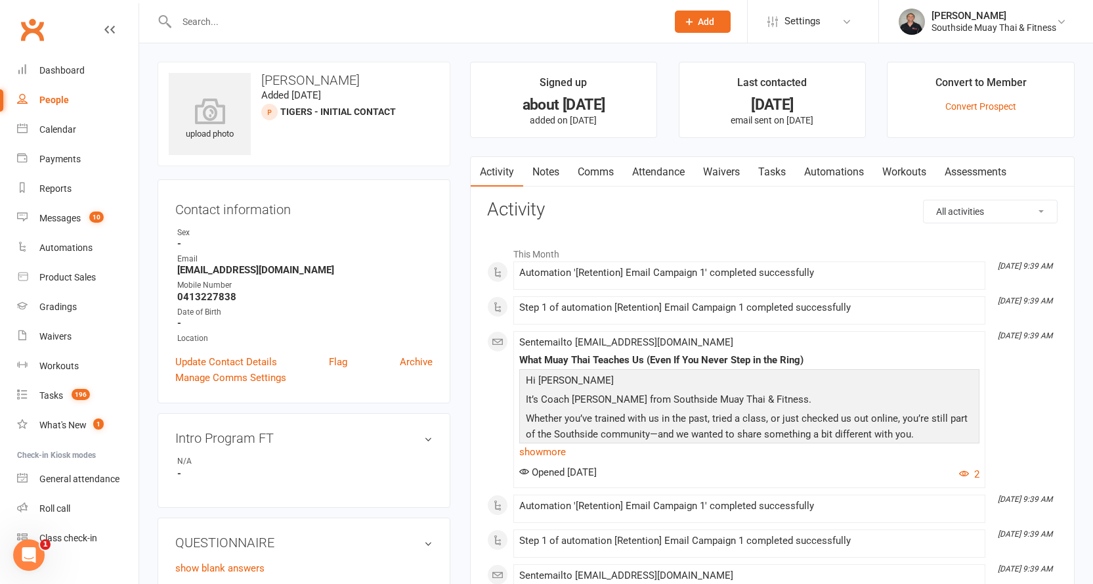
click at [597, 173] on link "Comms" at bounding box center [595, 172] width 54 height 30
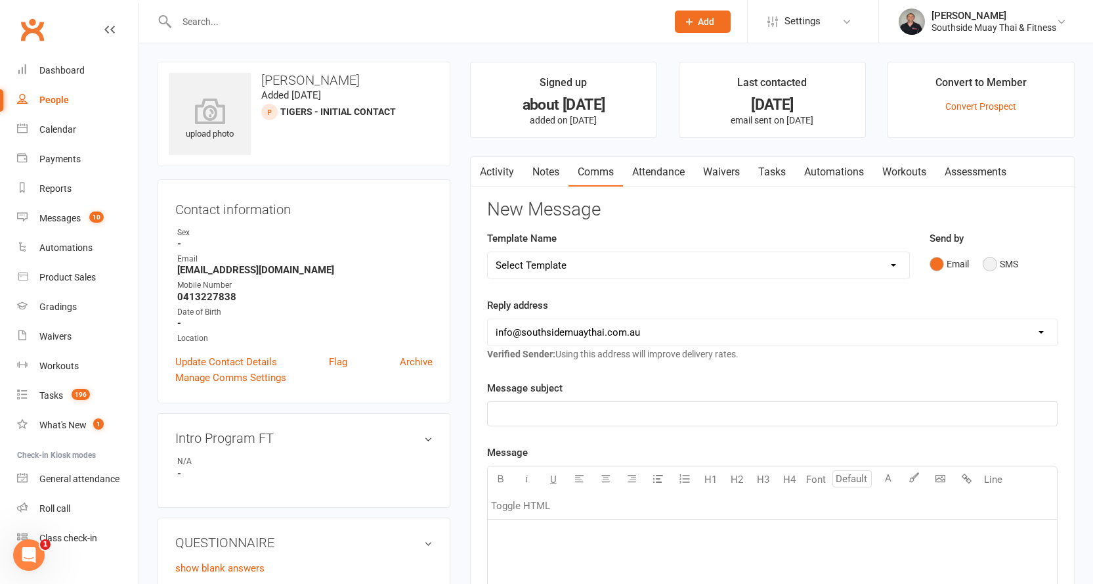
click at [990, 263] on button "SMS" at bounding box center [1000, 263] width 35 height 25
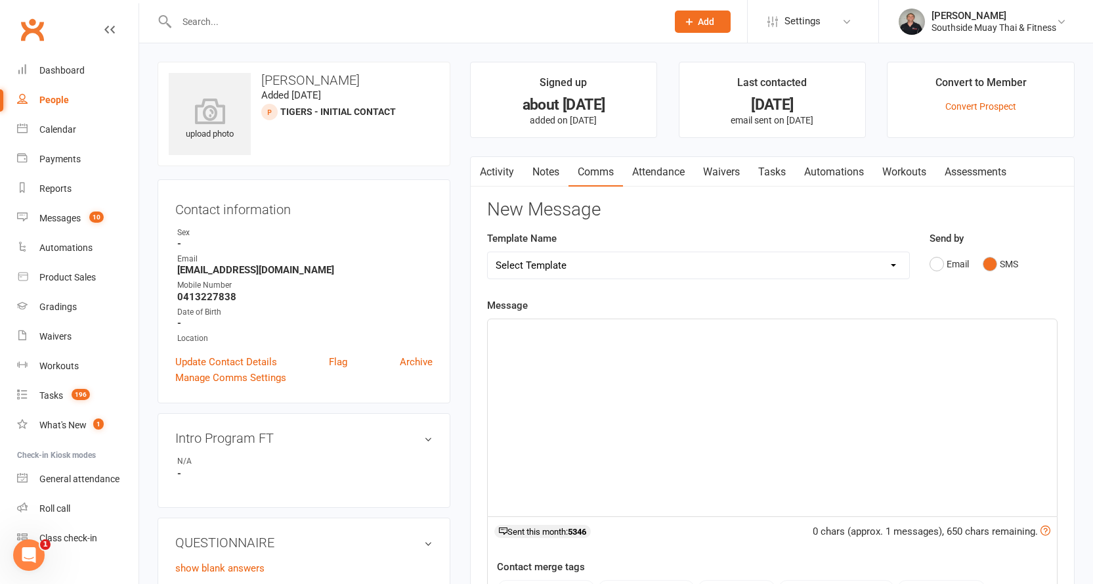
click at [554, 263] on select "Select Template [SMS] Outreach Message: High Risk – Personal From Trainer + Ree…" at bounding box center [698, 265] width 421 height 26
select select "29"
click at [488, 252] on select "Select Template [SMS] Outreach Message: High Risk – Personal From Trainer + Ree…" at bounding box center [698, 265] width 421 height 26
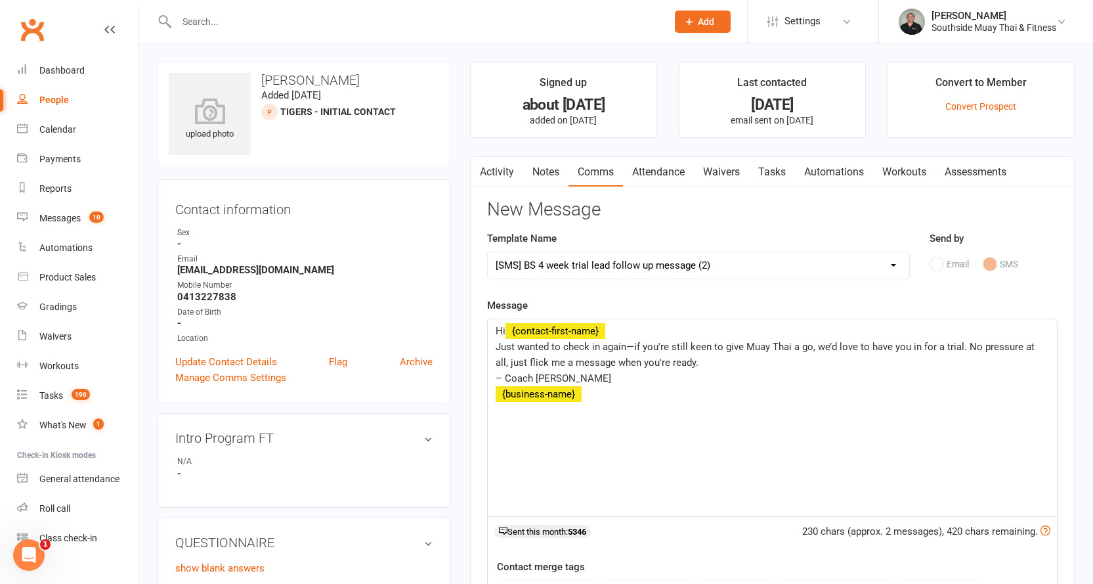
click at [507, 163] on link "Activity" at bounding box center [497, 172] width 53 height 30
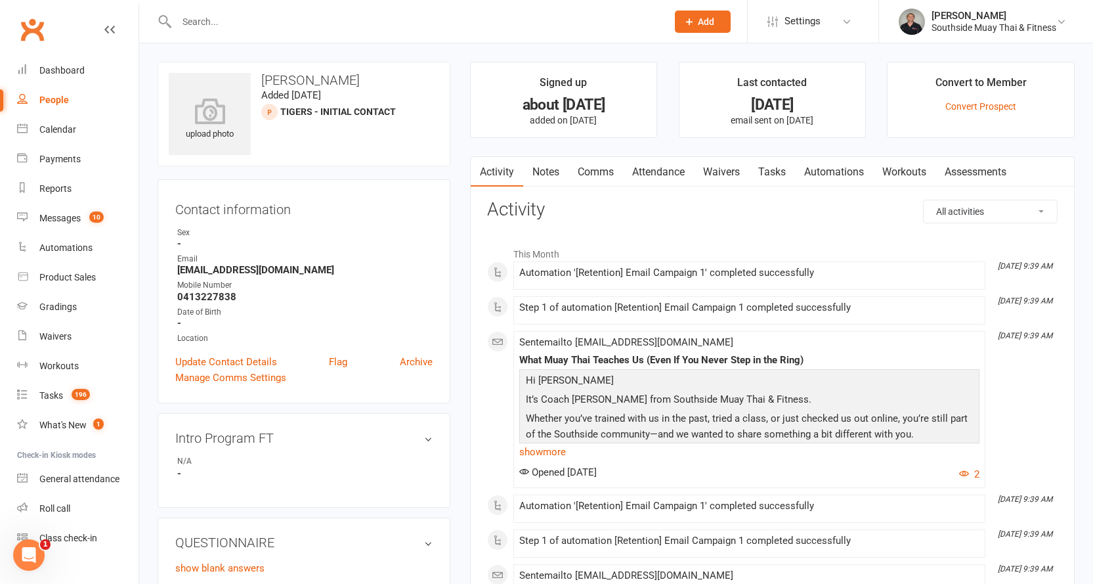
click at [600, 175] on link "Comms" at bounding box center [595, 172] width 54 height 30
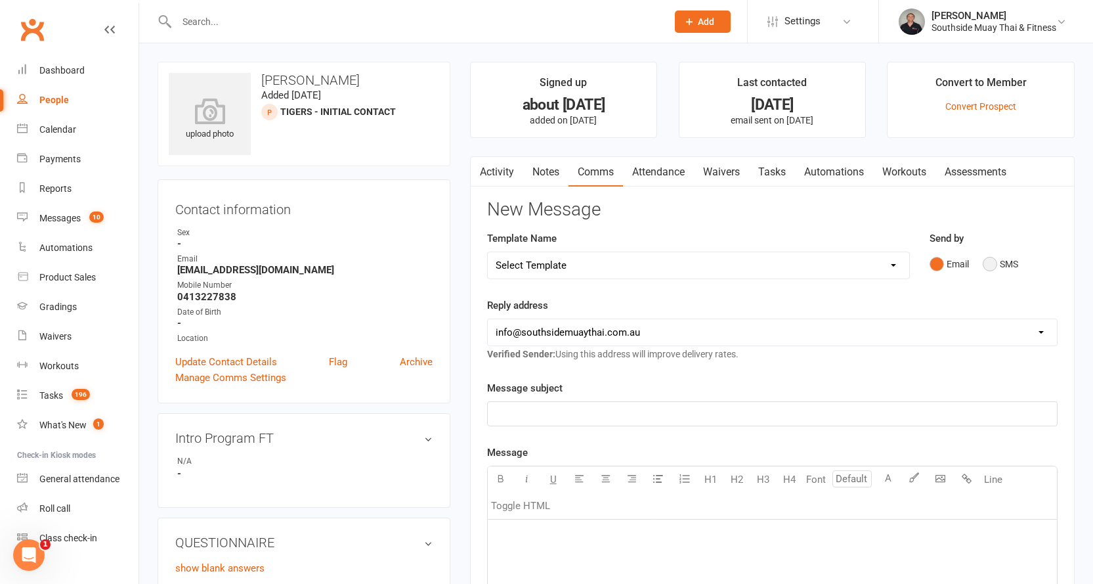
click at [990, 263] on button "SMS" at bounding box center [1000, 263] width 35 height 25
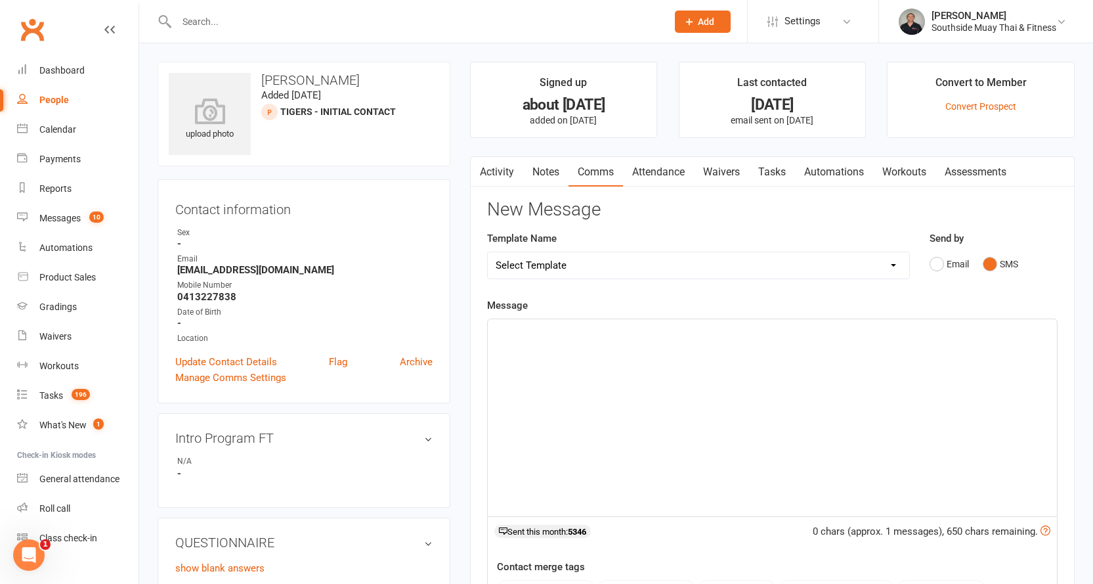
click at [729, 271] on select "Select Template [SMS] Outreach Message: High Risk – Personal From Trainer + Ree…" at bounding box center [698, 265] width 421 height 26
select select "29"
click at [488, 252] on select "Select Template [SMS] Outreach Message: High Risk – Personal From Trainer + Ree…" at bounding box center [698, 265] width 421 height 26
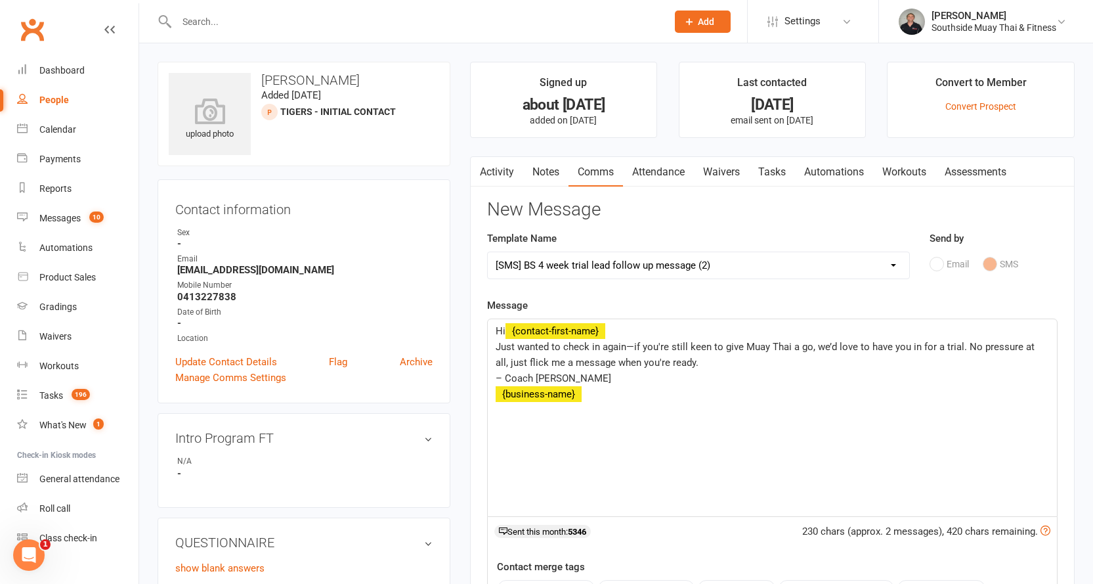
click at [669, 345] on span "Just wanted to check in again—if you're still keen to give Muay Thai a go, we’d…" at bounding box center [767, 355] width 542 height 28
click at [919, 342] on span "Just wanted to check in again—if you're son is still keen to give Muay Thai a g…" at bounding box center [755, 355] width 519 height 28
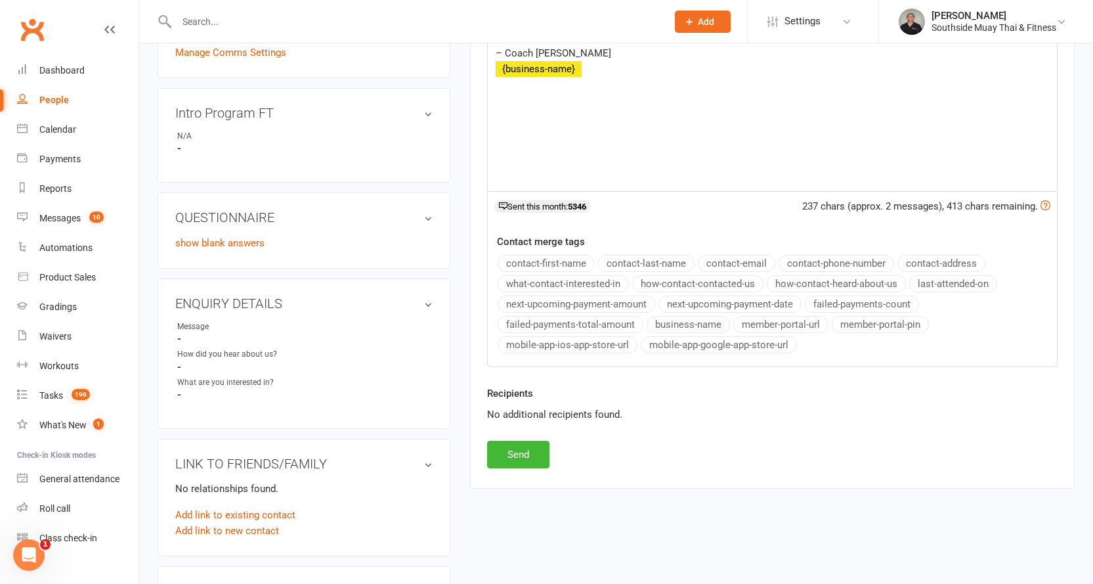
scroll to position [328, 0]
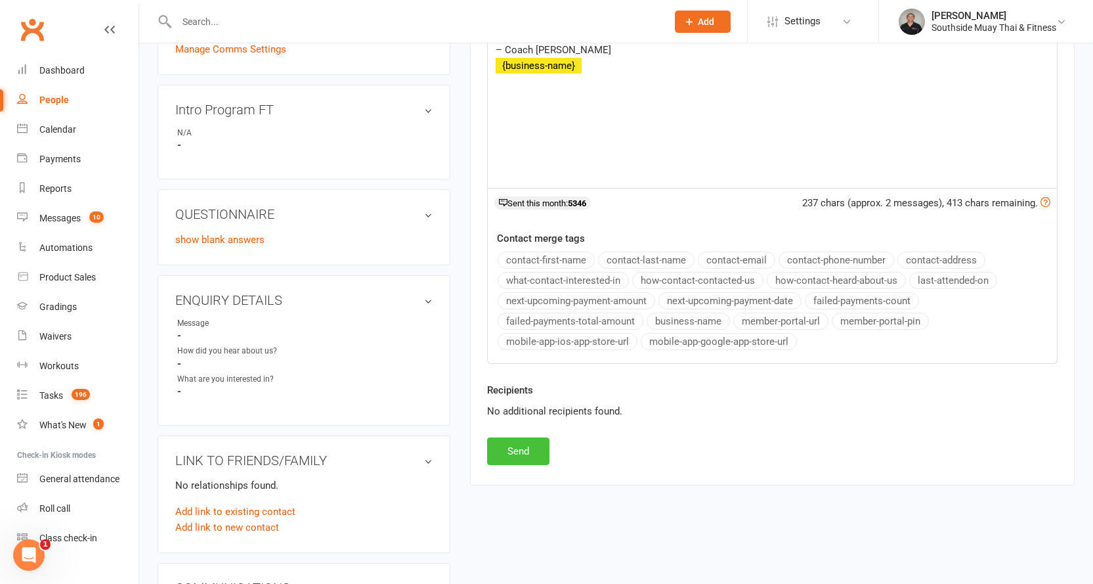
click at [513, 448] on button "Send" at bounding box center [518, 451] width 62 height 28
select select
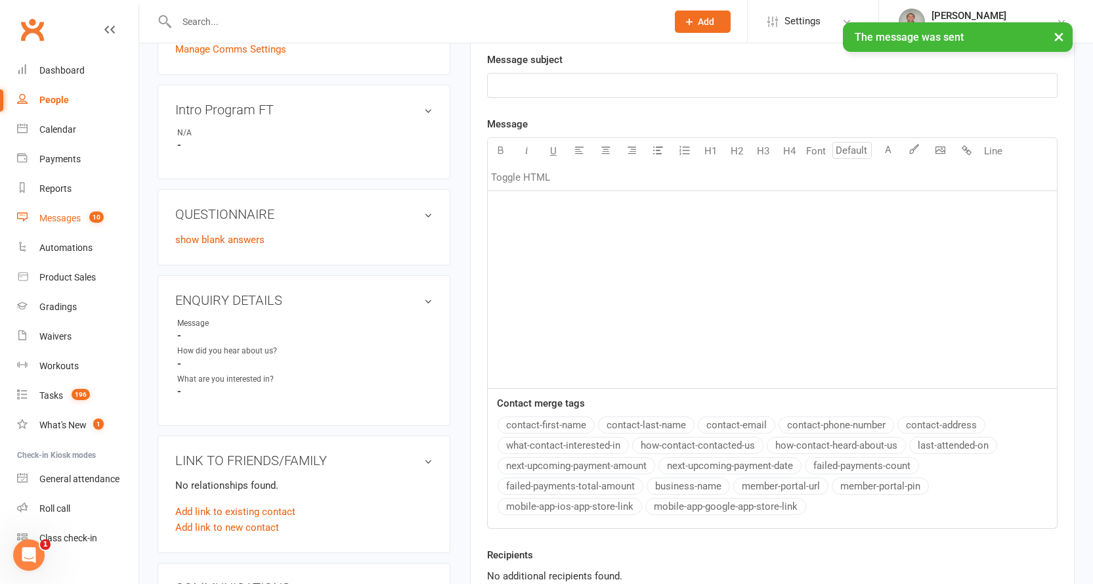
click at [66, 215] on div "Messages" at bounding box center [59, 218] width 41 height 11
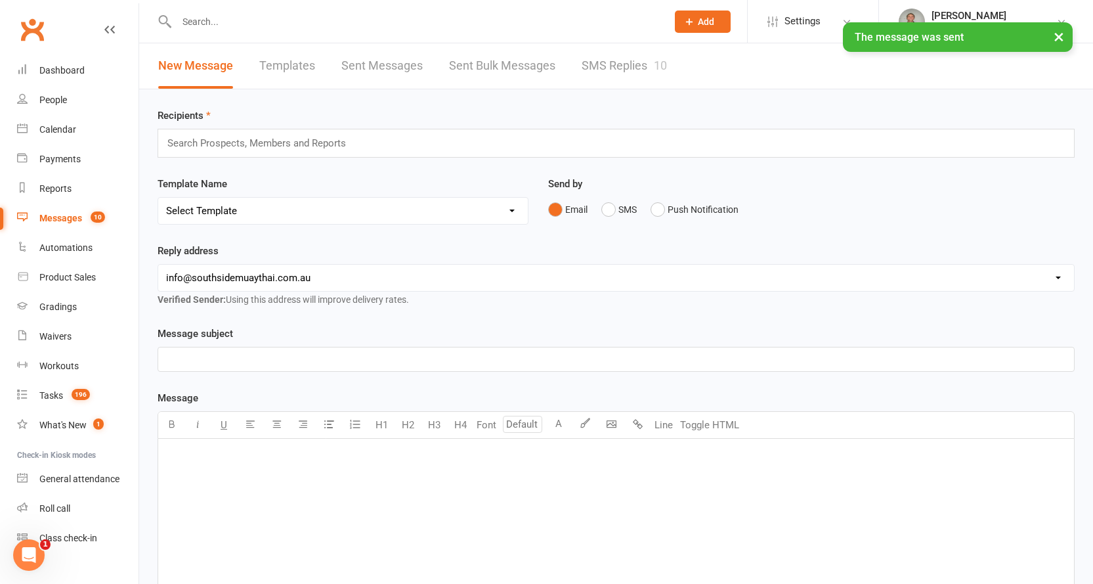
click at [638, 60] on link "SMS Replies 10" at bounding box center [624, 65] width 85 height 45
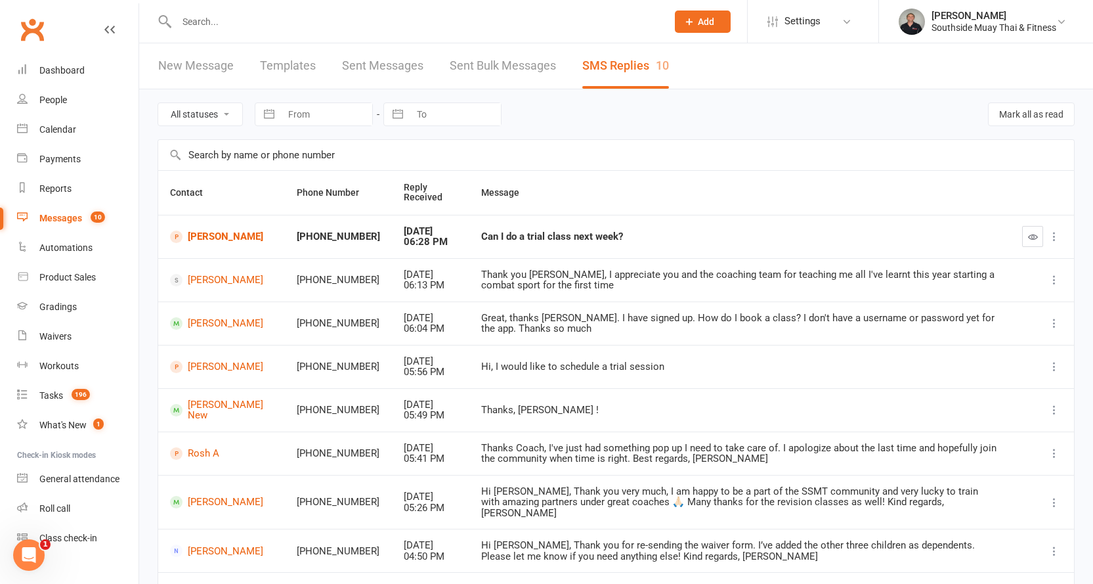
click at [216, 116] on select "All statuses Read only Unread only" at bounding box center [200, 114] width 84 height 22
click at [196, 102] on div "All statuses Read only Unread only" at bounding box center [200, 114] width 85 height 24
click at [192, 108] on select "All statuses Read only Unread only" at bounding box center [200, 114] width 84 height 22
select select "unread_only"
click at [158, 103] on select "All statuses Read only Unread only" at bounding box center [200, 114] width 84 height 22
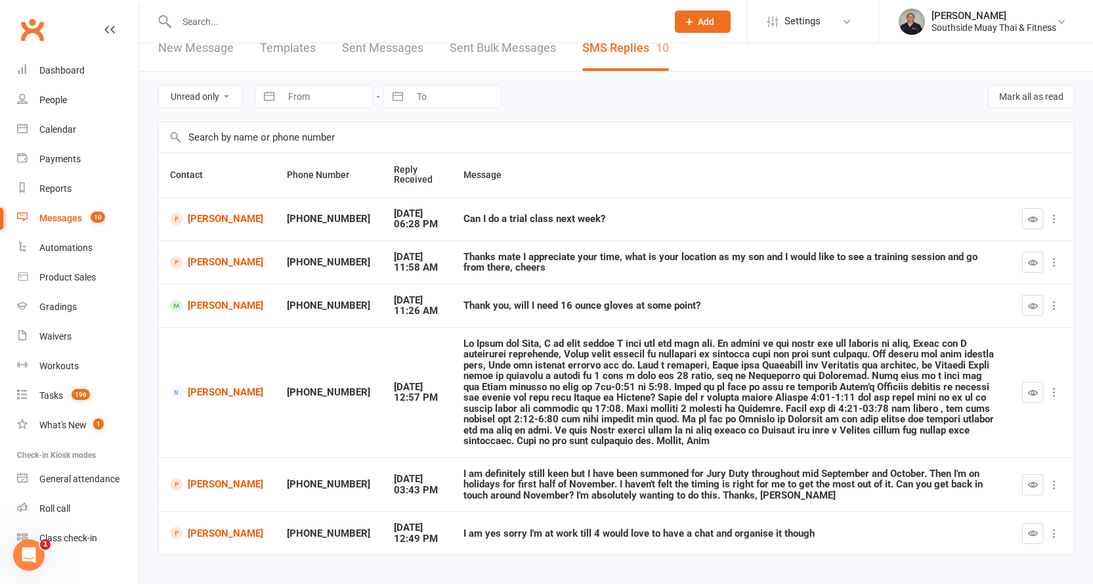
scroll to position [34, 0]
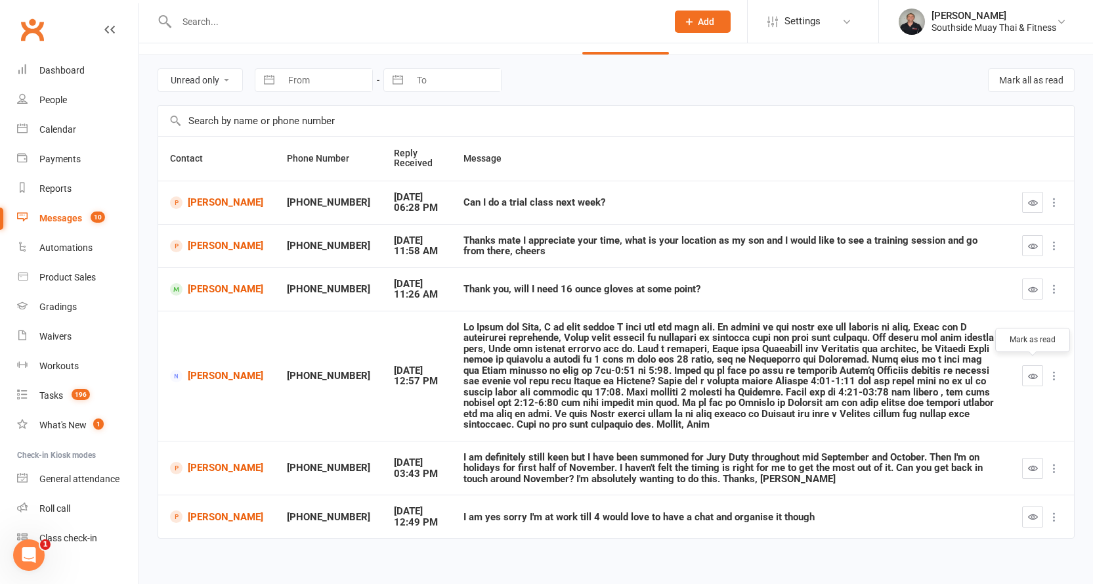
click at [1032, 371] on icon "button" at bounding box center [1033, 376] width 10 height 10
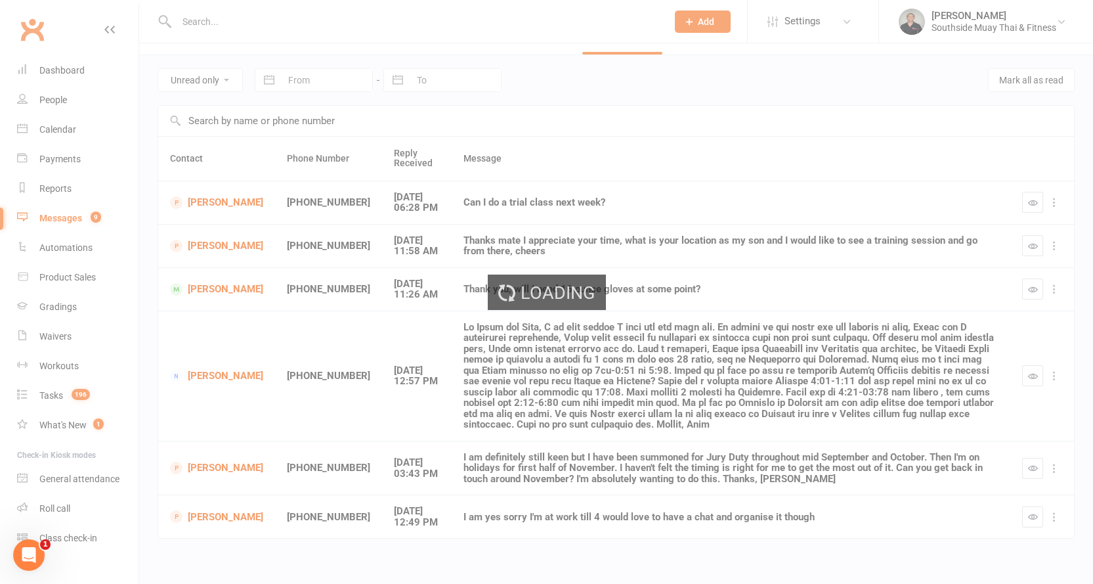
scroll to position [0, 0]
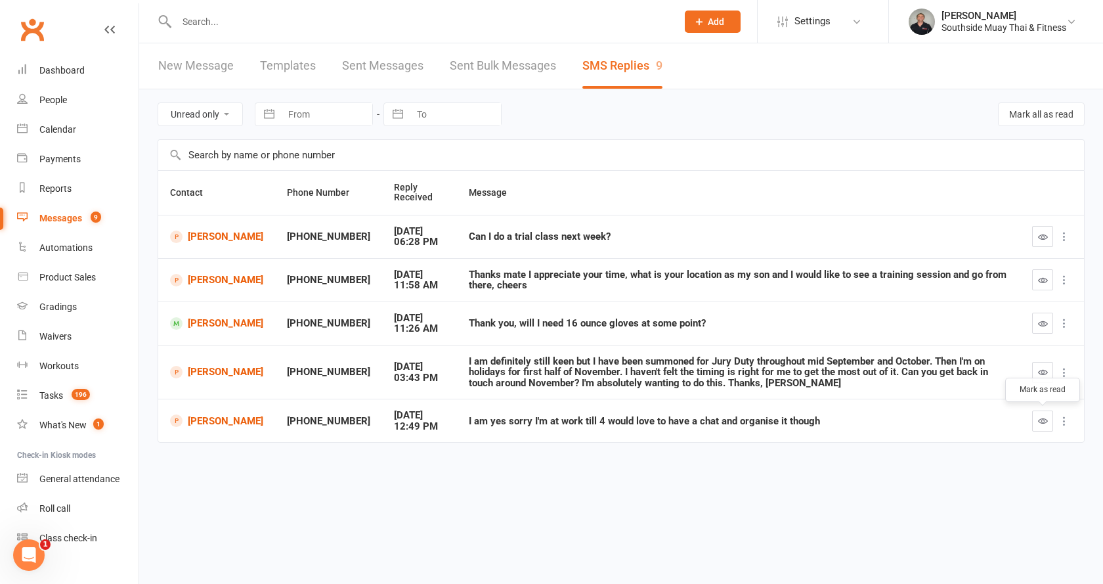
click at [1036, 423] on button "button" at bounding box center [1042, 420] width 21 height 21
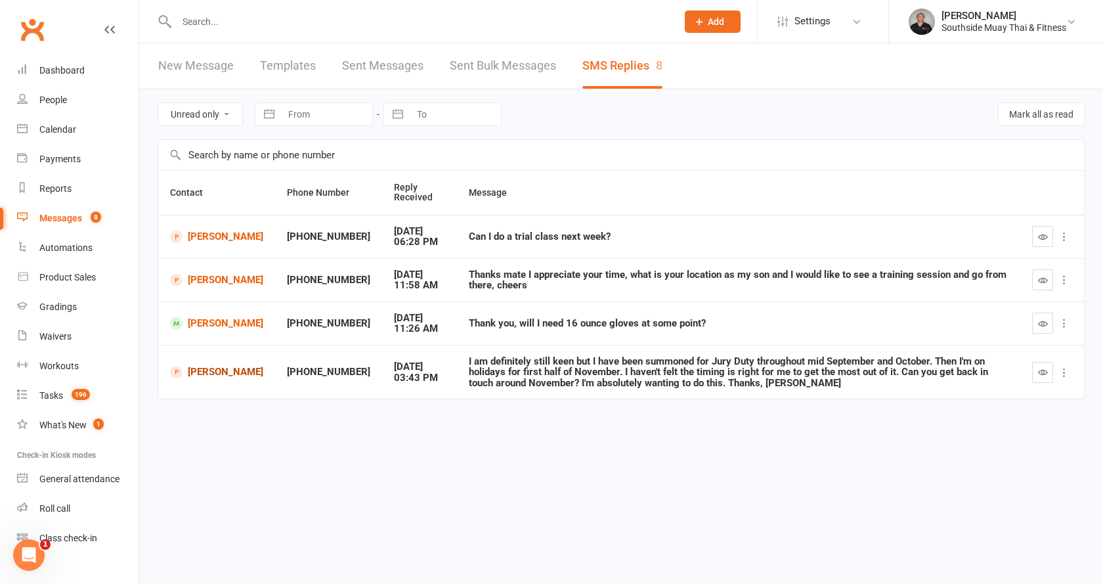
click at [198, 372] on link "Tanya Rowden" at bounding box center [216, 372] width 93 height 12
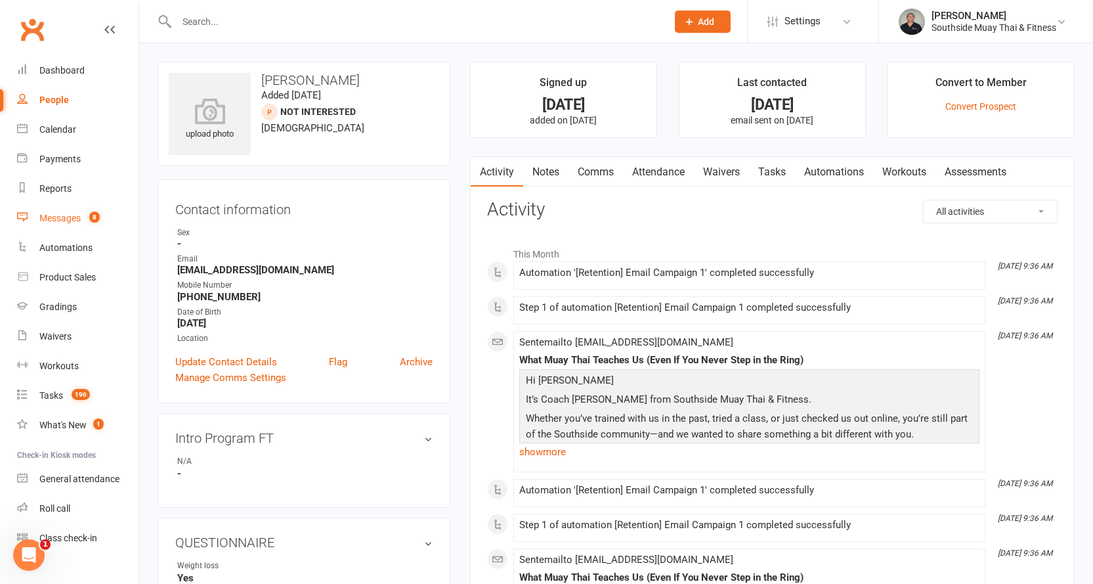
click at [68, 211] on link "Messages 8" at bounding box center [77, 218] width 121 height 30
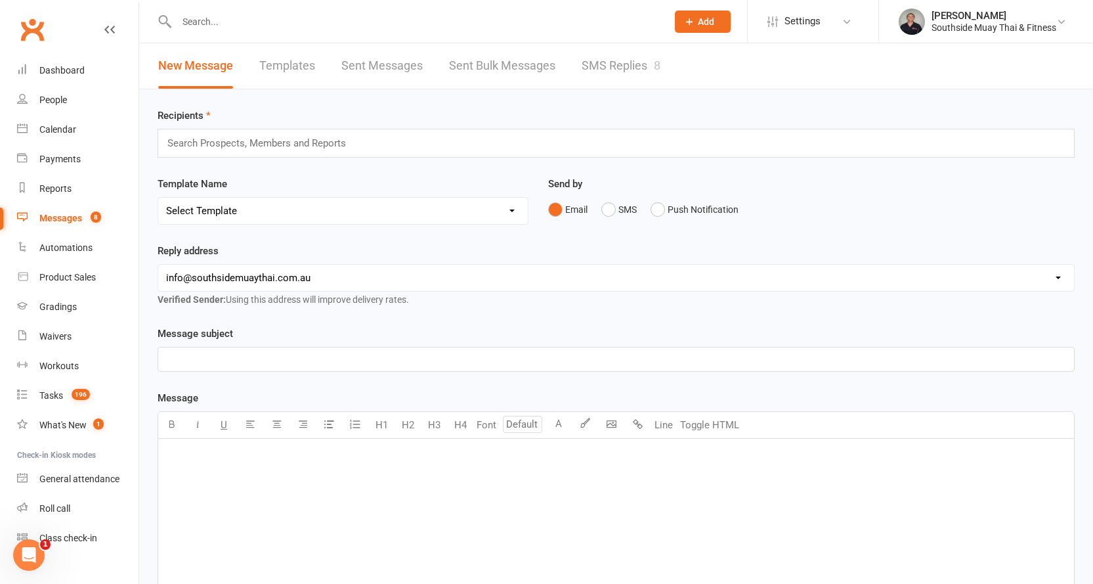
click at [616, 71] on link "SMS Replies 8" at bounding box center [621, 65] width 79 height 45
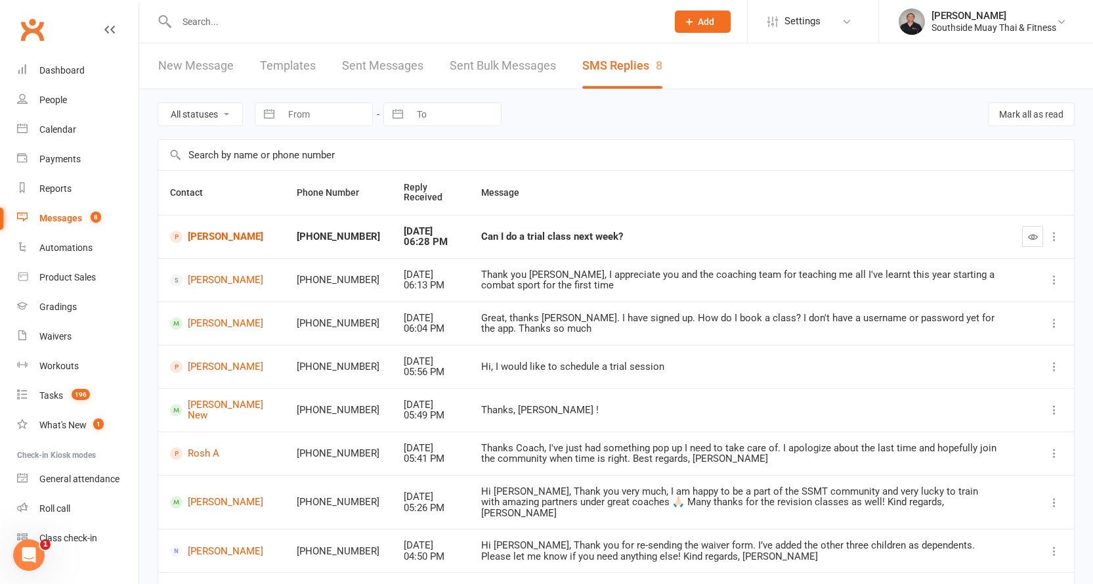
click at [183, 112] on select "All statuses Read only Unread only" at bounding box center [200, 114] width 84 height 22
select select "unread_only"
click at [158, 103] on select "All statuses Read only Unread only" at bounding box center [200, 114] width 84 height 22
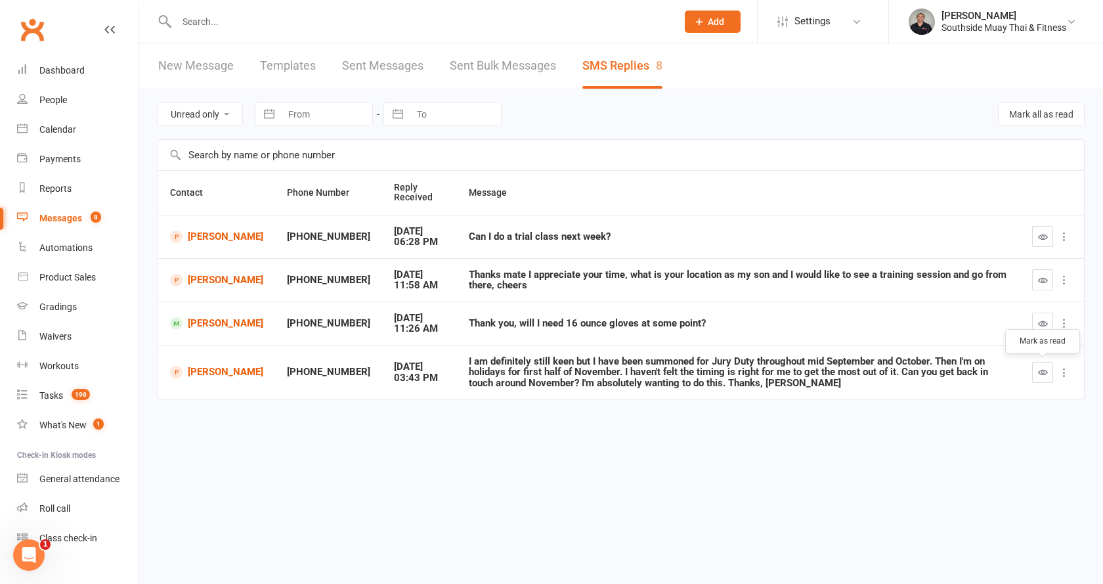
click at [1042, 372] on icon "button" at bounding box center [1043, 372] width 10 height 10
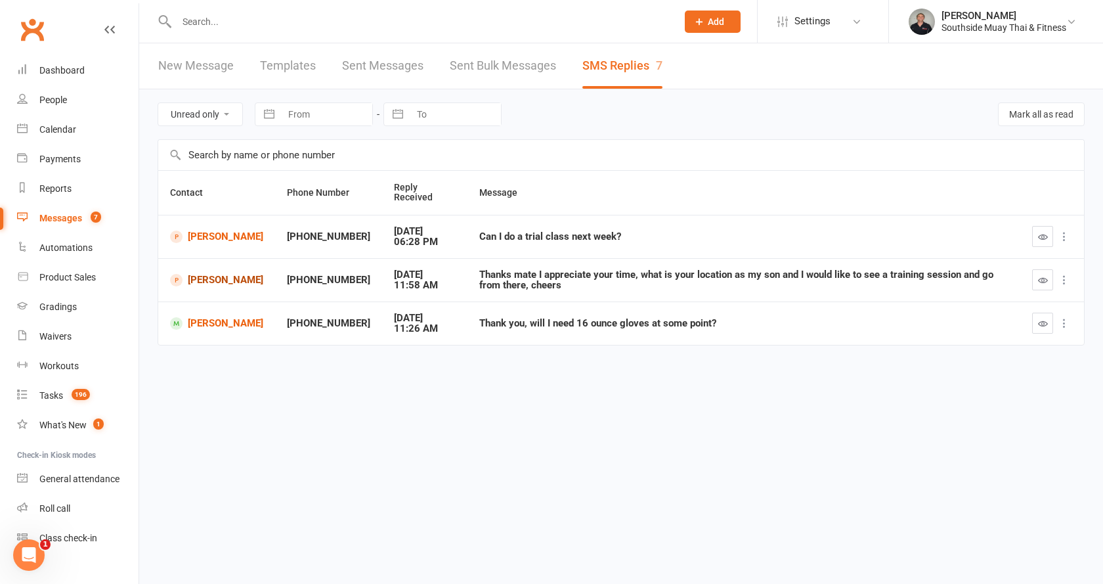
click at [205, 278] on link "Michael Merrilees" at bounding box center [216, 280] width 93 height 12
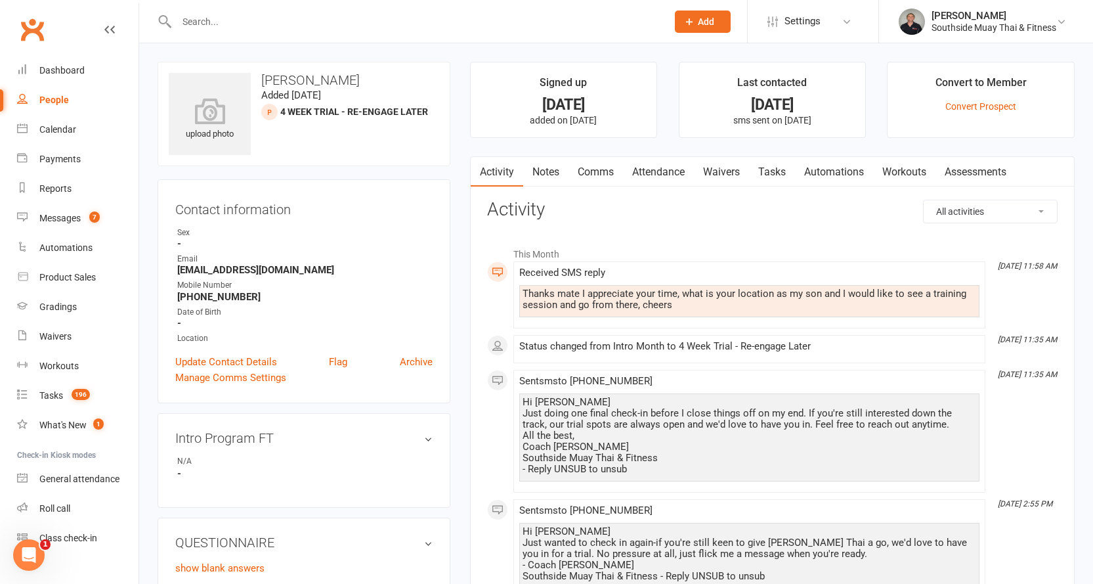
click at [599, 172] on link "Comms" at bounding box center [595, 172] width 54 height 30
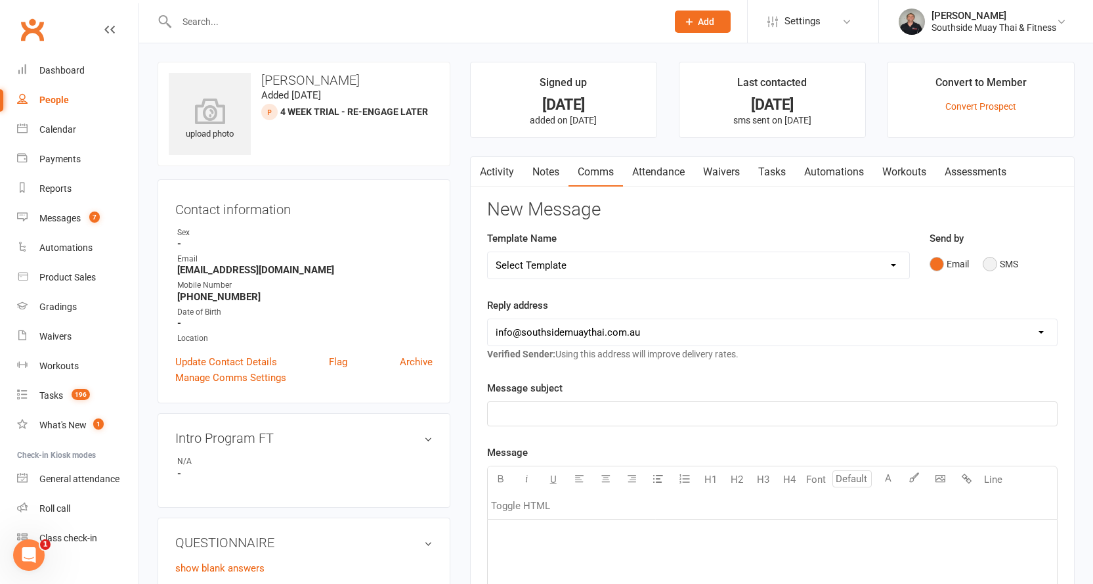
click at [991, 267] on button "SMS" at bounding box center [1000, 263] width 35 height 25
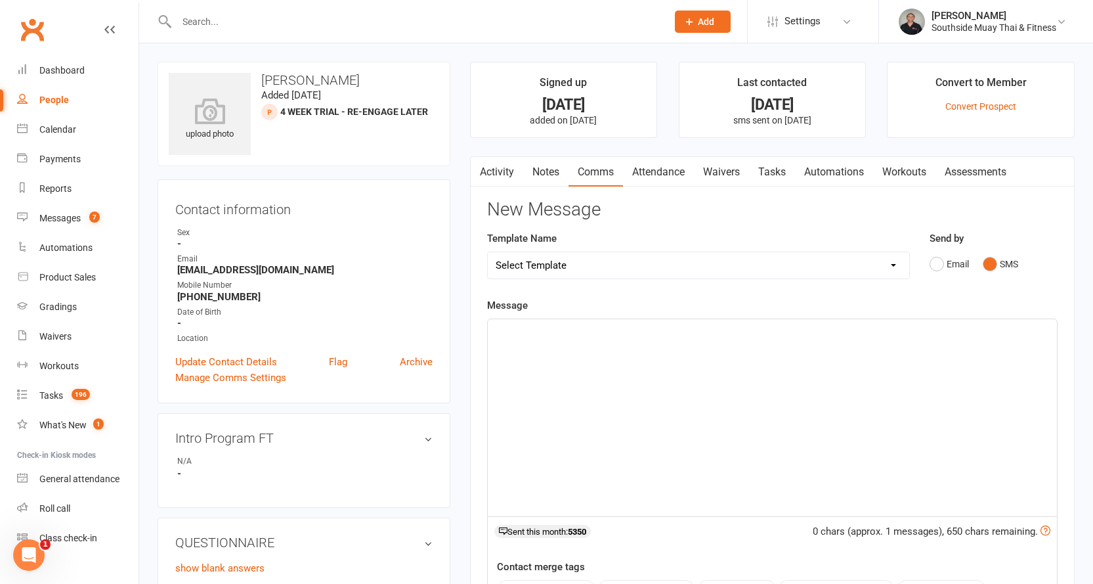
click at [670, 337] on p "﻿" at bounding box center [772, 331] width 553 height 16
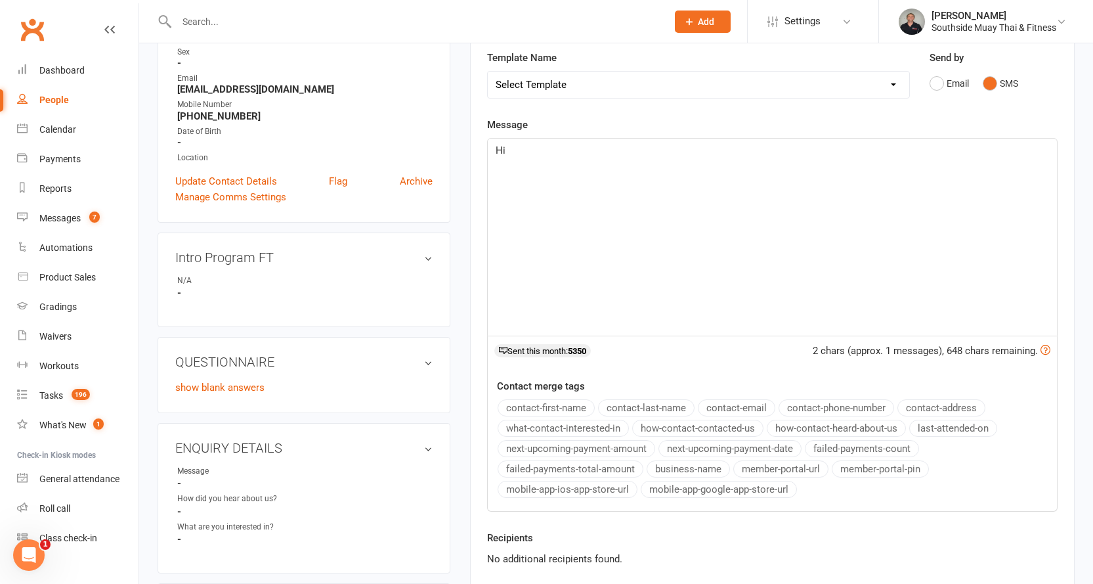
scroll to position [197, 0]
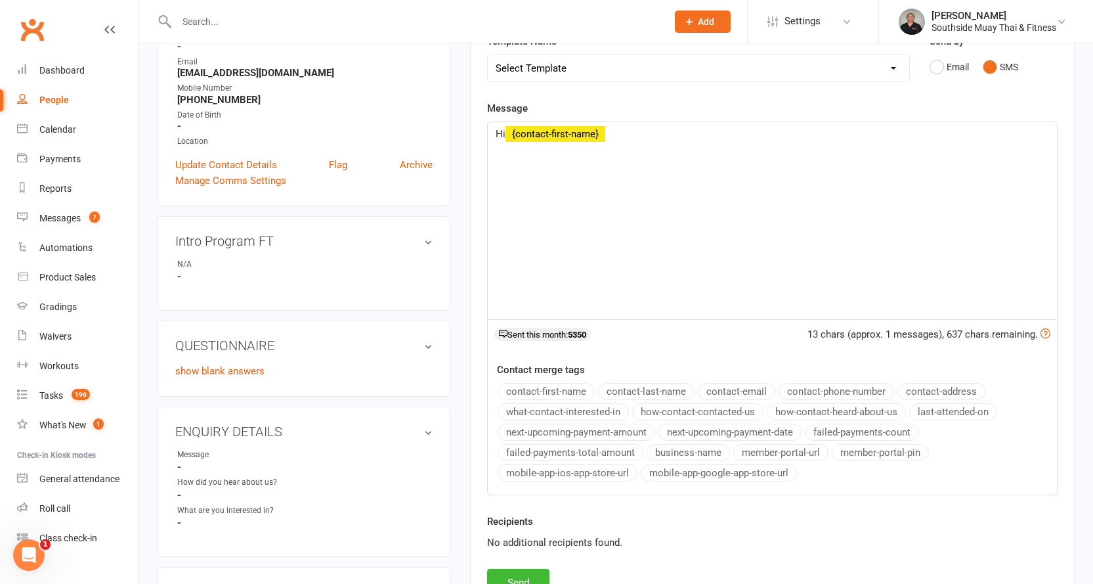
click at [518, 391] on button "contact-first-name" at bounding box center [546, 391] width 97 height 17
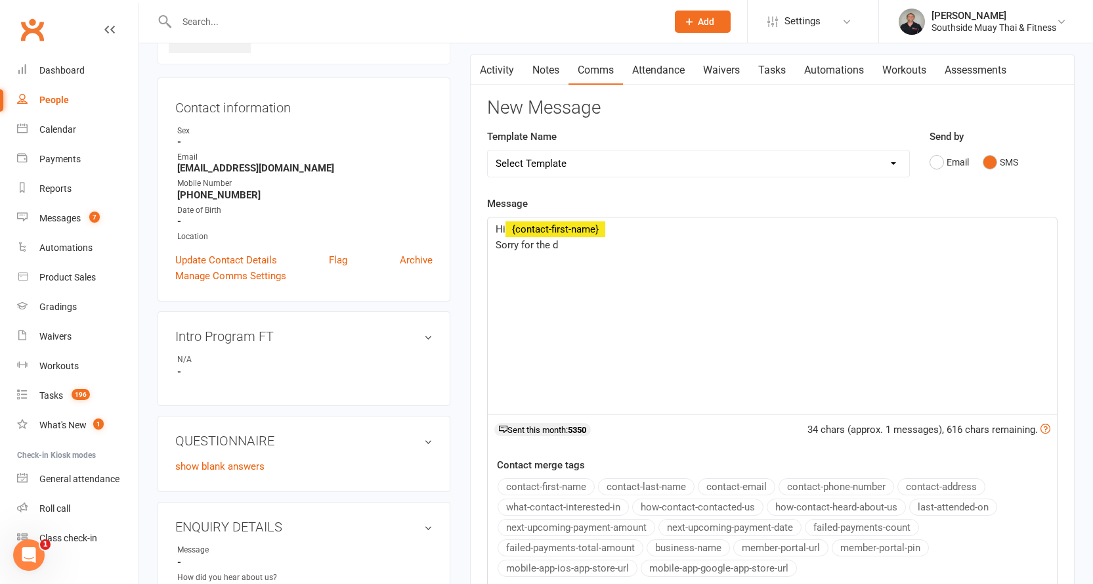
scroll to position [0, 0]
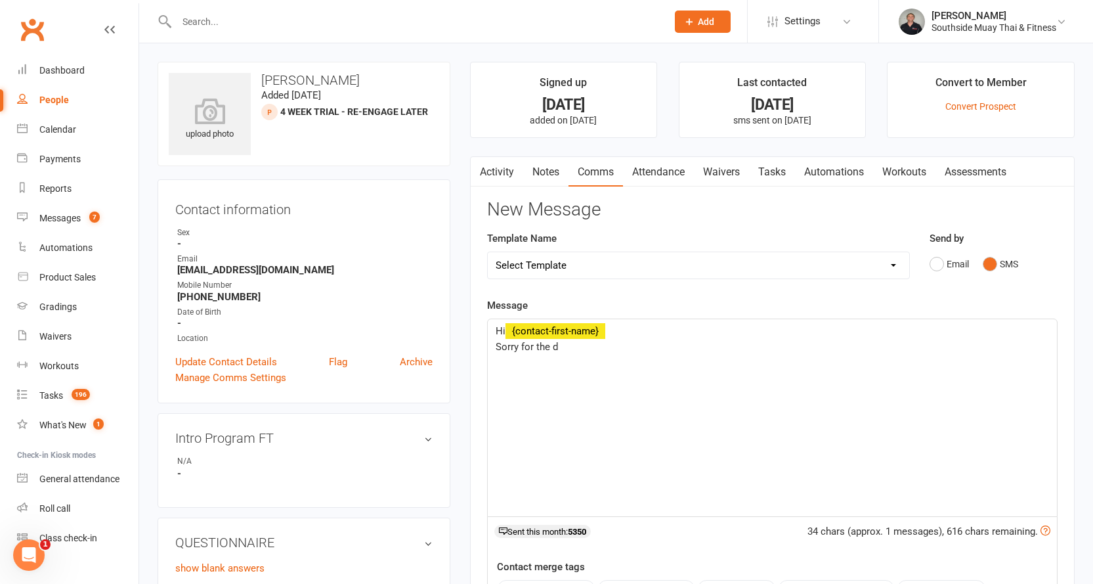
click at [492, 166] on link "Activity" at bounding box center [497, 172] width 53 height 30
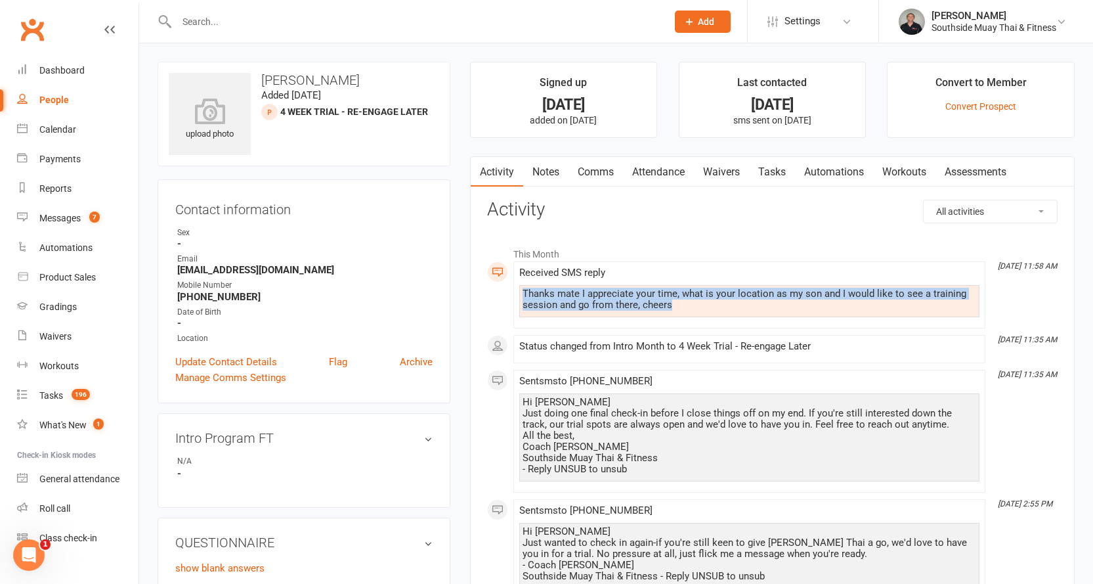
drag, startPoint x: 522, startPoint y: 292, endPoint x: 698, endPoint y: 303, distance: 175.6
click at [698, 303] on div "Thanks mate I appreciate your time, what is your location as my son and I would…" at bounding box center [749, 299] width 454 height 22
copy div "Thanks mate I appreciate your time, what is your location as my son and I would…"
click at [581, 168] on link "Comms" at bounding box center [595, 172] width 54 height 30
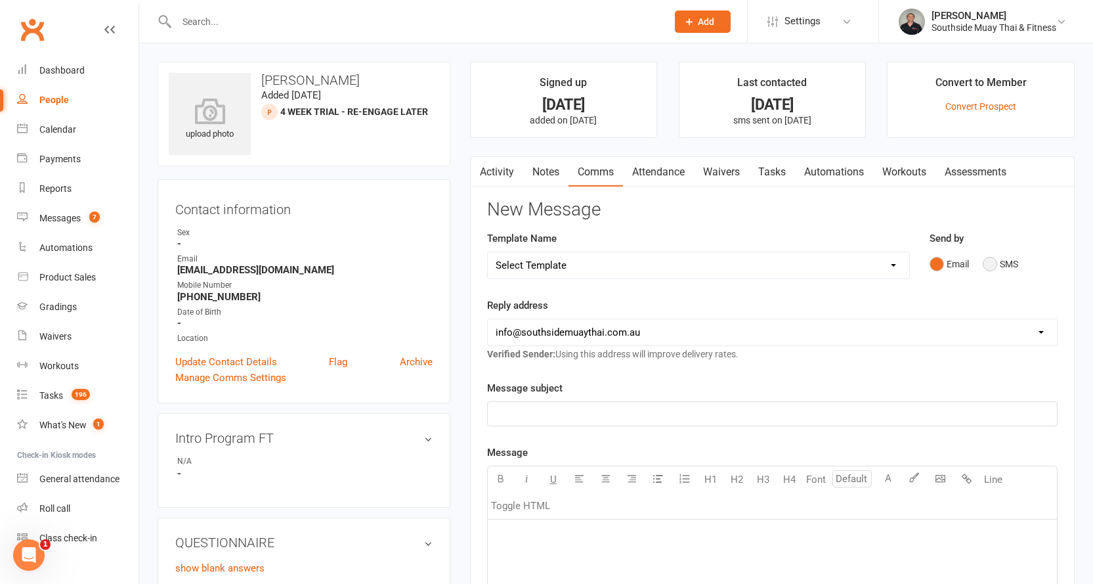
click at [1008, 257] on button "SMS" at bounding box center [1000, 263] width 35 height 25
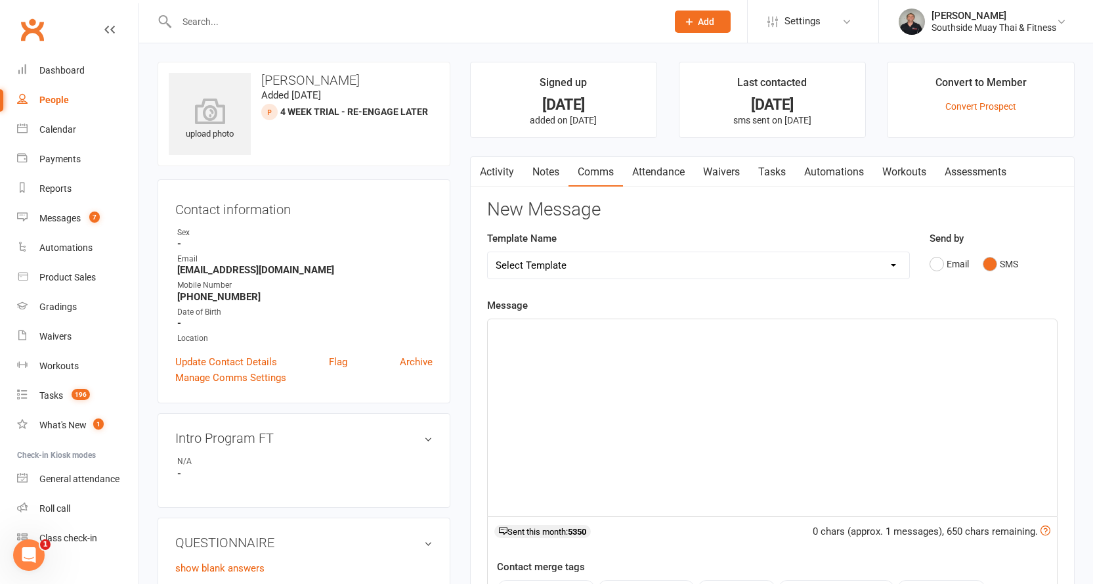
click at [519, 333] on p "﻿" at bounding box center [772, 331] width 553 height 16
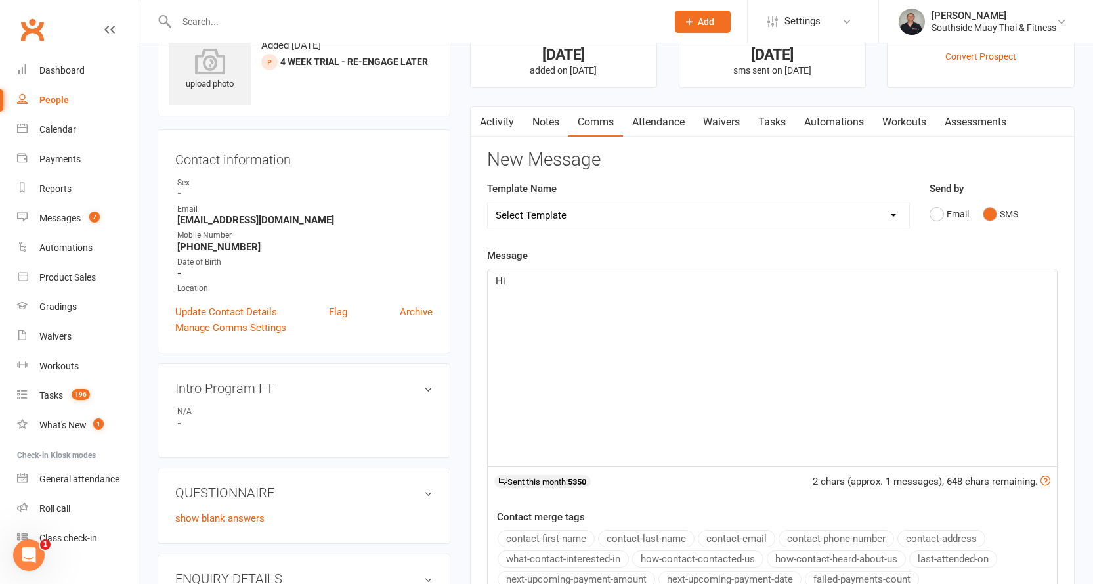
scroll to position [131, 0]
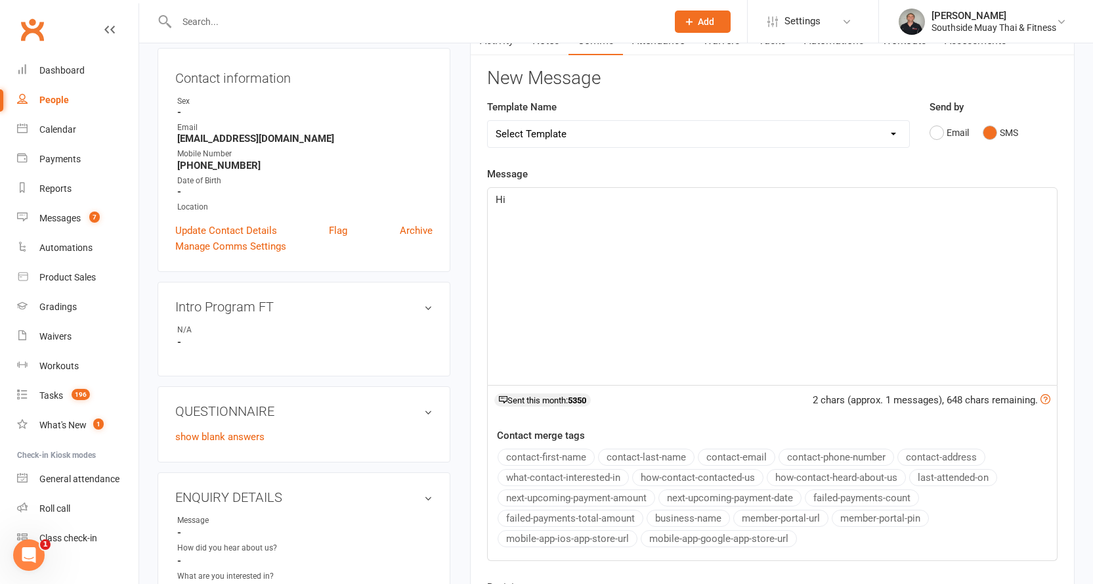
click at [519, 453] on button "contact-first-name" at bounding box center [546, 456] width 97 height 17
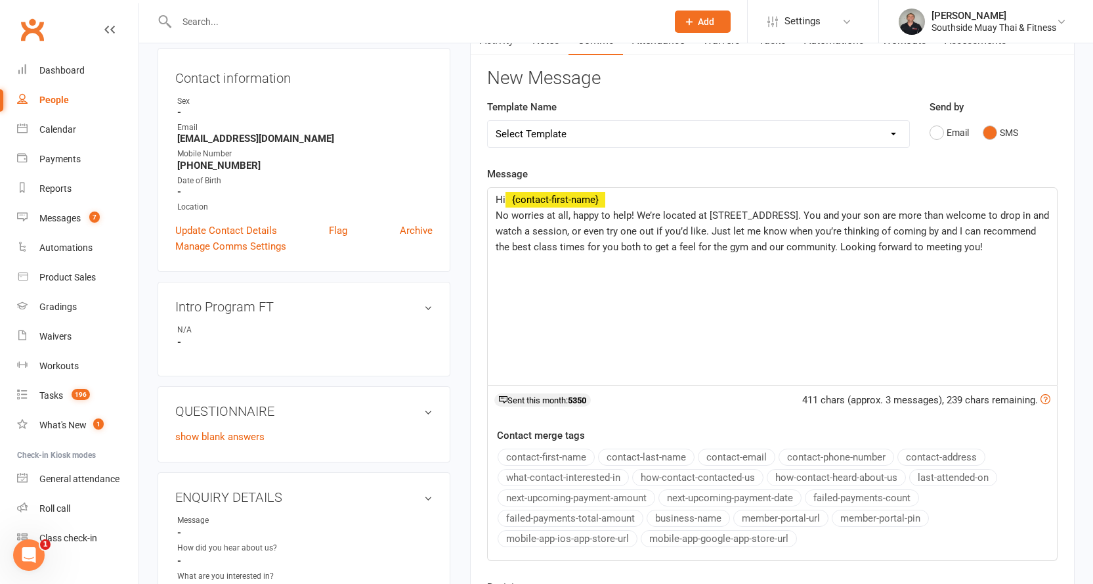
click at [828, 214] on span "No worries at all, happy to help! We’re located at 715 South Rd, Black Forest S…" at bounding box center [774, 230] width 556 height 43
click at [620, 226] on span "No worries at all, happy to help! We’re located at 715 South Rd, Black Forest (…" at bounding box center [771, 238] width 551 height 59
click at [616, 264] on p "No worries at all, happy to help! We’re located at 715 South Rd, Black Forest (…" at bounding box center [772, 238] width 553 height 63
click at [668, 514] on button "business-name" at bounding box center [688, 517] width 83 height 17
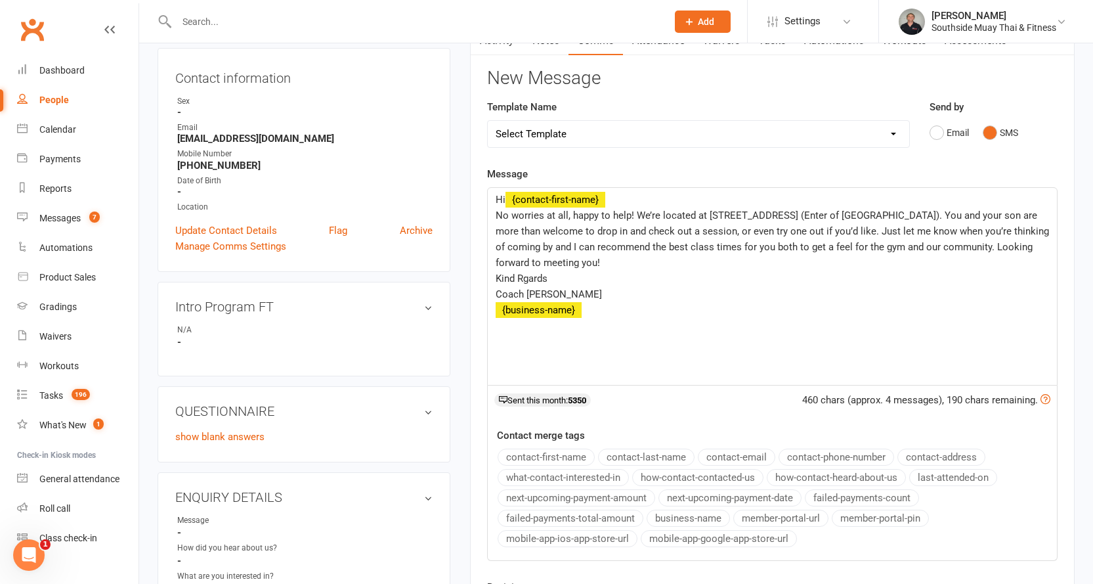
click at [522, 276] on span "Kind Rgards" at bounding box center [522, 278] width 52 height 12
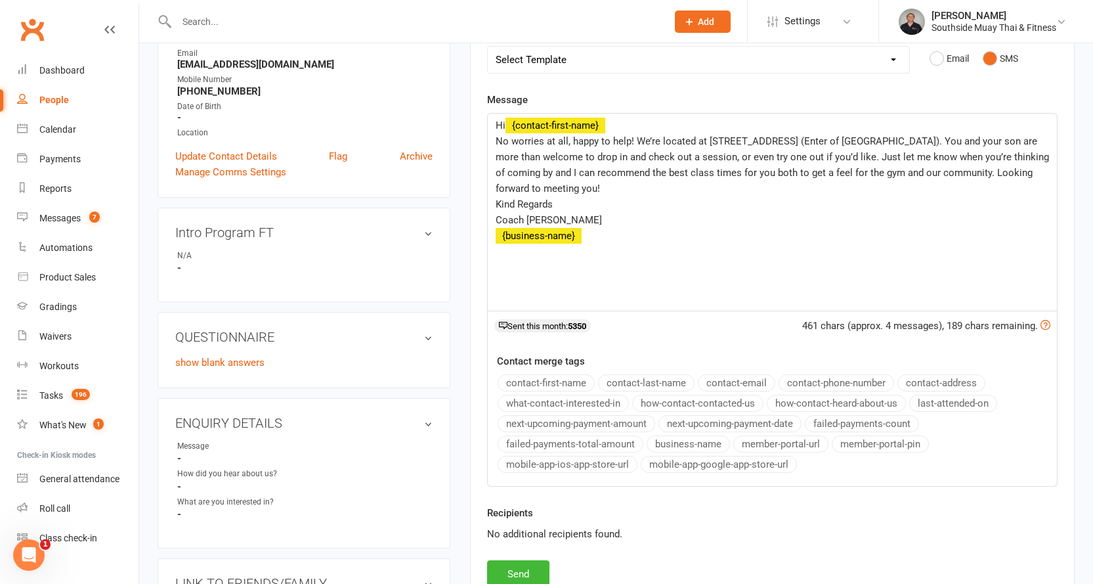
scroll to position [328, 0]
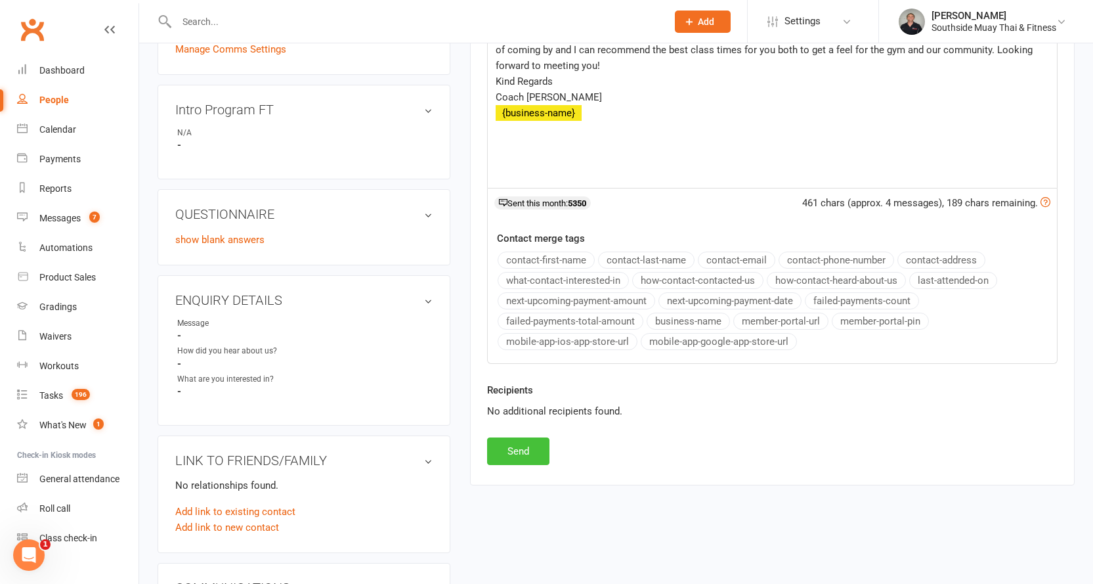
click at [513, 442] on button "Send" at bounding box center [518, 451] width 62 height 28
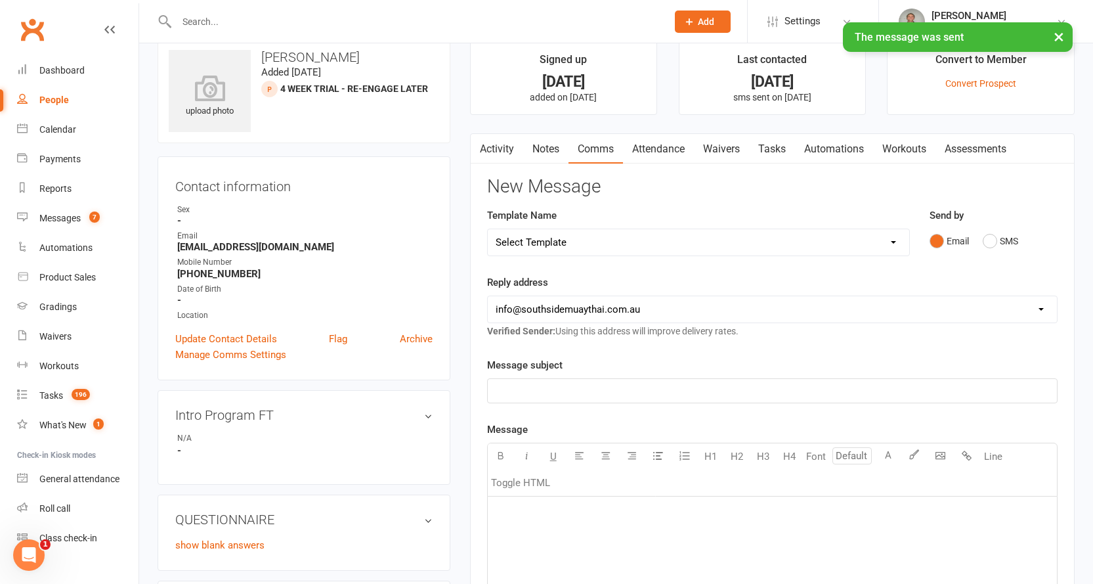
scroll to position [0, 0]
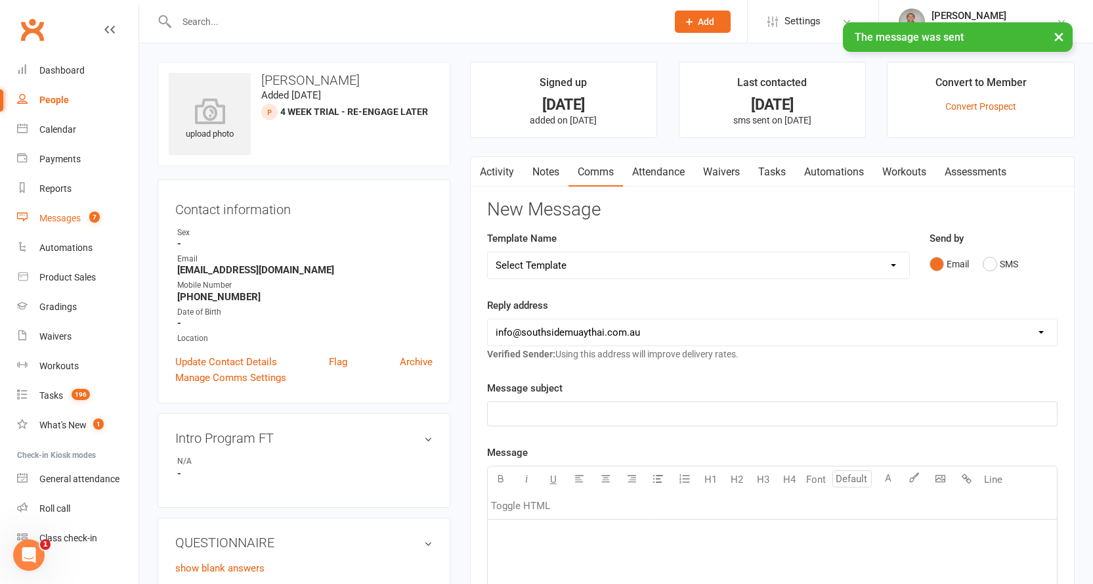
click at [58, 219] on div "Messages" at bounding box center [59, 218] width 41 height 11
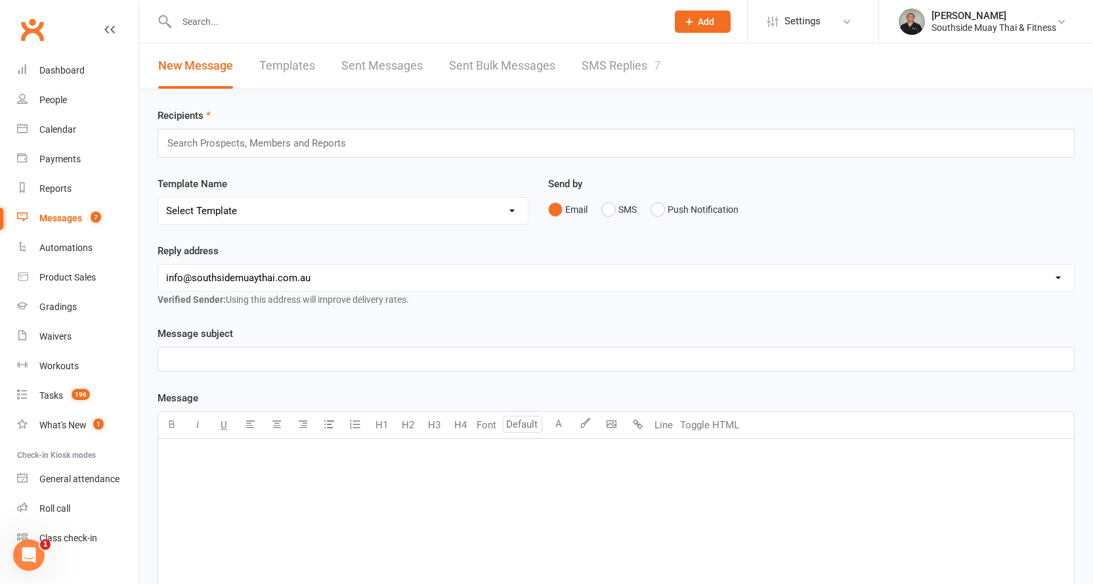
click at [617, 70] on link "SMS Replies 7" at bounding box center [621, 65] width 79 height 45
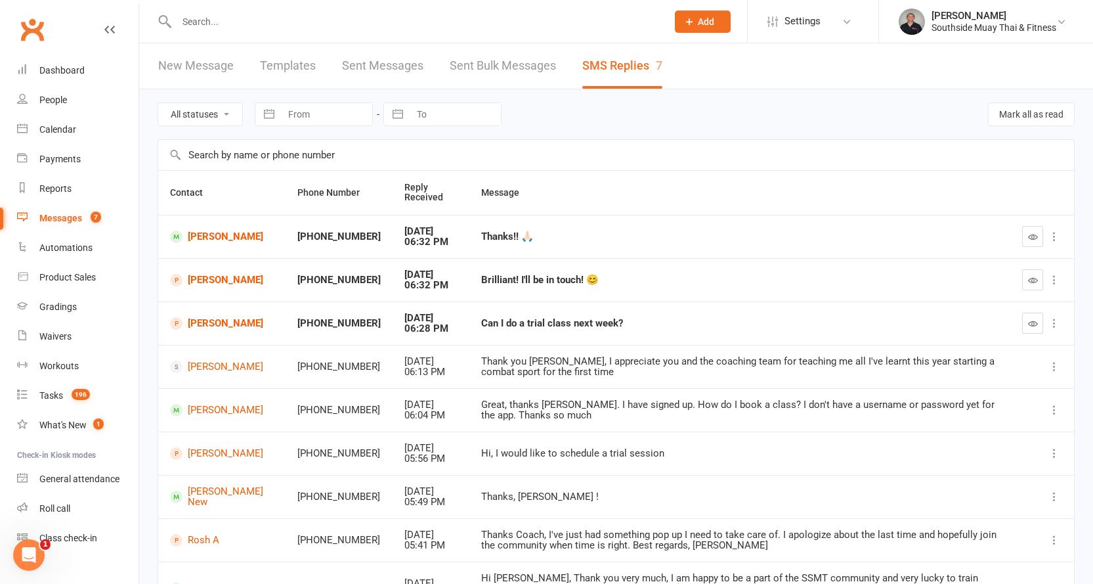
click at [218, 107] on select "All statuses Read only Unread only" at bounding box center [200, 114] width 84 height 22
select select "unread_only"
click at [158, 103] on select "All statuses Read only Unread only" at bounding box center [200, 114] width 84 height 22
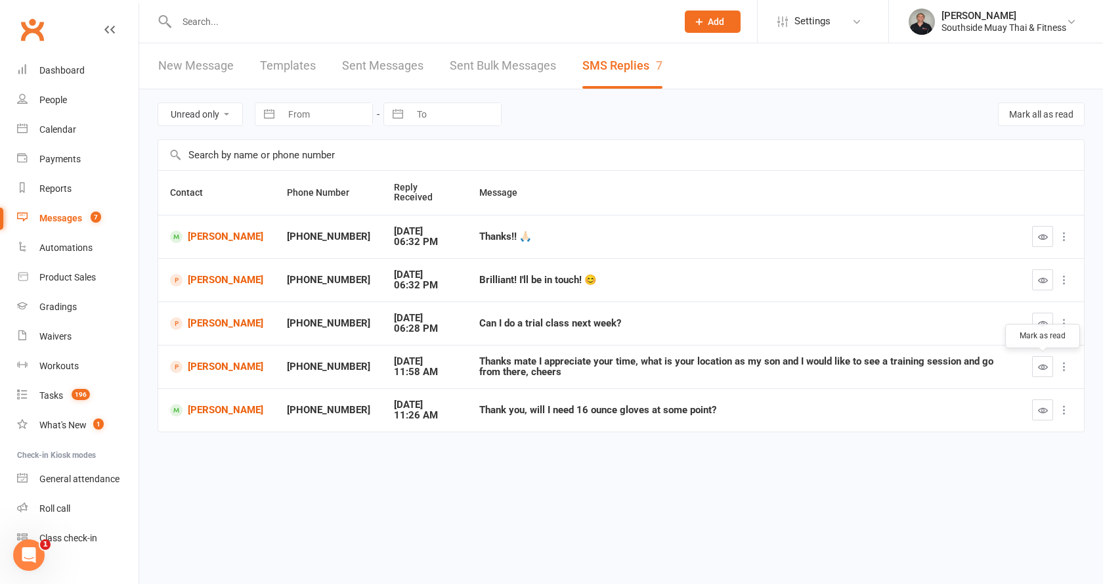
click at [1038, 362] on icon "button" at bounding box center [1043, 367] width 10 height 10
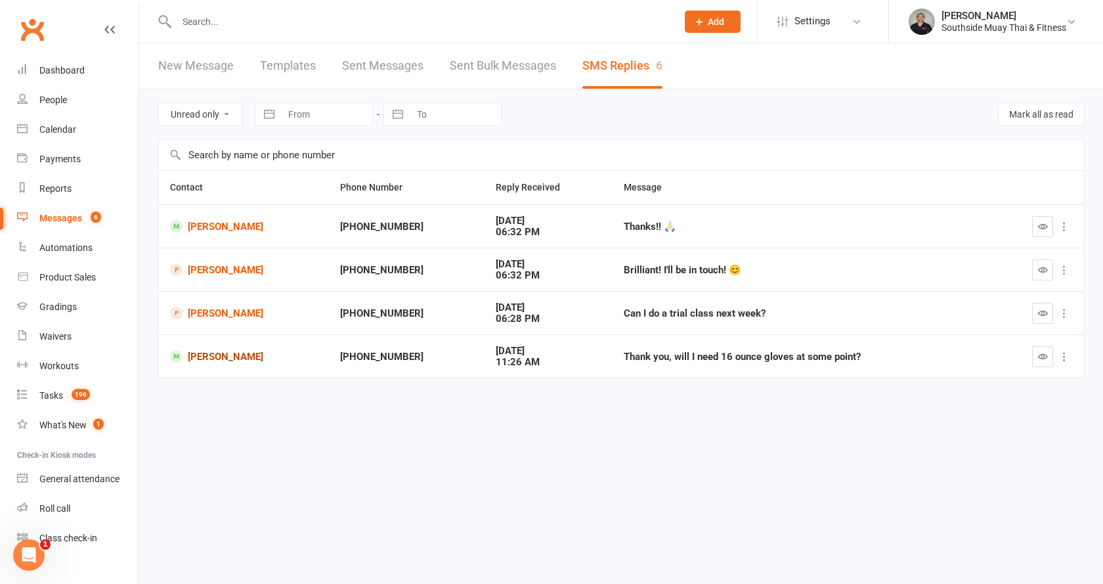
click at [236, 355] on link "Korey Brown" at bounding box center [243, 356] width 146 height 12
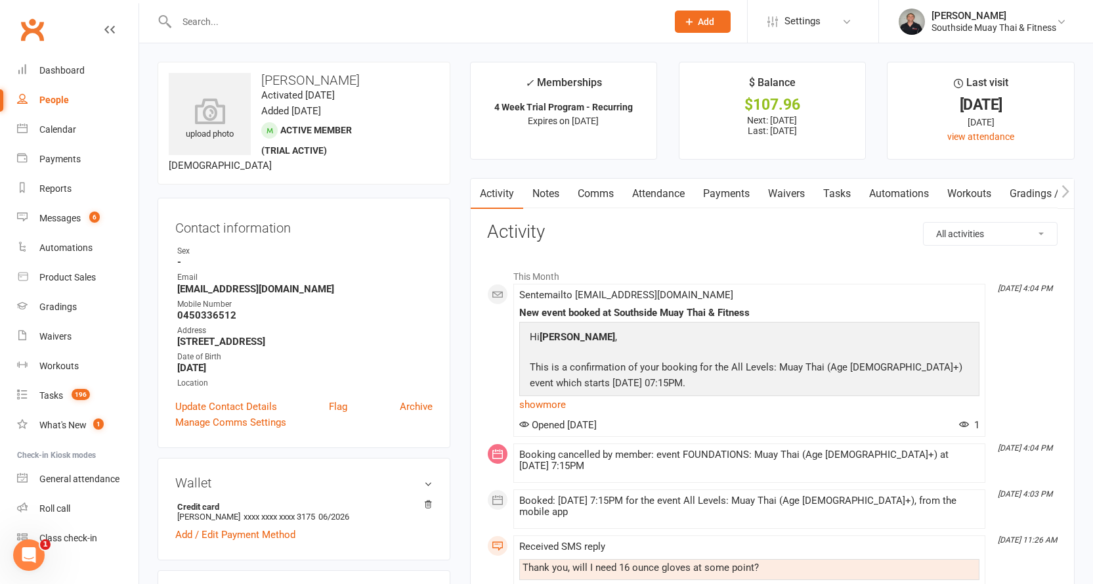
click at [593, 188] on link "Comms" at bounding box center [595, 194] width 54 height 30
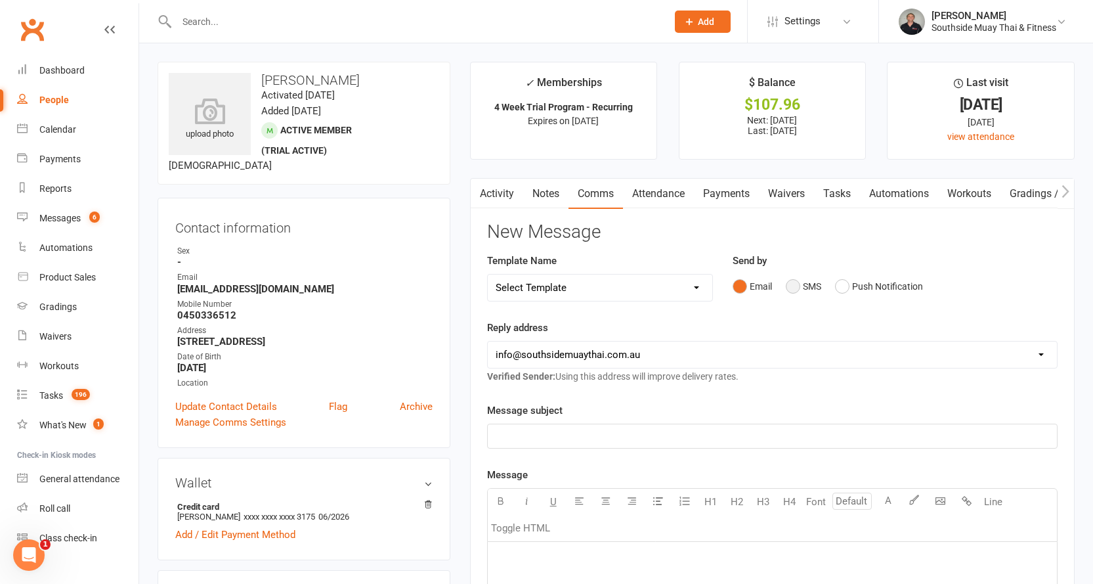
click at [798, 285] on button "SMS" at bounding box center [803, 286] width 35 height 25
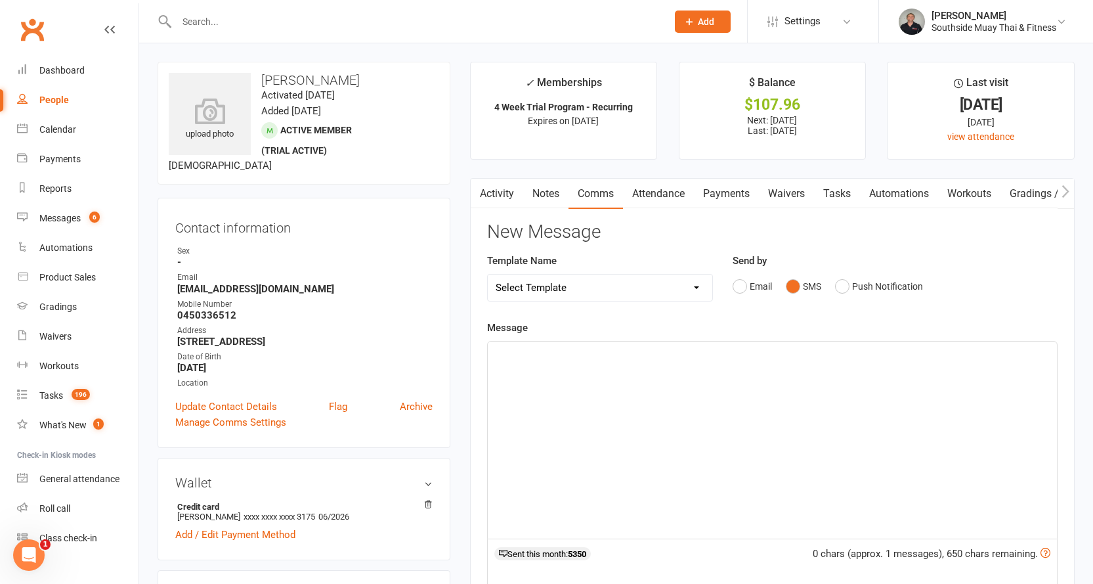
click at [638, 347] on p "﻿" at bounding box center [772, 353] width 553 height 16
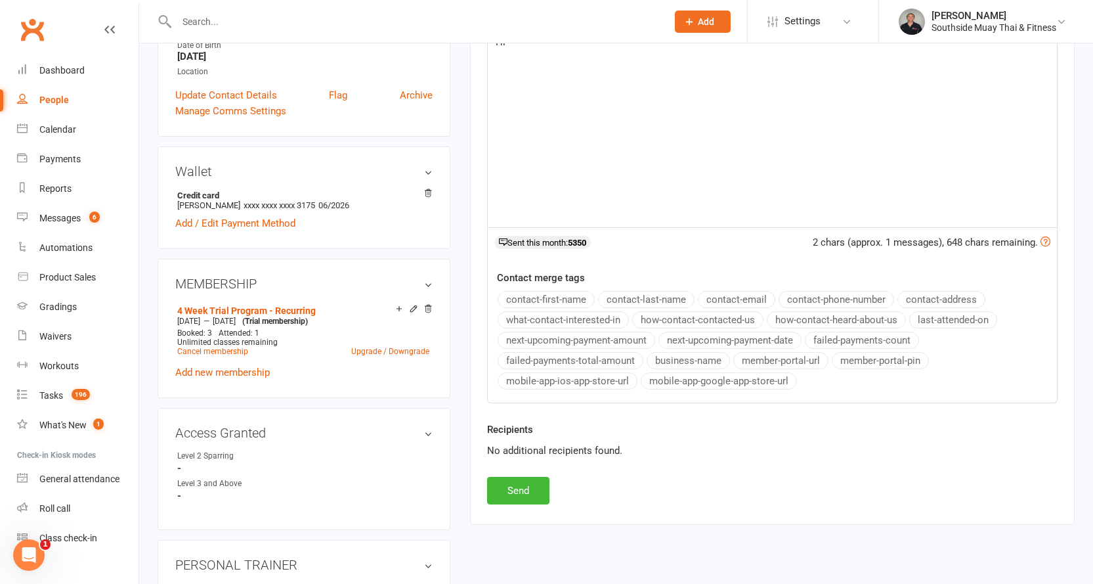
scroll to position [328, 0]
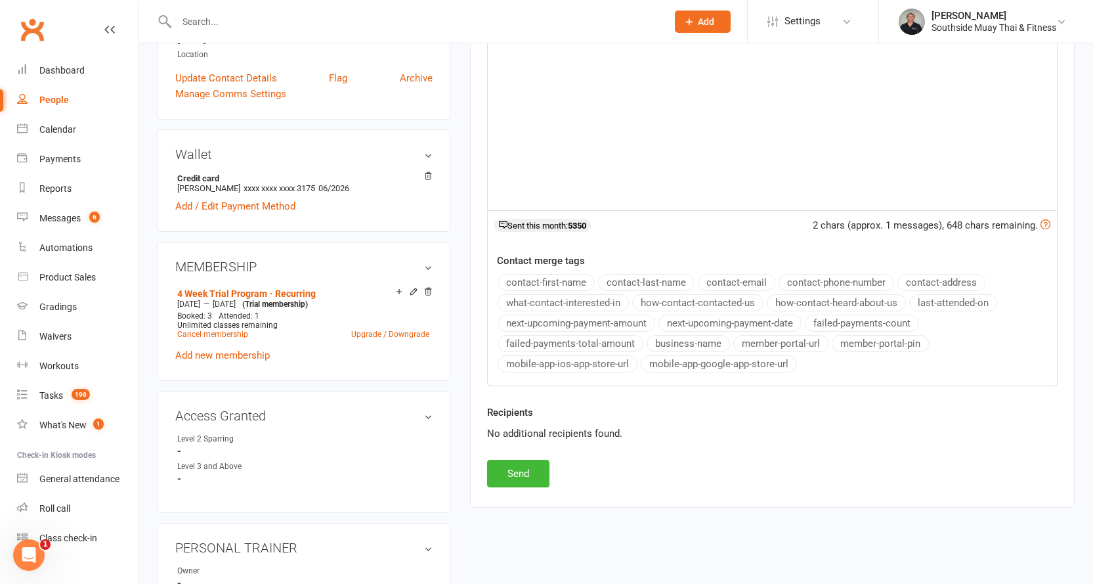
click at [543, 282] on button "contact-first-name" at bounding box center [546, 282] width 97 height 17
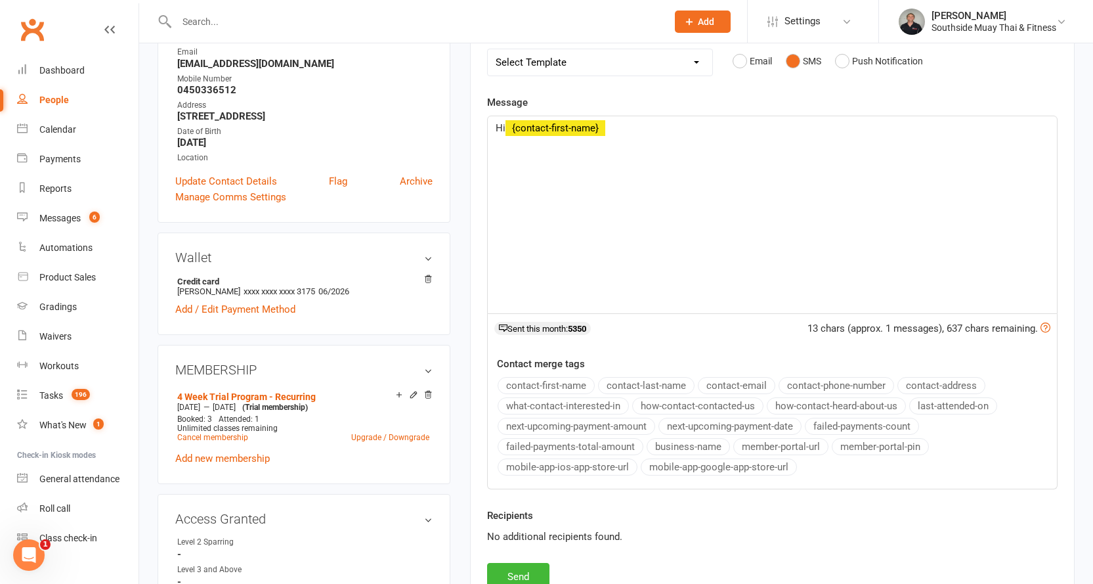
scroll to position [131, 0]
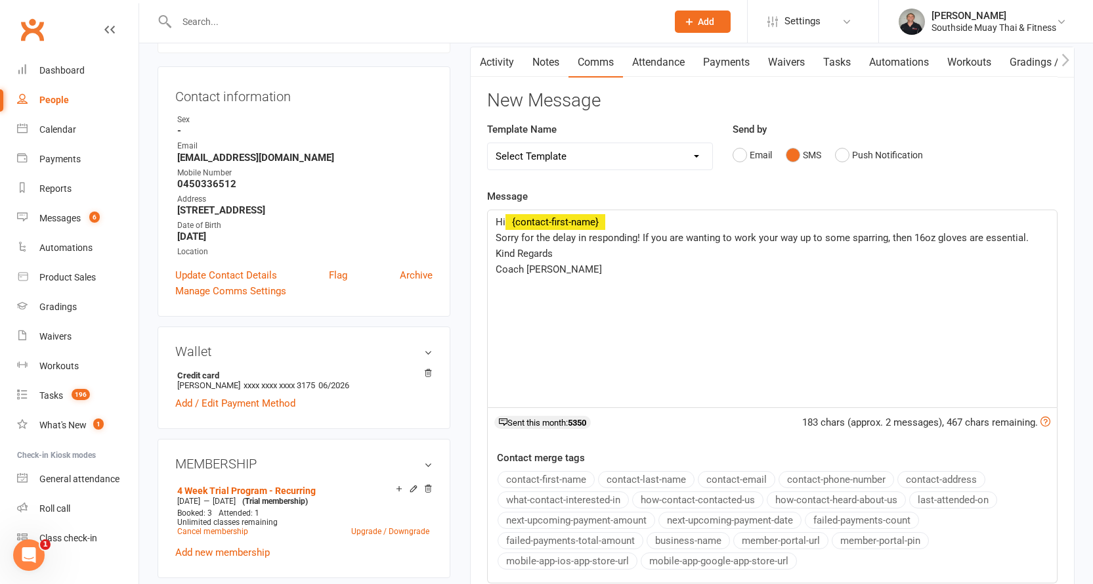
click at [671, 536] on button "business-name" at bounding box center [688, 540] width 83 height 17
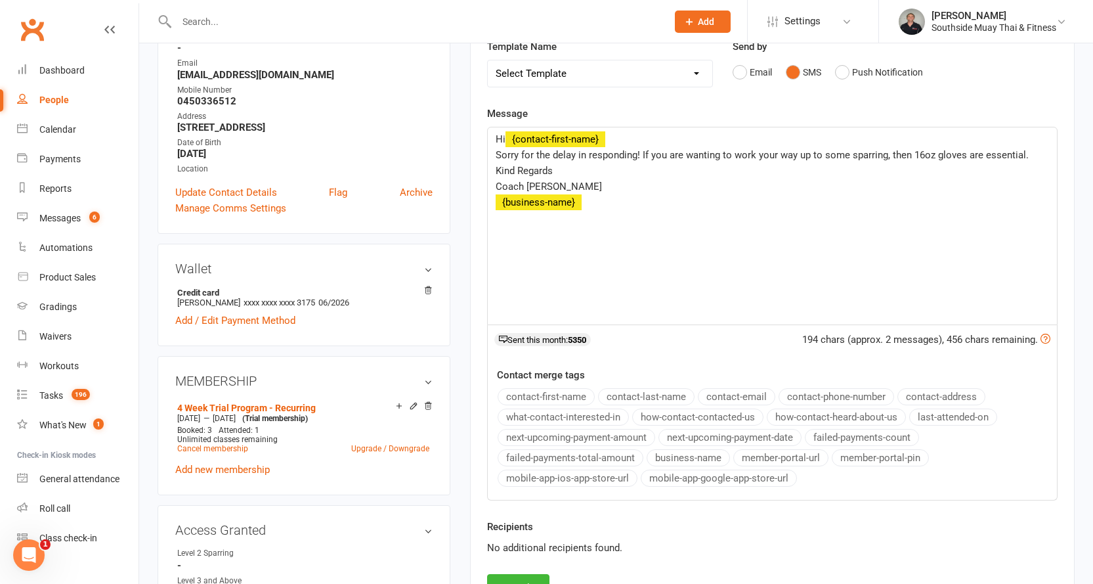
scroll to position [328, 0]
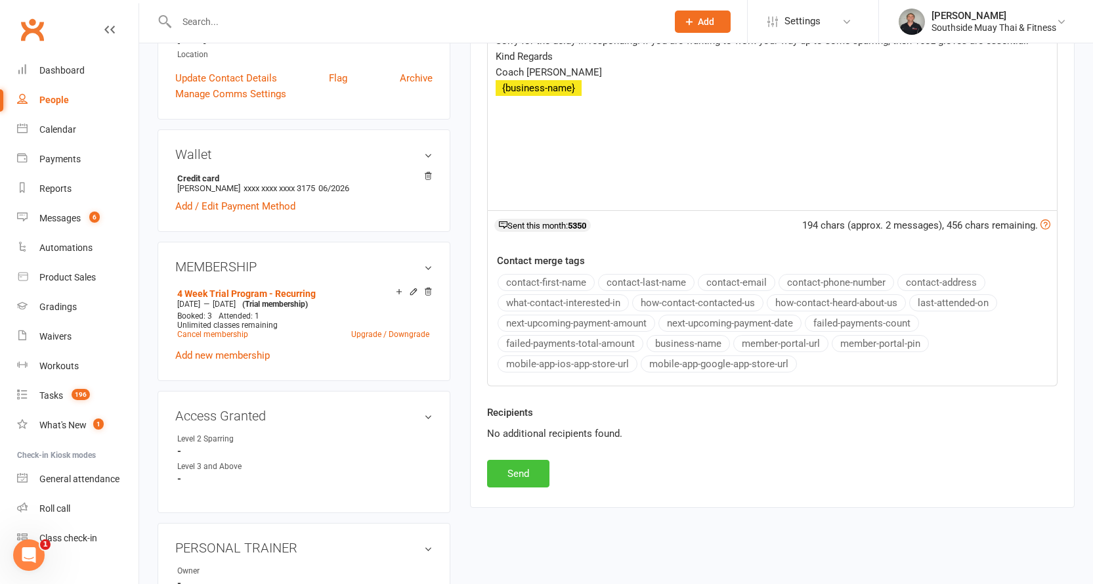
click at [505, 473] on button "Send" at bounding box center [518, 473] width 62 height 28
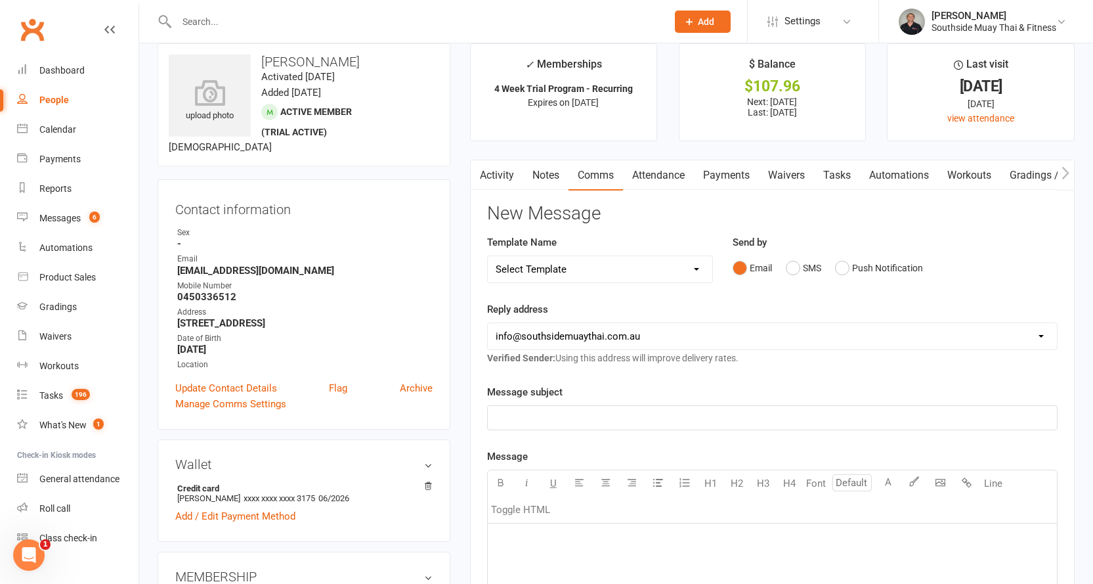
scroll to position [0, 0]
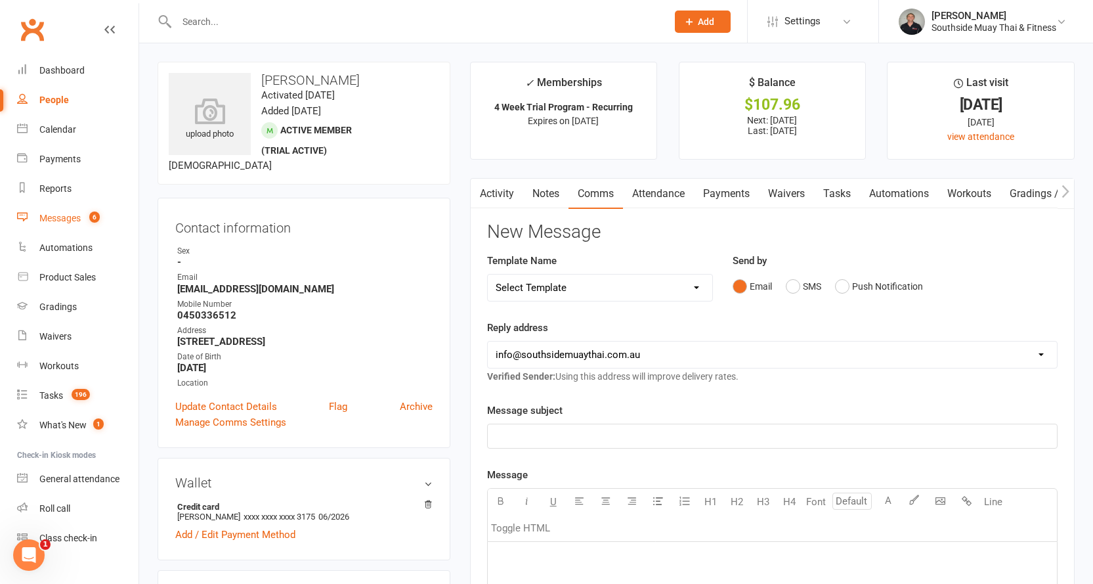
click at [70, 217] on div "Messages" at bounding box center [59, 218] width 41 height 11
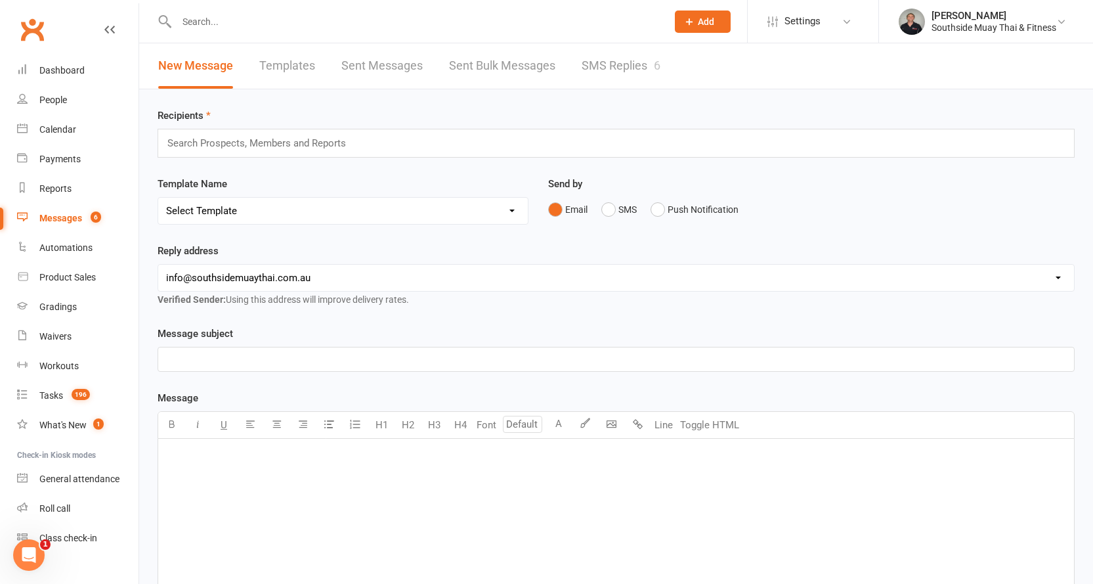
click at [639, 67] on link "SMS Replies 6" at bounding box center [621, 65] width 79 height 45
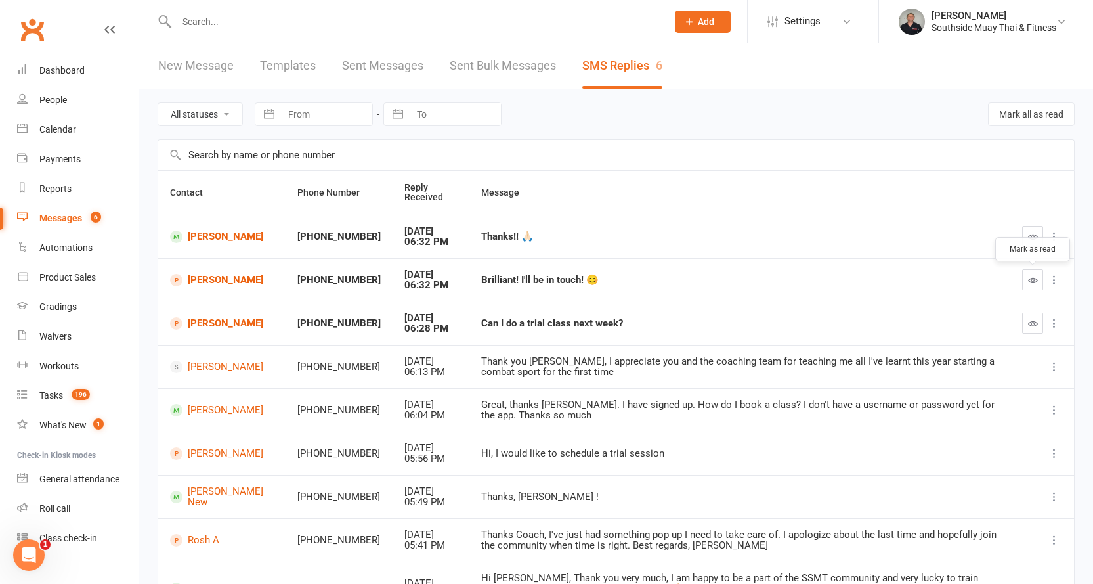
click at [1033, 276] on icon "button" at bounding box center [1033, 280] width 10 height 10
click at [202, 324] on link "Sanam Majidi" at bounding box center [222, 323] width 104 height 12
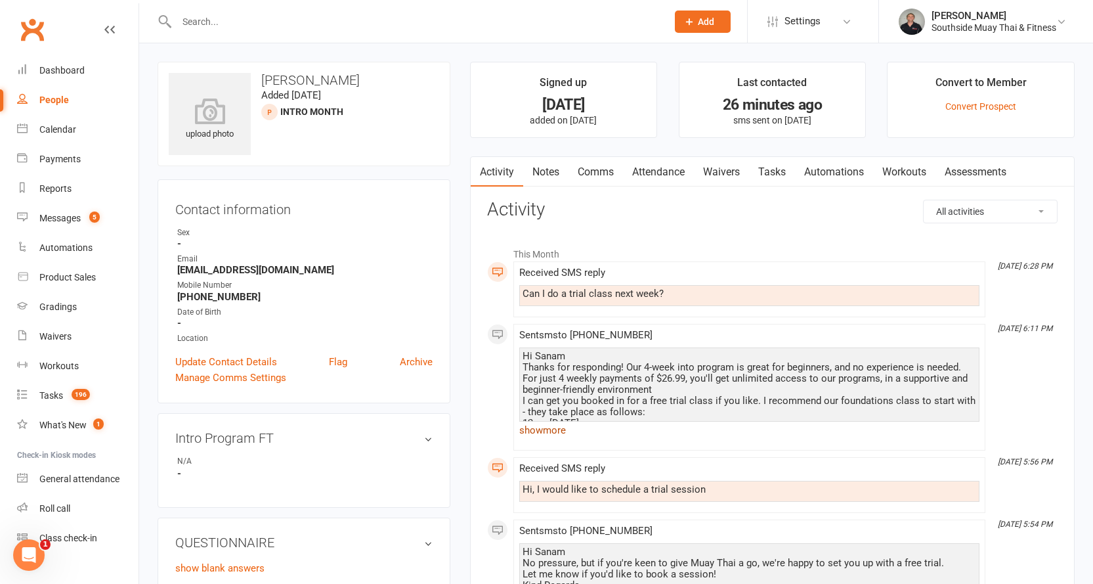
click at [545, 427] on link "show more" at bounding box center [749, 430] width 460 height 18
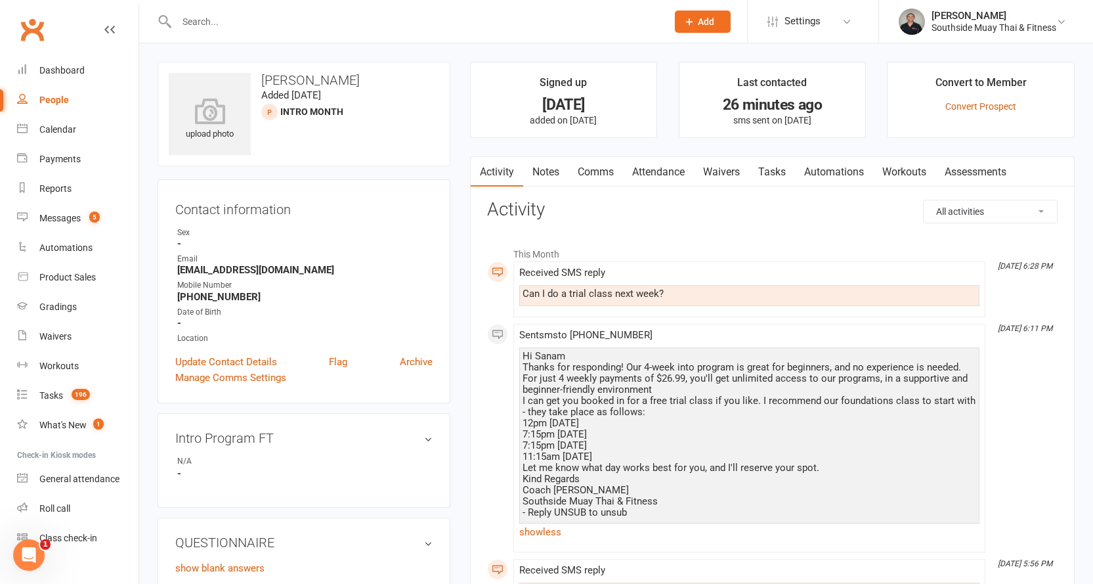
click at [601, 164] on link "Comms" at bounding box center [595, 172] width 54 height 30
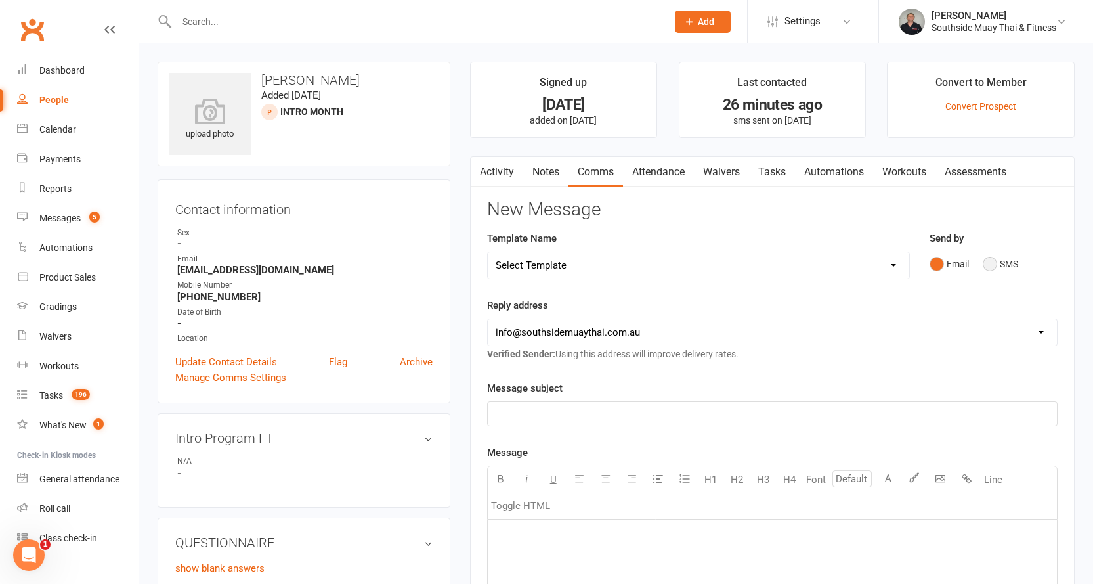
click at [999, 259] on button "SMS" at bounding box center [1000, 263] width 35 height 25
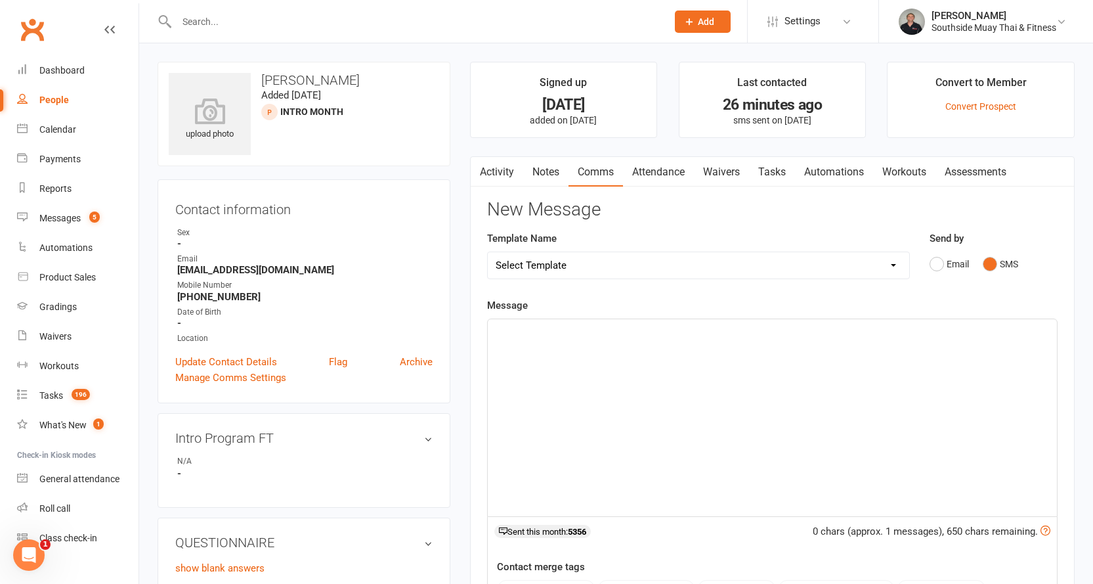
click at [626, 333] on p "﻿" at bounding box center [772, 331] width 553 height 16
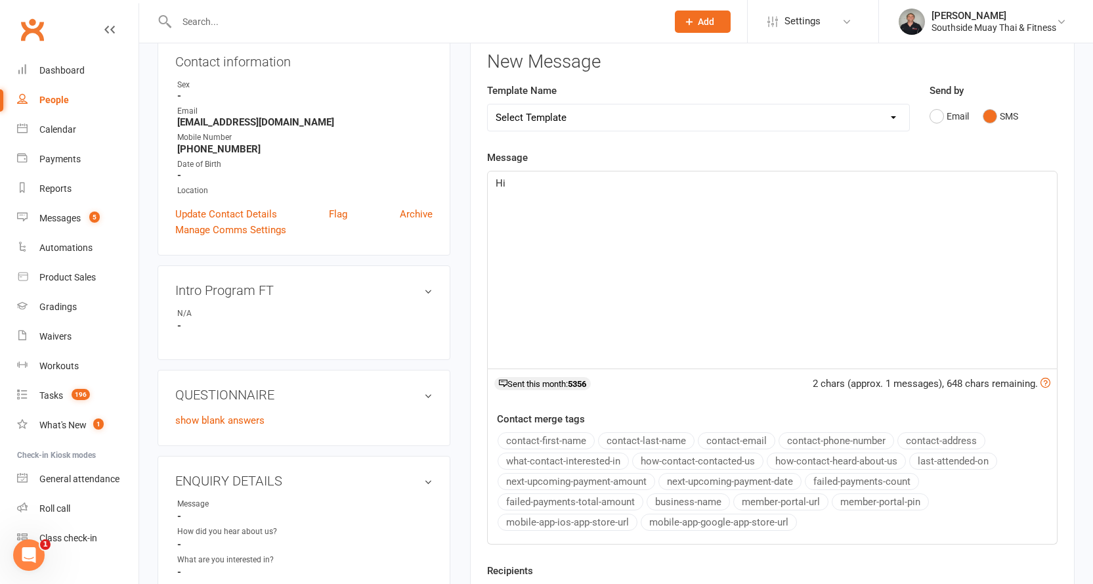
scroll to position [197, 0]
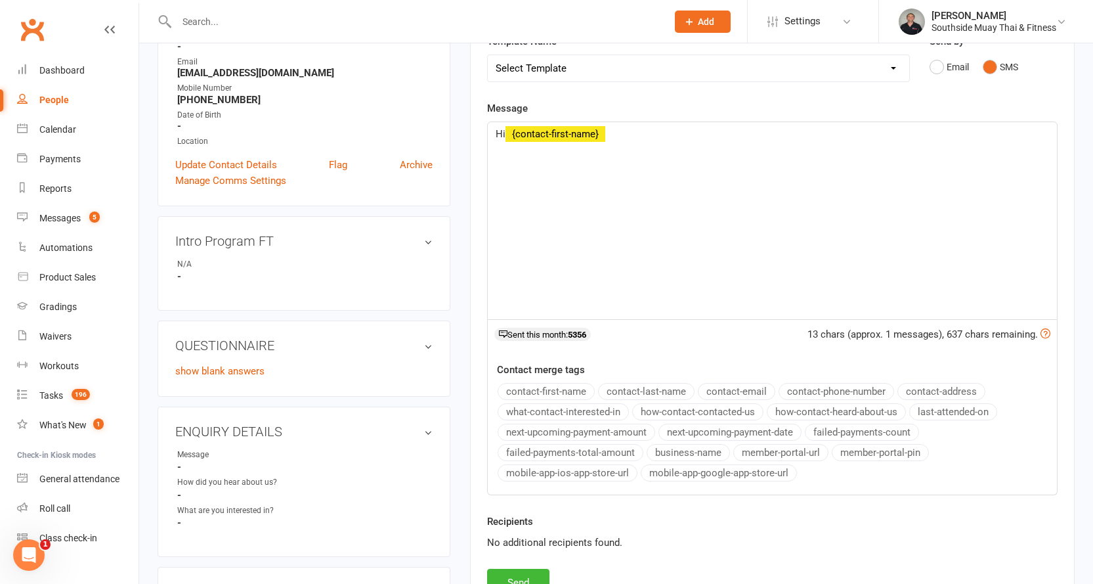
click at [553, 387] on button "contact-first-name" at bounding box center [546, 391] width 97 height 17
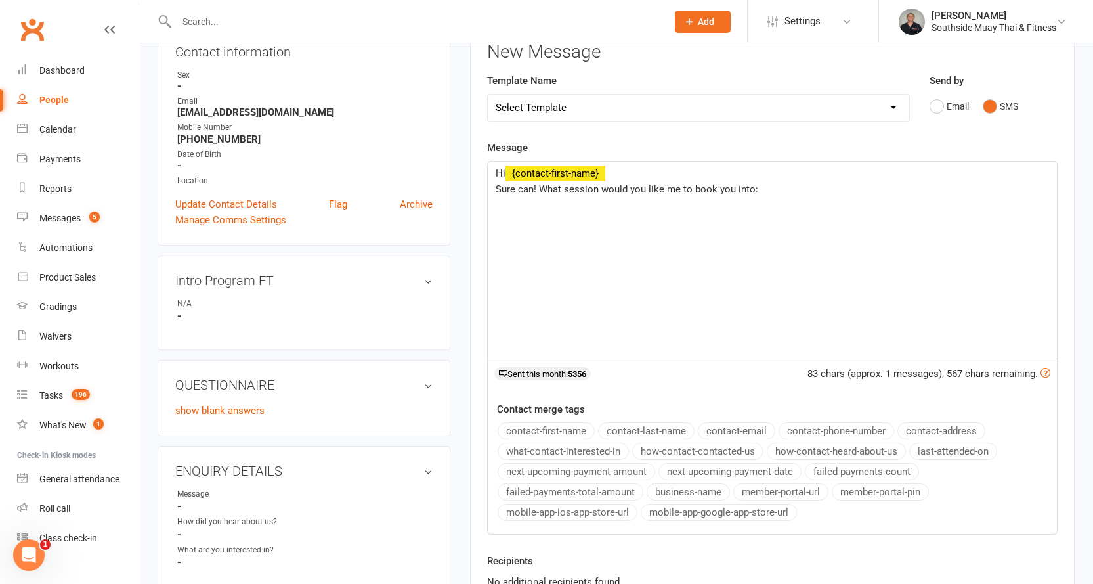
scroll to position [0, 0]
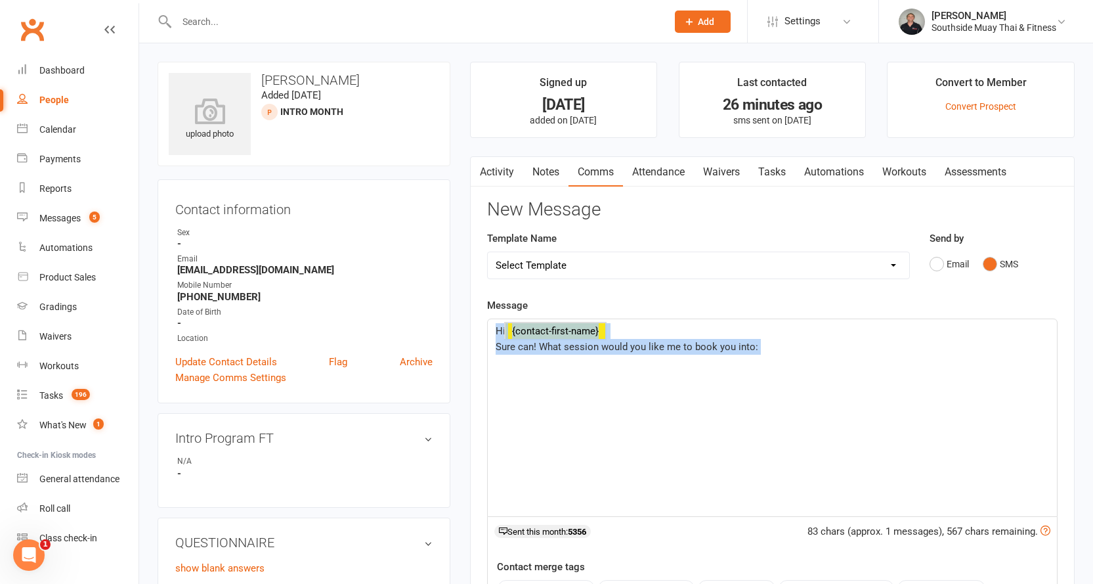
drag, startPoint x: 495, startPoint y: 331, endPoint x: 803, endPoint y: 358, distance: 309.7
click at [803, 358] on div "Hi ﻿ {contact-first-name} Sure can! What session would you like me to book you …" at bounding box center [772, 417] width 569 height 197
copy div "Hi ﻿ {contact-first-name} Sure can! What session would you like me to book you …"
click at [832, 265] on select "Select Template [SMS] Outreach Message: High Risk – Personal From Trainer + Ree…" at bounding box center [698, 265] width 421 height 26
select select "34"
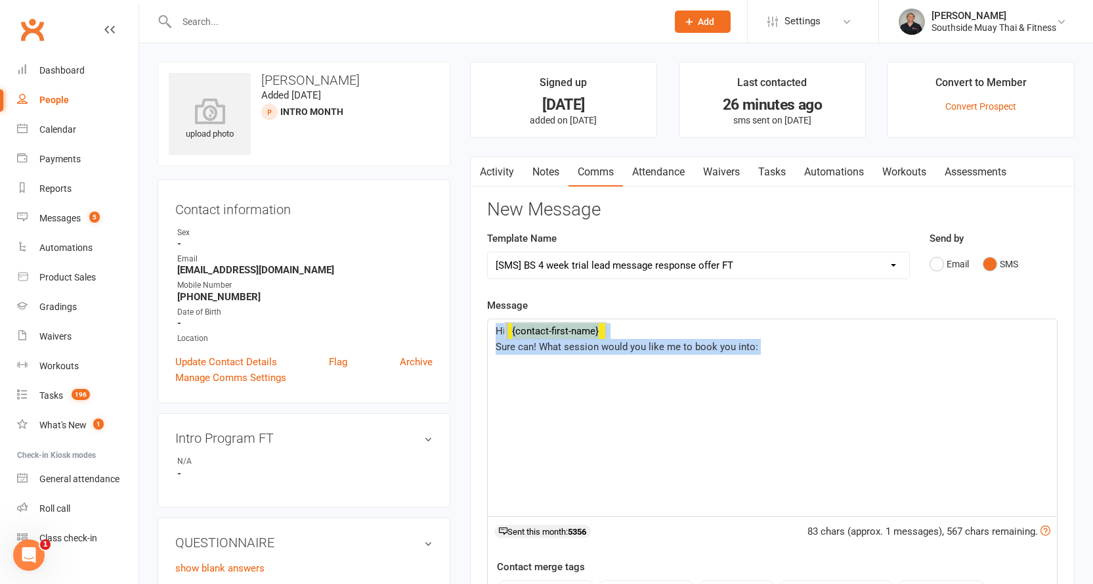
click at [488, 252] on select "Select Template [SMS] Outreach Message: High Risk – Personal From Trainer + Ree…" at bounding box center [698, 265] width 421 height 26
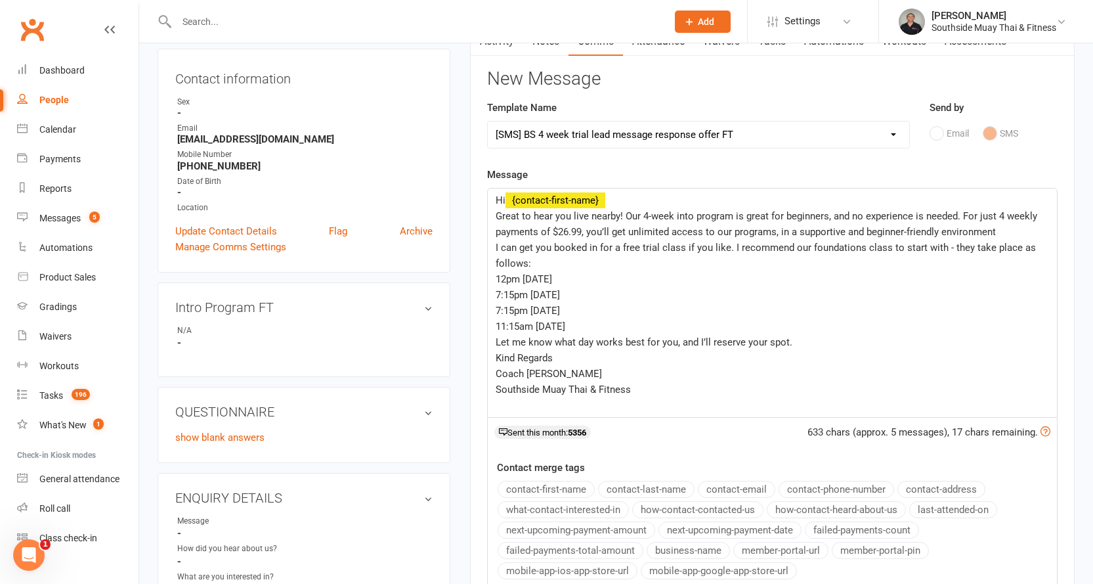
scroll to position [131, 0]
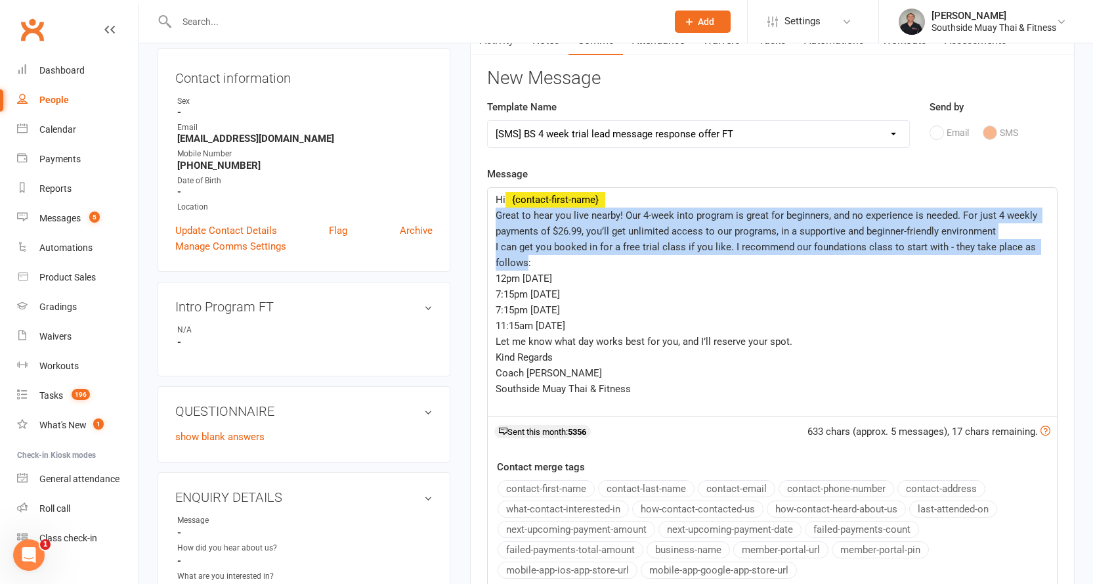
drag, startPoint x: 496, startPoint y: 213, endPoint x: 525, endPoint y: 265, distance: 59.7
click at [525, 265] on div "Hi ﻿ {contact-first-name} Great to hear you live nearby! Our 4-week into progra…" at bounding box center [772, 302] width 569 height 228
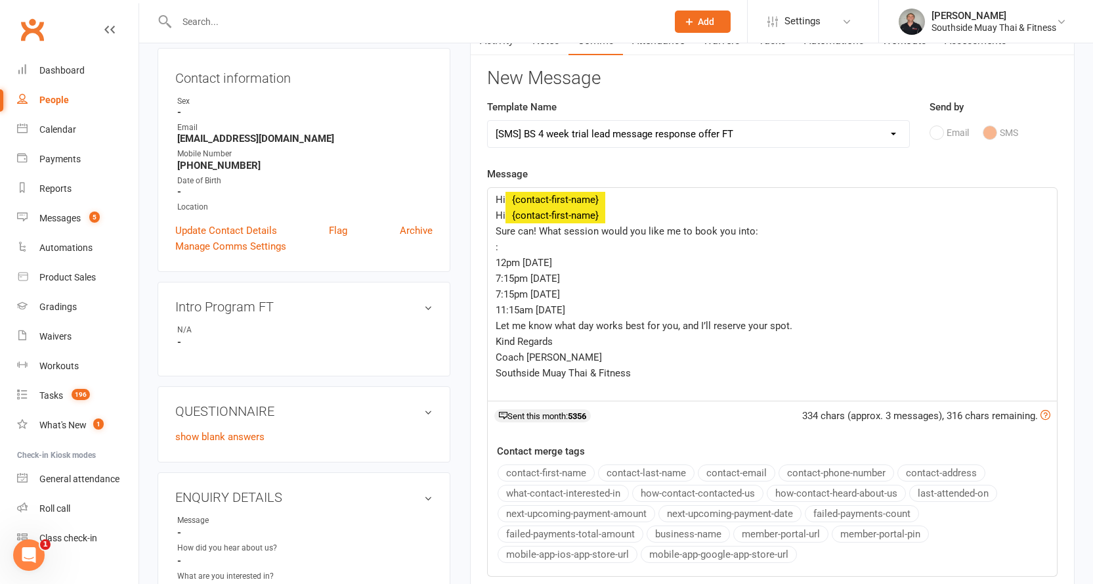
click at [504, 219] on span "Hi" at bounding box center [501, 215] width 10 height 12
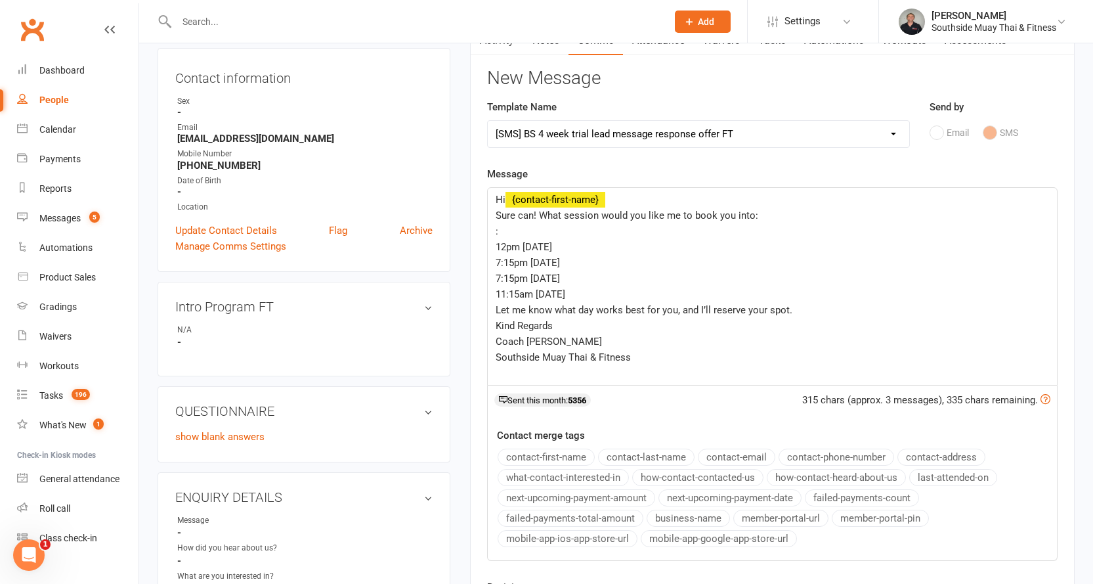
click at [504, 236] on p ":" at bounding box center [772, 231] width 553 height 16
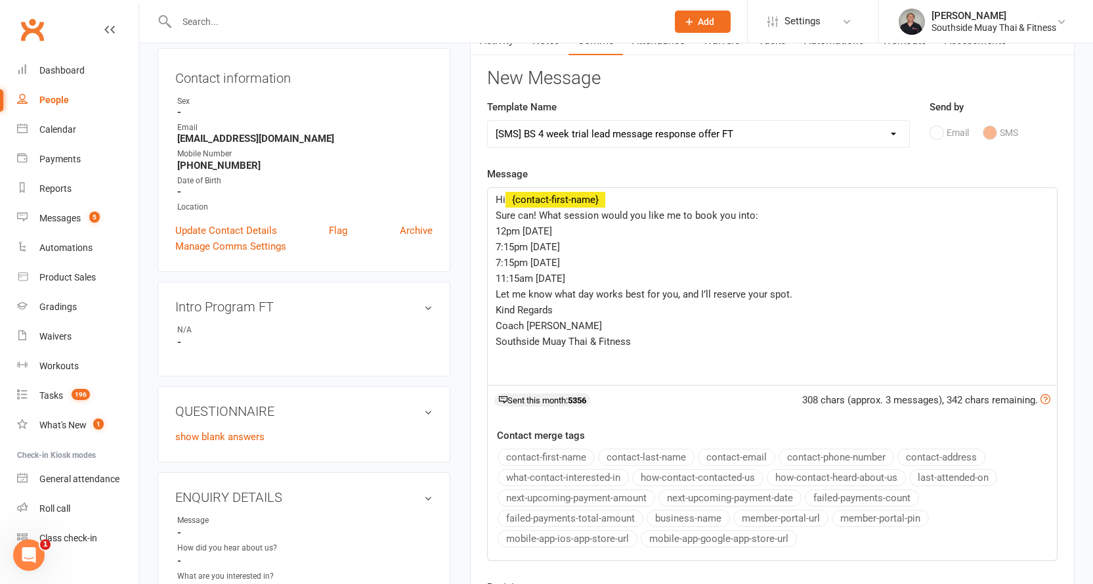
click at [551, 216] on span "Sure can! What session would you like me to book you into:" at bounding box center [627, 215] width 263 height 12
click at [563, 228] on p "12pm Tuesday" at bounding box center [772, 231] width 553 height 16
click at [585, 251] on p "7:15pm Tuesday" at bounding box center [772, 247] width 553 height 16
click at [584, 259] on p "7:15pm Thursday" at bounding box center [772, 263] width 553 height 16
click at [582, 263] on p "7:15pm Thursday" at bounding box center [772, 263] width 553 height 16
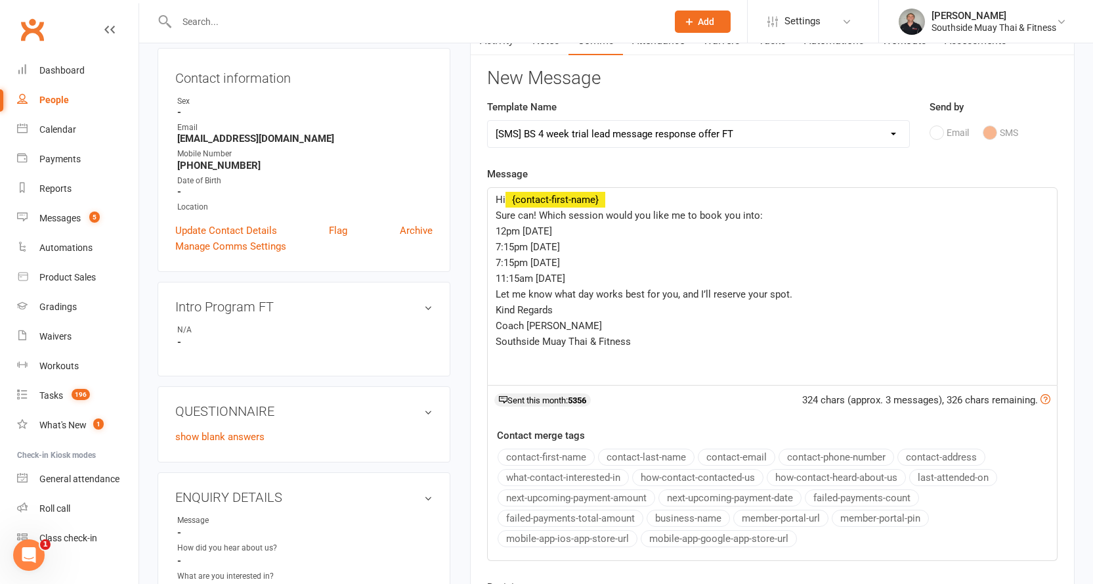
click at [591, 281] on p "11:15am Saturday" at bounding box center [772, 278] width 553 height 16
click at [645, 279] on p "11:15am Saturday" at bounding box center [772, 278] width 553 height 16
click at [496, 293] on span "Let me know what day works best for you, and I’ll reserve your spot." at bounding box center [644, 294] width 297 height 12
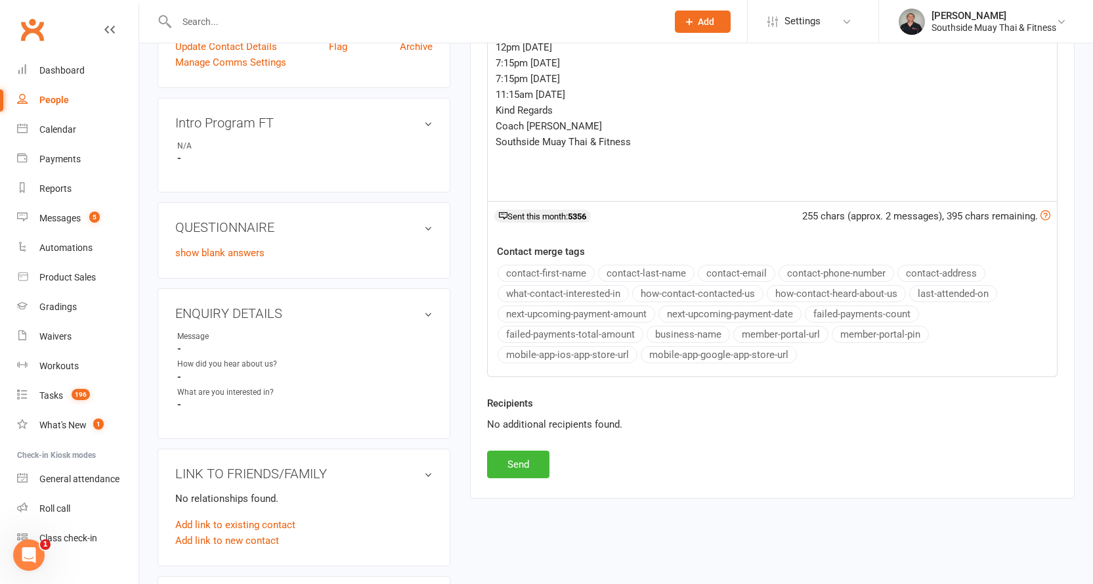
scroll to position [328, 0]
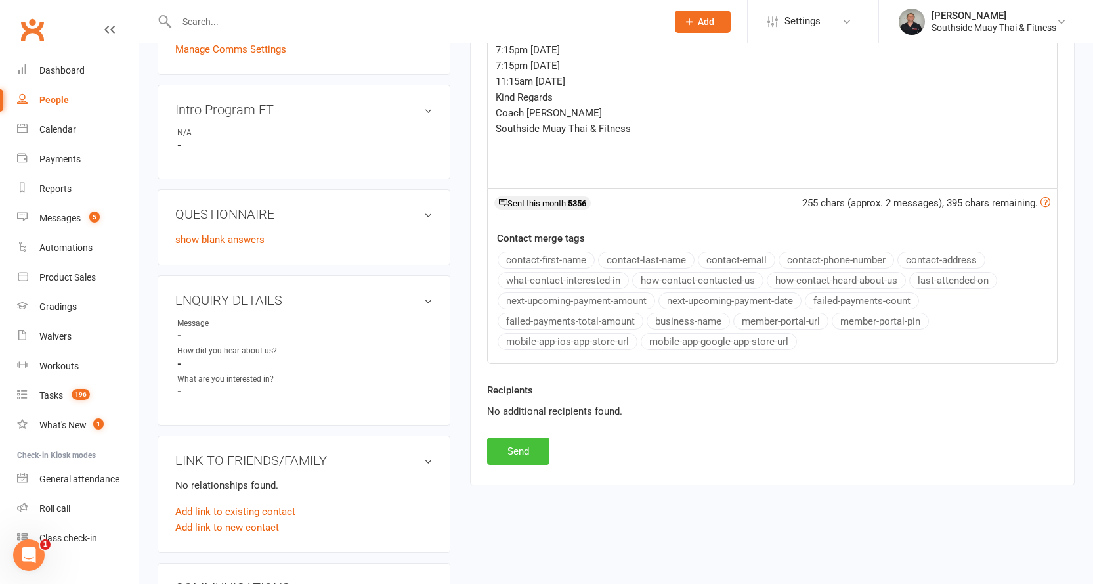
click at [513, 450] on button "Send" at bounding box center [518, 451] width 62 height 28
select select
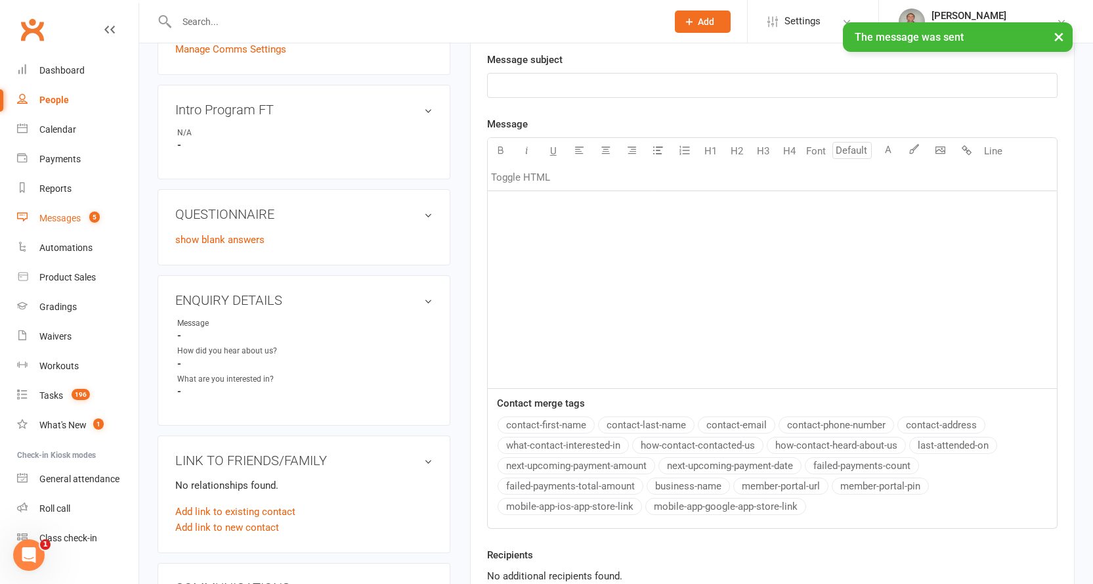
click at [56, 223] on div "Messages" at bounding box center [59, 218] width 41 height 11
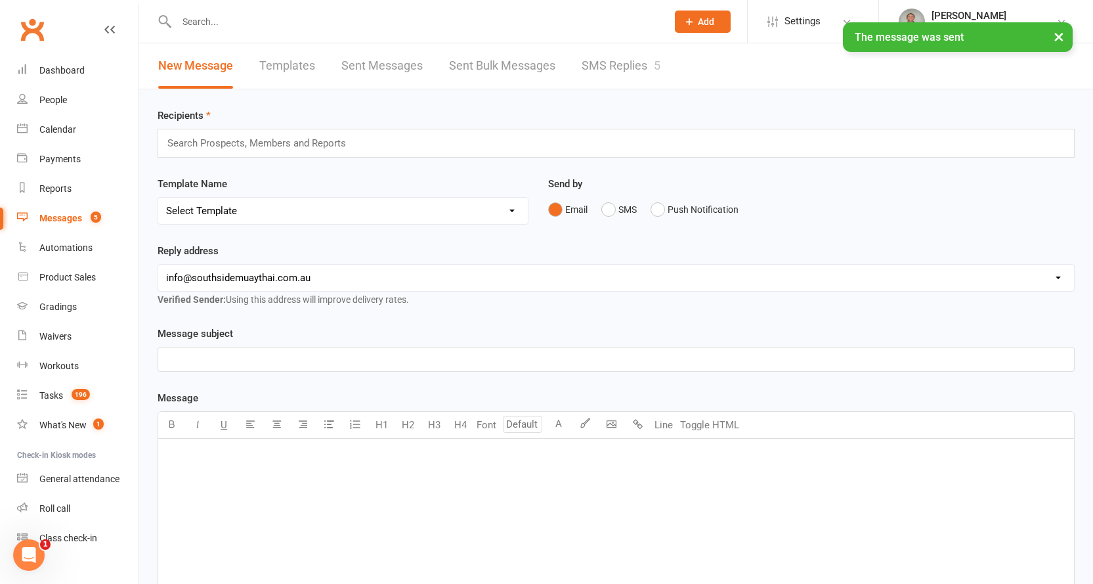
click at [628, 81] on link "SMS Replies 5" at bounding box center [621, 65] width 79 height 45
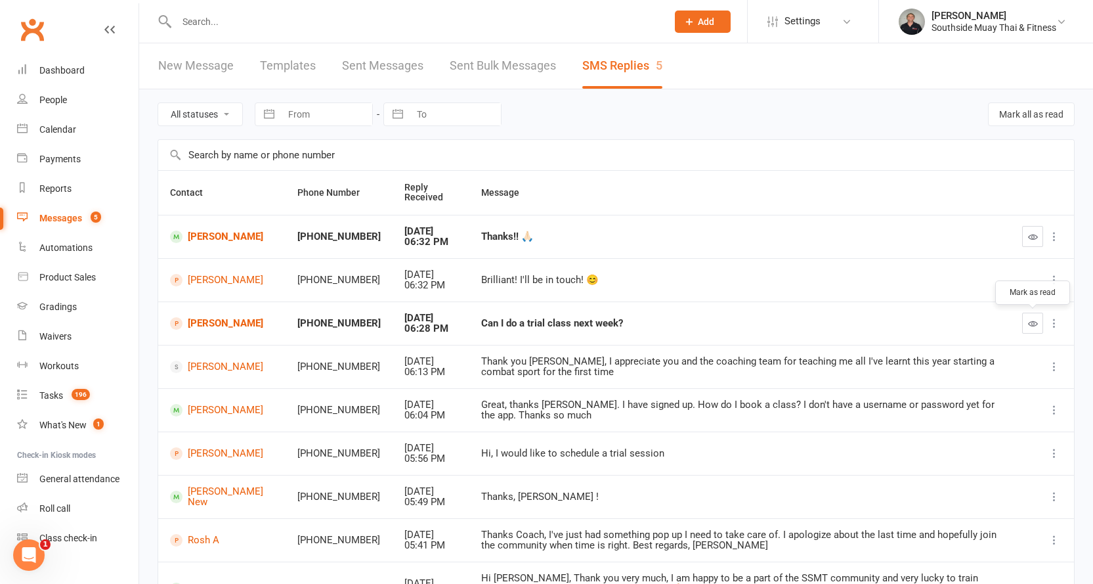
click at [1032, 323] on icon "button" at bounding box center [1033, 323] width 10 height 10
click at [1032, 234] on icon "button" at bounding box center [1033, 237] width 10 height 10
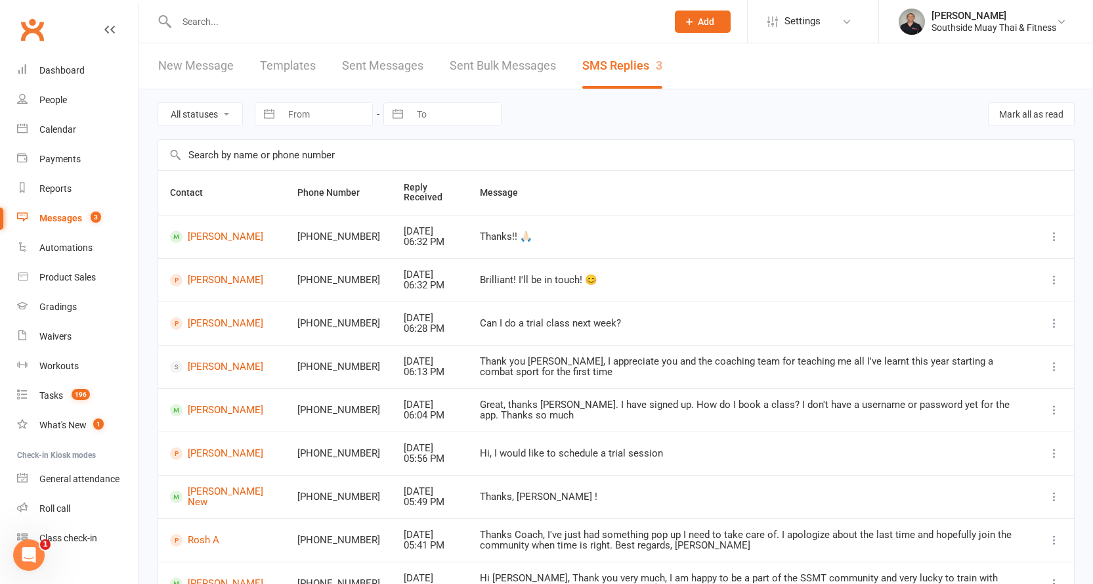
click at [212, 105] on select "All statuses Read only Unread only" at bounding box center [200, 114] width 84 height 22
select select "unread_only"
click at [158, 103] on select "All statuses Read only Unread only" at bounding box center [200, 114] width 84 height 22
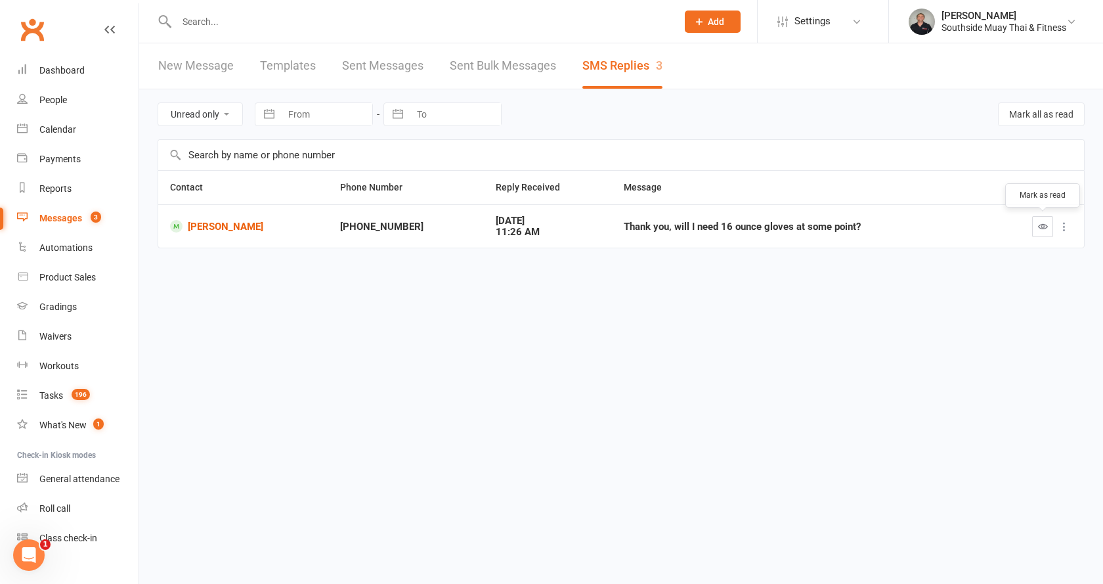
click at [1044, 226] on icon "button" at bounding box center [1043, 226] width 10 height 10
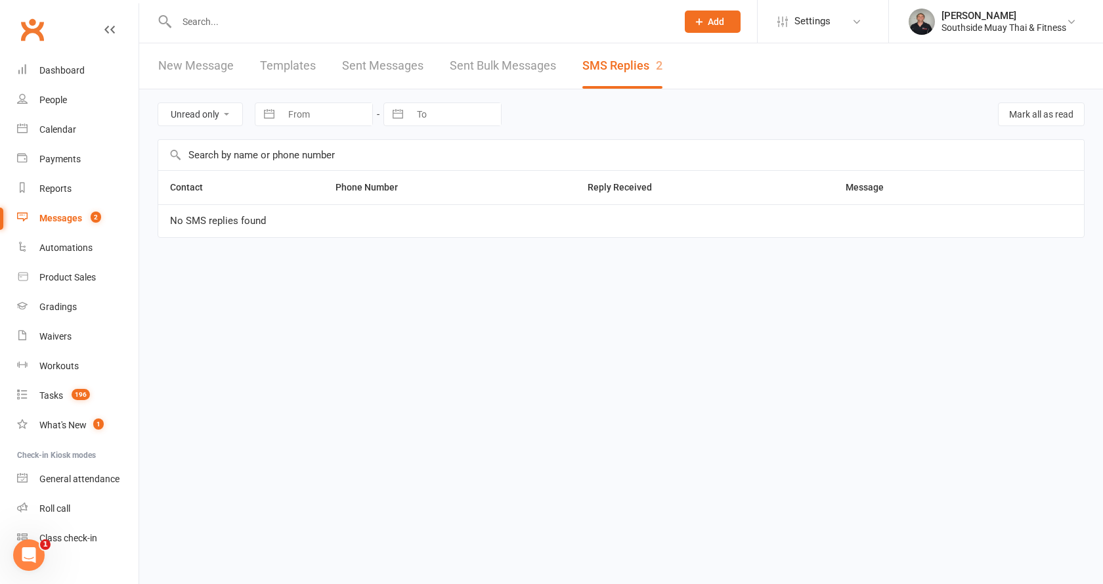
click at [194, 107] on select "All statuses Read only Unread only" at bounding box center [200, 114] width 84 height 22
click at [158, 103] on select "All statuses Read only Unread only" at bounding box center [200, 114] width 84 height 22
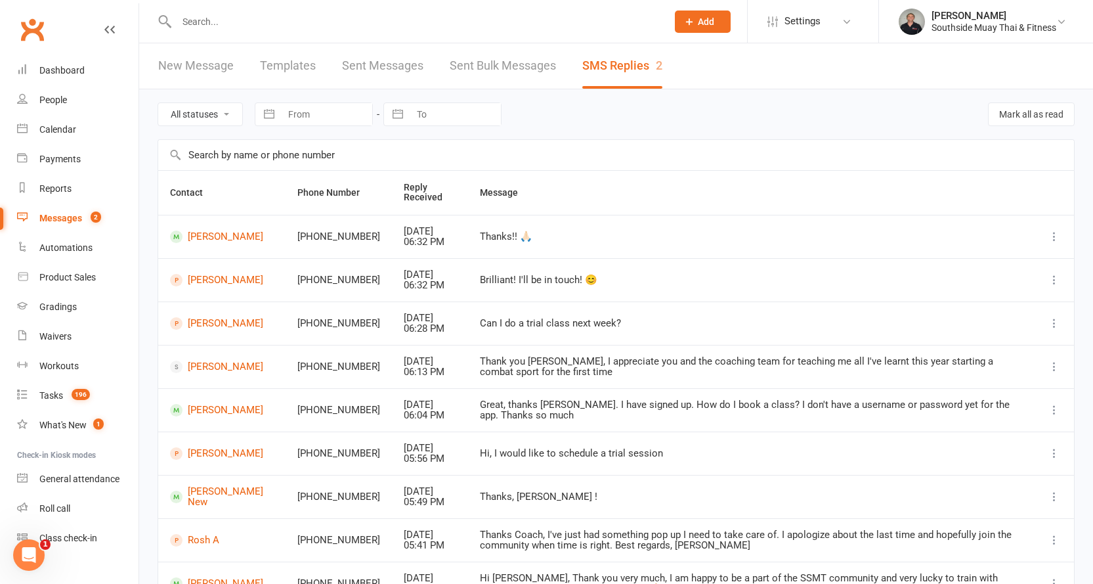
click at [196, 108] on select "All statuses Read only Unread only" at bounding box center [200, 114] width 84 height 22
click at [158, 103] on select "All statuses Read only Unread only" at bounding box center [200, 114] width 84 height 22
click at [207, 108] on select "All statuses Read only Unread only" at bounding box center [200, 114] width 84 height 22
select select "unread_only"
click at [158, 103] on select "All statuses Read only Unread only" at bounding box center [200, 114] width 84 height 22
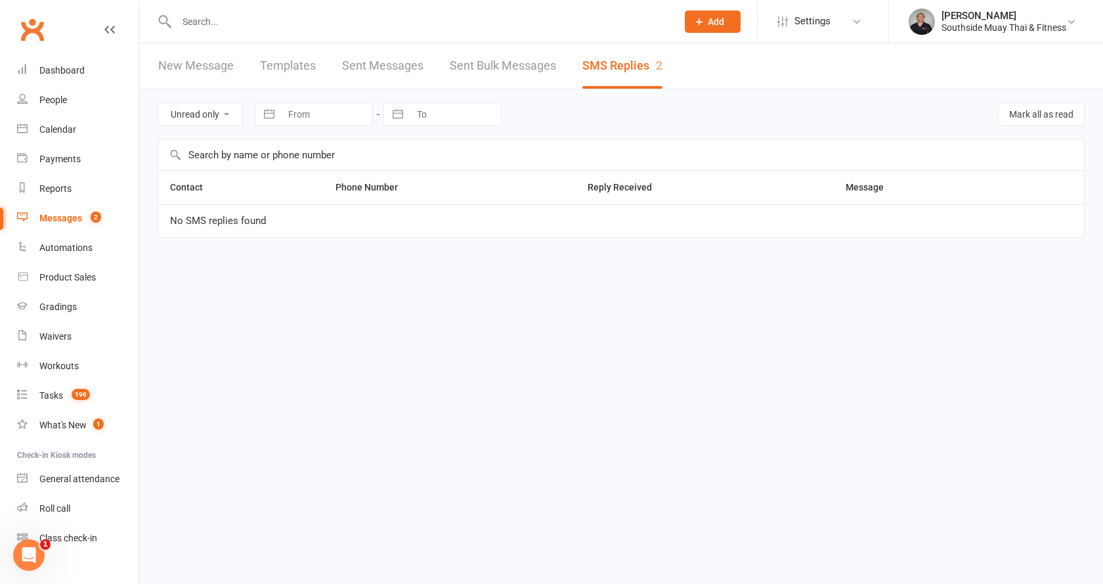
click at [59, 217] on div "Messages" at bounding box center [60, 218] width 43 height 11
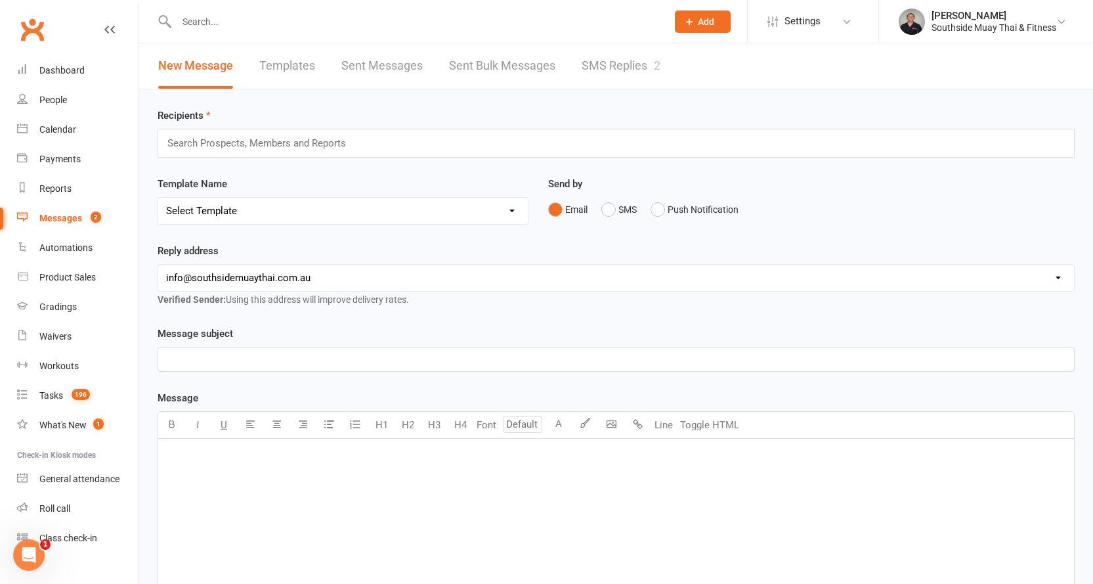
click at [594, 64] on link "SMS Replies 2" at bounding box center [621, 65] width 79 height 45
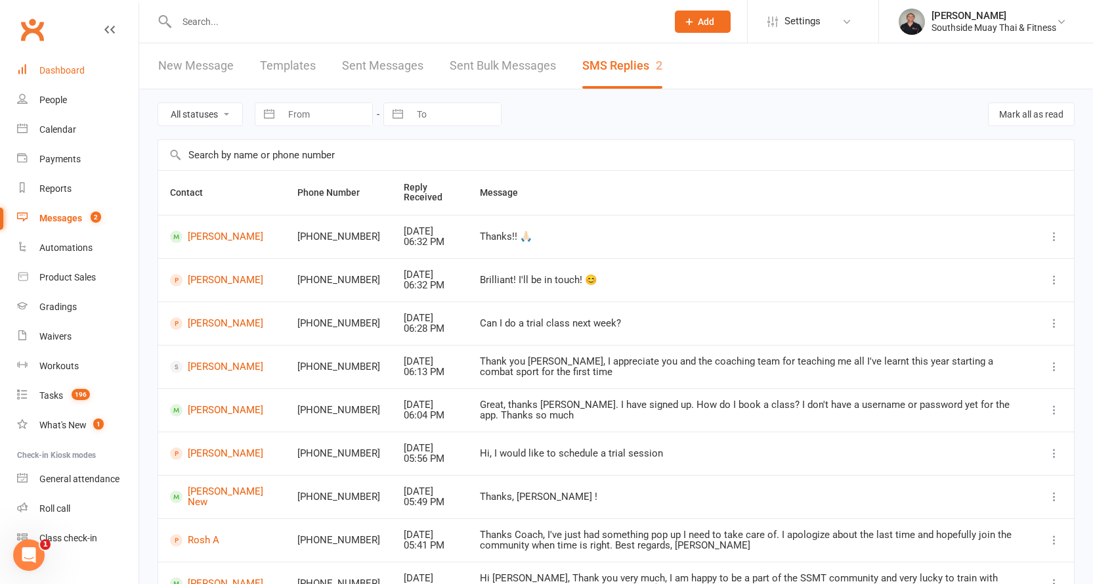
click at [57, 65] on div "Dashboard" at bounding box center [61, 70] width 45 height 11
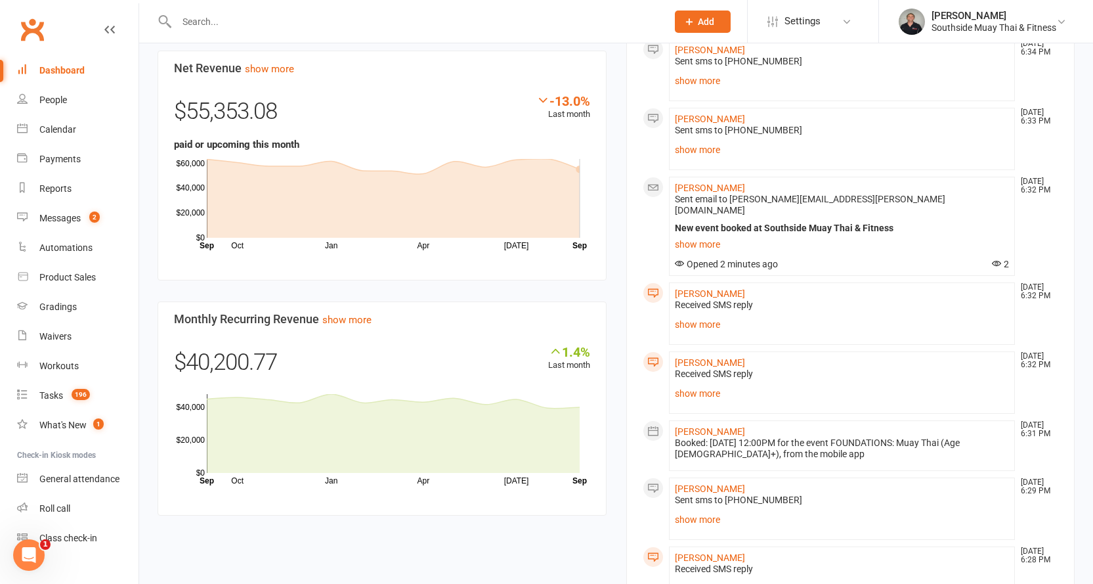
scroll to position [557, 0]
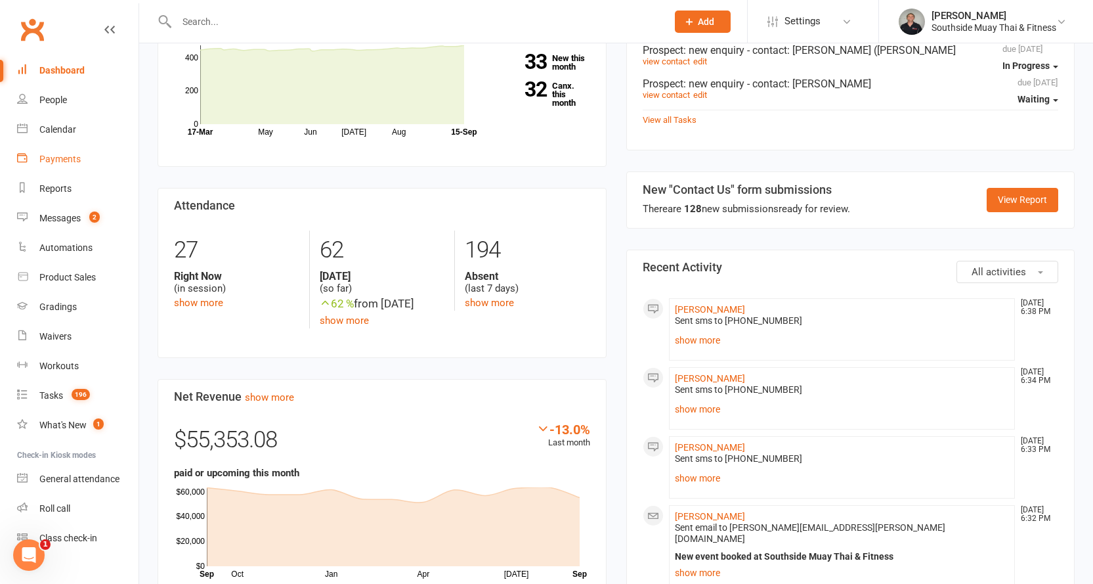
click at [49, 161] on div "Payments" at bounding box center [59, 159] width 41 height 11
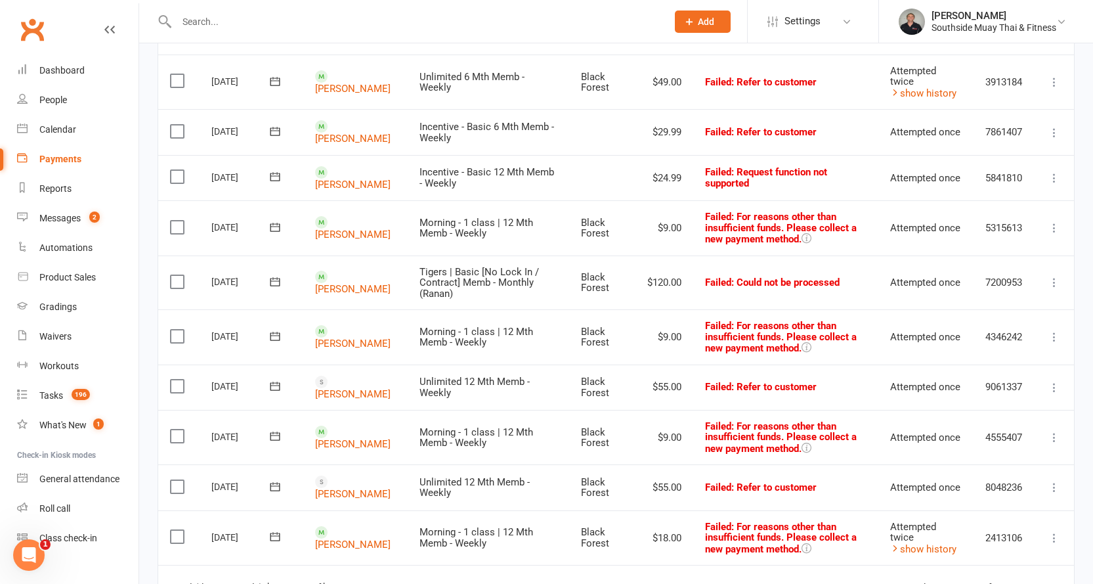
scroll to position [1031, 0]
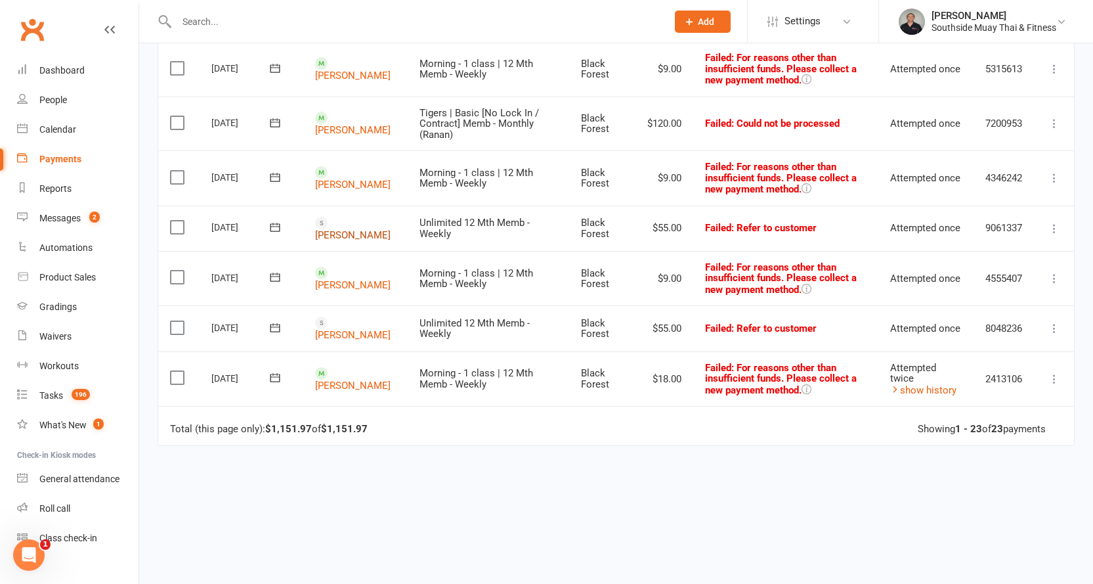
click at [335, 228] on link "[PERSON_NAME]" at bounding box center [352, 234] width 75 height 12
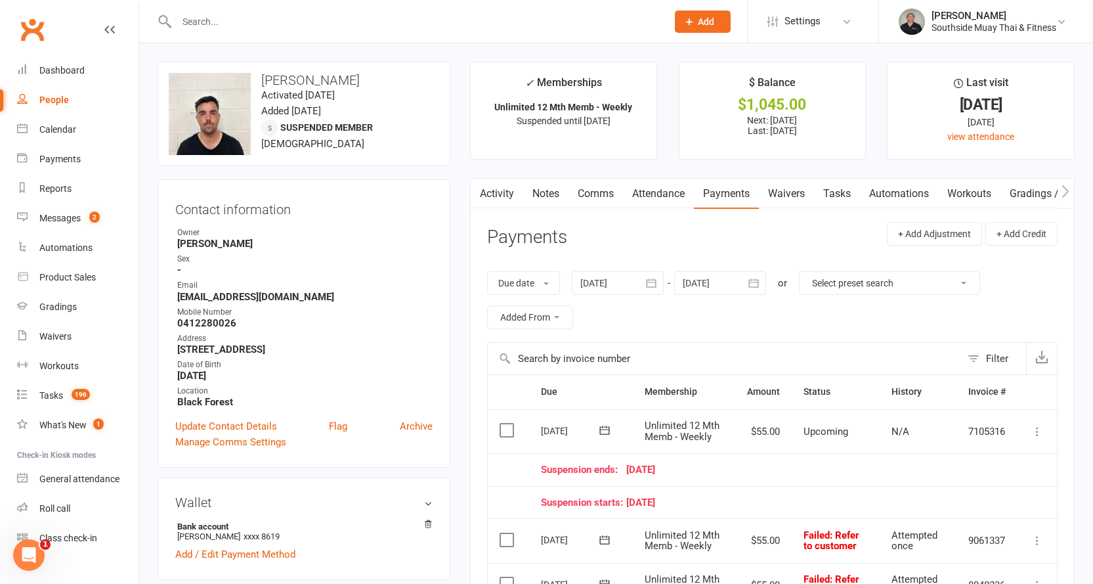
click at [542, 188] on link "Notes" at bounding box center [545, 194] width 45 height 30
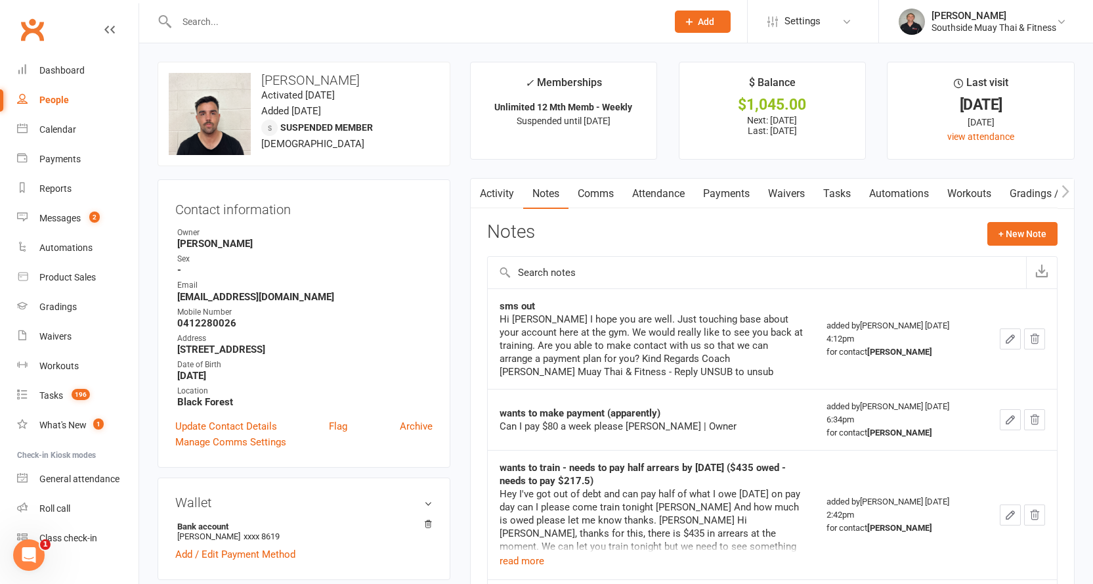
click at [835, 190] on link "Tasks" at bounding box center [837, 194] width 46 height 30
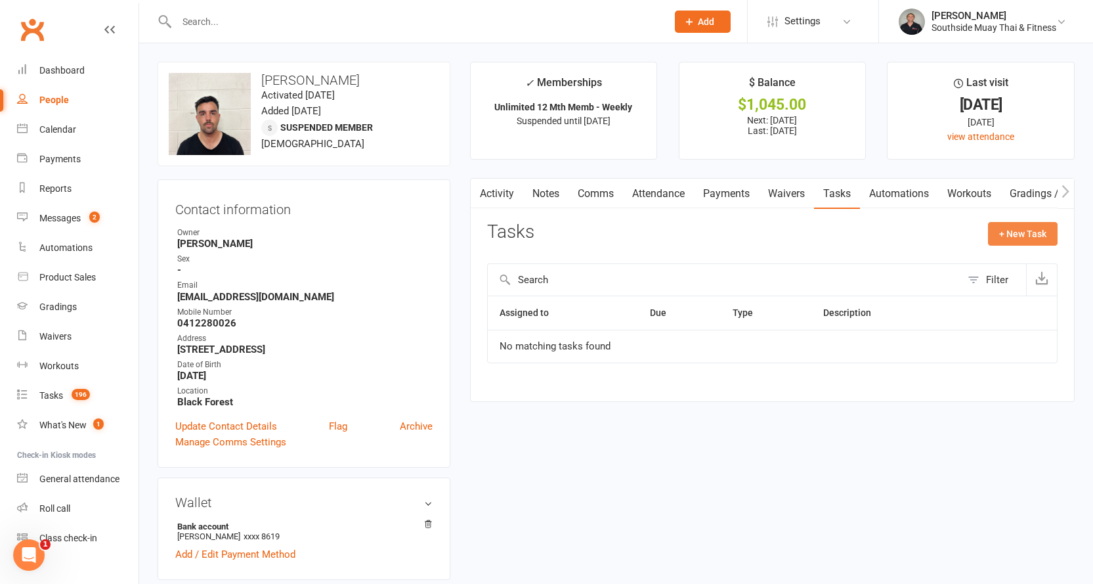
click at [1008, 225] on button "+ New Task" at bounding box center [1023, 234] width 70 height 24
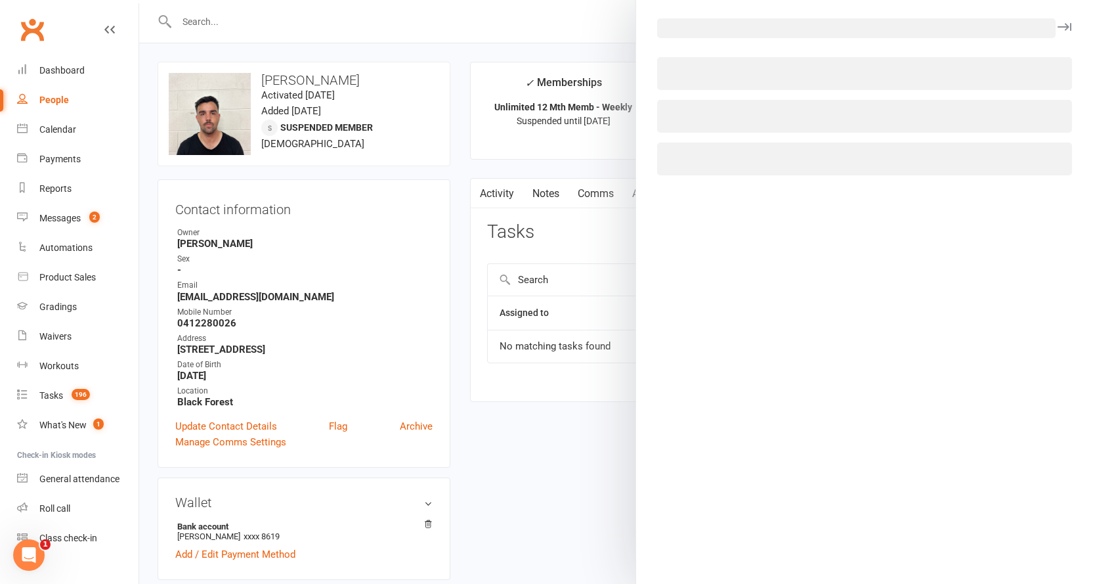
select select "2145"
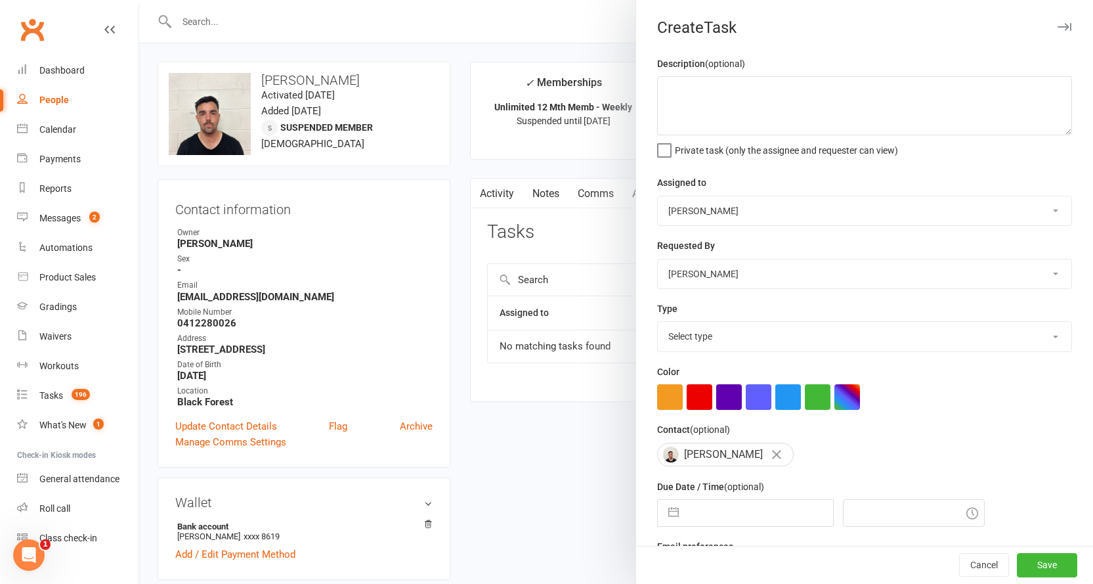
click at [683, 331] on select "Select type Account payment/arrears Admin Book free pt Book pt with member. Che…" at bounding box center [865, 336] width 414 height 29
click at [658, 324] on select "Select type Account payment/arrears Admin Book free pt Book pt with member. Che…" at bounding box center [865, 336] width 414 height 29
click at [715, 340] on select "Account payment/arrears Admin Book free pt Book pt with member. Check member ha…" at bounding box center [865, 336] width 414 height 29
select select "19822"
click at [658, 324] on select "Account payment/arrears Admin Book free pt Book pt with member. Check member ha…" at bounding box center [865, 336] width 414 height 29
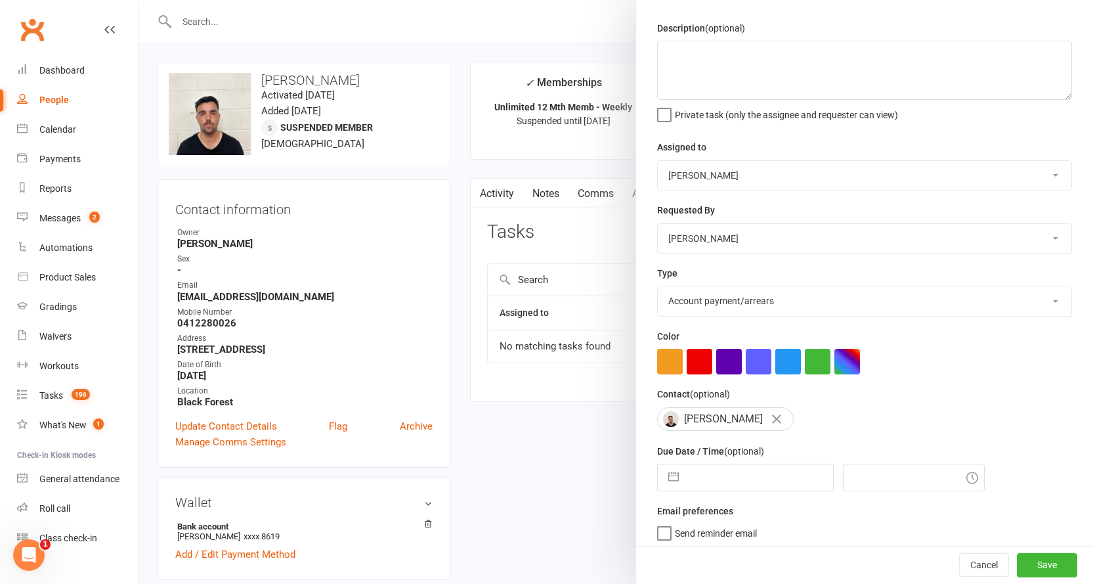
scroll to position [46, 0]
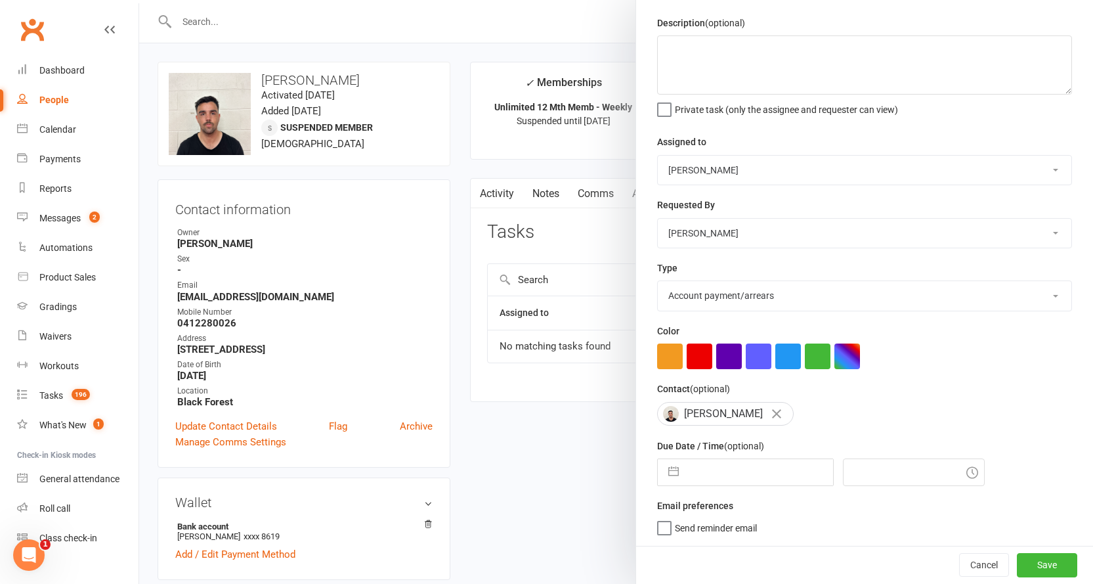
click at [785, 467] on input "text" at bounding box center [759, 472] width 148 height 26
select select "7"
select select "2025"
select select "8"
select select "2025"
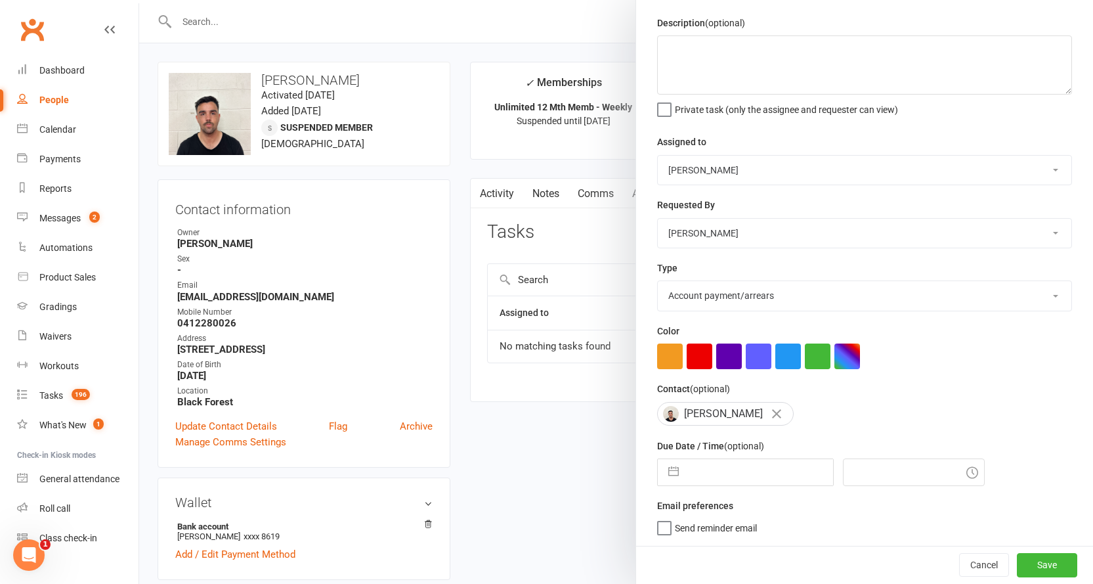
select select "9"
select select "2025"
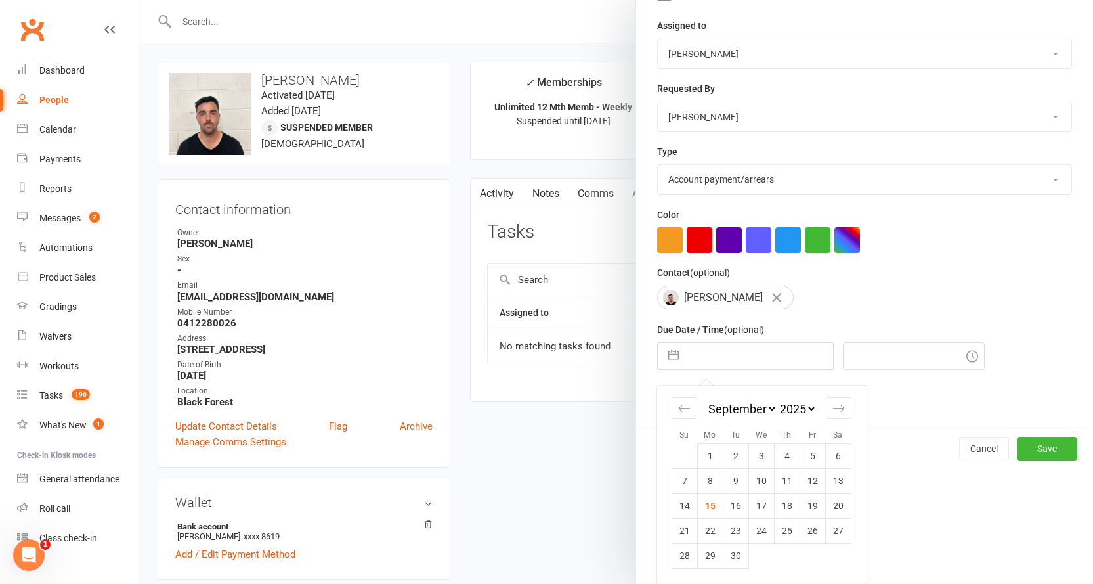
scroll to position [161, 0]
click at [704, 509] on td "15" at bounding box center [710, 505] width 26 height 25
type input "[DATE]"
type input "6:45pm"
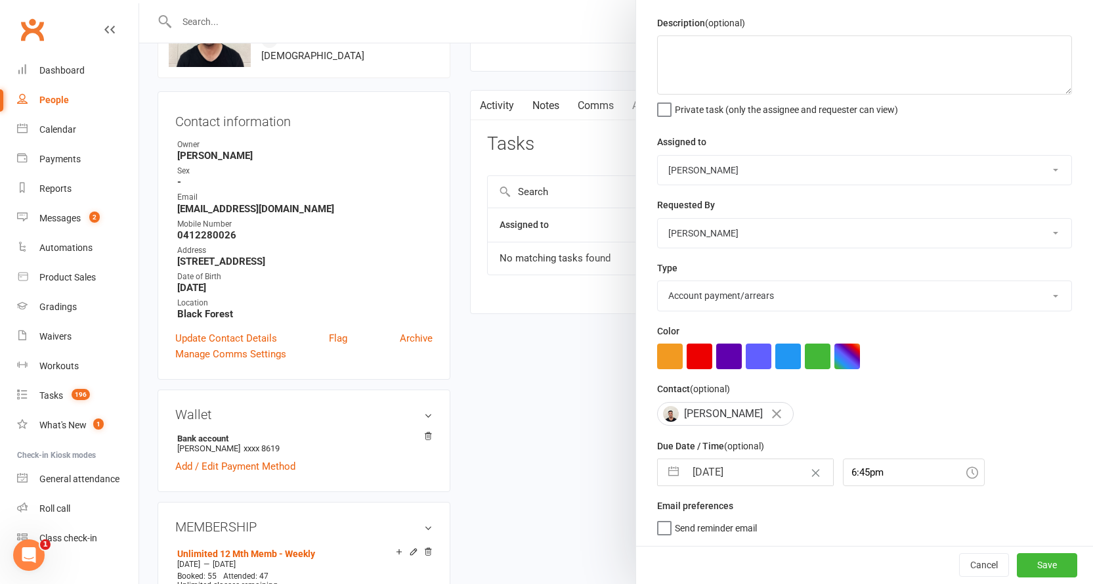
scroll to position [197, 0]
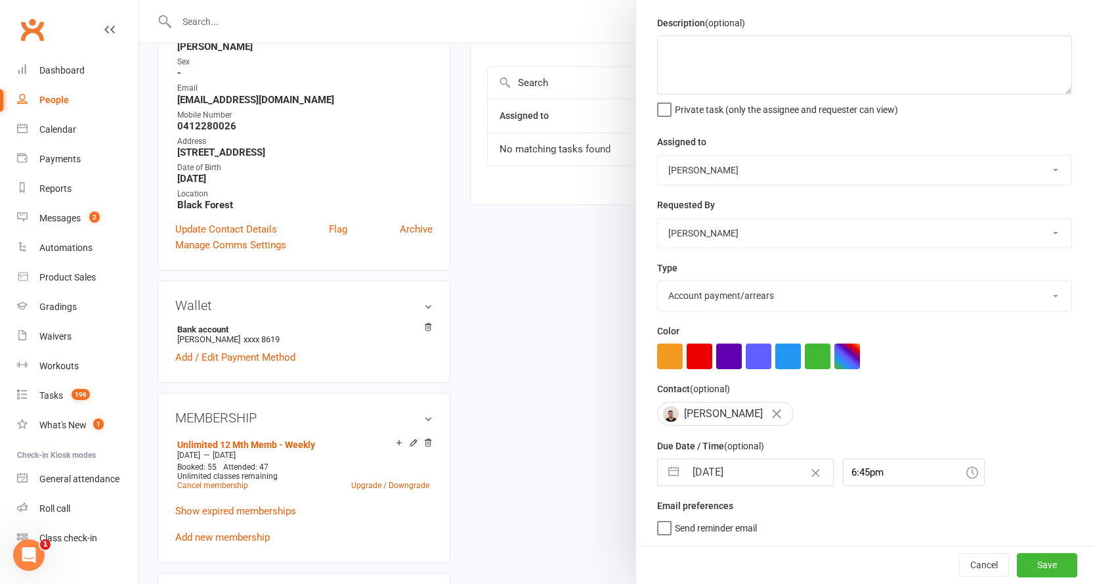
click at [748, 532] on span "Send reminder email" at bounding box center [716, 525] width 82 height 15
click at [748, 518] on input "Send reminder email" at bounding box center [707, 518] width 100 height 0
click at [1046, 559] on button "Save" at bounding box center [1047, 565] width 60 height 24
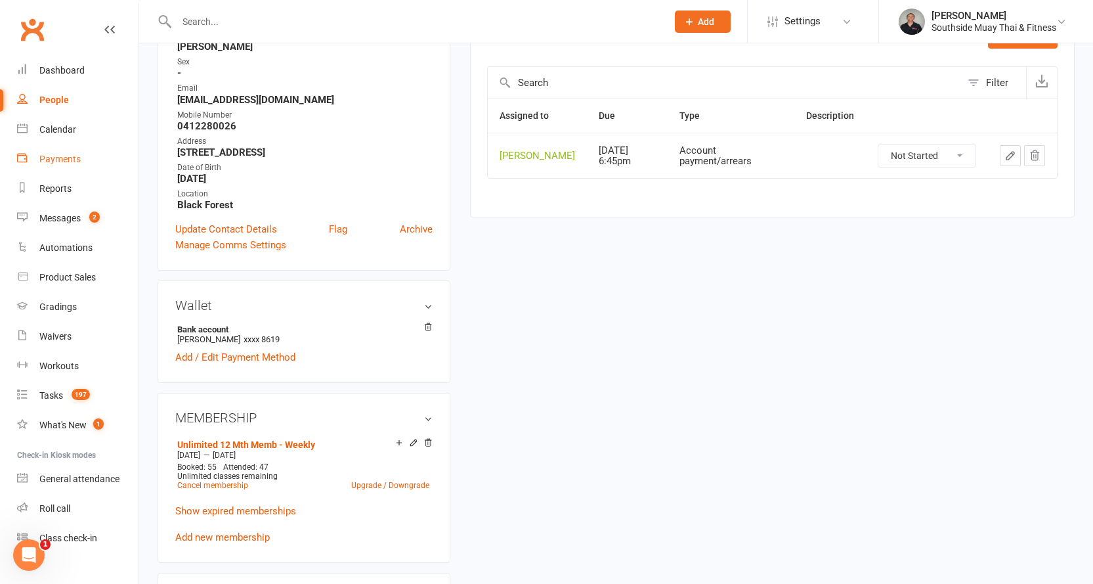
click at [62, 157] on div "Payments" at bounding box center [59, 159] width 41 height 11
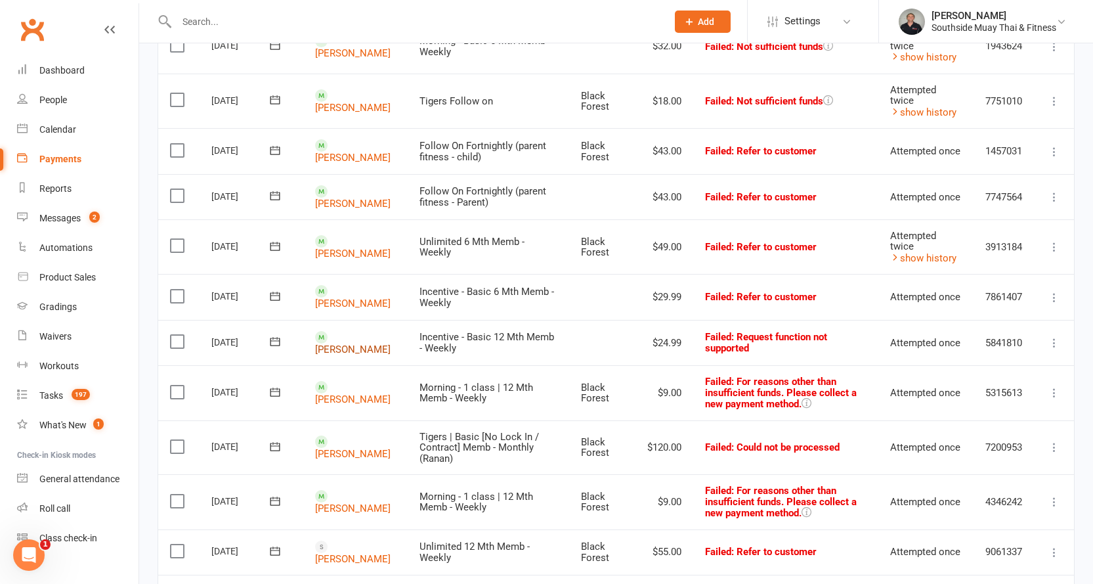
scroll to position [703, 0]
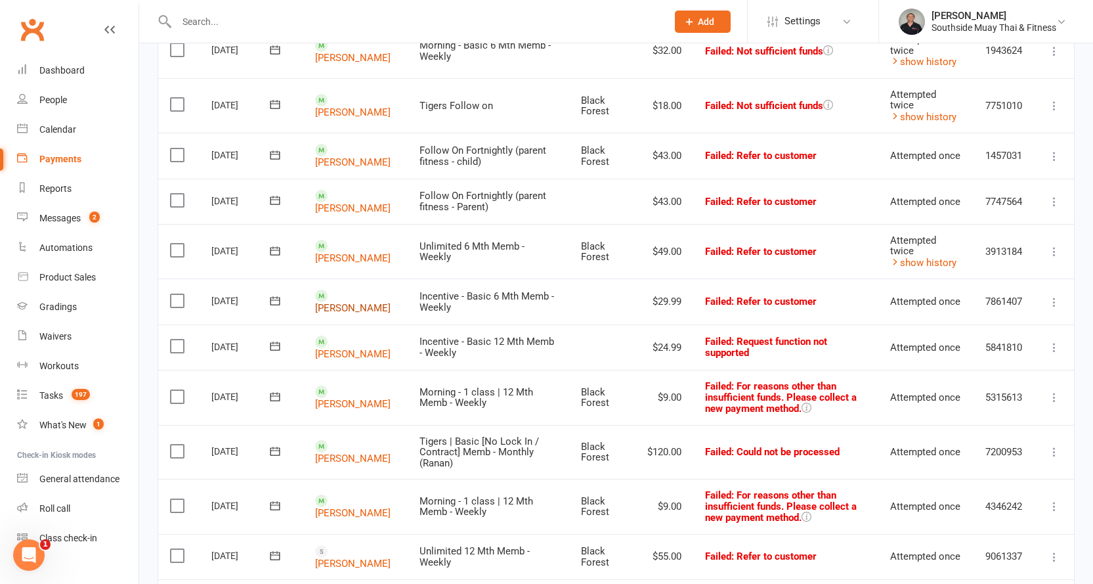
click at [340, 302] on link "[PERSON_NAME]" at bounding box center [352, 308] width 75 height 12
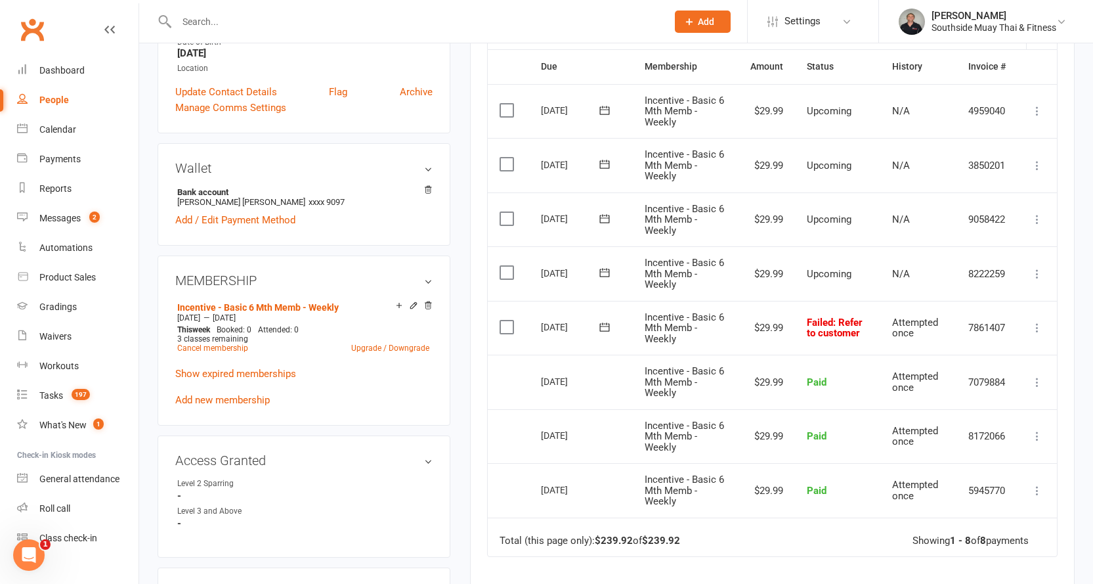
scroll to position [394, 0]
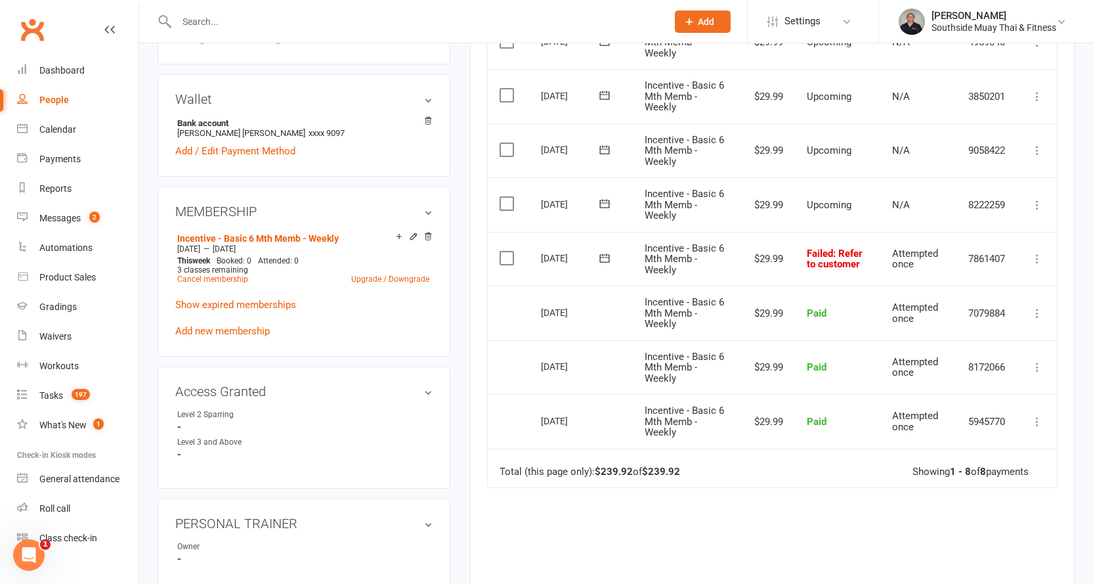
click at [603, 257] on icon at bounding box center [604, 257] width 13 height 13
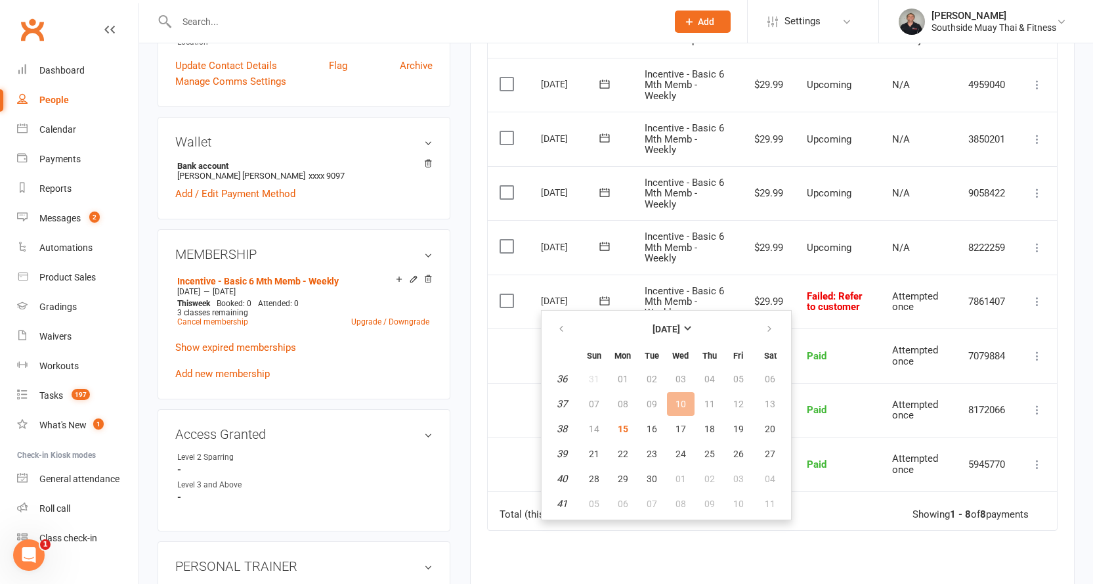
scroll to position [328, 0]
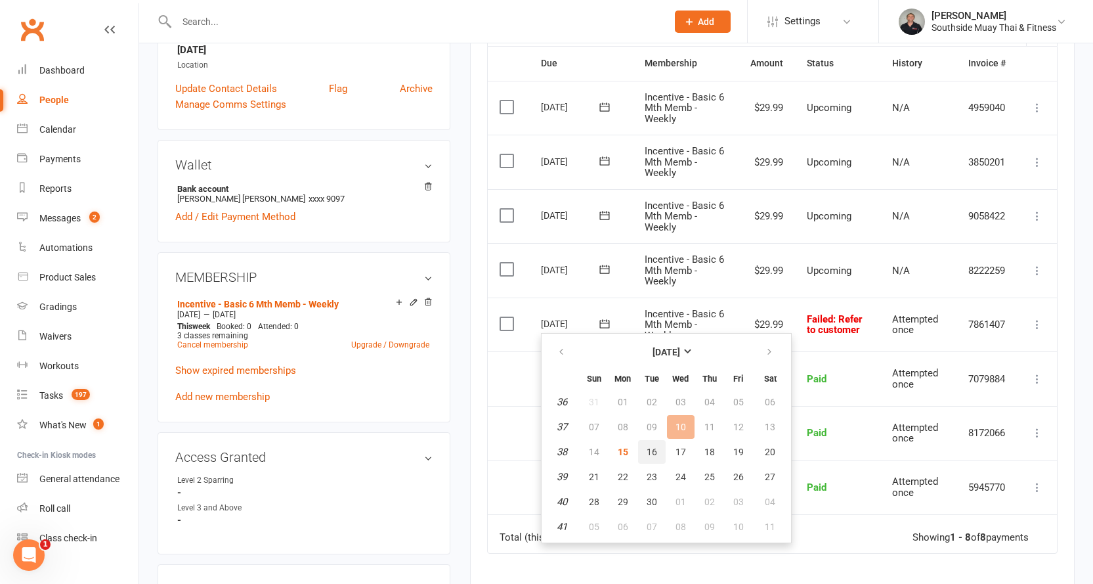
click at [650, 450] on span "16" at bounding box center [652, 451] width 11 height 11
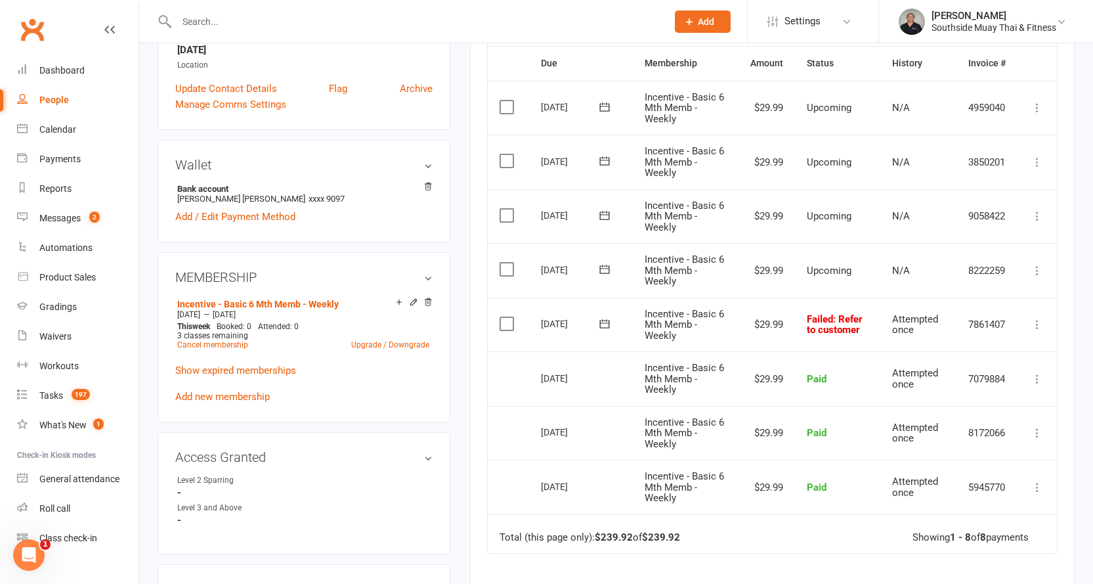
click at [601, 320] on icon at bounding box center [604, 323] width 13 height 13
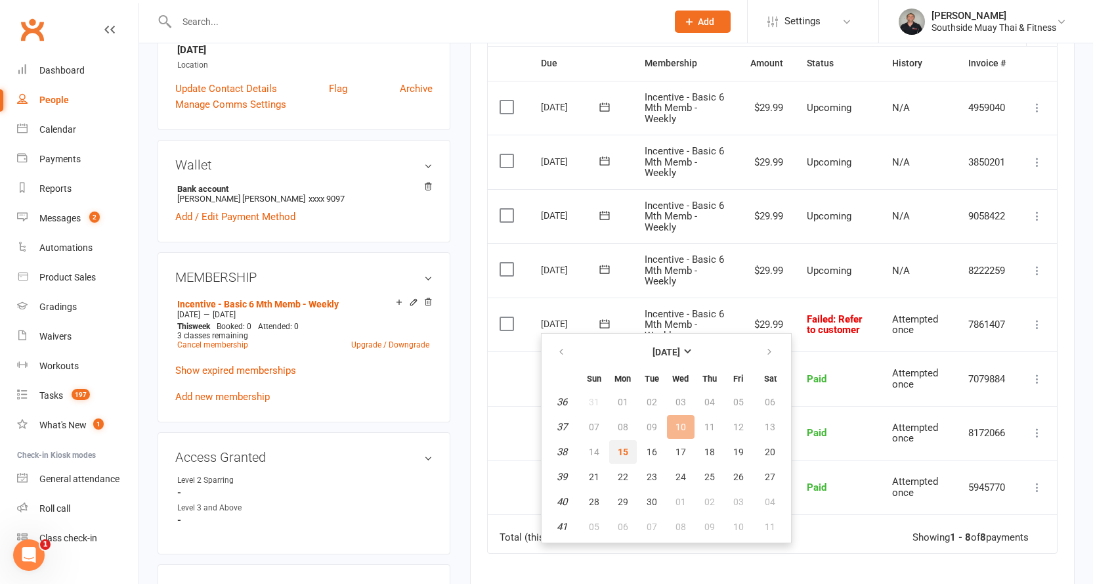
click at [618, 446] on span "15" at bounding box center [623, 451] width 11 height 11
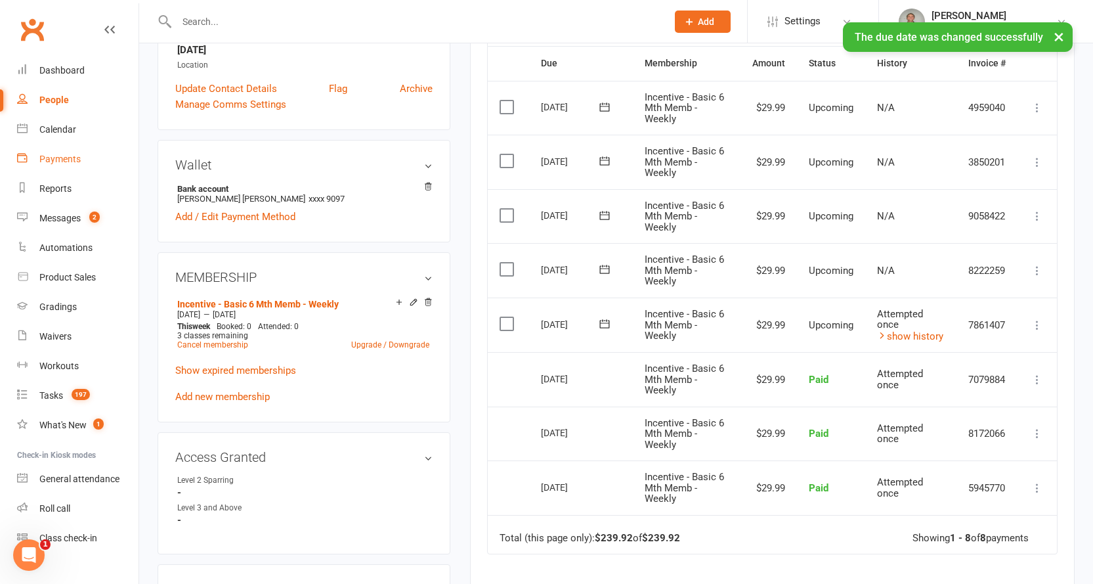
click at [49, 152] on link "Payments" at bounding box center [77, 159] width 121 height 30
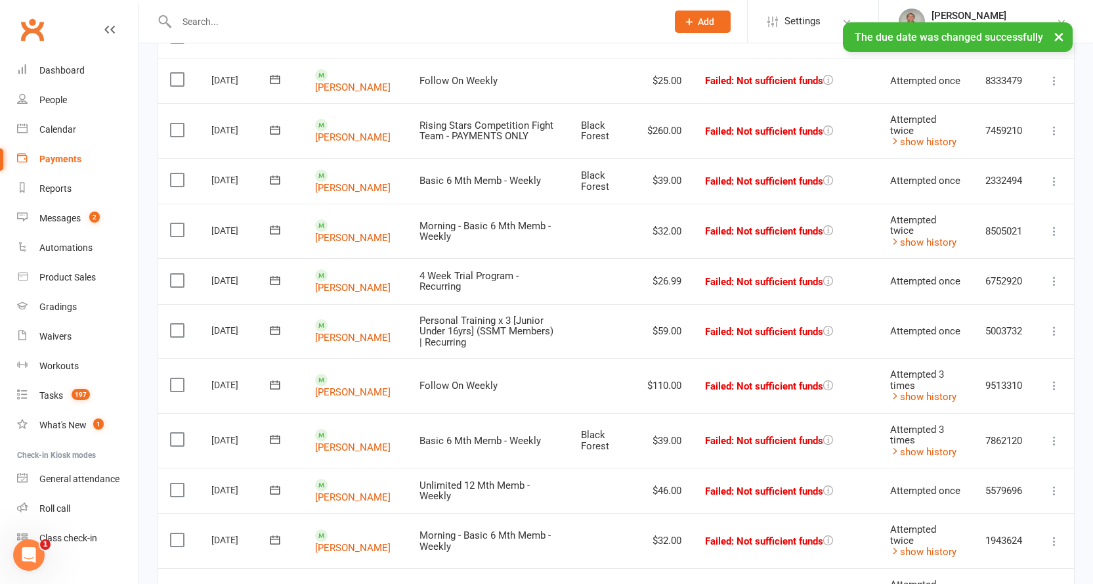
scroll to position [263, 0]
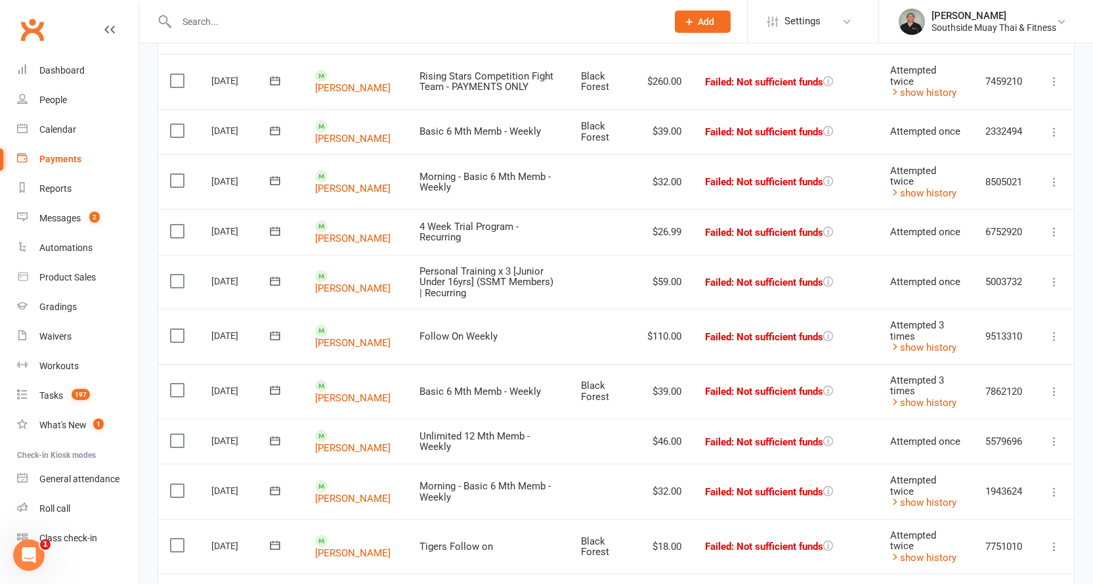
click at [1055, 275] on icon at bounding box center [1054, 281] width 13 height 13
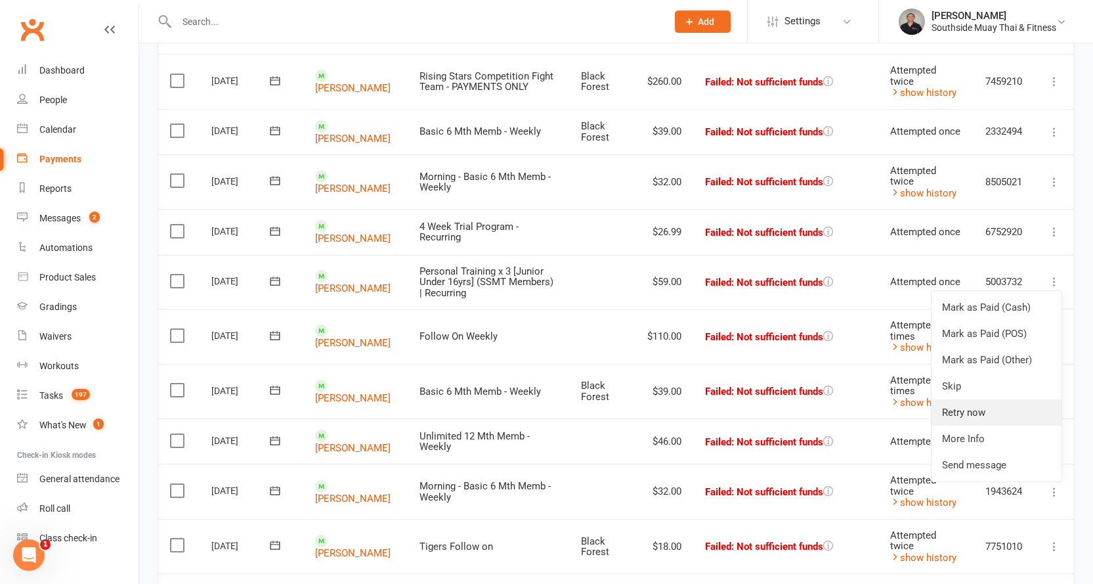
click at [965, 399] on link "Retry now" at bounding box center [996, 412] width 130 height 26
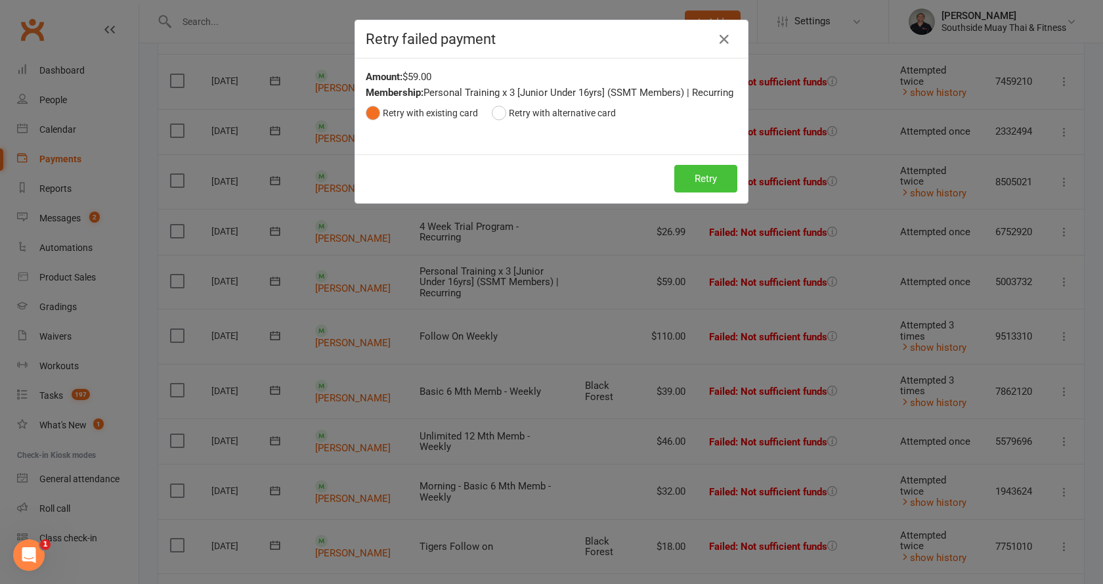
click at [681, 175] on button "Retry" at bounding box center [705, 179] width 63 height 28
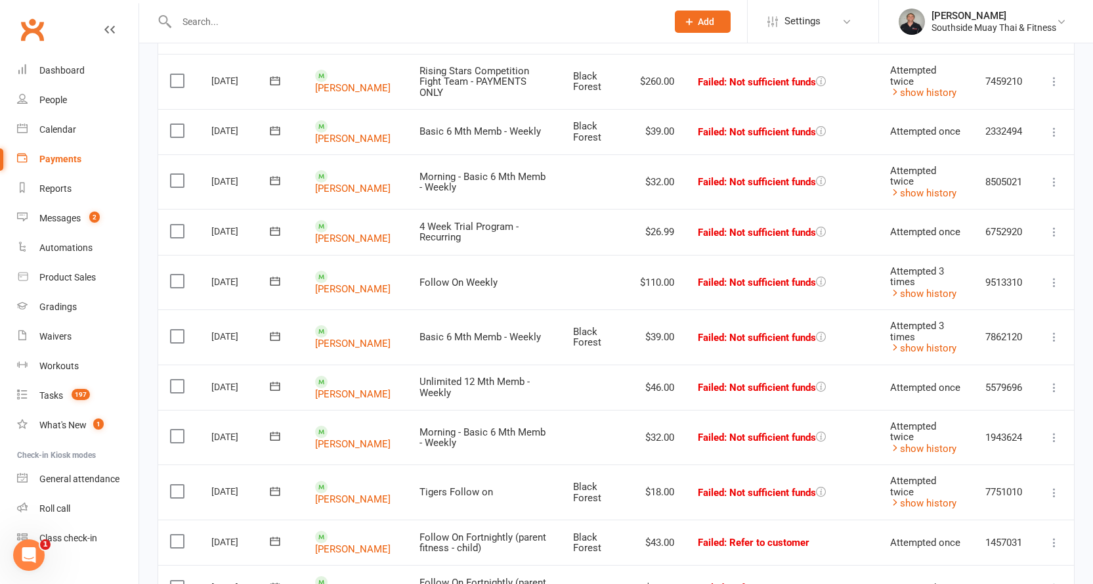
click at [1054, 276] on icon at bounding box center [1054, 282] width 13 height 13
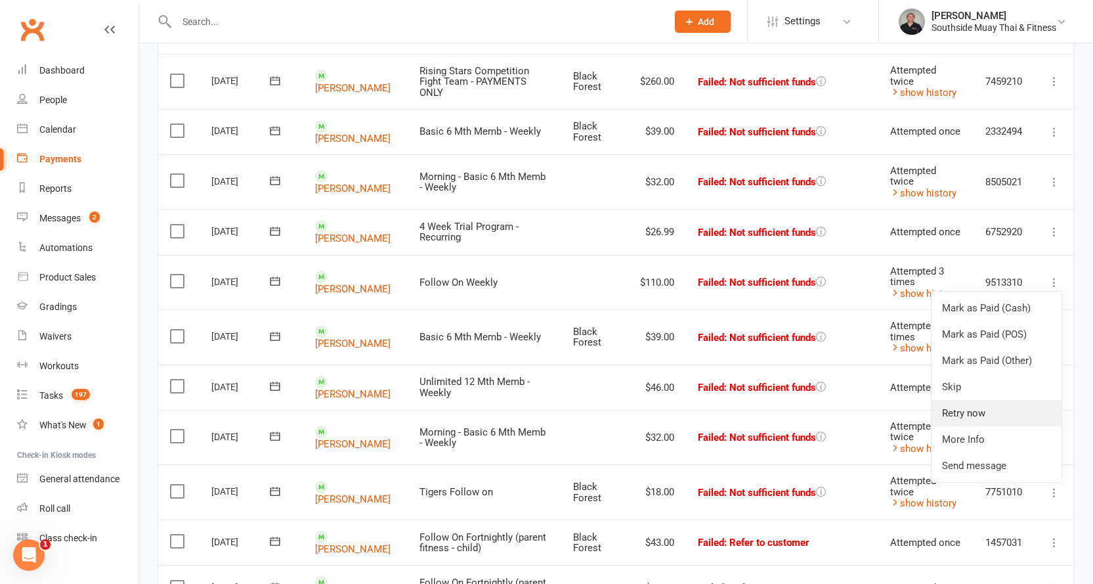
click at [963, 401] on link "Retry now" at bounding box center [996, 413] width 130 height 26
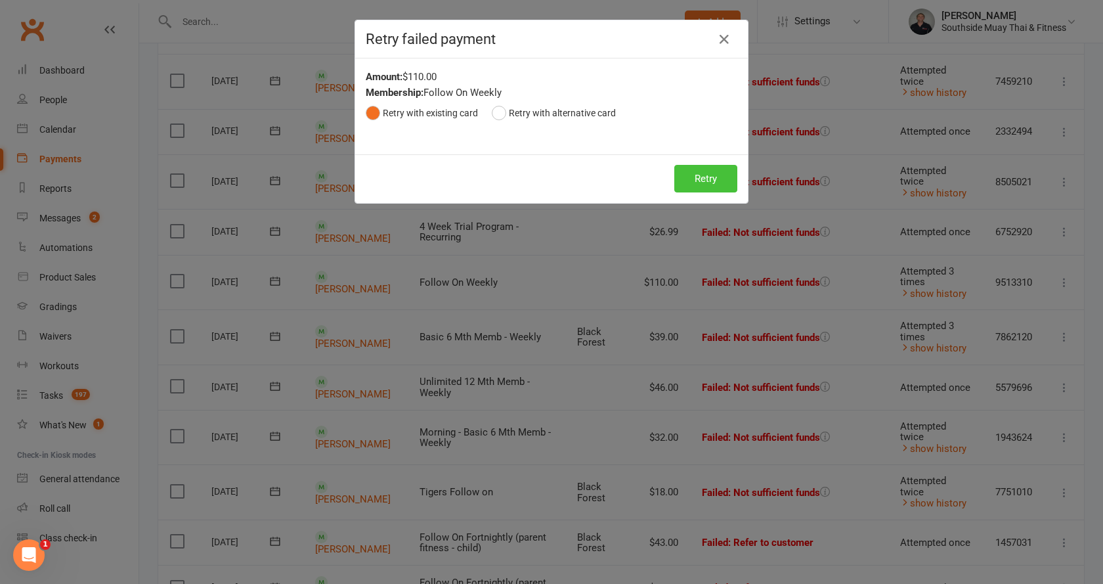
click at [706, 172] on button "Retry" at bounding box center [705, 179] width 63 height 28
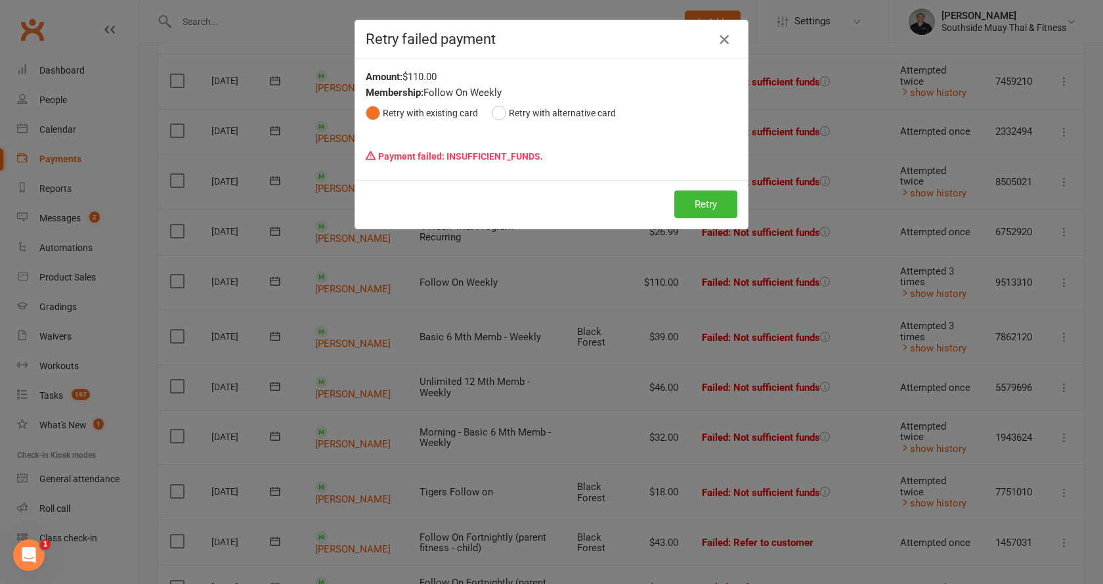
click at [719, 40] on icon "button" at bounding box center [724, 40] width 16 height 16
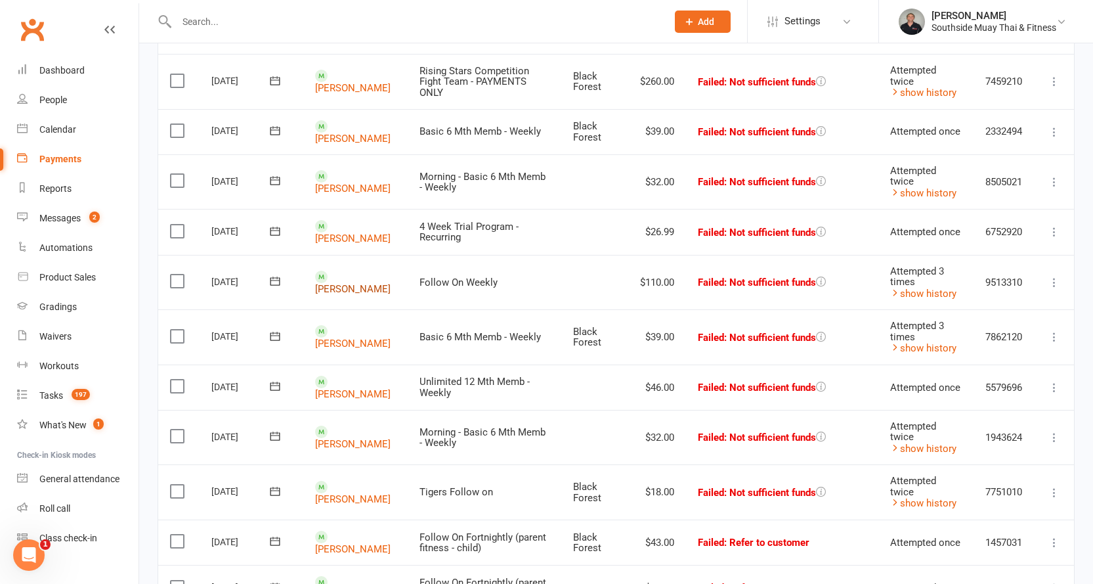
click at [347, 283] on link "Jase Chiappini" at bounding box center [352, 289] width 75 height 12
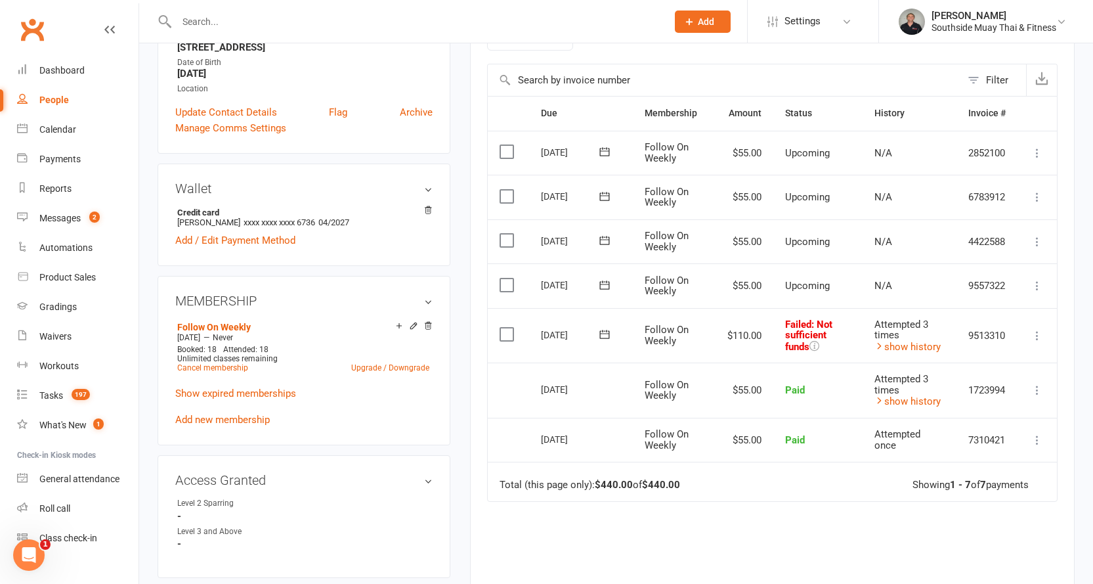
scroll to position [394, 0]
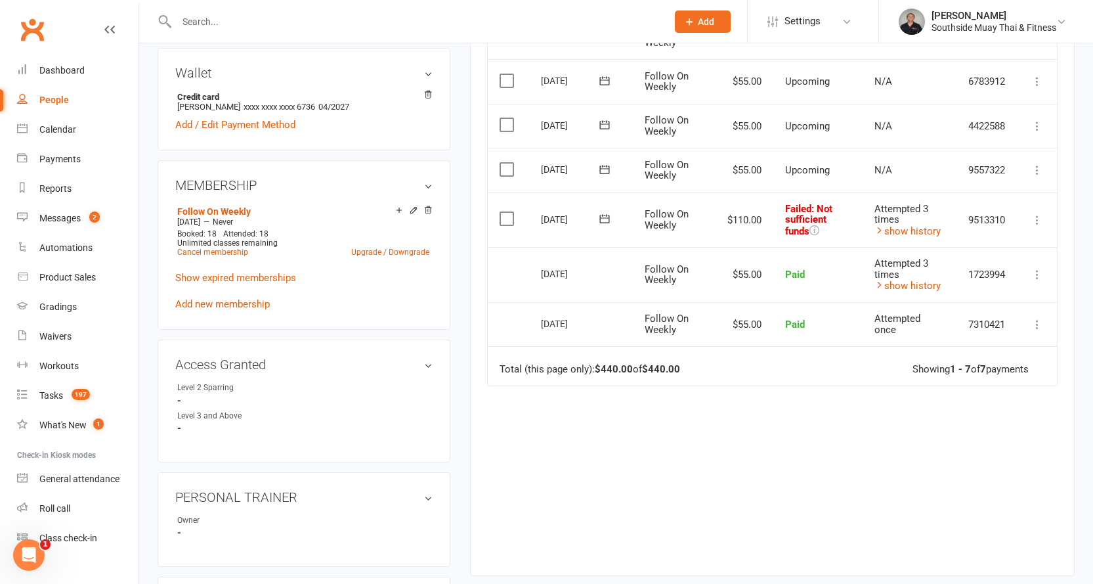
click at [604, 217] on icon at bounding box center [604, 218] width 13 height 13
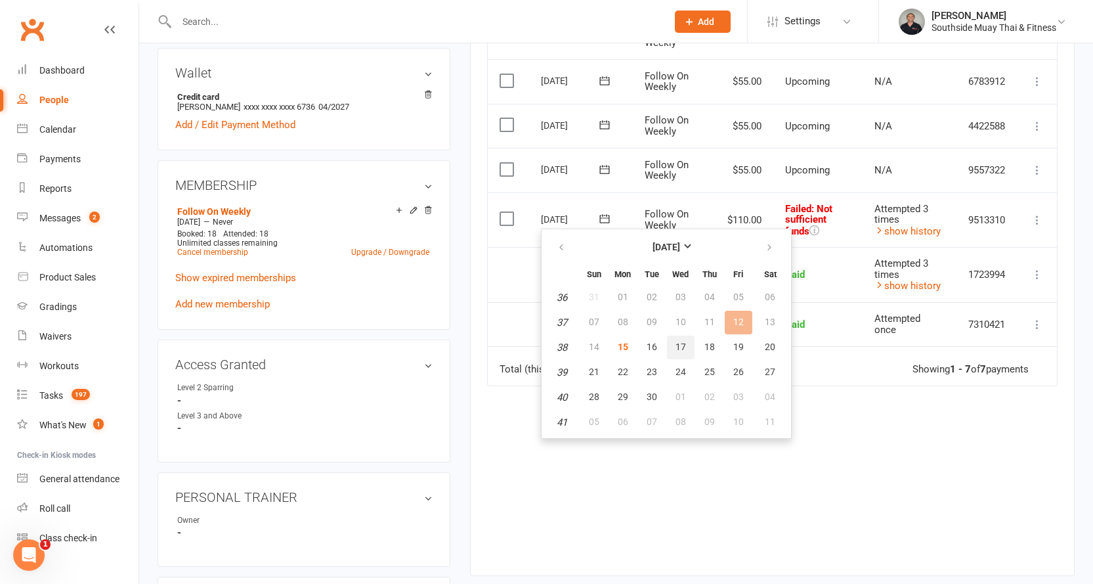
click at [679, 343] on span "17" at bounding box center [680, 346] width 11 height 11
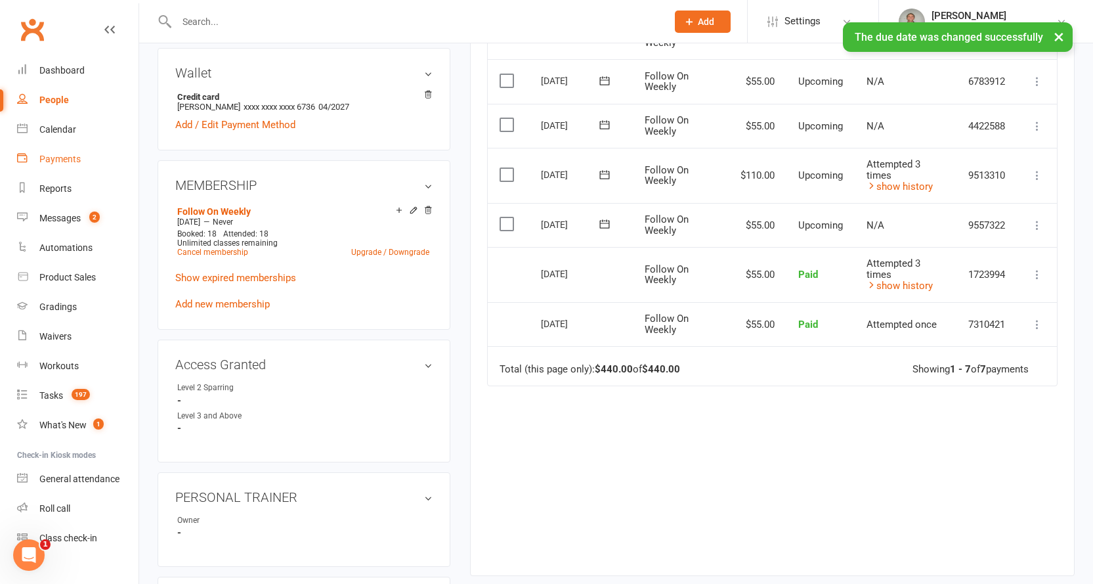
click at [59, 156] on div "Payments" at bounding box center [59, 159] width 41 height 11
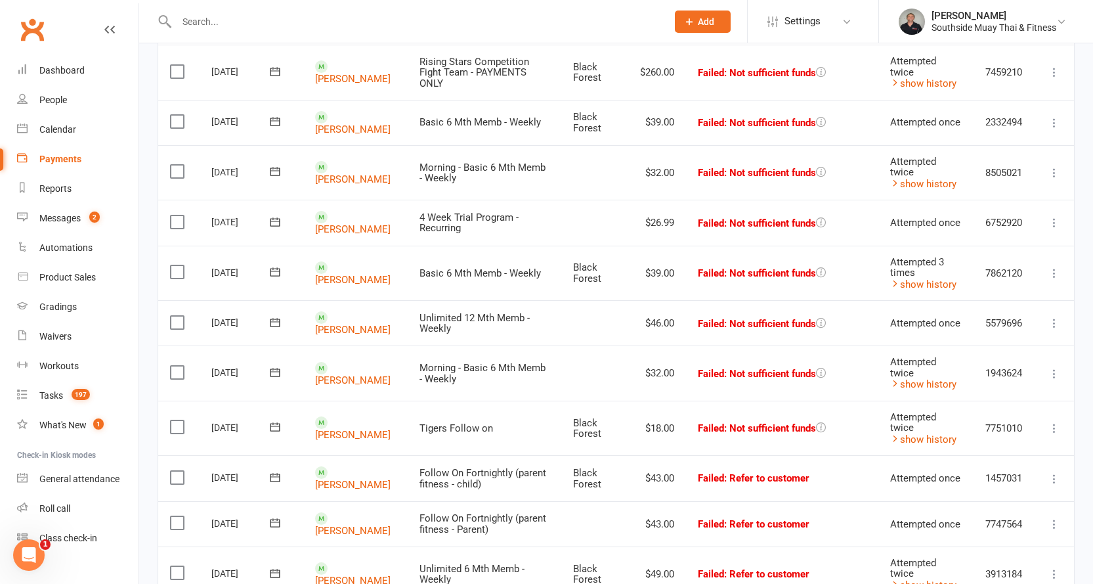
scroll to position [328, 0]
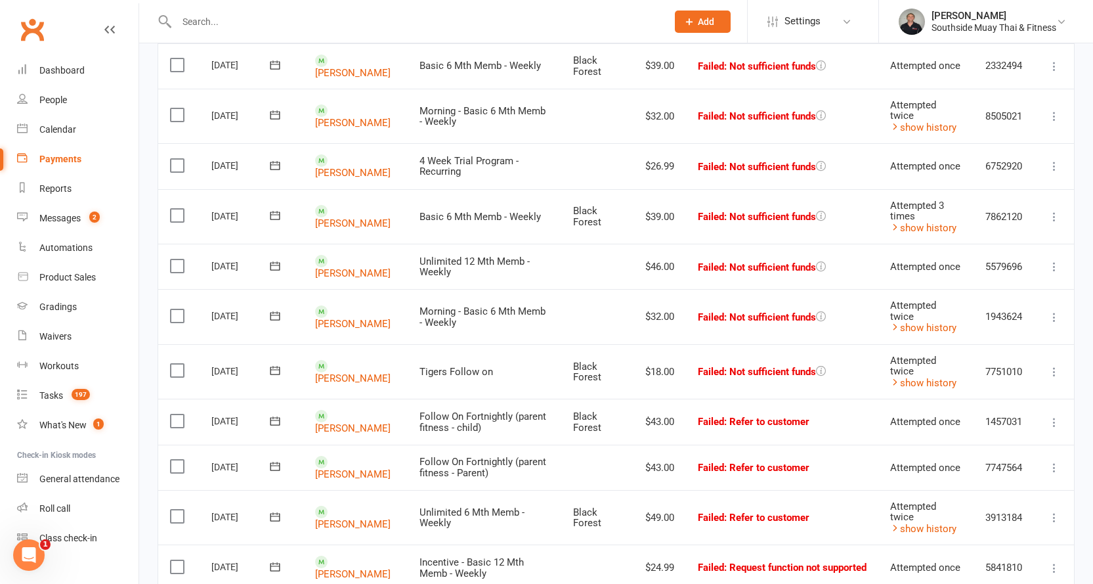
click at [1051, 260] on icon at bounding box center [1054, 266] width 13 height 13
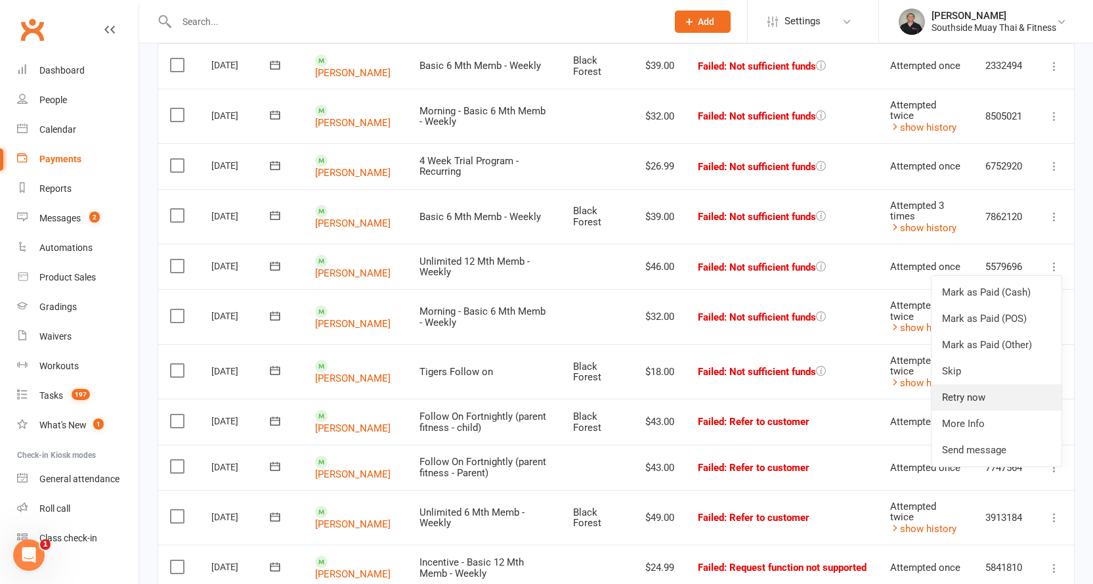
click at [979, 384] on link "Retry now" at bounding box center [996, 397] width 130 height 26
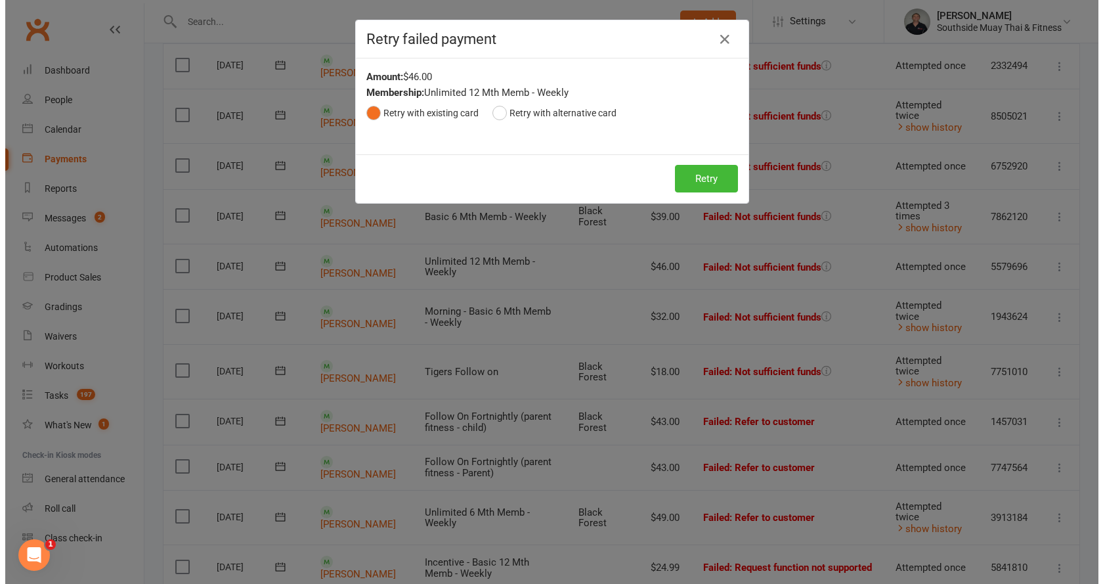
scroll to position [324, 0]
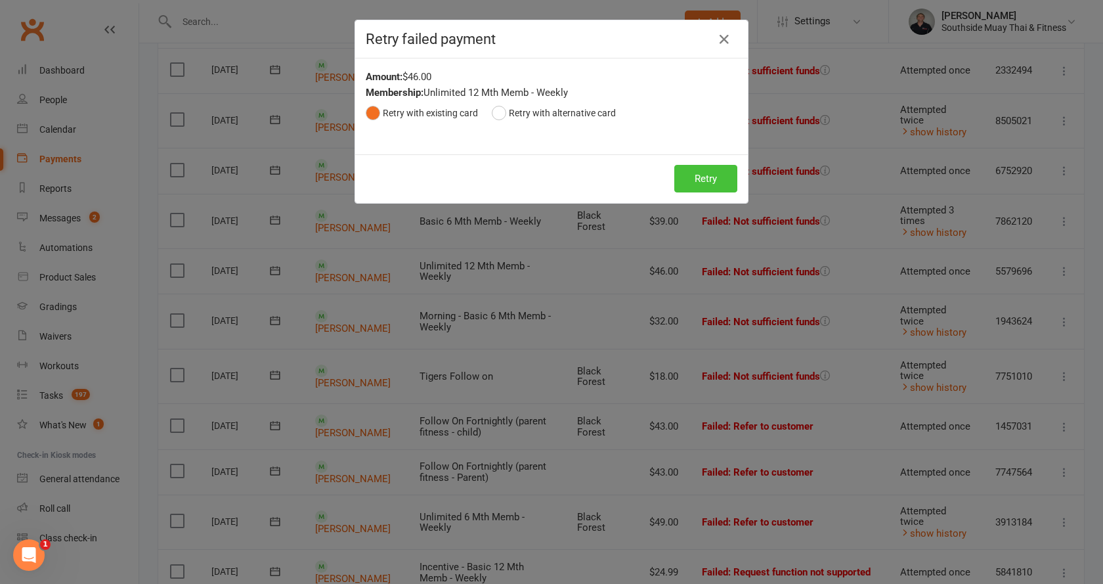
click at [708, 176] on button "Retry" at bounding box center [705, 179] width 63 height 28
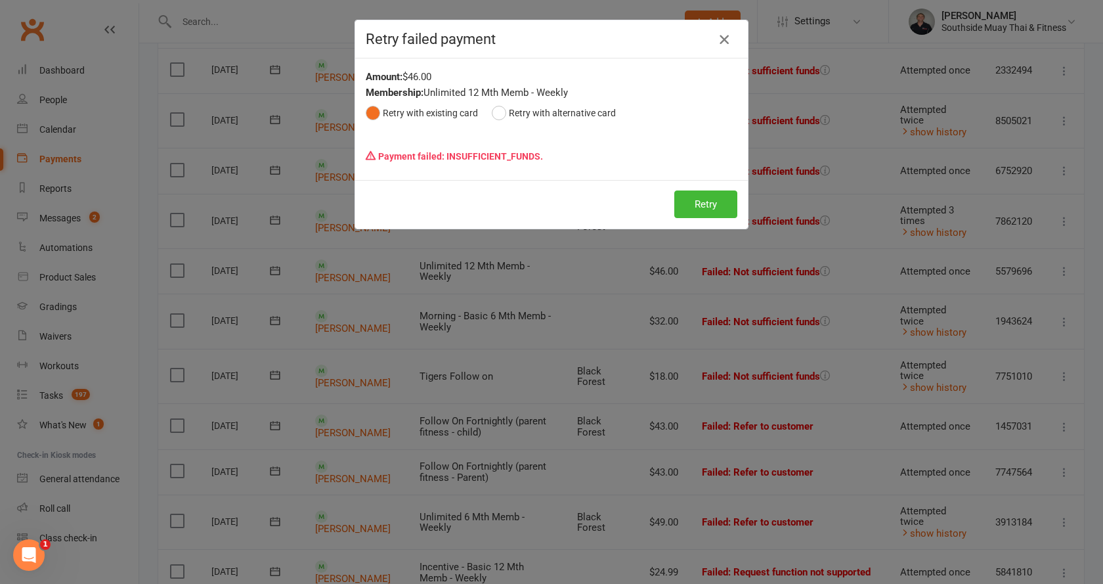
click at [717, 41] on icon "button" at bounding box center [724, 40] width 16 height 16
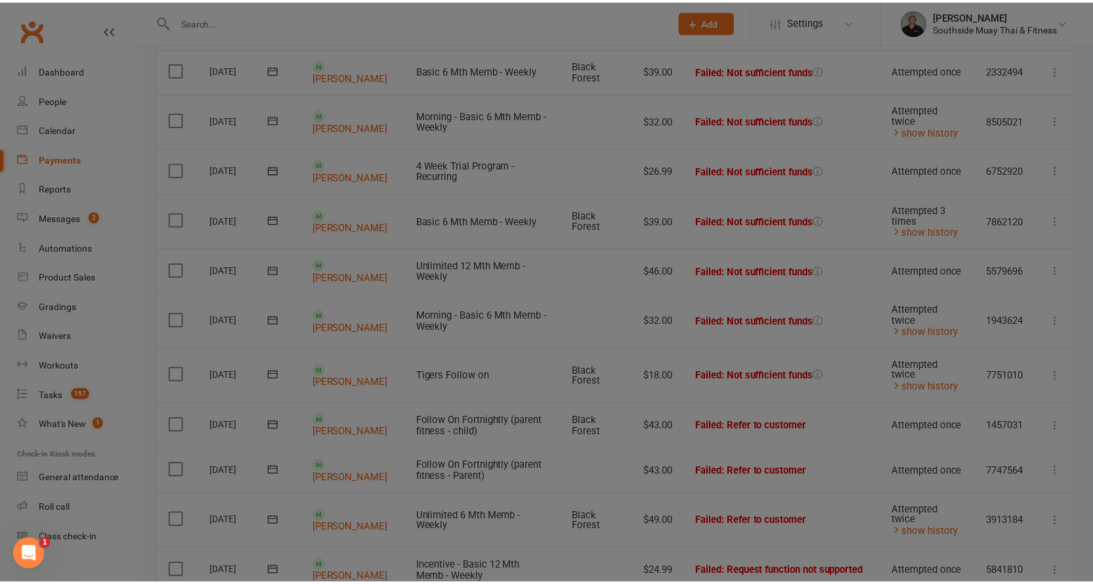
scroll to position [328, 0]
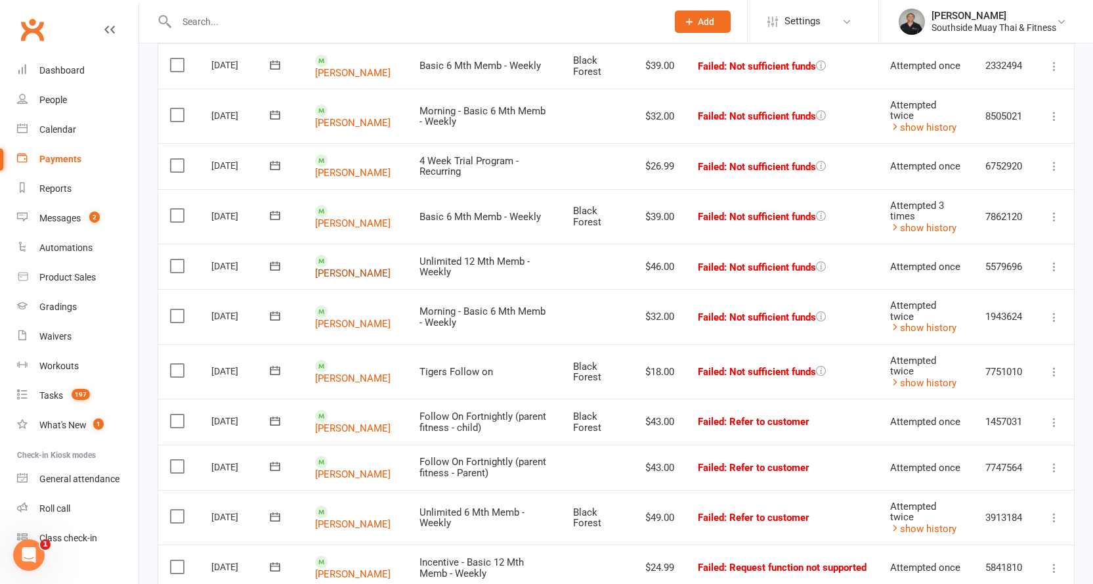
click at [349, 267] on link "[PERSON_NAME]" at bounding box center [352, 273] width 75 height 12
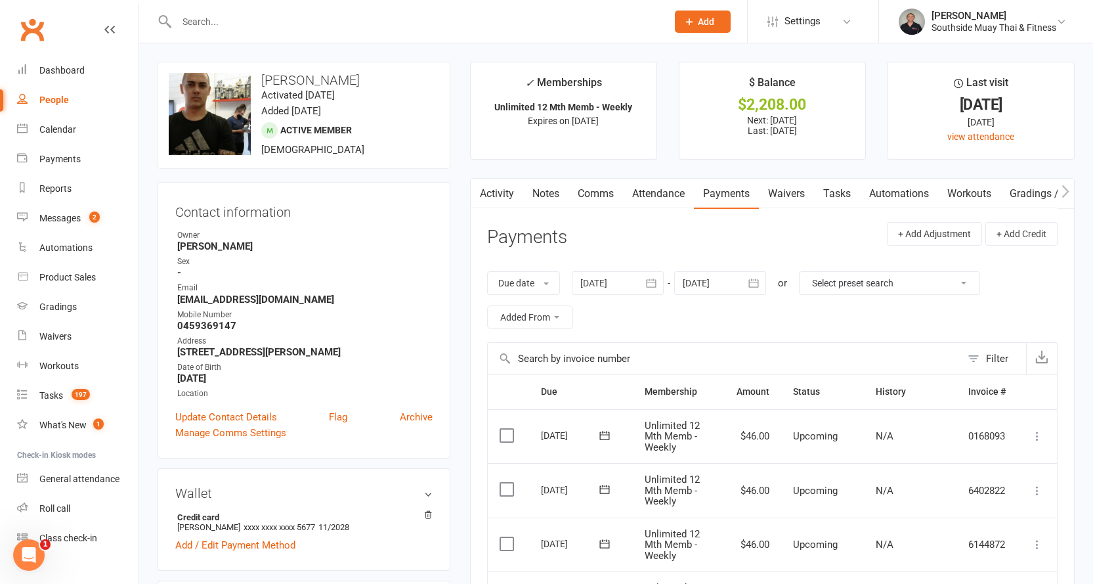
scroll to position [328, 0]
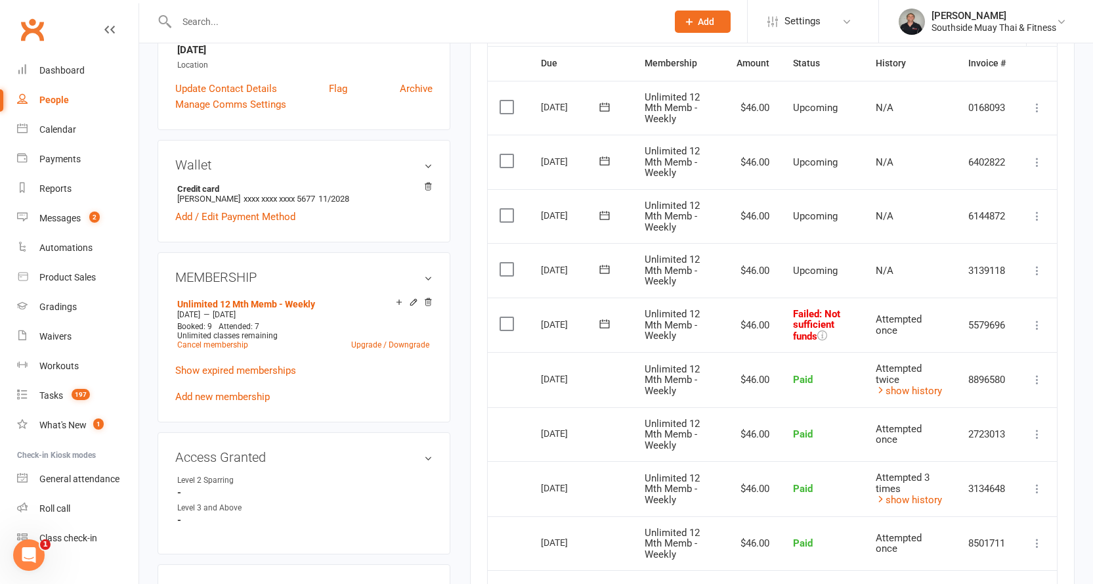
click at [601, 326] on icon at bounding box center [604, 323] width 13 height 13
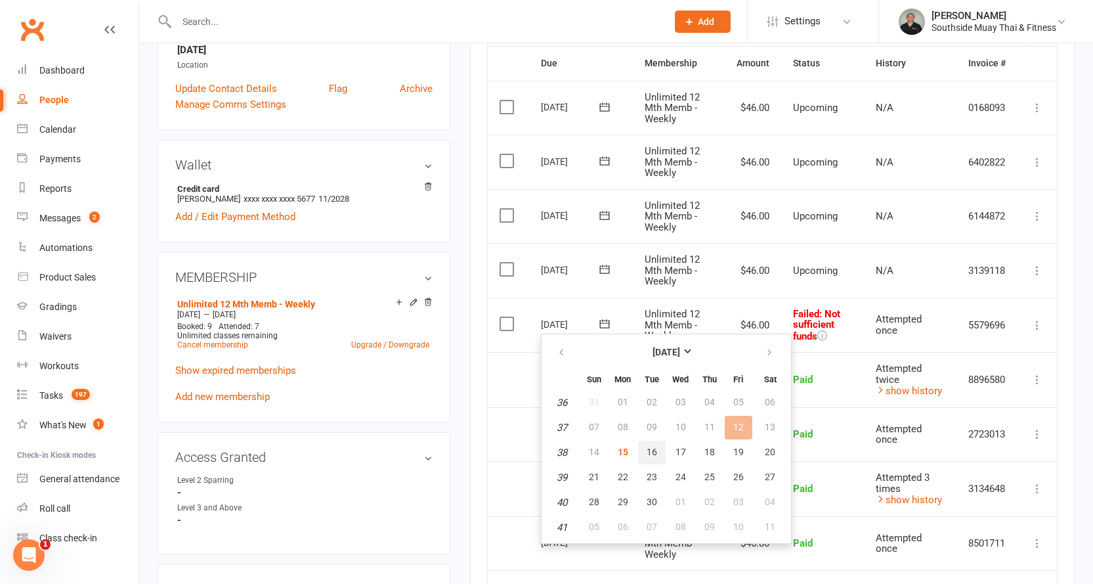
click at [650, 450] on span "16" at bounding box center [652, 451] width 11 height 11
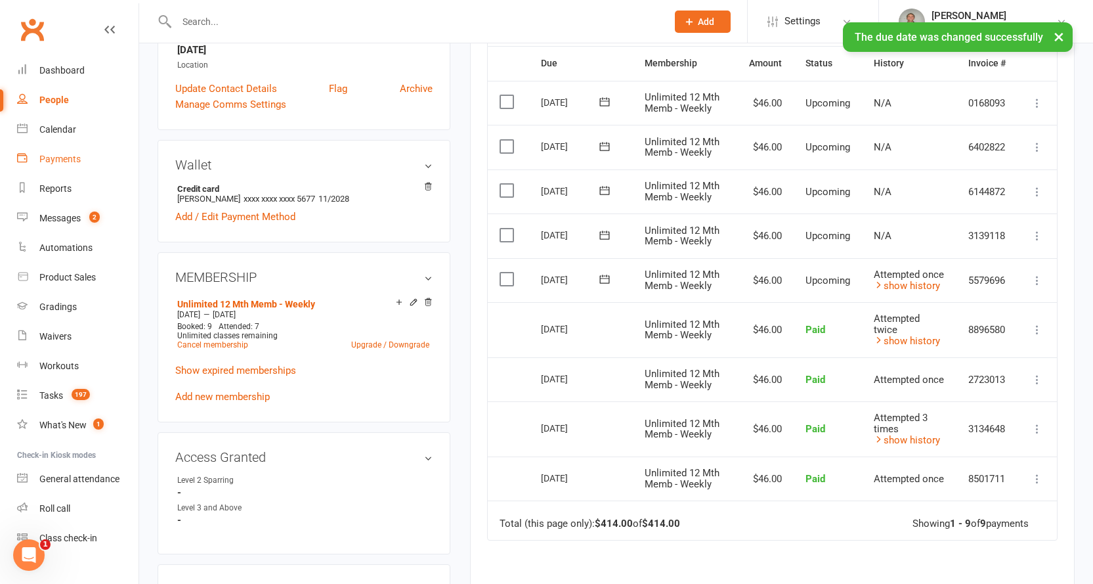
click at [54, 150] on link "Payments" at bounding box center [77, 159] width 121 height 30
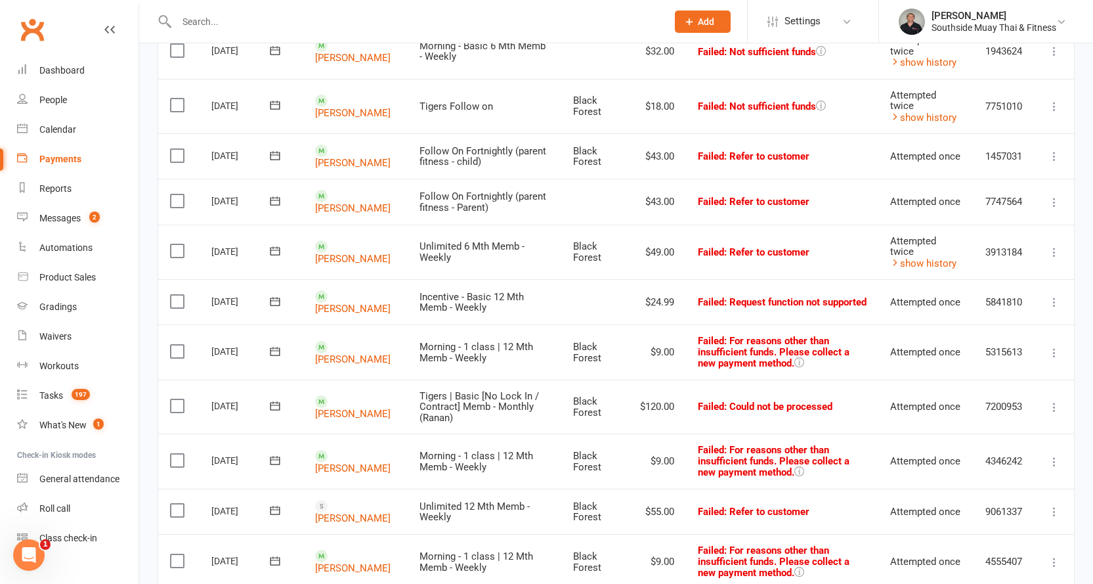
scroll to position [525, 0]
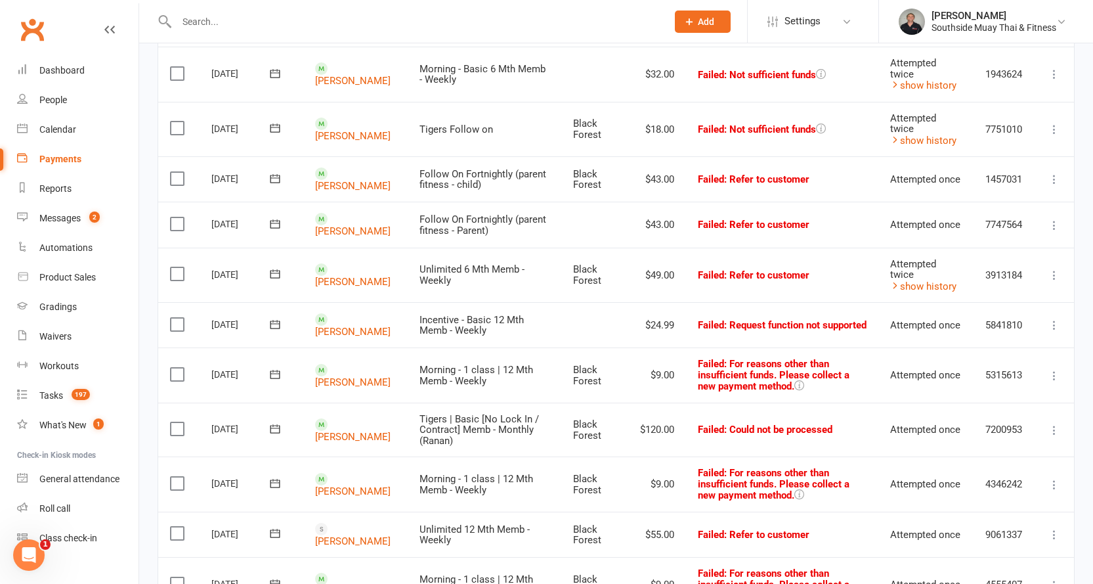
click at [1053, 123] on icon at bounding box center [1054, 129] width 13 height 13
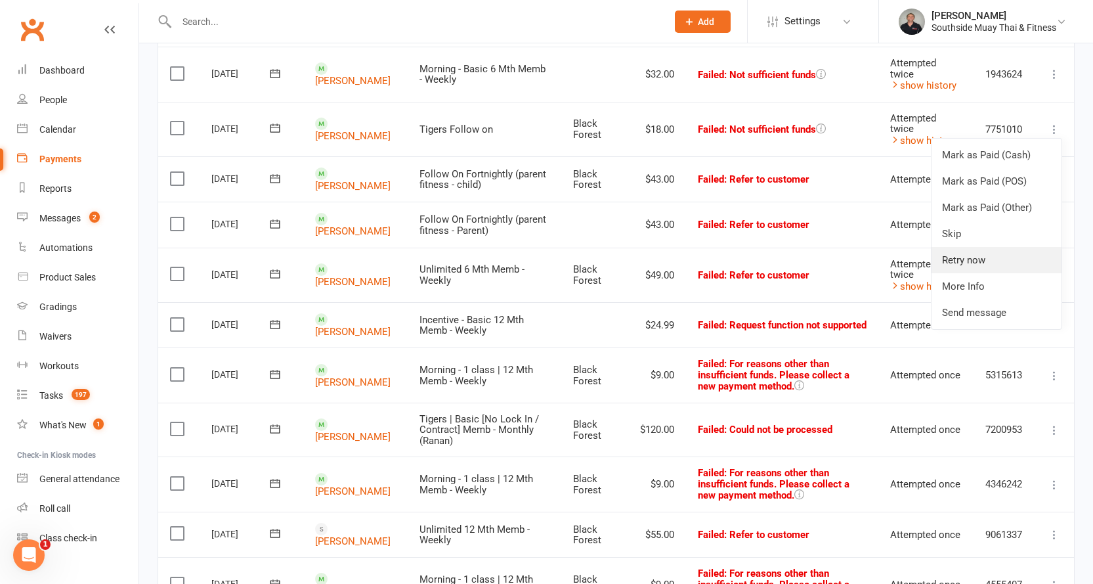
click at [960, 247] on link "Retry now" at bounding box center [996, 260] width 130 height 26
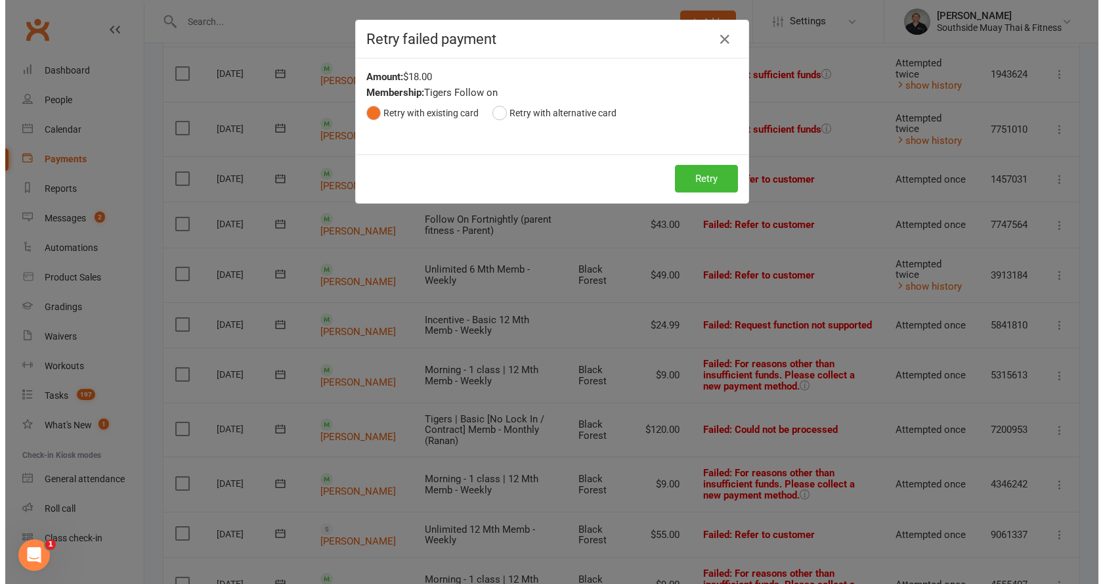
scroll to position [517, 0]
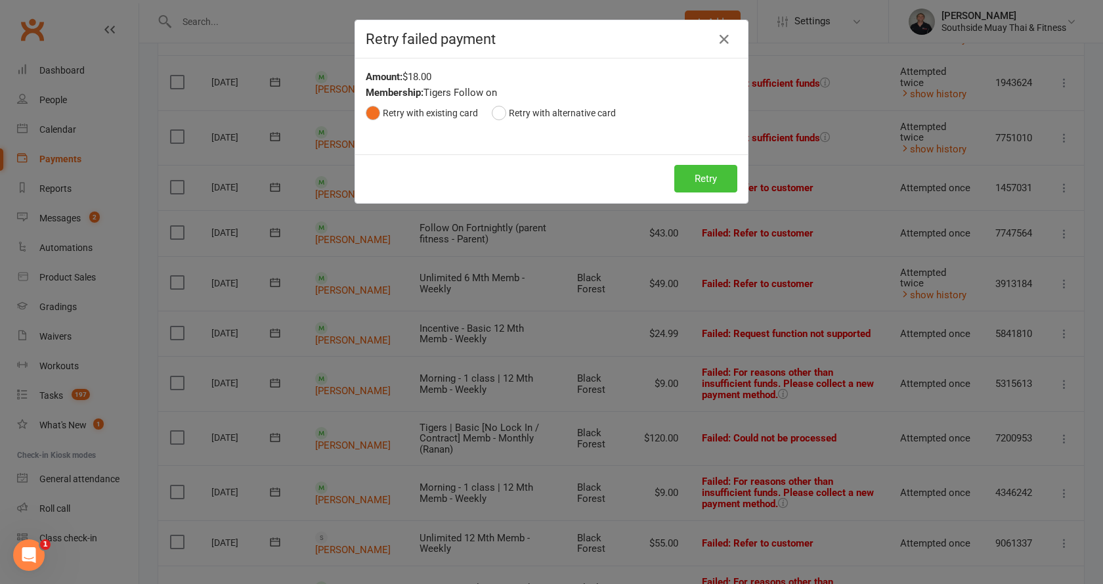
click at [710, 171] on button "Retry" at bounding box center [705, 179] width 63 height 28
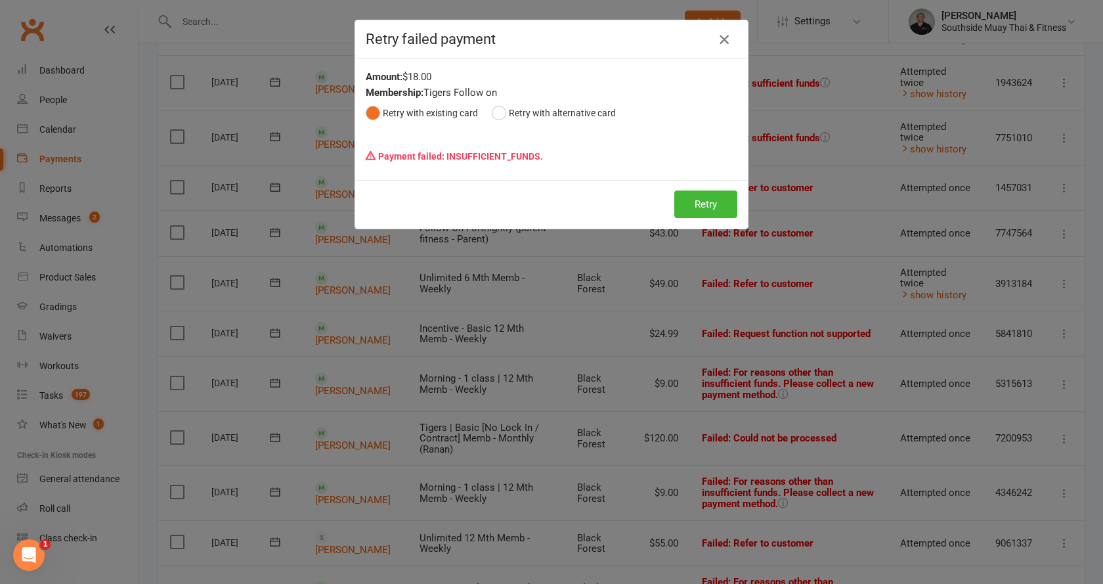
click at [716, 41] on icon "button" at bounding box center [724, 40] width 16 height 16
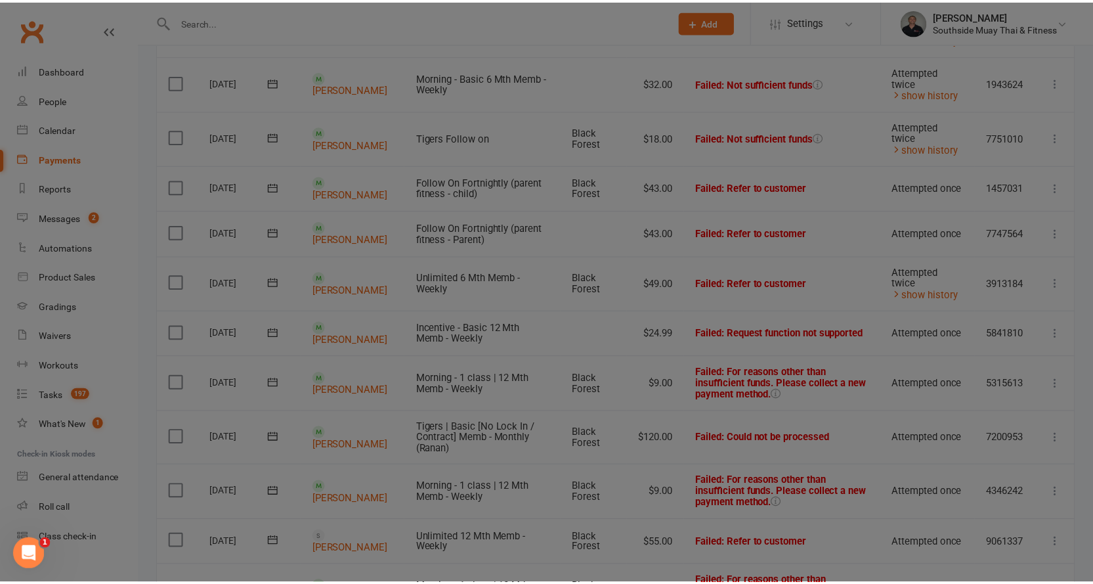
scroll to position [525, 0]
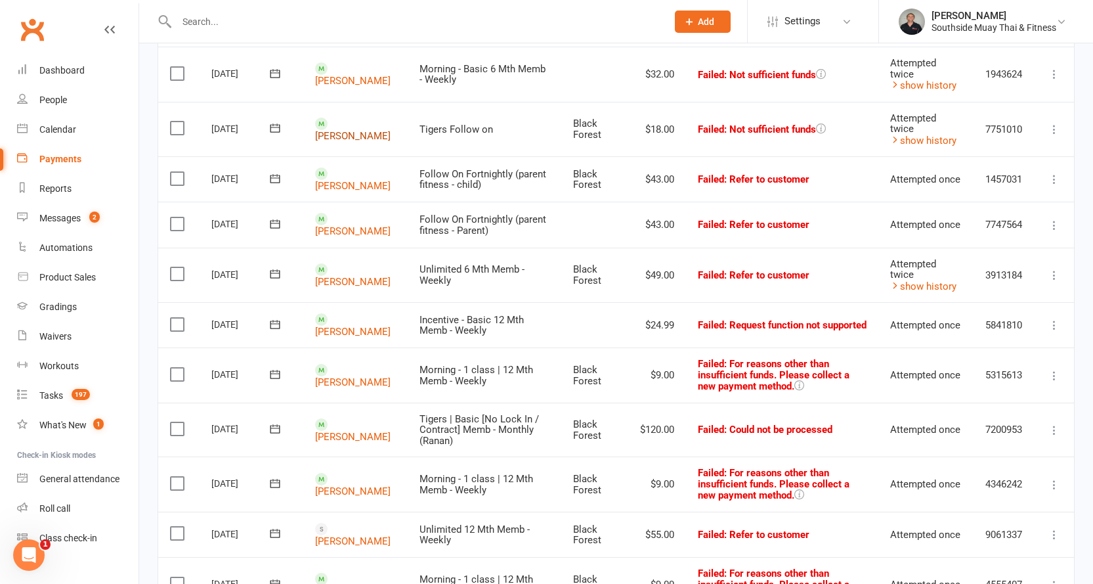
click at [353, 130] on link "[PERSON_NAME]" at bounding box center [352, 136] width 75 height 12
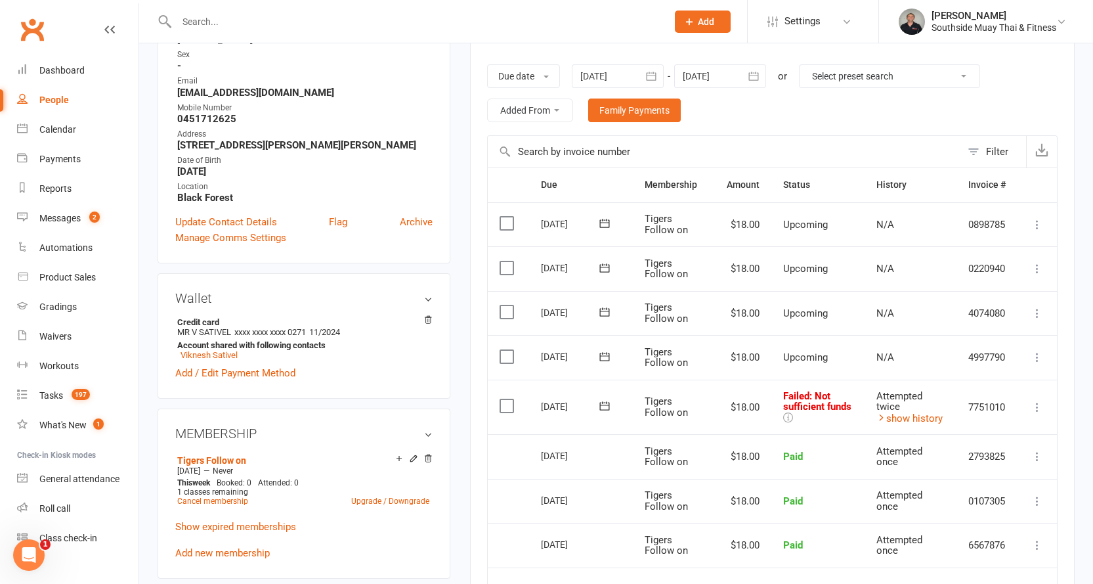
scroll to position [263, 0]
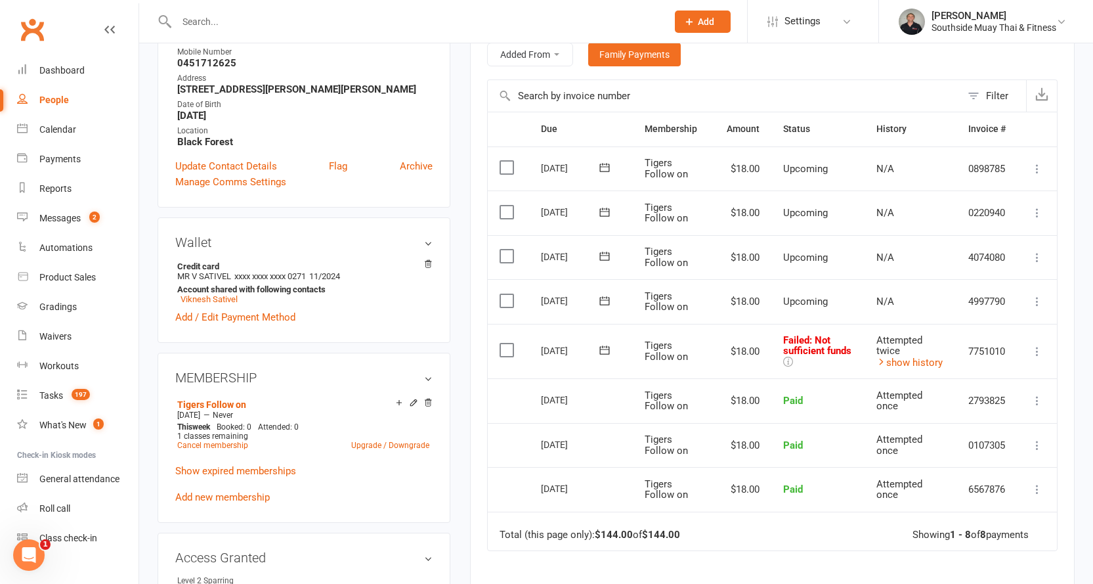
click at [599, 351] on icon at bounding box center [604, 349] width 13 height 13
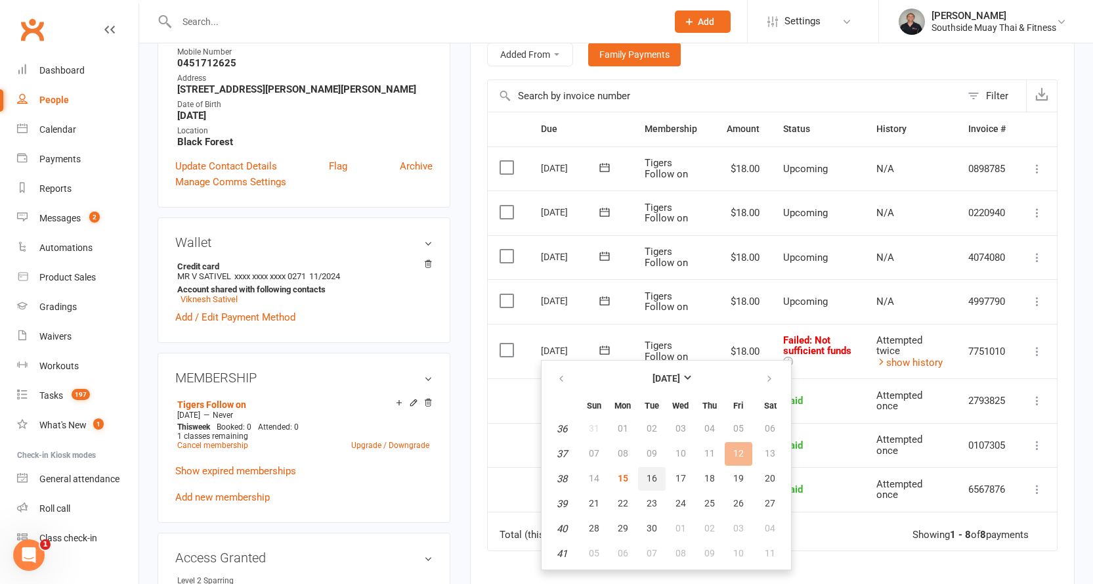
click at [649, 477] on span "16" at bounding box center [652, 478] width 11 height 11
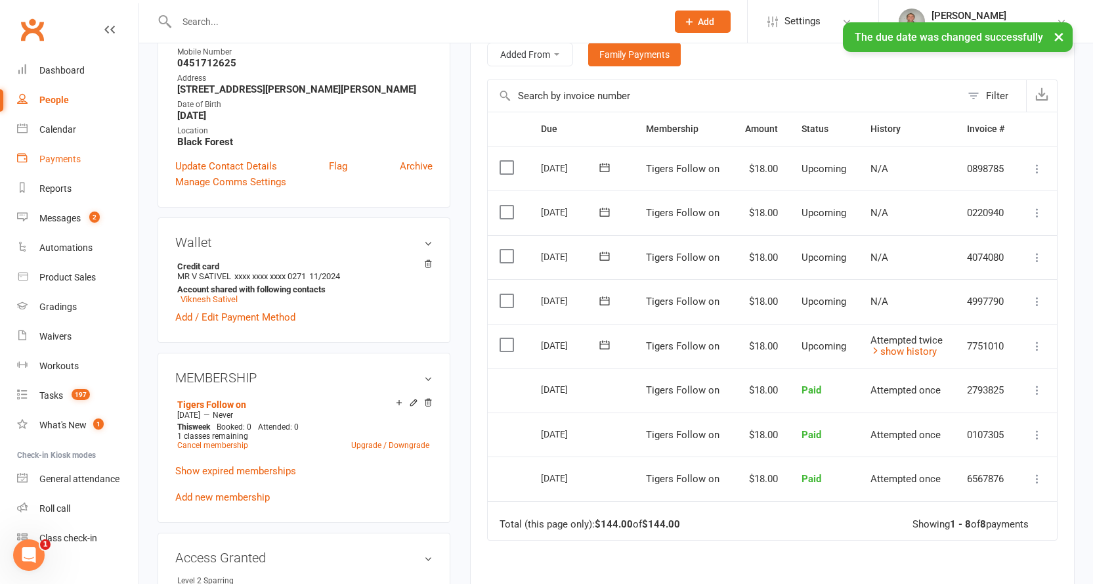
click at [47, 157] on div "Payments" at bounding box center [59, 159] width 41 height 11
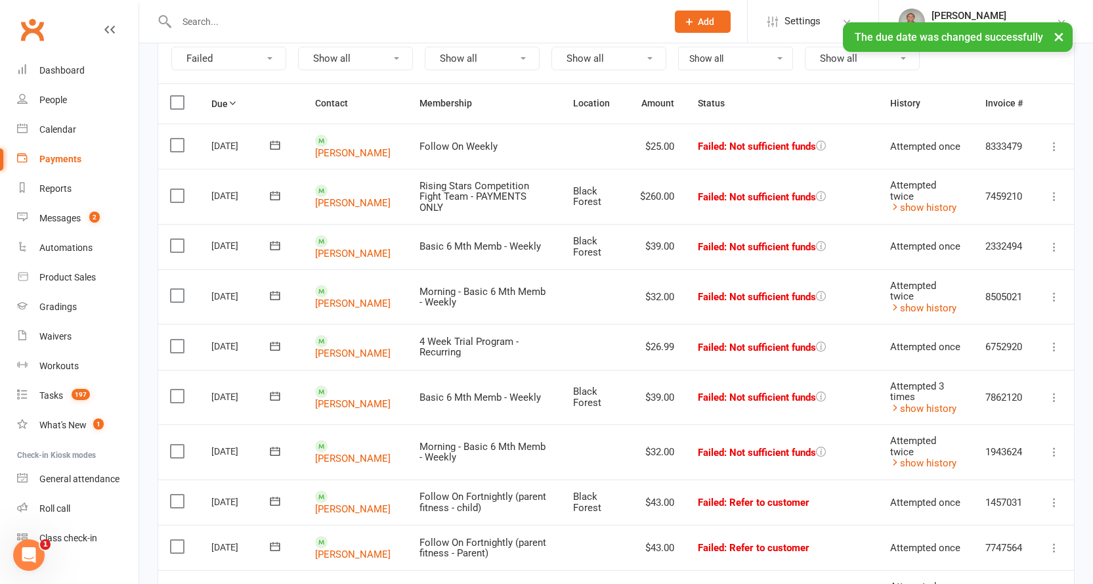
scroll to position [131, 0]
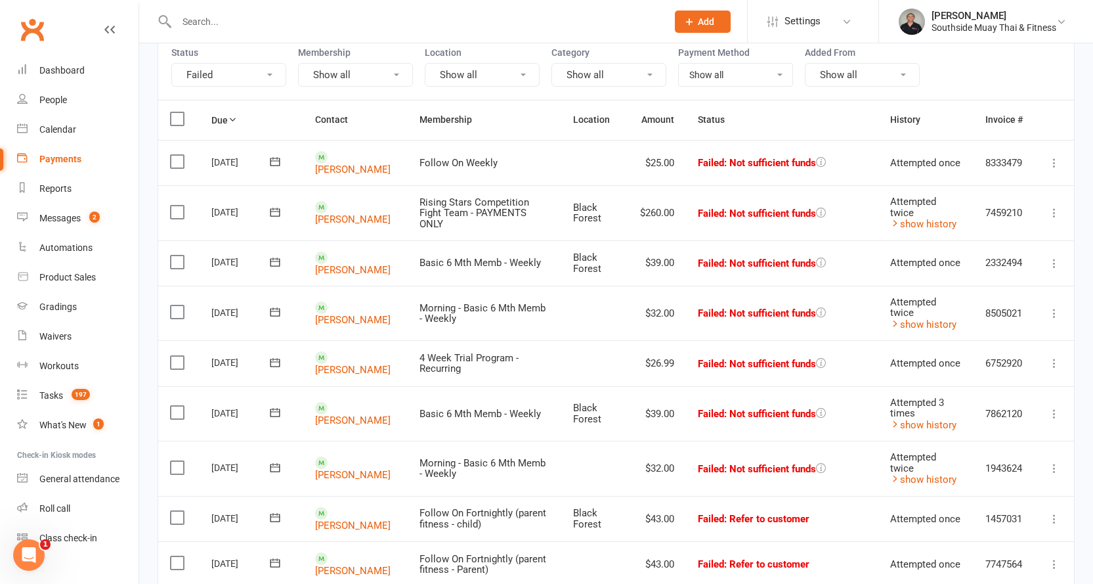
click at [275, 308] on icon at bounding box center [275, 312] width 10 height 9
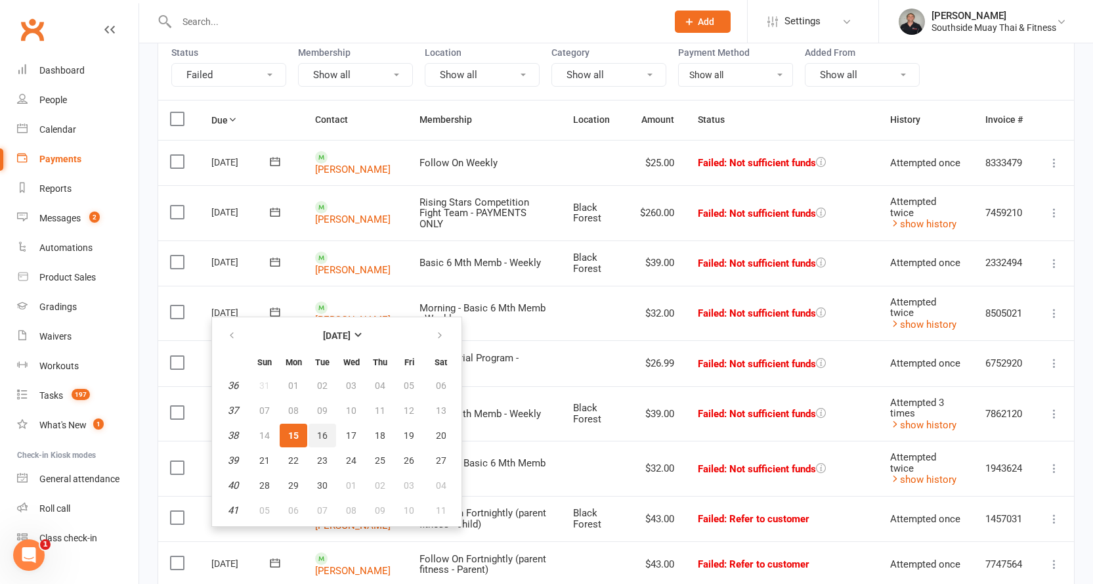
click at [318, 431] on span "16" at bounding box center [322, 435] width 11 height 11
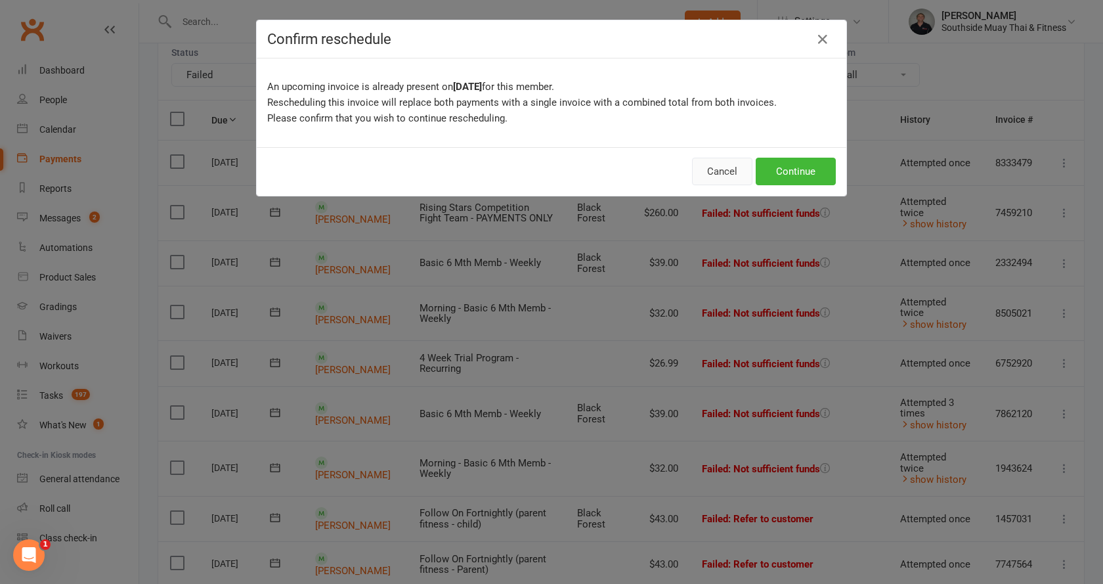
click at [712, 172] on button "Cancel" at bounding box center [722, 172] width 60 height 28
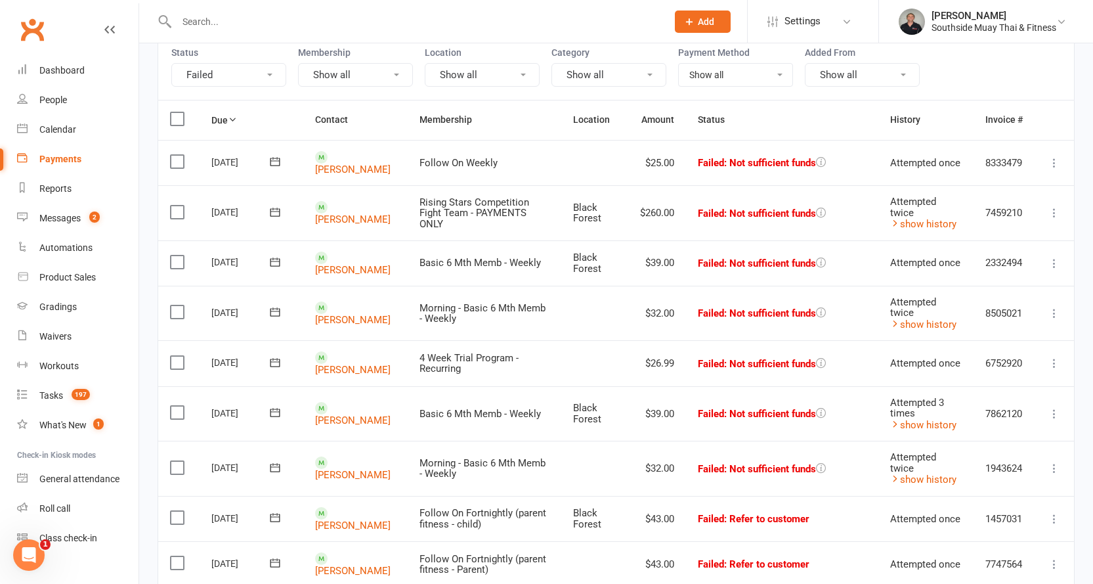
click at [276, 305] on icon at bounding box center [274, 311] width 13 height 13
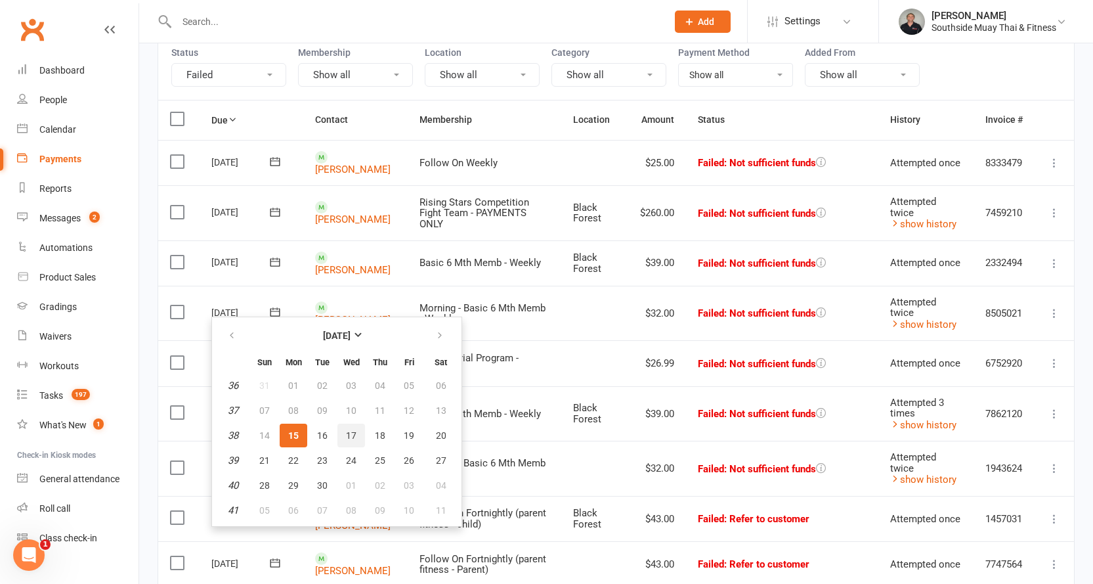
click at [349, 430] on span "17" at bounding box center [351, 435] width 11 height 11
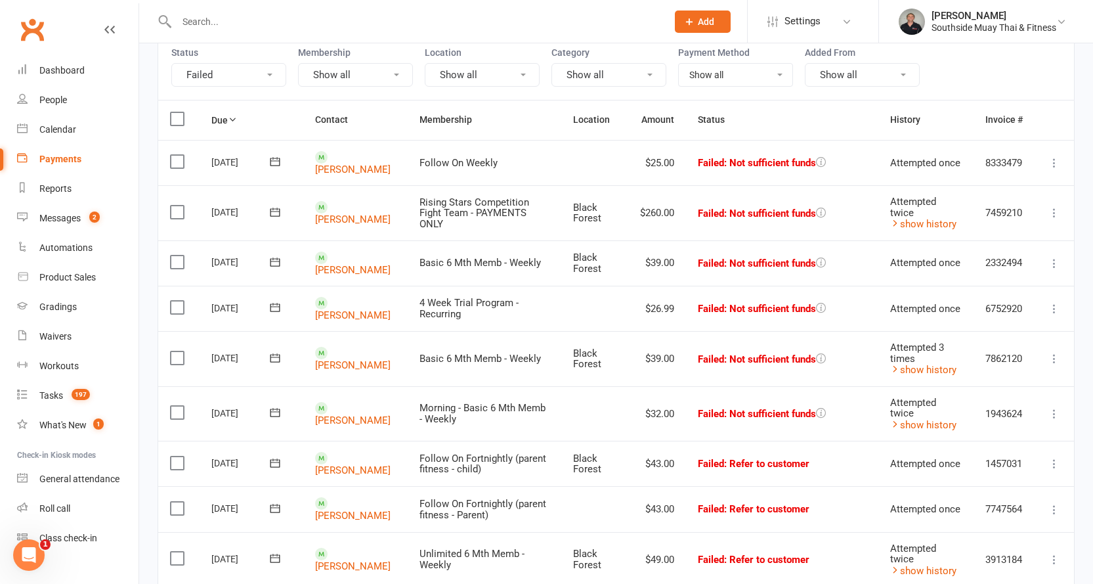
click at [275, 306] on icon at bounding box center [275, 307] width 10 height 9
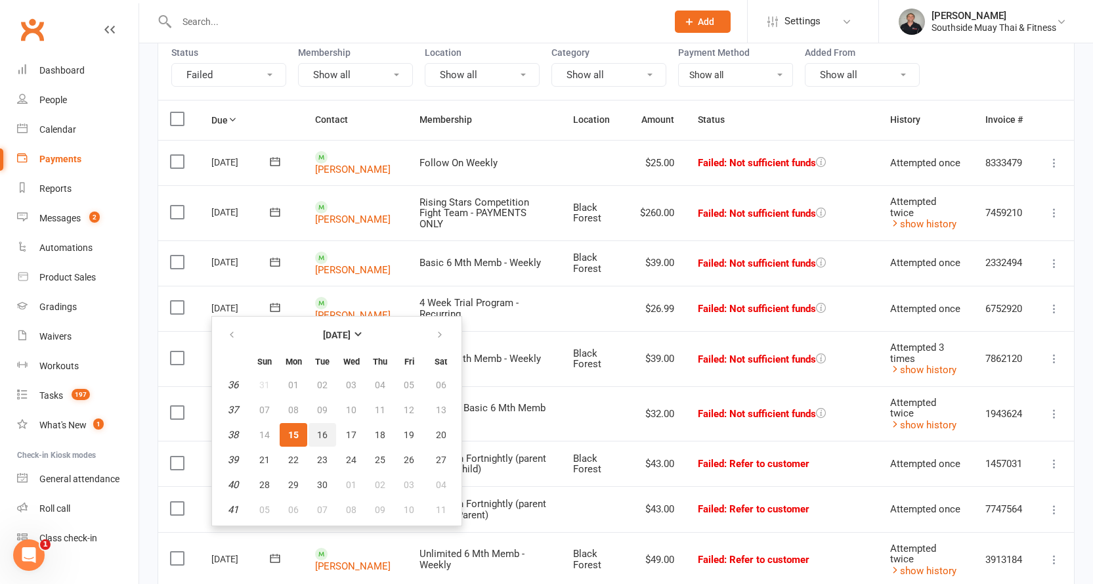
click at [326, 433] on span "16" at bounding box center [322, 434] width 11 height 11
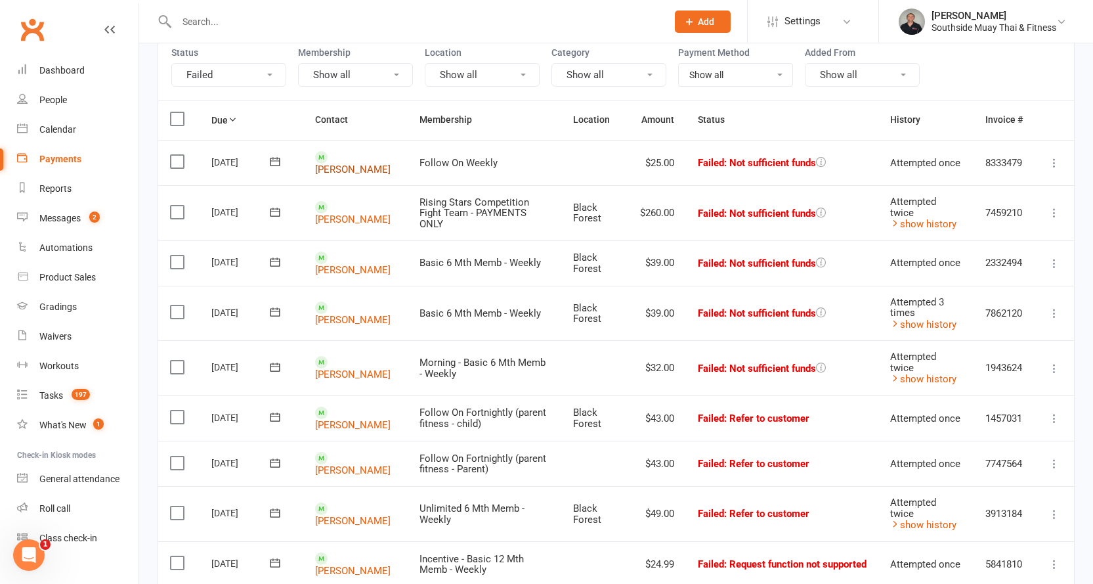
click at [335, 163] on link "[PERSON_NAME]" at bounding box center [352, 169] width 75 height 12
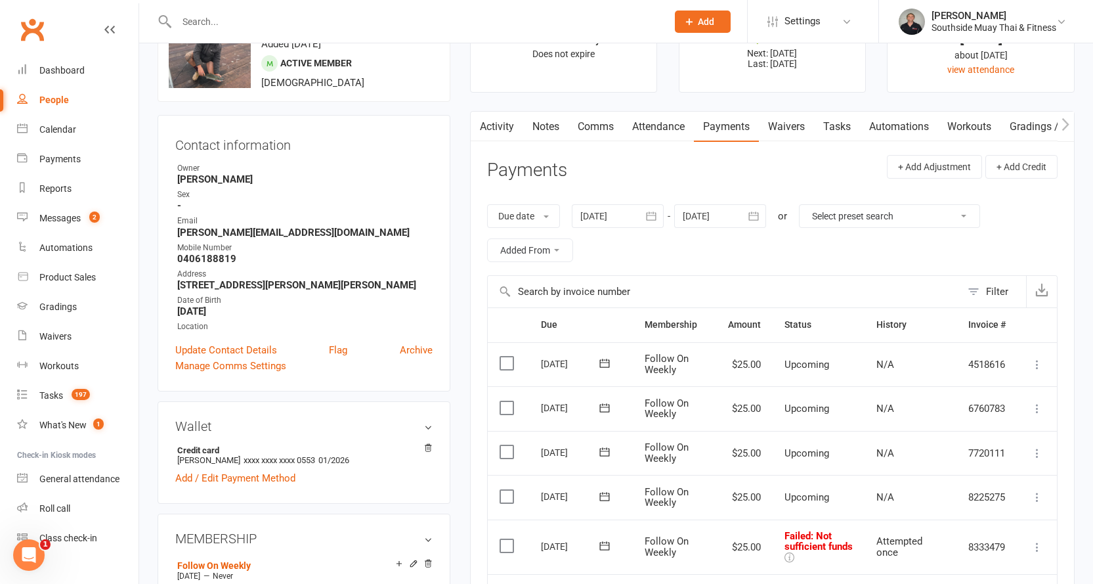
scroll to position [263, 0]
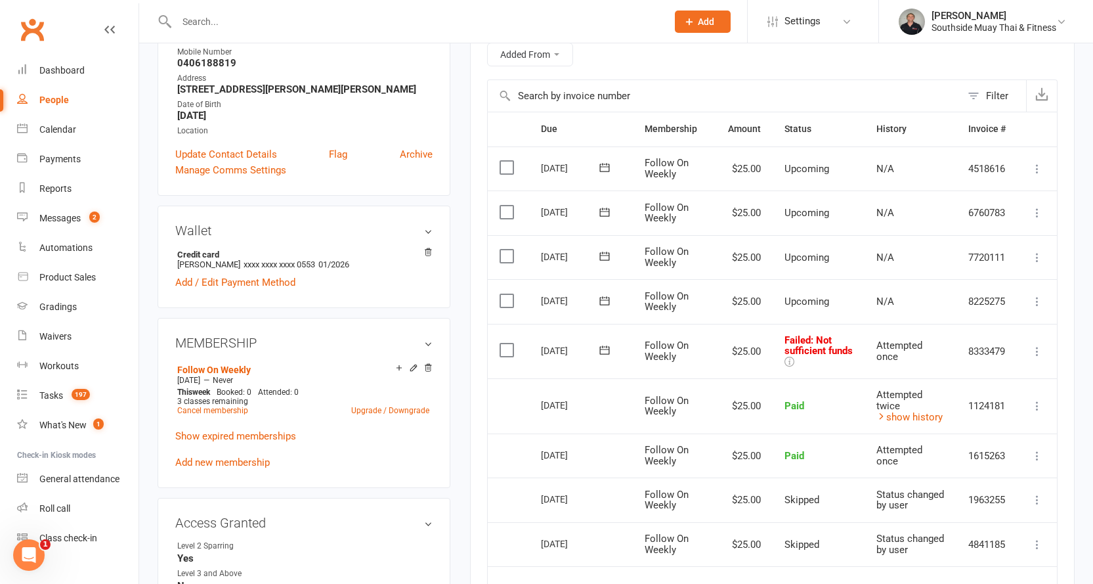
click at [604, 348] on icon at bounding box center [604, 349] width 13 height 13
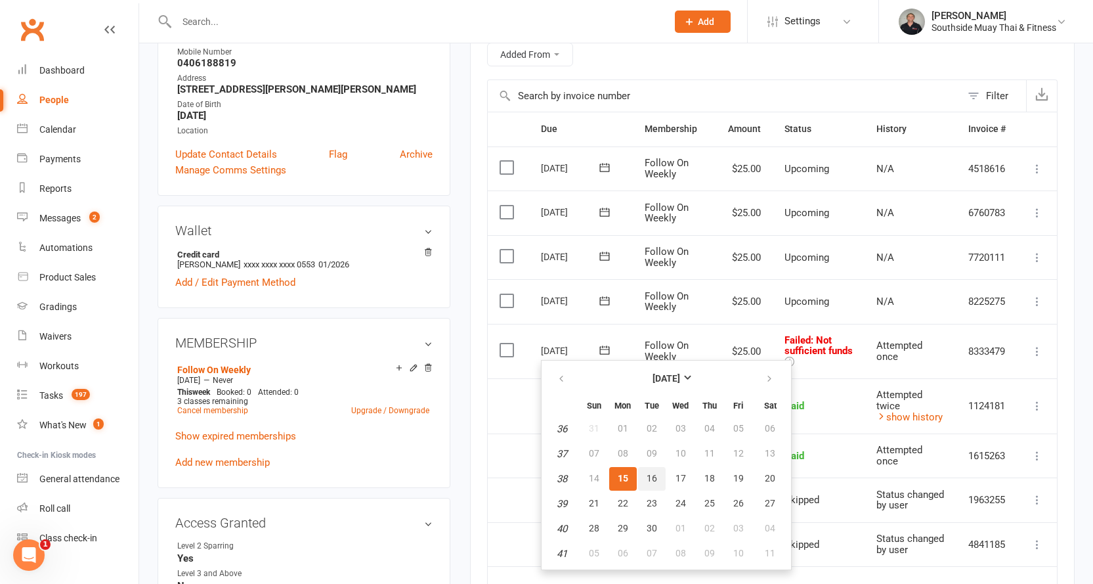
click at [655, 476] on span "16" at bounding box center [652, 478] width 11 height 11
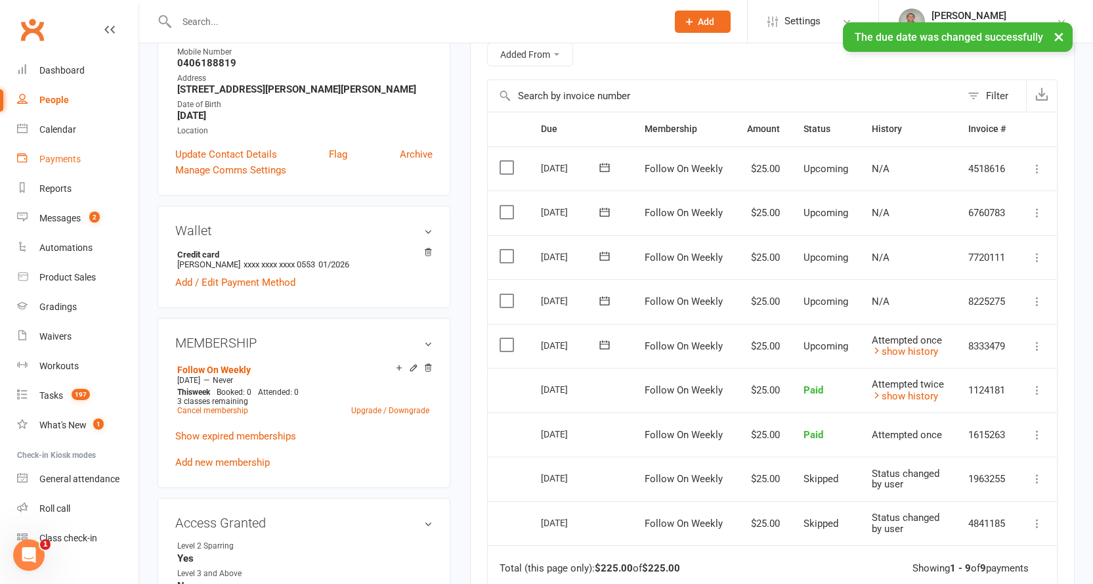
click at [60, 154] on div "Payments" at bounding box center [59, 159] width 41 height 11
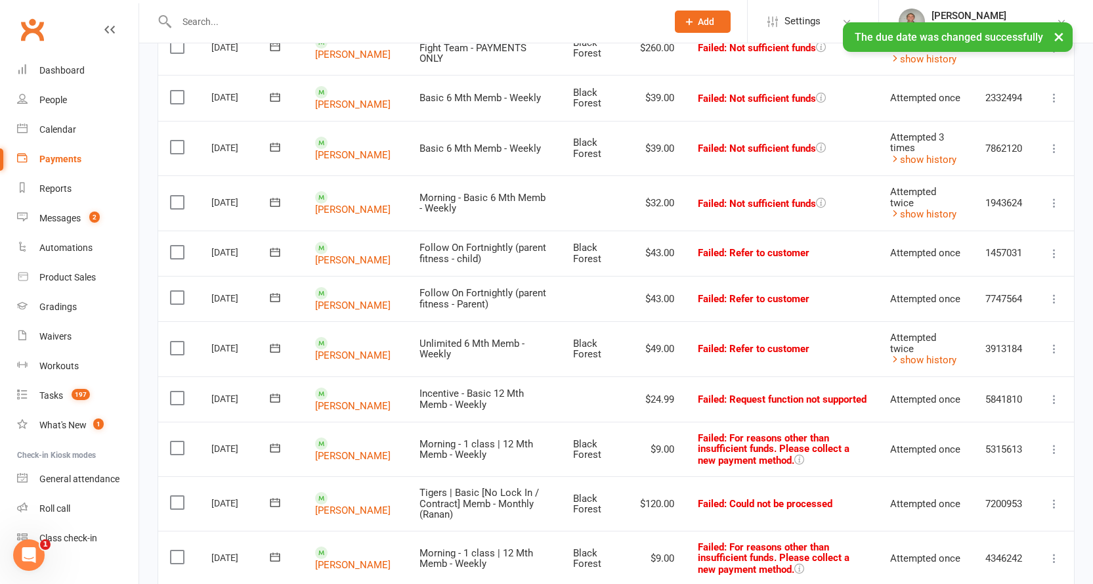
scroll to position [263, 0]
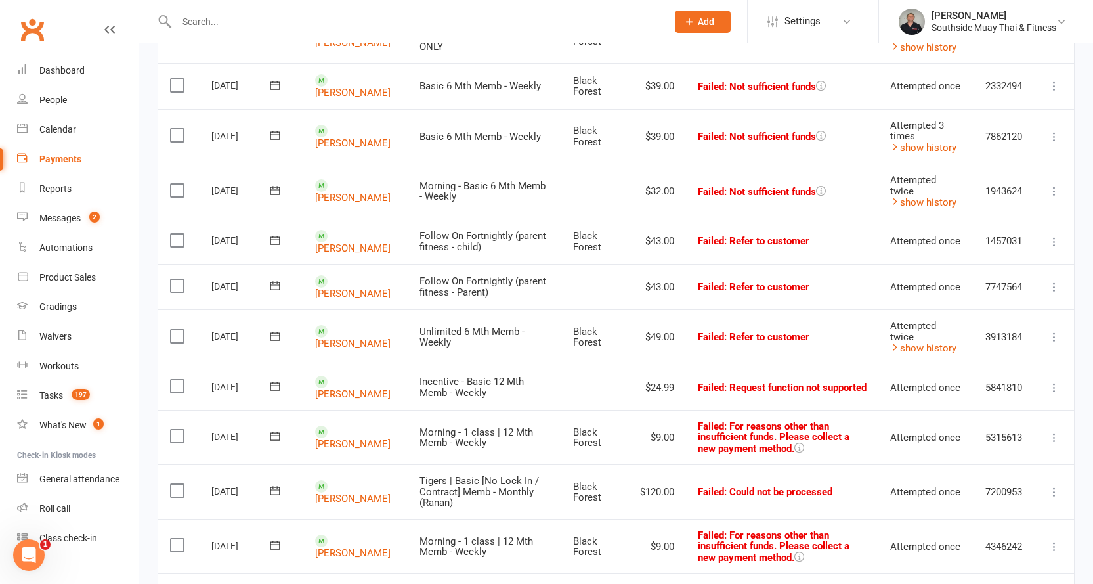
click at [328, 184] on contact-link "[PERSON_NAME]" at bounding box center [352, 191] width 75 height 24
click at [331, 192] on link "[PERSON_NAME]" at bounding box center [352, 198] width 75 height 12
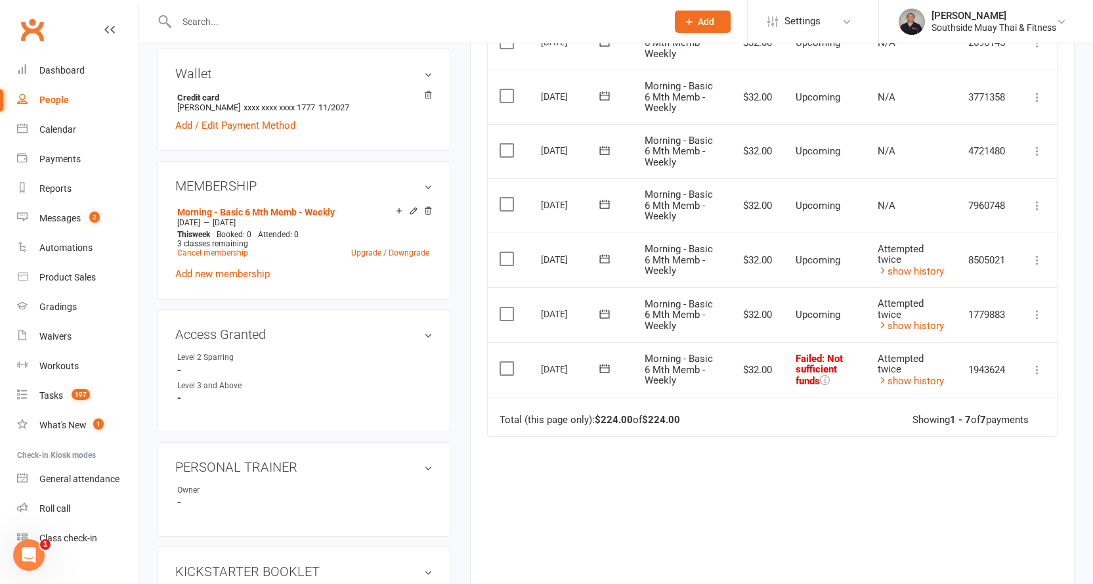
scroll to position [394, 0]
click at [602, 367] on icon at bounding box center [604, 367] width 10 height 9
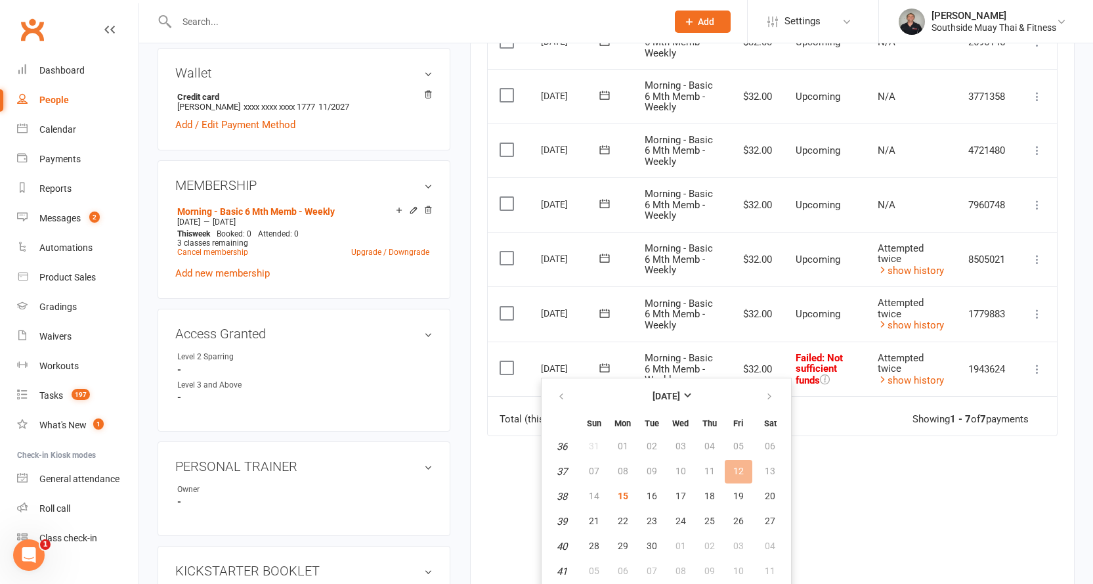
scroll to position [459, 0]
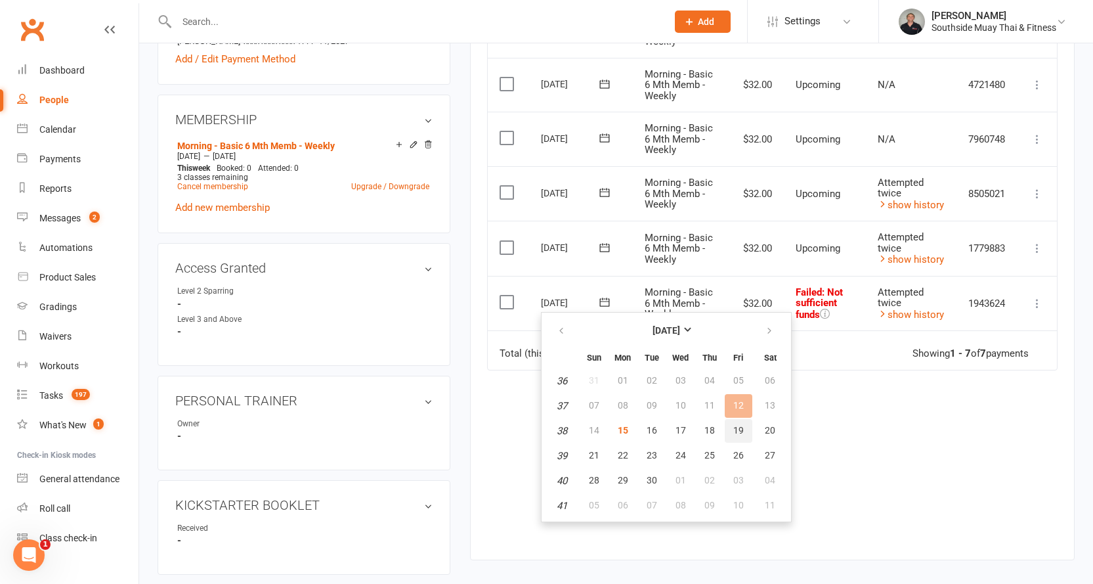
click at [737, 427] on span "19" at bounding box center [738, 430] width 11 height 11
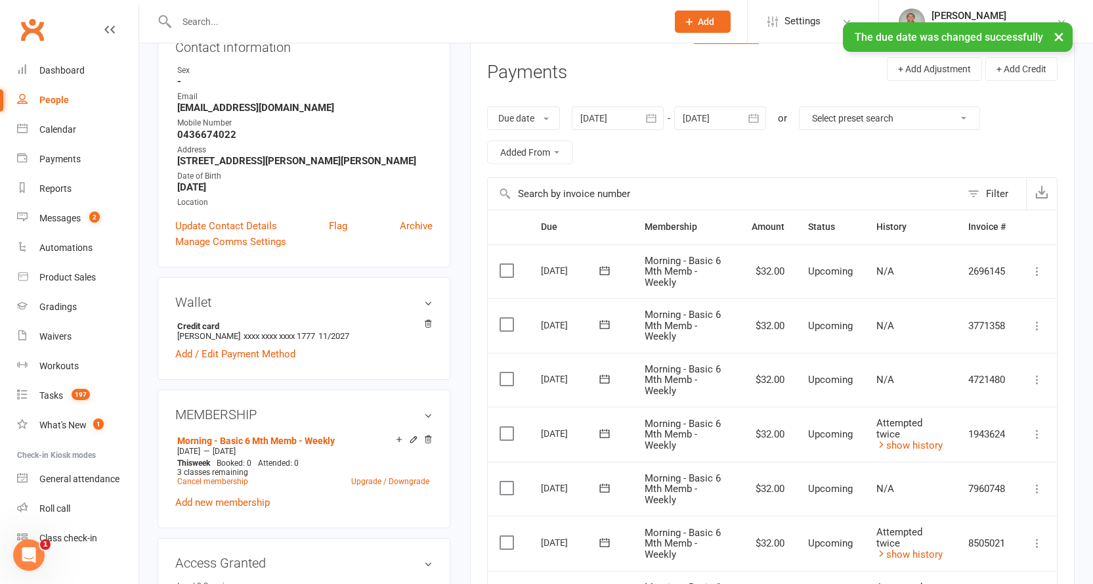
scroll to position [0, 0]
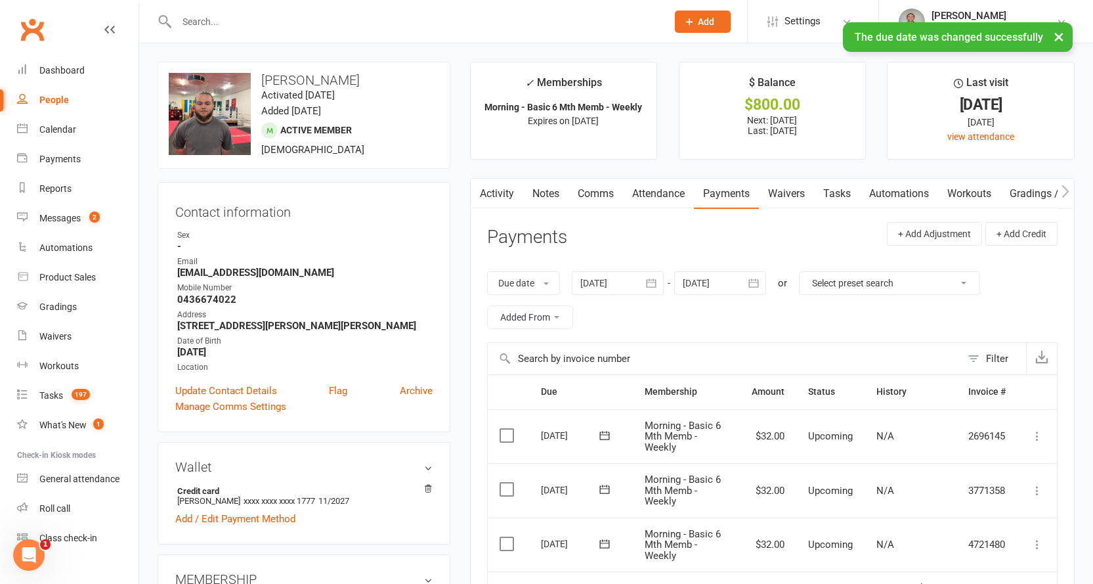
click at [495, 186] on link "Activity" at bounding box center [497, 194] width 53 height 30
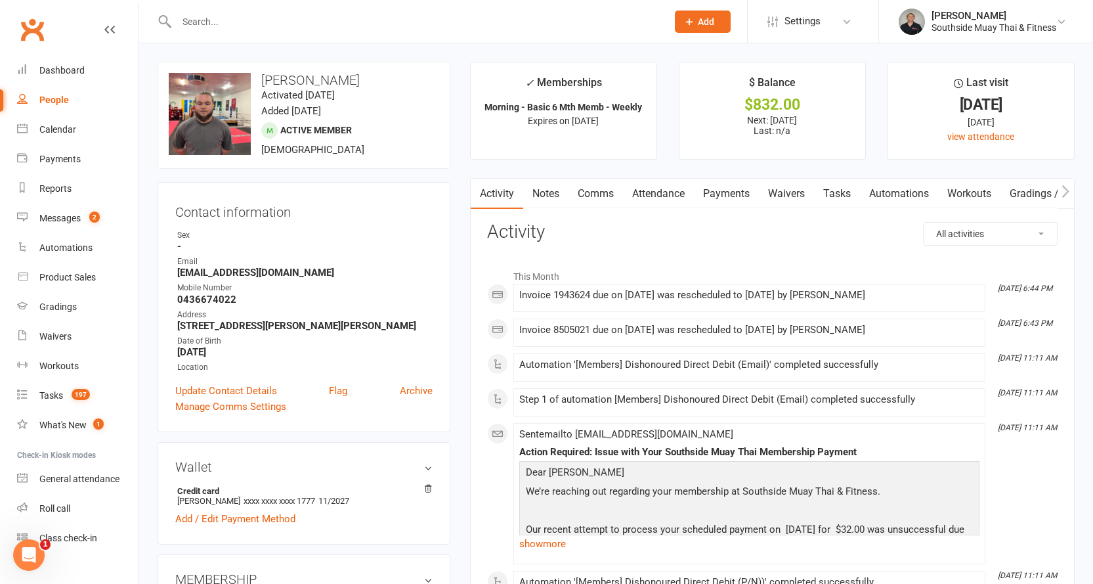
click at [551, 192] on link "Notes" at bounding box center [545, 194] width 45 height 30
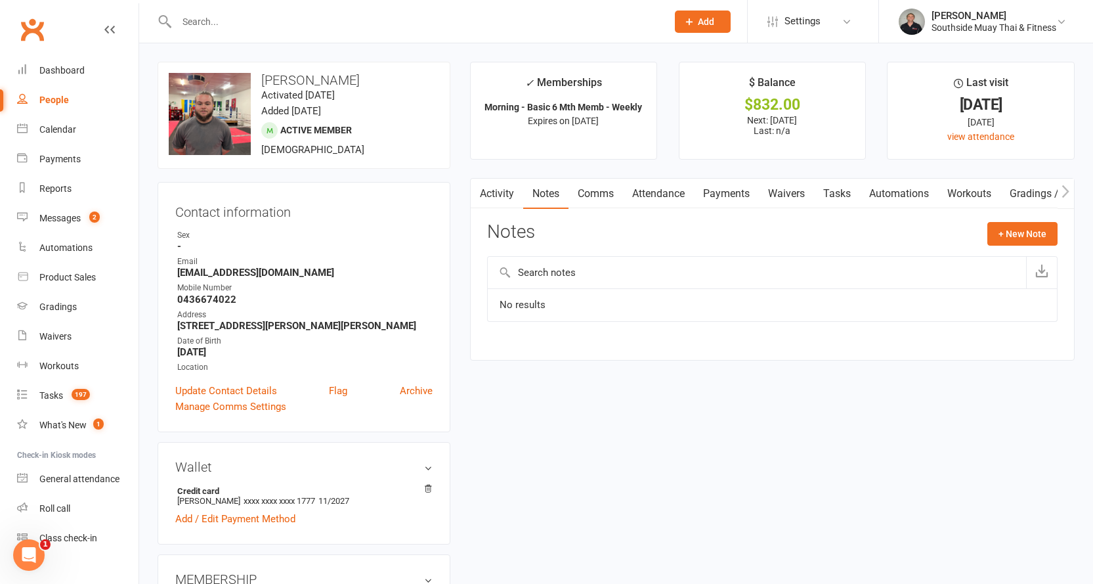
click at [845, 193] on link "Tasks" at bounding box center [837, 194] width 46 height 30
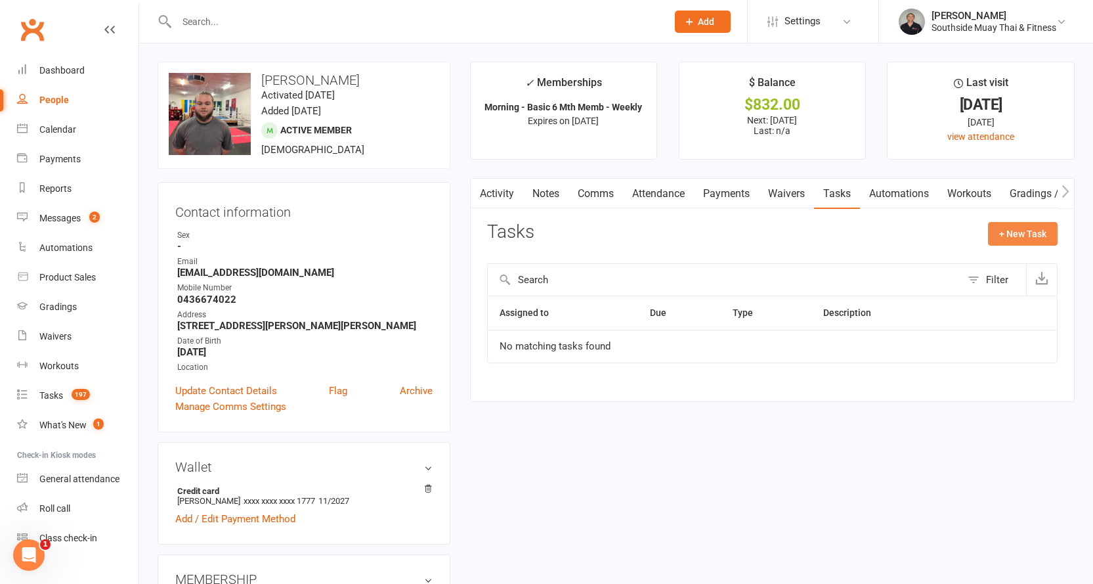
click at [1010, 233] on button "+ New Task" at bounding box center [1023, 234] width 70 height 24
select select "2145"
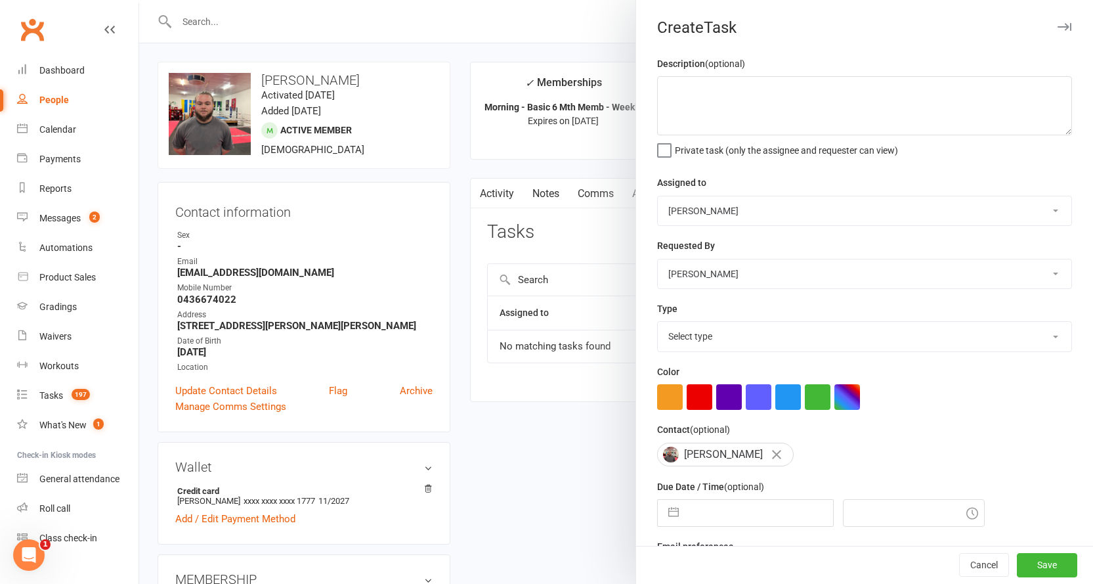
click at [706, 333] on select "Select type Account payment/arrears Admin Book free pt Book pt with member. Che…" at bounding box center [865, 336] width 414 height 29
select select "19822"
click at [658, 324] on select "Select type Account payment/arrears Admin Book free pt Book pt with member. Che…" at bounding box center [865, 336] width 414 height 29
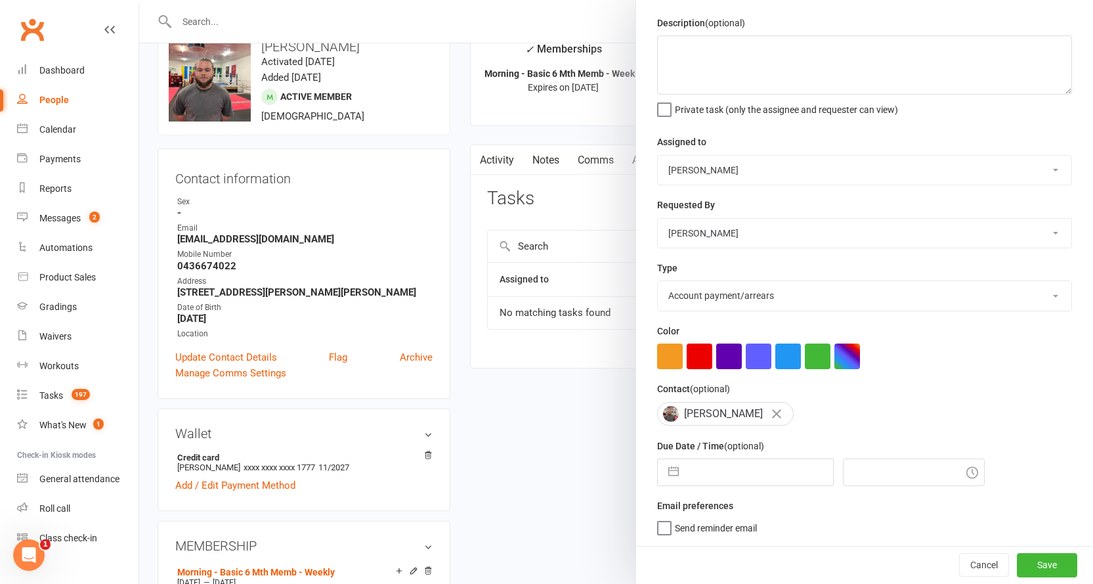
scroll to position [66, 0]
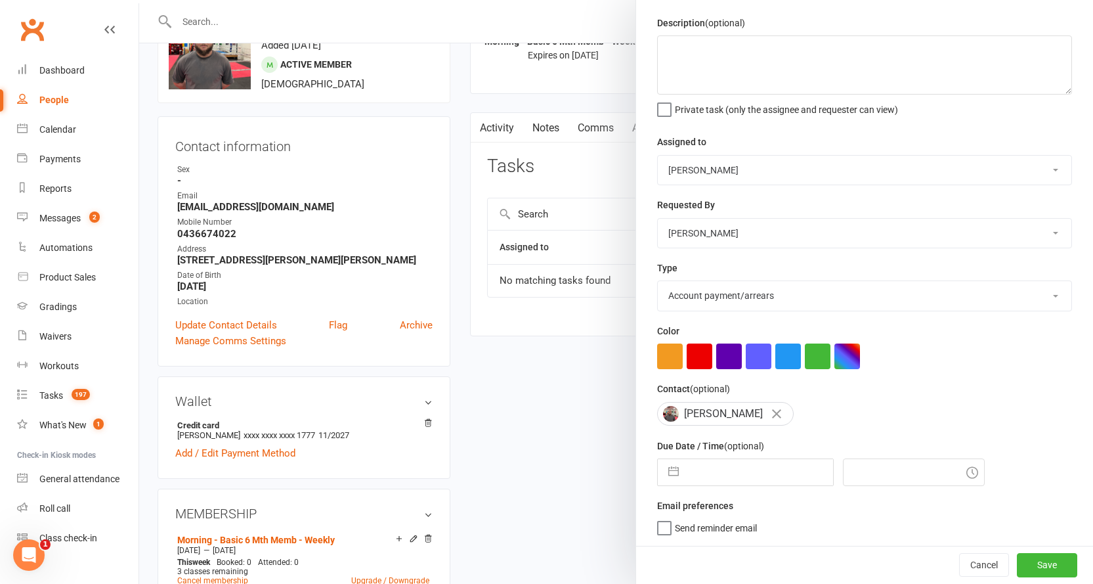
select select "7"
select select "2025"
select select "8"
select select "2025"
select select "9"
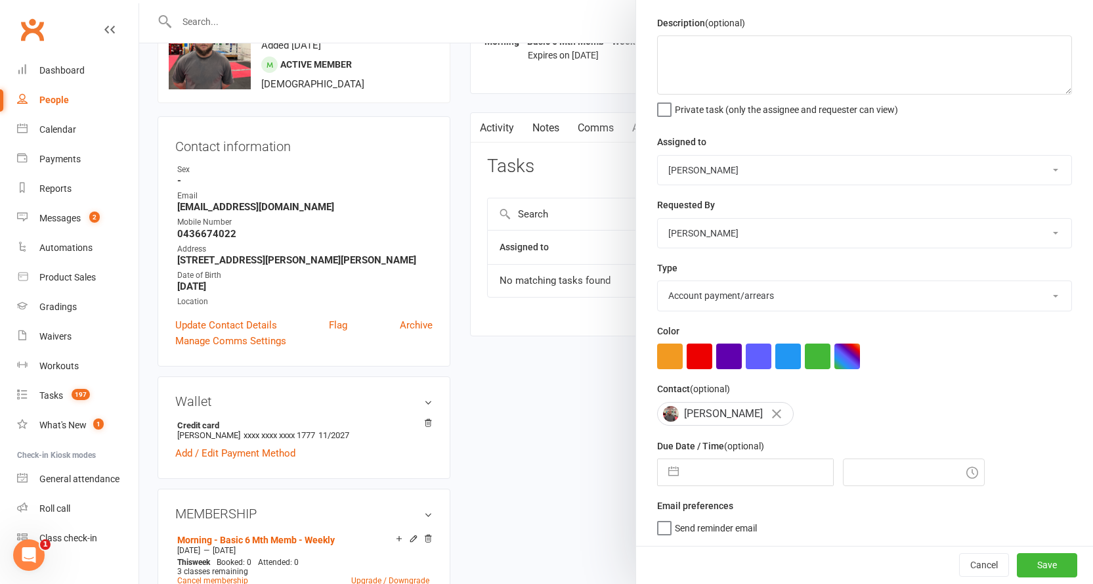
select select "2025"
click at [706, 472] on input "text" at bounding box center [759, 472] width 148 height 26
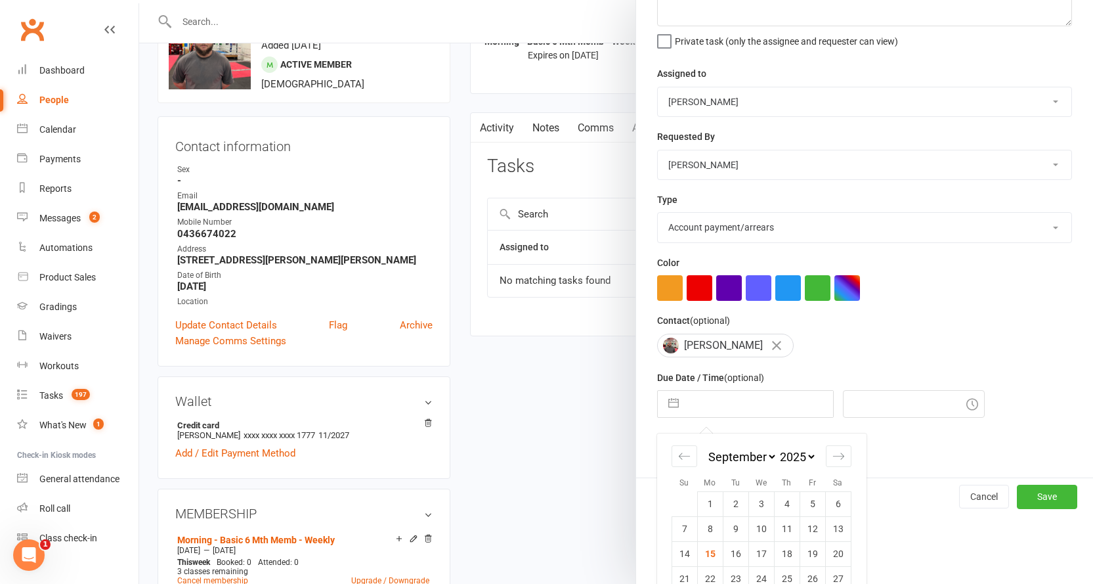
scroll to position [161, 0]
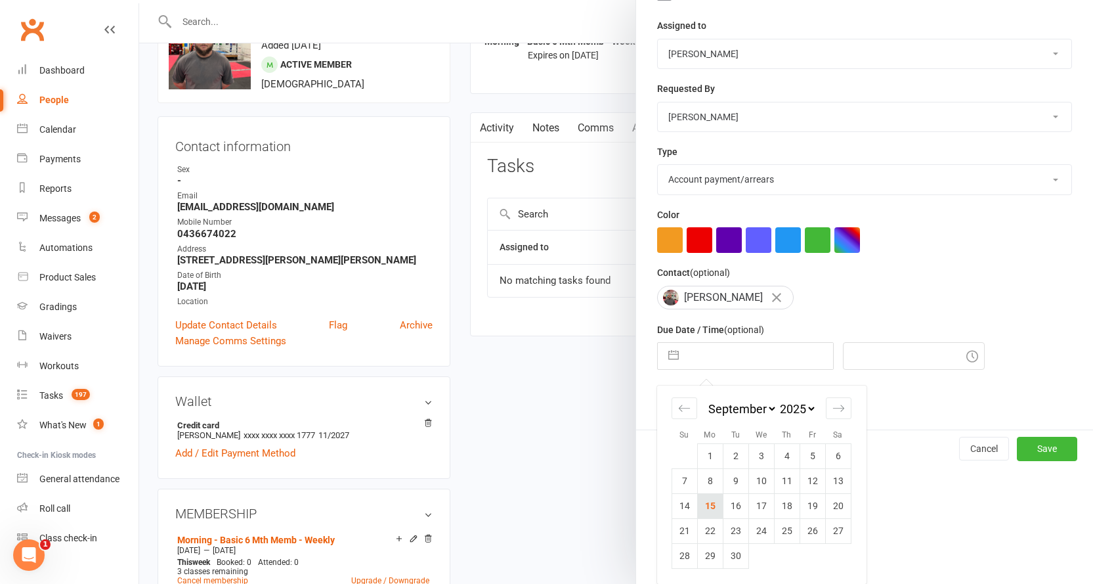
click at [702, 499] on td "15" at bounding box center [710, 505] width 26 height 25
type input "[DATE]"
type input "6:45pm"
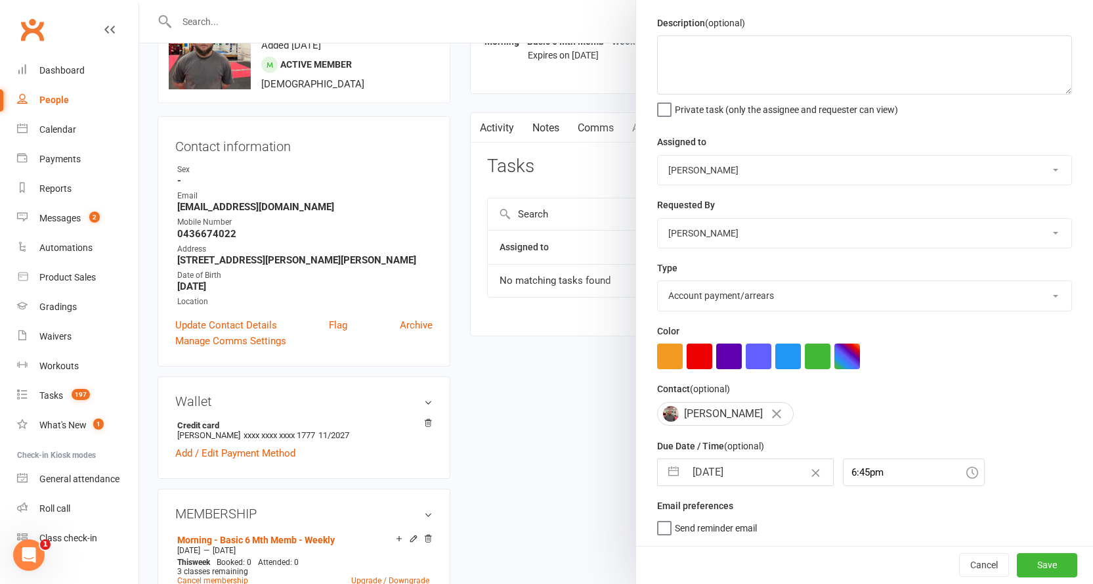
scroll to position [46, 0]
click at [712, 526] on span "Send reminder email" at bounding box center [716, 525] width 82 height 15
click at [712, 518] on input "Send reminder email" at bounding box center [707, 518] width 100 height 0
click at [1017, 567] on button "Save" at bounding box center [1047, 565] width 60 height 24
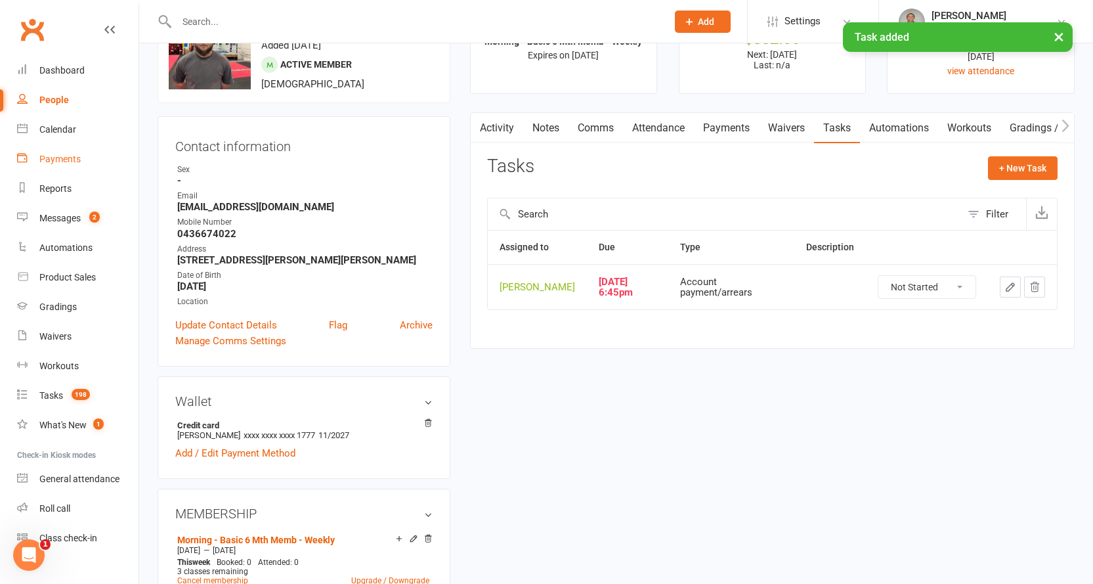
click at [72, 154] on div "Payments" at bounding box center [59, 159] width 41 height 11
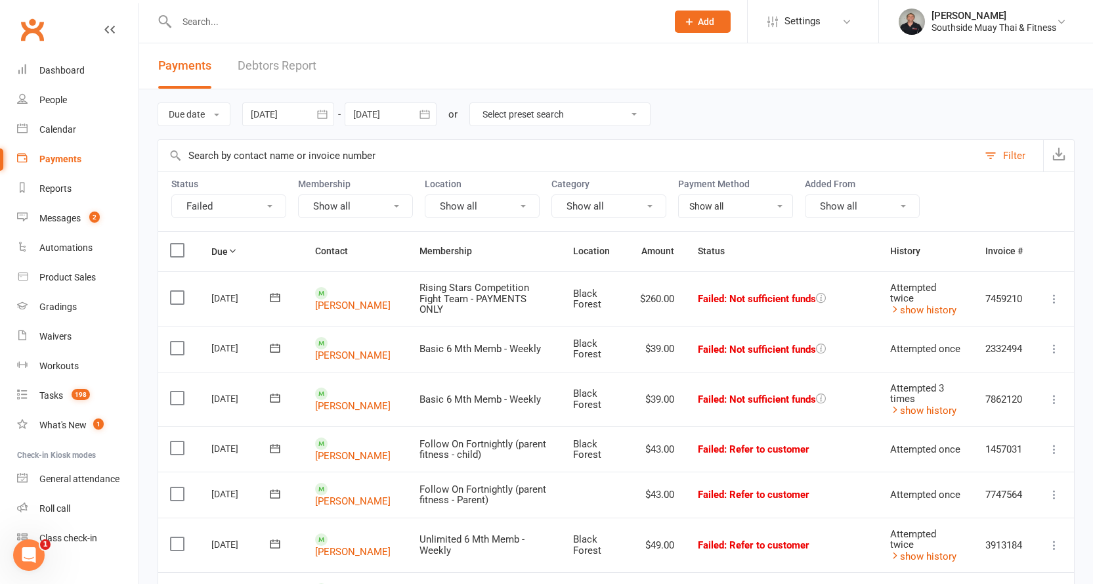
scroll to position [131, 0]
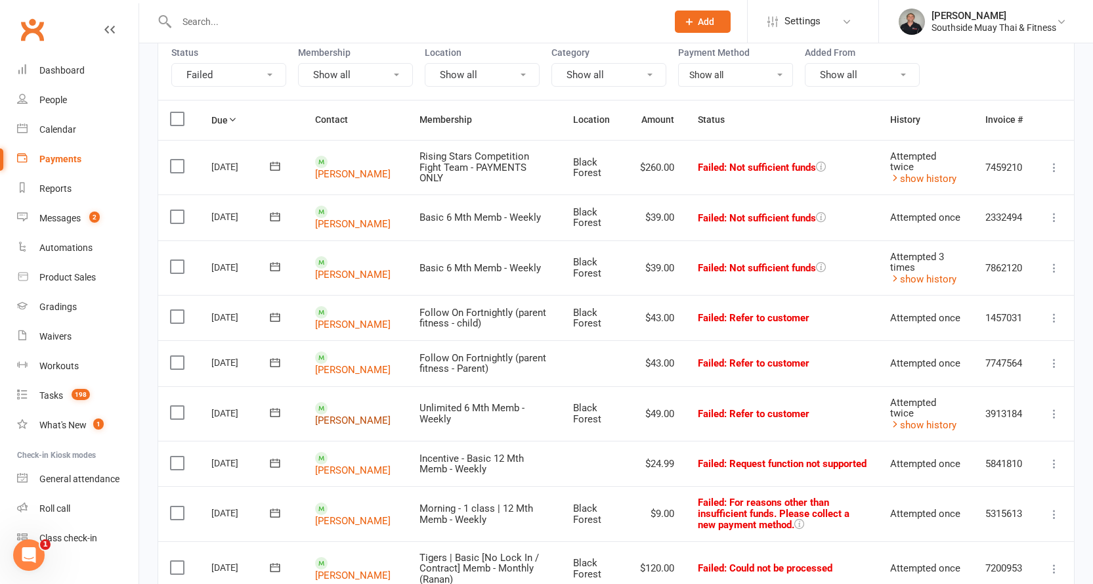
click at [328, 415] on link "[PERSON_NAME]" at bounding box center [352, 420] width 75 height 12
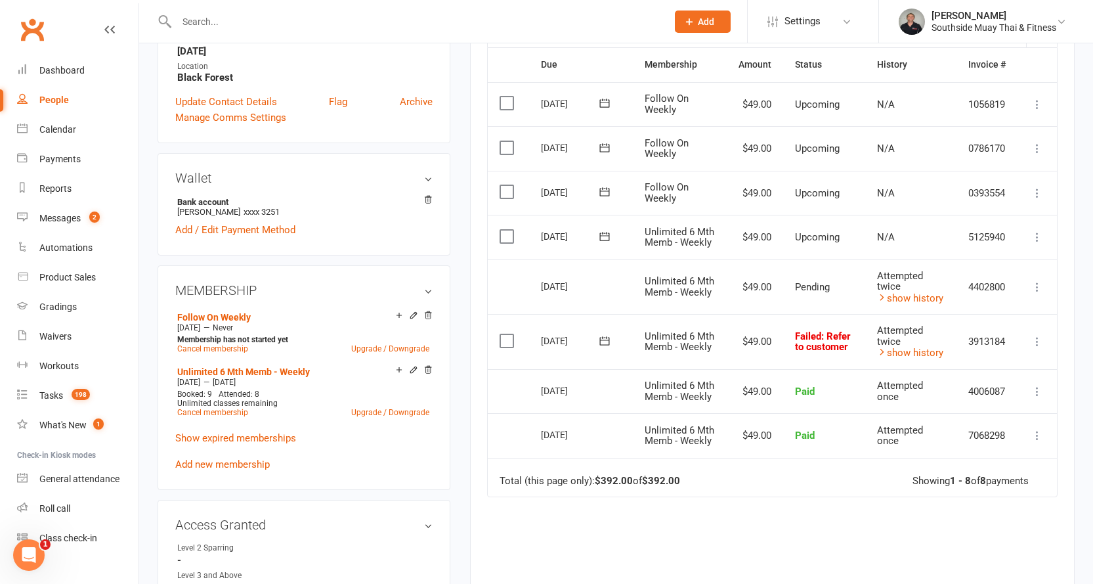
scroll to position [328, 0]
click at [603, 346] on icon at bounding box center [604, 339] width 13 height 13
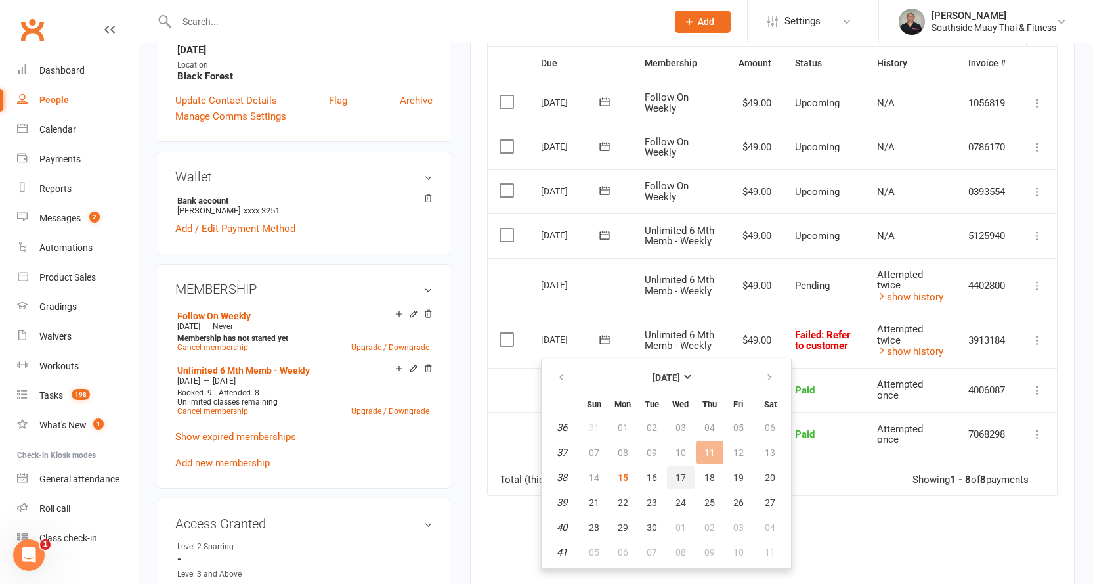
click at [681, 471] on button "17" at bounding box center [681, 477] width 28 height 24
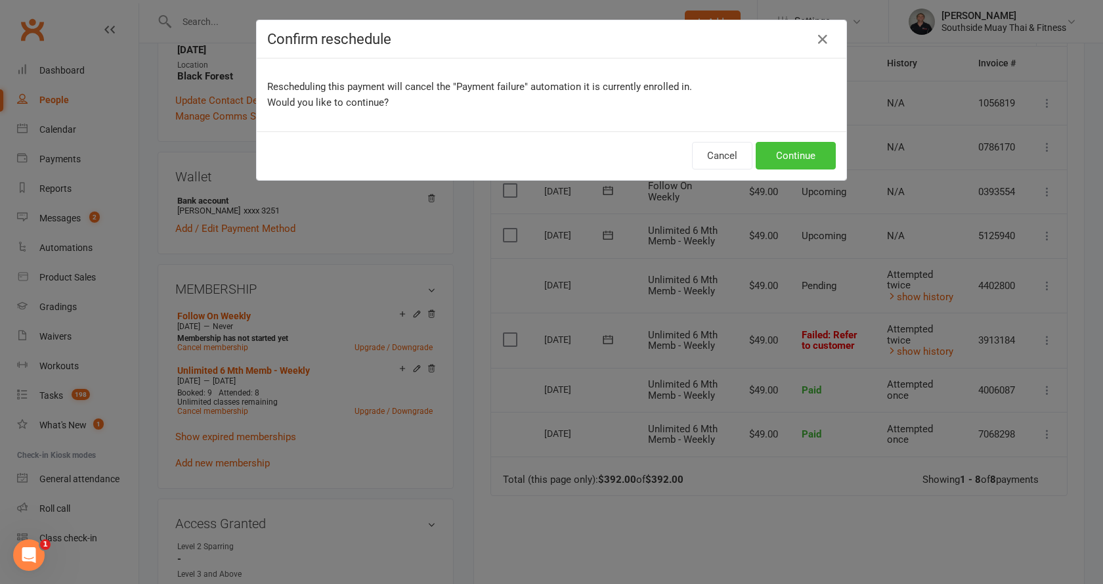
click at [794, 152] on button "Continue" at bounding box center [796, 156] width 80 height 28
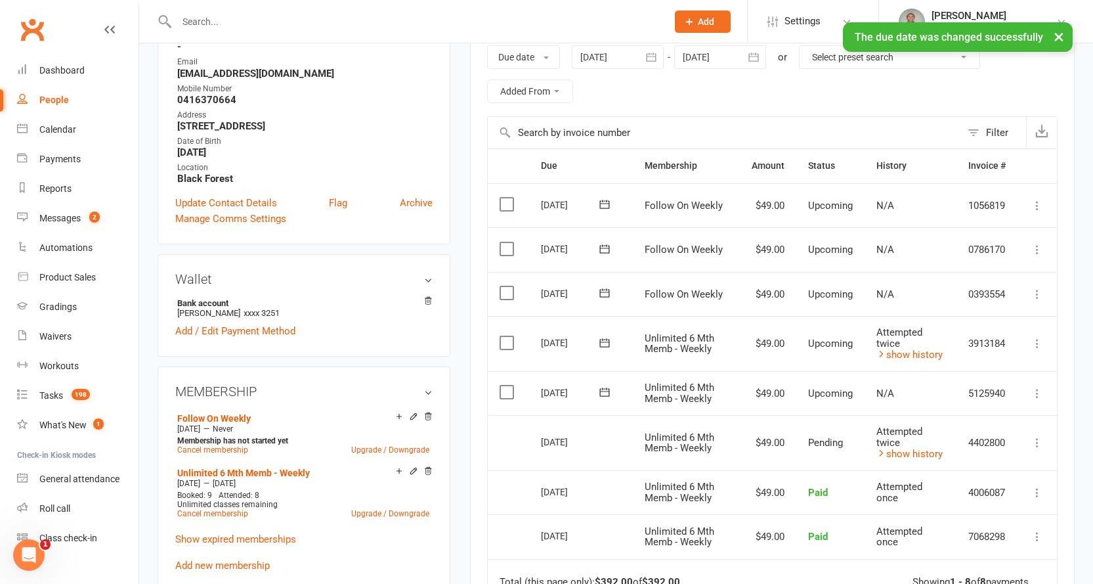
scroll to position [0, 0]
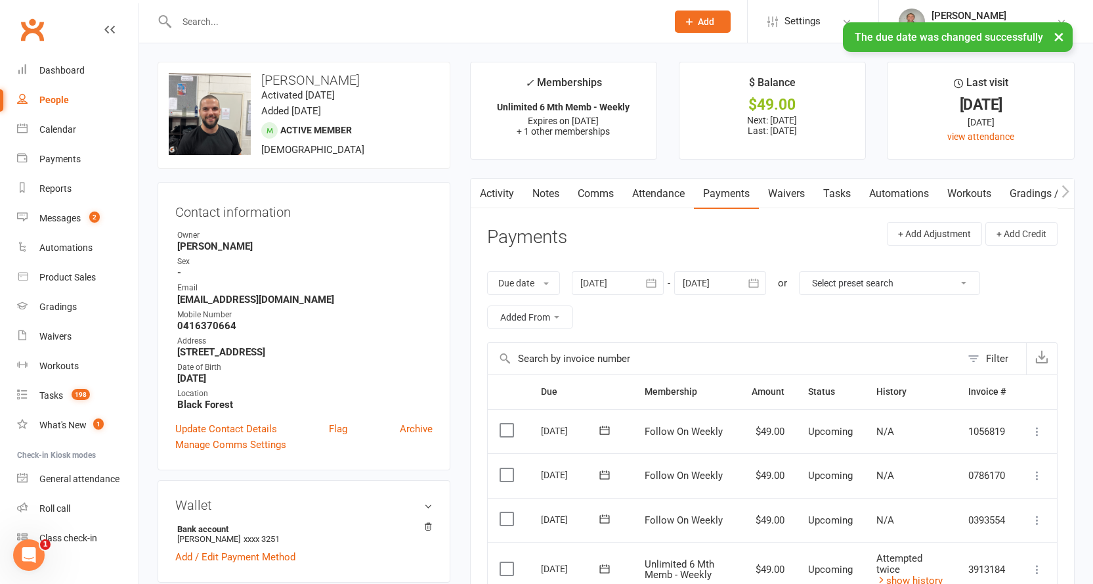
click at [841, 189] on link "Tasks" at bounding box center [837, 194] width 46 height 30
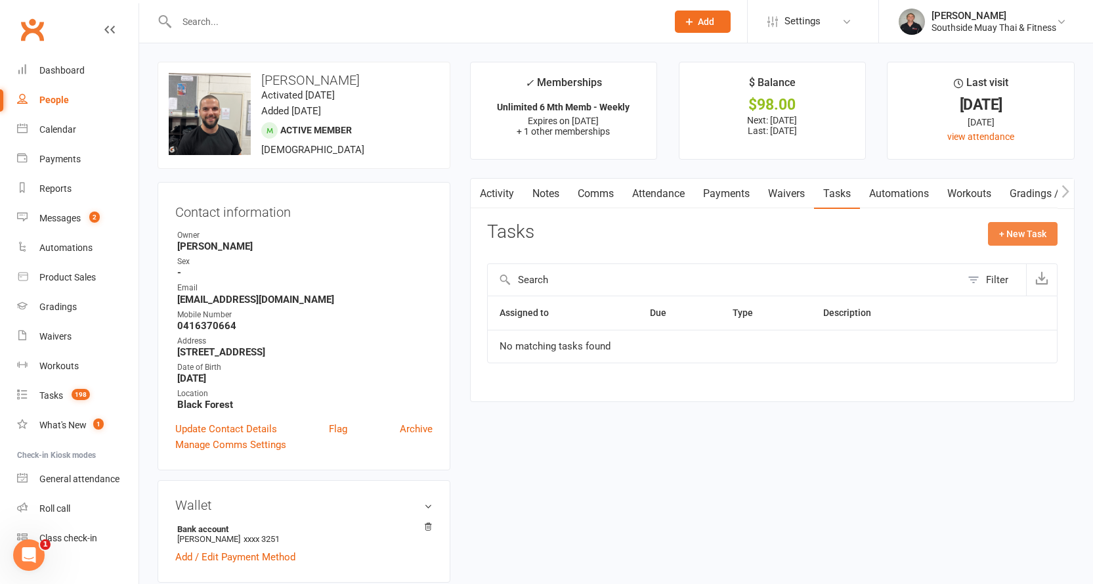
click at [1015, 232] on button "+ New Task" at bounding box center [1023, 234] width 70 height 24
select select "2145"
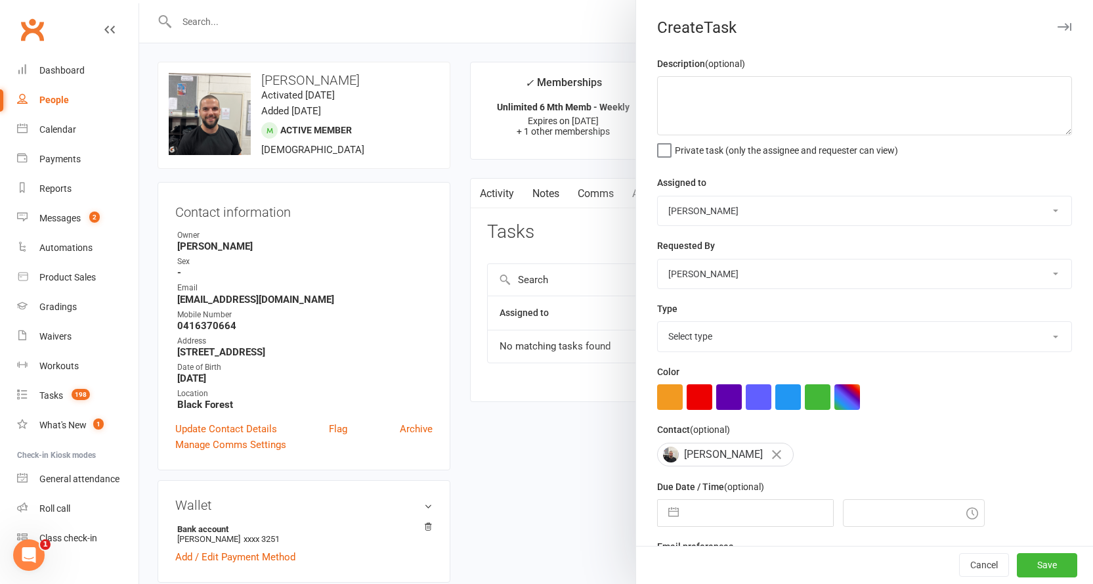
click at [705, 326] on select "Select type Account payment/arrears Admin Book free pt Book pt with member. Che…" at bounding box center [865, 336] width 414 height 29
select select "19822"
click at [658, 324] on select "Select type Account payment/arrears Admin Book free pt Book pt with member. Che…" at bounding box center [865, 336] width 414 height 29
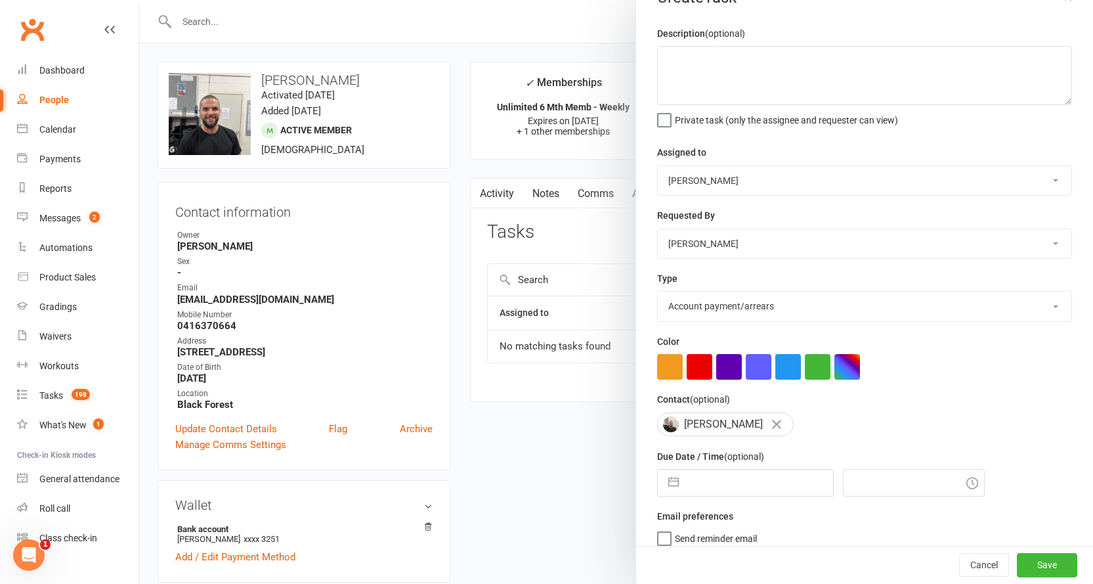
scroll to position [46, 0]
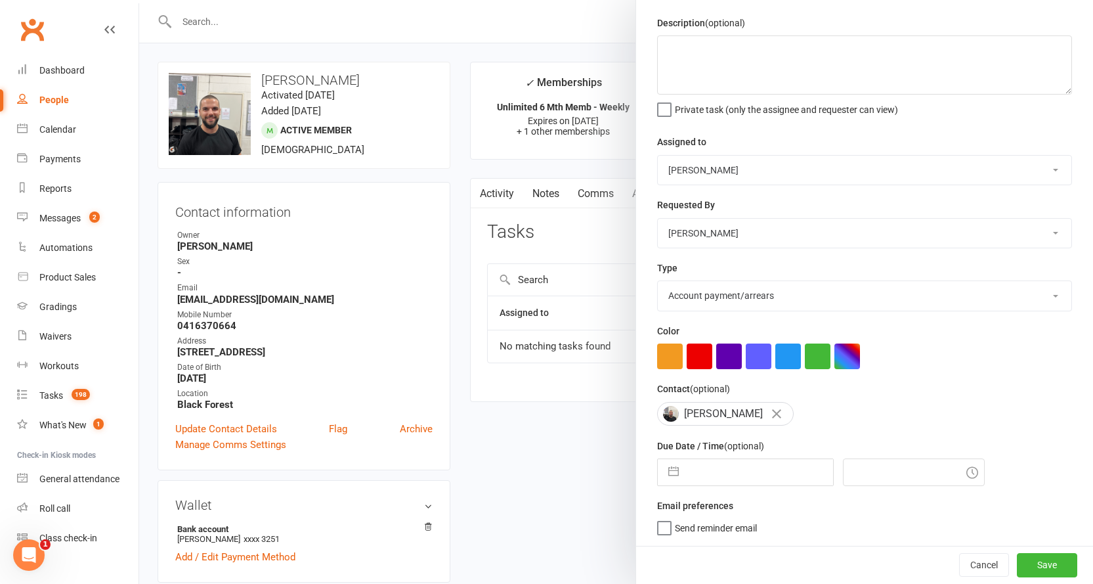
click at [749, 480] on input "text" at bounding box center [759, 472] width 148 height 26
select select "7"
select select "2025"
select select "8"
select select "2025"
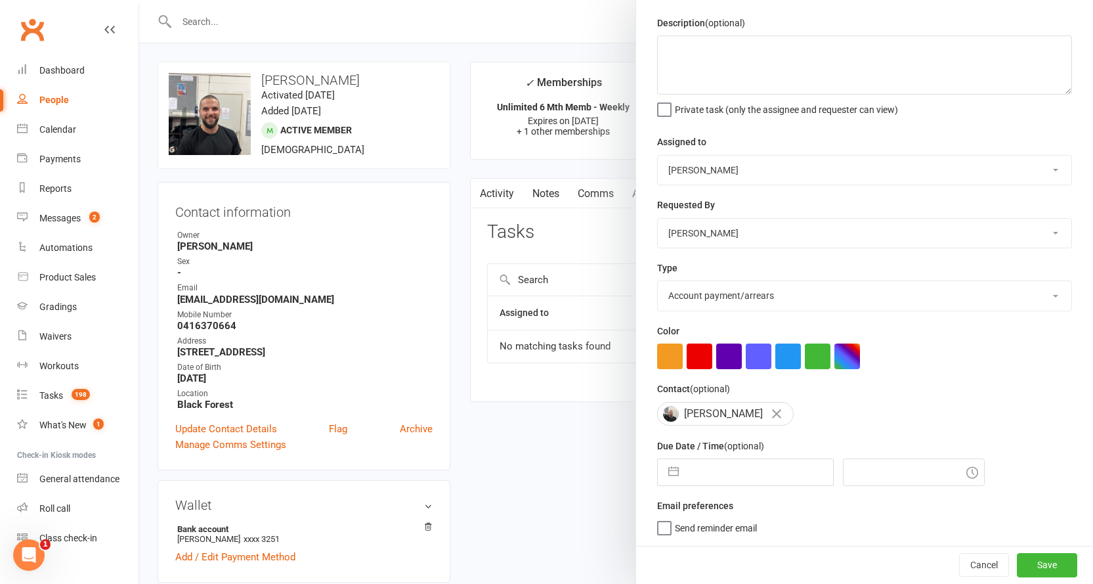
select select "9"
select select "2025"
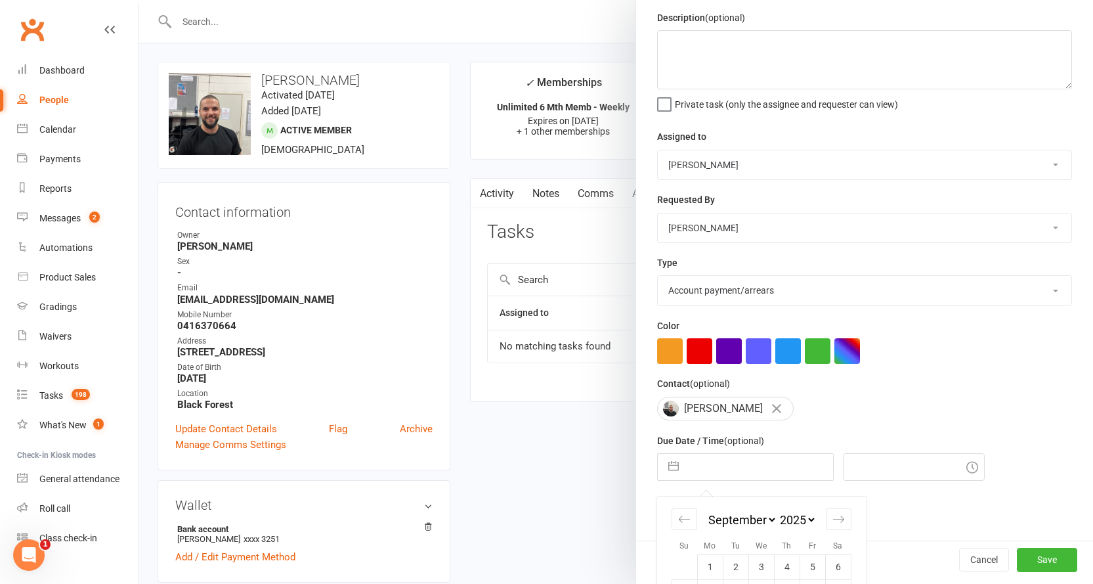
scroll to position [161, 0]
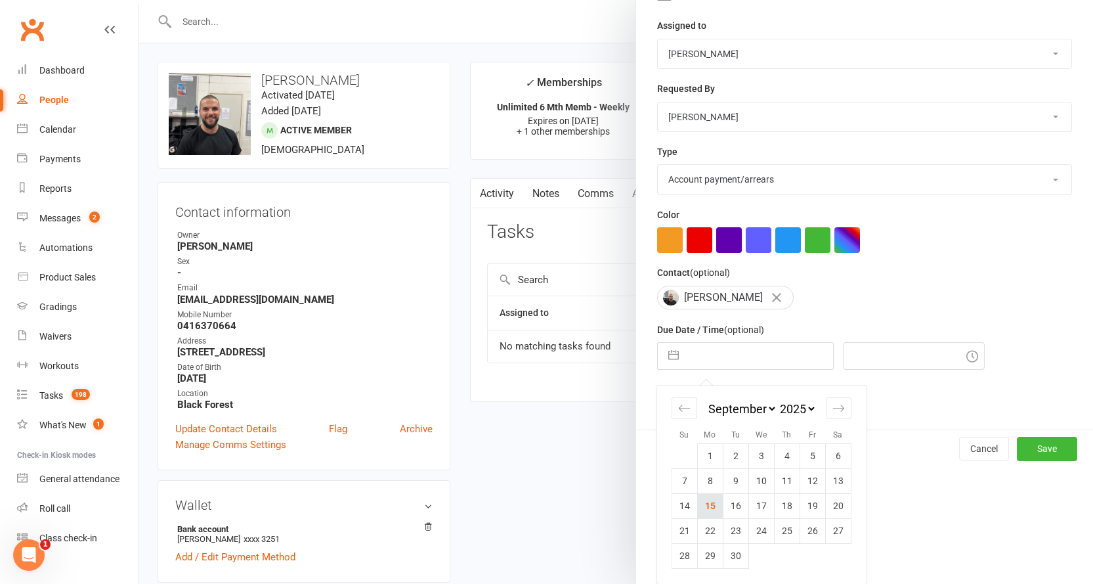
click at [707, 500] on td "15" at bounding box center [710, 505] width 26 height 25
type input "[DATE]"
type input "6:45pm"
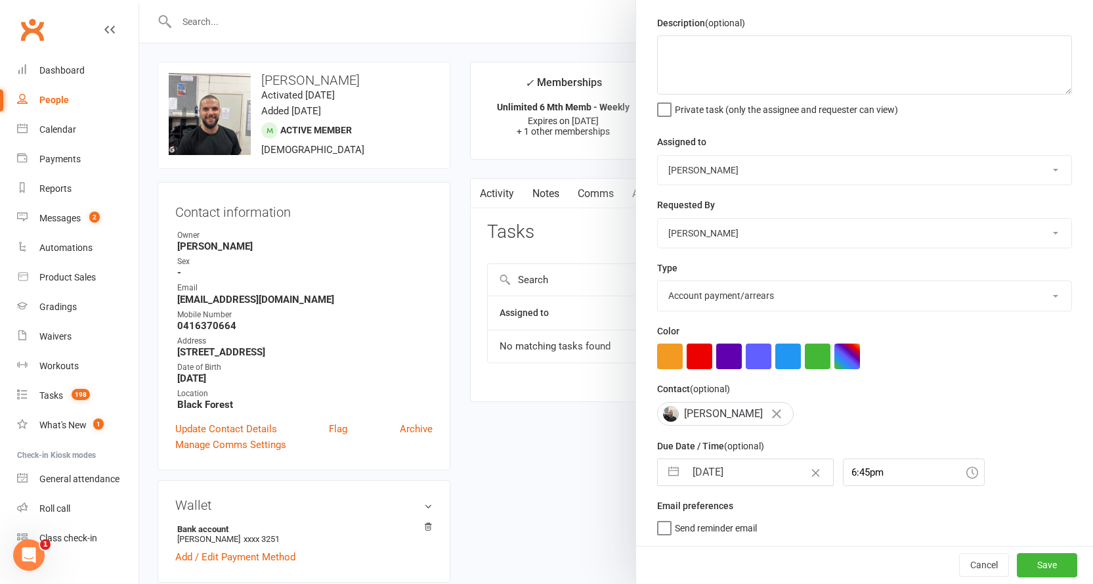
scroll to position [46, 0]
drag, startPoint x: 717, startPoint y: 528, endPoint x: 851, endPoint y: 534, distance: 134.0
click at [721, 527] on span "Send reminder email" at bounding box center [716, 525] width 82 height 15
click at [721, 518] on input "Send reminder email" at bounding box center [707, 518] width 100 height 0
click at [1025, 564] on button "Save" at bounding box center [1047, 565] width 60 height 24
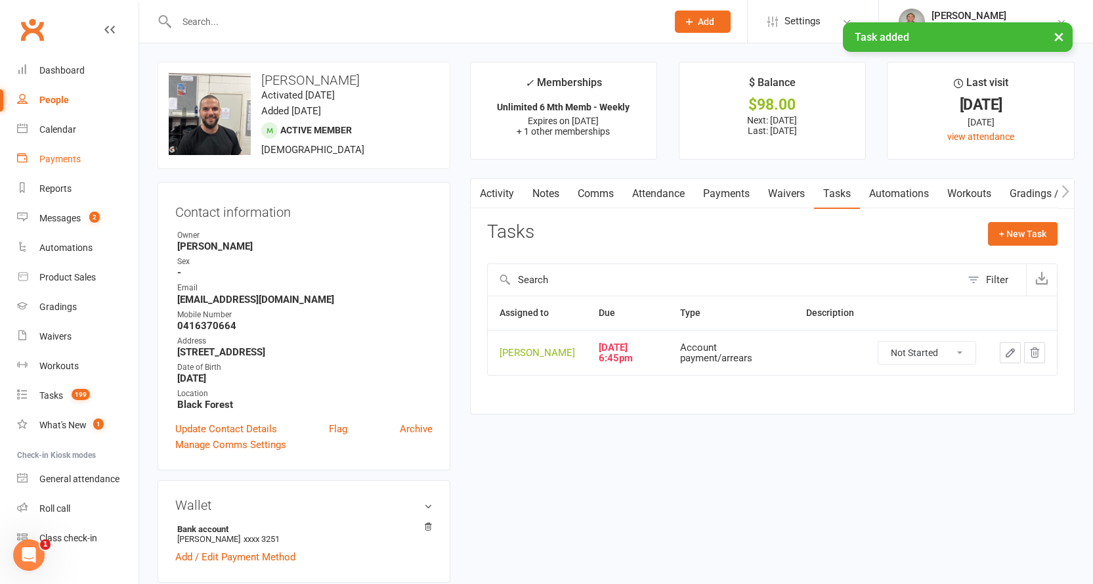
click at [58, 156] on div "Payments" at bounding box center [59, 159] width 41 height 11
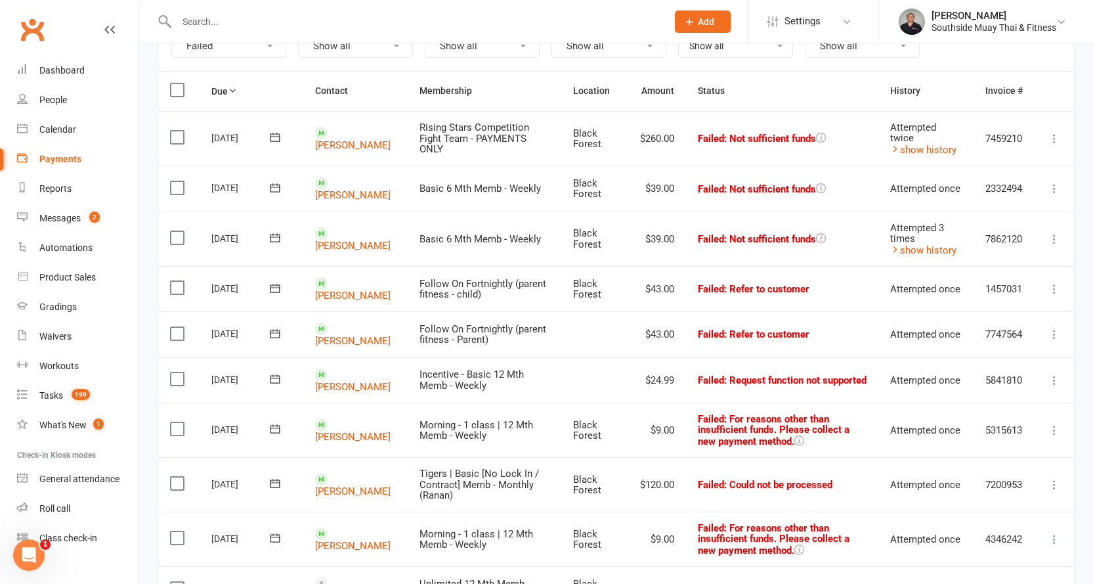
scroll to position [131, 0]
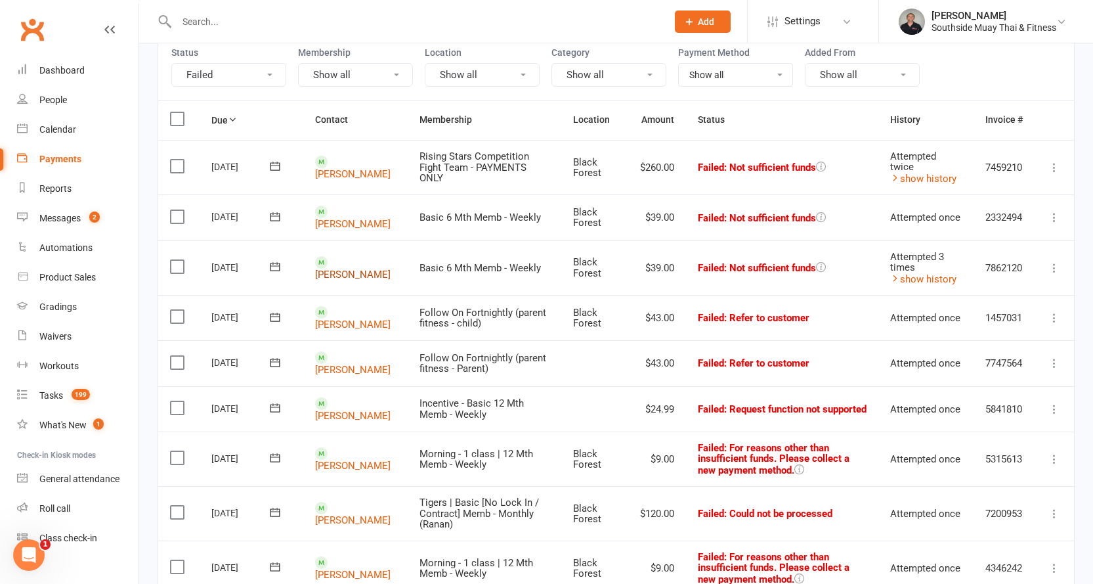
click at [336, 270] on link "[PERSON_NAME]" at bounding box center [352, 274] width 75 height 12
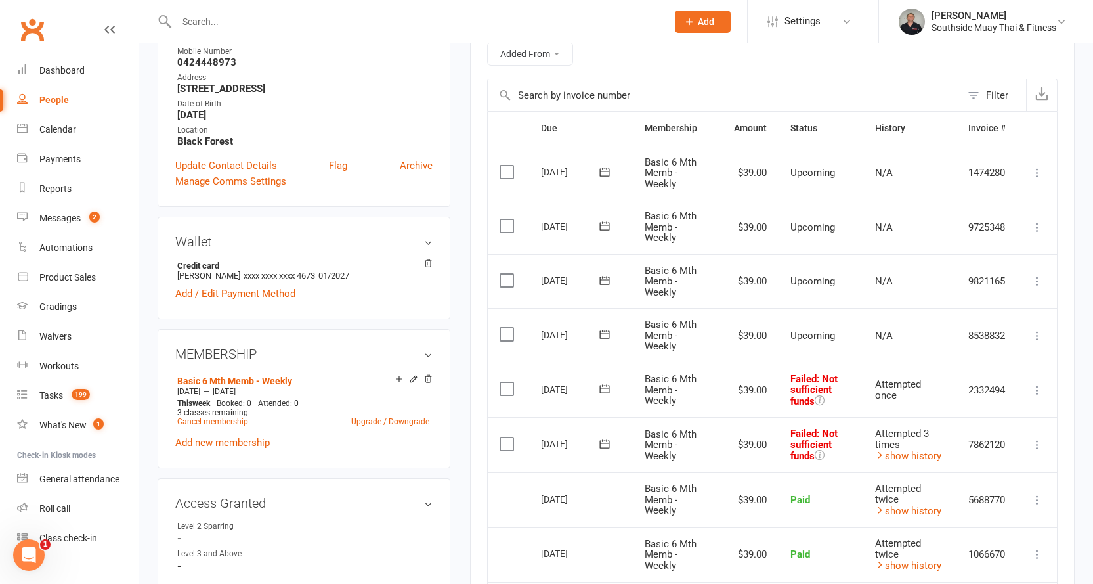
scroll to position [394, 0]
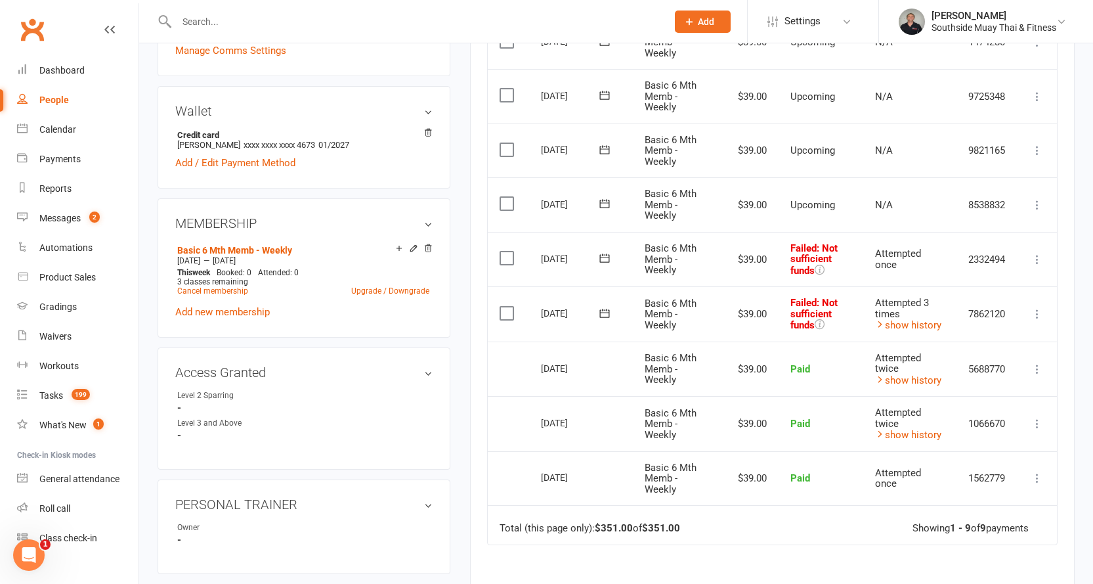
click at [599, 257] on icon at bounding box center [604, 257] width 13 height 13
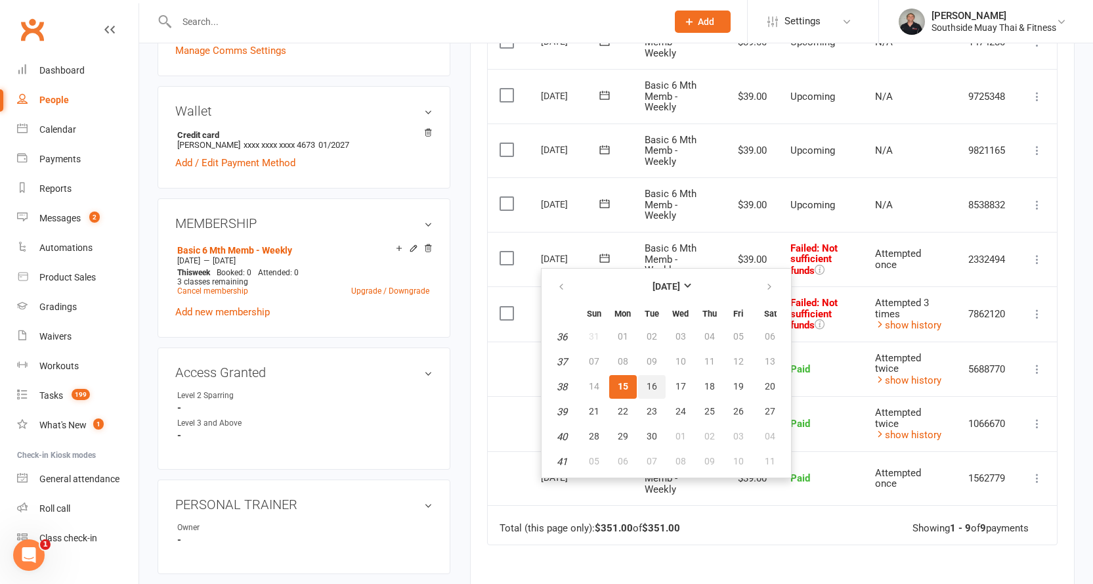
click at [647, 383] on span "16" at bounding box center [652, 386] width 11 height 11
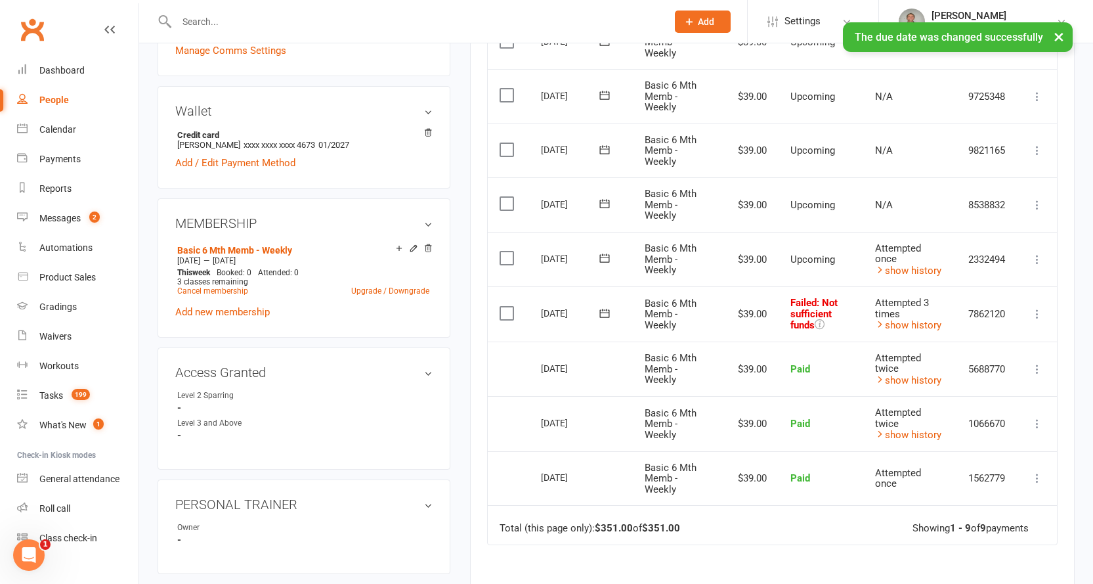
click at [609, 309] on icon at bounding box center [604, 313] width 10 height 9
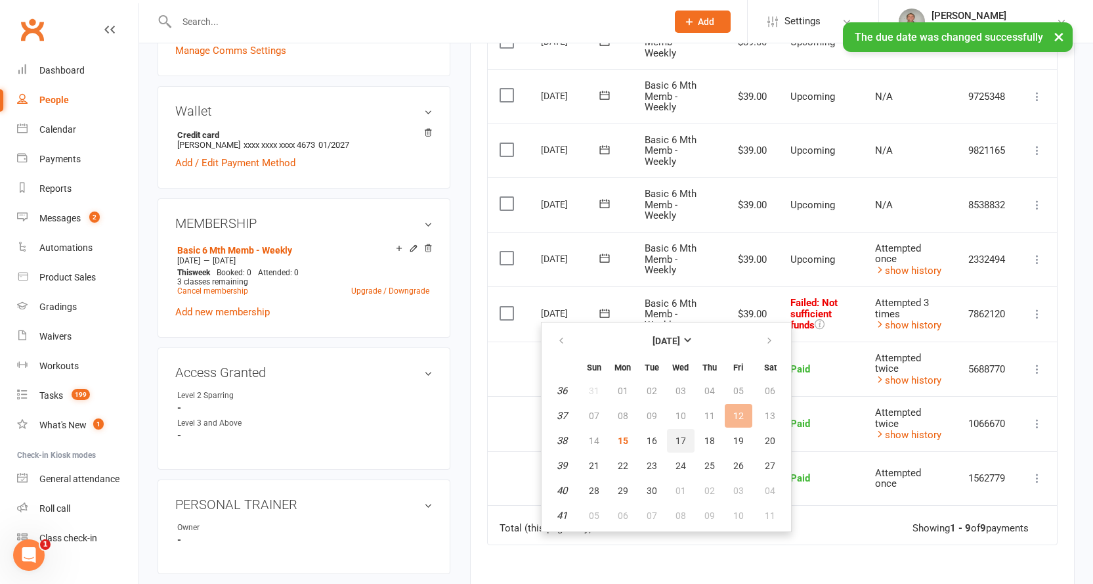
click at [677, 433] on button "17" at bounding box center [681, 441] width 28 height 24
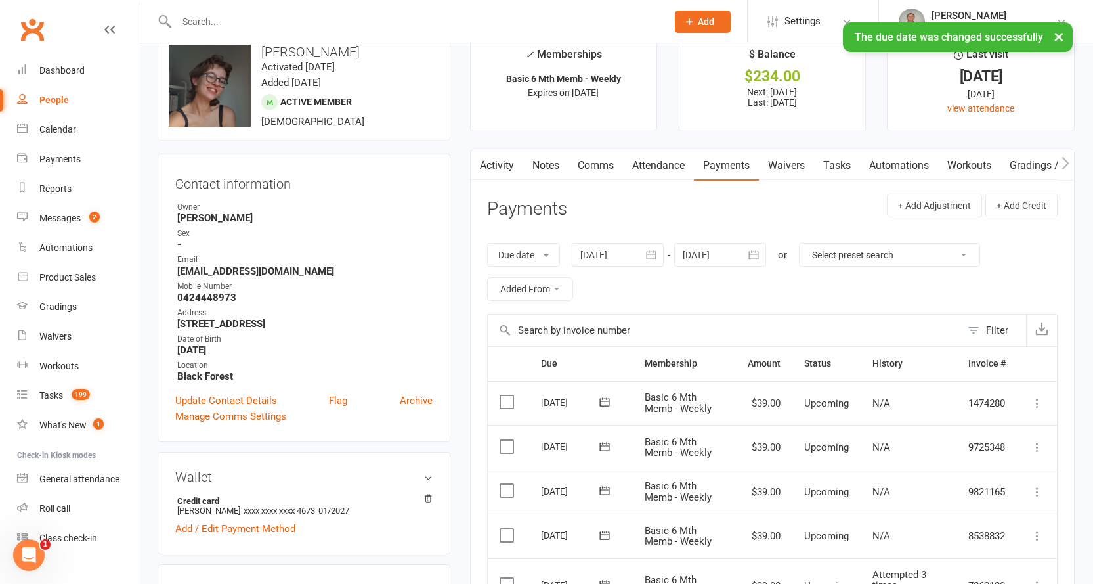
scroll to position [0, 0]
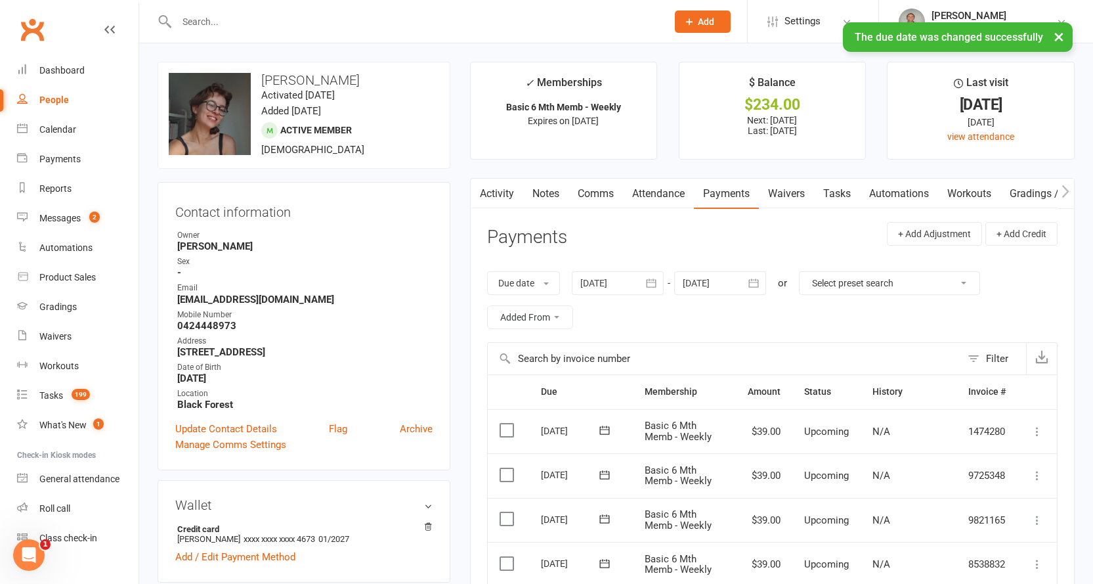
click at [847, 195] on link "Tasks" at bounding box center [837, 194] width 46 height 30
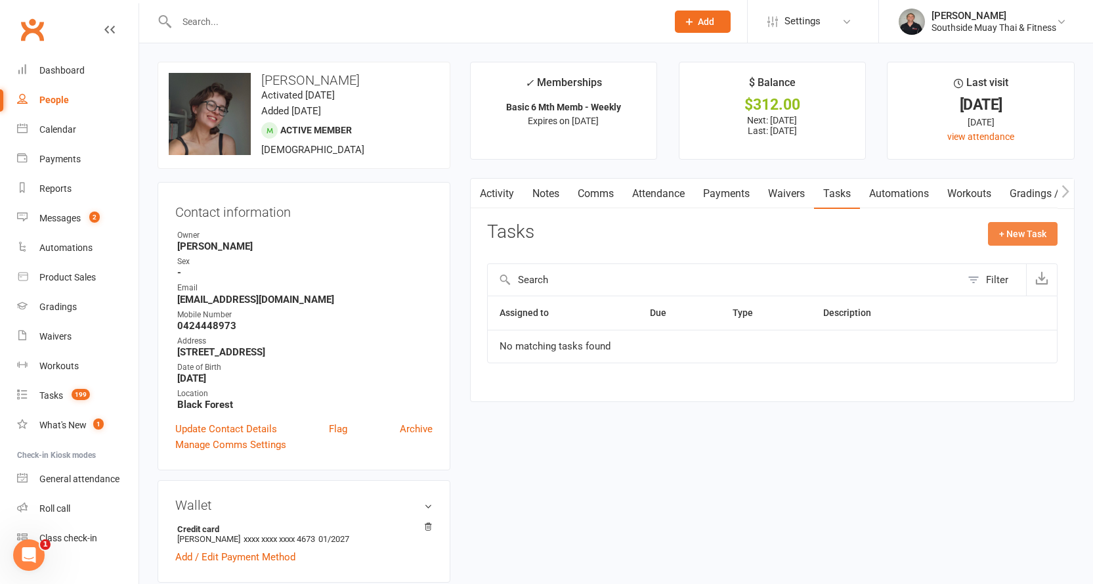
click at [1023, 231] on button "+ New Task" at bounding box center [1023, 234] width 70 height 24
select select "2145"
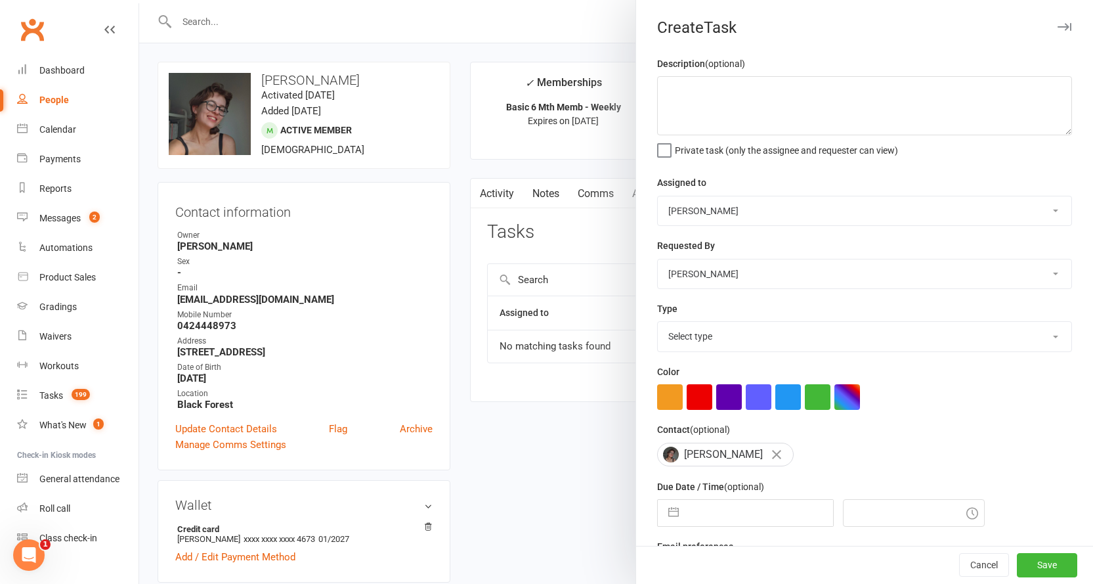
click at [760, 210] on select "Freya Tierney Barry Saunders Nick Hunter SSMT Retention Kendal Harvey Verity Ha…" at bounding box center [865, 210] width 414 height 29
click at [679, 339] on select "Select type Account payment/arrears Admin Book free pt Book pt with member. Che…" at bounding box center [865, 336] width 414 height 29
select select "19822"
click at [658, 324] on select "Select type Account payment/arrears Admin Book free pt Book pt with member. Che…" at bounding box center [865, 336] width 414 height 29
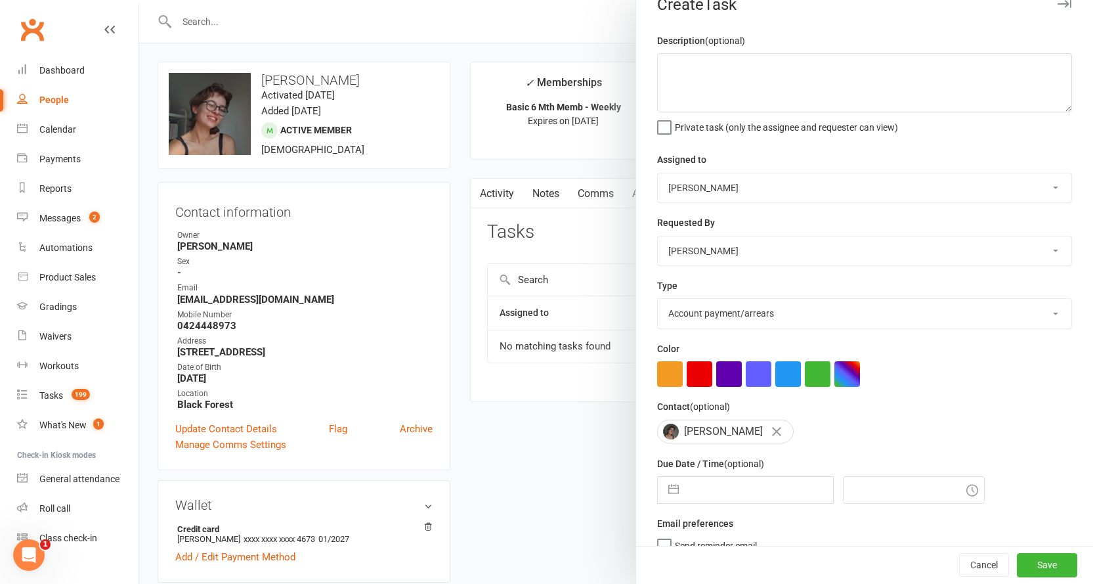
scroll to position [46, 0]
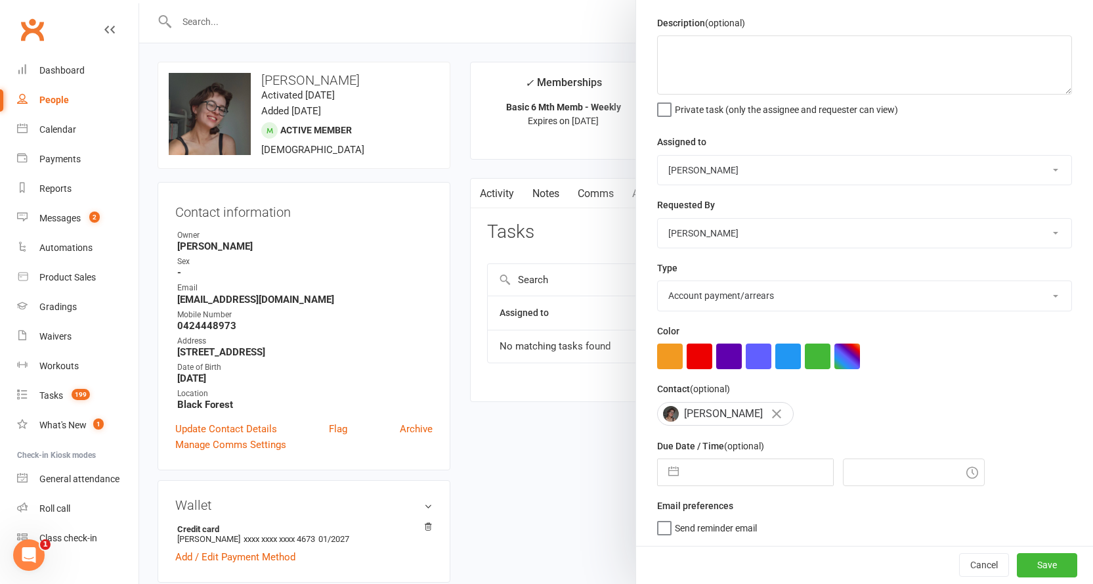
select select "7"
select select "2025"
select select "8"
select select "2025"
select select "9"
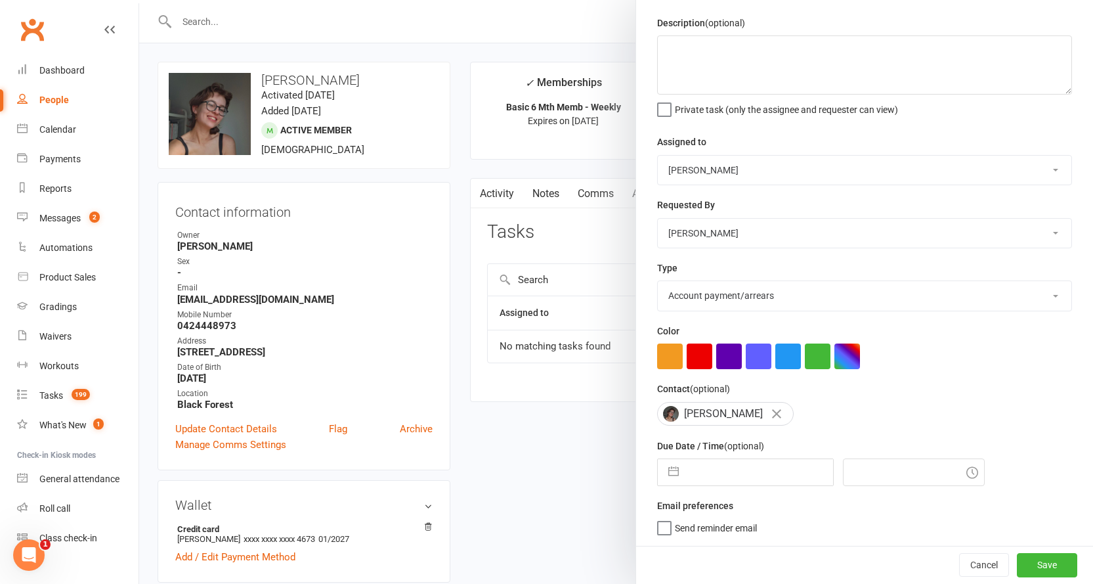
select select "2025"
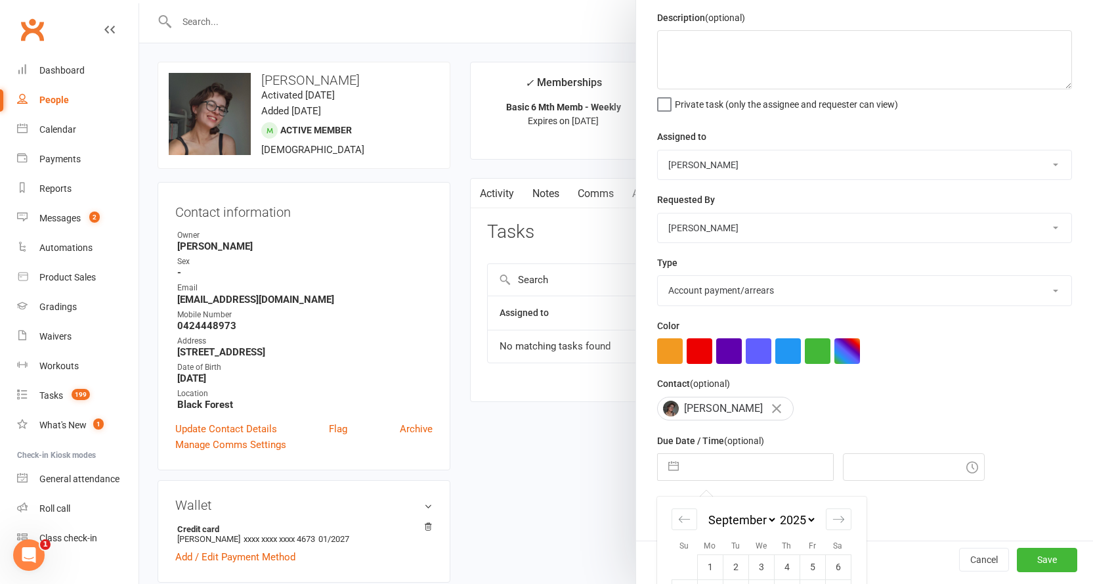
click at [752, 474] on input "text" at bounding box center [759, 467] width 148 height 26
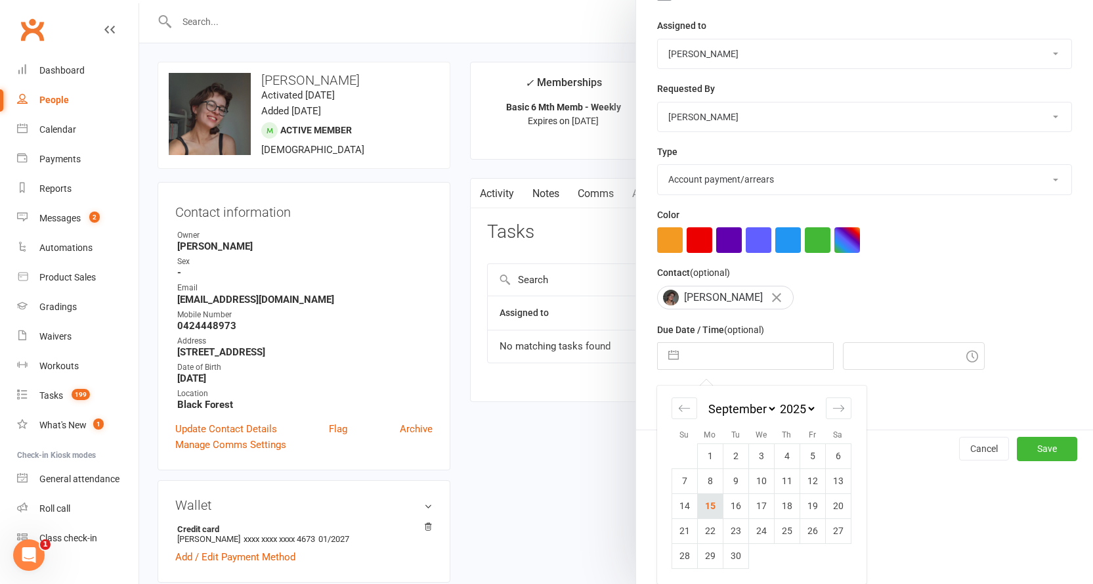
click at [707, 505] on td "15" at bounding box center [710, 505] width 26 height 25
type input "[DATE]"
type input "7:00pm"
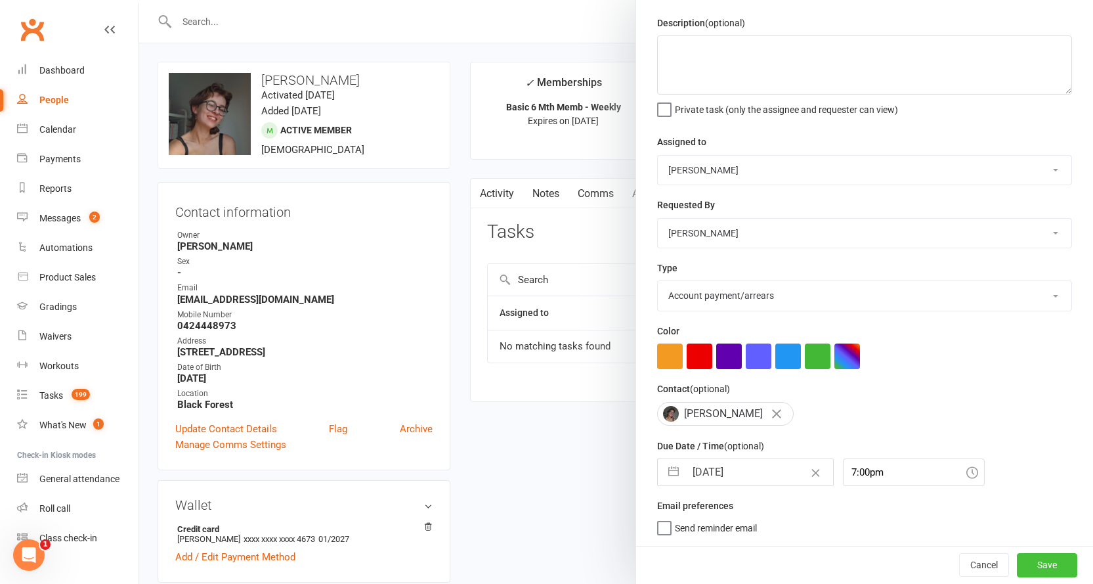
click at [1017, 563] on button "Save" at bounding box center [1047, 565] width 60 height 24
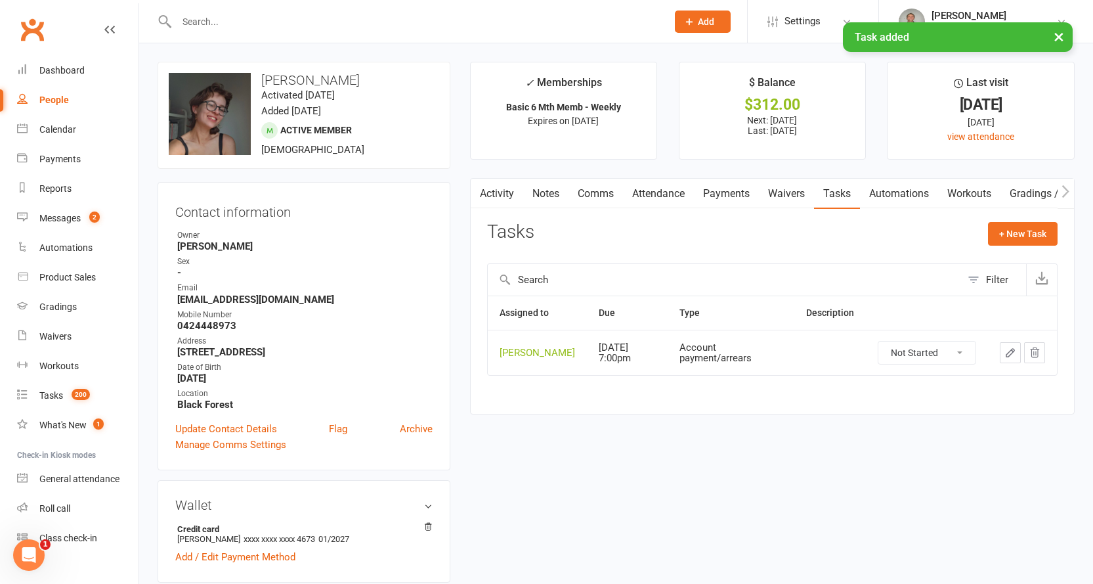
click at [1004, 351] on icon "button" at bounding box center [1010, 353] width 12 height 12
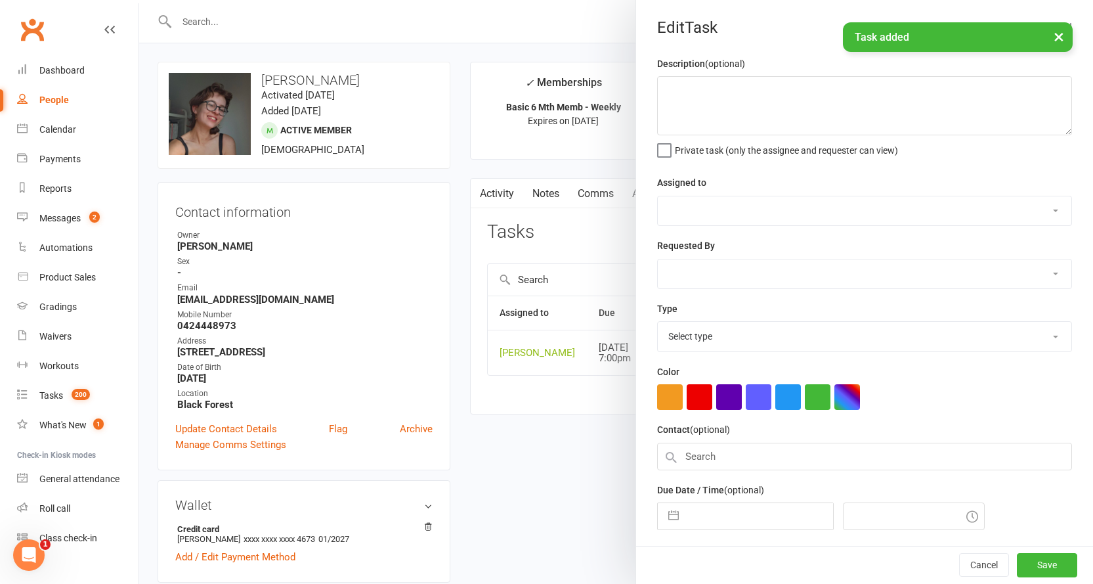
select select "2145"
type input "[DATE]"
type input "7:00pm"
select select "19822"
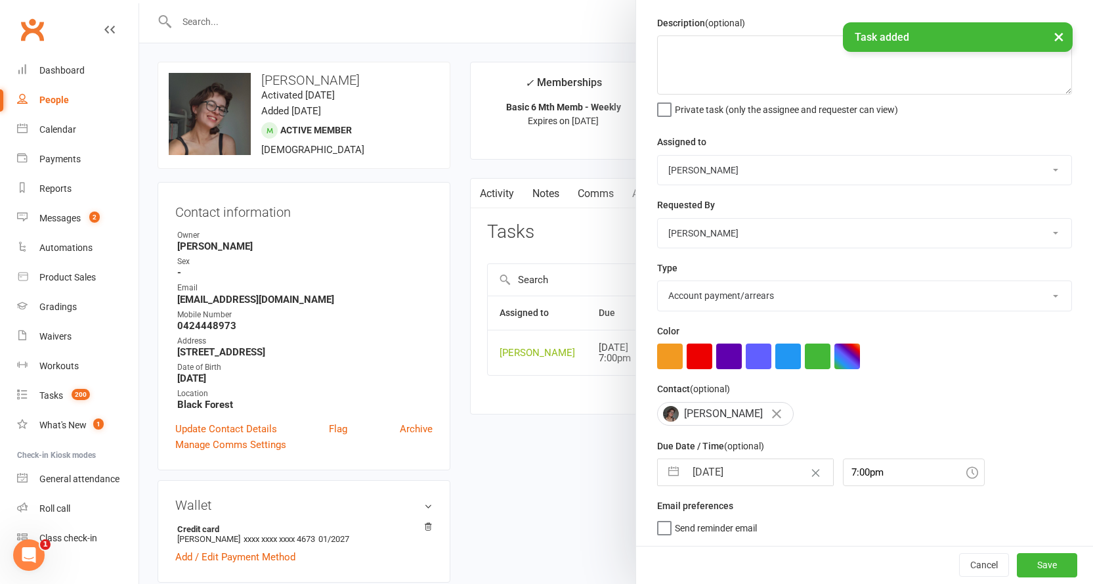
click at [702, 522] on span "Send reminder email" at bounding box center [716, 525] width 82 height 15
click at [702, 518] on input "Send reminder email" at bounding box center [707, 518] width 100 height 0
click at [1017, 561] on button "Save" at bounding box center [1047, 565] width 60 height 24
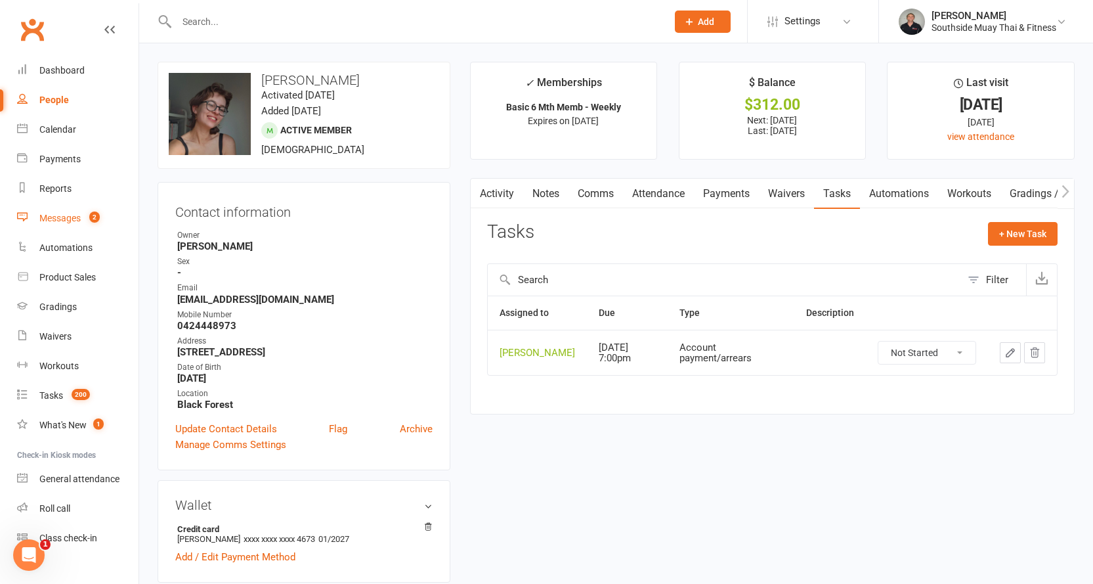
click at [49, 216] on div "Messages" at bounding box center [59, 218] width 41 height 11
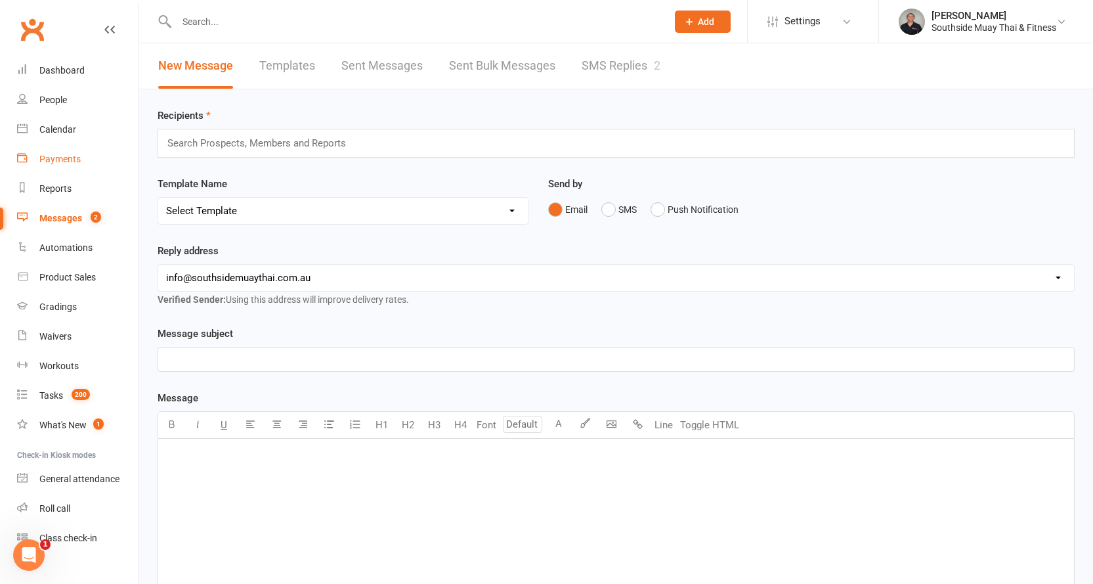
click at [54, 158] on div "Payments" at bounding box center [59, 159] width 41 height 11
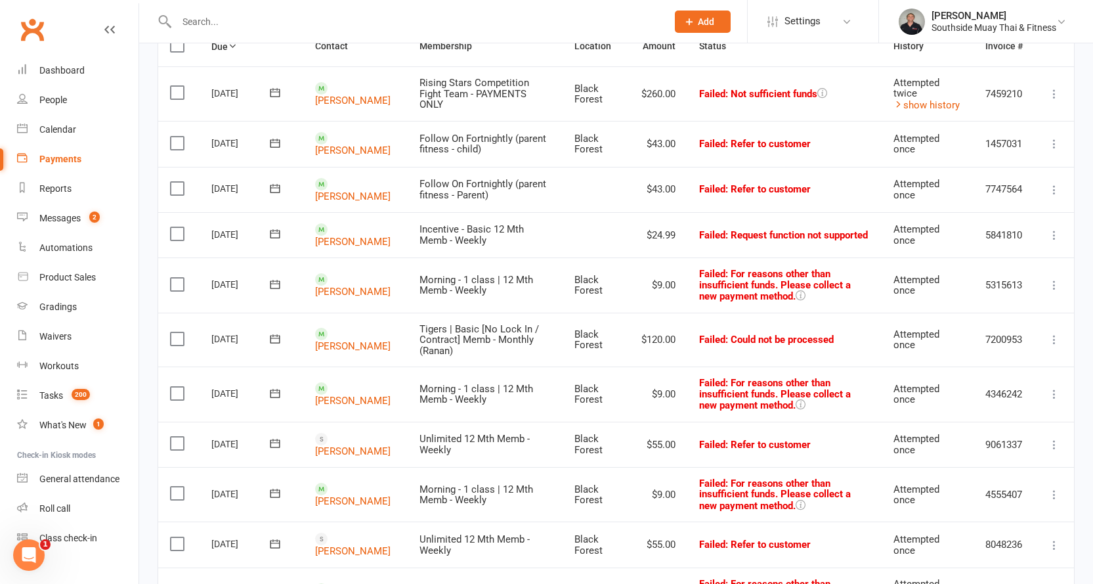
scroll to position [131, 0]
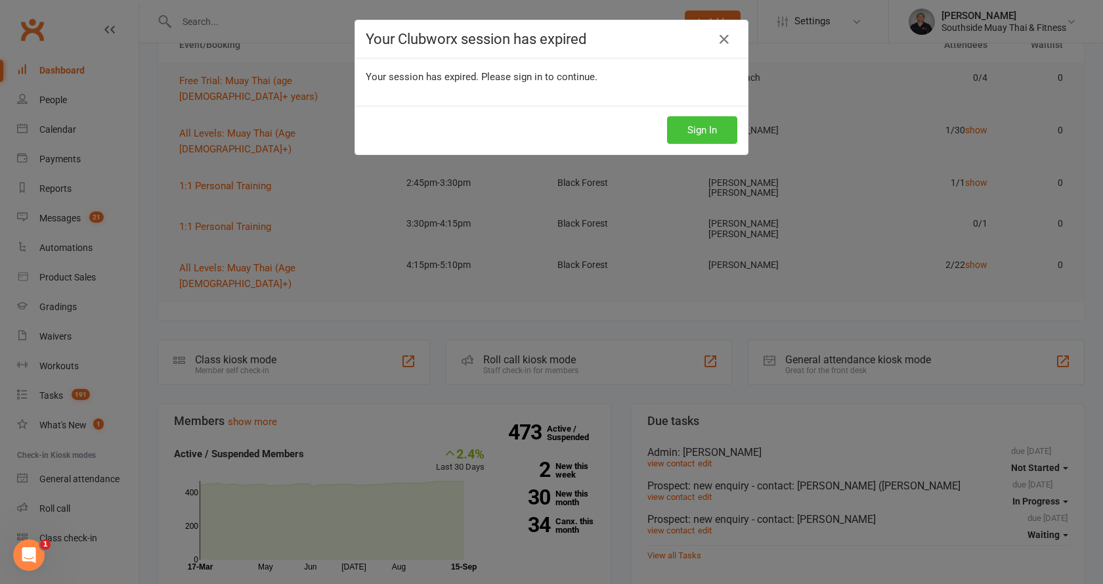
scroll to position [18, 0]
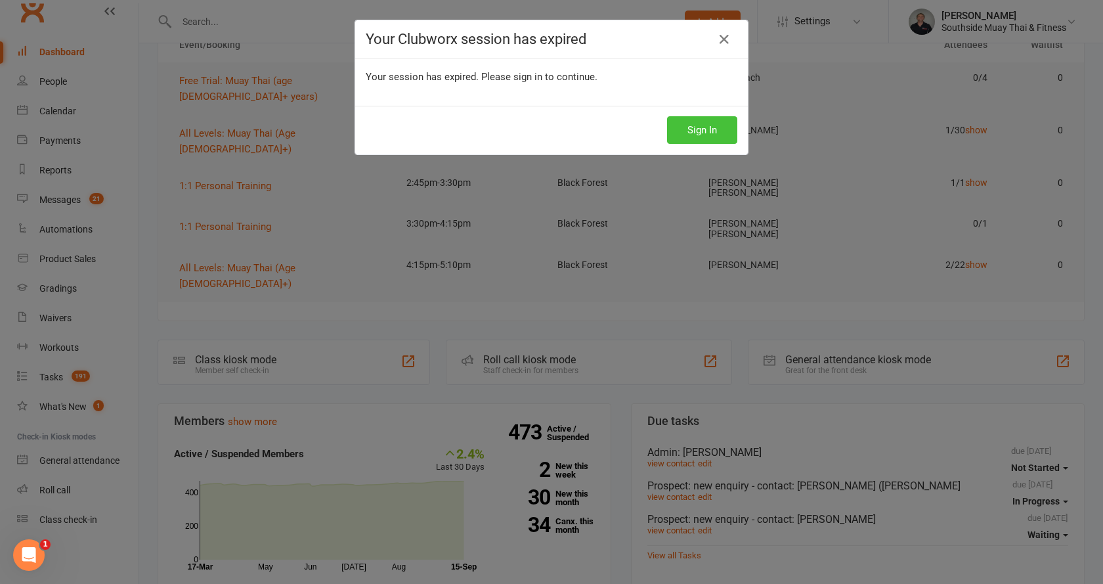
click at [706, 128] on button "Sign In" at bounding box center [702, 130] width 70 height 28
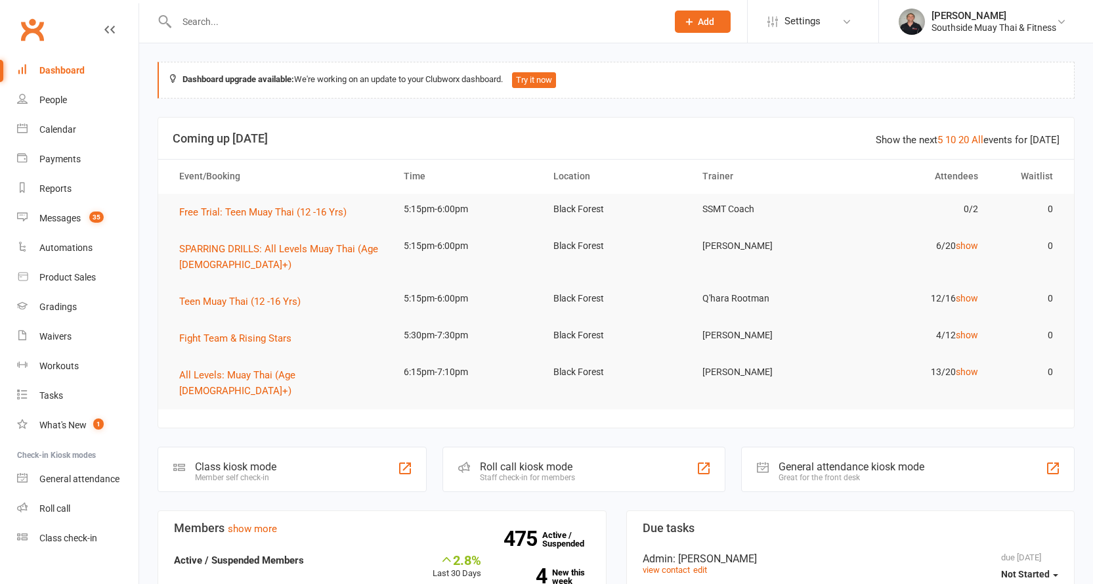
click at [200, 20] on input "text" at bounding box center [415, 21] width 485 height 18
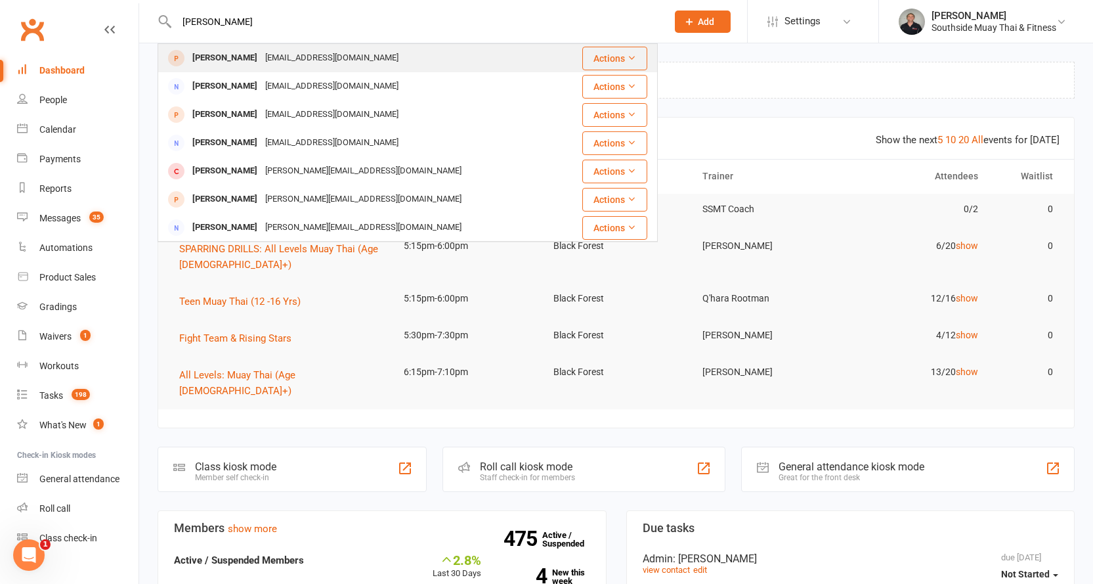
type input "mandy ju"
click at [347, 51] on div "mandyjuzulenas@protonmail.com" at bounding box center [331, 58] width 141 height 19
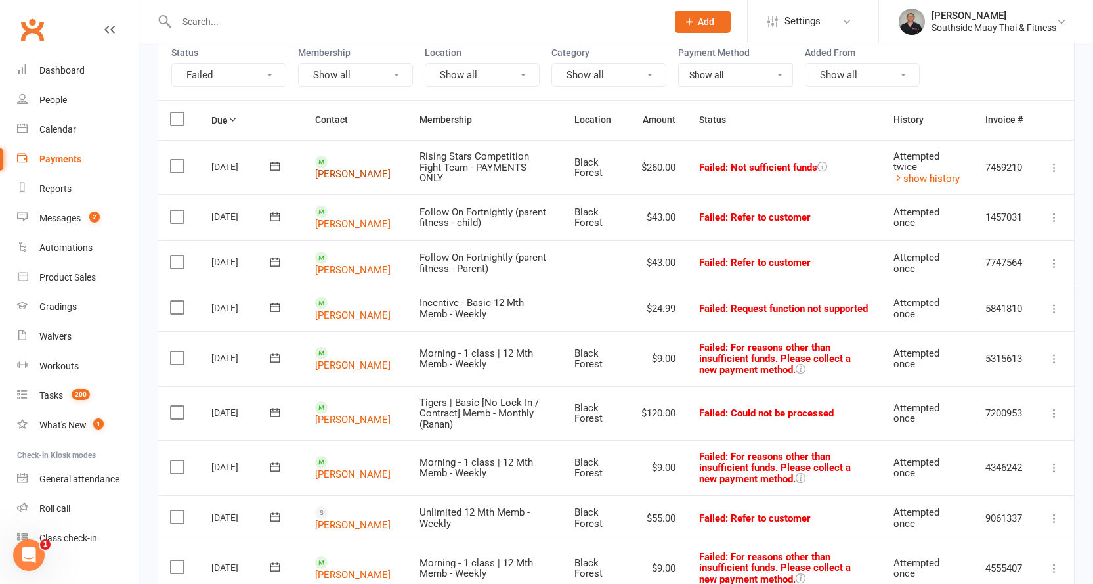
click at [344, 172] on link "[PERSON_NAME]" at bounding box center [352, 174] width 75 height 12
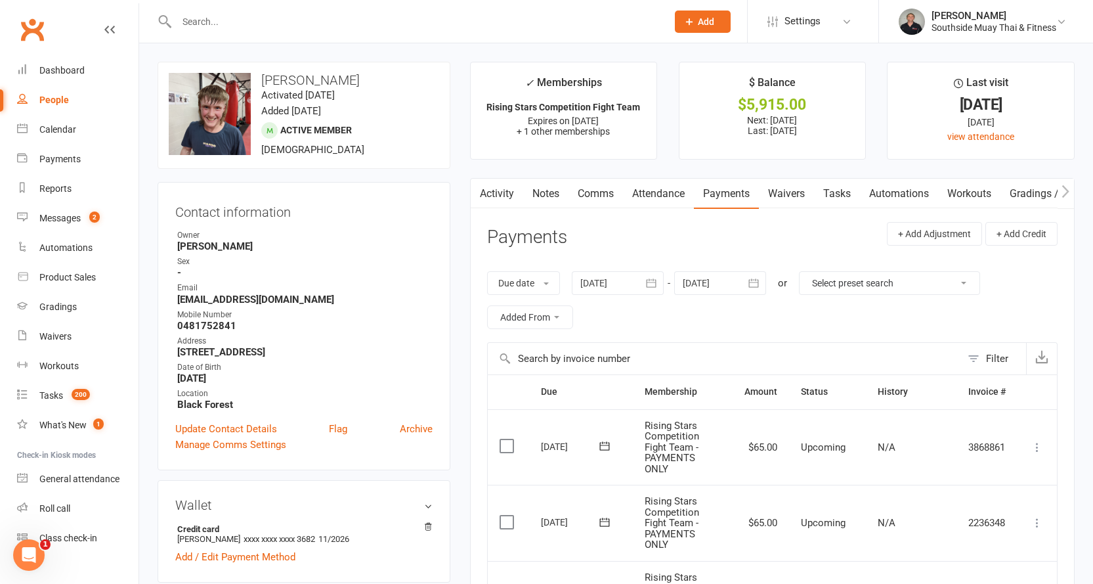
click at [491, 188] on link "Activity" at bounding box center [497, 194] width 53 height 30
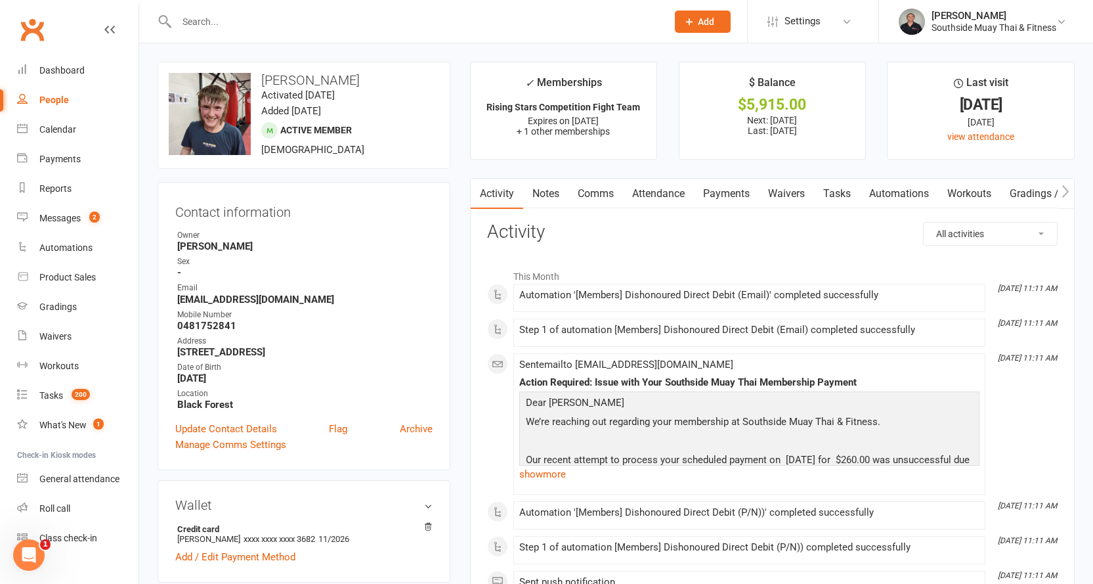
click at [545, 198] on link "Notes" at bounding box center [545, 194] width 45 height 30
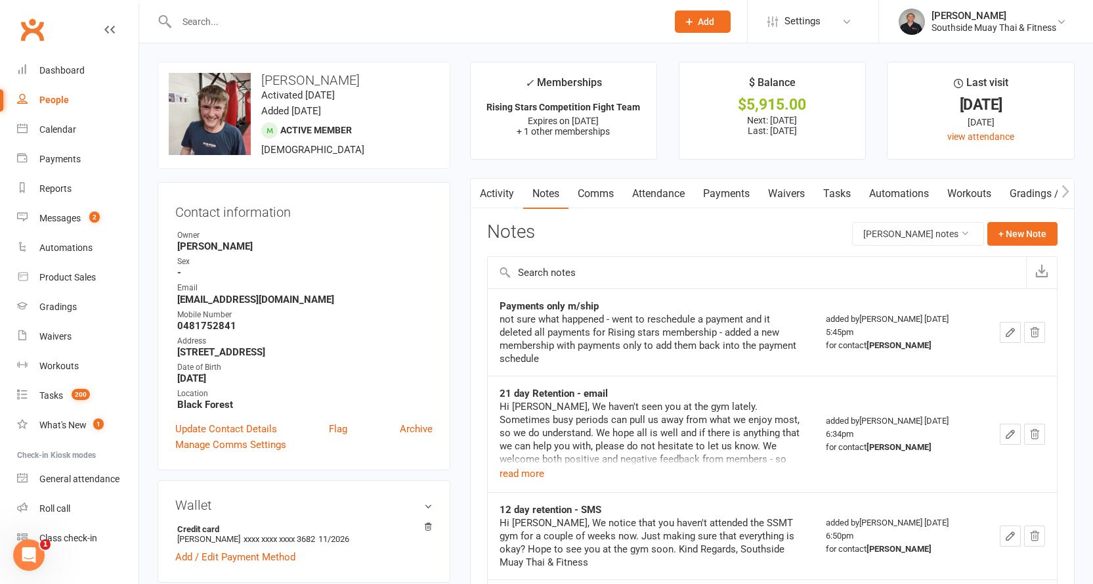
click at [496, 195] on link "Activity" at bounding box center [497, 194] width 53 height 30
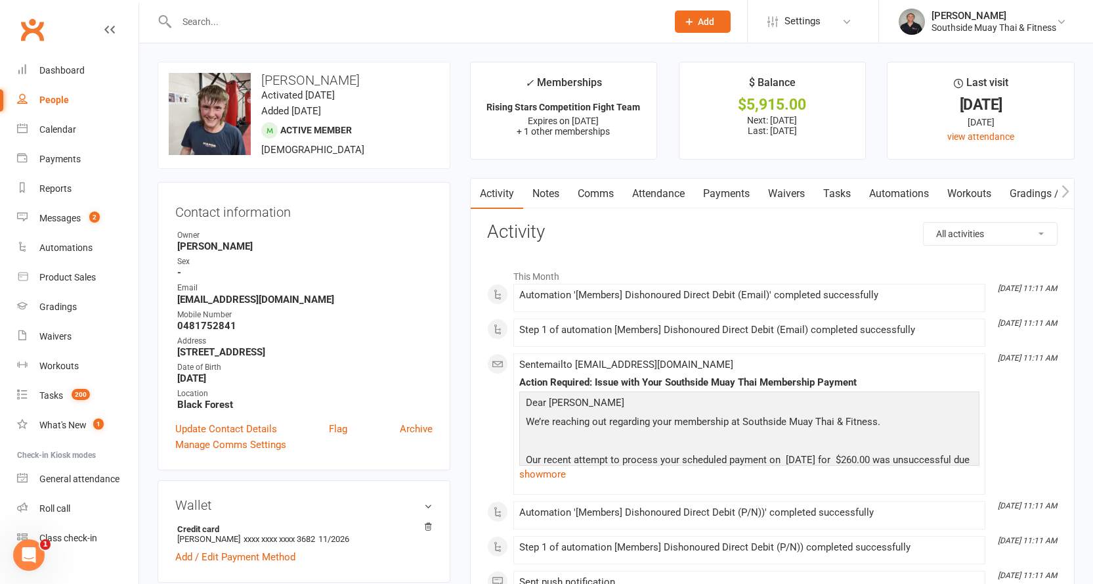
click at [600, 191] on link "Comms" at bounding box center [595, 194] width 54 height 30
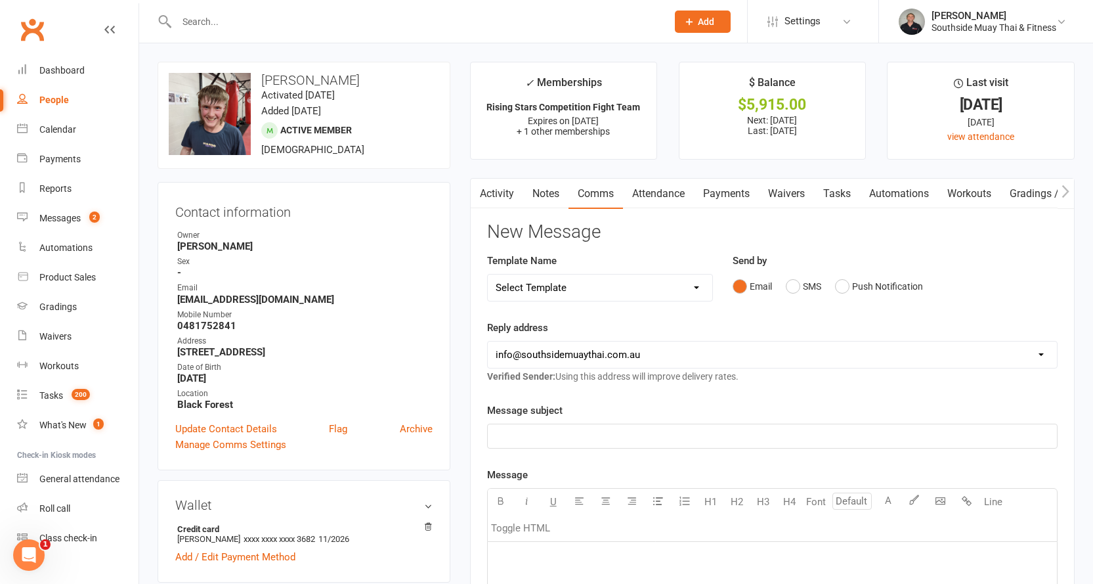
click at [554, 187] on link "Notes" at bounding box center [545, 194] width 45 height 30
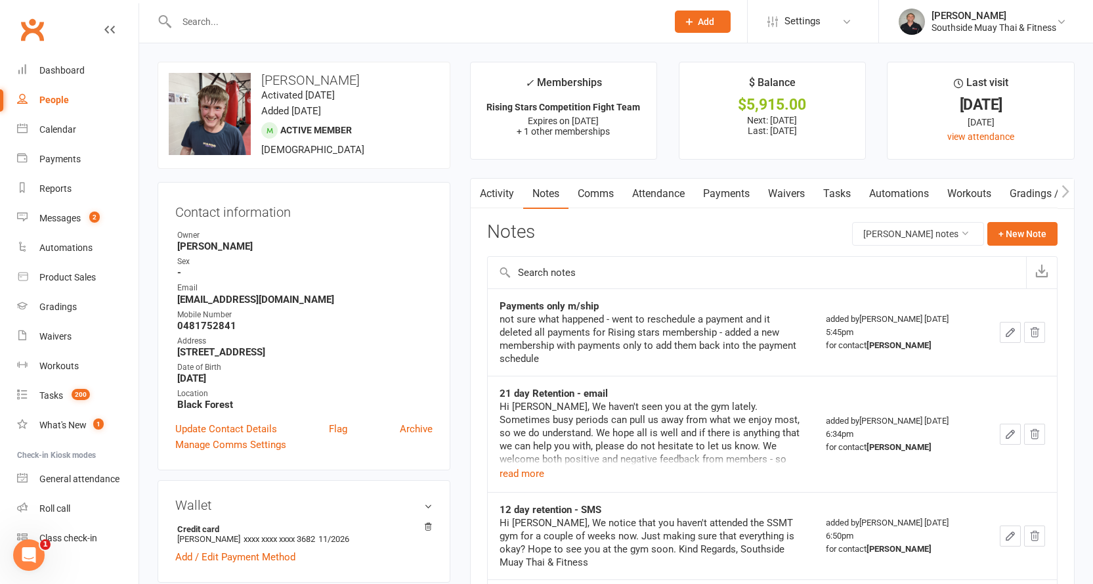
click at [501, 192] on link "Activity" at bounding box center [497, 194] width 53 height 30
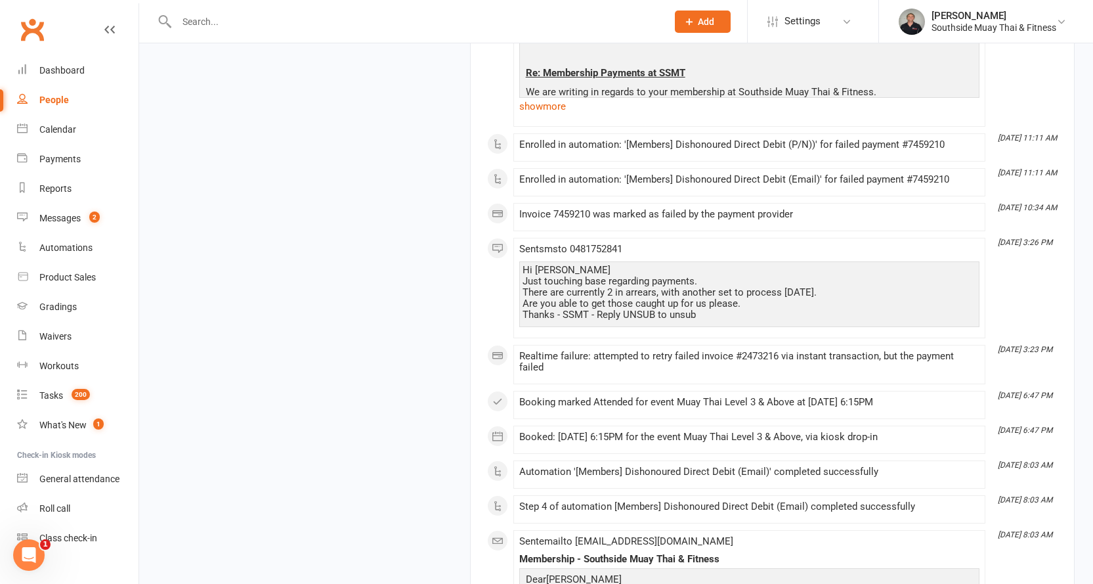
scroll to position [2429, 0]
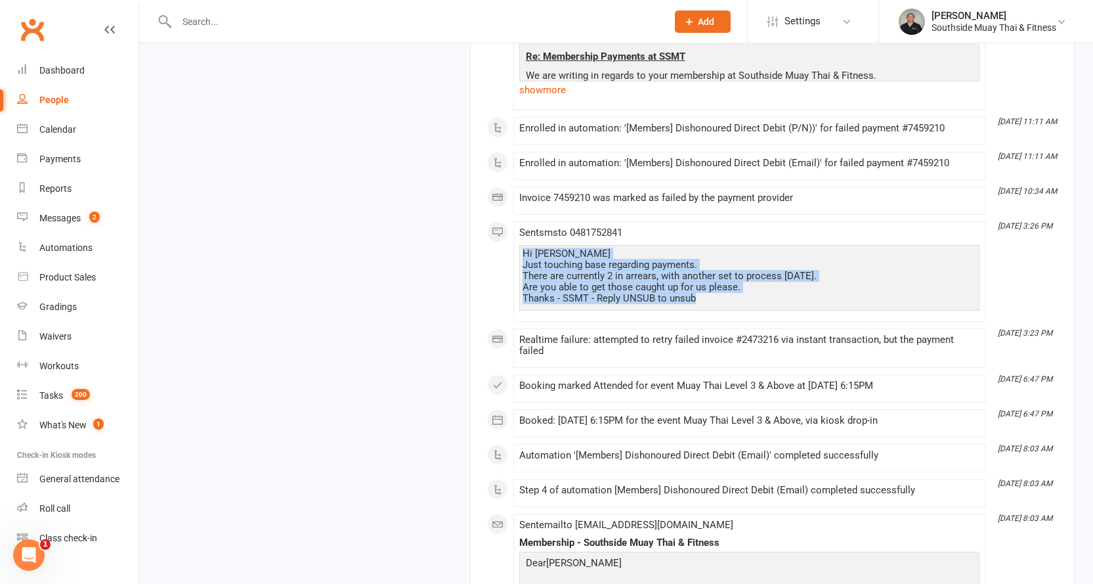
drag, startPoint x: 523, startPoint y: 239, endPoint x: 712, endPoint y: 289, distance: 195.7
click at [712, 289] on div "Hi [PERSON_NAME] Just touching base regarding payments. There are currently 2 i…" at bounding box center [749, 276] width 454 height 56
copy div "Hi [PERSON_NAME] Just touching base regarding payments. There are currently 2 i…"
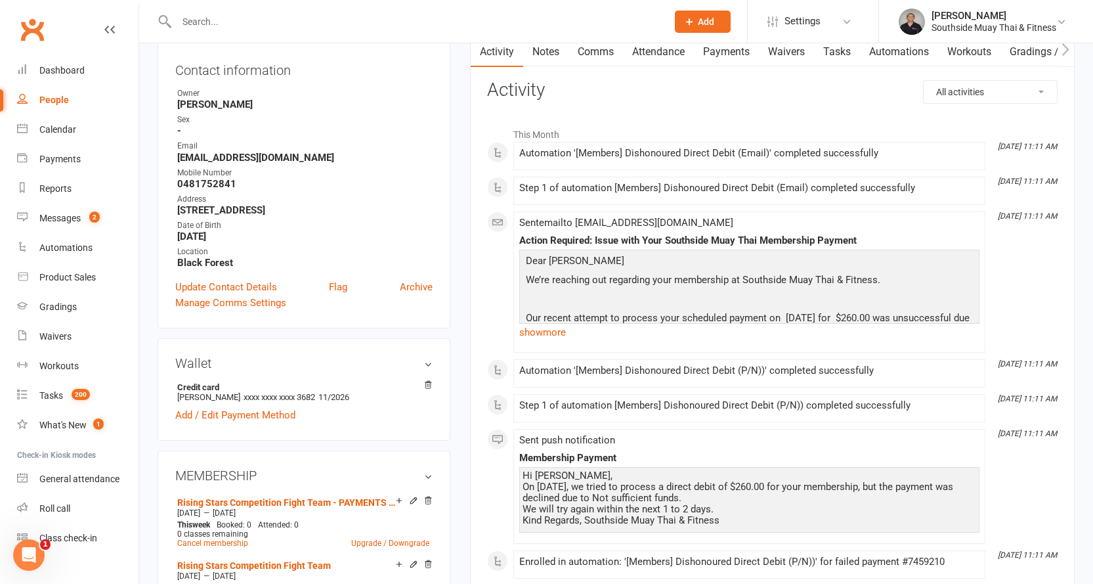
scroll to position [0, 0]
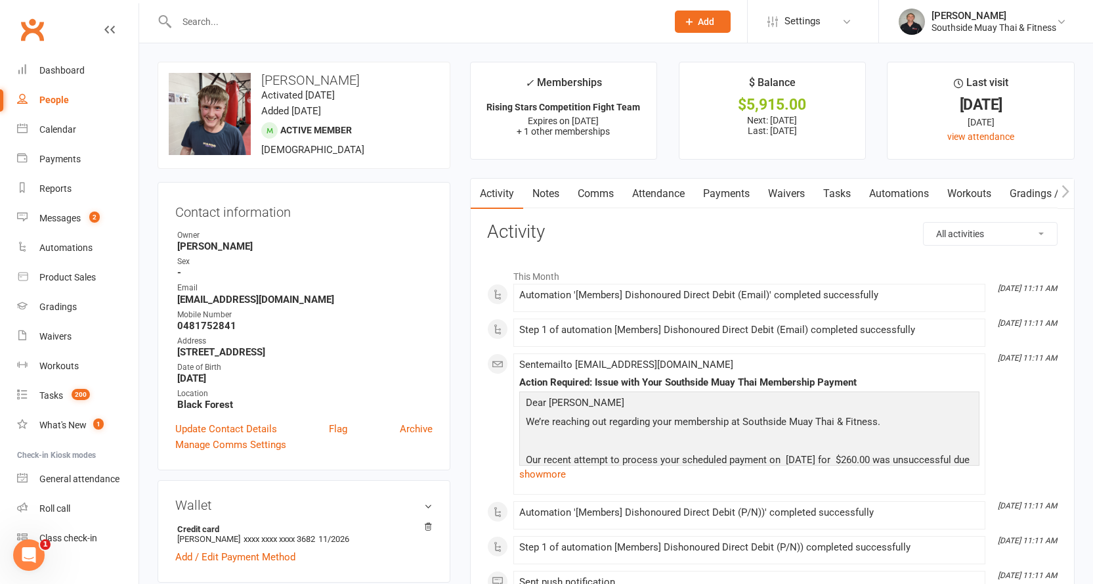
click at [726, 194] on link "Payments" at bounding box center [726, 194] width 65 height 30
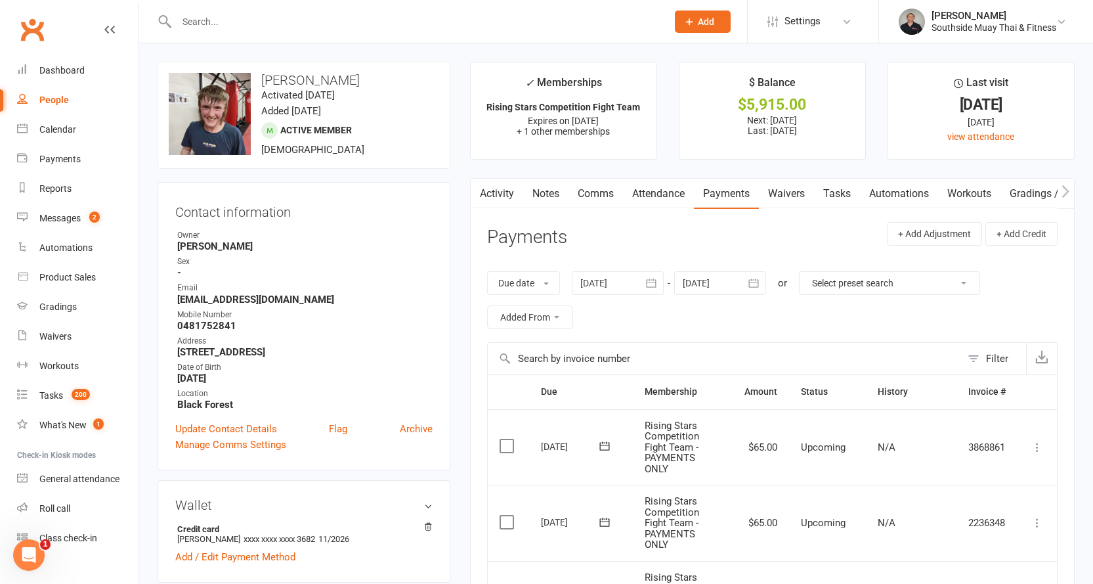
click at [496, 195] on link "Activity" at bounding box center [497, 194] width 53 height 30
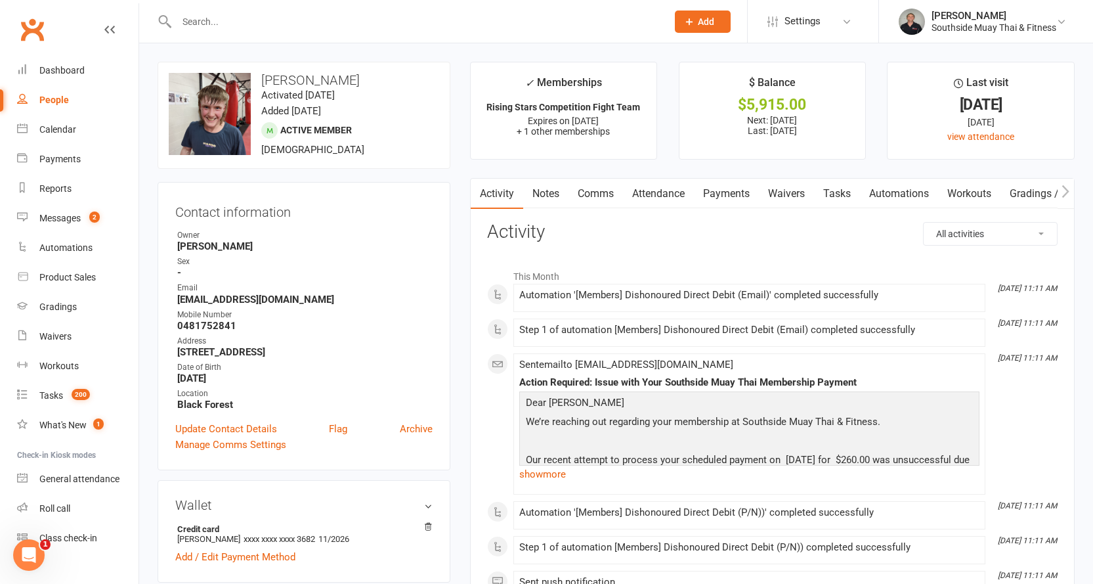
click at [587, 188] on link "Comms" at bounding box center [595, 194] width 54 height 30
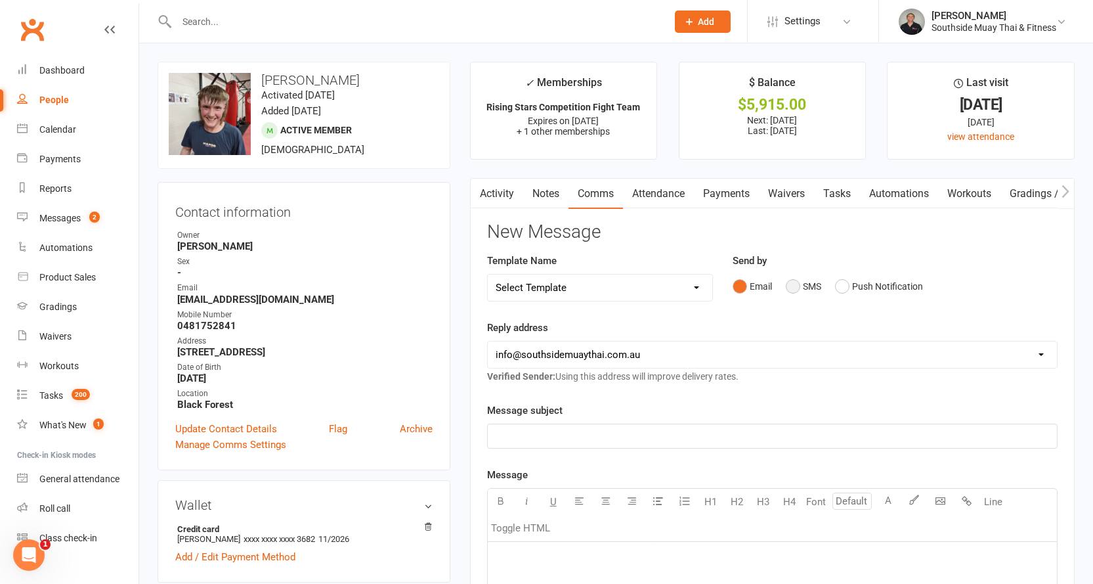
click at [799, 284] on button "SMS" at bounding box center [803, 286] width 35 height 25
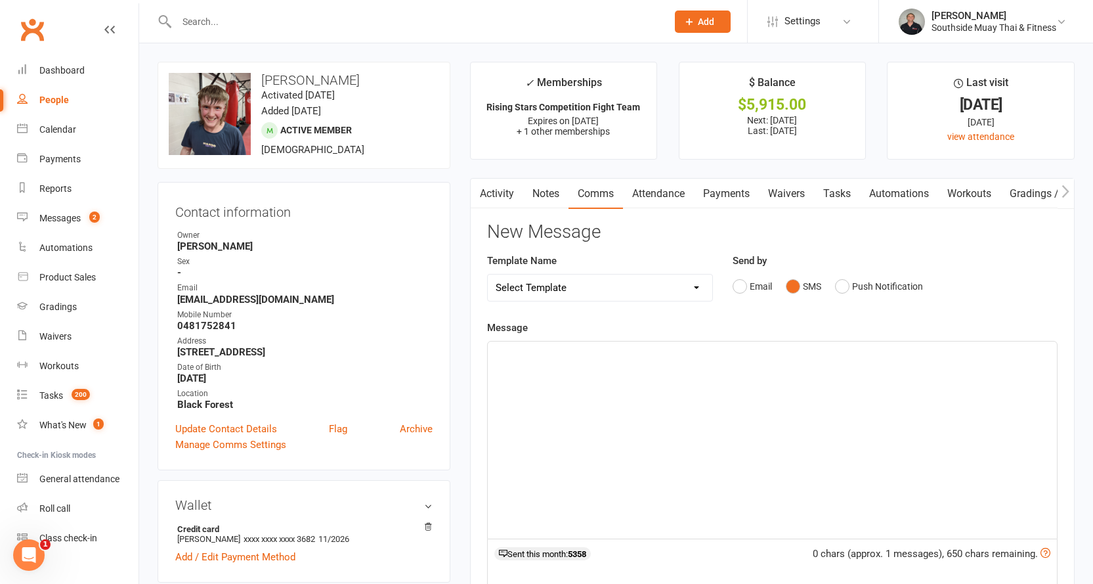
click at [538, 349] on p "﻿" at bounding box center [772, 353] width 553 height 16
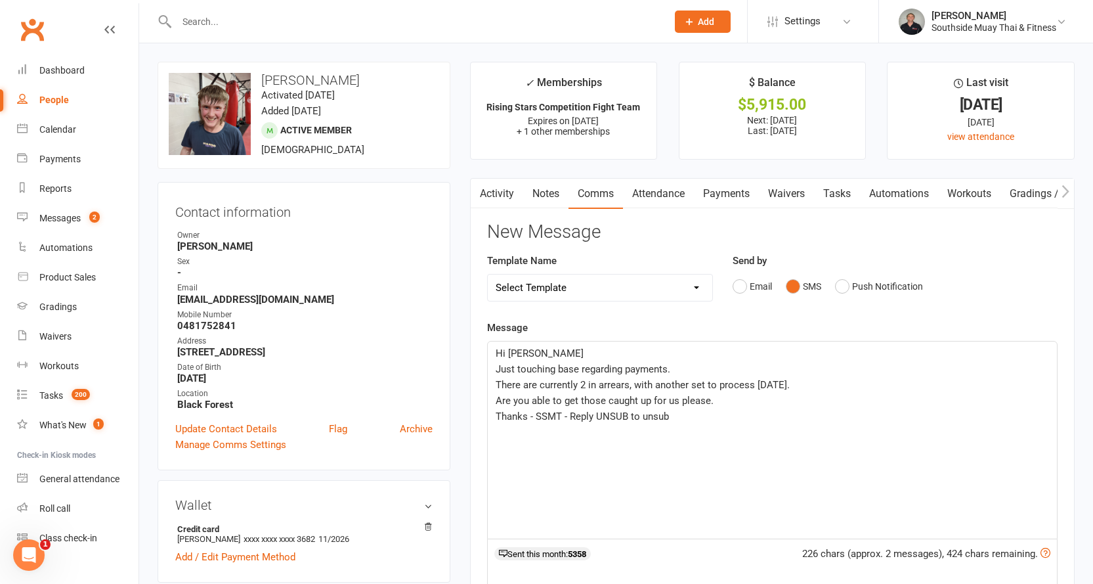
click at [497, 368] on span "Just touching base regarding payments." at bounding box center [583, 369] width 175 height 12
click at [497, 384] on span "There are currently 2 in arrears, with another set to process [DATE]." at bounding box center [643, 385] width 294 height 12
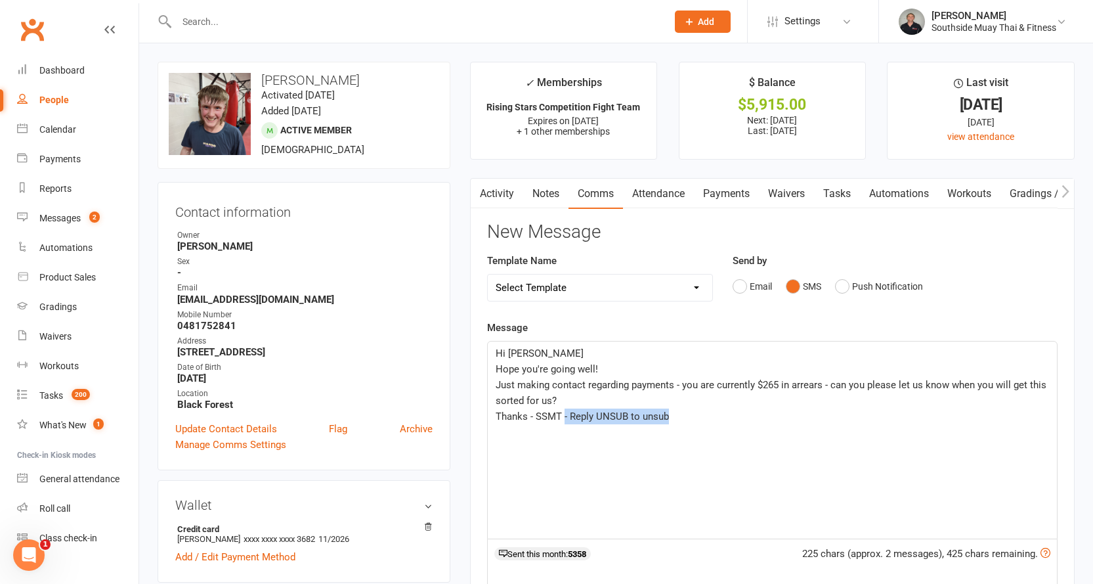
drag, startPoint x: 563, startPoint y: 413, endPoint x: 667, endPoint y: 414, distance: 103.7
click at [667, 414] on span "Thanks - SSMT - Reply UNSUB to unsub" at bounding box center [582, 416] width 173 height 12
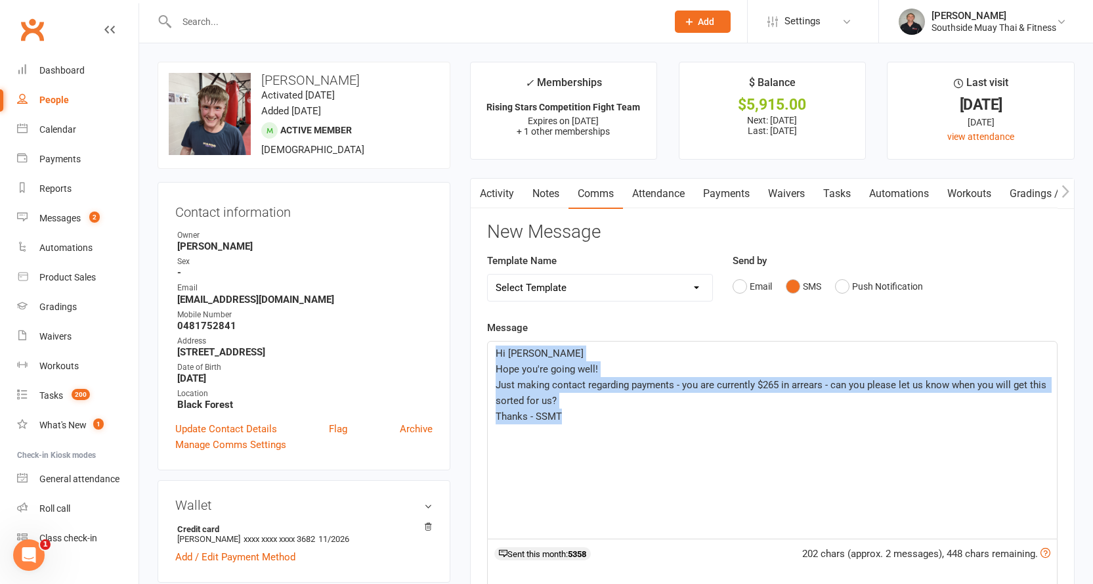
drag, startPoint x: 495, startPoint y: 352, endPoint x: 603, endPoint y: 418, distance: 127.0
click at [603, 418] on div "Hi [PERSON_NAME] you're going well! Just making contact regarding payments - yo…" at bounding box center [772, 439] width 569 height 197
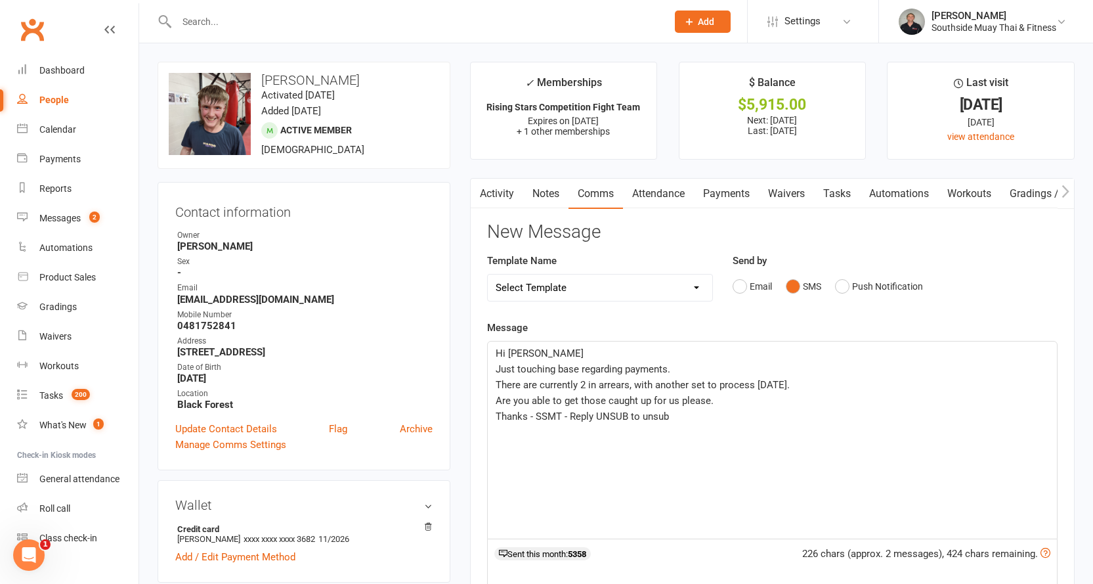
click at [492, 369] on div "Hi [PERSON_NAME] Just touching base regarding payments. There are currently 2 i…" at bounding box center [772, 439] width 569 height 197
click at [517, 379] on span "Just touching base regarding payments." at bounding box center [583, 385] width 175 height 12
click at [676, 383] on p "Just reaching out regarding payments." at bounding box center [772, 385] width 553 height 16
click at [870, 382] on span "Just reaching out regarding payments - you are currently $265 in arrears, with …" at bounding box center [732, 385] width 473 height 12
click at [979, 385] on span "Just reaching out regarding payments - you are currently $265 in arrears, with …" at bounding box center [752, 385] width 513 height 12
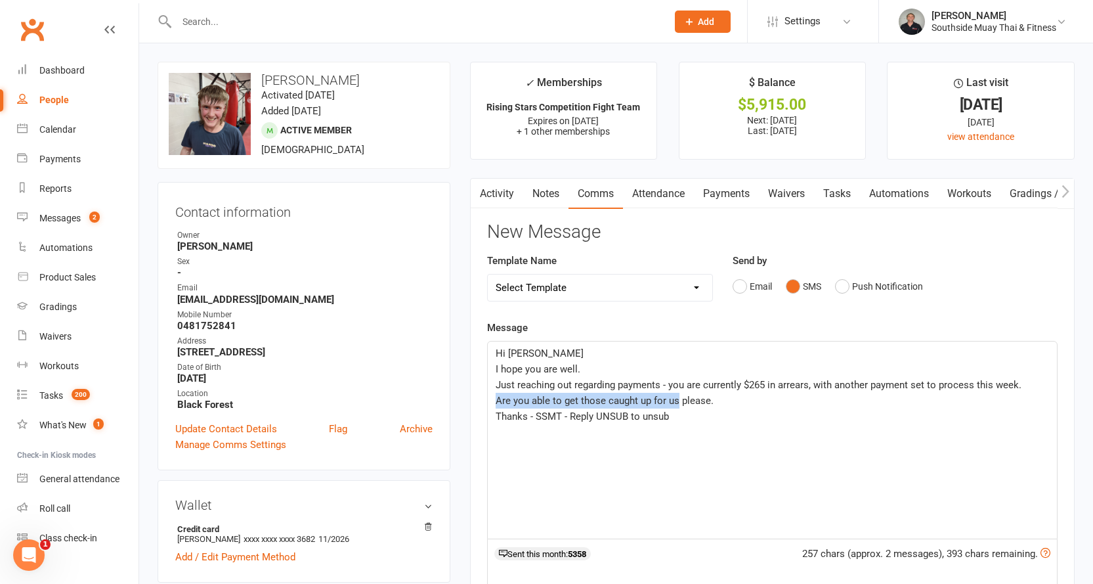
drag, startPoint x: 496, startPoint y: 401, endPoint x: 677, endPoint y: 402, distance: 180.5
click at [677, 402] on span "Are you able to get those caught up for us please." at bounding box center [605, 400] width 218 height 12
drag, startPoint x: 562, startPoint y: 417, endPoint x: 686, endPoint y: 421, distance: 124.1
click at [686, 421] on p "Thanks - SSMT - Reply UNSUB to unsub" at bounding box center [772, 416] width 553 height 16
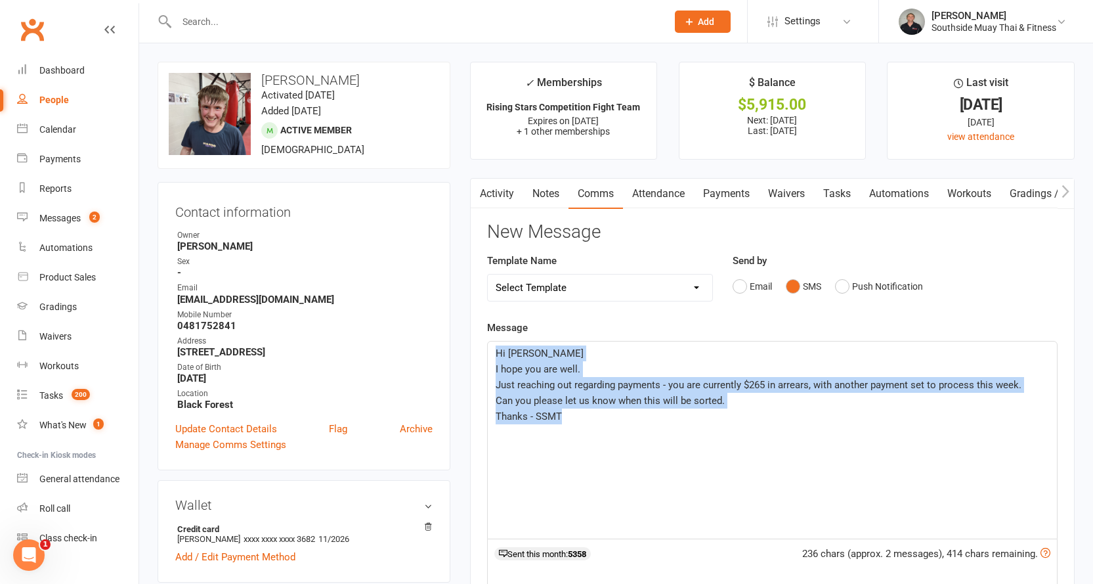
drag, startPoint x: 493, startPoint y: 350, endPoint x: 578, endPoint y: 431, distance: 117.4
click at [578, 431] on div "Hi [PERSON_NAME] I hope you are well. Just reaching out regarding payments - yo…" at bounding box center [772, 439] width 569 height 197
copy div "Hi [PERSON_NAME] I hope you are well. Just reaching out regarding payments - yo…"
click at [524, 377] on p "Just reaching out regarding payments - you are currently $265 in arrears, with …" at bounding box center [772, 385] width 553 height 16
drag, startPoint x: 495, startPoint y: 370, endPoint x: 736, endPoint y: 401, distance: 242.9
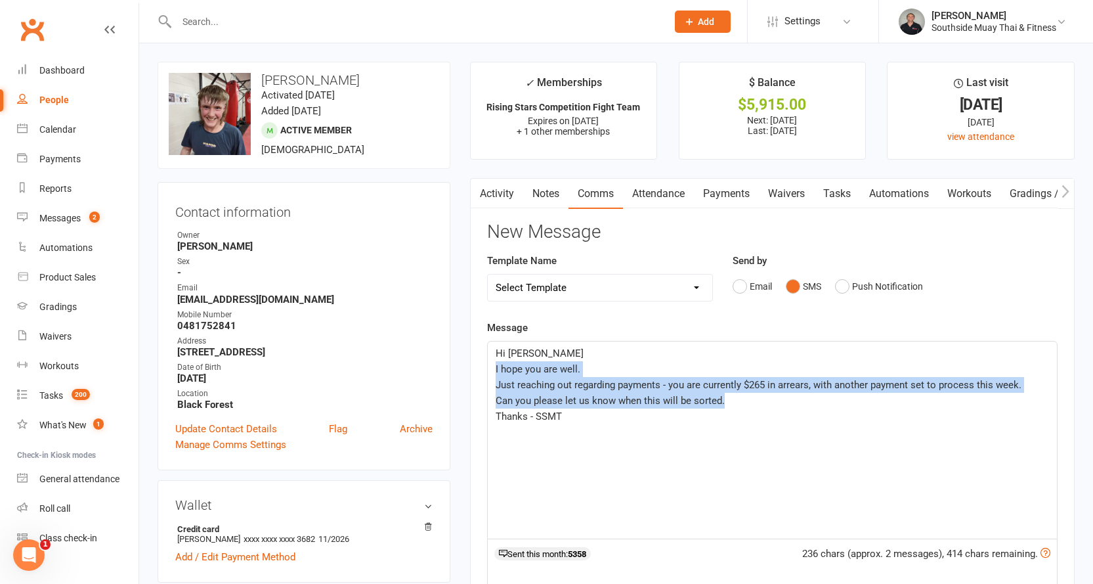
click at [736, 401] on div "Hi [PERSON_NAME] I hope you are well. Just reaching out regarding payments - yo…" at bounding box center [772, 439] width 569 height 197
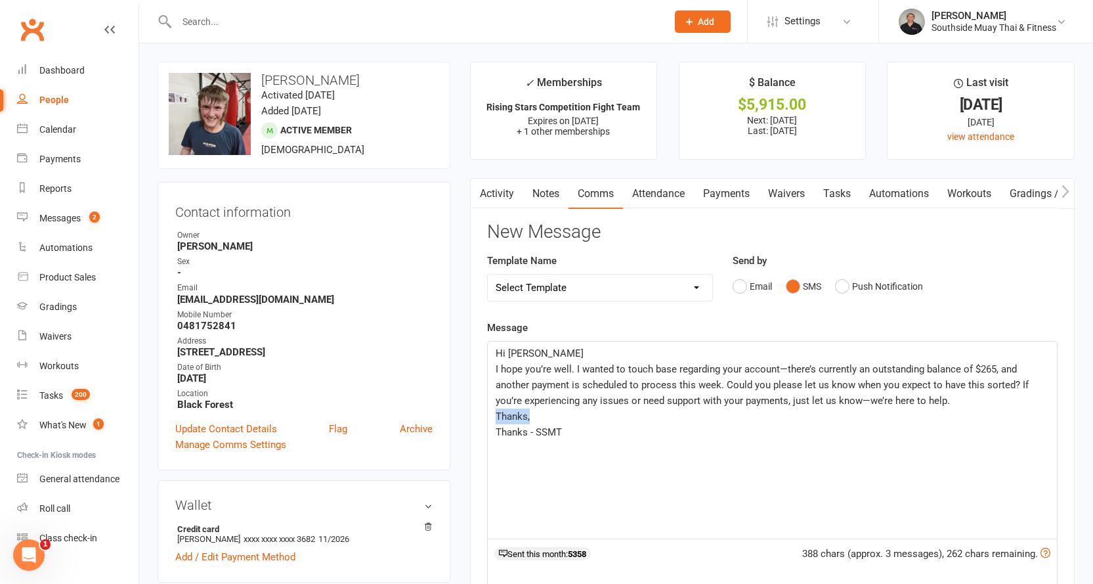
drag, startPoint x: 543, startPoint y: 414, endPoint x: 493, endPoint y: 414, distance: 50.5
click at [493, 414] on div "Hi [PERSON_NAME] I hope you’re well. I wanted to touch base regarding your acco…" at bounding box center [772, 439] width 569 height 197
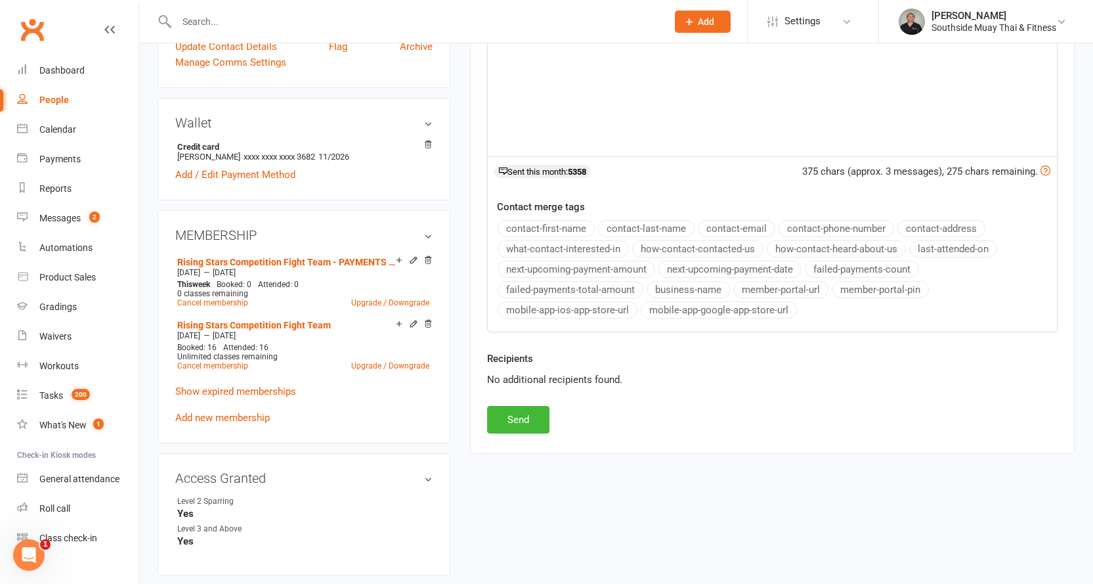
scroll to position [394, 0]
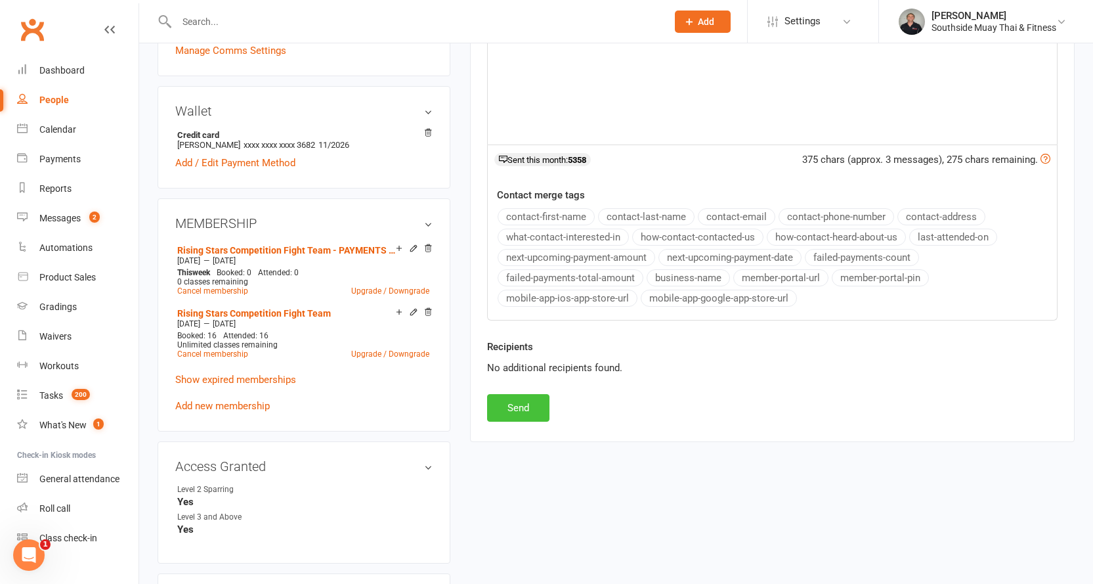
click at [503, 409] on button "Send" at bounding box center [518, 408] width 62 height 28
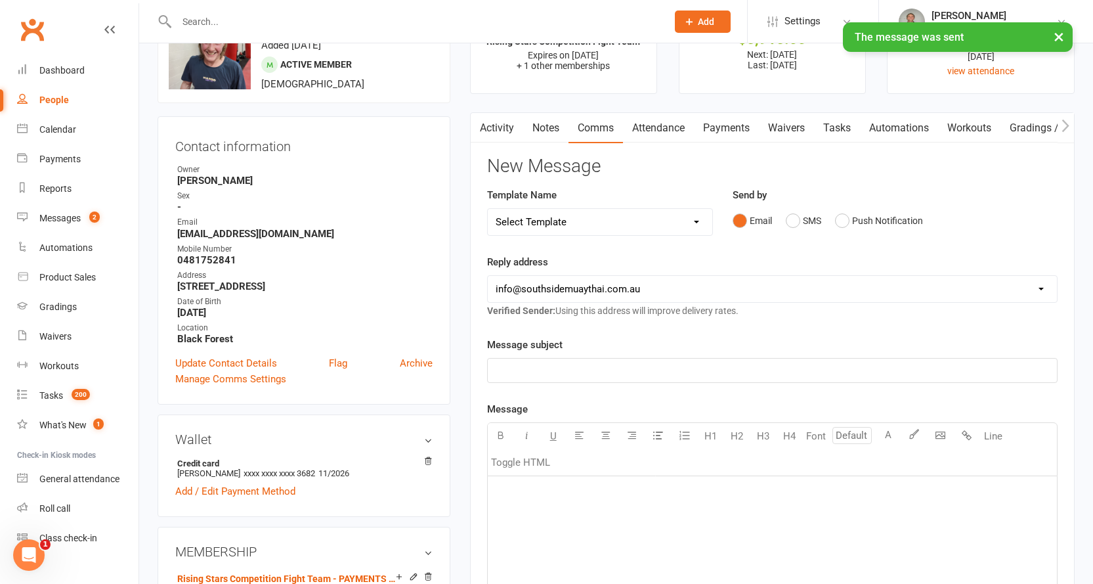
scroll to position [0, 0]
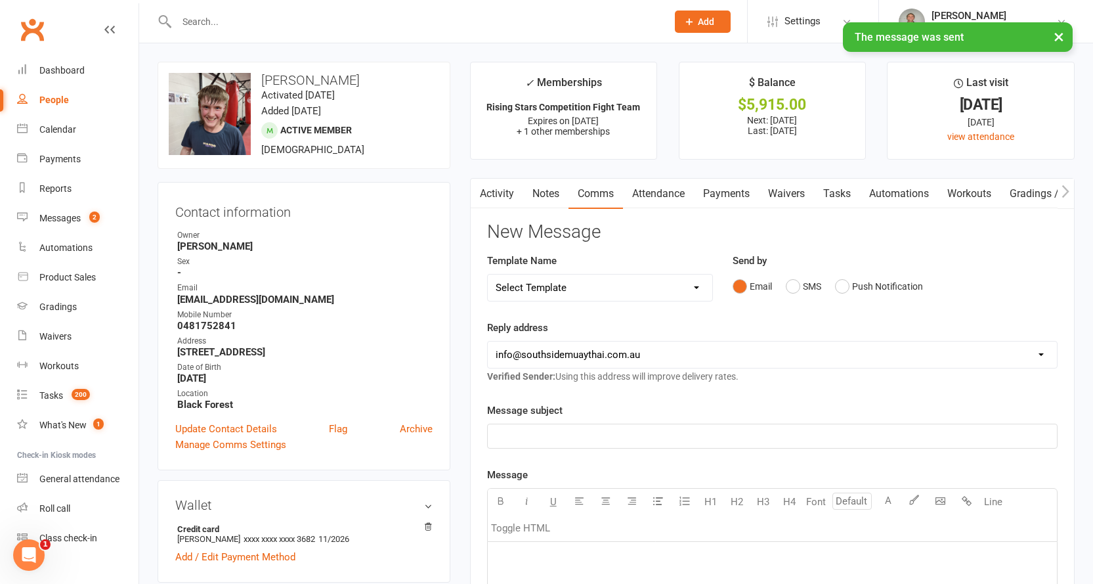
click at [738, 185] on link "Payments" at bounding box center [726, 194] width 65 height 30
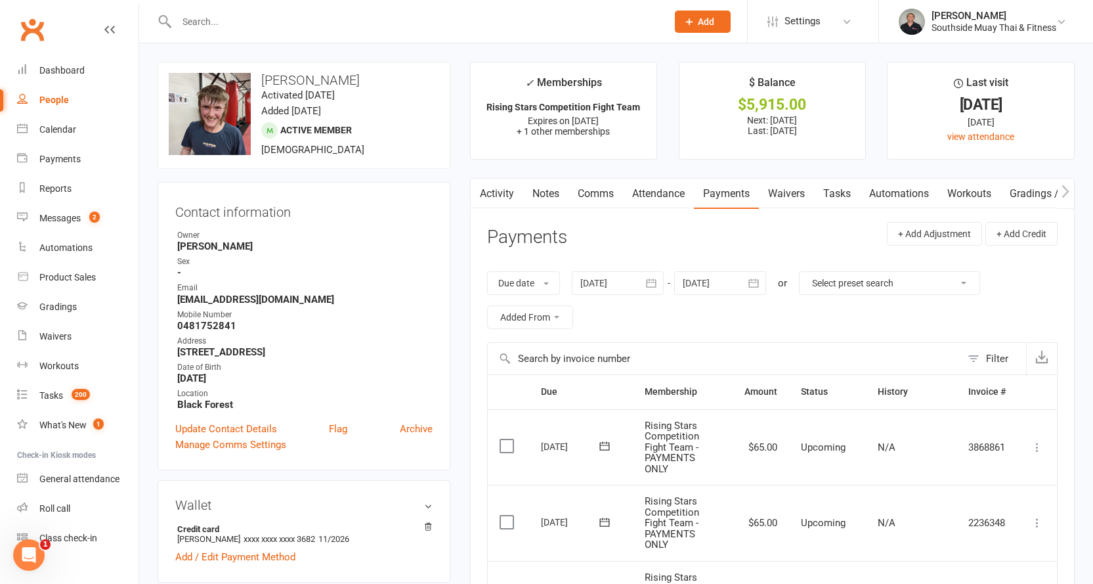
click at [657, 283] on icon "button" at bounding box center [651, 282] width 13 height 13
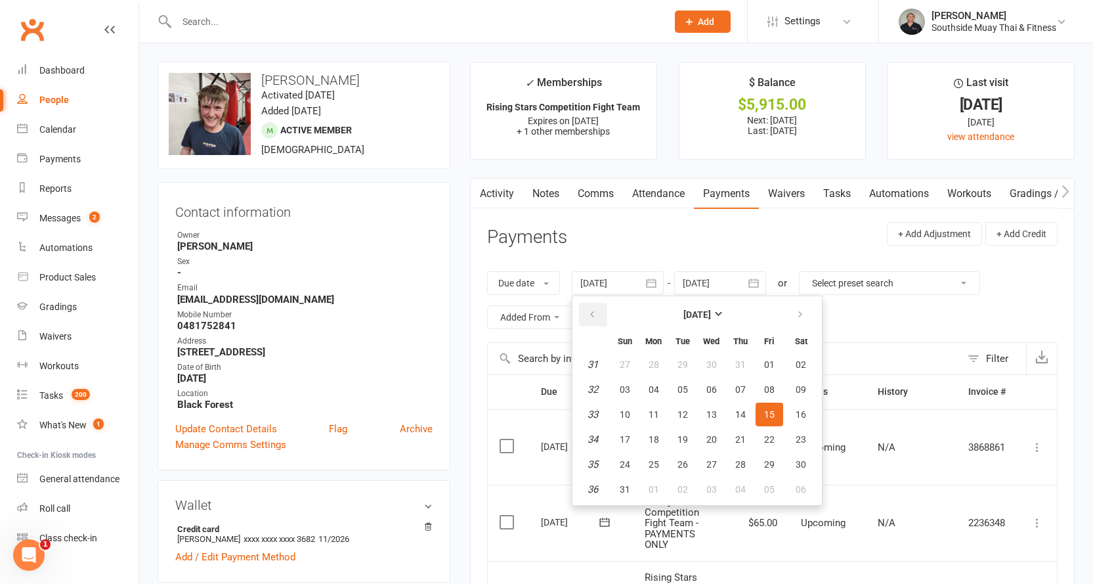
click at [588, 314] on button "button" at bounding box center [593, 315] width 28 height 24
click at [628, 362] on span "27" at bounding box center [625, 364] width 11 height 11
type input "[DATE]"
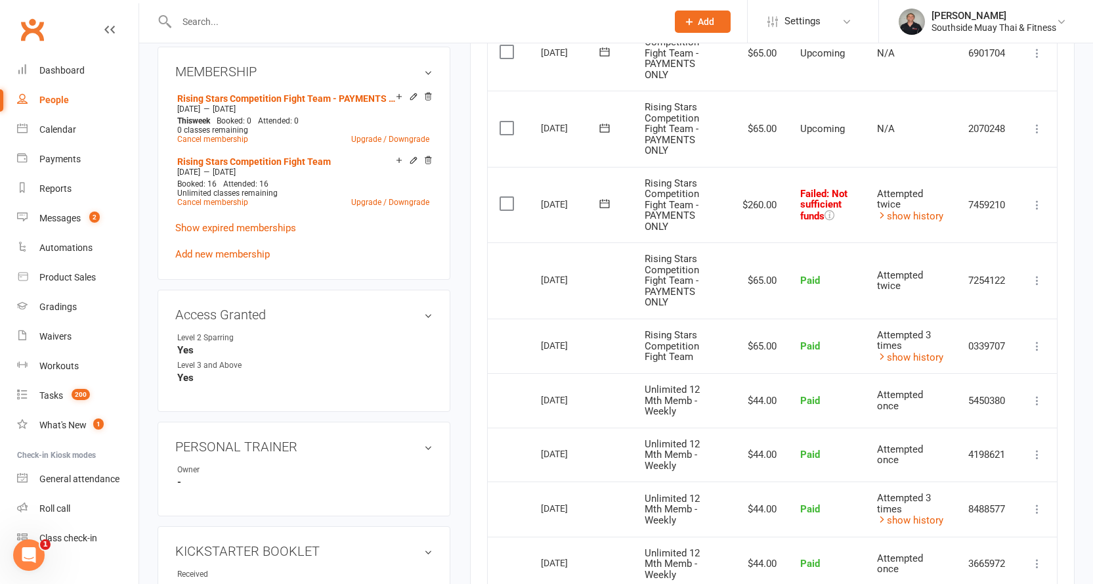
scroll to position [525, 0]
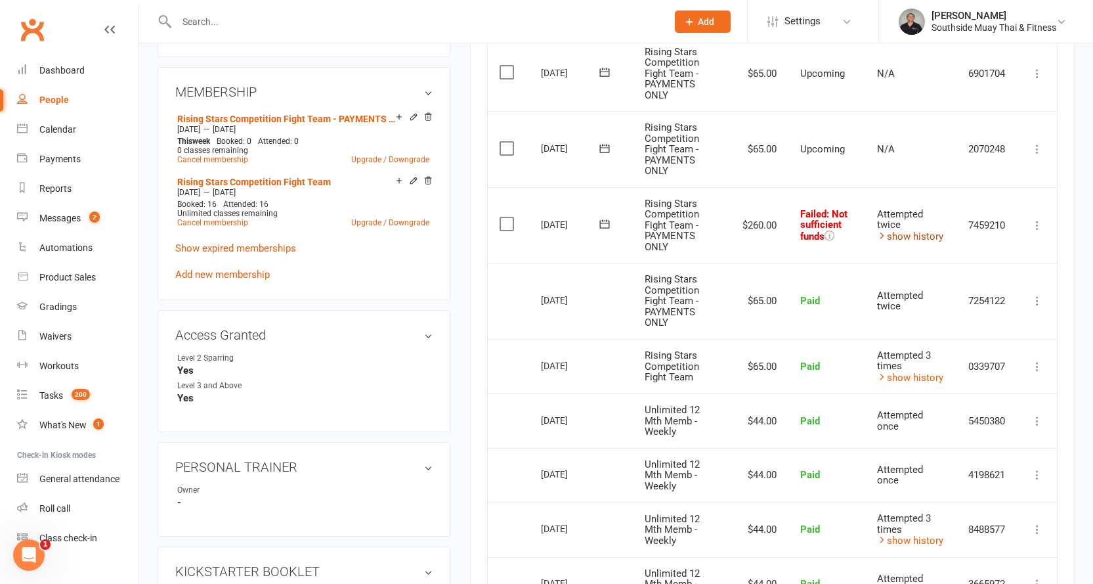
click at [908, 236] on link "show history" at bounding box center [910, 236] width 66 height 12
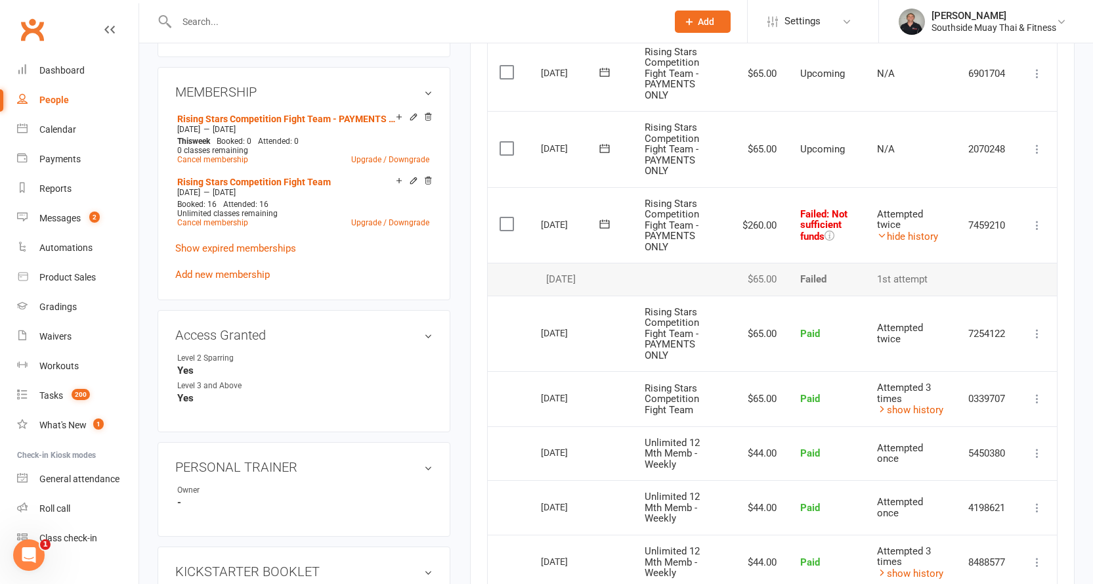
click at [458, 360] on div "upload photo change photo [PERSON_NAME] Activated [DATE] Added [DATE] Active me…" at bounding box center [304, 408] width 312 height 1743
click at [603, 223] on icon at bounding box center [604, 223] width 13 height 13
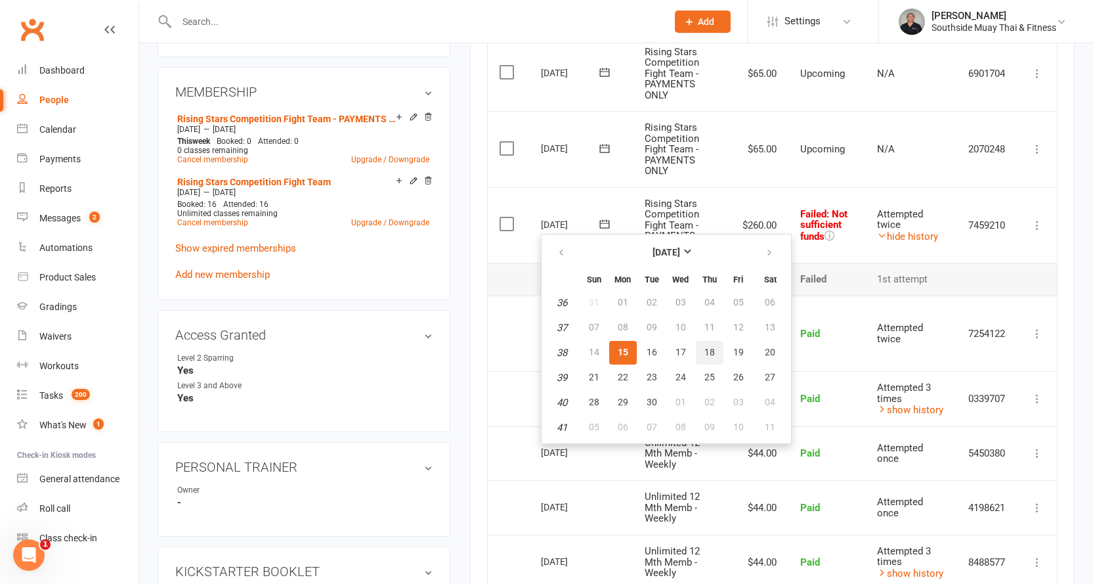
click at [706, 349] on span "18" at bounding box center [709, 352] width 11 height 11
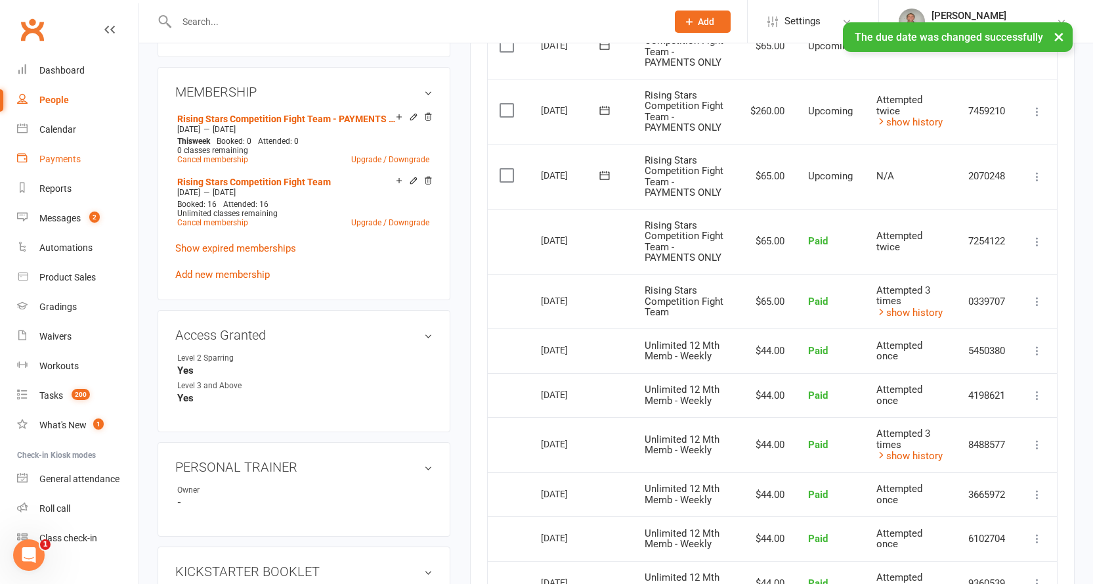
click at [60, 158] on div "Payments" at bounding box center [59, 159] width 41 height 11
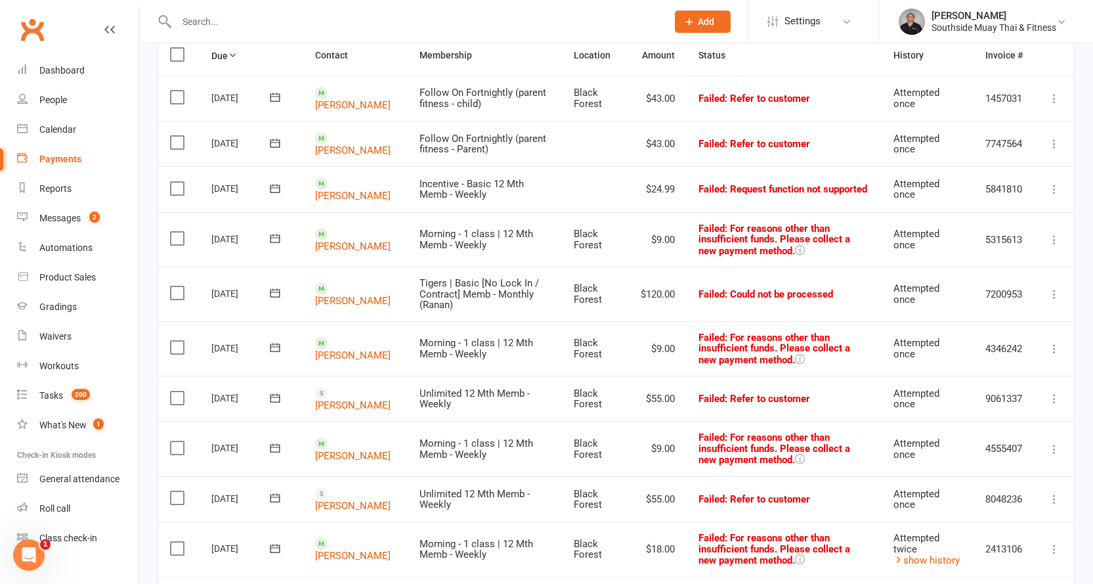
scroll to position [263, 0]
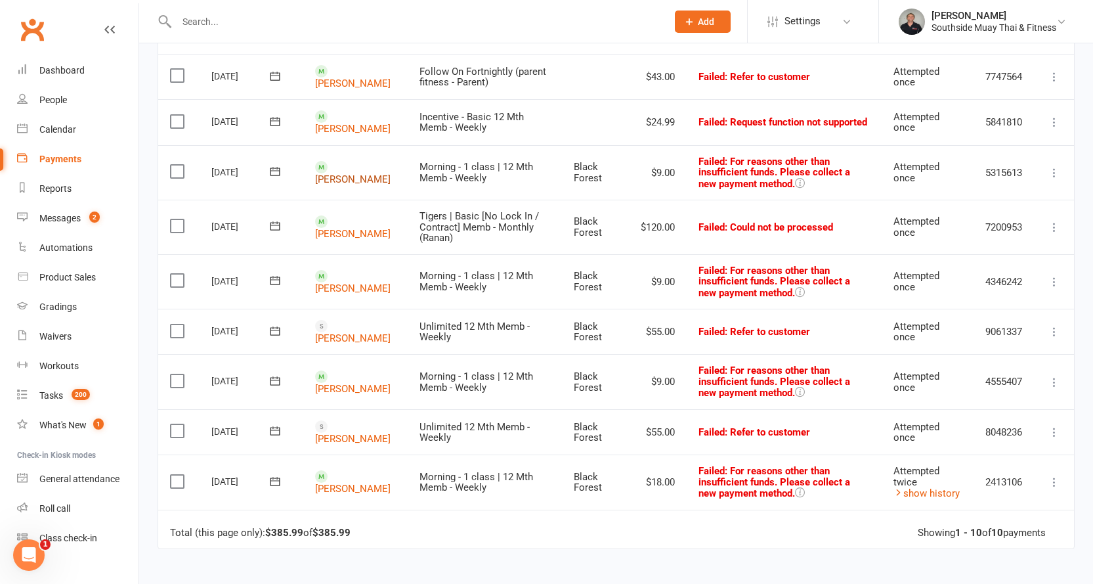
click at [339, 173] on link "[PERSON_NAME]" at bounding box center [352, 179] width 75 height 12
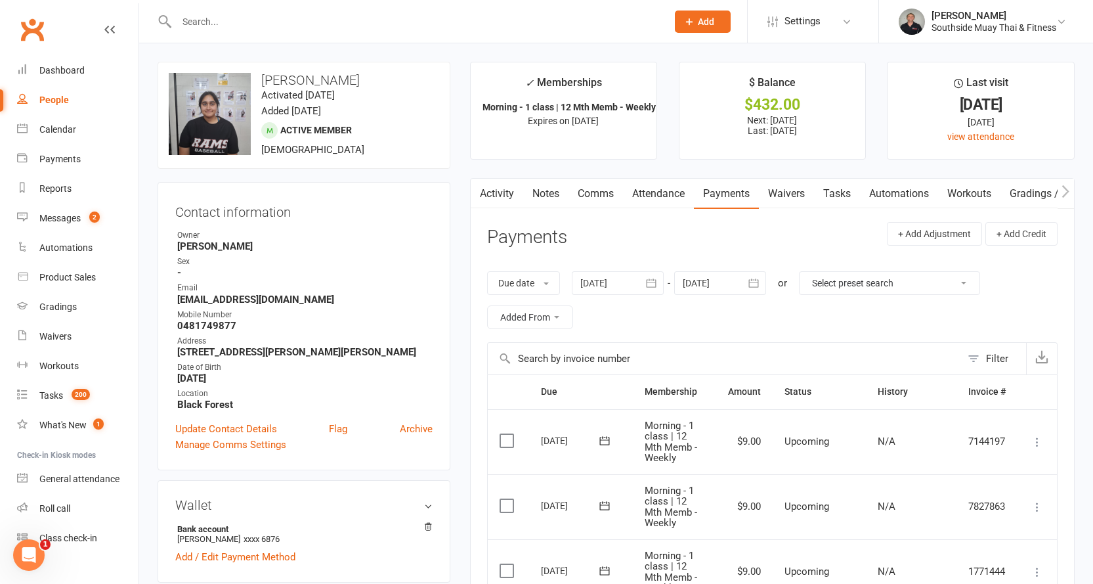
click at [543, 192] on link "Notes" at bounding box center [545, 194] width 45 height 30
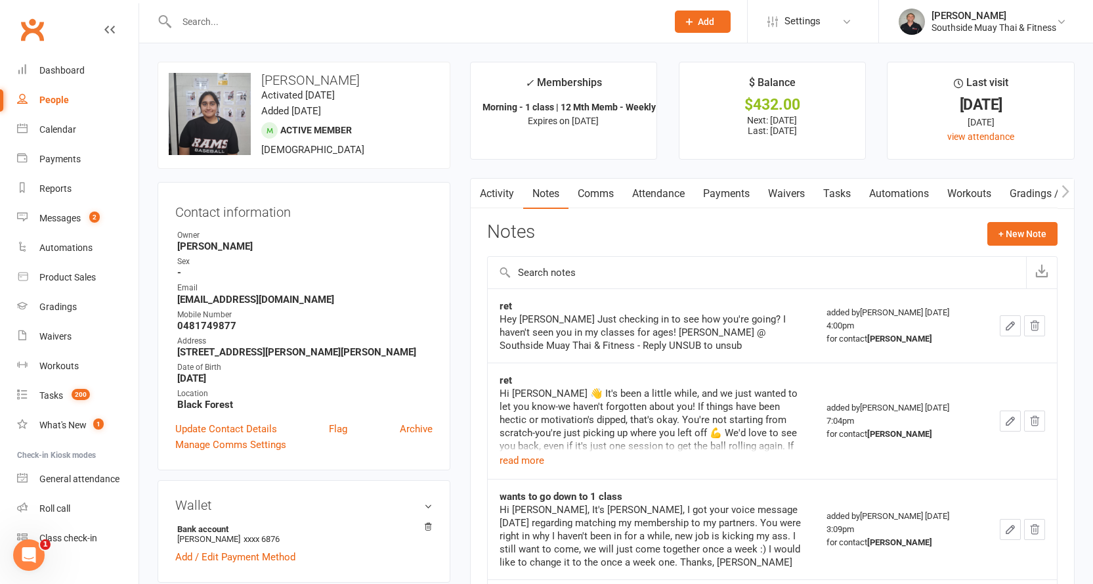
click at [736, 194] on link "Payments" at bounding box center [726, 194] width 65 height 30
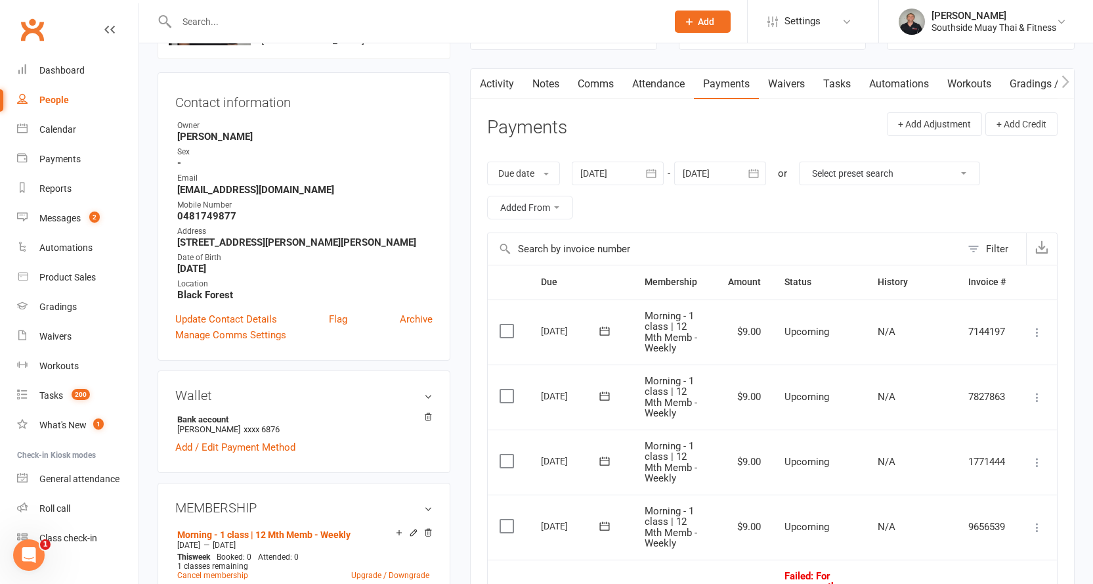
scroll to position [197, 0]
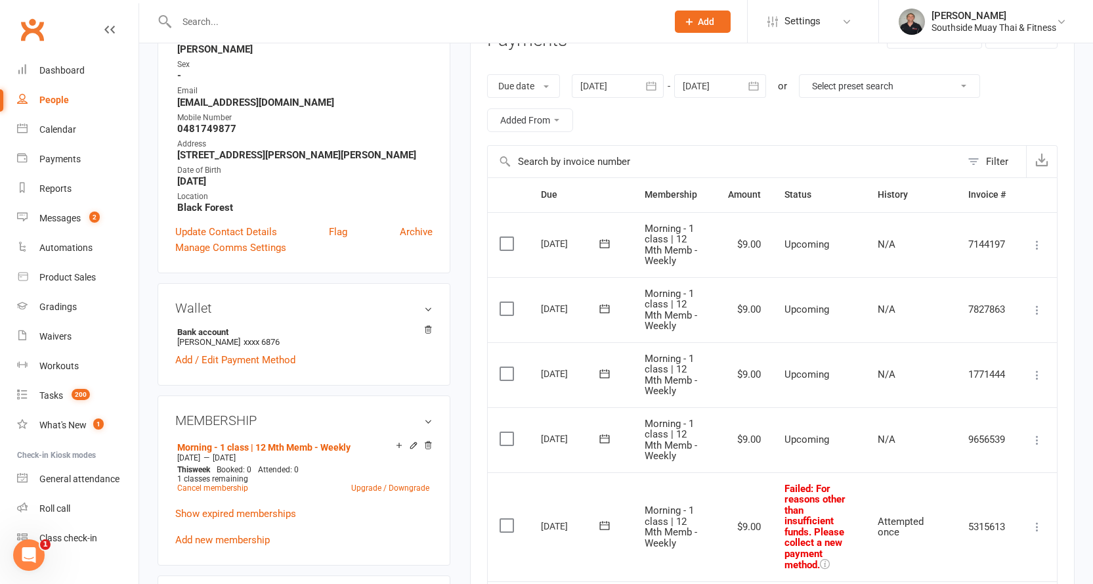
click at [606, 87] on div at bounding box center [618, 86] width 92 height 24
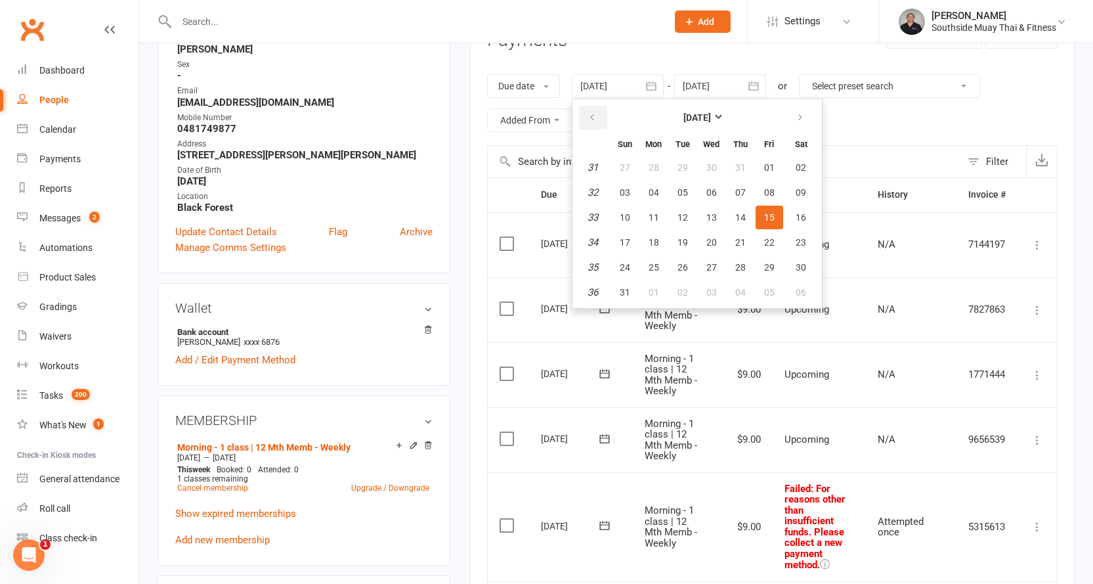
click at [588, 119] on button "button" at bounding box center [593, 118] width 28 height 24
click at [623, 160] on button "27" at bounding box center [625, 168] width 28 height 24
type input "[DATE]"
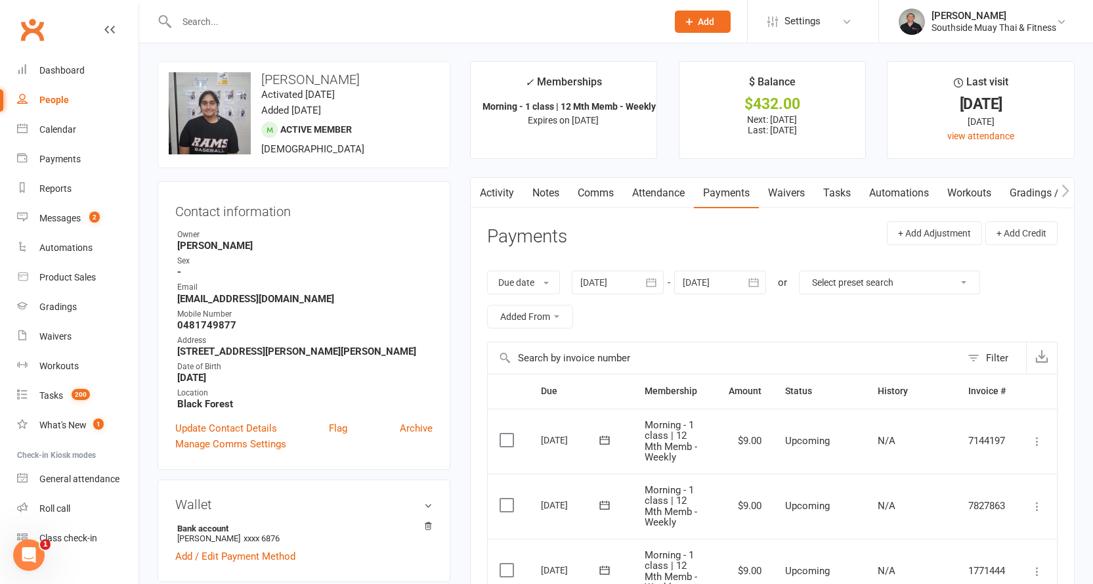
scroll to position [0, 0]
click at [587, 187] on link "Comms" at bounding box center [595, 194] width 54 height 30
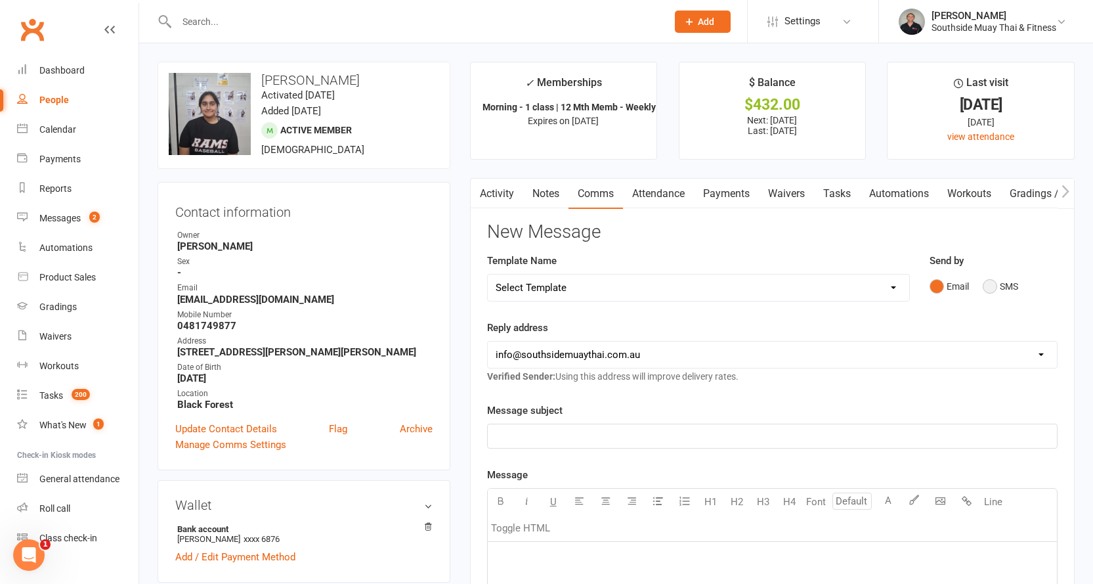
click at [996, 294] on button "SMS" at bounding box center [1000, 286] width 35 height 25
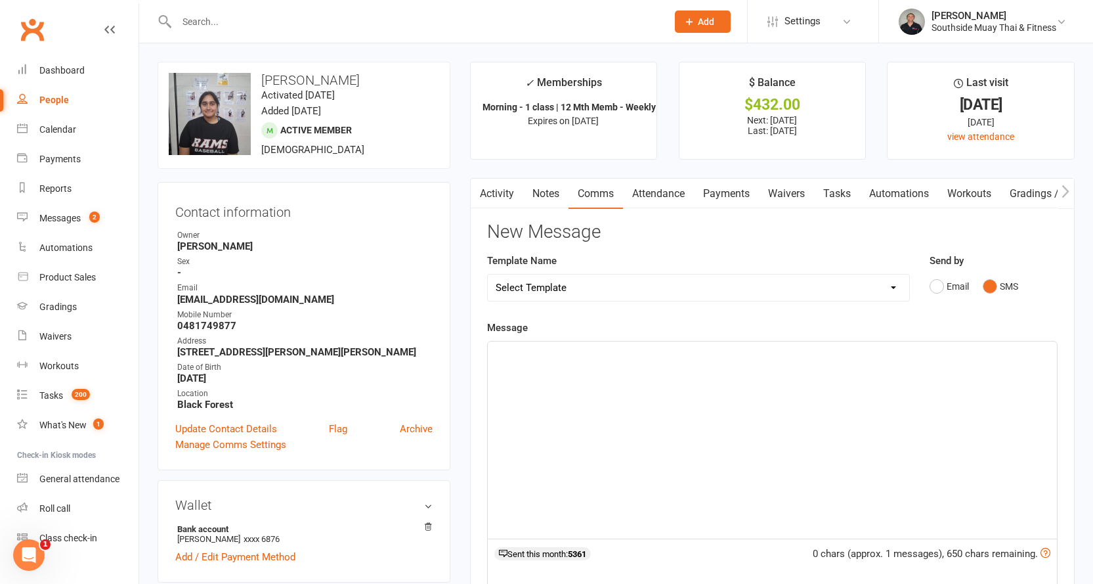
click at [521, 354] on p "﻿" at bounding box center [772, 353] width 553 height 16
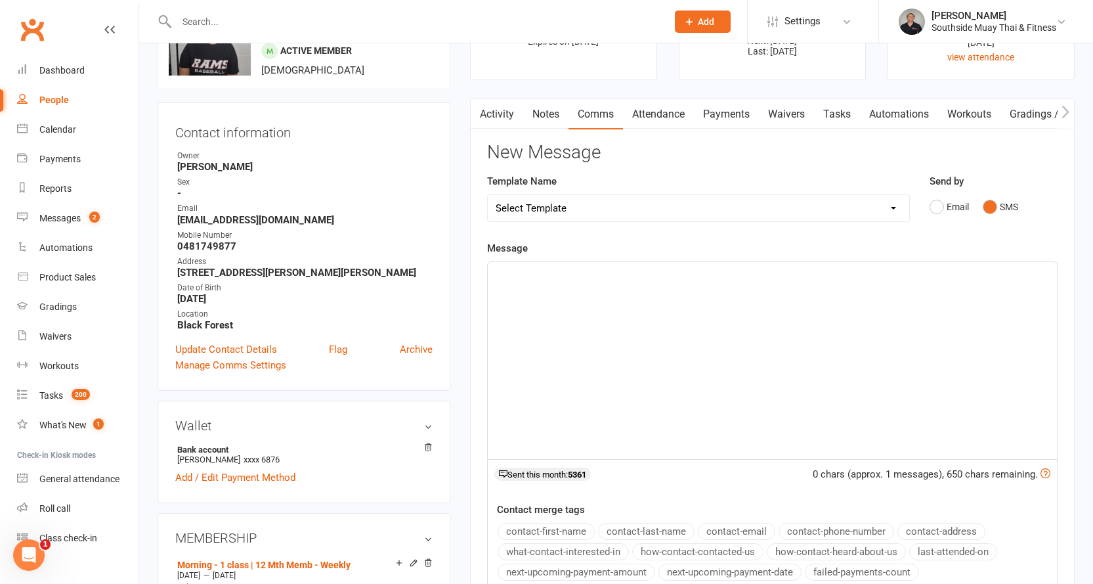
scroll to position [197, 0]
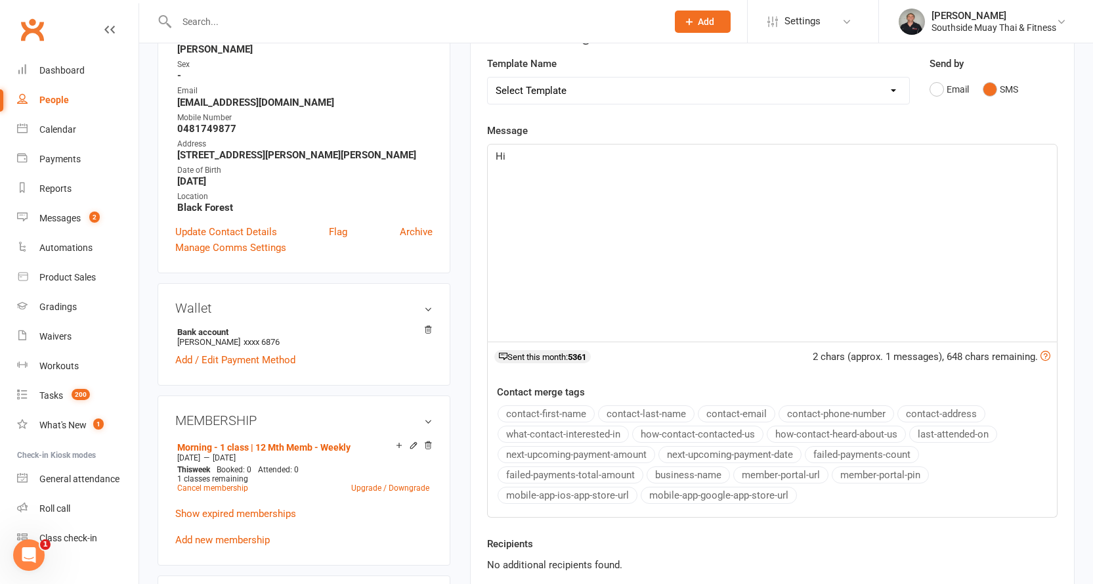
click at [548, 405] on button "contact-first-name" at bounding box center [546, 413] width 97 height 17
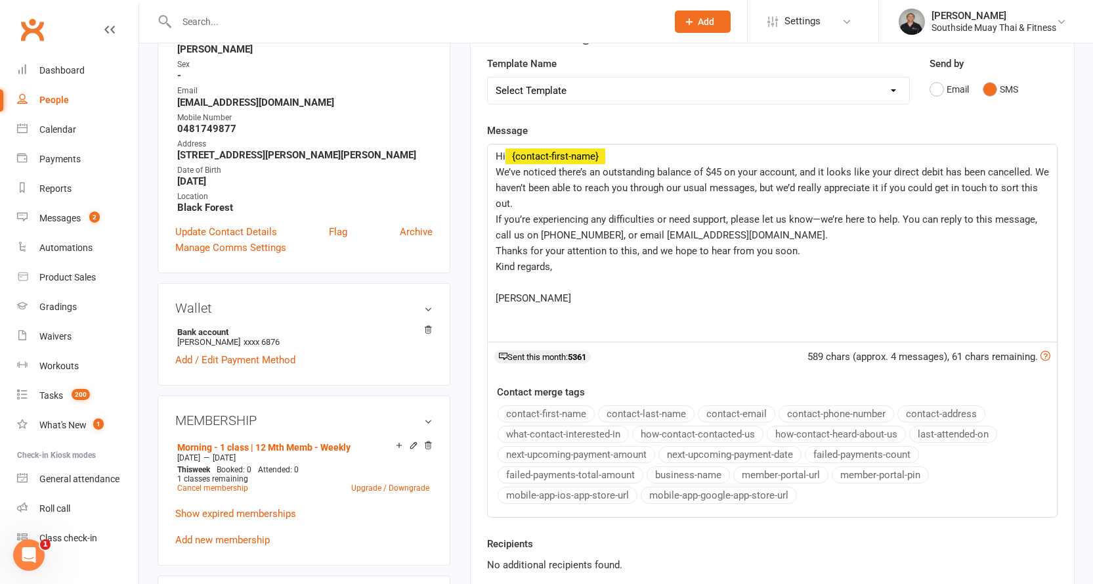
click at [513, 279] on p "﻿" at bounding box center [772, 282] width 553 height 16
click at [498, 304] on p "[PERSON_NAME]" at bounding box center [772, 298] width 553 height 16
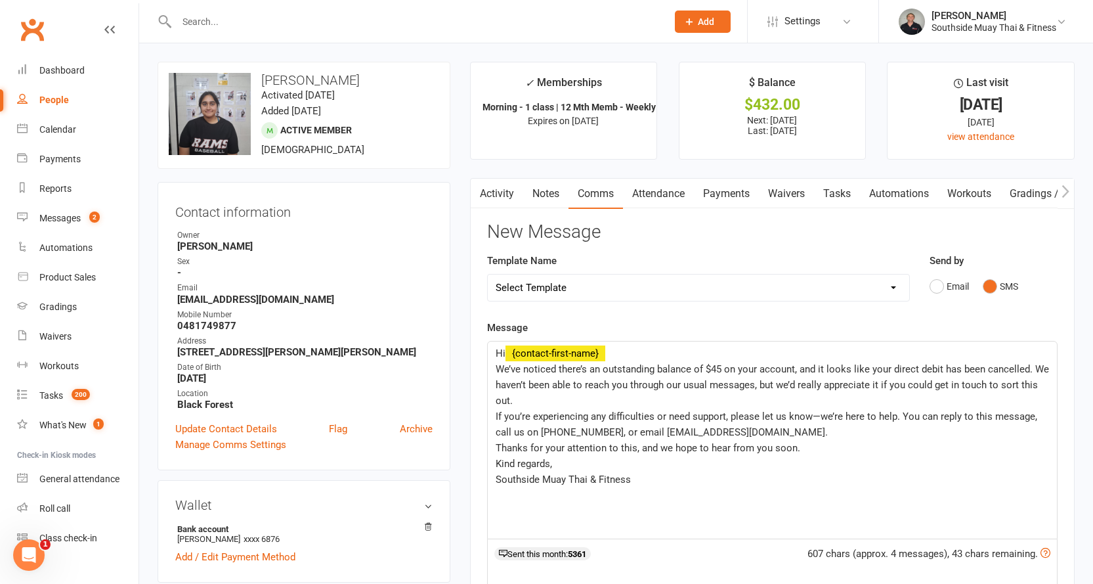
scroll to position [328, 0]
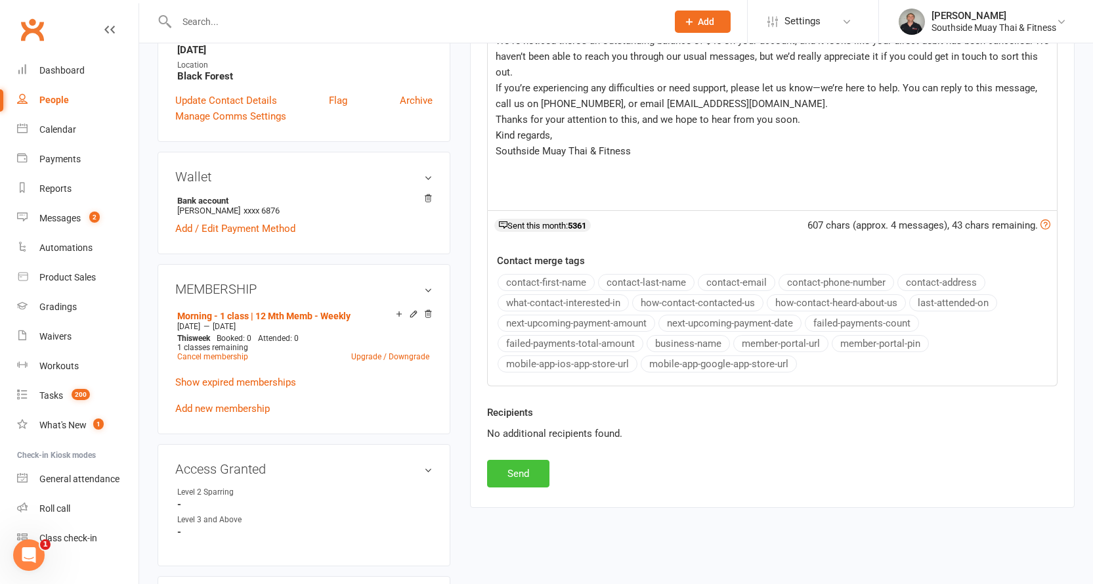
click at [524, 472] on button "Send" at bounding box center [518, 473] width 62 height 28
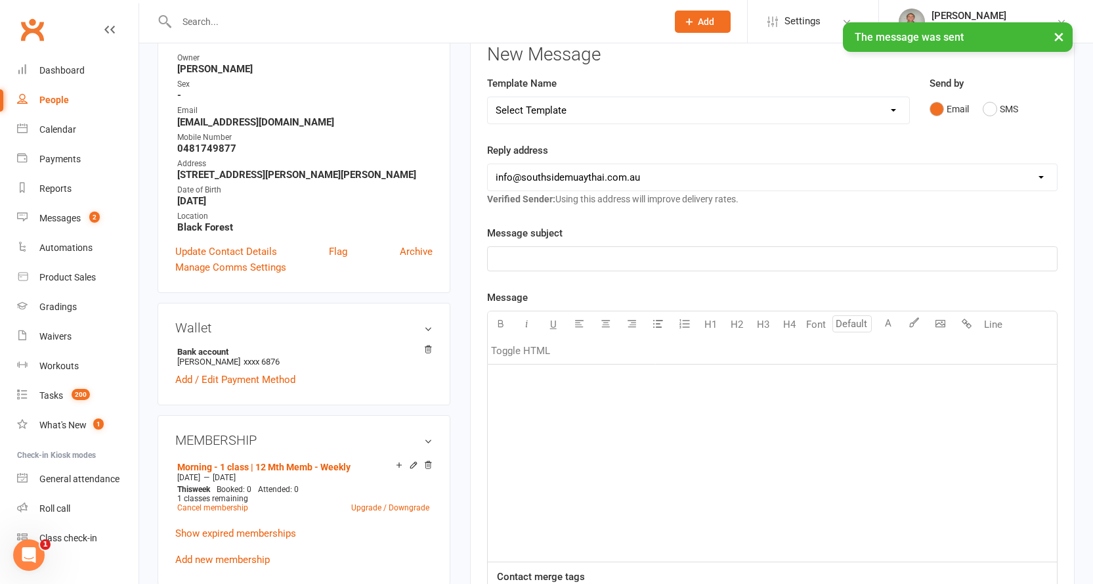
scroll to position [0, 0]
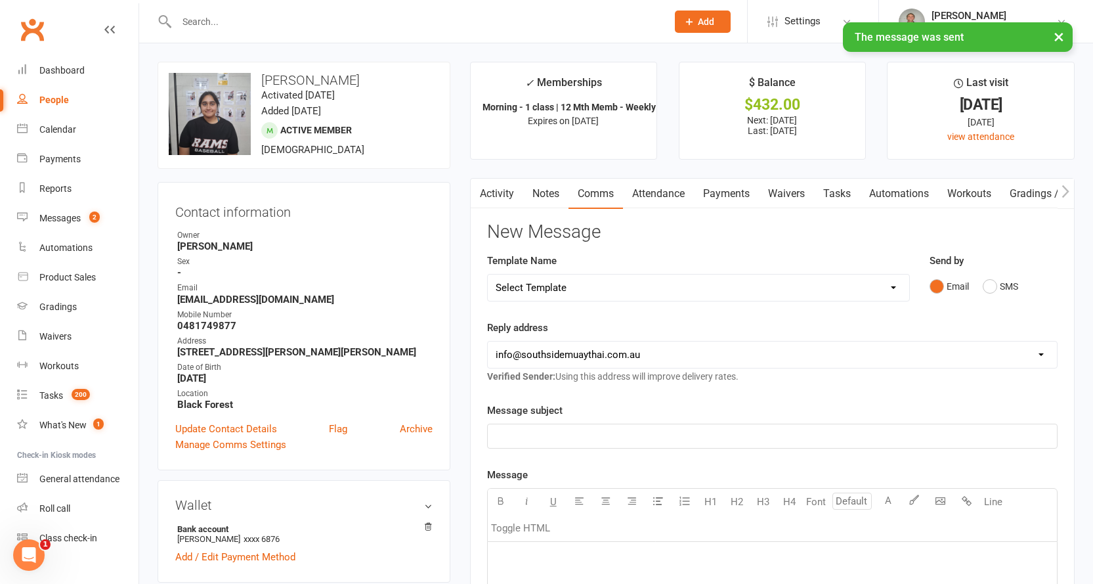
click at [500, 194] on link "Activity" at bounding box center [497, 194] width 53 height 30
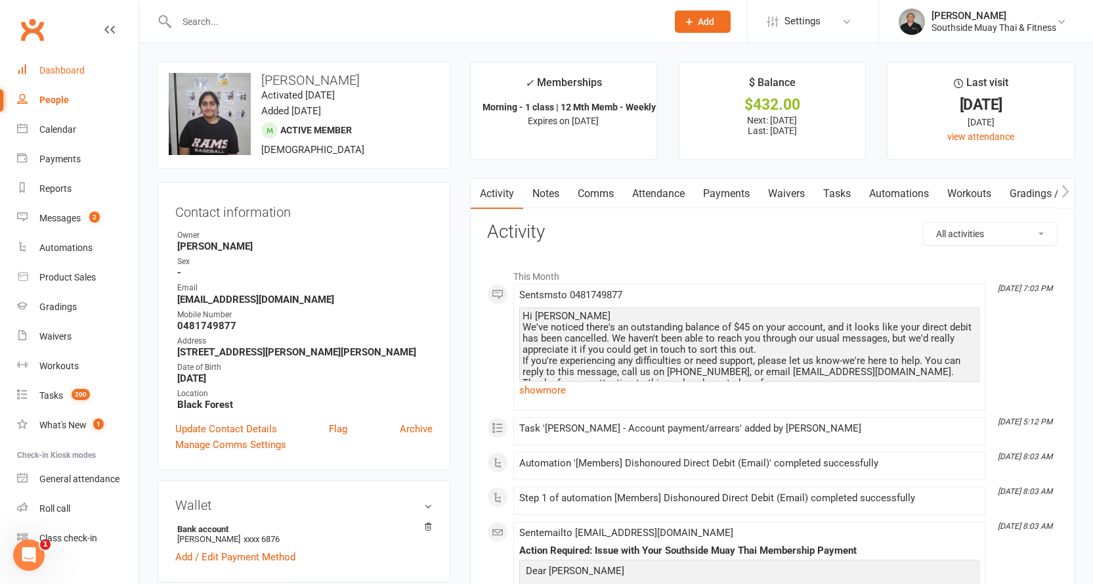
click at [44, 67] on div "Dashboard" at bounding box center [61, 70] width 45 height 11
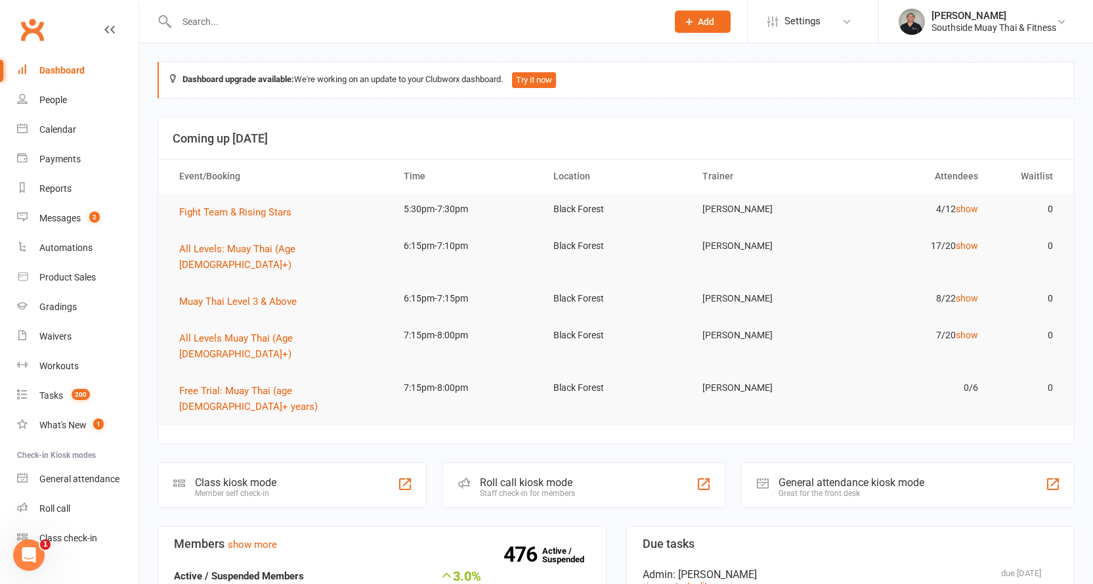
click at [307, 17] on input "text" at bounding box center [415, 21] width 485 height 18
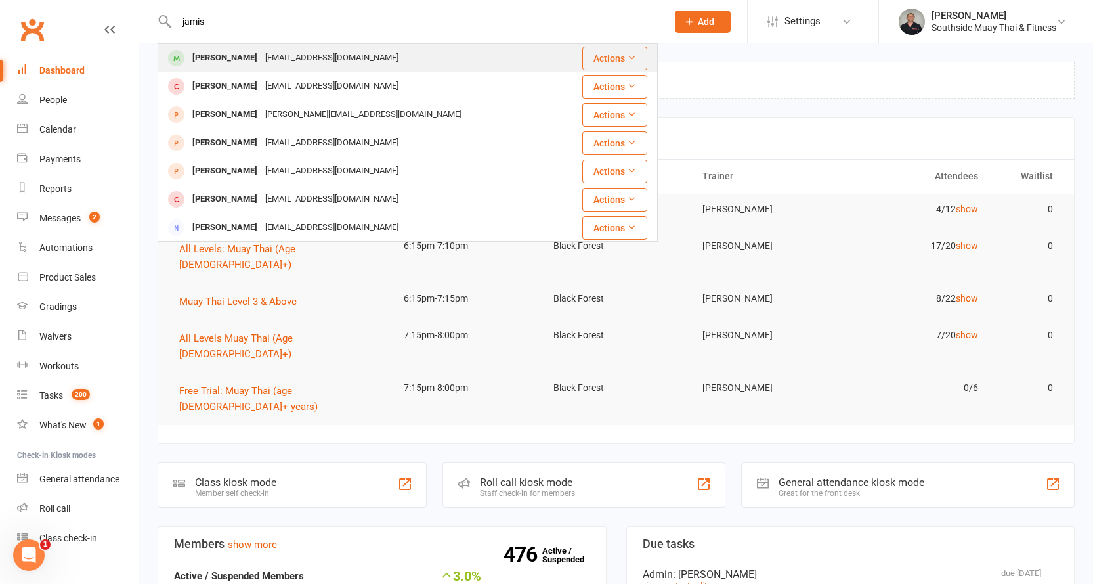
type input "jamis"
click at [323, 51] on div "[EMAIL_ADDRESS][DOMAIN_NAME]" at bounding box center [331, 58] width 141 height 19
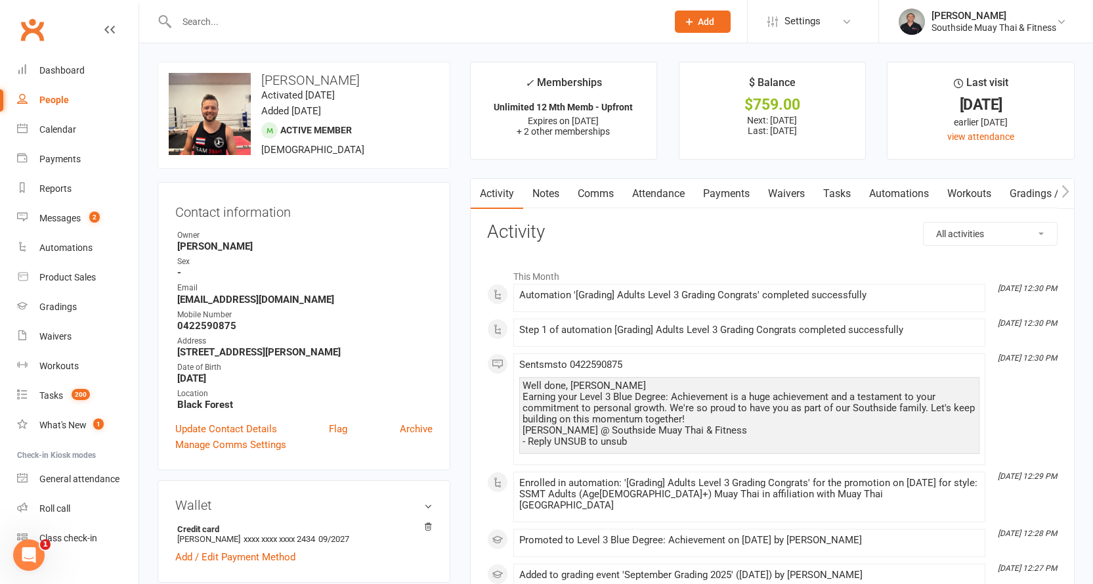
click at [658, 188] on link "Attendance" at bounding box center [658, 194] width 71 height 30
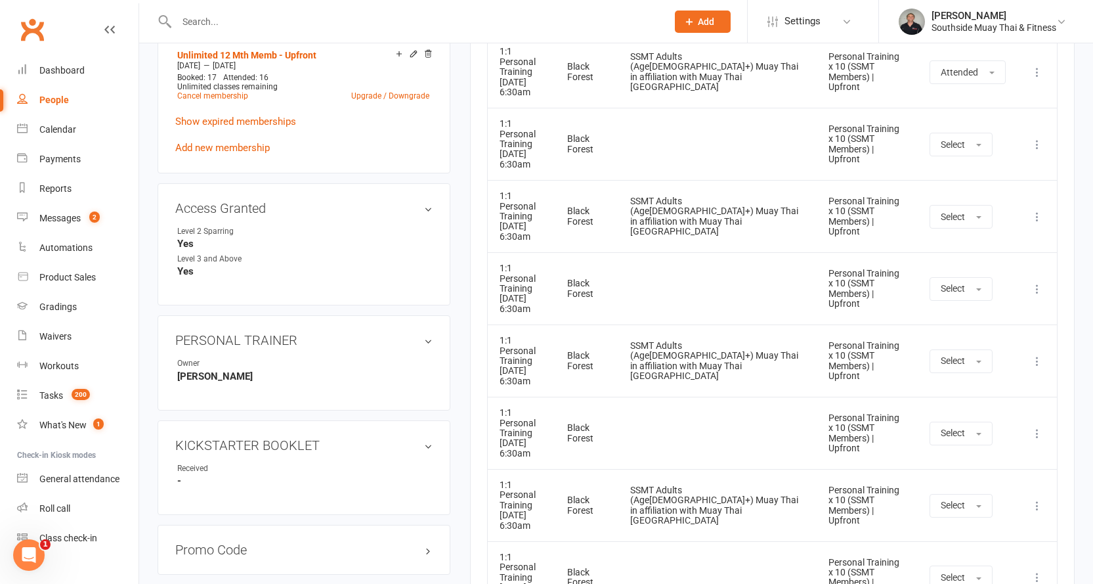
scroll to position [853, 0]
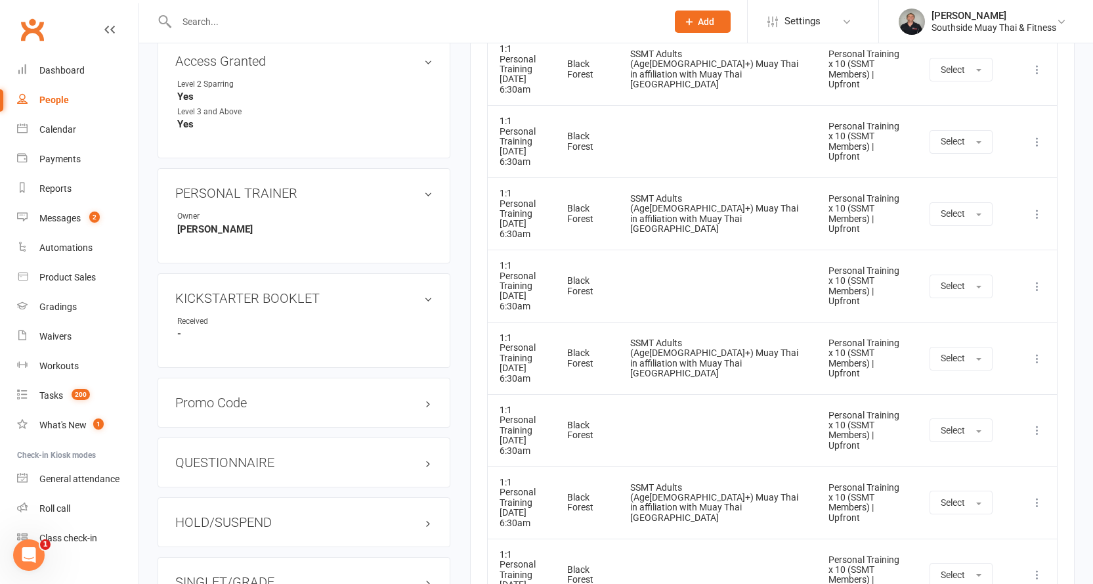
click at [1036, 280] on icon at bounding box center [1037, 286] width 13 height 13
click at [973, 351] on link "Remove booking" at bounding box center [979, 364] width 130 height 26
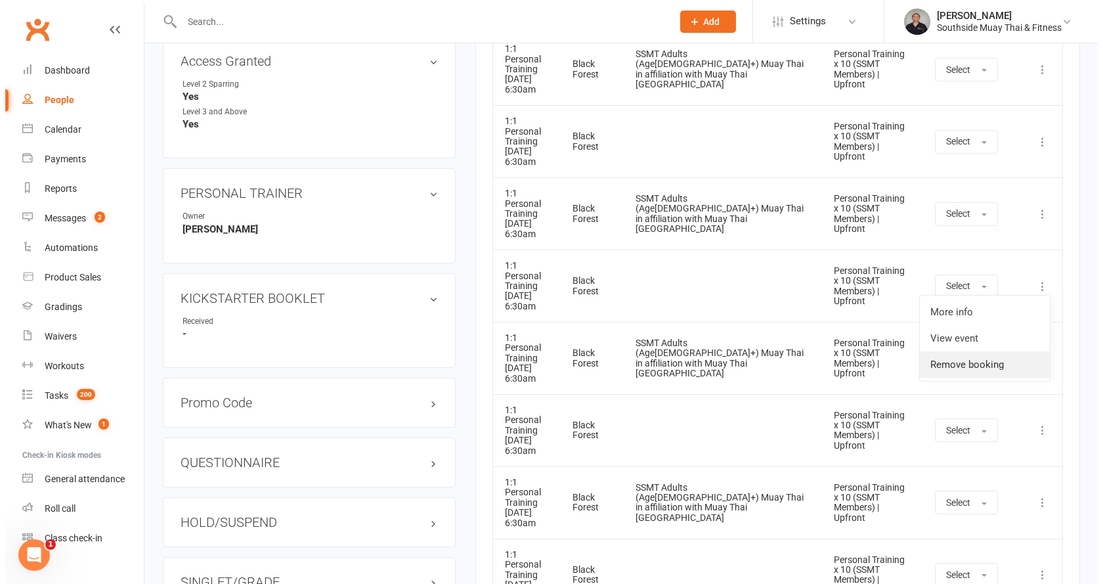
scroll to position [841, 0]
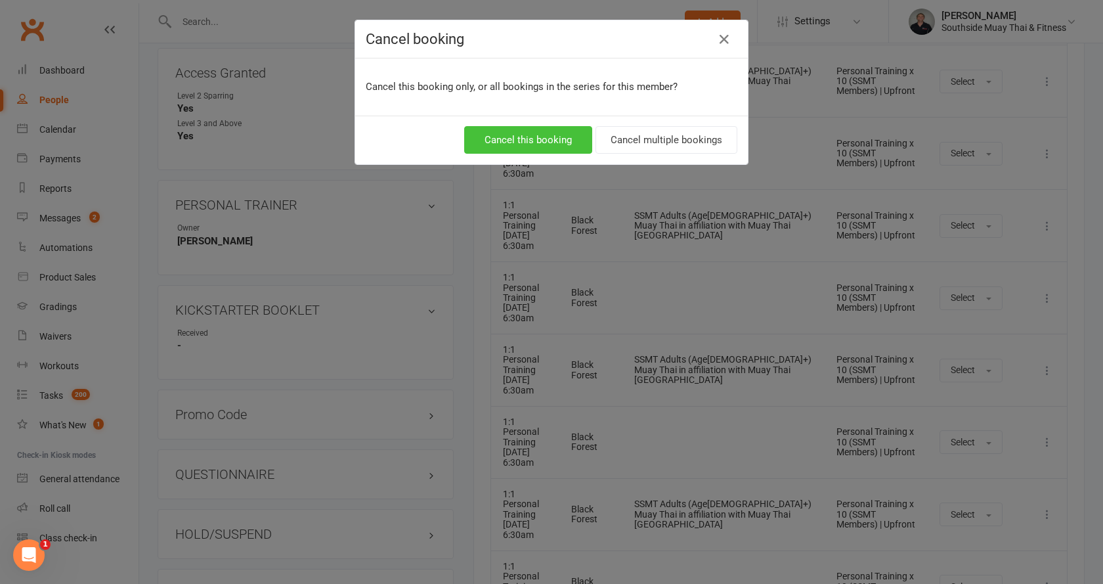
click at [524, 129] on button "Cancel this booking" at bounding box center [528, 140] width 128 height 28
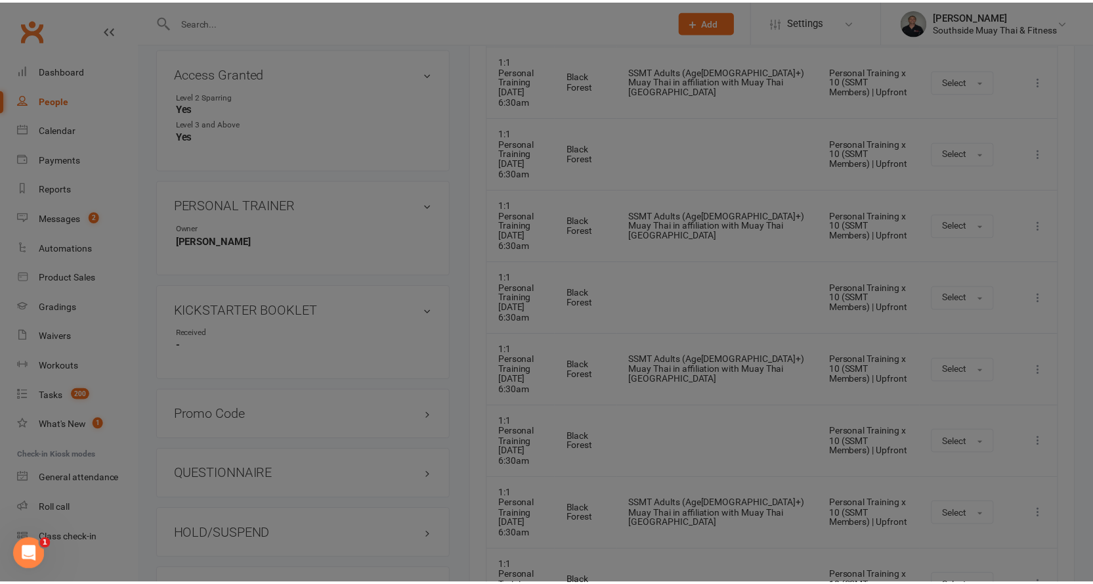
scroll to position [853, 0]
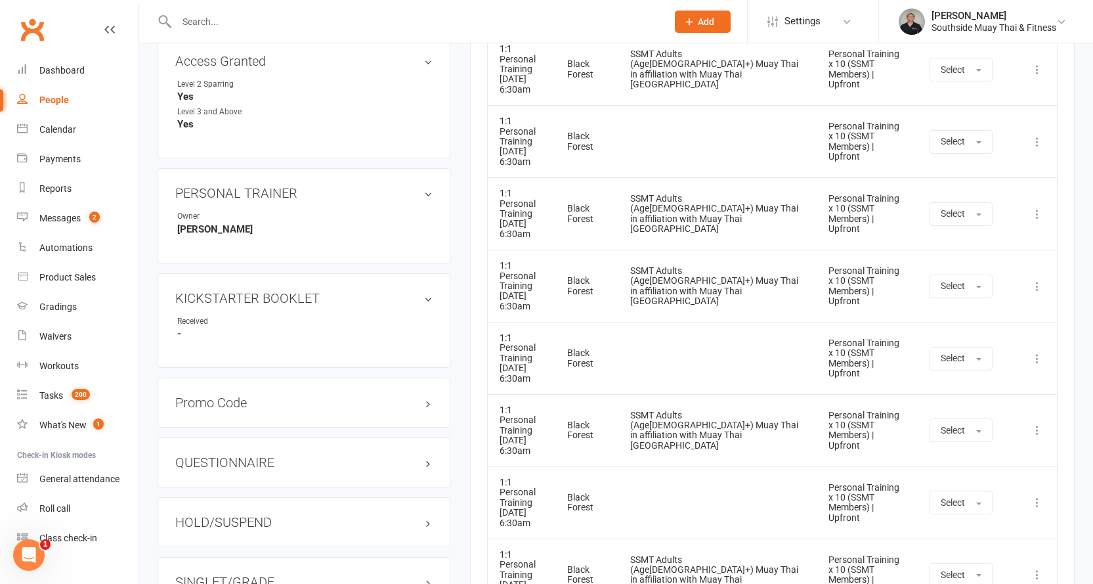
click at [1036, 280] on icon at bounding box center [1037, 286] width 13 height 13
click at [975, 351] on link "Remove booking" at bounding box center [979, 364] width 130 height 26
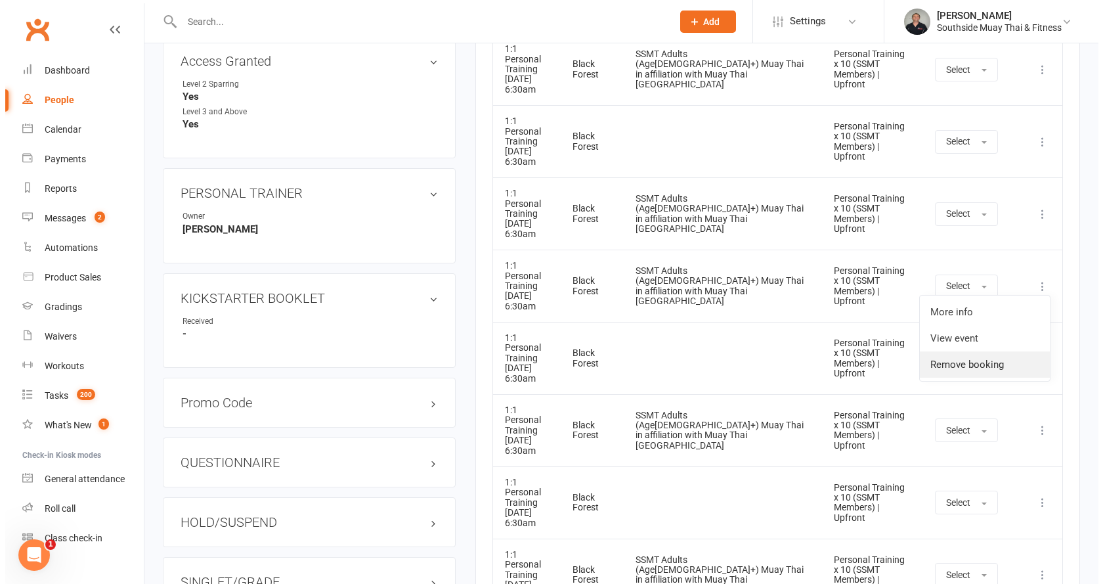
scroll to position [841, 0]
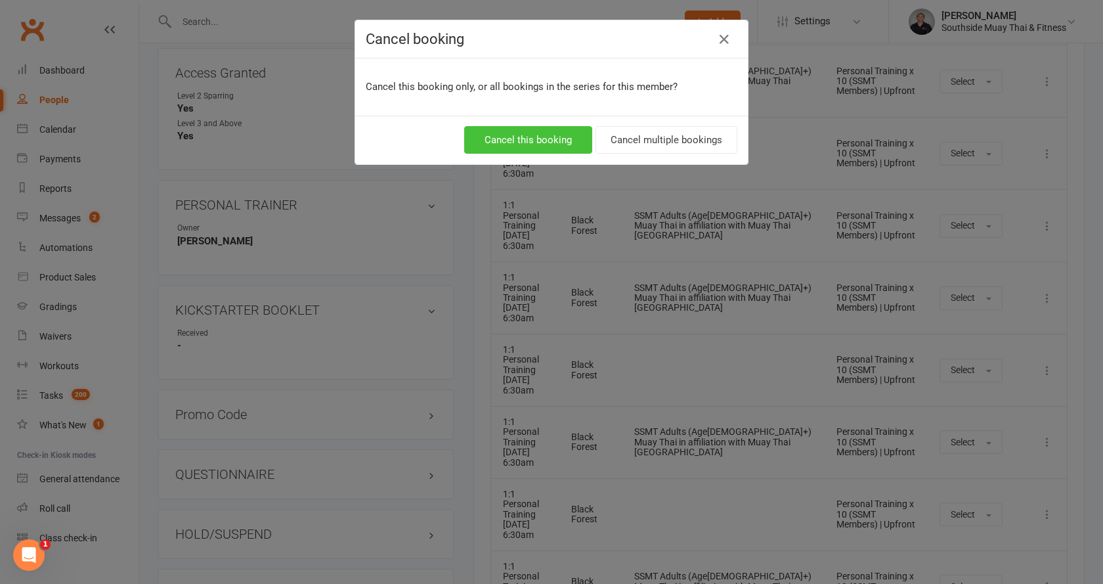
click at [544, 135] on button "Cancel this booking" at bounding box center [528, 140] width 128 height 28
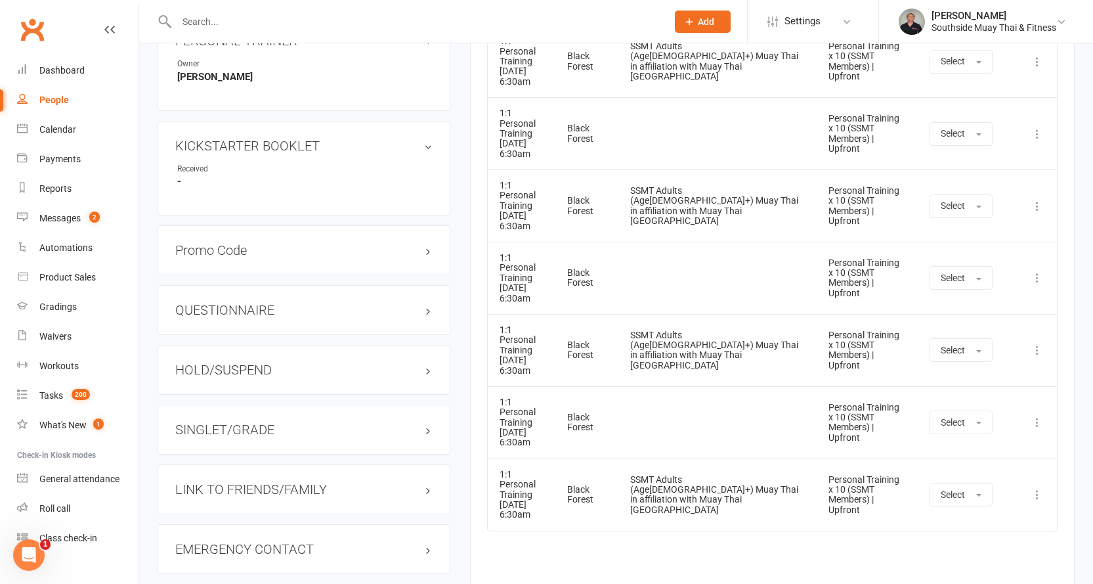
scroll to position [1116, 0]
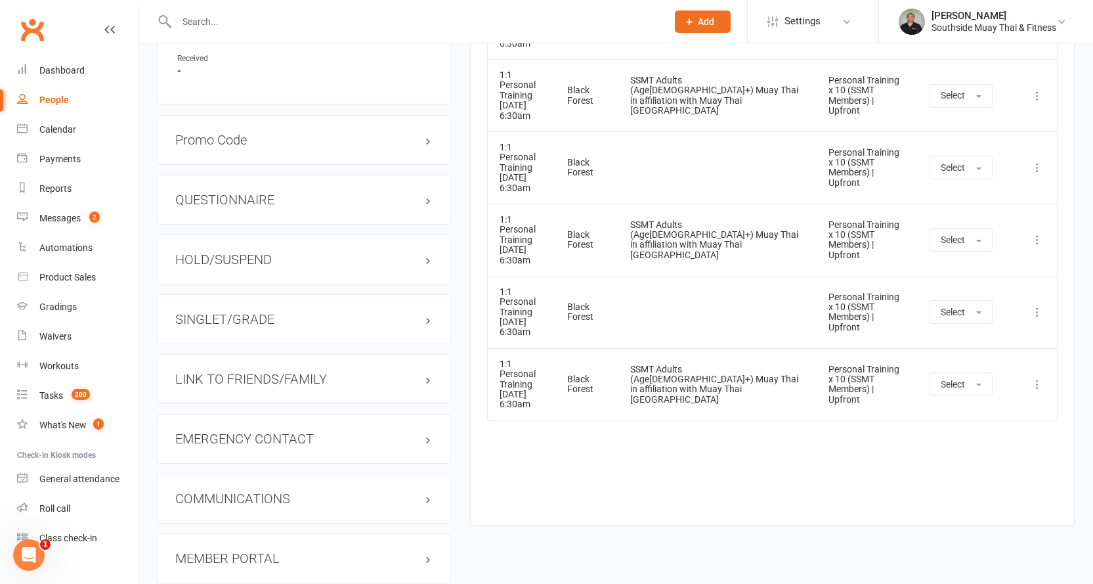
click at [622, 393] on div "Event Location Style Membership Attendance Show Older Bookings 1:1 Personal Tra…" at bounding box center [772, 32] width 570 height 945
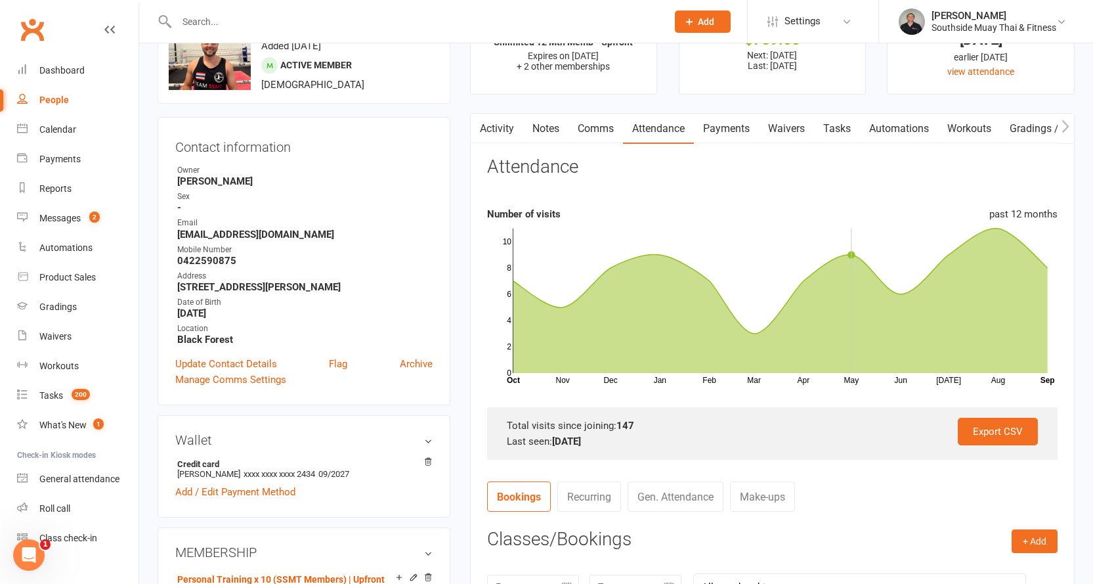
scroll to position [197, 0]
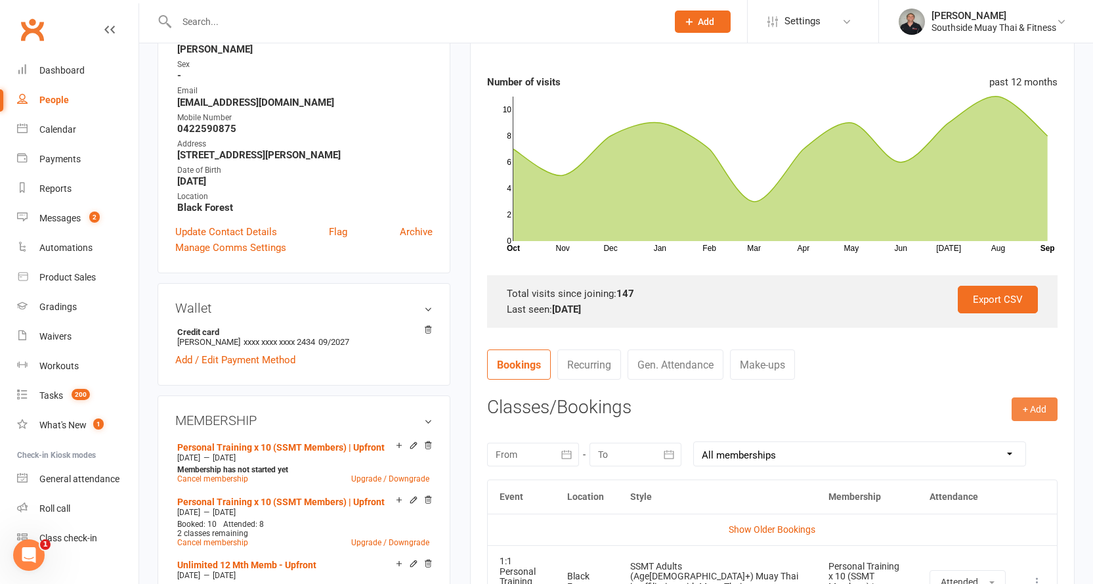
click at [1027, 403] on button "+ Add" at bounding box center [1034, 409] width 46 height 24
click at [983, 436] on link "Book Event" at bounding box center [992, 438] width 130 height 26
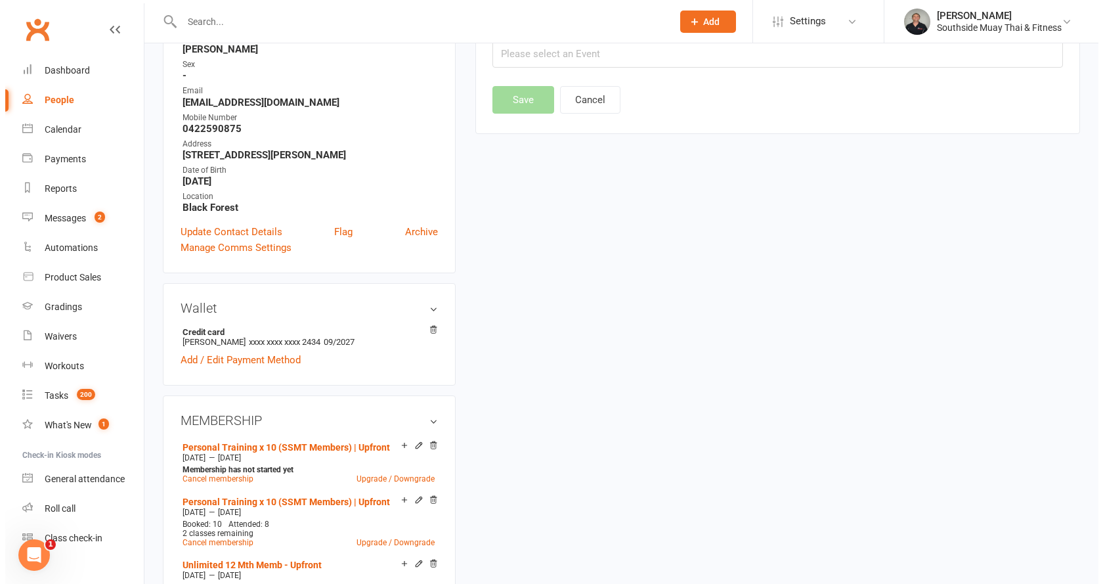
scroll to position [112, 0]
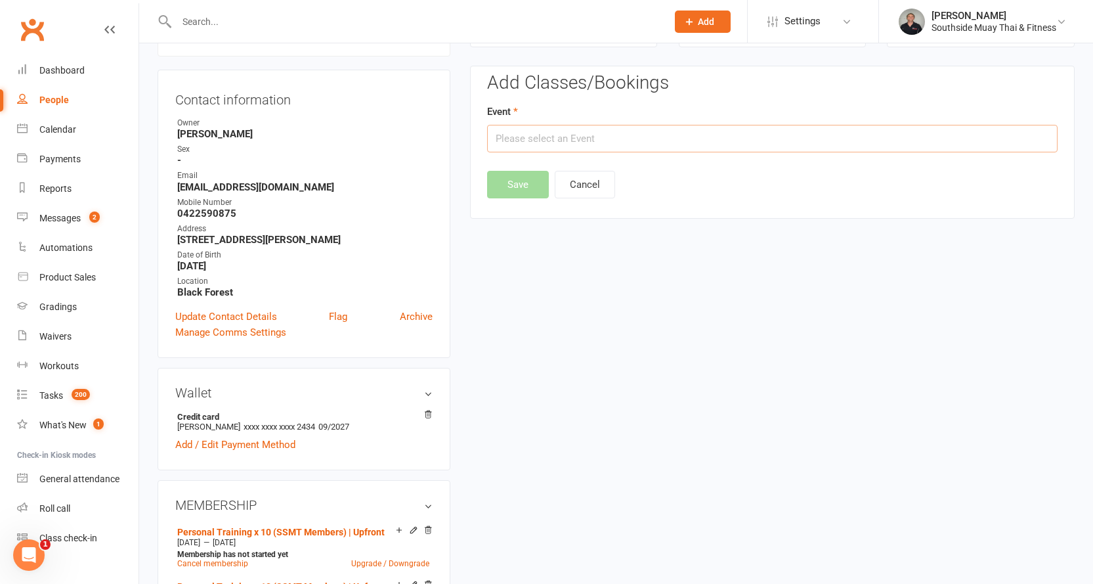
click at [724, 142] on input "text" at bounding box center [772, 139] width 570 height 28
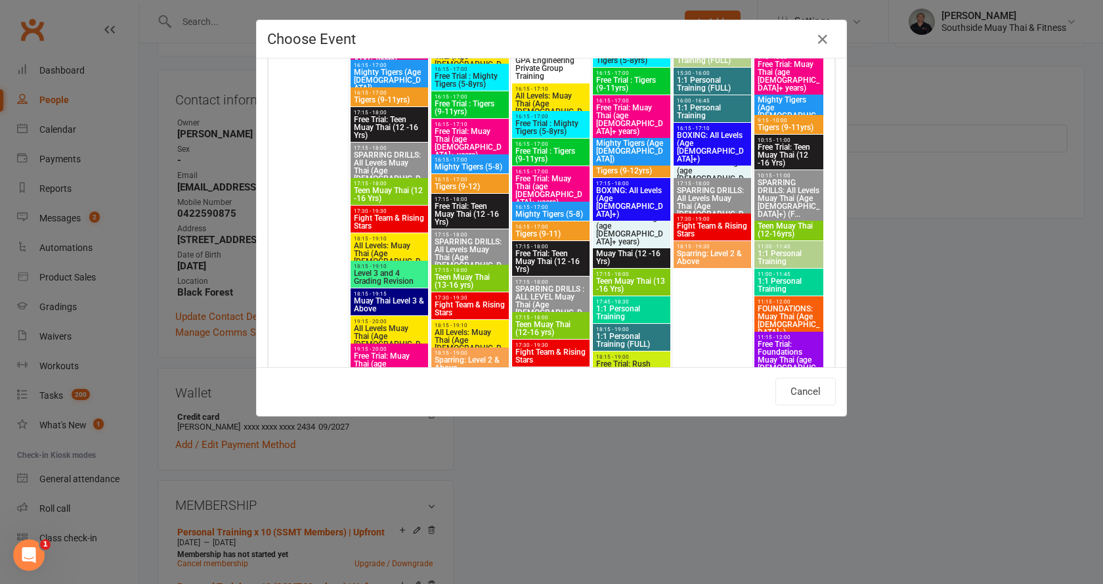
scroll to position [1, 0]
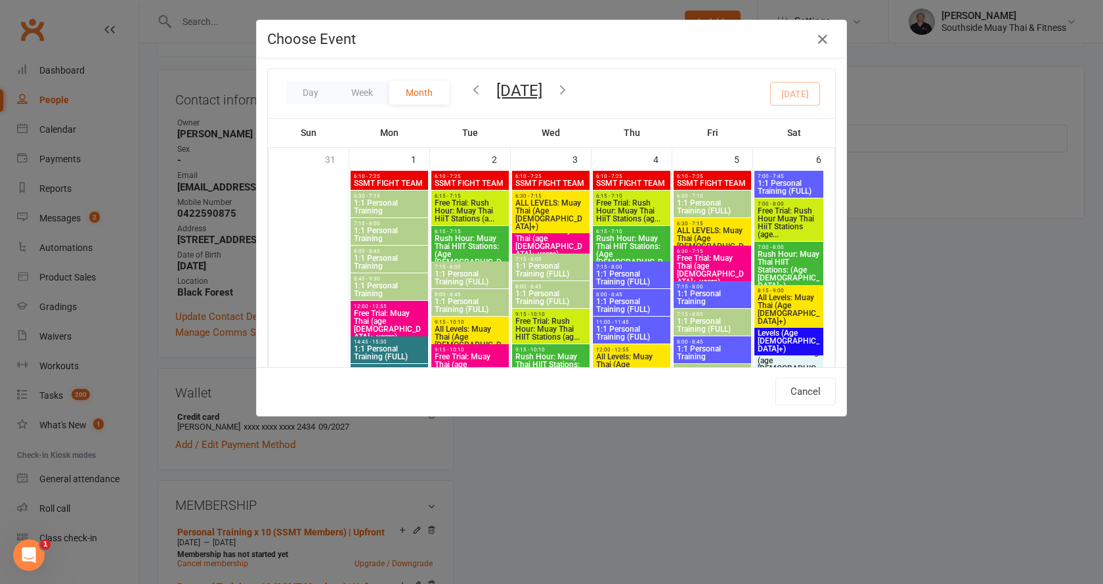
click at [570, 91] on icon "button" at bounding box center [562, 89] width 14 height 14
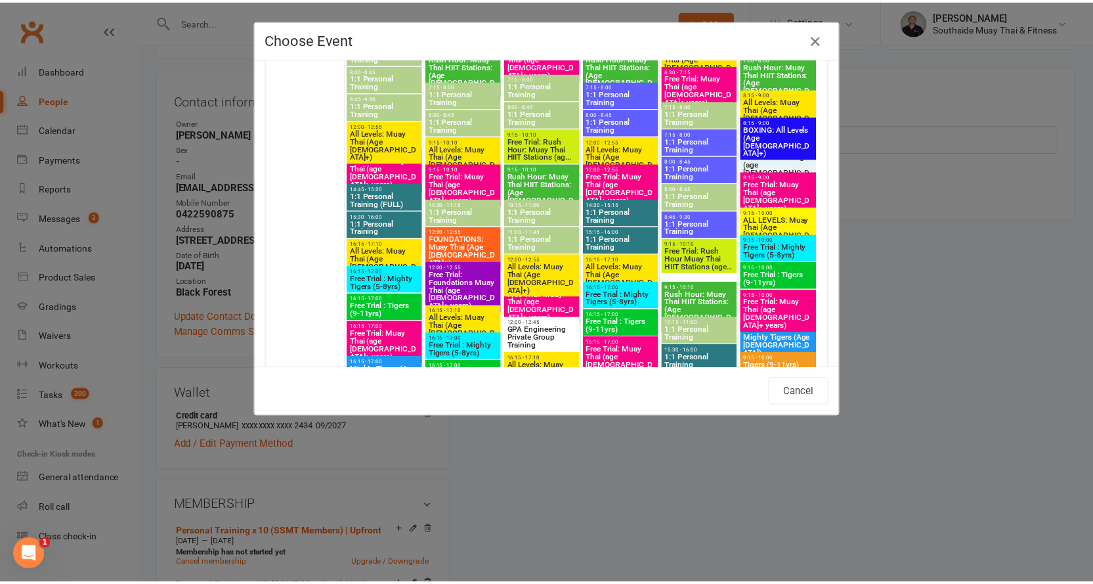
scroll to position [3174, 0]
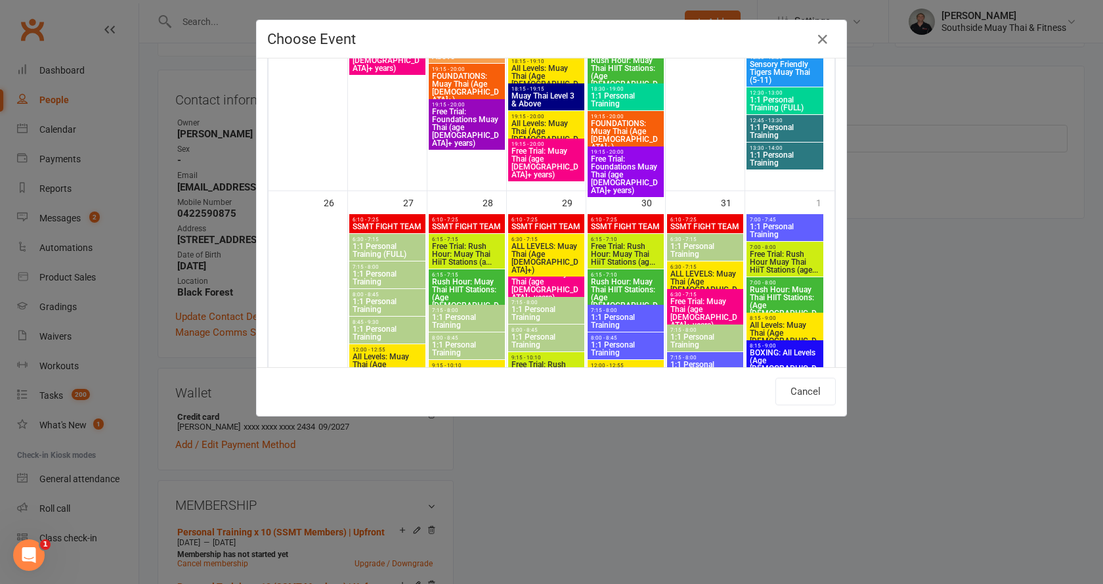
click at [700, 239] on span "6:30 - 7:15" at bounding box center [705, 239] width 71 height 6
type input "1:1 Personal Training - [DATE] 6:30:00 AM"
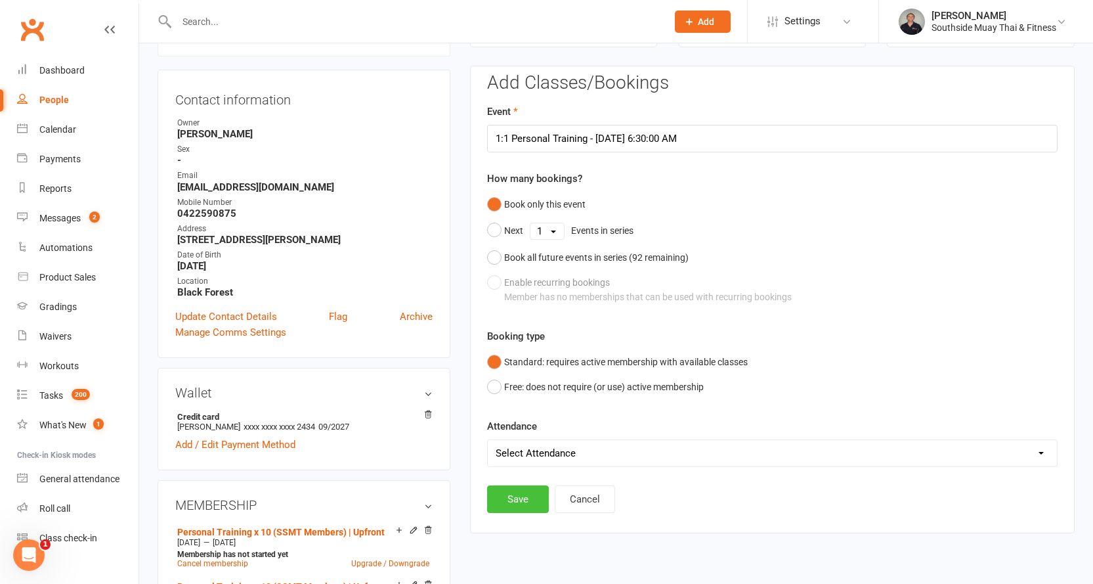
click at [519, 496] on button "Save" at bounding box center [518, 499] width 62 height 28
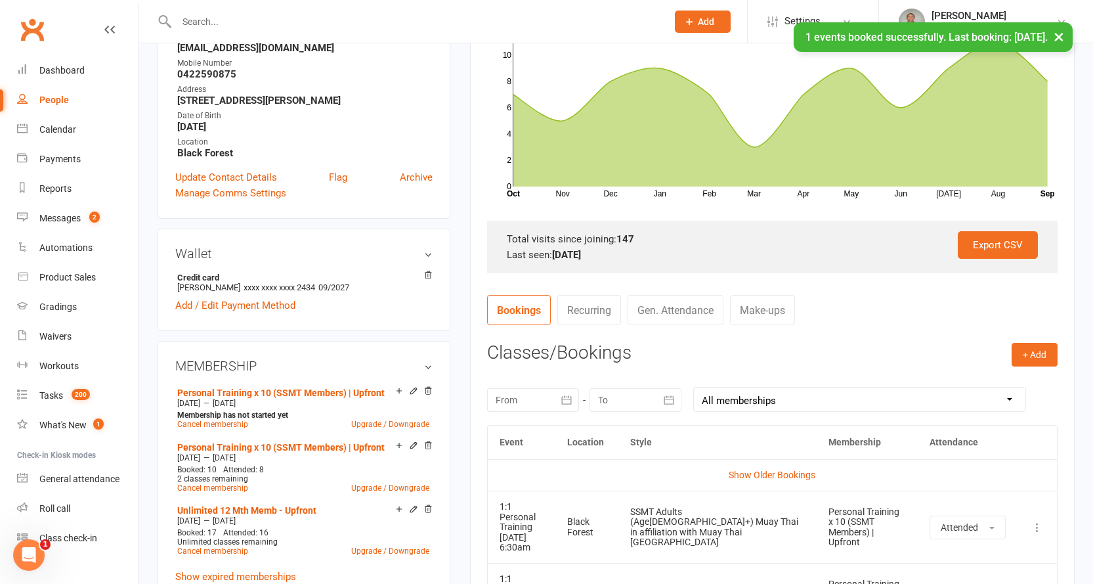
scroll to position [375, 0]
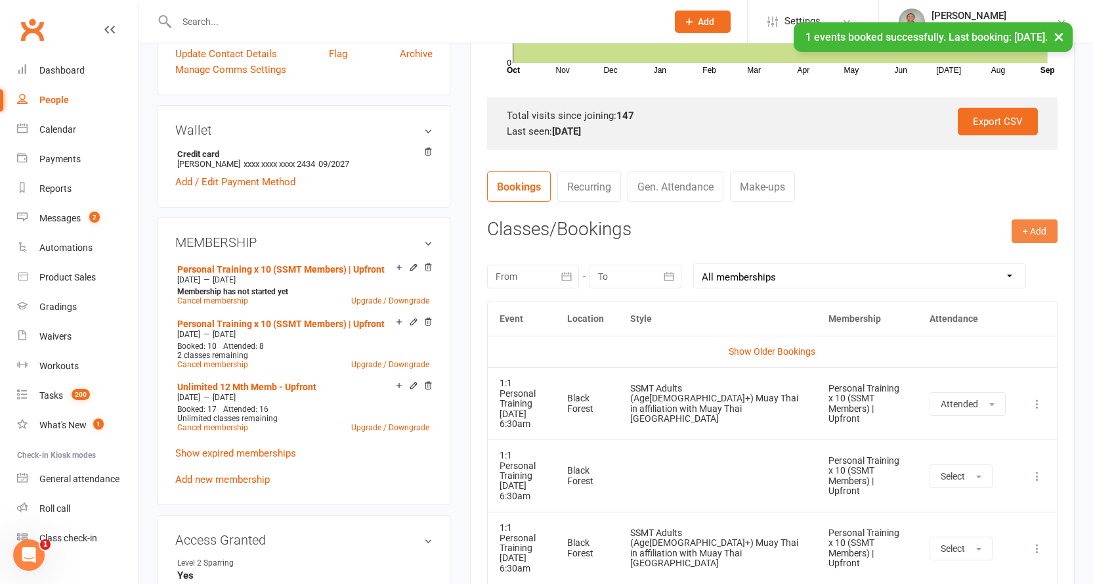
click at [1040, 227] on button "+ Add" at bounding box center [1034, 231] width 46 height 24
click at [977, 259] on link "Book Event" at bounding box center [992, 260] width 130 height 26
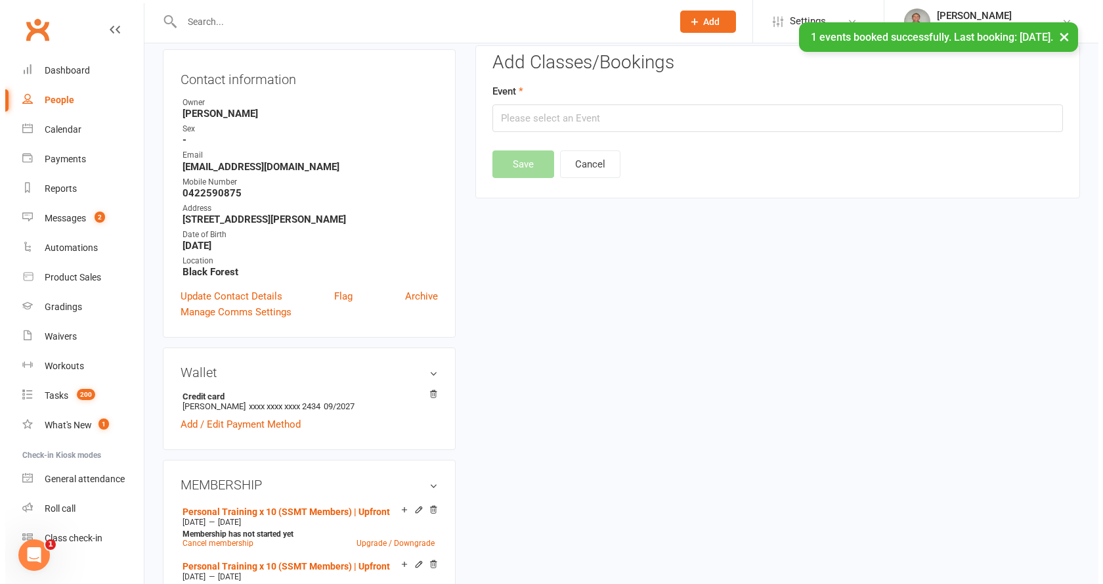
scroll to position [112, 0]
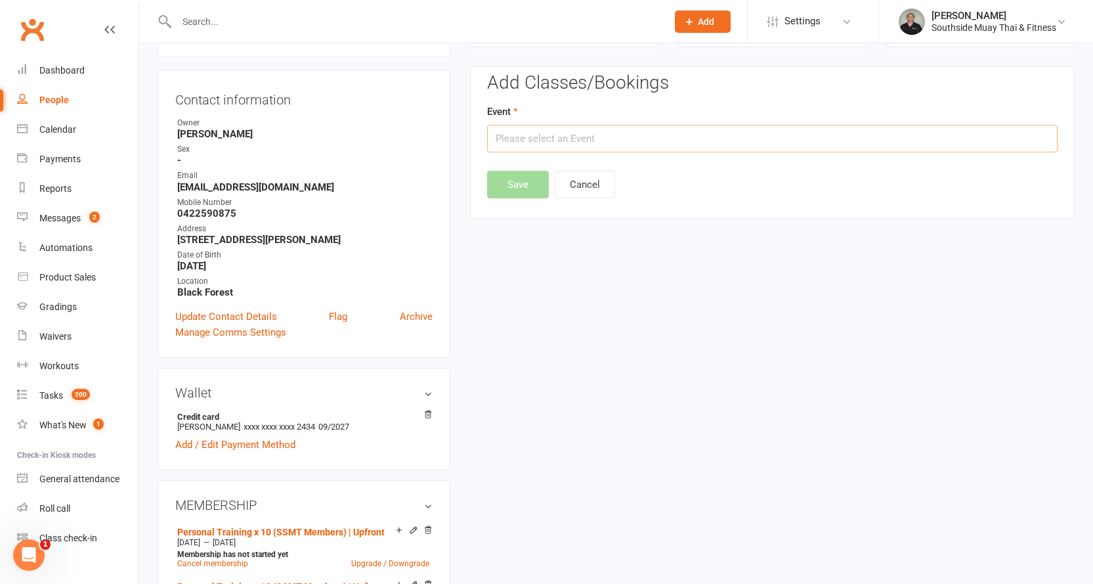
click at [645, 134] on input "text" at bounding box center [772, 139] width 570 height 28
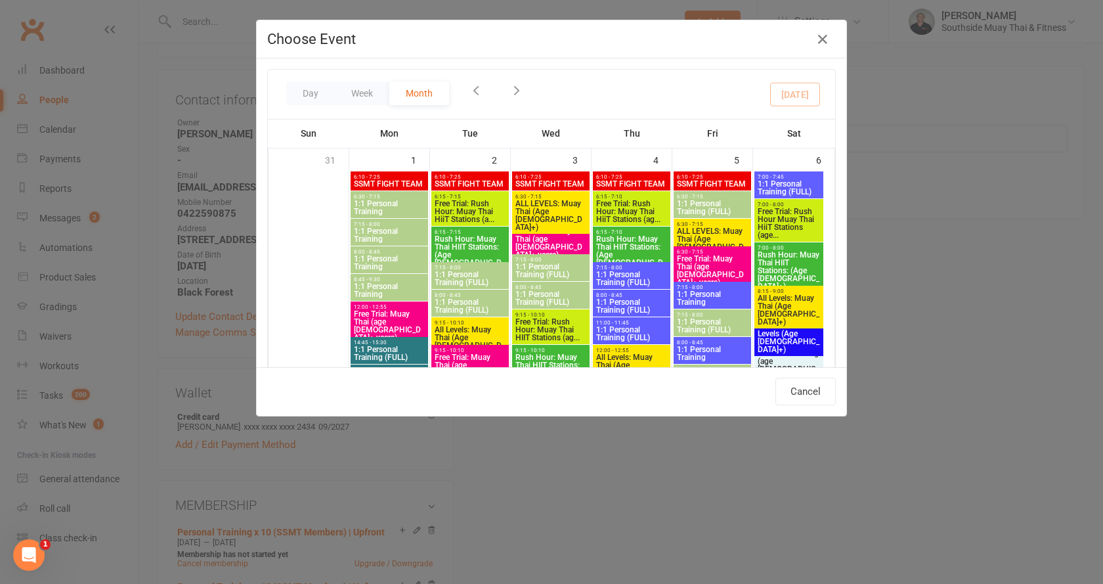
click at [511, 88] on icon "button" at bounding box center [516, 90] width 14 height 14
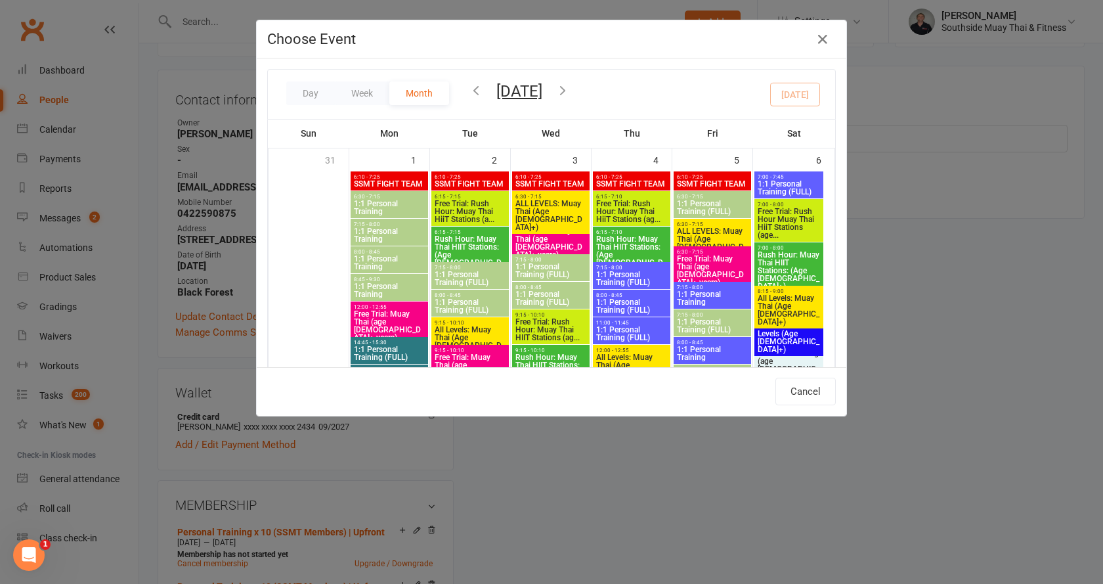
scroll to position [0, 0]
click at [570, 87] on icon "button" at bounding box center [562, 90] width 14 height 14
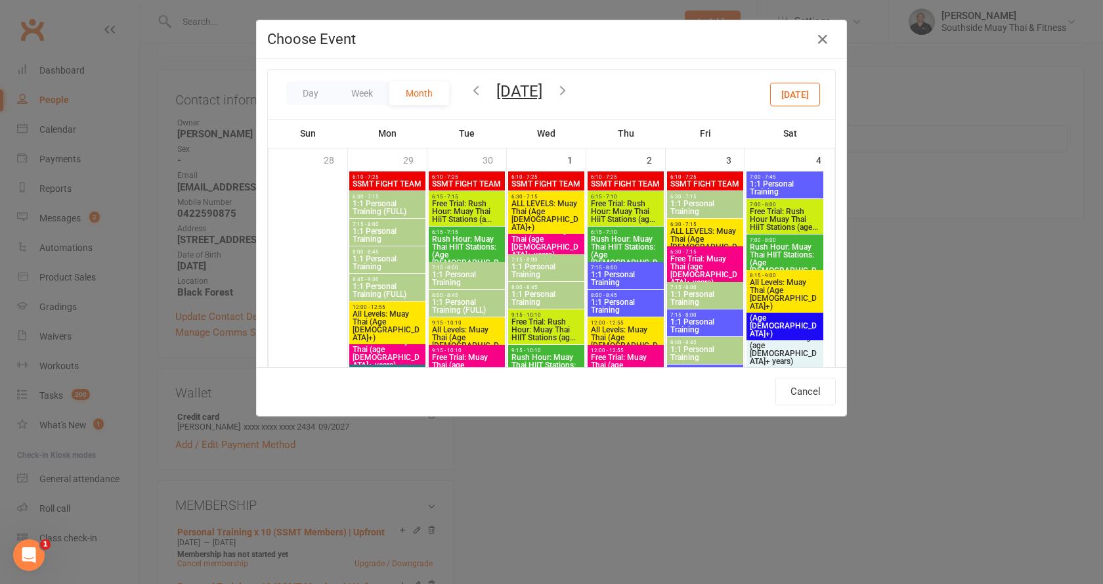
click at [570, 88] on icon "button" at bounding box center [562, 90] width 14 height 14
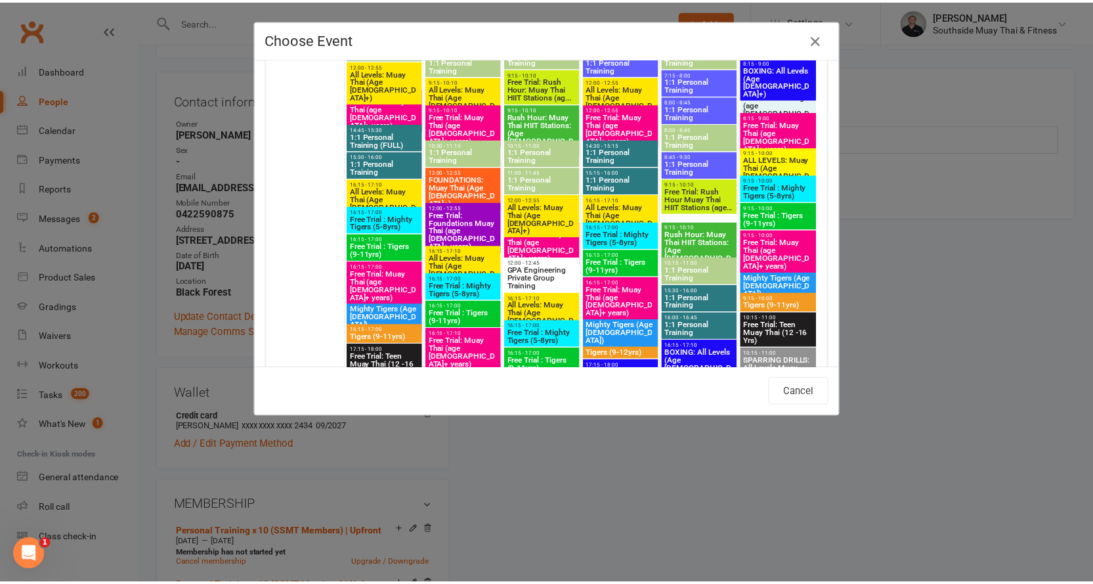
scroll to position [853, 0]
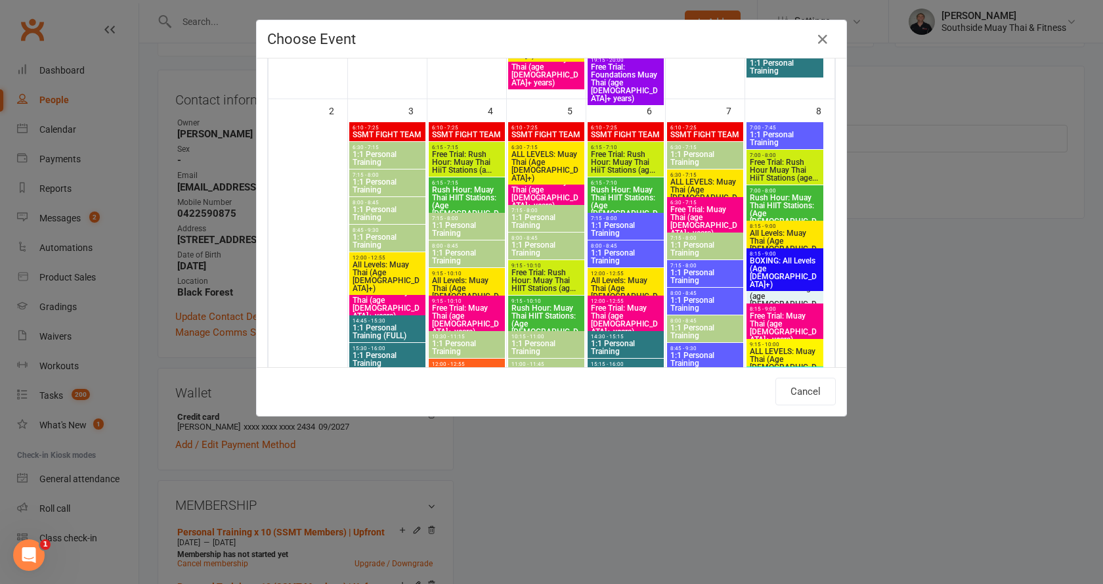
click at [366, 150] on span "6:30 - 7:15" at bounding box center [387, 147] width 71 height 6
type input "1:1 Personal Training - [DATE] 6:30:00 AM"
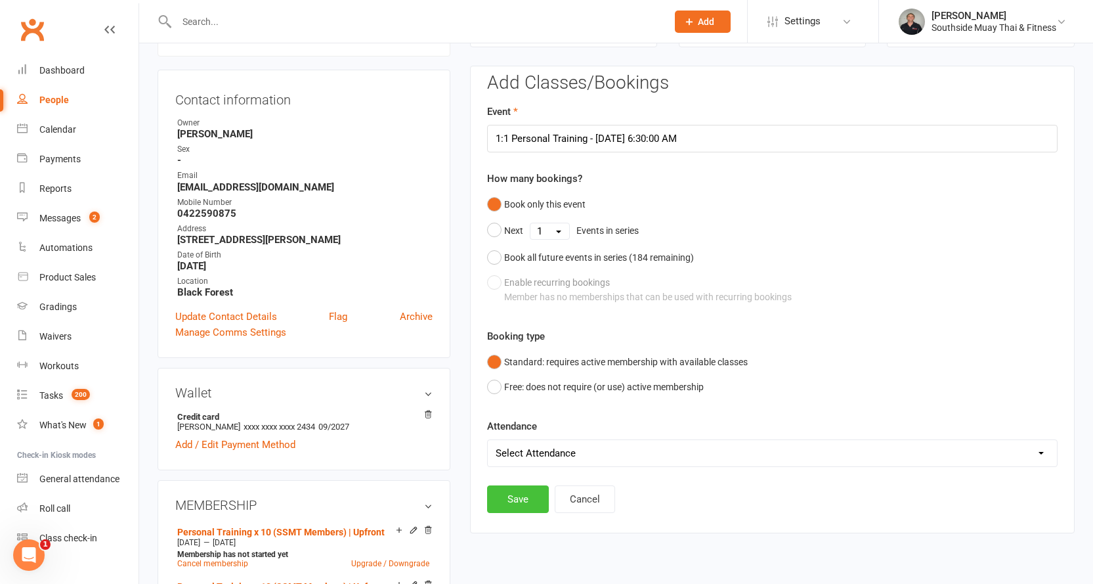
click at [524, 497] on button "Save" at bounding box center [518, 499] width 62 height 28
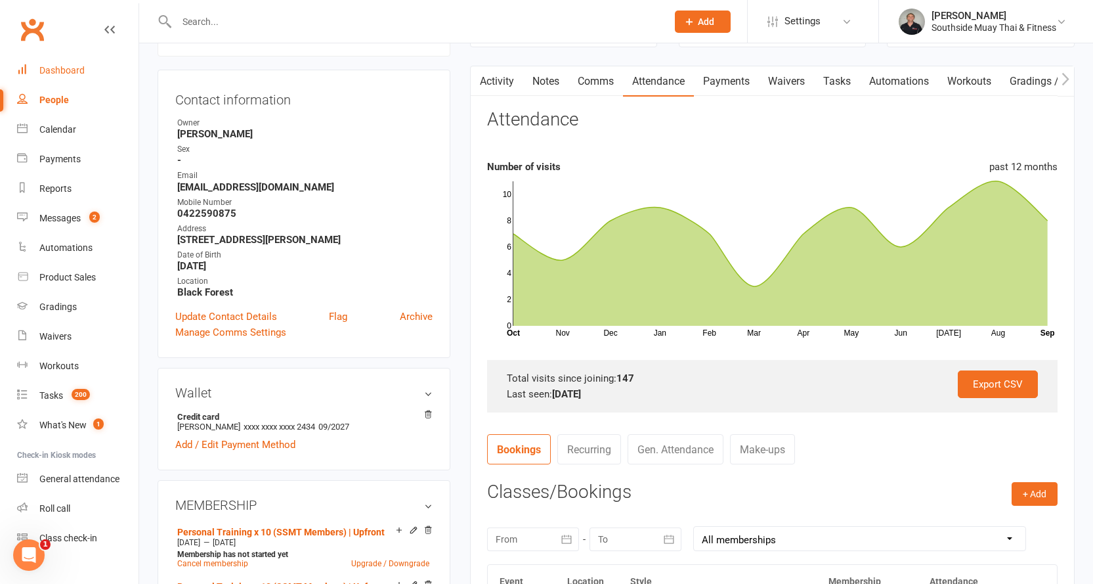
click at [53, 66] on div "Dashboard" at bounding box center [61, 70] width 45 height 11
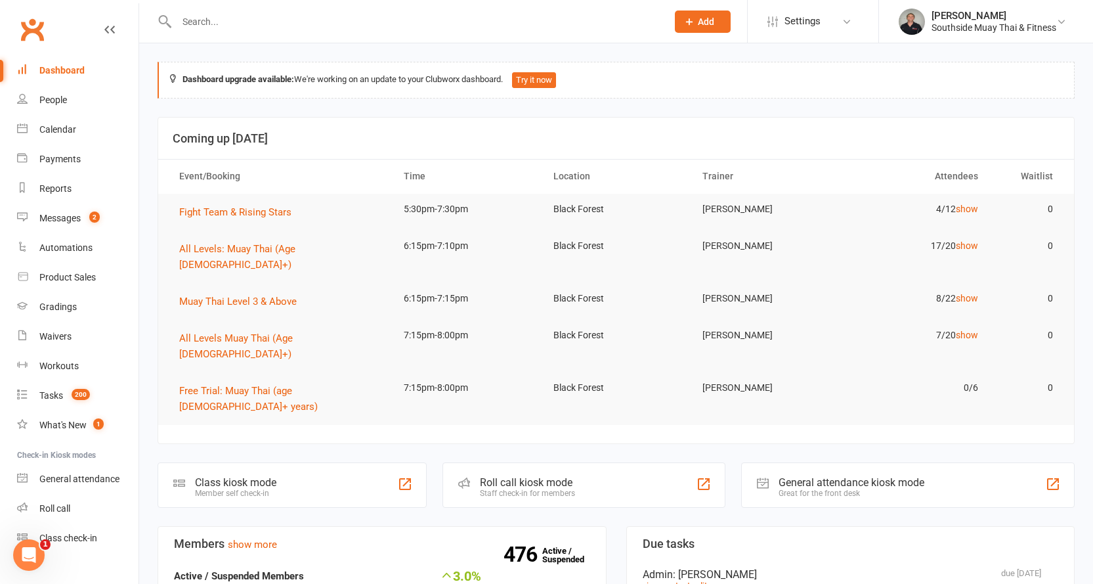
click at [217, 22] on input "text" at bounding box center [415, 21] width 485 height 18
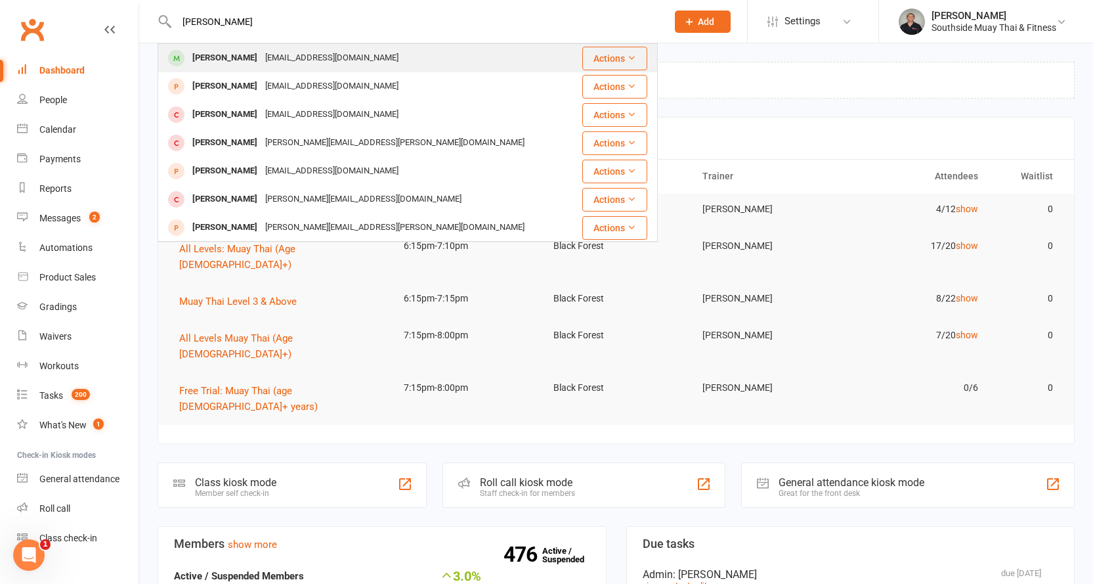
type input "[PERSON_NAME]"
click at [226, 52] on div "[PERSON_NAME]" at bounding box center [224, 58] width 73 height 19
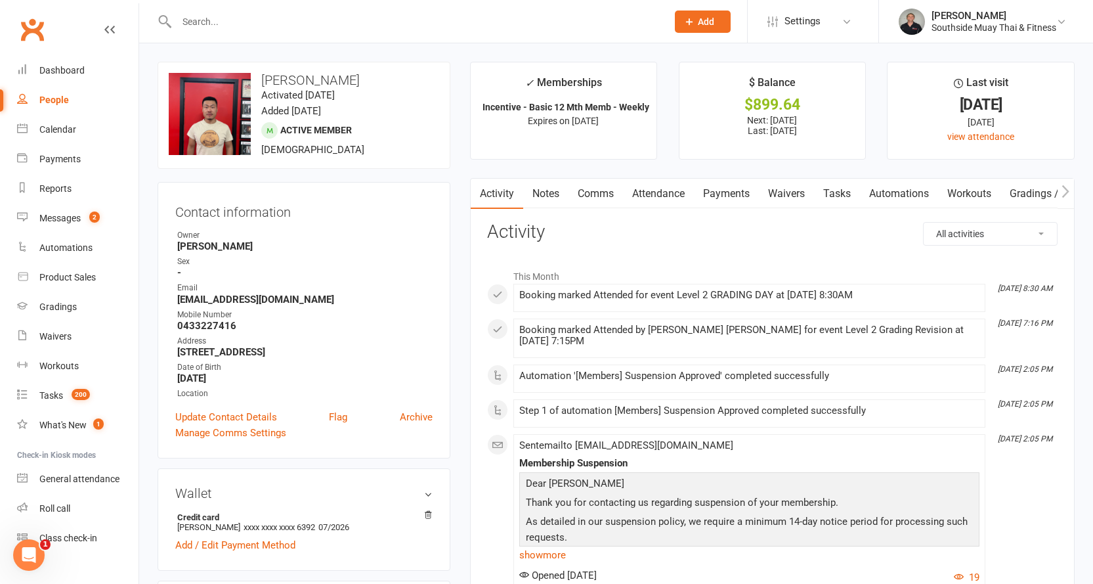
click at [669, 190] on link "Attendance" at bounding box center [658, 194] width 71 height 30
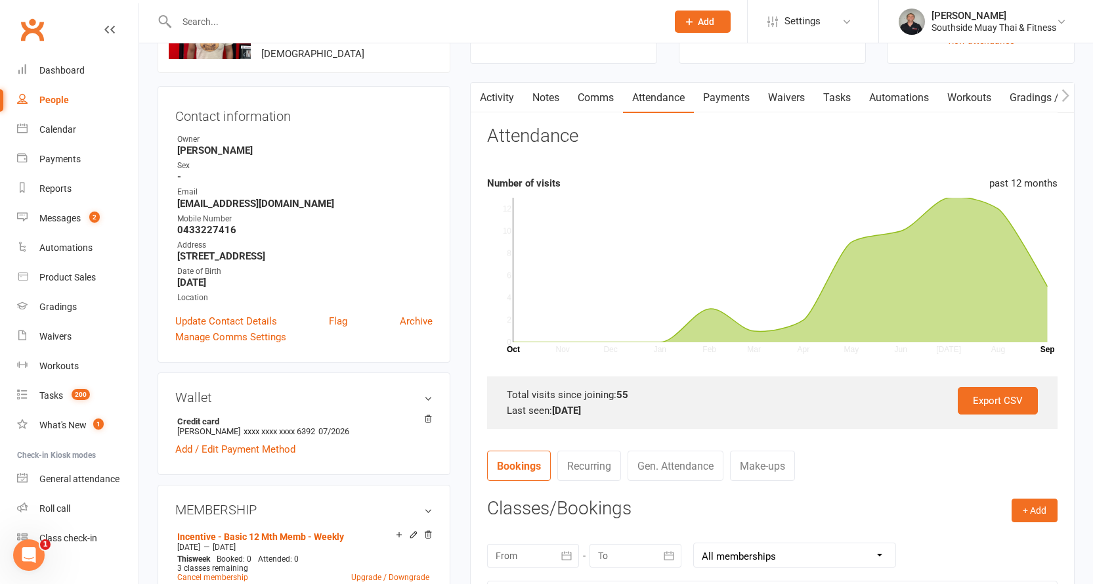
scroll to position [263, 0]
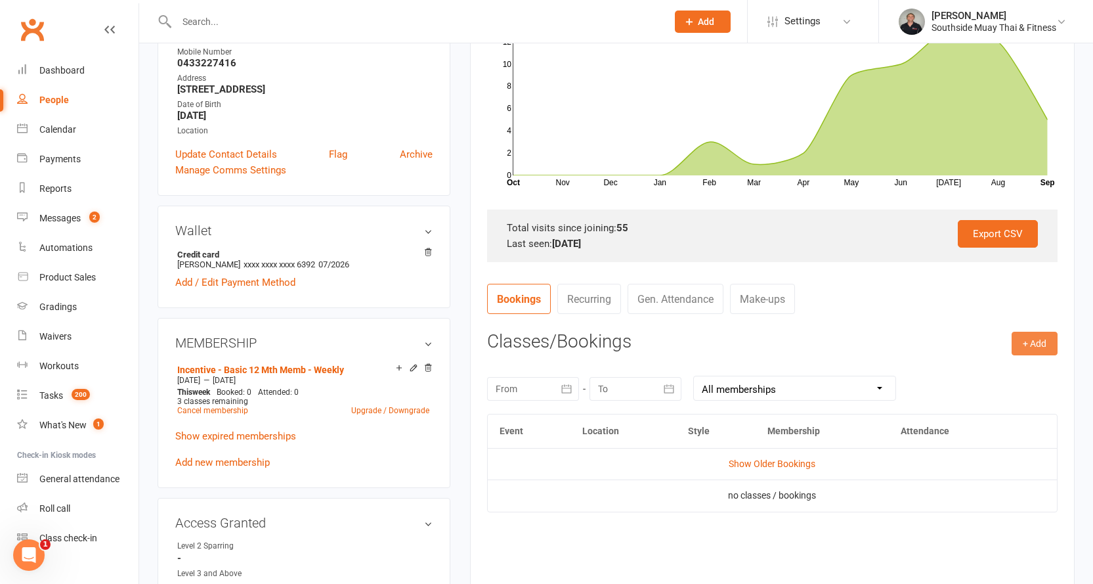
click at [1032, 339] on button "+ Add" at bounding box center [1034, 343] width 46 height 24
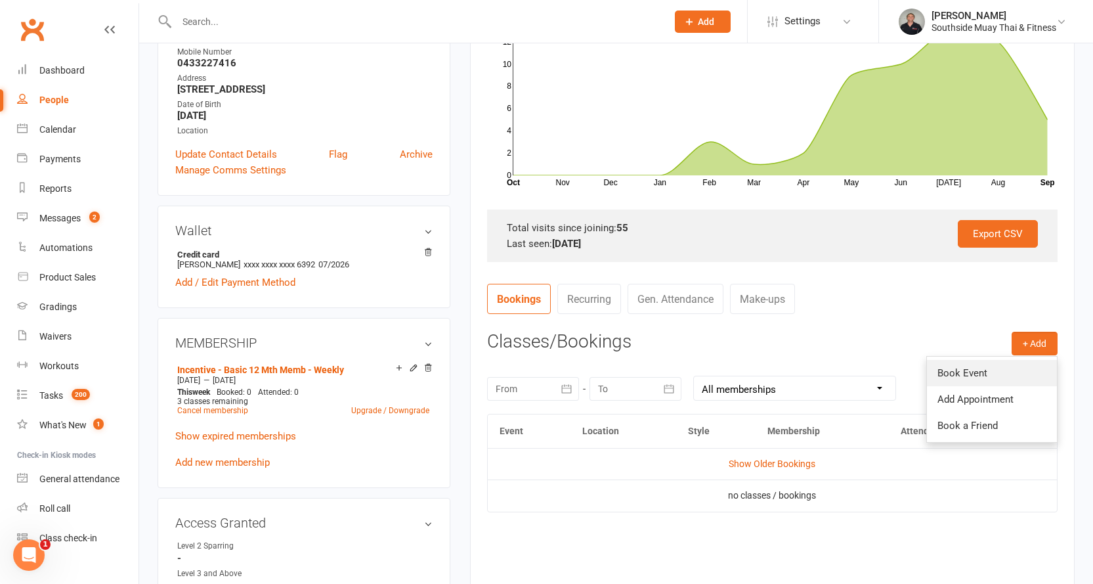
click at [960, 365] on link "Book Event" at bounding box center [992, 373] width 130 height 26
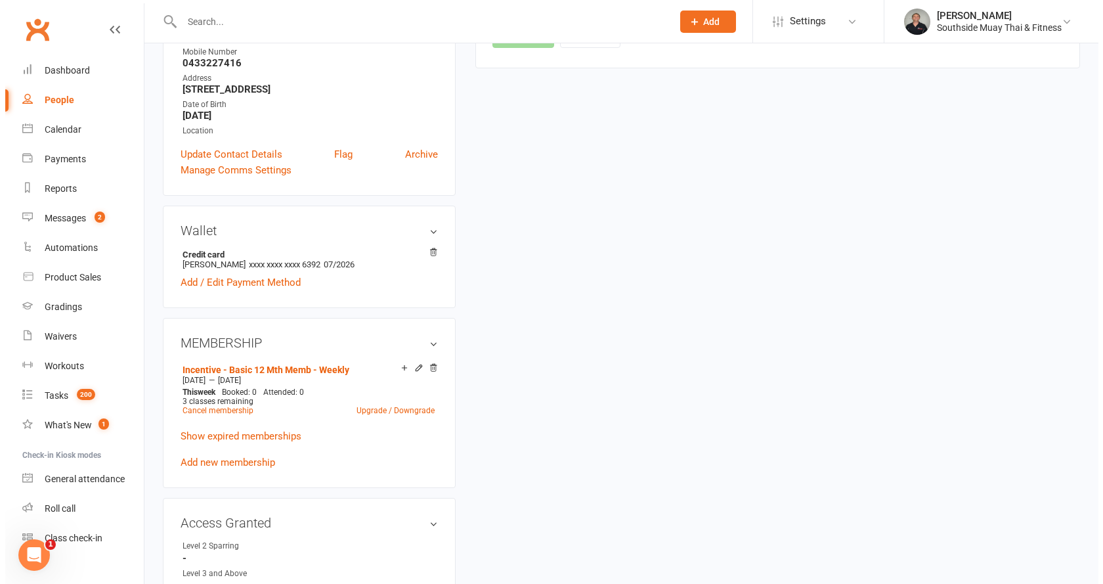
scroll to position [112, 0]
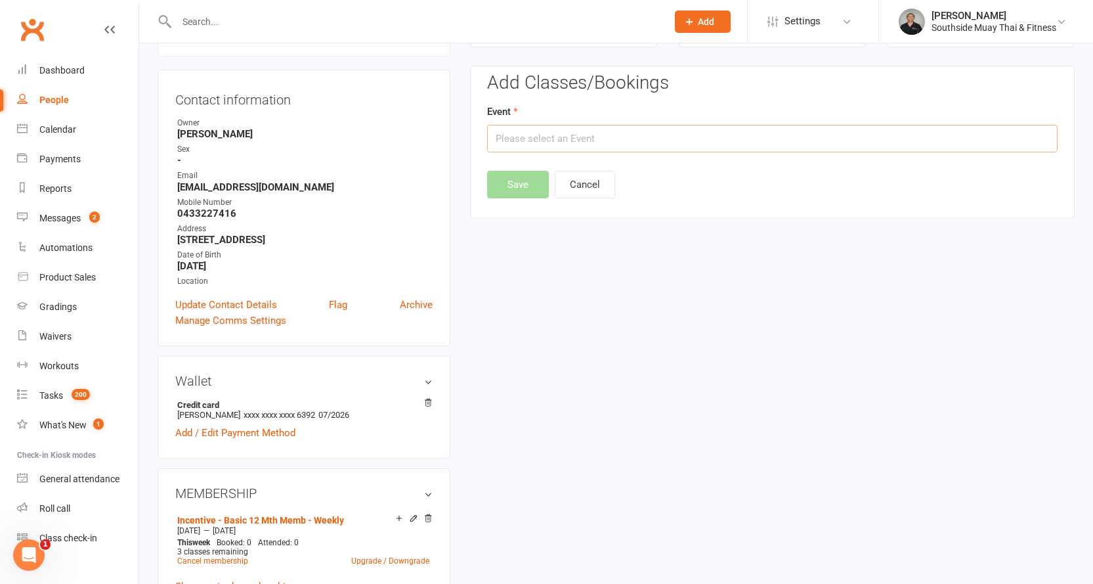
click at [589, 137] on input "text" at bounding box center [772, 139] width 570 height 28
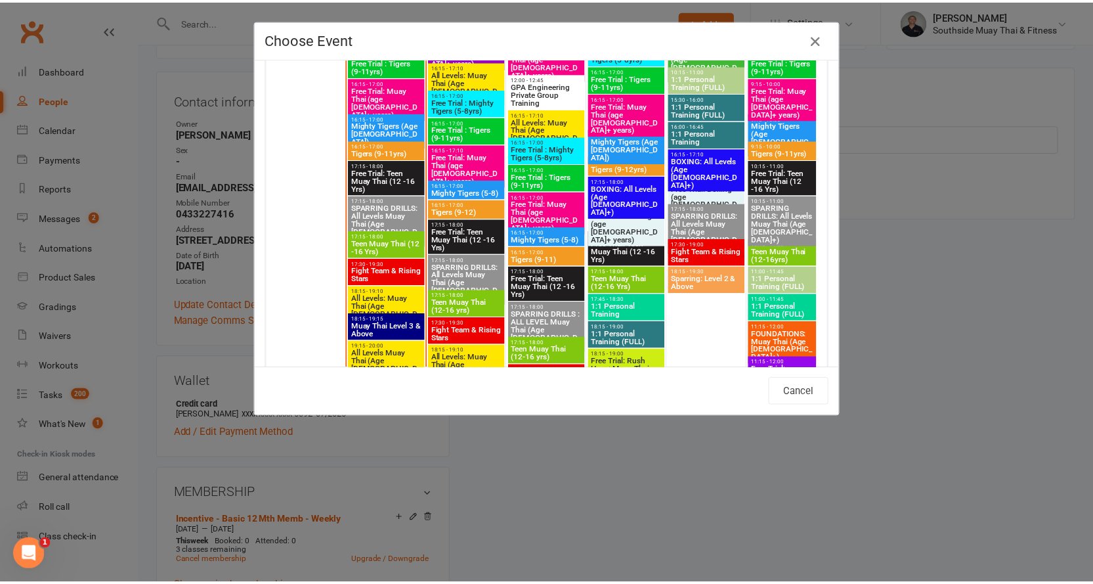
scroll to position [2297, 0]
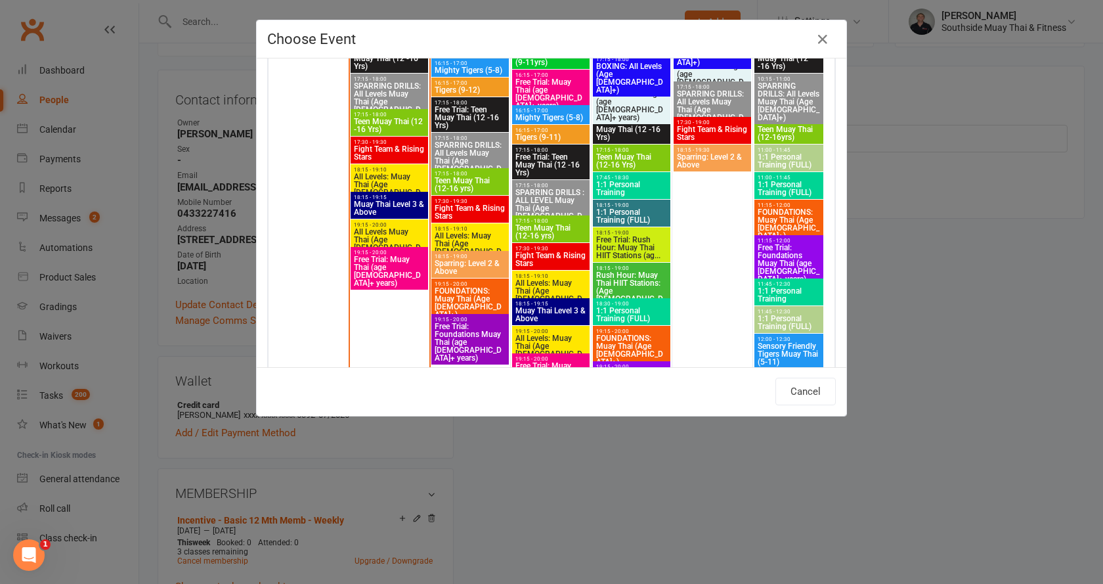
click at [368, 223] on span "19:15 - 20:00" at bounding box center [389, 225] width 72 height 6
type input "All Levels Muay Thai (Age [DEMOGRAPHIC_DATA]+) - [DATE] 7:15:00 PM"
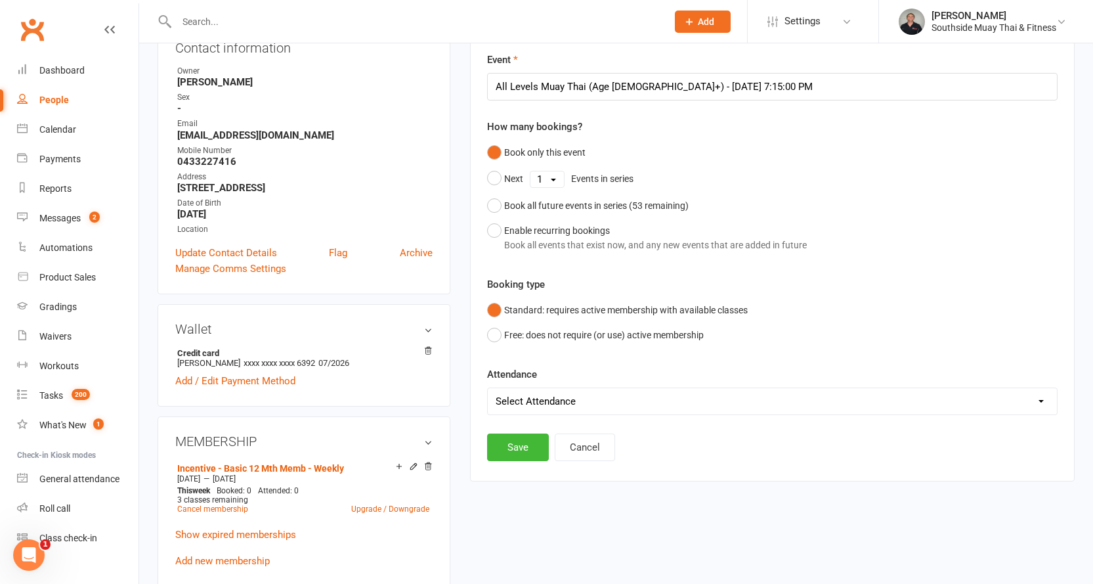
scroll to position [178, 0]
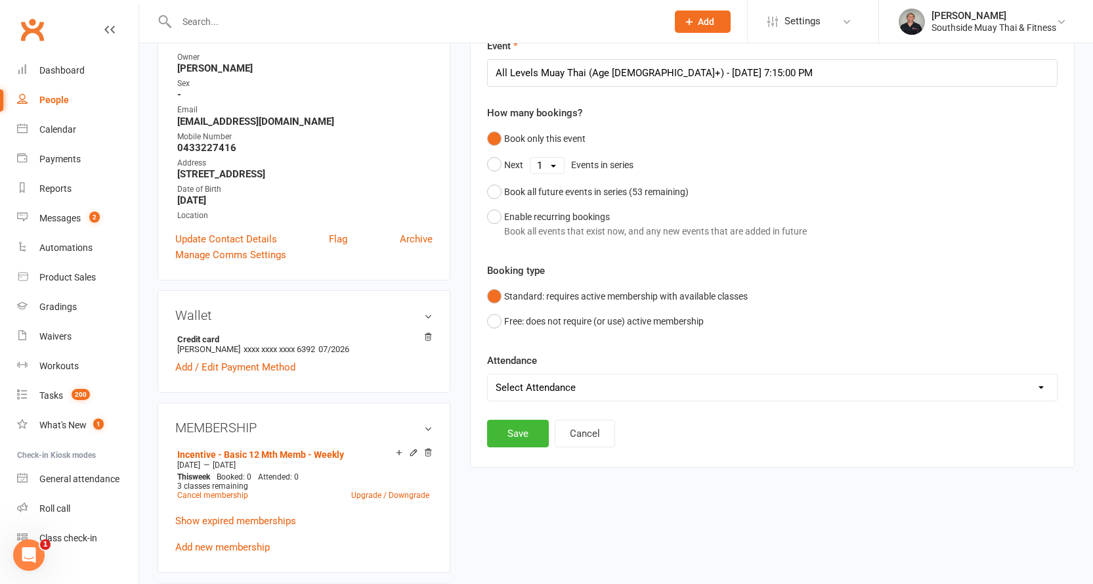
click at [559, 370] on div "Attendance Select Attendance Attended Absent" at bounding box center [772, 376] width 570 height 49
click at [553, 382] on select "Select Attendance Attended Absent" at bounding box center [772, 387] width 569 height 26
select select "0"
click at [488, 374] on select "Select Attendance Attended Absent" at bounding box center [772, 387] width 569 height 26
click at [532, 418] on div "Add Classes/Bookings Event All Levels Muay Thai (Age [DEMOGRAPHIC_DATA]+) - [DA…" at bounding box center [772, 226] width 570 height 439
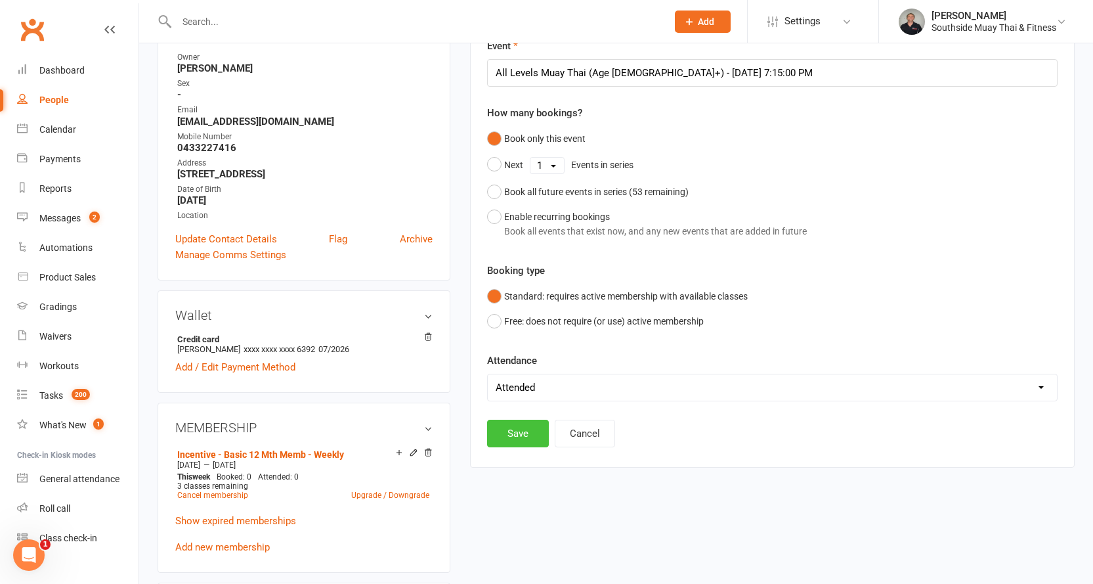
click at [528, 429] on button "Save" at bounding box center [518, 433] width 62 height 28
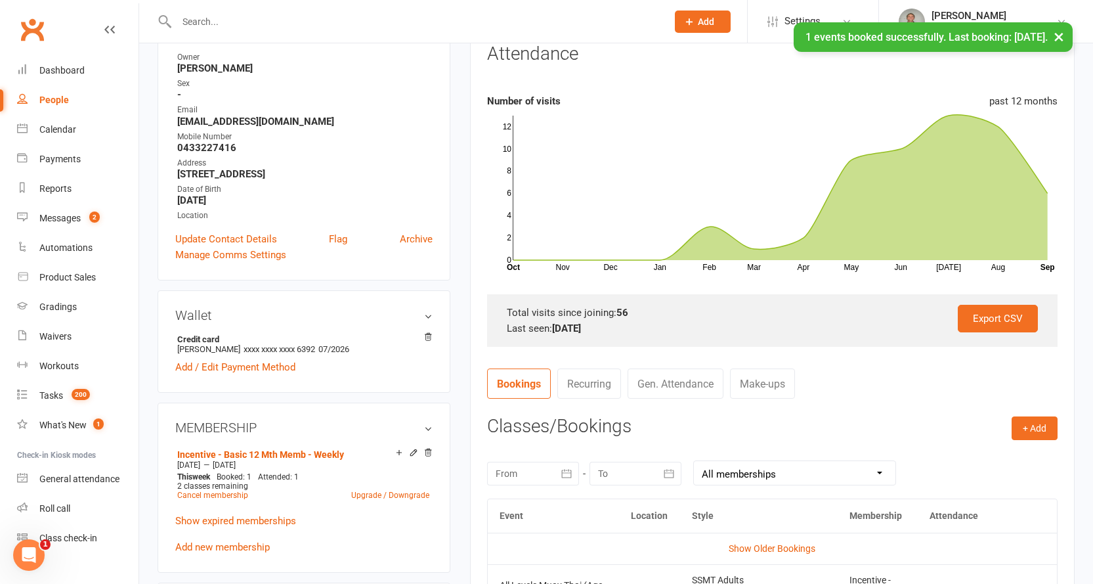
scroll to position [0, 0]
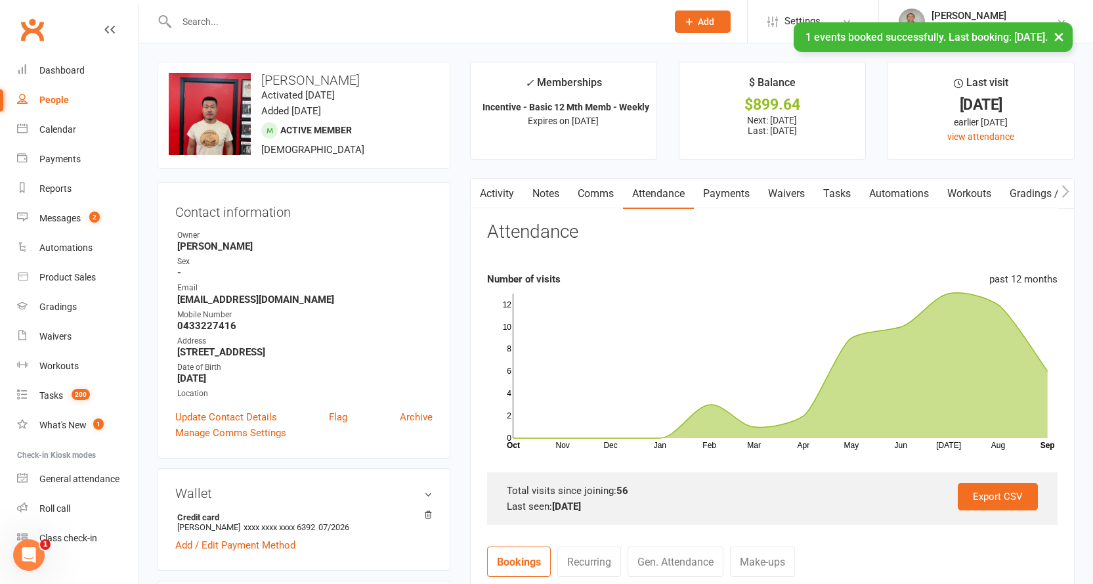
click at [718, 198] on link "Payments" at bounding box center [726, 194] width 65 height 30
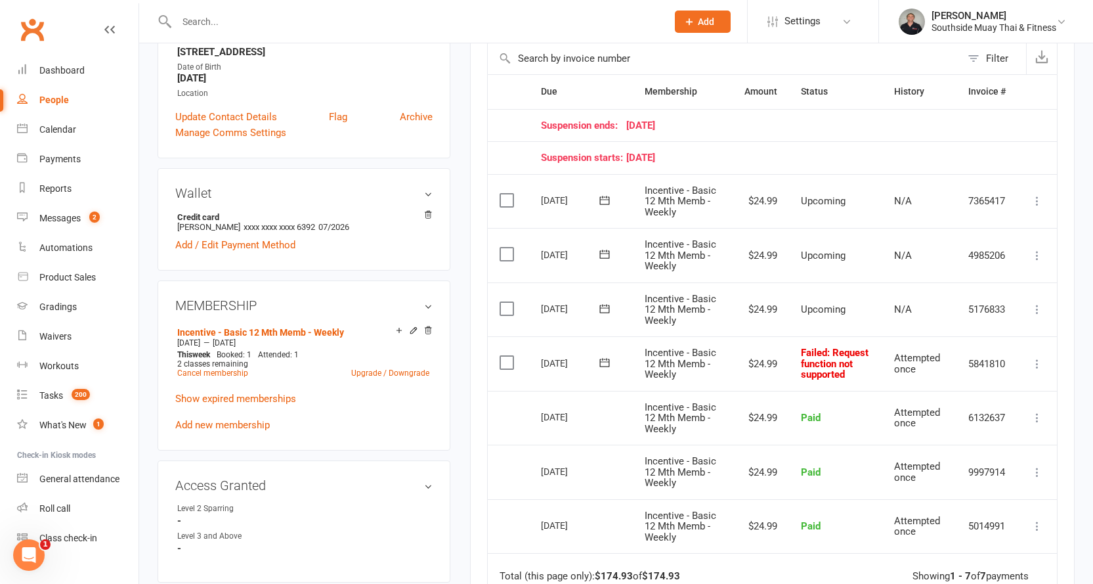
scroll to position [394, 0]
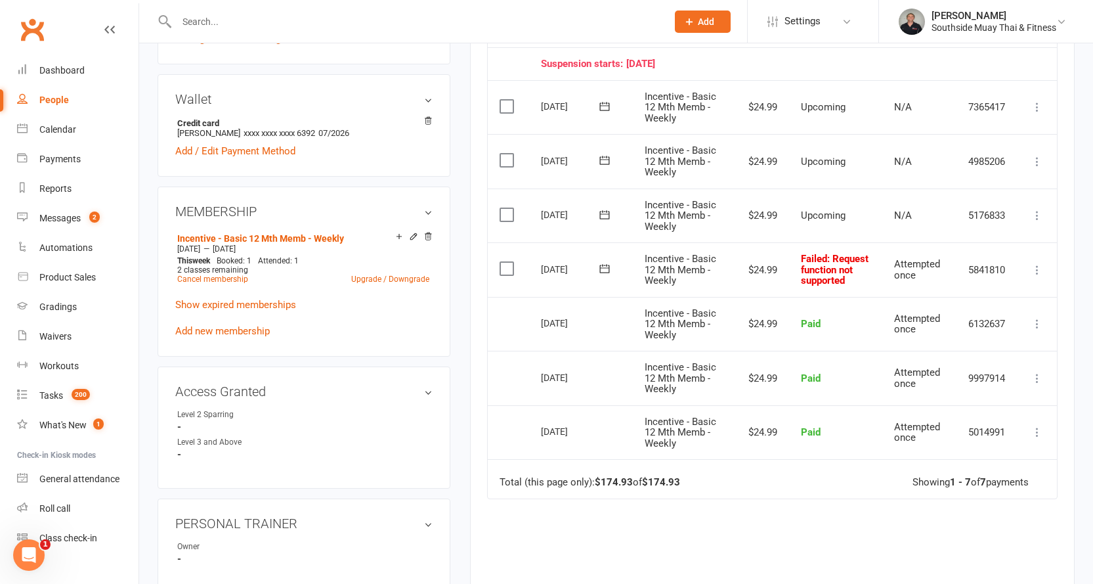
click at [607, 269] on icon at bounding box center [604, 268] width 13 height 13
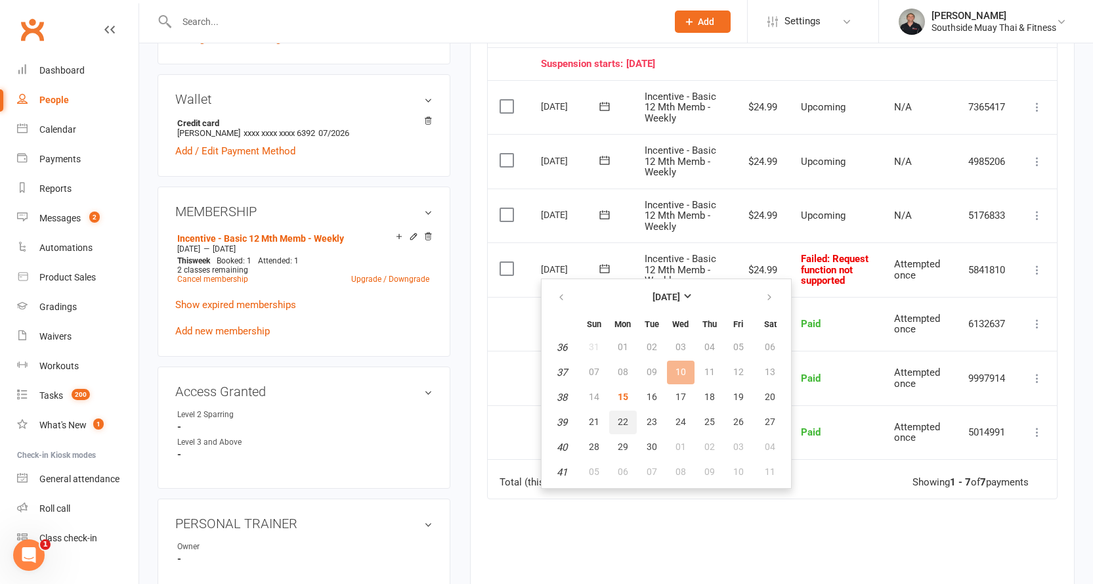
click at [626, 417] on span "22" at bounding box center [623, 421] width 11 height 11
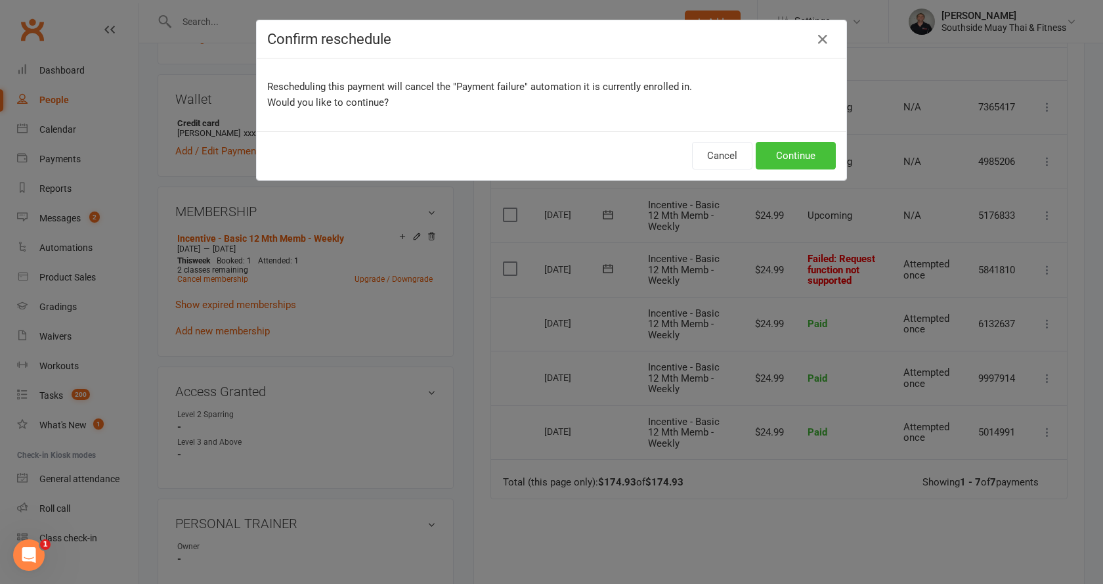
click at [786, 154] on button "Continue" at bounding box center [796, 156] width 80 height 28
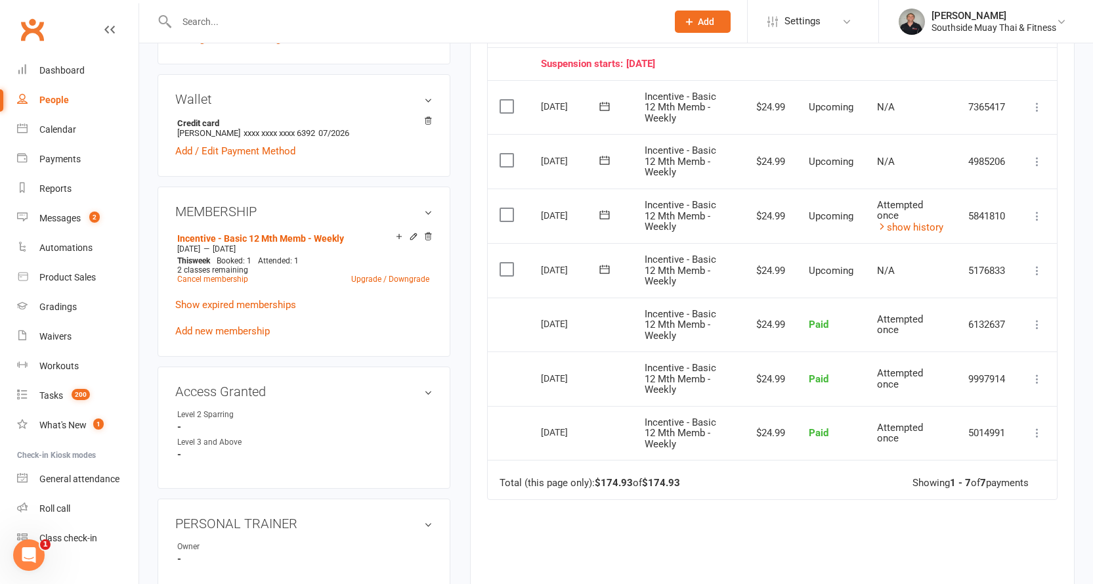
click at [239, 26] on input "text" at bounding box center [415, 21] width 485 height 18
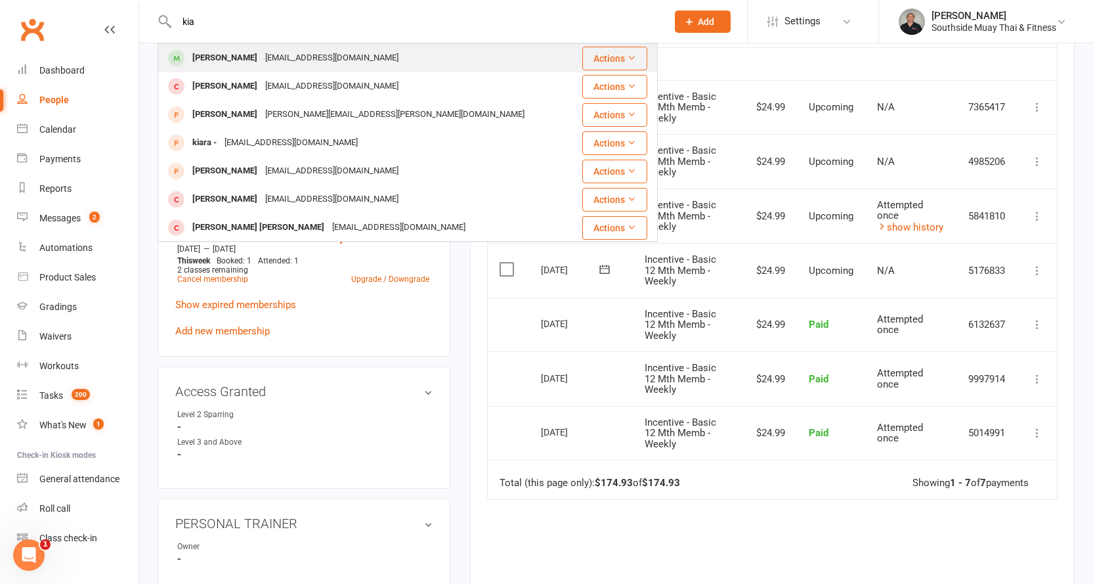
type input "kia"
click at [350, 49] on div "[EMAIL_ADDRESS][DOMAIN_NAME]" at bounding box center [331, 58] width 141 height 19
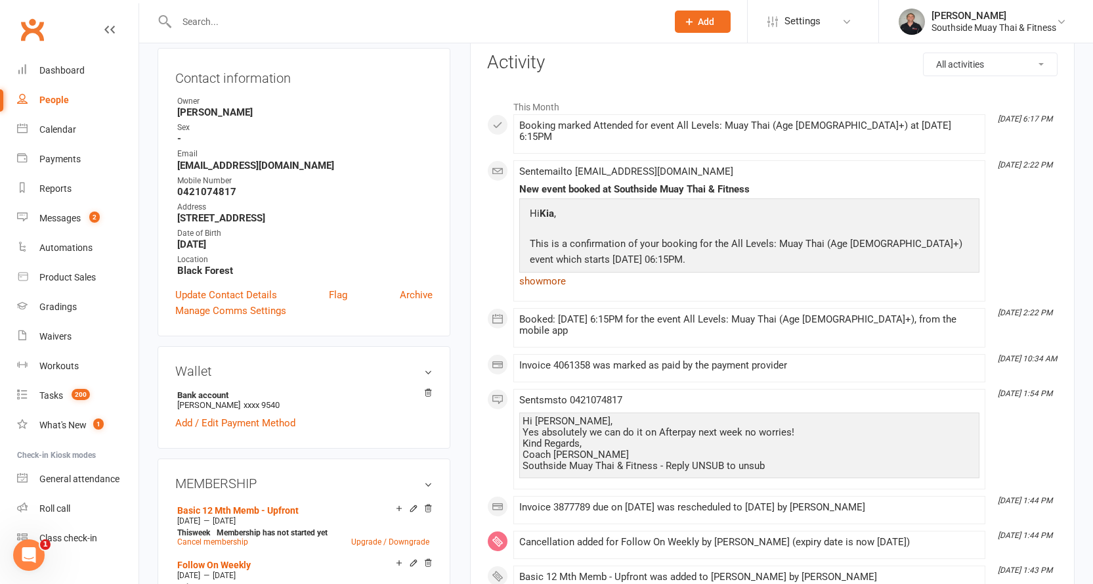
scroll to position [66, 0]
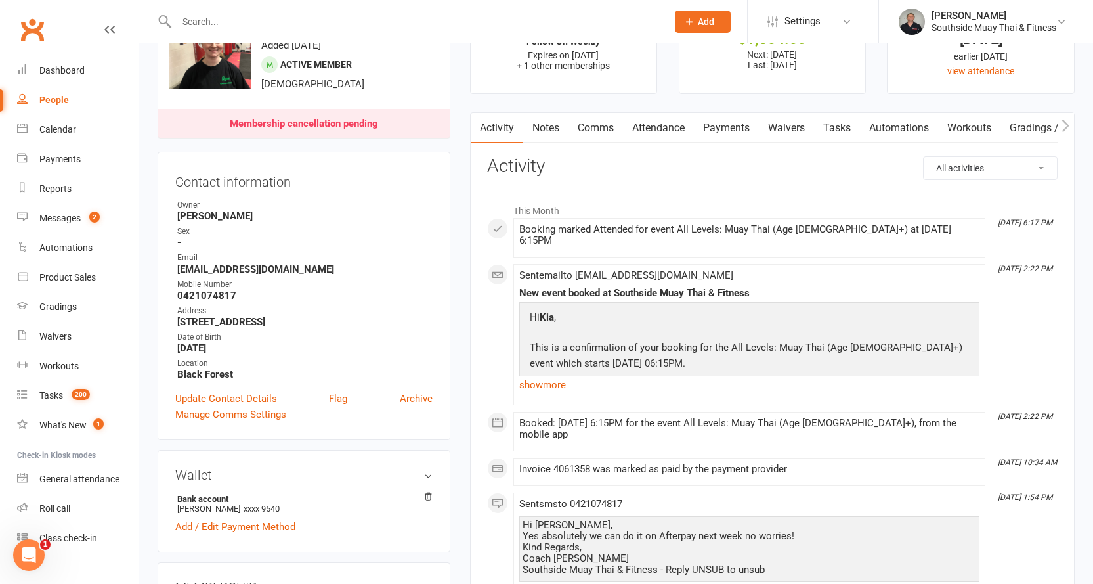
click at [720, 127] on link "Payments" at bounding box center [726, 128] width 65 height 30
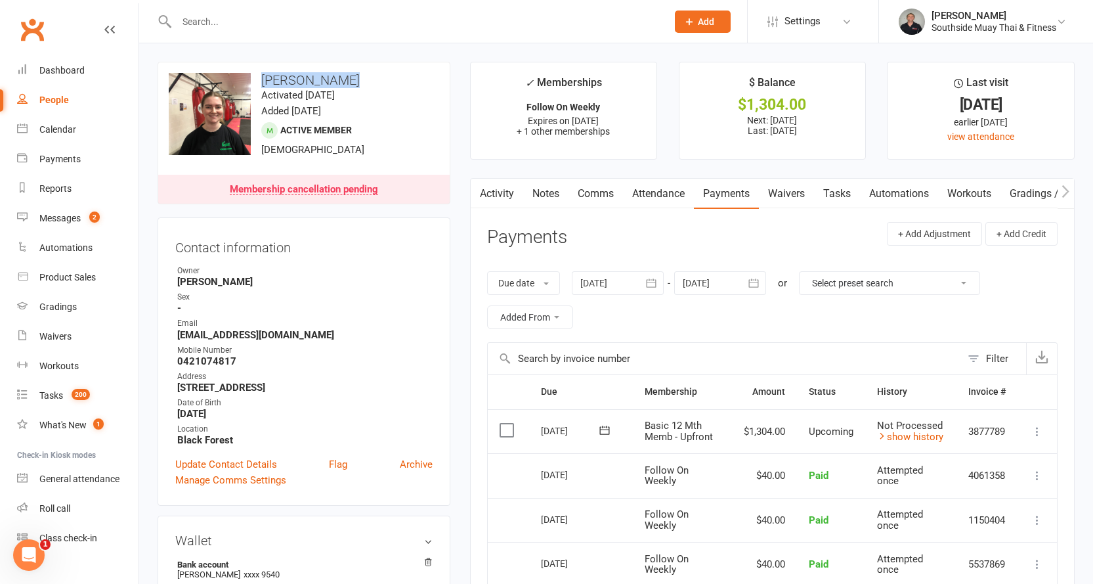
drag, startPoint x: 263, startPoint y: 77, endPoint x: 343, endPoint y: 76, distance: 80.1
click at [343, 76] on h3 "[PERSON_NAME]" at bounding box center [304, 80] width 270 height 14
copy h3 "[PERSON_NAME]"
click at [598, 187] on link "Comms" at bounding box center [595, 194] width 54 height 30
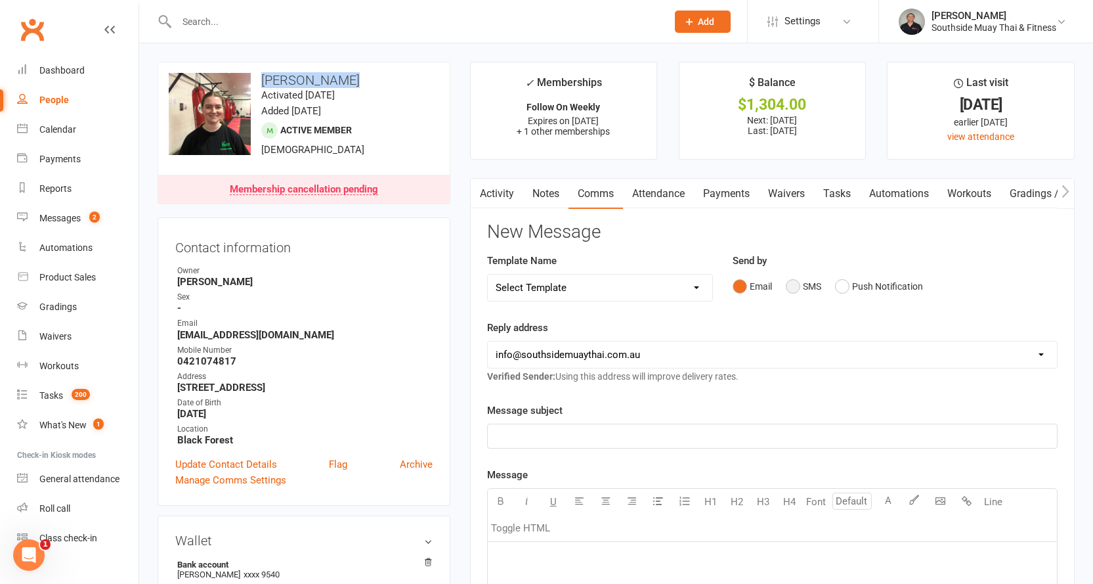
click at [814, 284] on button "SMS" at bounding box center [803, 286] width 35 height 25
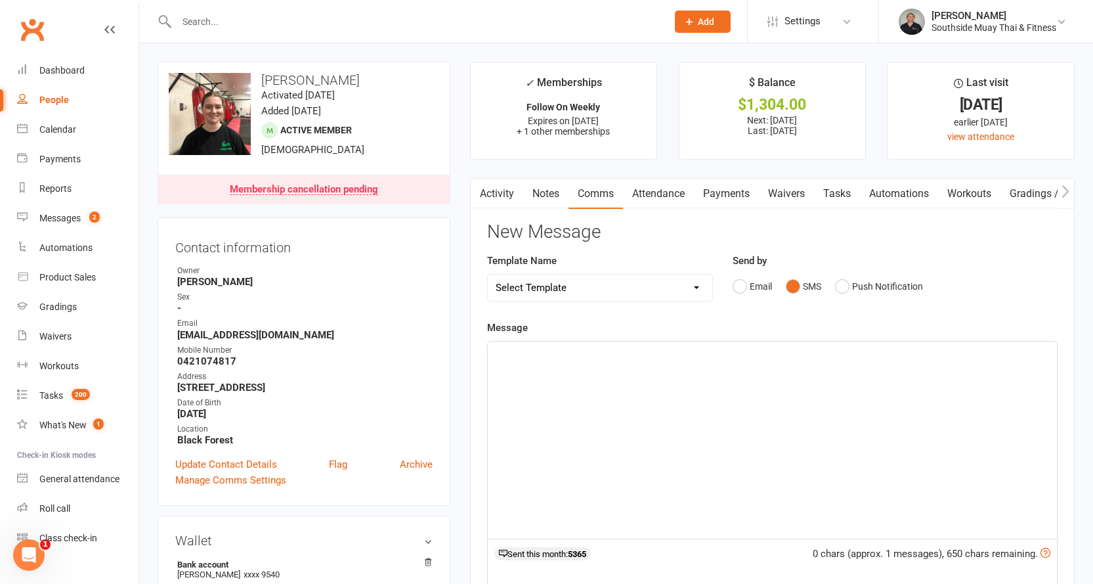
drag, startPoint x: 559, startPoint y: 356, endPoint x: 645, endPoint y: 324, distance: 91.8
click at [559, 357] on p "﻿" at bounding box center [772, 353] width 553 height 16
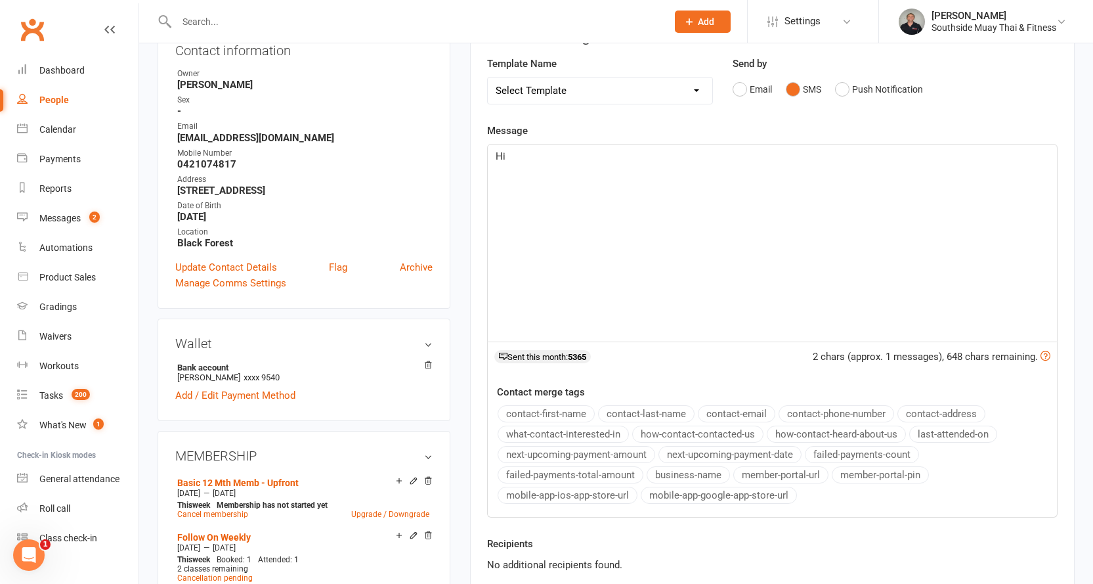
click at [536, 408] on button "contact-first-name" at bounding box center [546, 413] width 97 height 17
click at [607, 172] on span "Here is the payment link - just scroll to the bottom" at bounding box center [606, 172] width 221 height 12
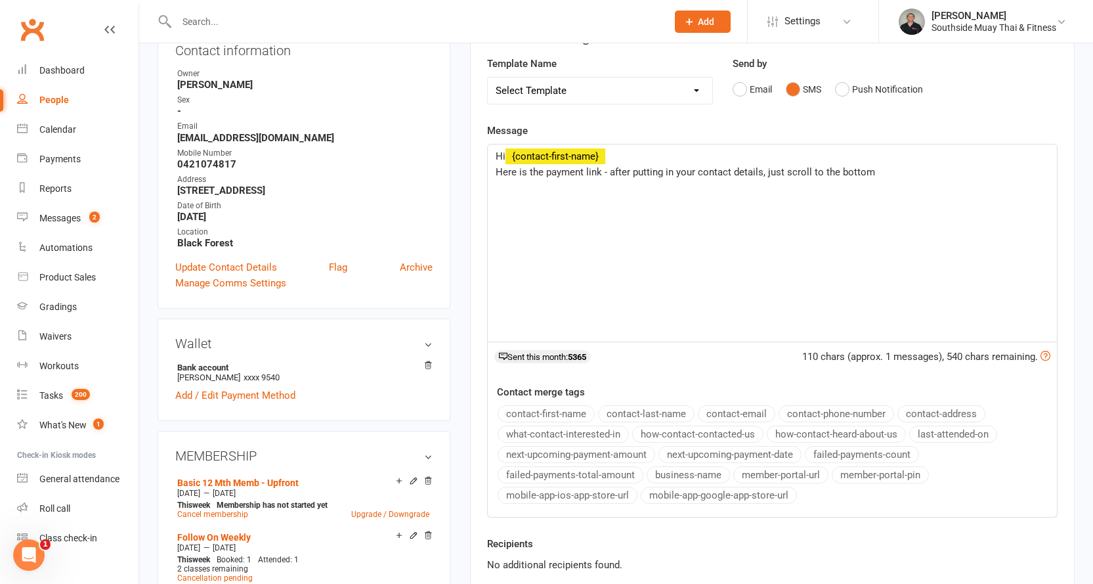
click at [878, 167] on p "Here is the payment link - after putting in your contact details, just scroll t…" at bounding box center [772, 172] width 553 height 16
click at [981, 171] on p "Here is the payment link - after putting in your contact details, just scroll t…" at bounding box center [772, 172] width 553 height 16
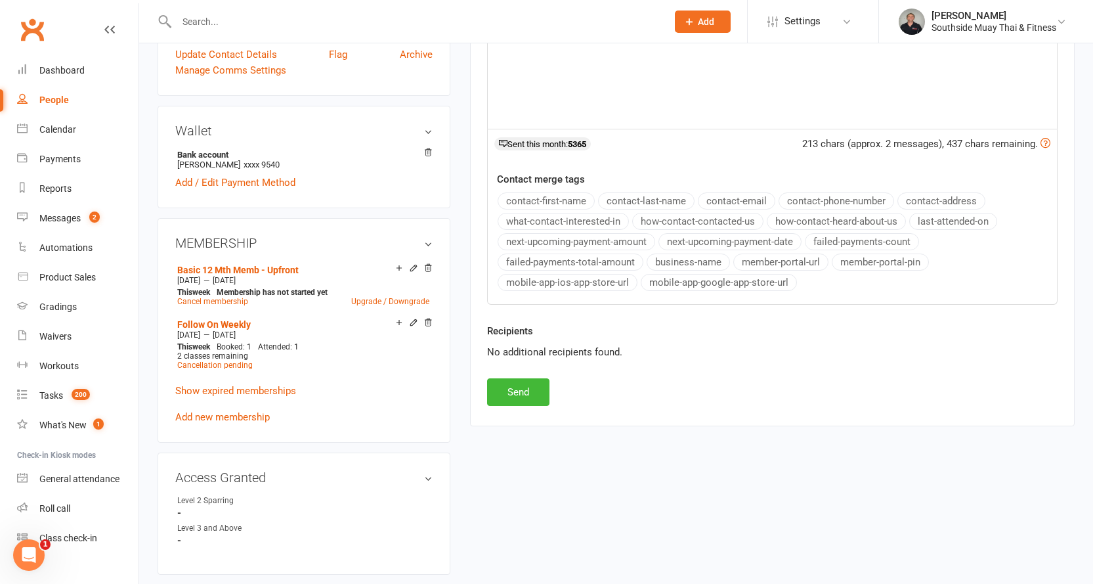
scroll to position [459, 0]
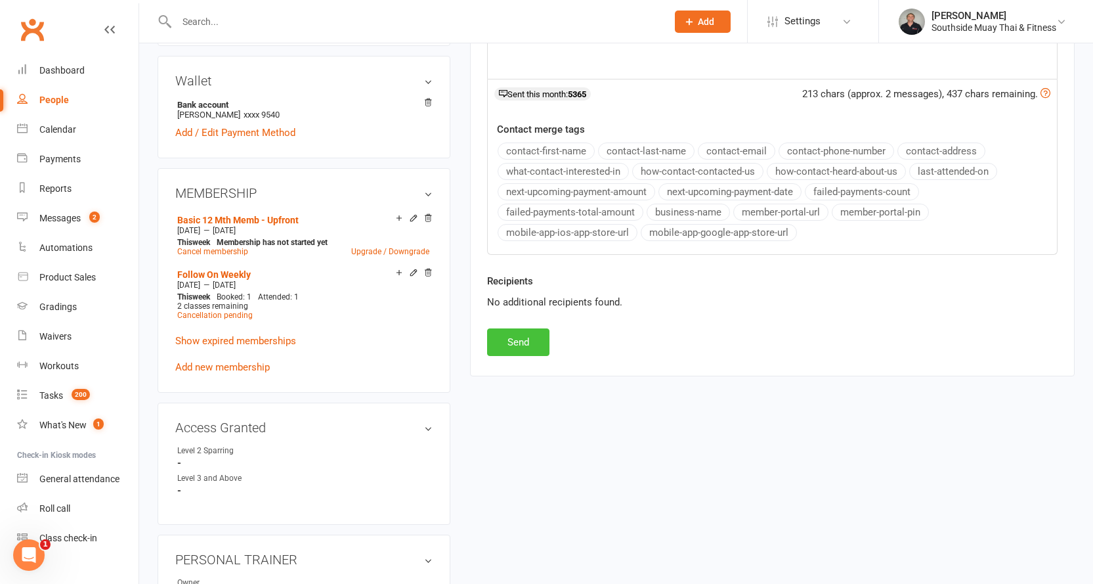
click at [526, 333] on button "Send" at bounding box center [518, 342] width 62 height 28
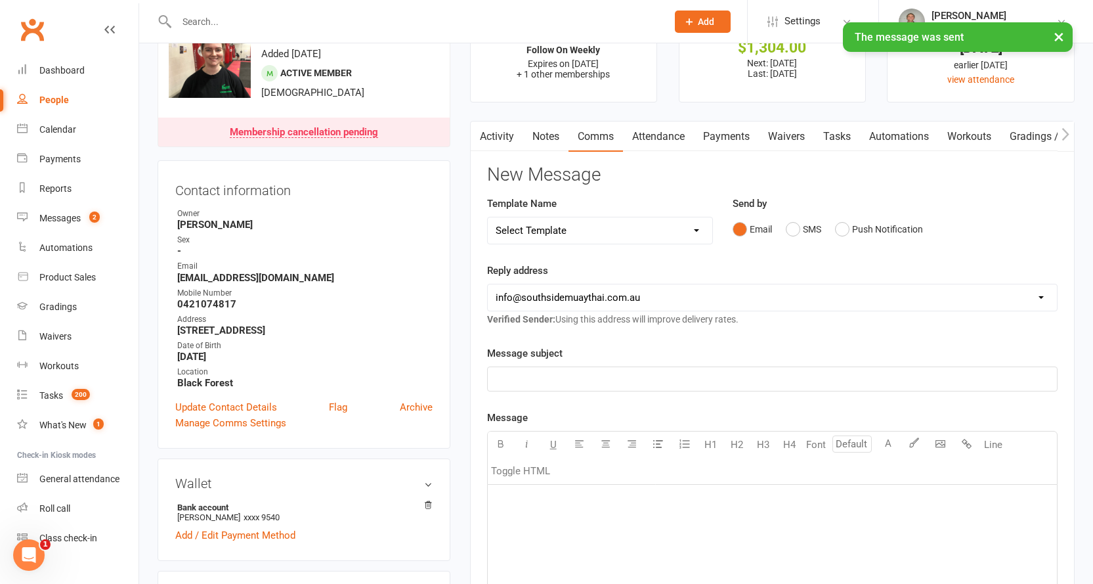
scroll to position [0, 0]
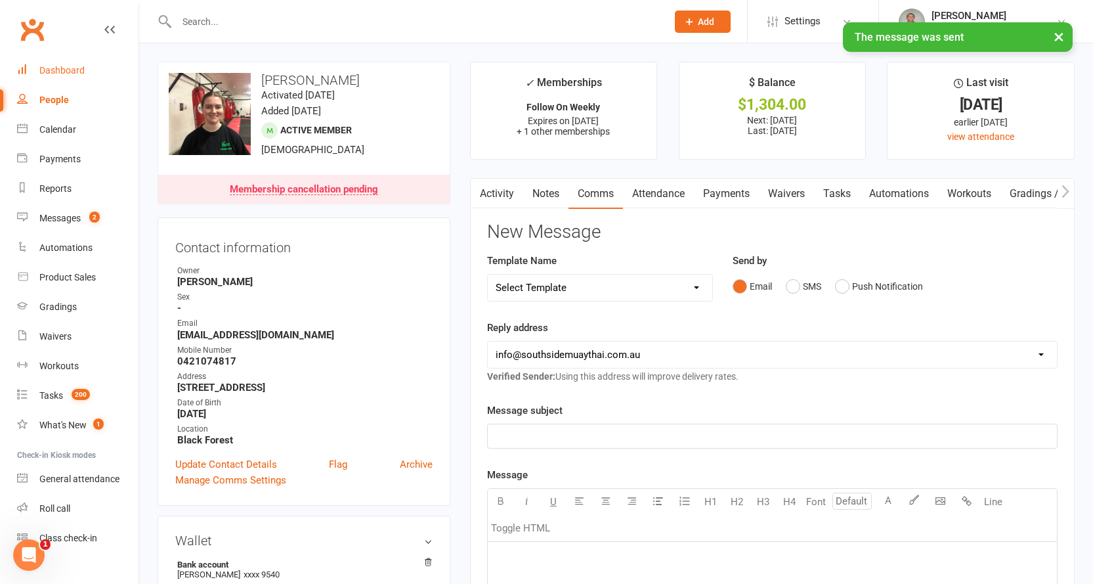
click at [73, 66] on div "Dashboard" at bounding box center [61, 70] width 45 height 11
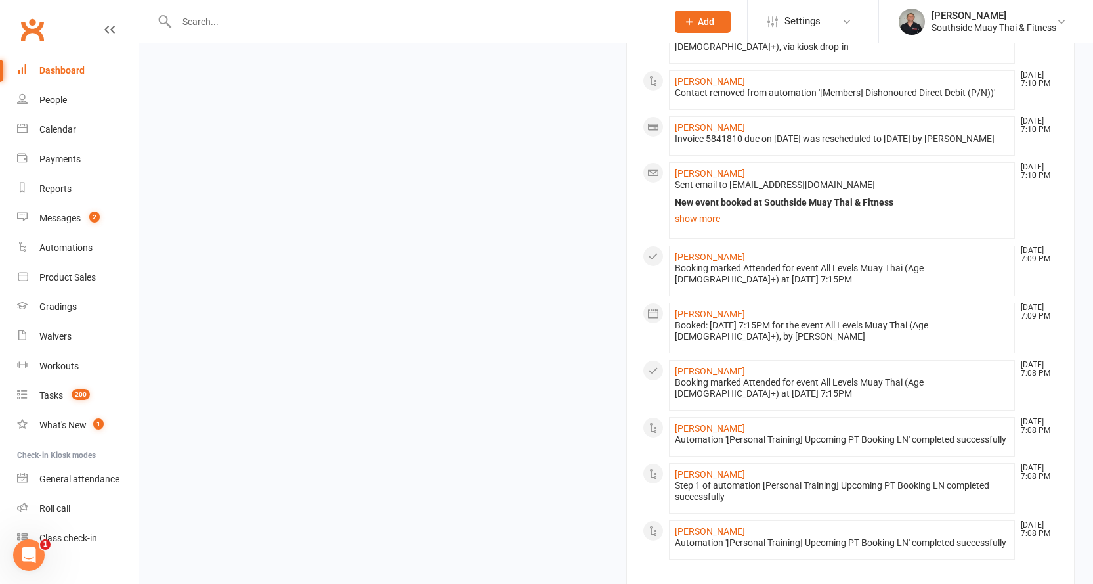
scroll to position [1445, 0]
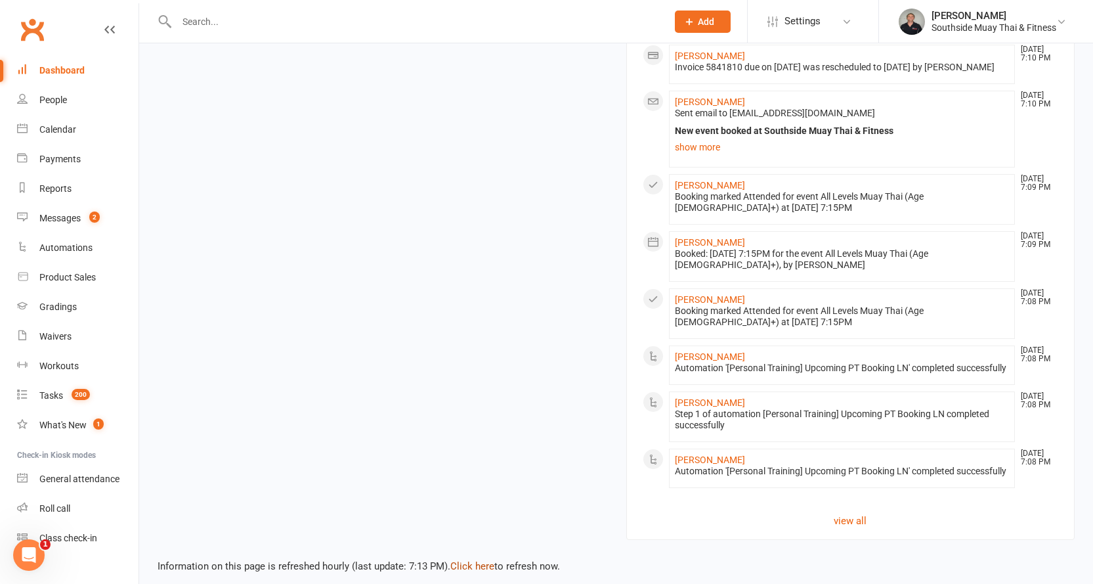
click at [467, 560] on link "Click here" at bounding box center [472, 566] width 44 height 12
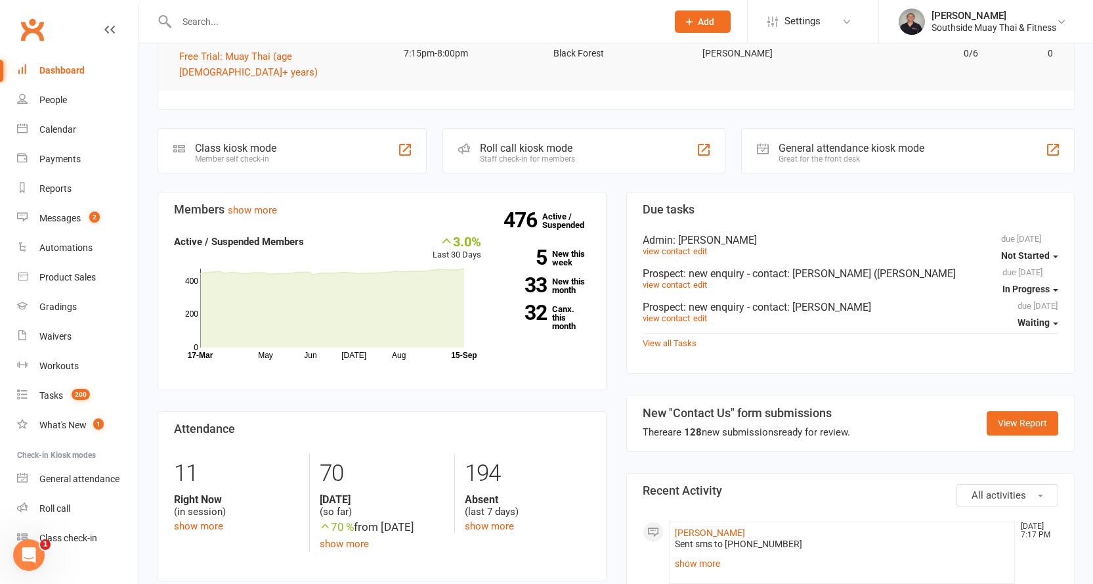
scroll to position [198, 0]
